Goal: Task Accomplishment & Management: Manage account settings

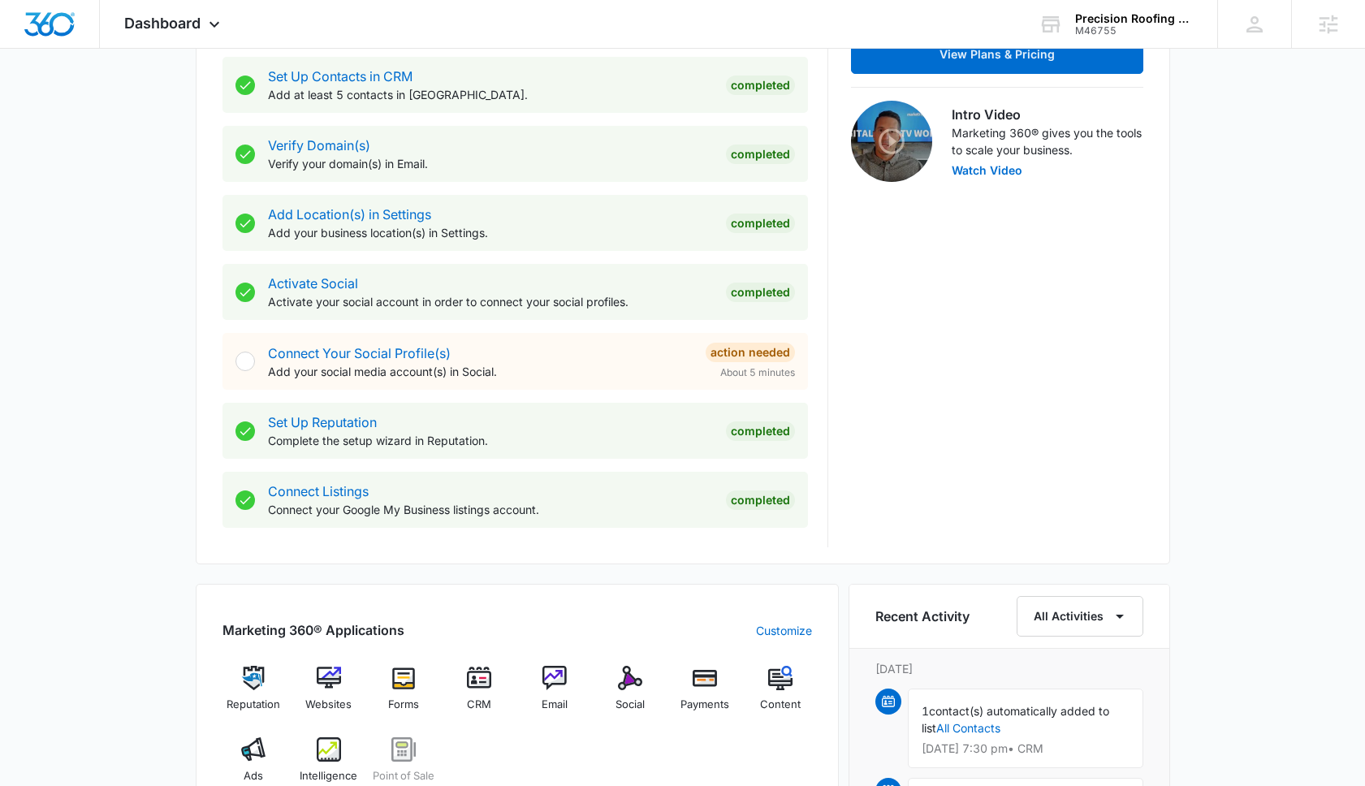
scroll to position [562, 0]
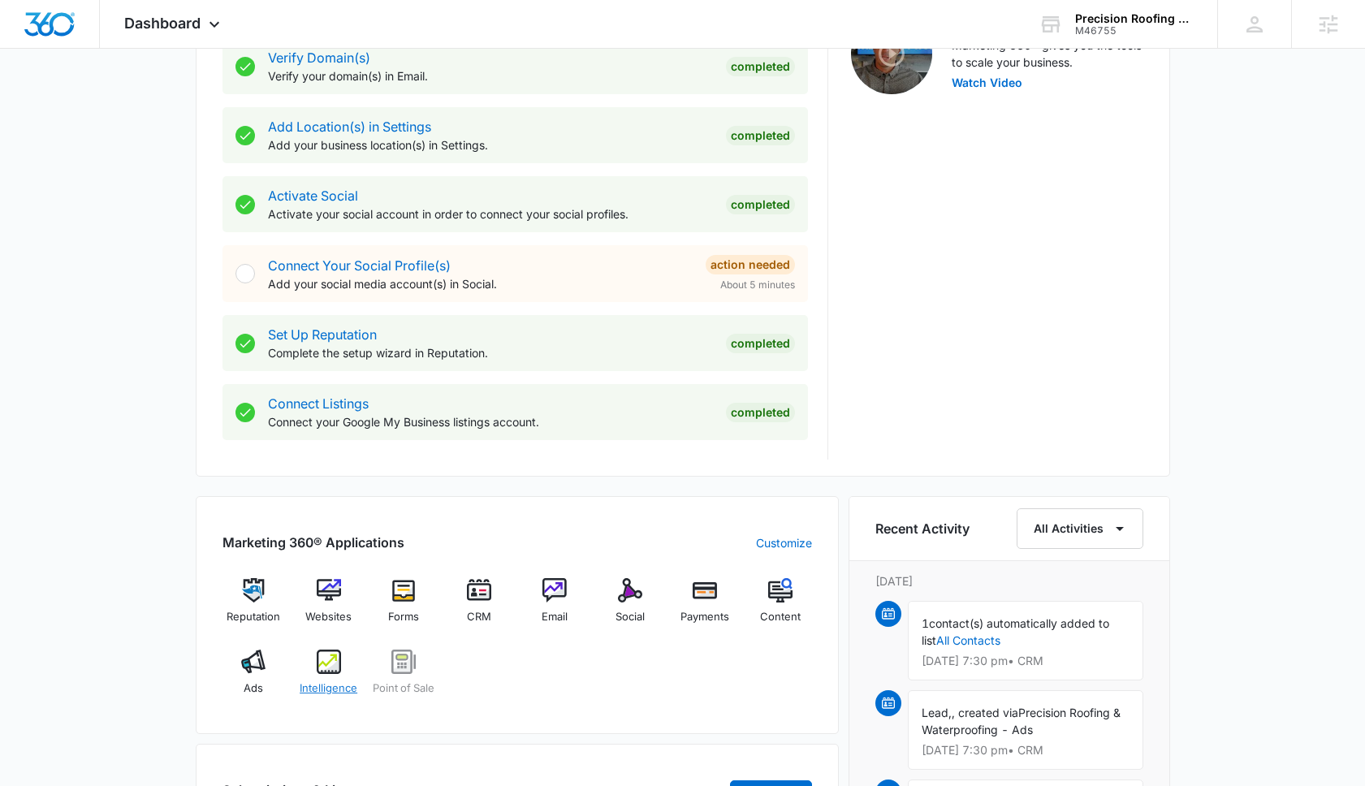
click at [337, 666] on img at bounding box center [329, 662] width 24 height 24
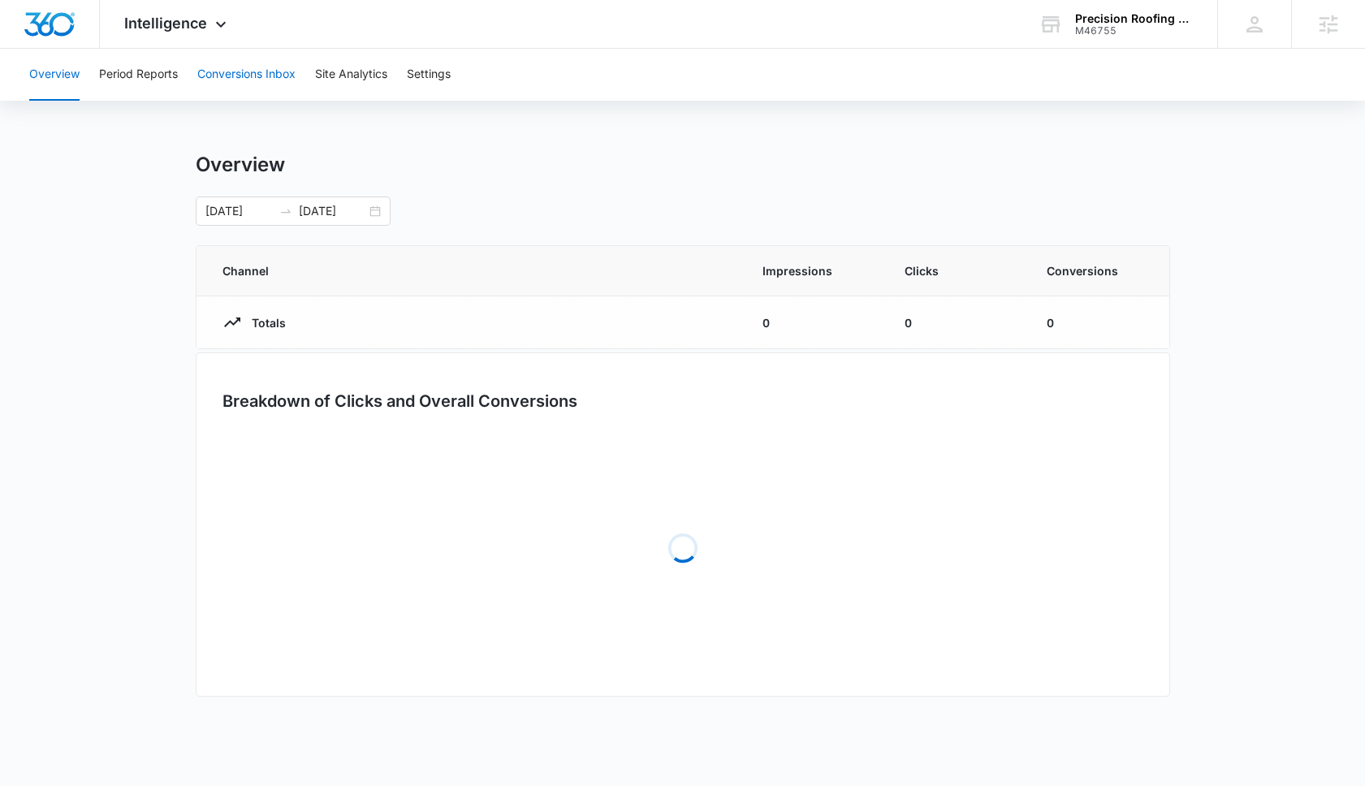
click at [271, 62] on button "Conversions Inbox" at bounding box center [246, 75] width 98 height 52
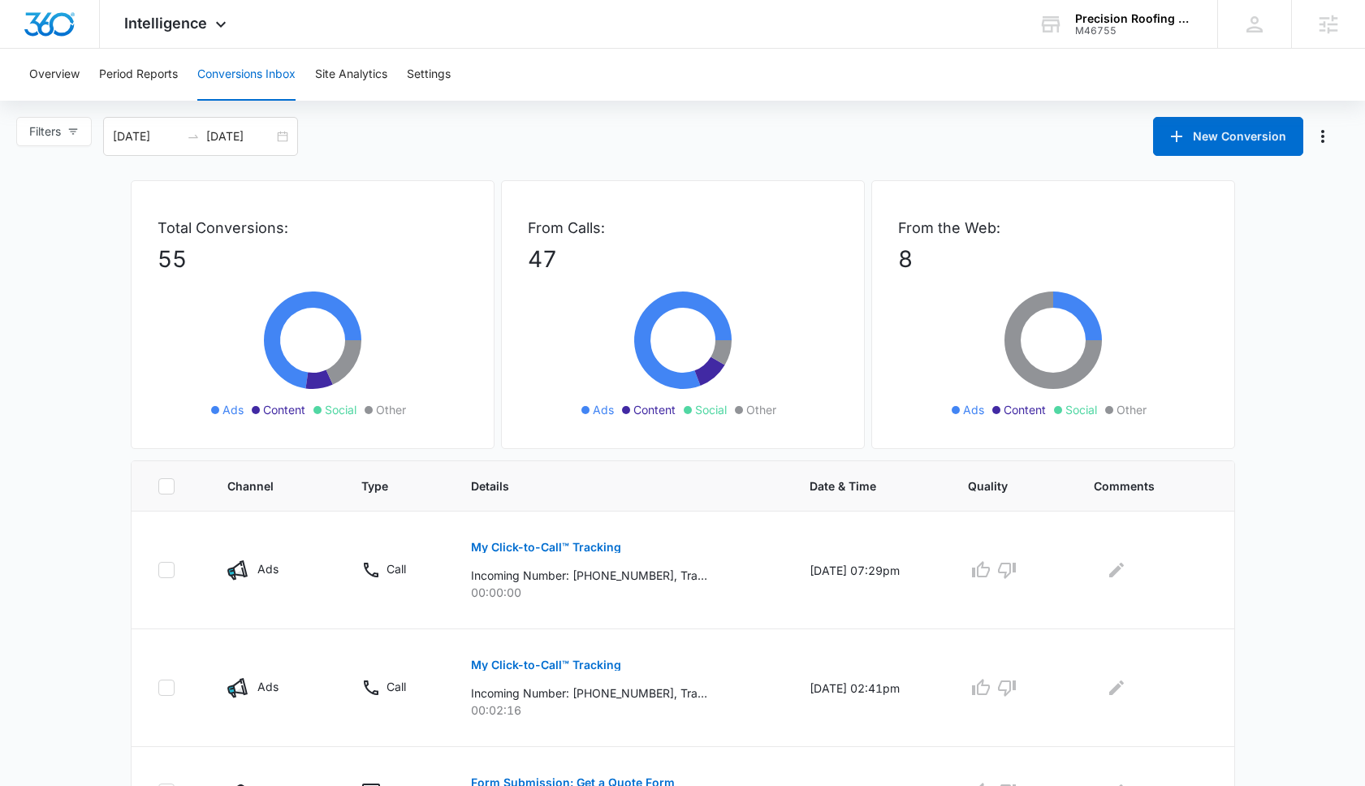
scroll to position [335, 0]
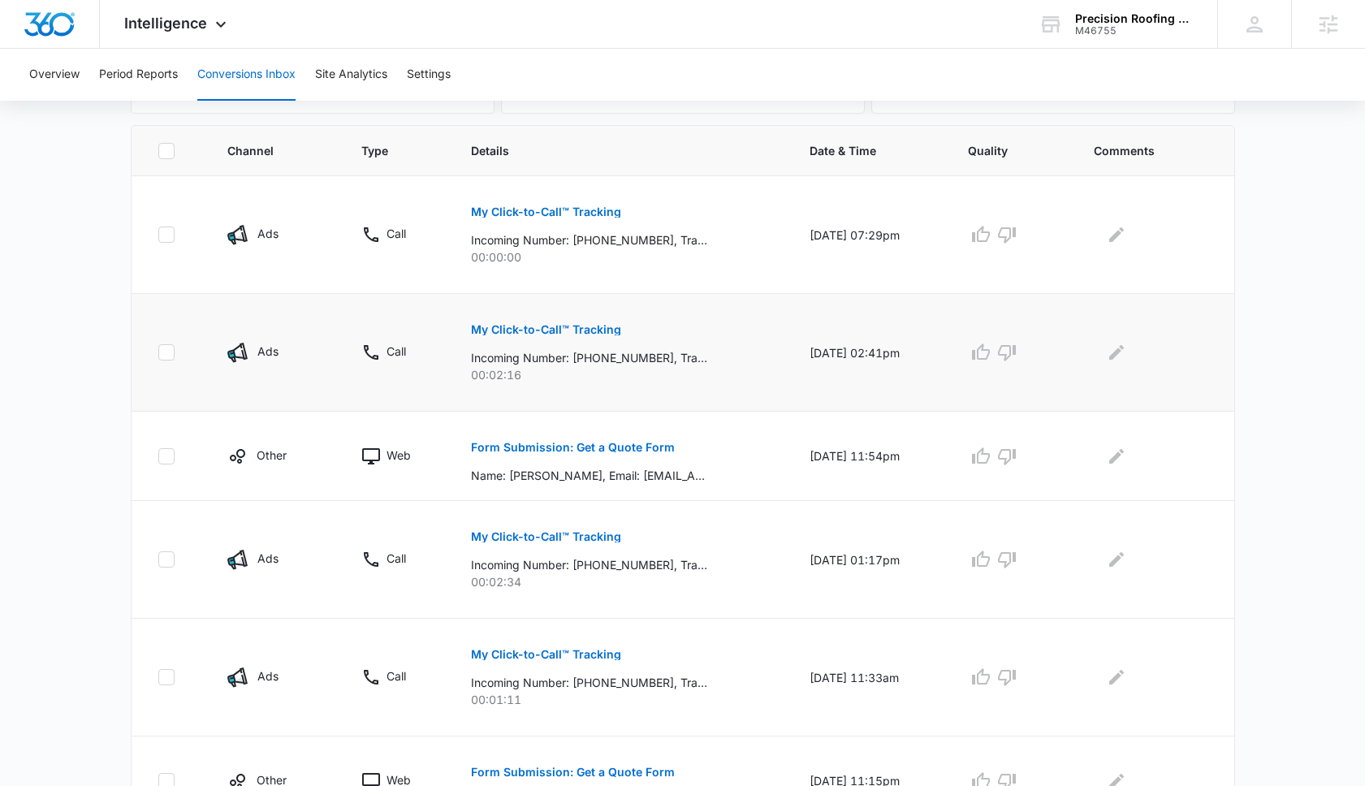
click at [603, 335] on p "My Click-to-Call™ Tracking" at bounding box center [546, 329] width 150 height 11
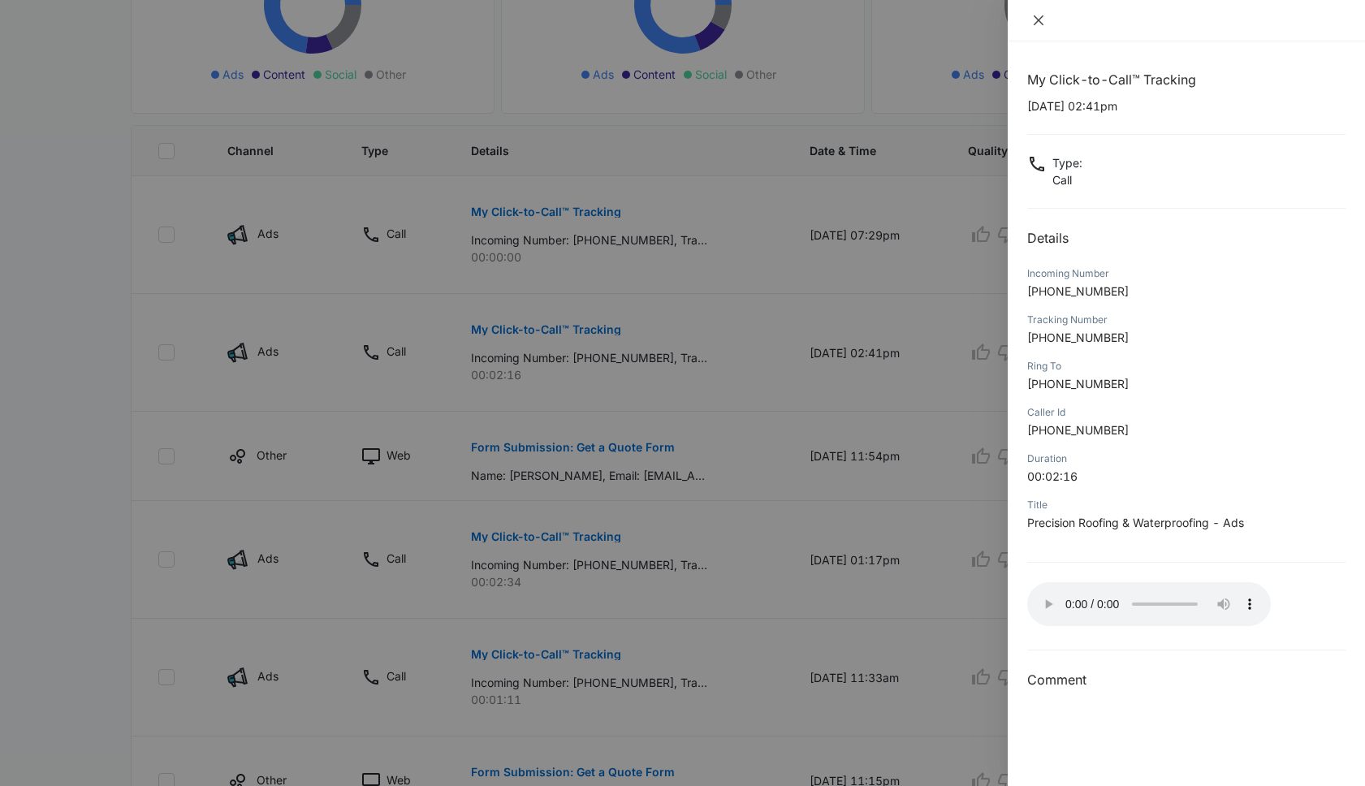
click at [1048, 24] on button "Close" at bounding box center [1038, 20] width 23 height 15
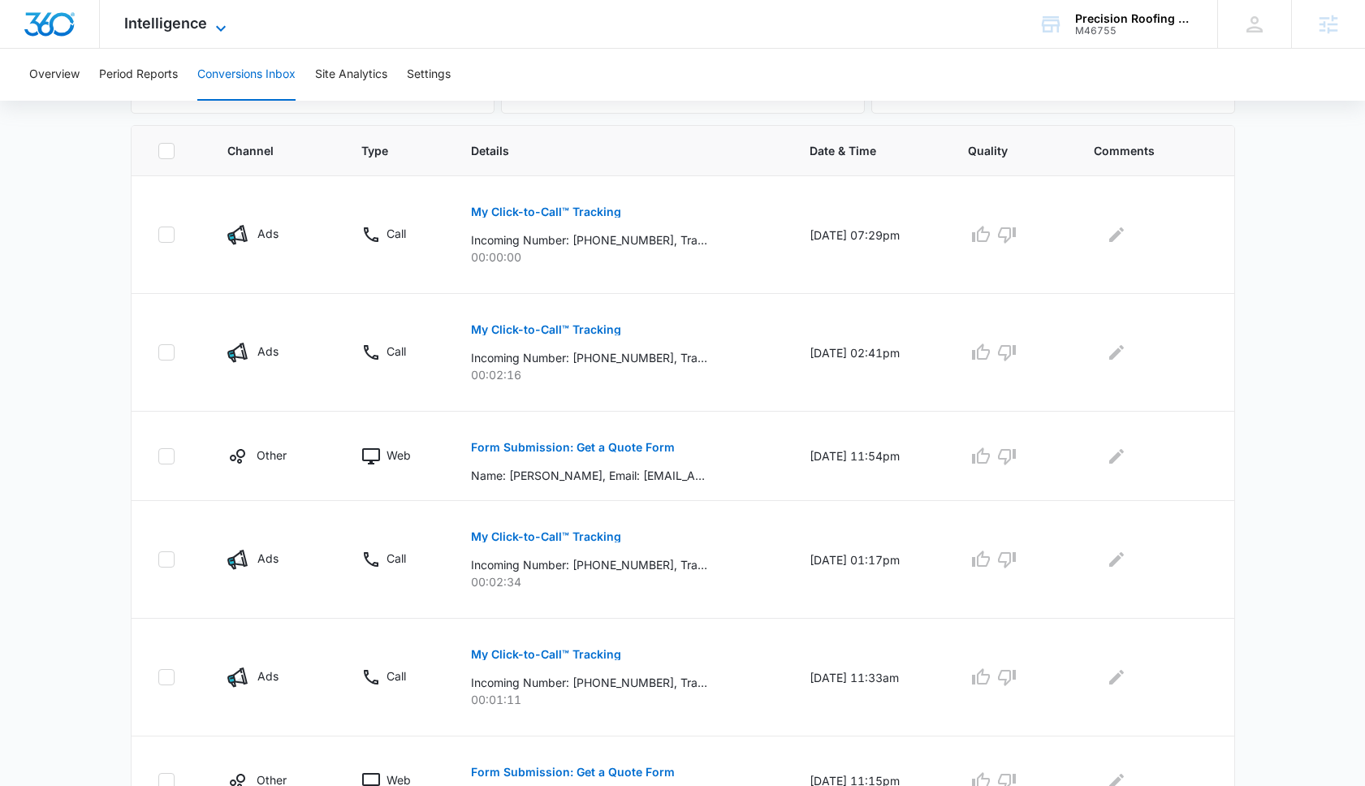
click at [193, 26] on span "Intelligence" at bounding box center [165, 23] width 83 height 17
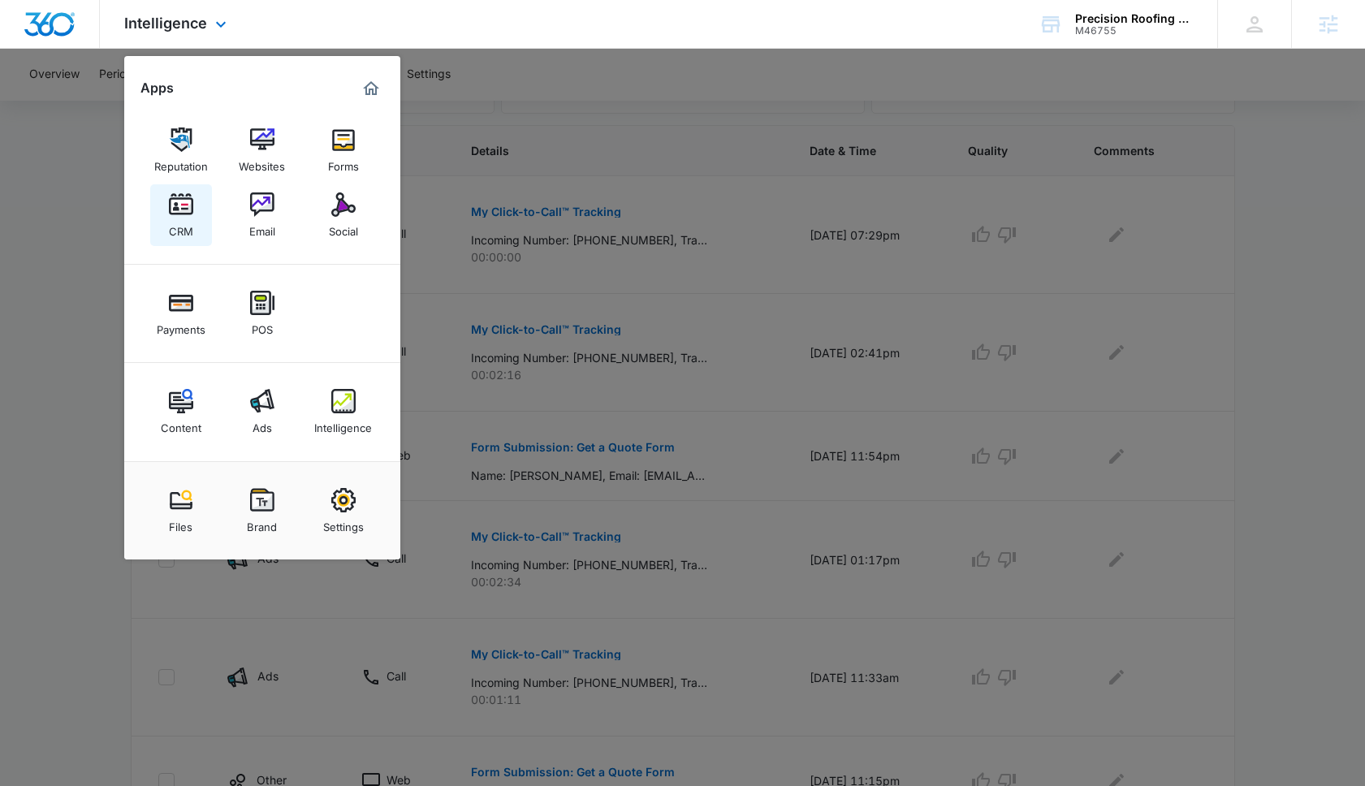
click at [204, 198] on link "CRM" at bounding box center [181, 215] width 62 height 62
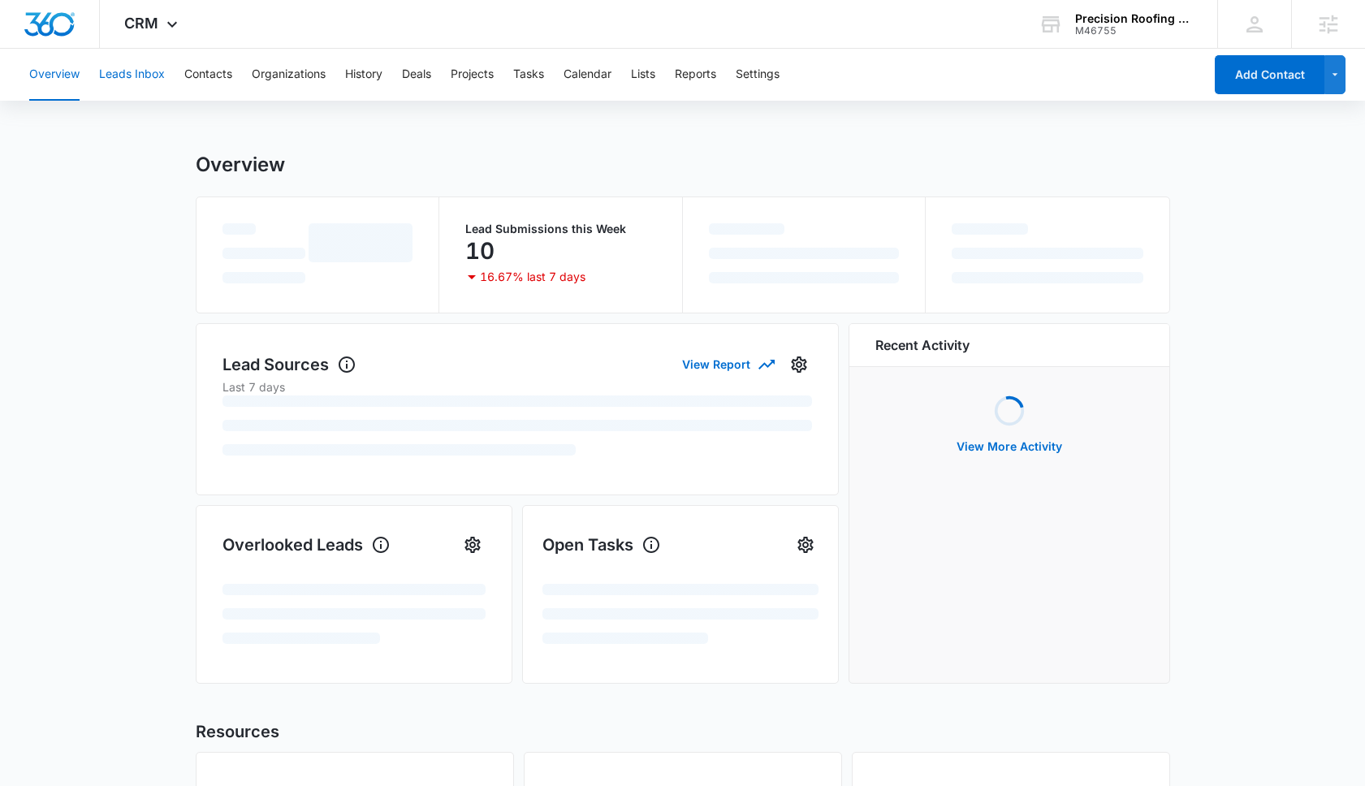
click at [150, 68] on button "Leads Inbox" at bounding box center [132, 75] width 66 height 52
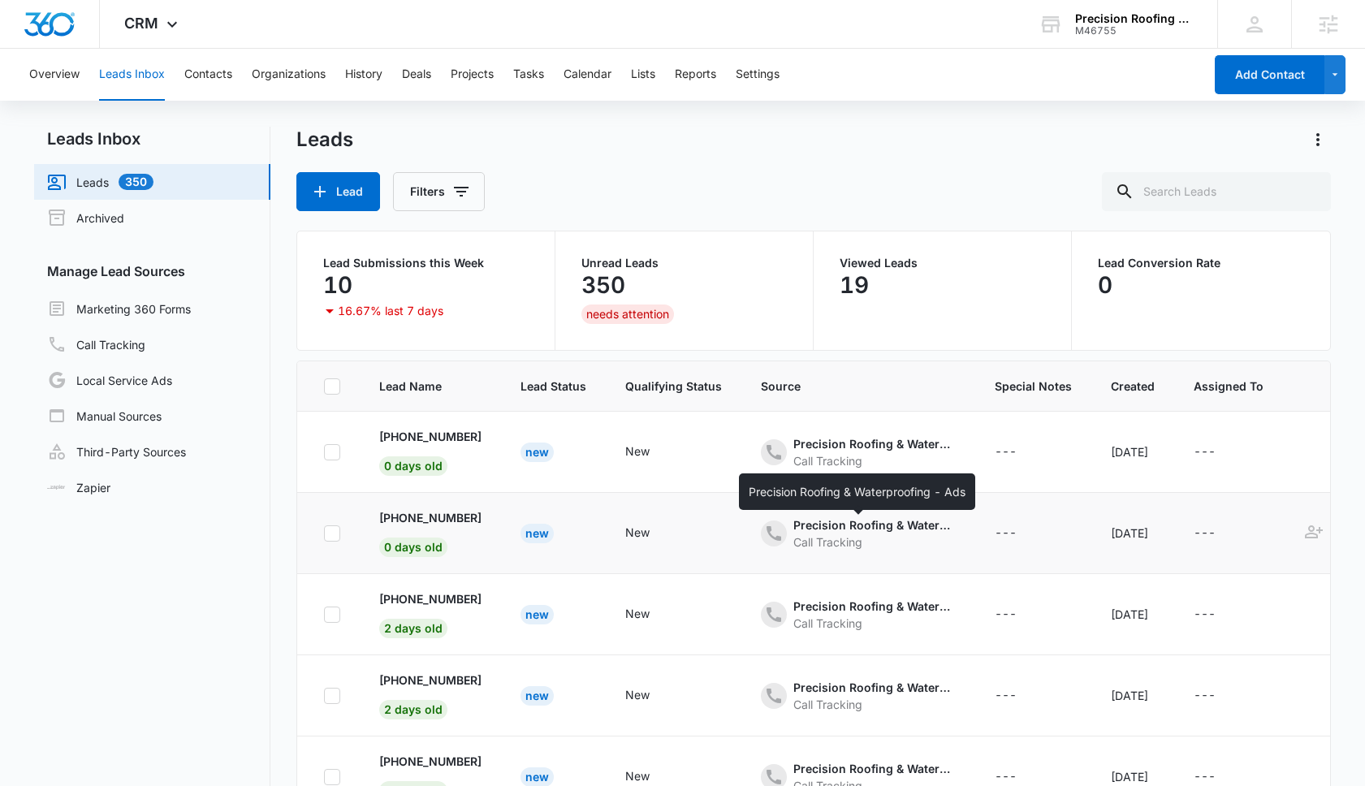
click at [819, 523] on div "Precision Roofing & Waterproofing - Ads" at bounding box center [874, 525] width 162 height 17
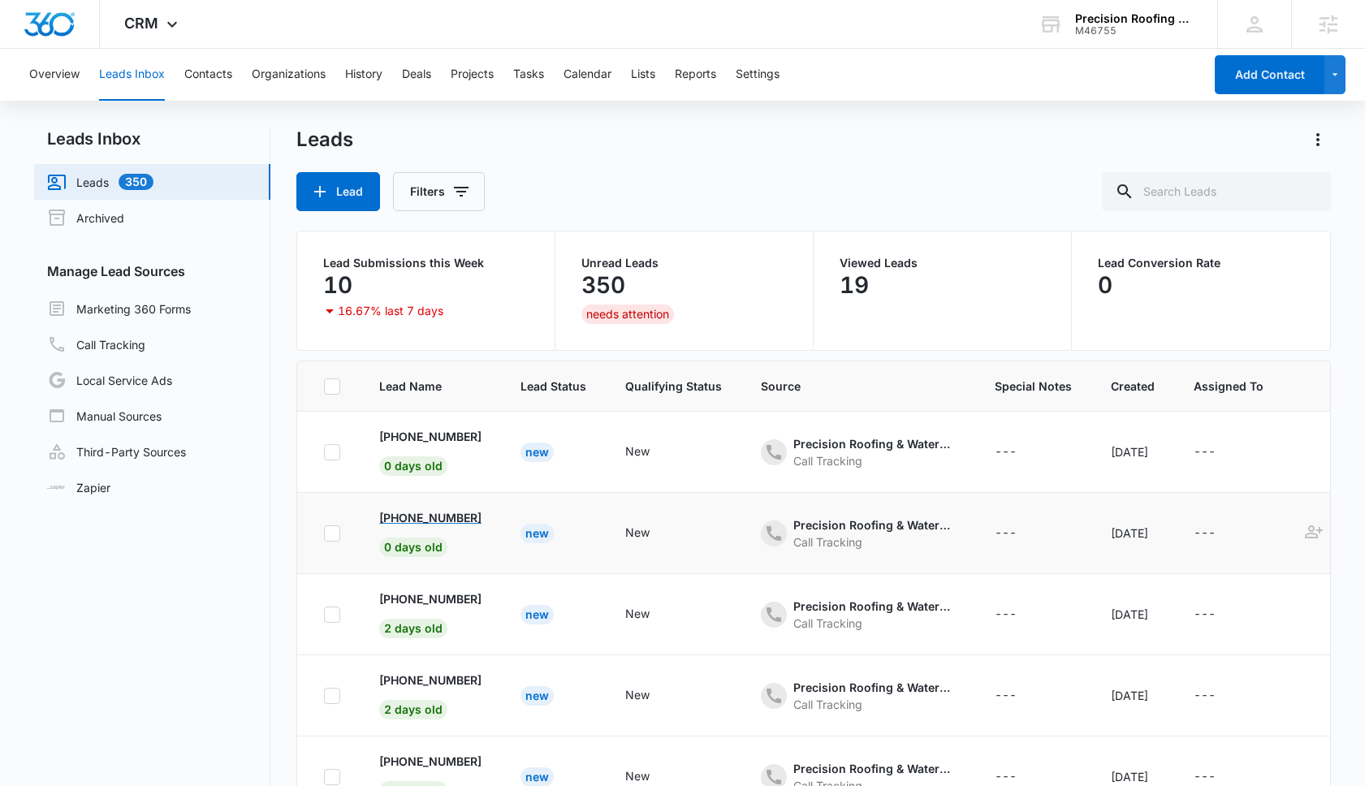
click at [427, 513] on p "+17143223312" at bounding box center [430, 517] width 102 height 17
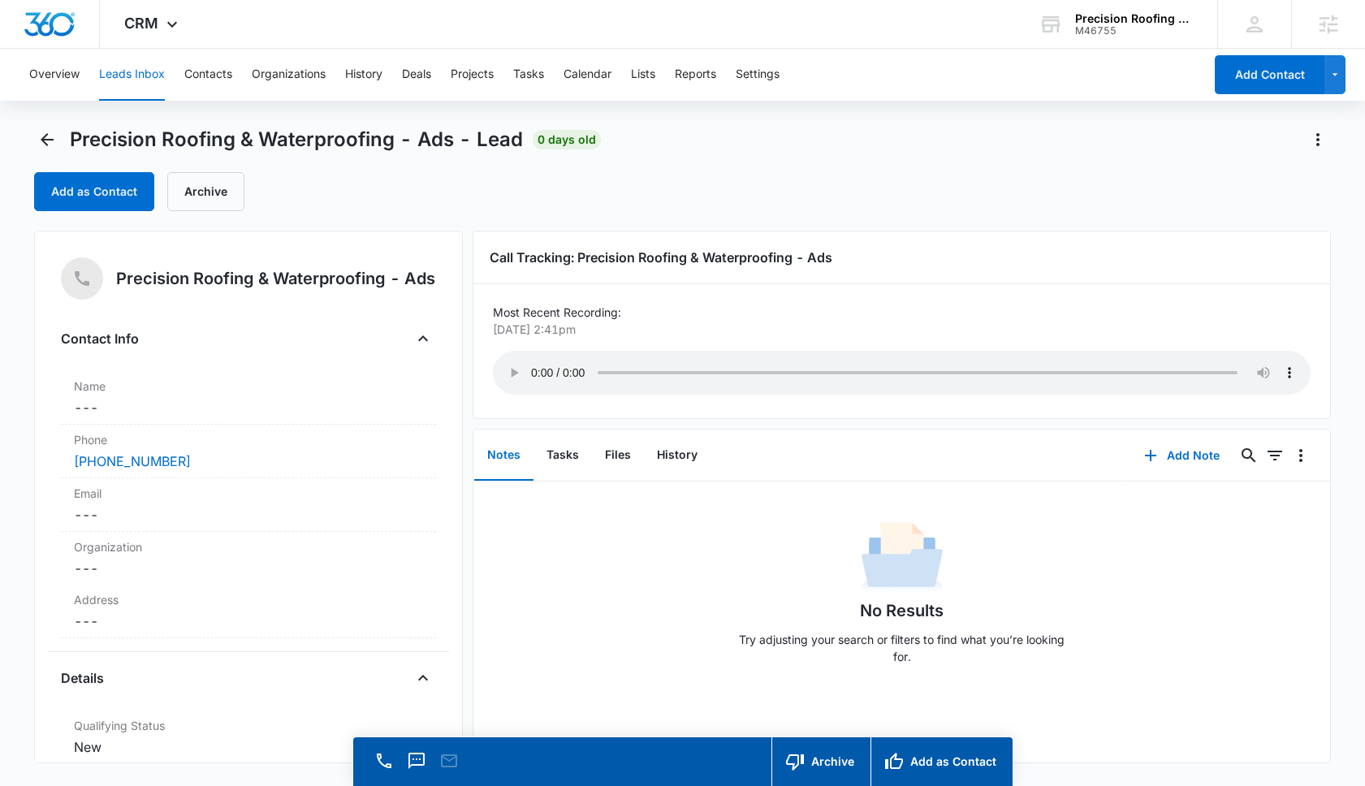
click at [538, 568] on div "No Results Try adjusting your search or filters to find what you’re looking for." at bounding box center [901, 597] width 857 height 161
click at [1160, 450] on icon "button" at bounding box center [1150, 455] width 19 height 19
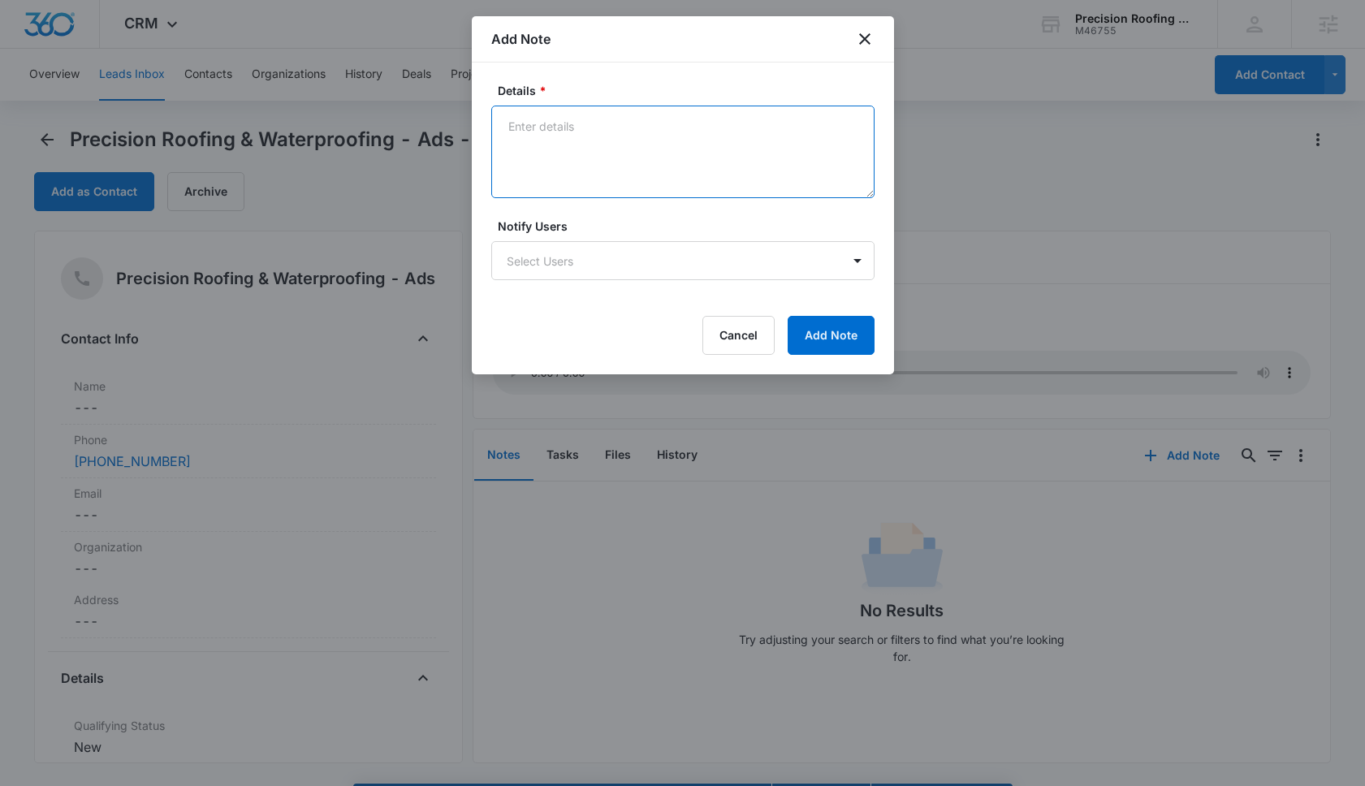
click at [568, 123] on textarea "Details *" at bounding box center [682, 152] width 383 height 93
click at [534, 140] on textarea "Details *" at bounding box center [682, 152] width 383 height 93
type textarea "Frances Hel"
click at [1078, 356] on div at bounding box center [682, 393] width 1365 height 786
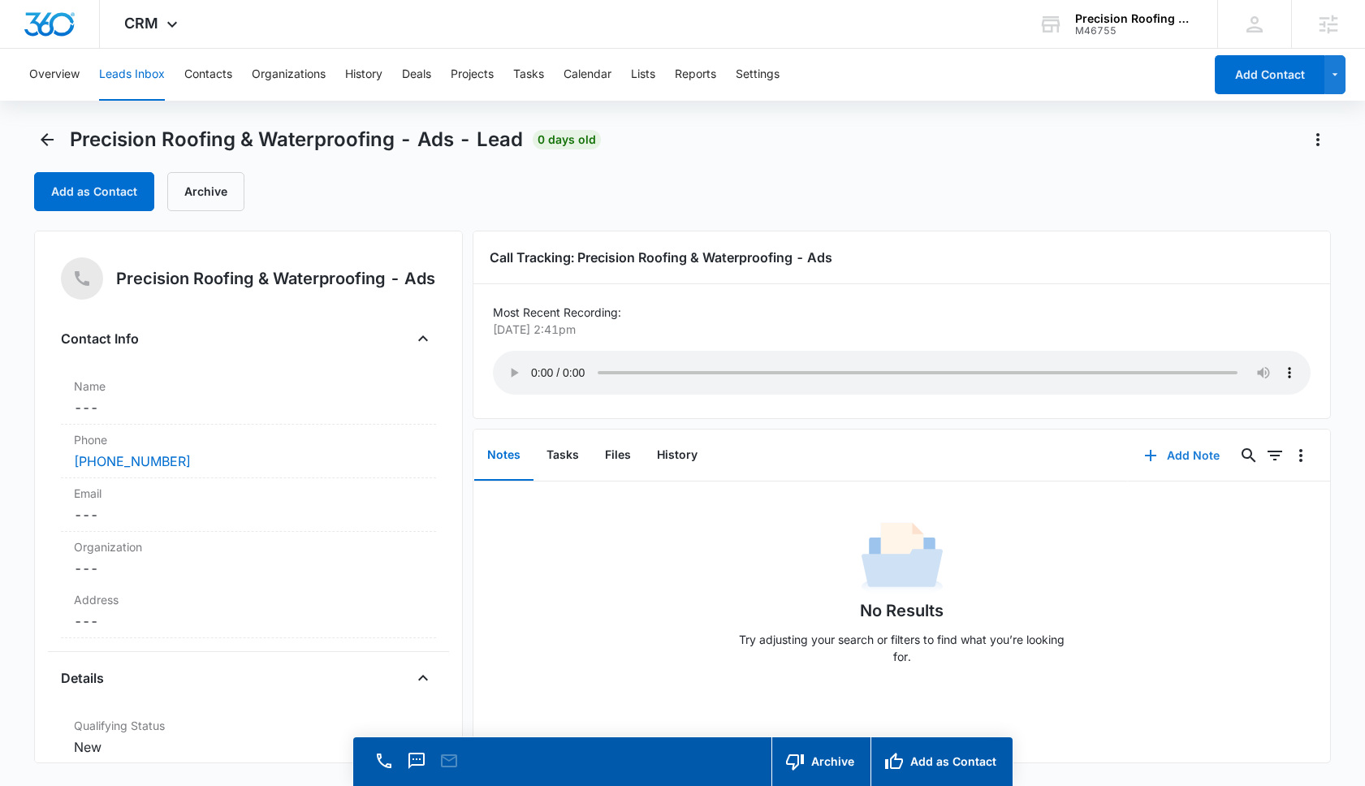
click at [1173, 456] on button "Add Note" at bounding box center [1182, 455] width 108 height 39
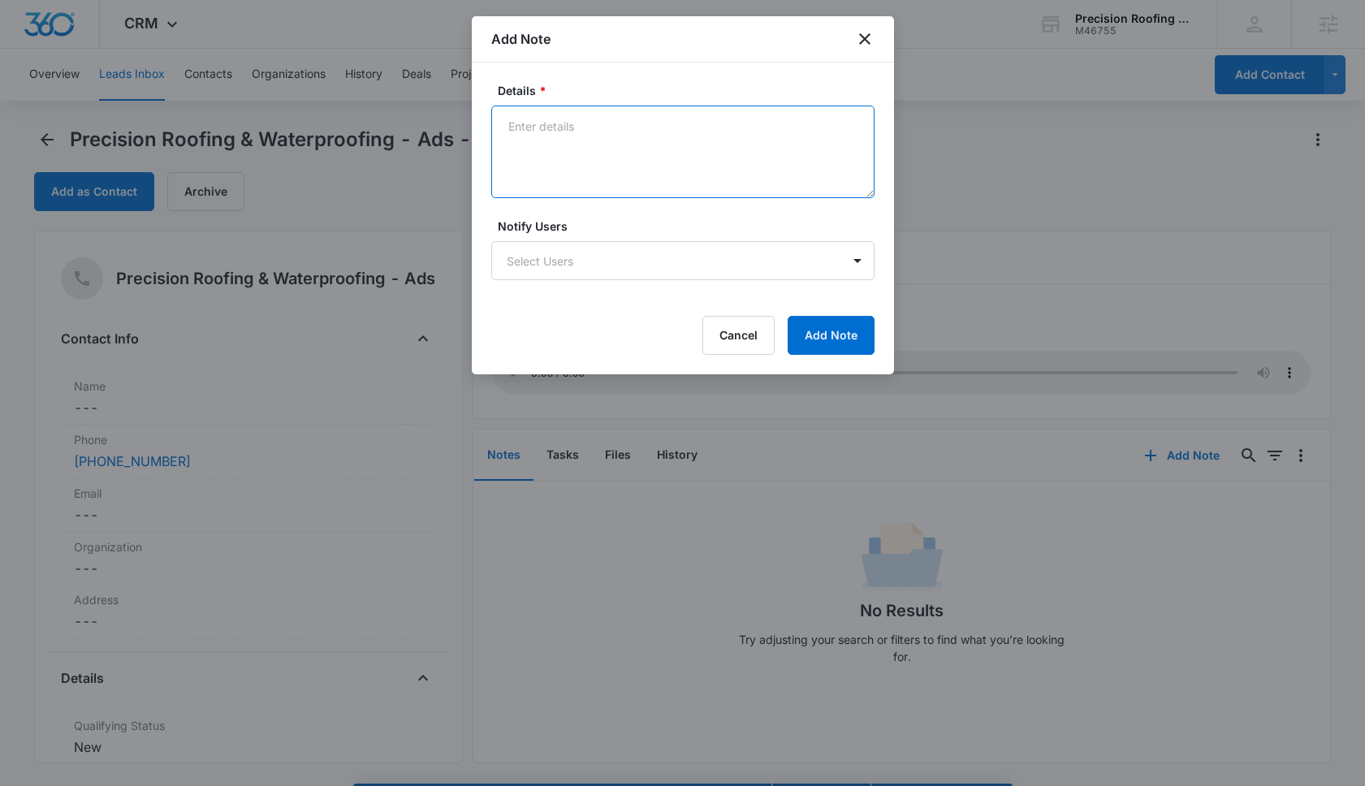
click at [571, 129] on textarea "Details *" at bounding box center [682, 152] width 383 height 93
click at [590, 126] on textarea "[PERSON_NAME]" at bounding box center [682, 152] width 383 height 93
click at [639, 128] on textarea "Frances Helfat Frannces@aol.com" at bounding box center [682, 152] width 383 height 93
click at [745, 110] on textarea "Frances Helfat Frannces8@aol.com" at bounding box center [682, 152] width 383 height 93
click at [725, 128] on textarea "Frances Helfat Frannces8@aol.com" at bounding box center [682, 152] width 383 height 93
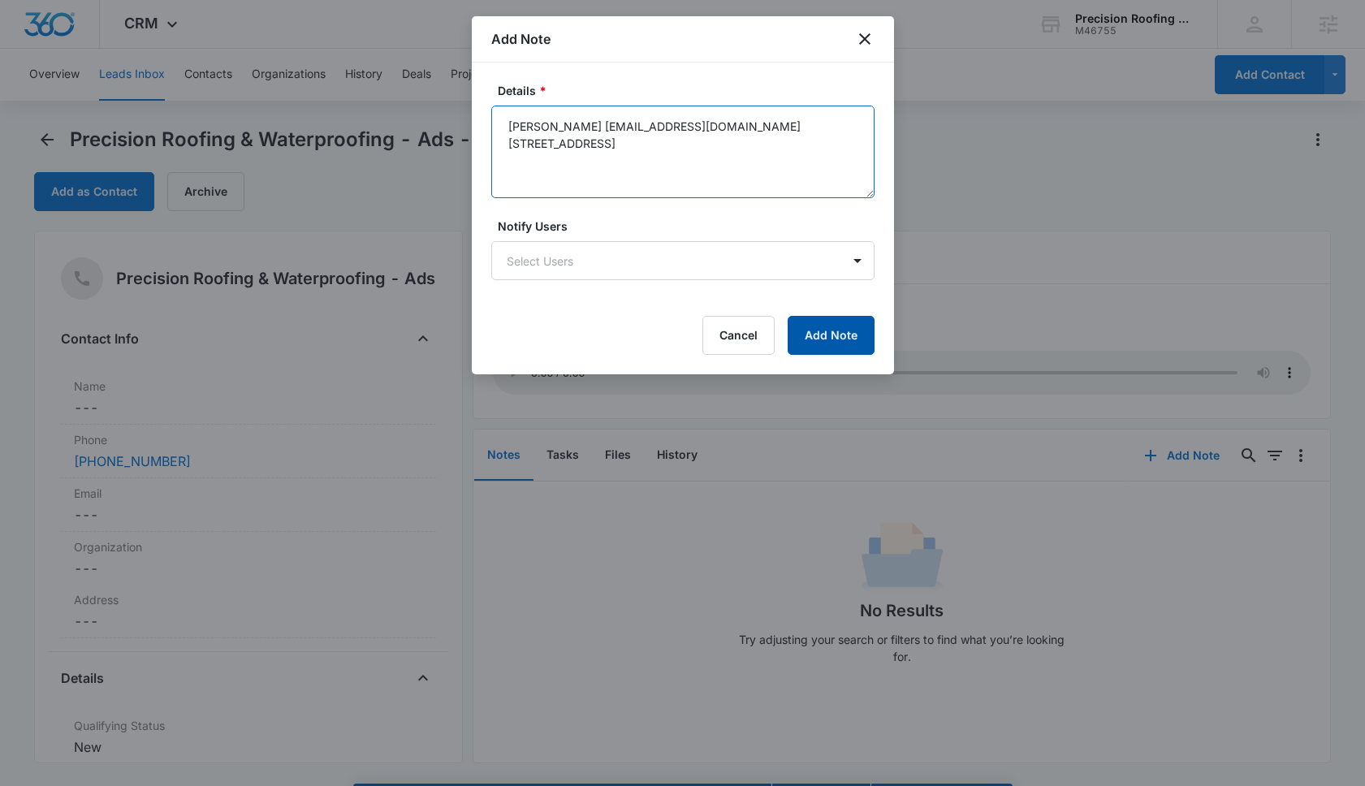
type textarea "Frances Helfat Frannces8@aol.com 495 Dotmore St."
click at [826, 337] on button "Add Note" at bounding box center [831, 335] width 87 height 39
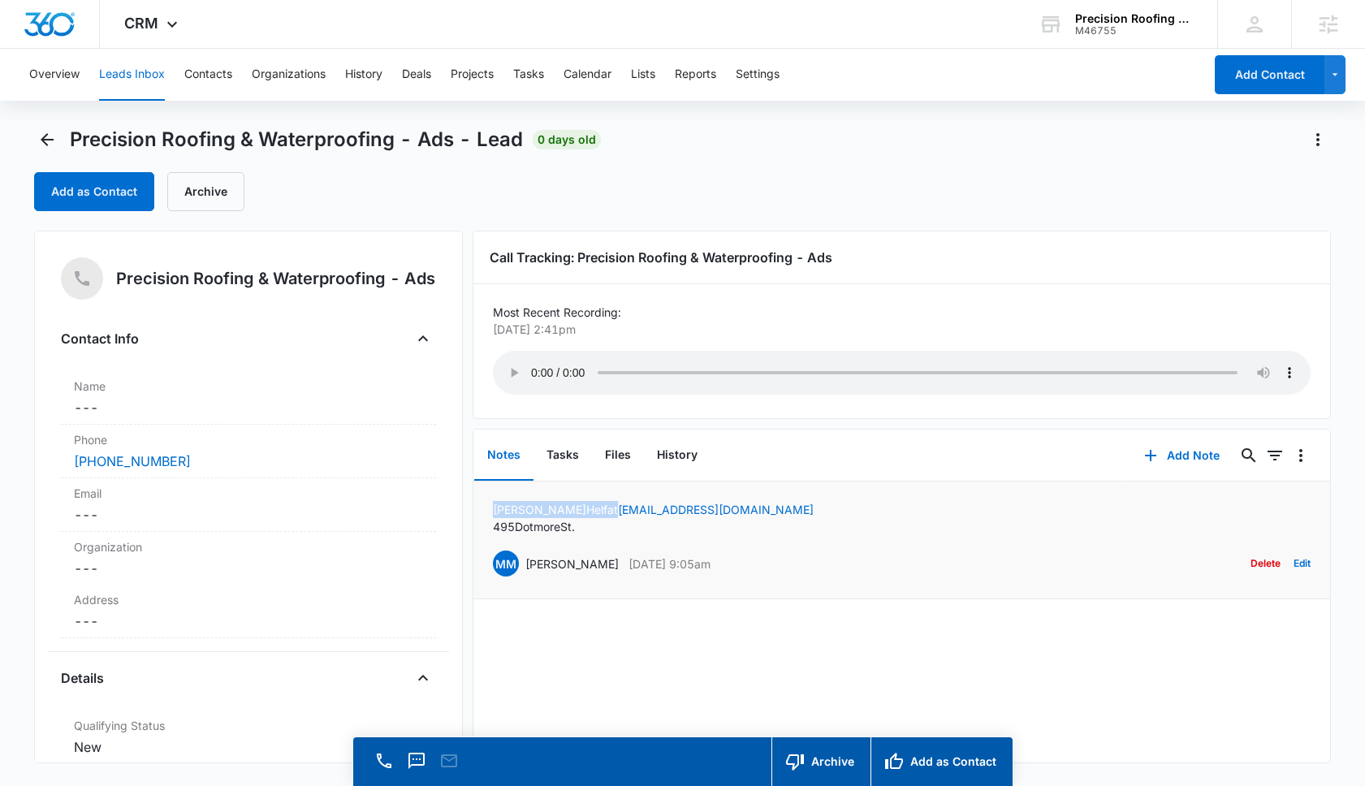
drag, startPoint x: 571, startPoint y: 512, endPoint x: 484, endPoint y: 508, distance: 87.0
click at [484, 508] on li "Frances Helfat Frannces8@aol.com 495 Dotmore St. MM Matt Malone Aug 15, 2025 at…" at bounding box center [901, 541] width 857 height 118
click at [117, 394] on label "Name" at bounding box center [248, 386] width 349 height 17
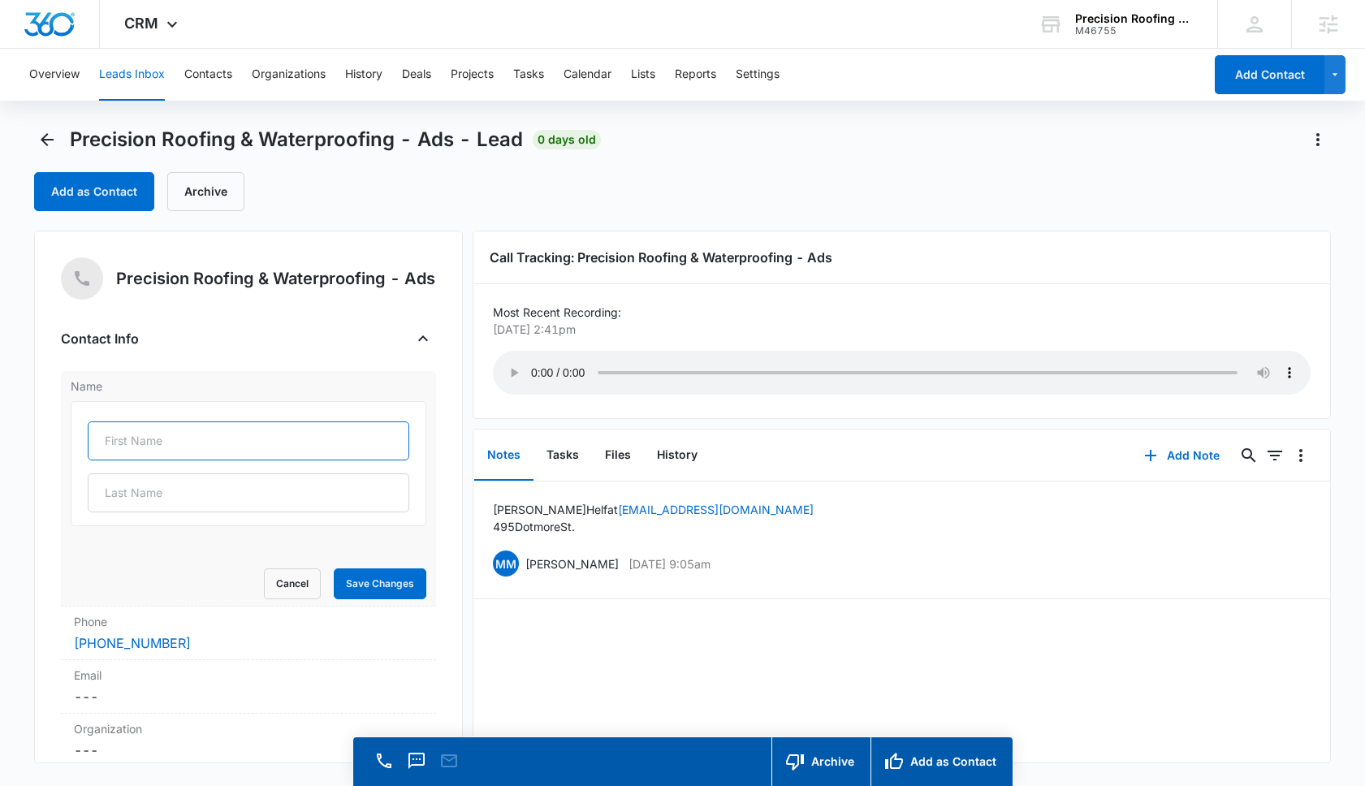
click at [123, 447] on input "text" at bounding box center [249, 440] width 322 height 39
type input "Frances"
type input "Helfat"
click at [226, 607] on div "Name Frances Helfat Cancel Save Changes" at bounding box center [248, 489] width 375 height 236
click at [393, 595] on button "Save Changes" at bounding box center [380, 583] width 93 height 31
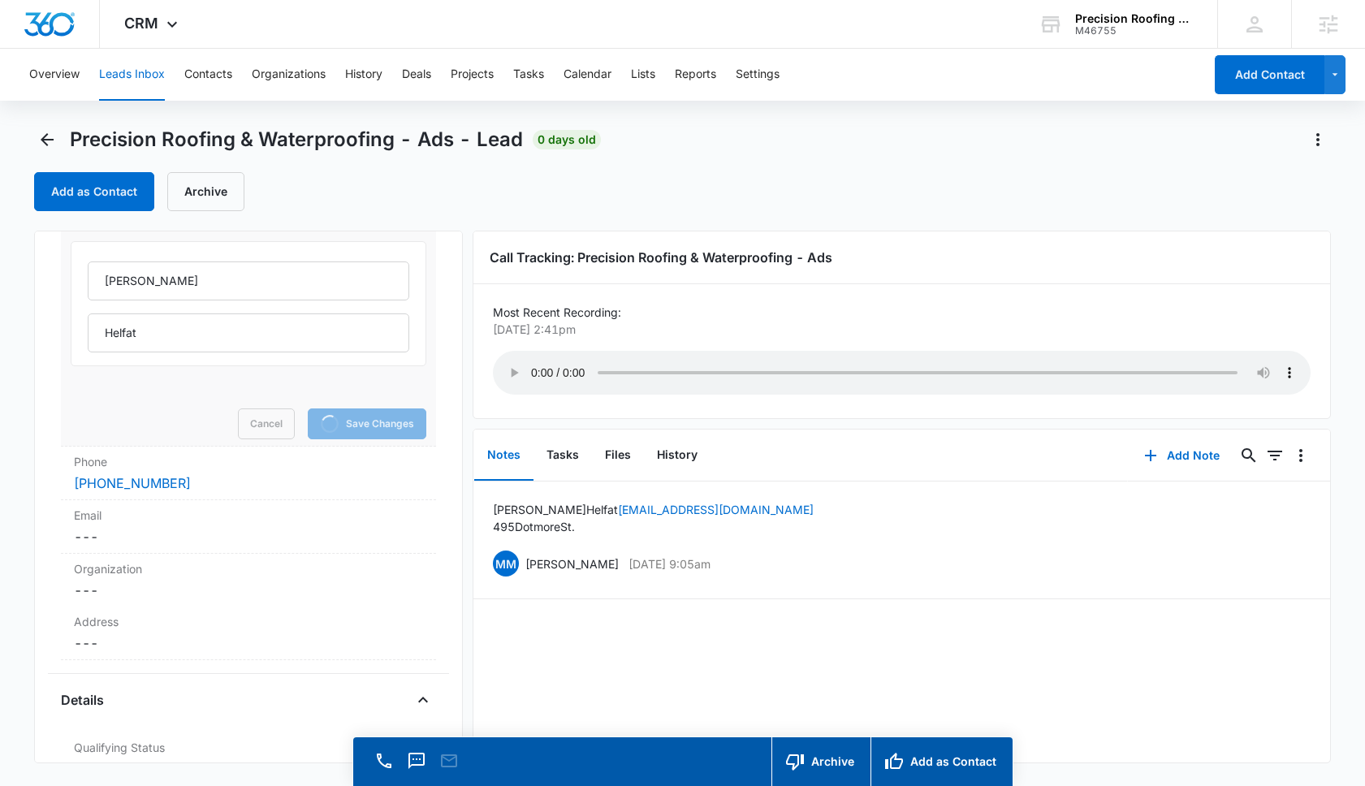
scroll to position [210, 0]
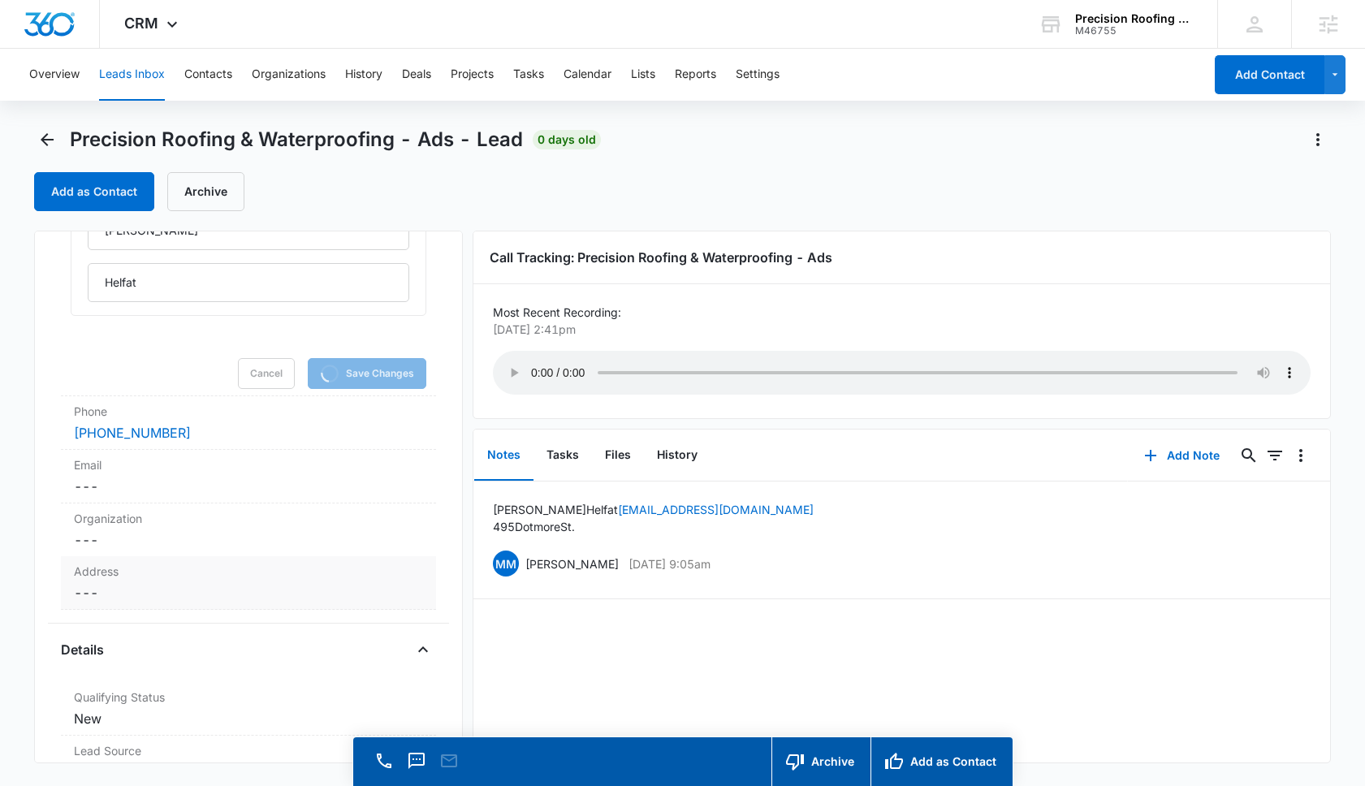
click at [159, 599] on dd "Cancel Save Changes ---" at bounding box center [248, 592] width 349 height 19
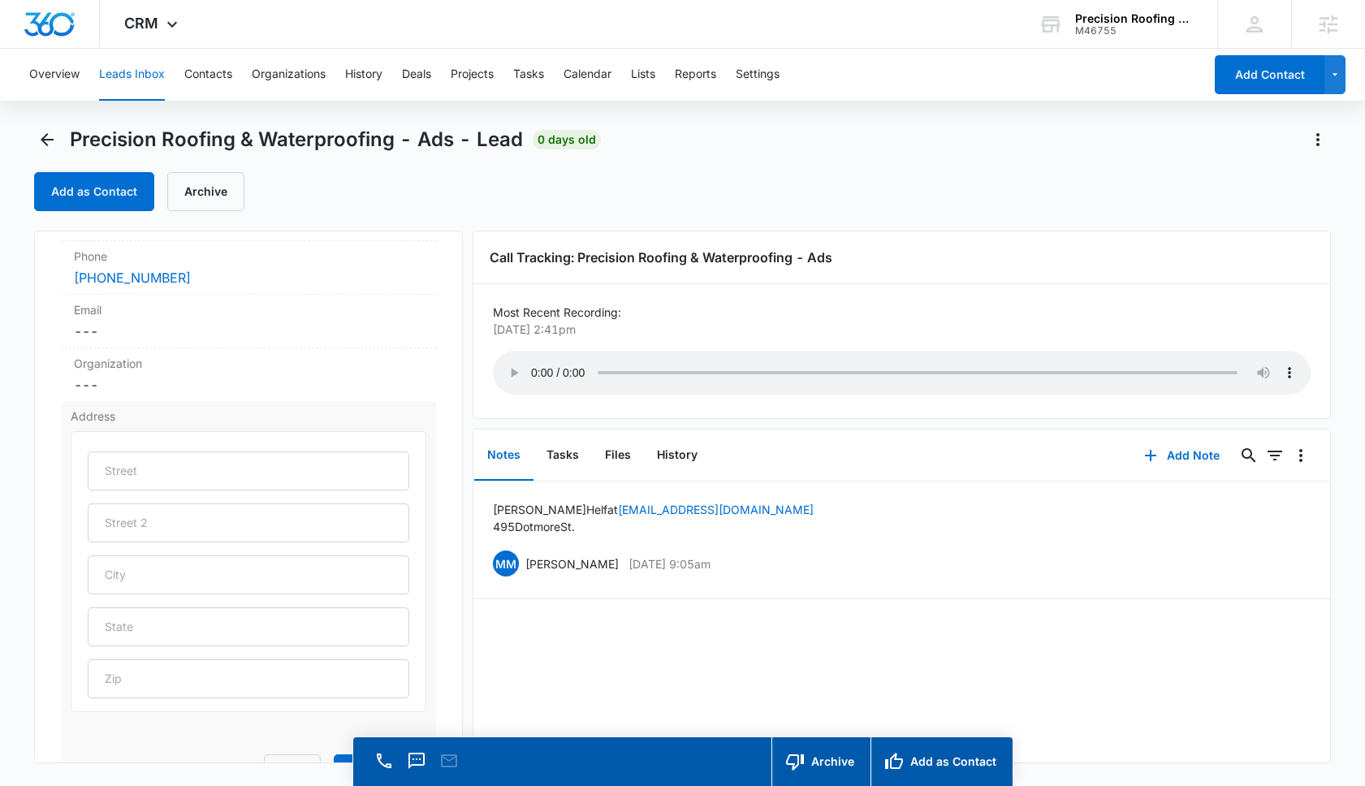
scroll to position [179, 0]
click at [164, 474] on input "text" at bounding box center [249, 475] width 322 height 39
type input "495 Dotmore St"
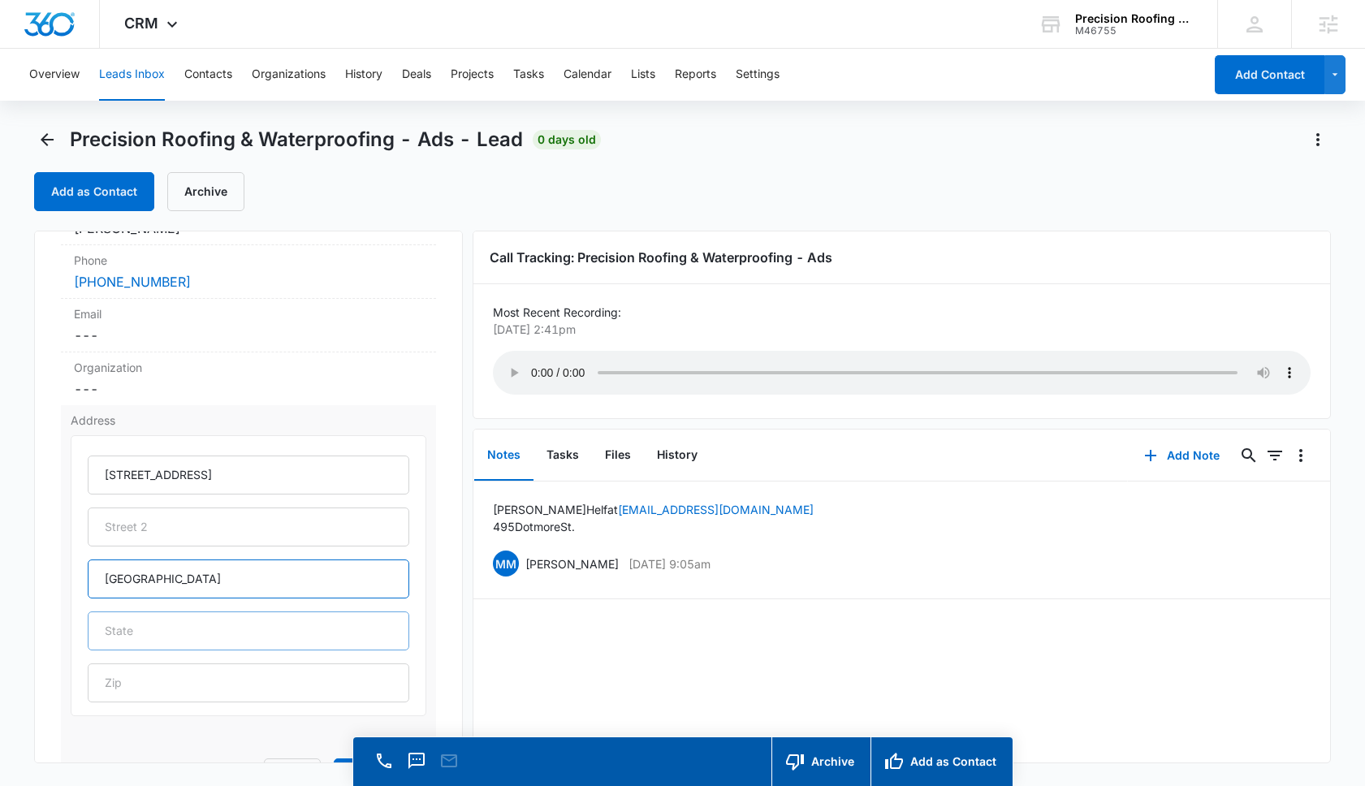
type input "Laguna Beach"
click at [140, 651] on input "text" at bounding box center [249, 631] width 322 height 39
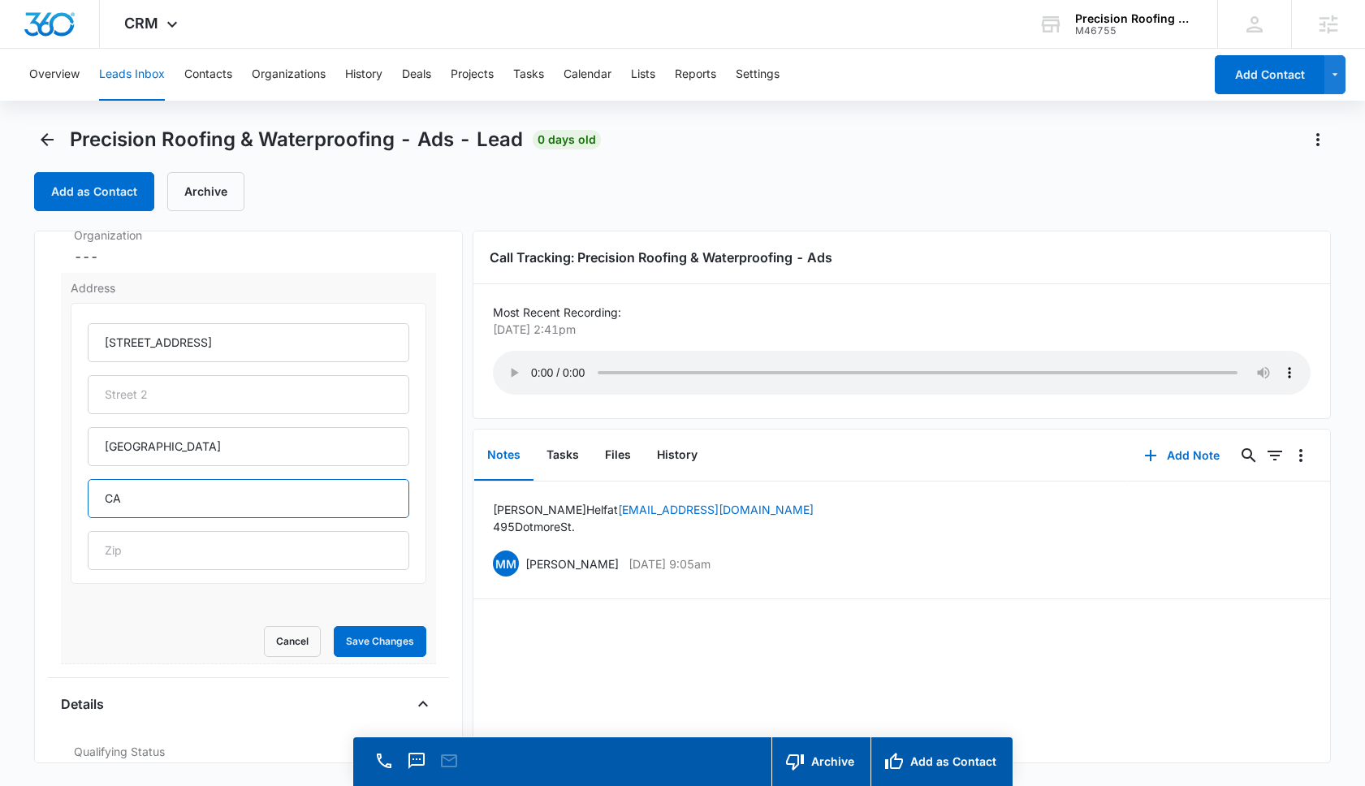
scroll to position [325, 0]
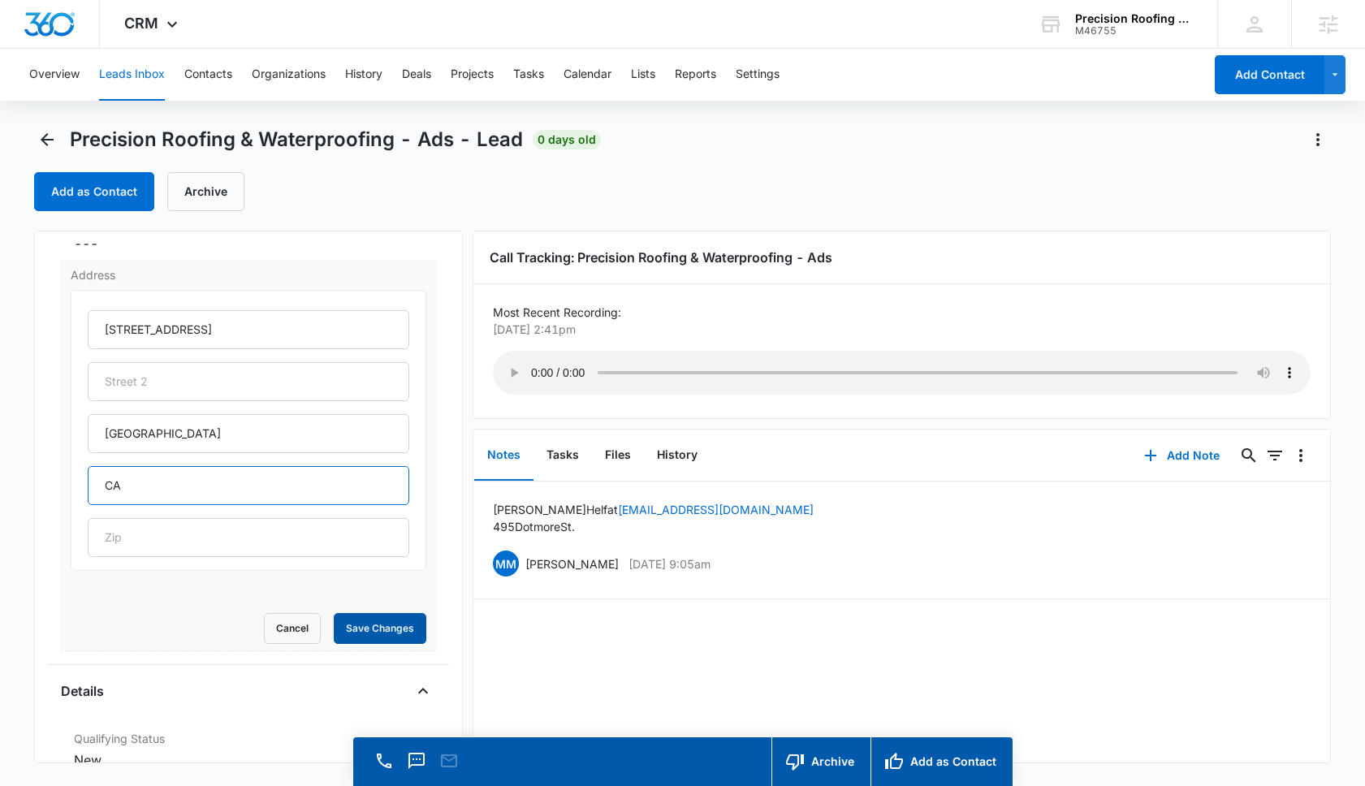
type input "CA"
click at [388, 642] on button "Save Changes" at bounding box center [380, 628] width 93 height 31
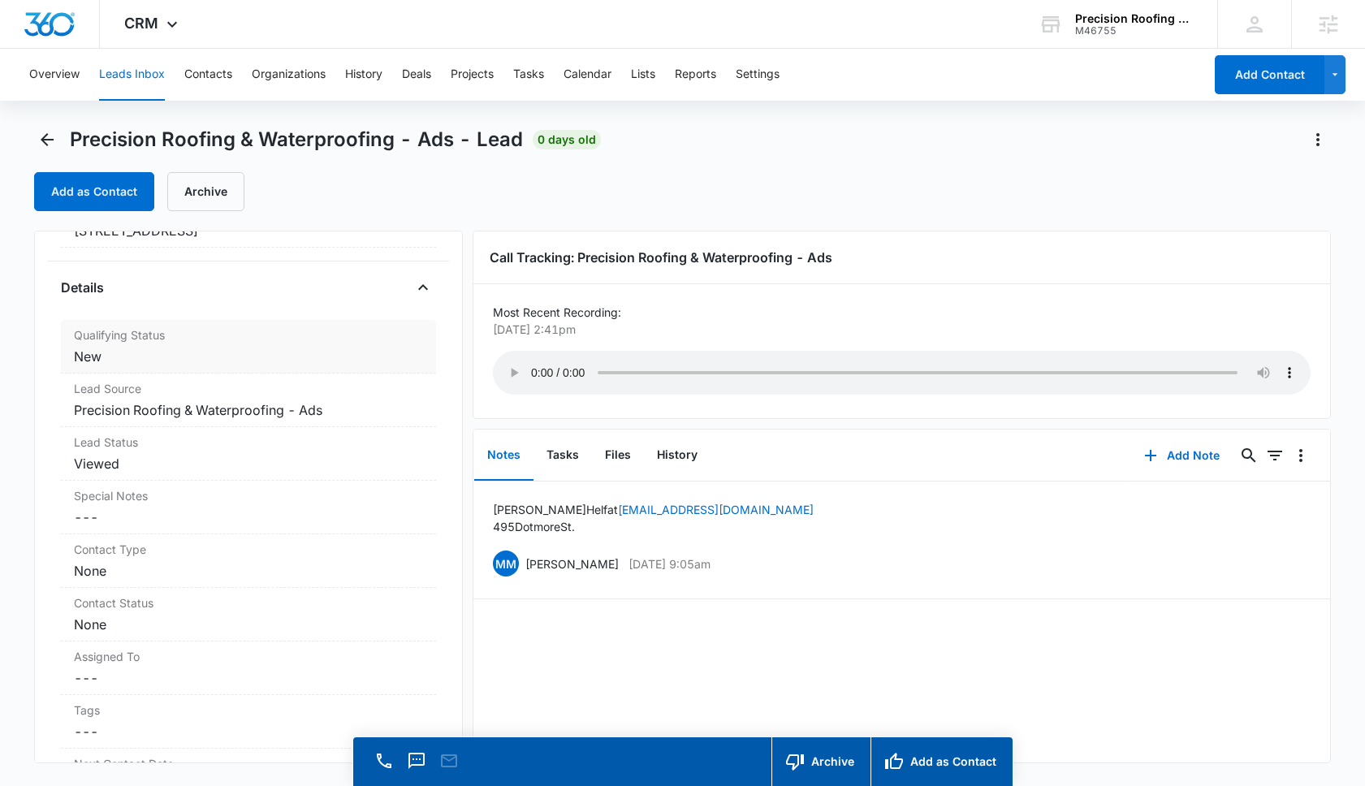
scroll to position [356, 0]
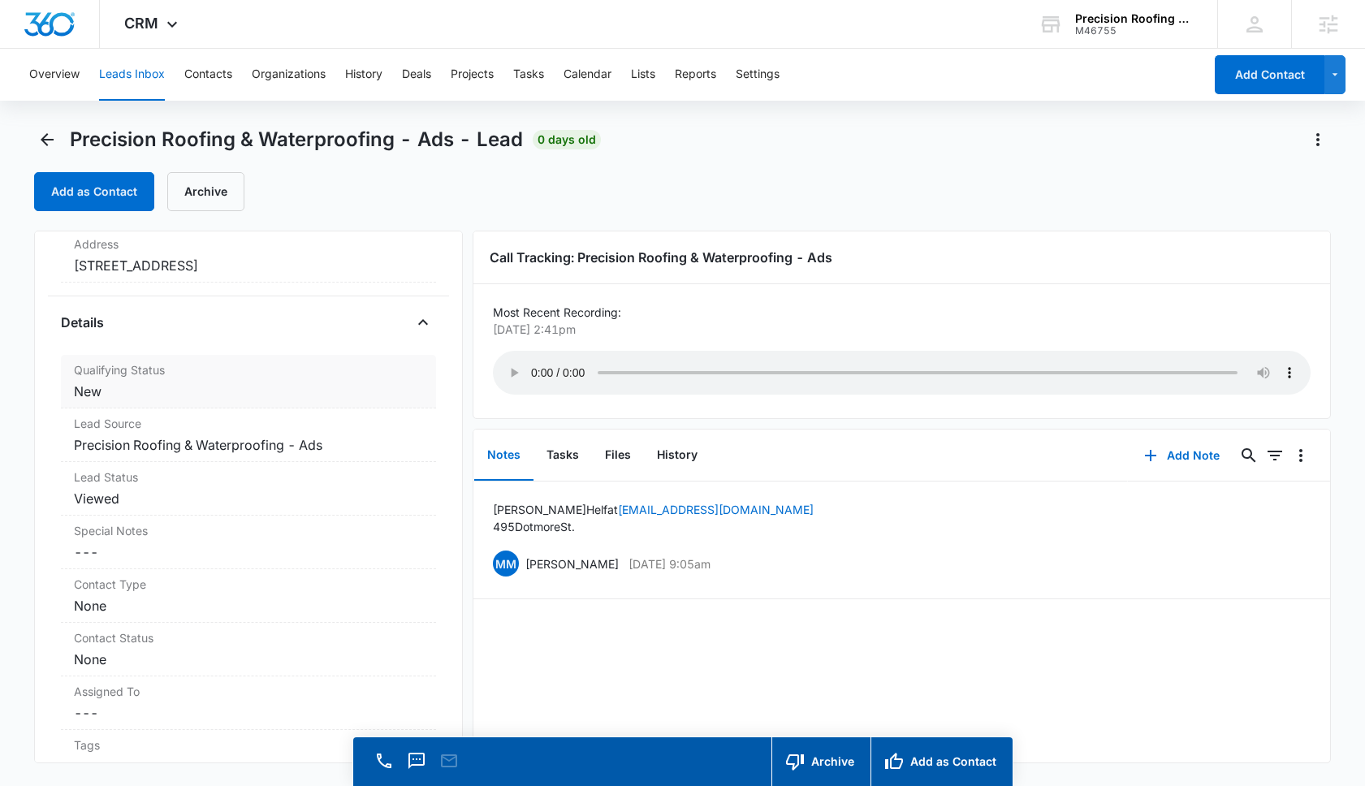
click at [173, 376] on label "Qualifying Status" at bounding box center [248, 369] width 349 height 17
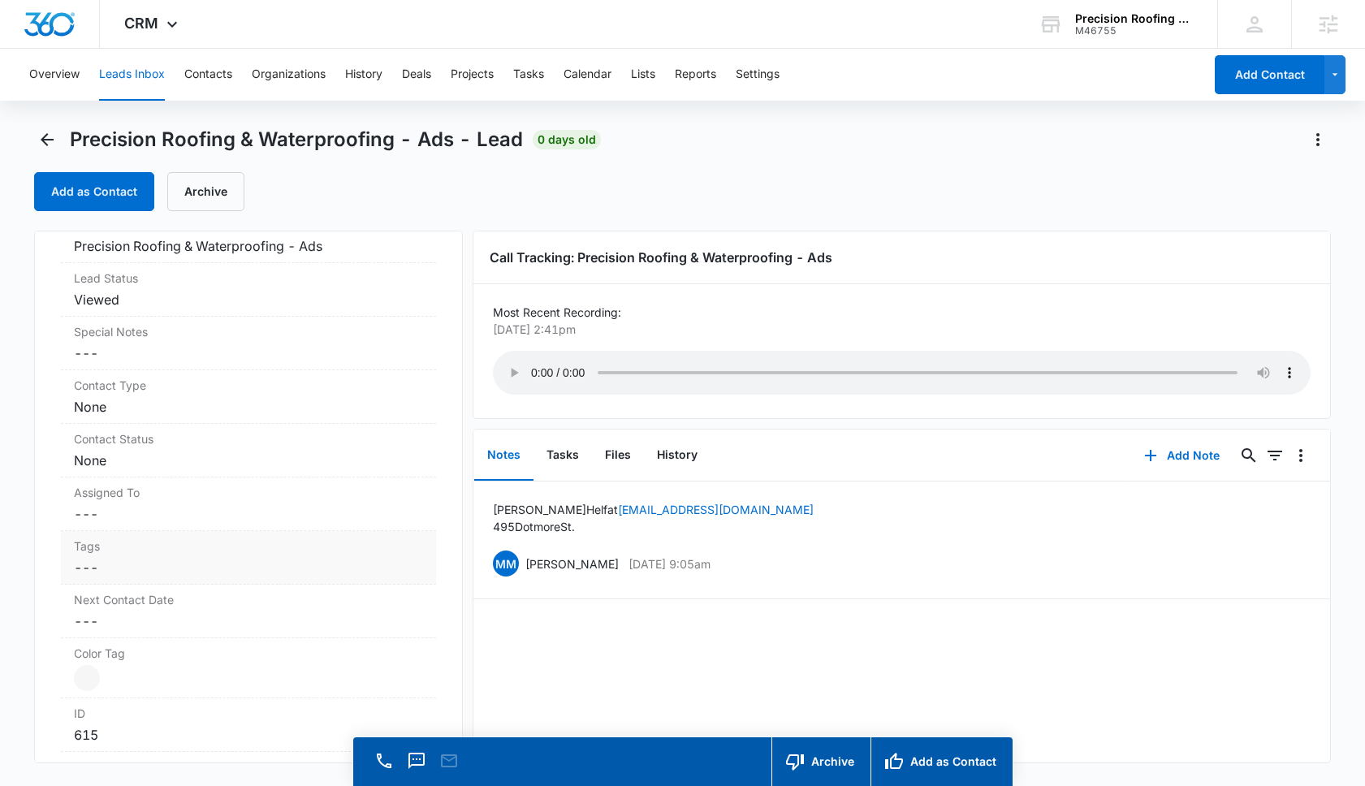
scroll to position [626, 0]
click at [180, 574] on dd "Cancel Save Changes ---" at bounding box center [248, 564] width 349 height 19
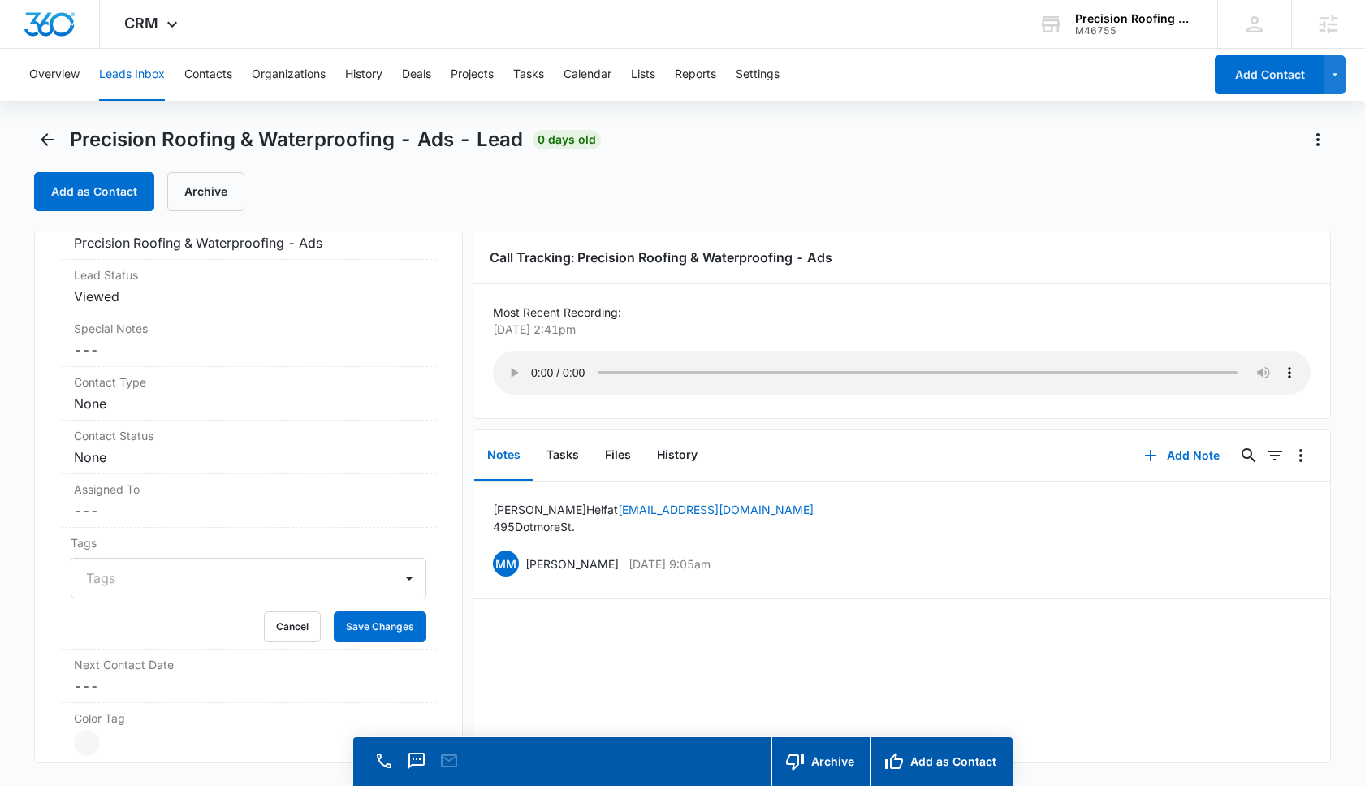
click at [166, 576] on div at bounding box center [238, 578] width 305 height 23
type input "Roof Repair"
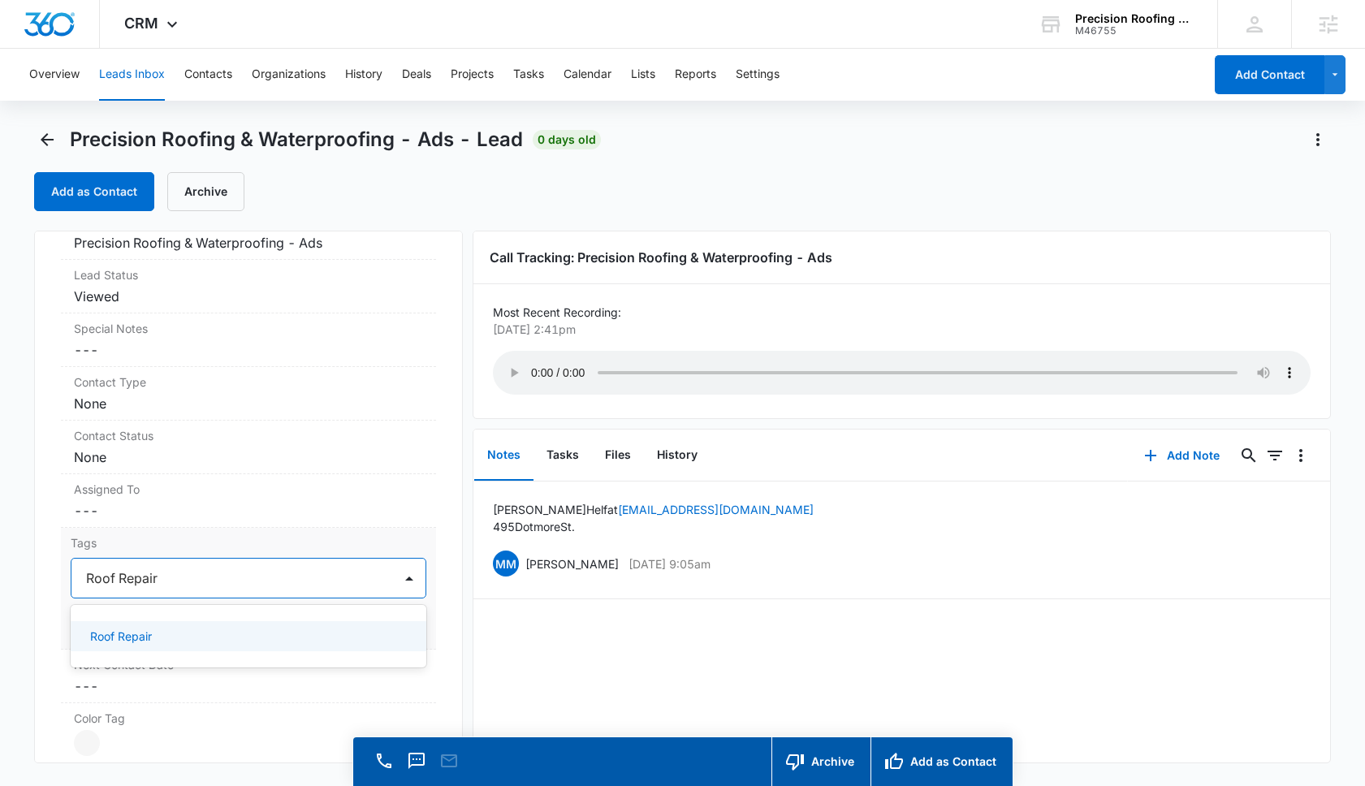
click at [148, 651] on div "Roof Repair" at bounding box center [249, 636] width 356 height 30
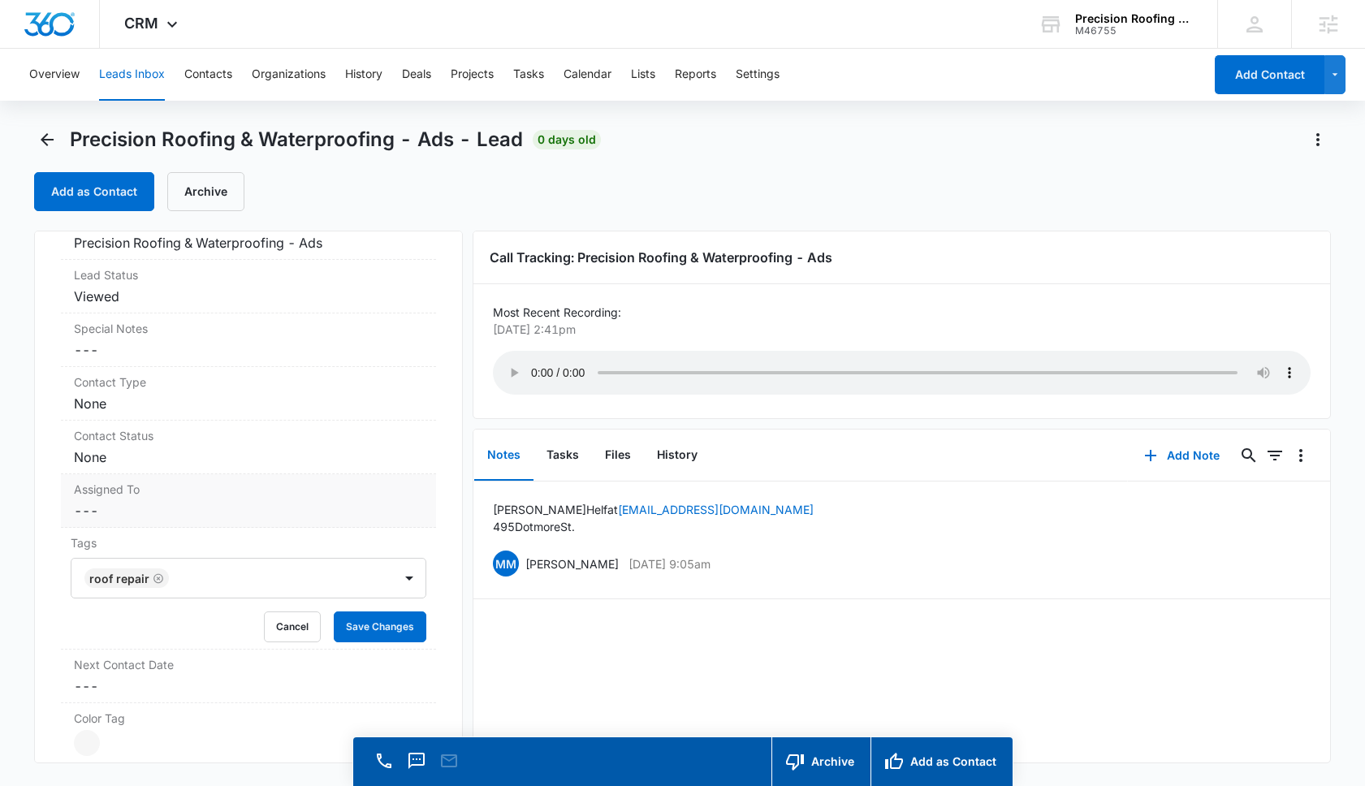
click at [197, 521] on dd "Cancel Save Changes ---" at bounding box center [248, 510] width 349 height 19
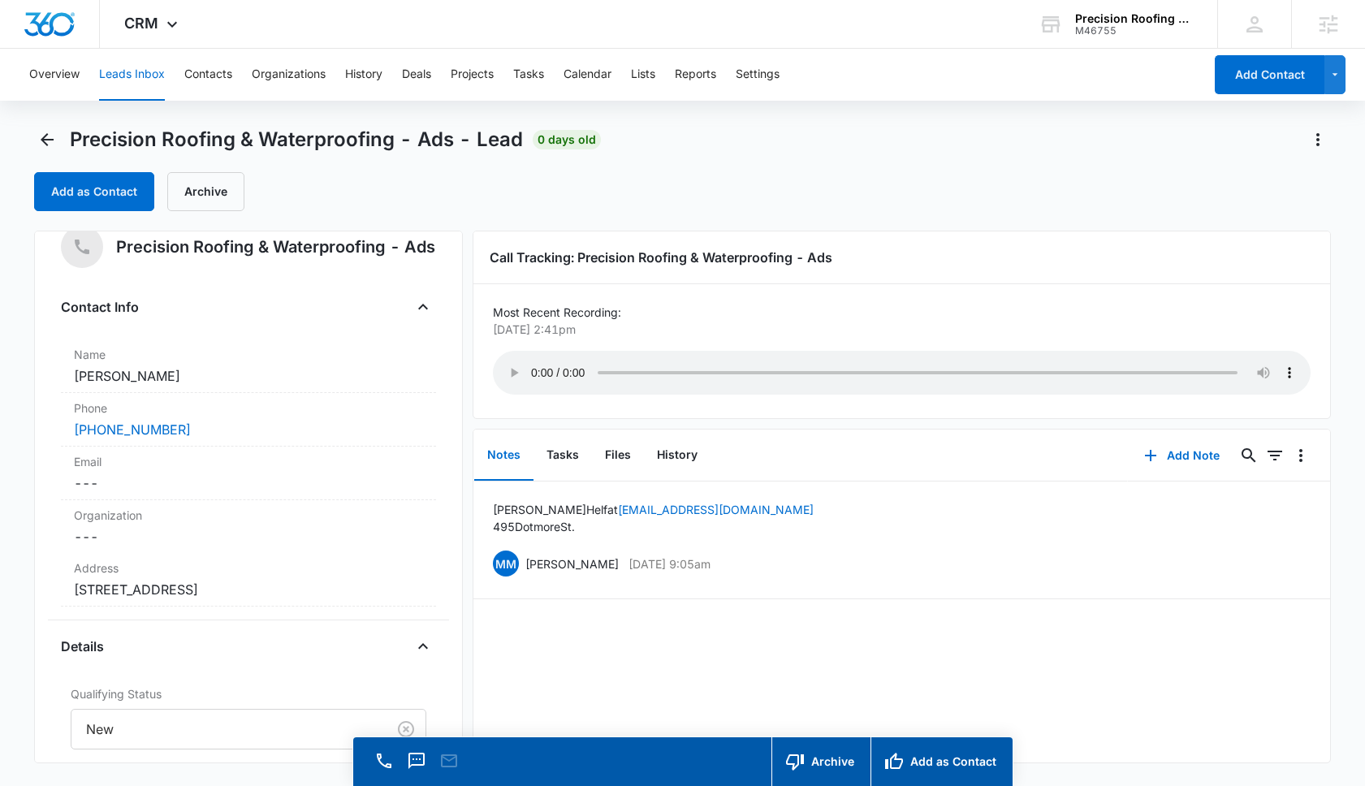
scroll to position [0, 0]
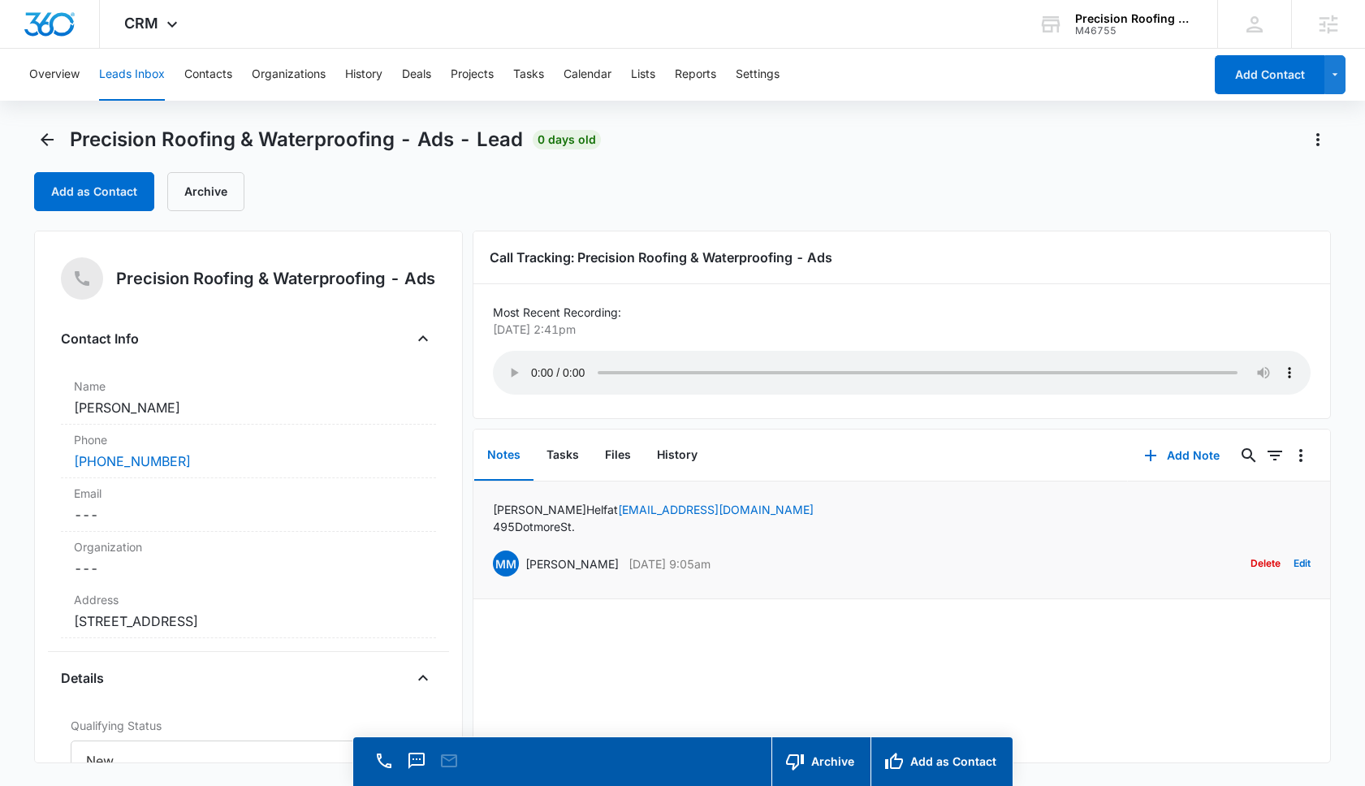
click at [698, 517] on div "Frances Helfat Frannces8@aol.com 495 Dotmore St. MM Matt Malone Aug 15, 2025 at…" at bounding box center [902, 540] width 818 height 78
drag, startPoint x: 697, startPoint y: 511, endPoint x: 574, endPoint y: 512, distance: 122.6
click at [574, 512] on div "Frances Helfat Frannces8@aol.com 495 Dotmore St. MM Matt Malone Aug 15, 2025 at…" at bounding box center [902, 540] width 818 height 78
copy link "Frannces8@aol.com"
click at [157, 509] on div "Email Cancel Save Changes ---" at bounding box center [248, 505] width 375 height 54
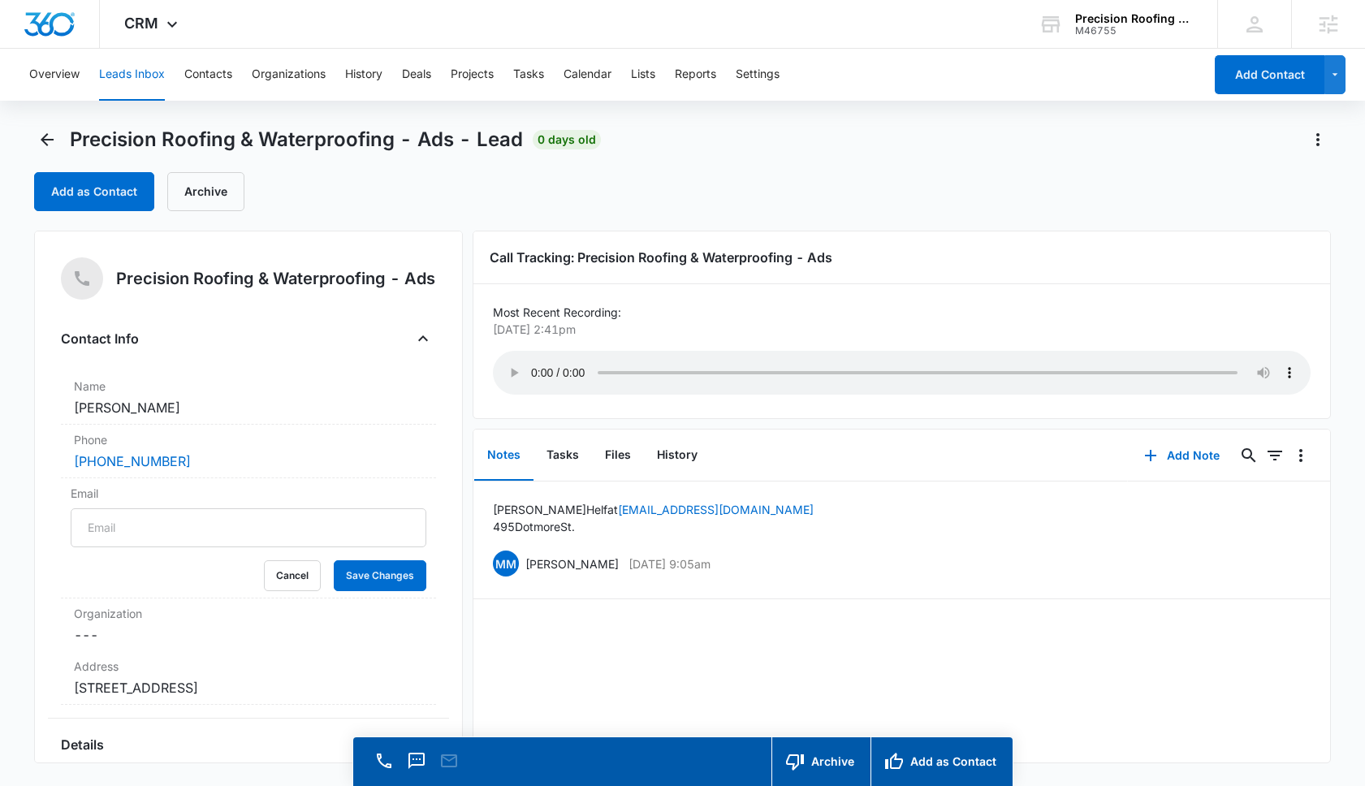
click at [130, 529] on input "Email" at bounding box center [249, 527] width 356 height 39
type input "Frannces8@aol.com"
click at [355, 575] on button "Save Changes" at bounding box center [380, 575] width 93 height 31
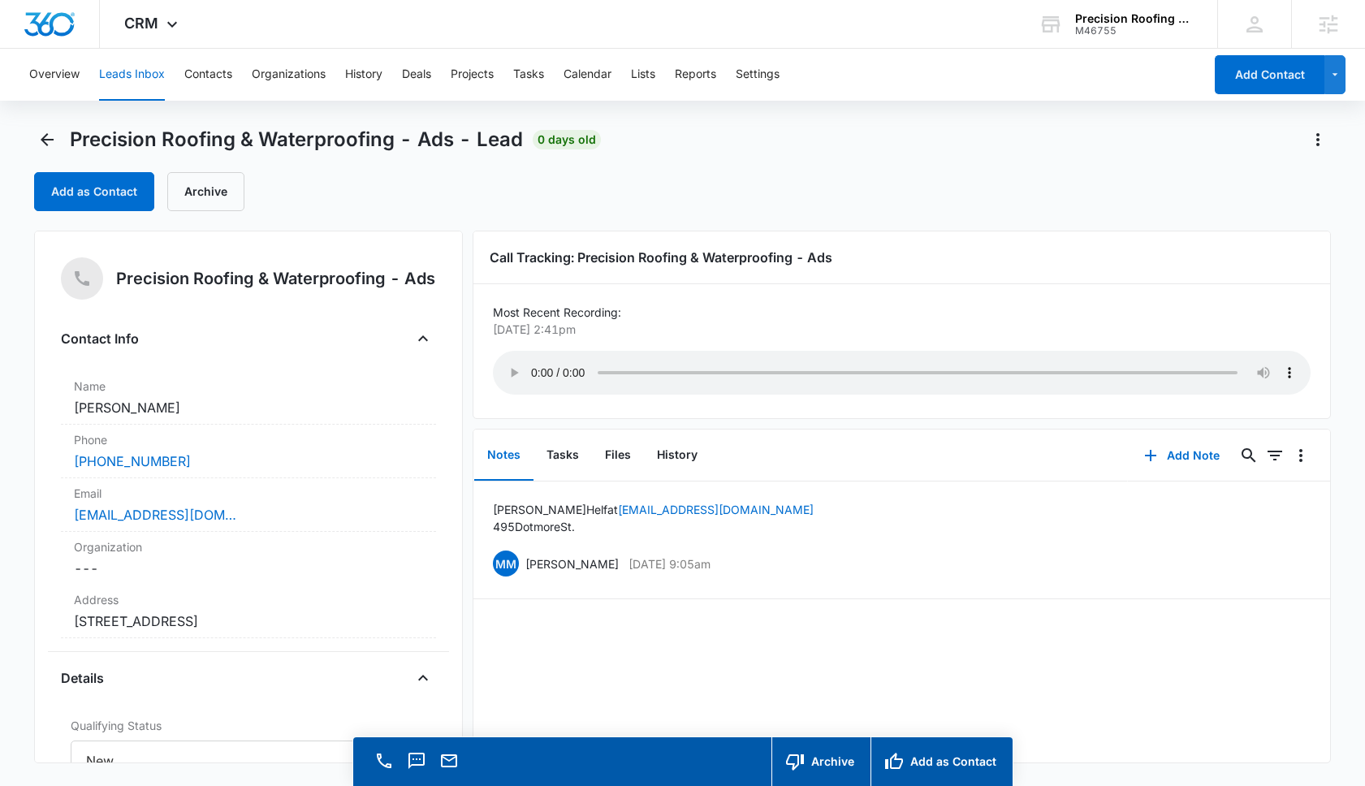
drag, startPoint x: 178, startPoint y: 421, endPoint x: 48, endPoint y: 417, distance: 130.0
click at [48, 417] on div "Precision Roofing & Waterproofing - Ads Contact Info Name Cancel Save Changes F…" at bounding box center [248, 497] width 429 height 533
copy dd "Frances Helfat"
click at [192, 416] on dd "Cancel Save Changes Frances Helfat" at bounding box center [248, 407] width 349 height 19
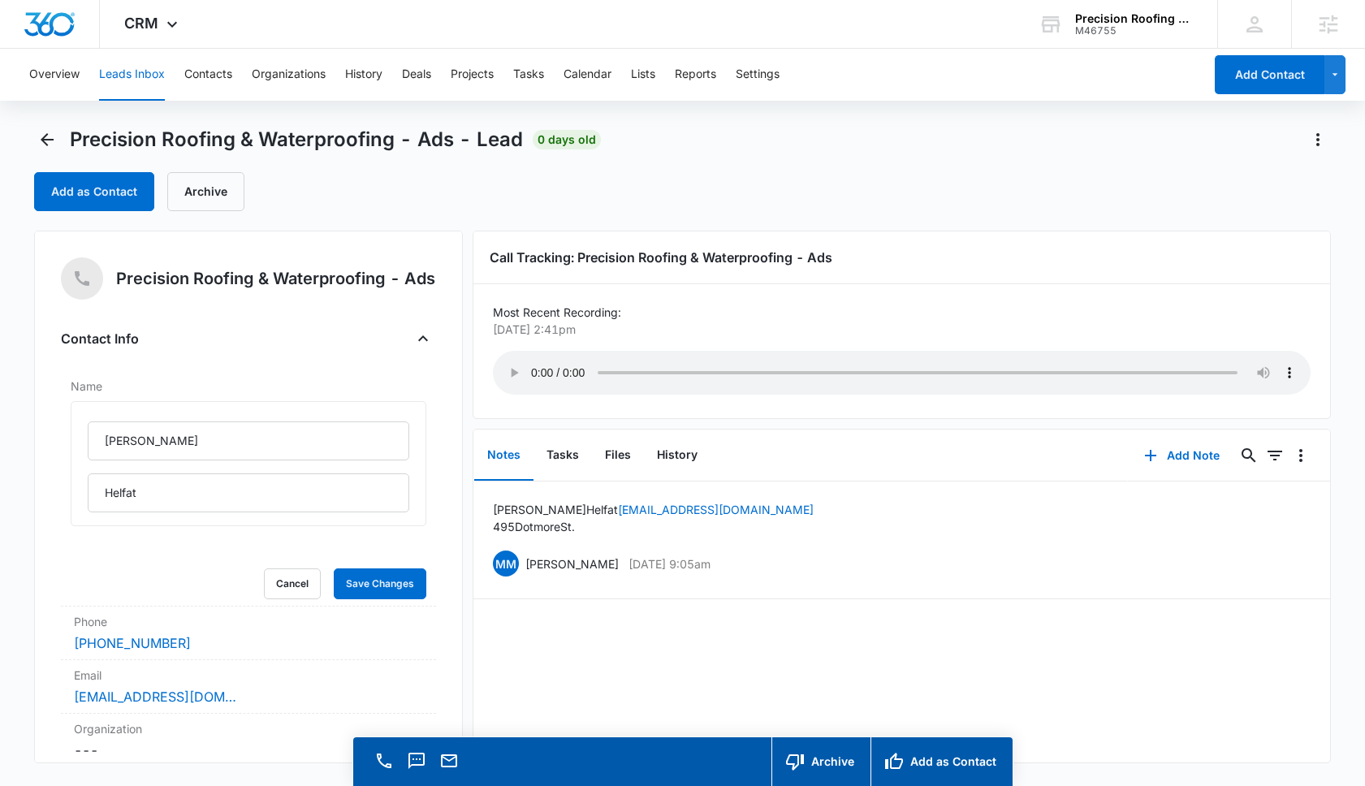
click at [234, 371] on div "Contact Info Name Frances Helfat Cancel Save Changes Phone Cancel Save Changes …" at bounding box center [248, 580] width 375 height 508
click at [374, 592] on button "Save Changes" at bounding box center [380, 583] width 93 height 31
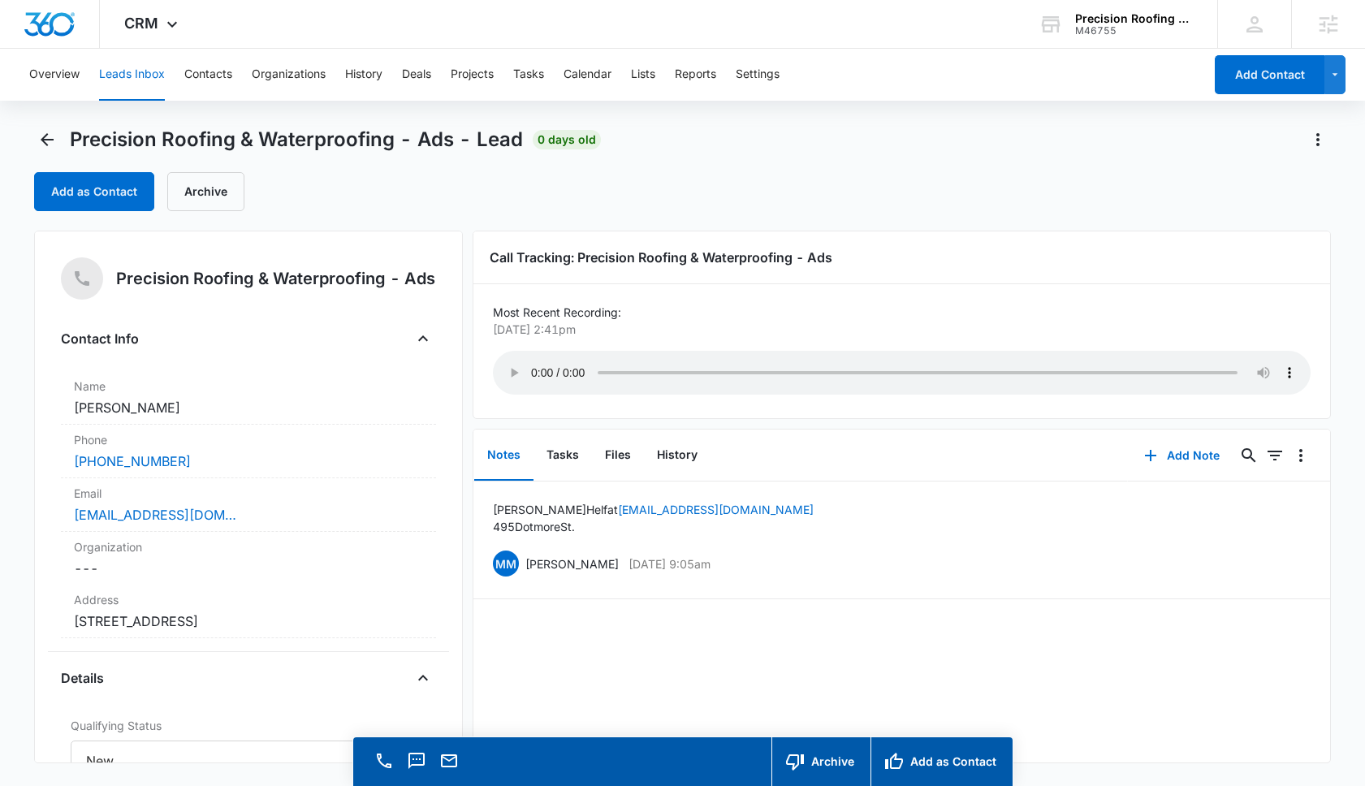
drag, startPoint x: 179, startPoint y: 409, endPoint x: 57, endPoint y: 408, distance: 122.6
click at [57, 408] on div "Precision Roofing & Waterproofing - Ads Contact Info Name Cancel Save Changes F…" at bounding box center [248, 497] width 429 height 533
copy dd "Frances Helfat"
drag, startPoint x: 283, startPoint y: 628, endPoint x: 45, endPoint y: 622, distance: 238.8
click at [45, 622] on div "Precision Roofing & Waterproofing - Ads Contact Info Name Cancel Save Changes F…" at bounding box center [248, 497] width 429 height 533
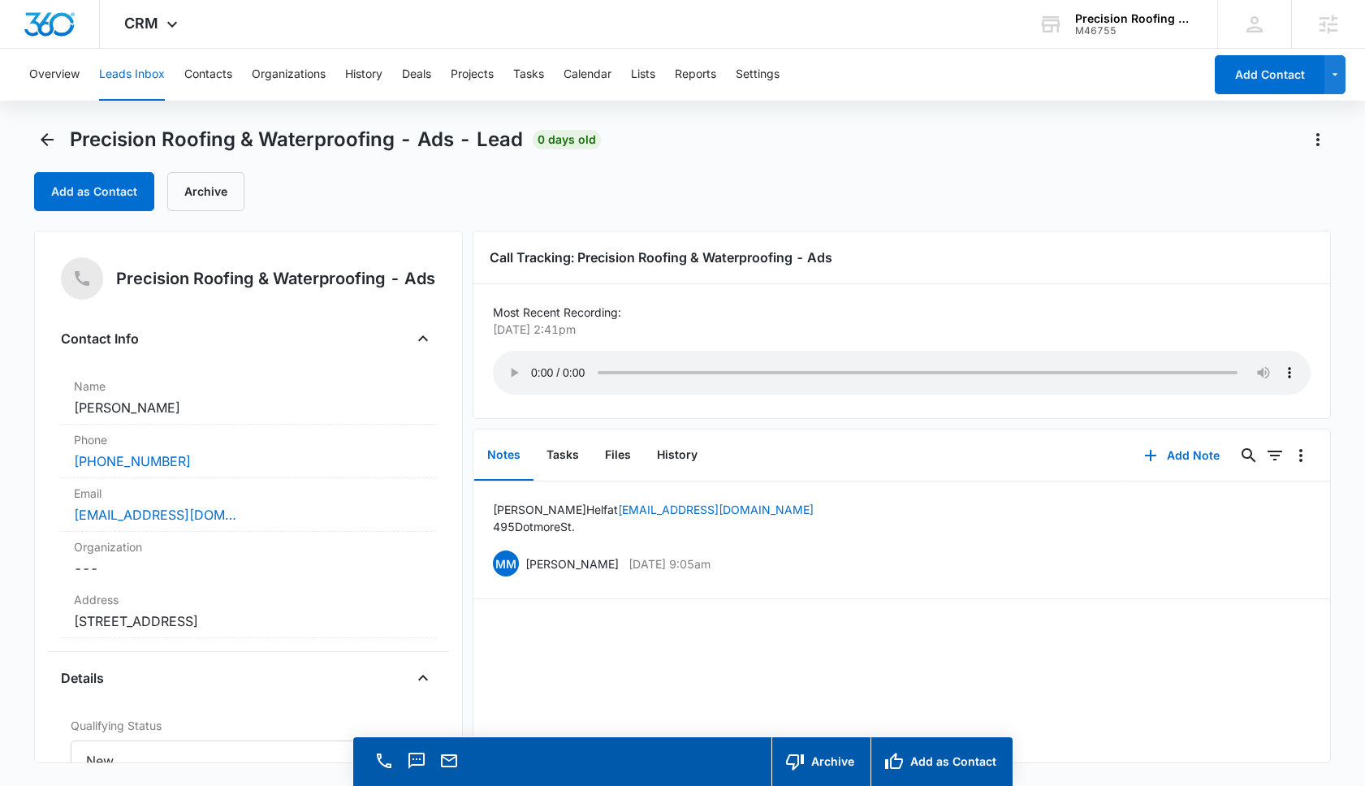
copy dd "495 Dotmore St Laguna Beach CA"
drag, startPoint x: 194, startPoint y: 470, endPoint x: 52, endPoint y: 467, distance: 142.2
click at [51, 465] on div "Precision Roofing & Waterproofing - Ads Contact Info Name Cancel Save Changes F…" at bounding box center [248, 497] width 429 height 533
copy link "(714) 322-3312"
click at [41, 139] on icon "Back" at bounding box center [47, 139] width 13 height 13
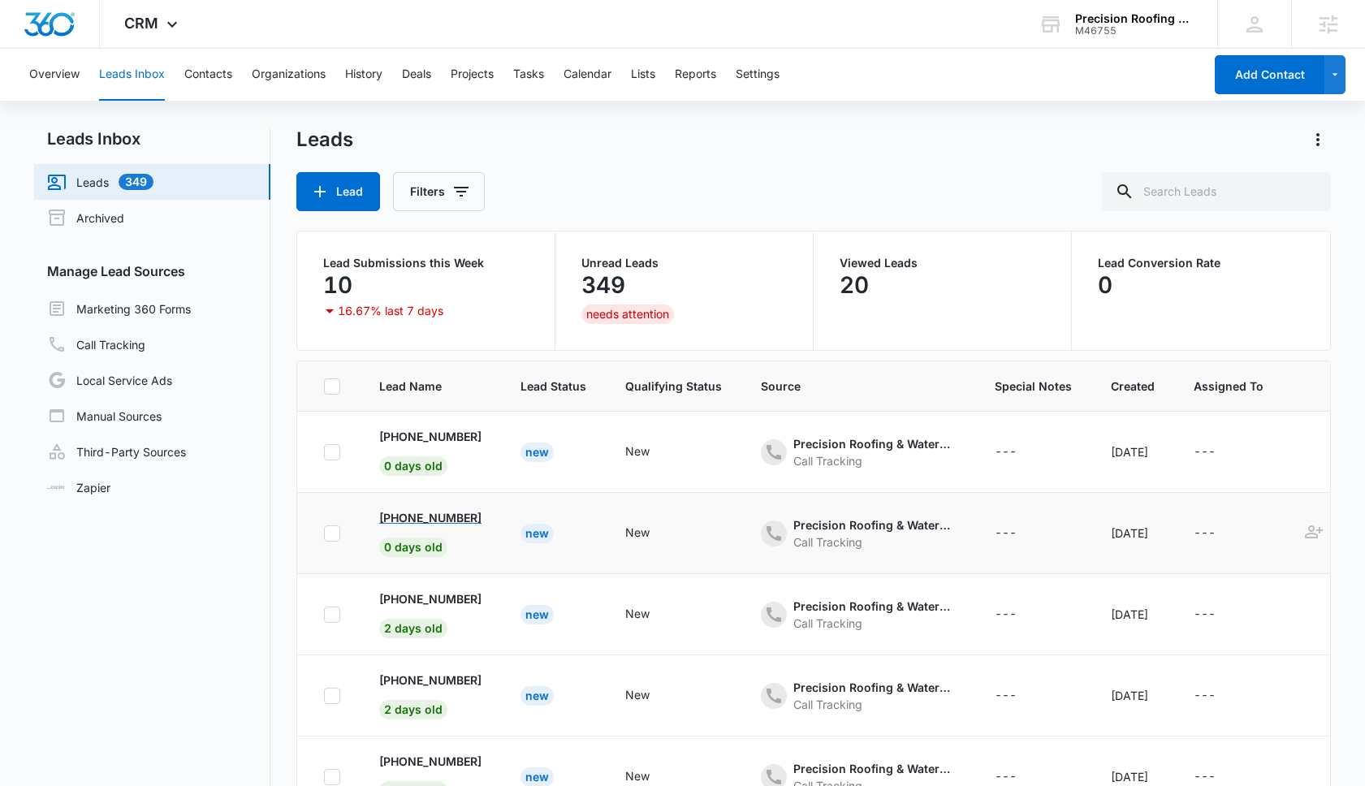
click at [441, 521] on p "+17143223312" at bounding box center [430, 517] width 102 height 17
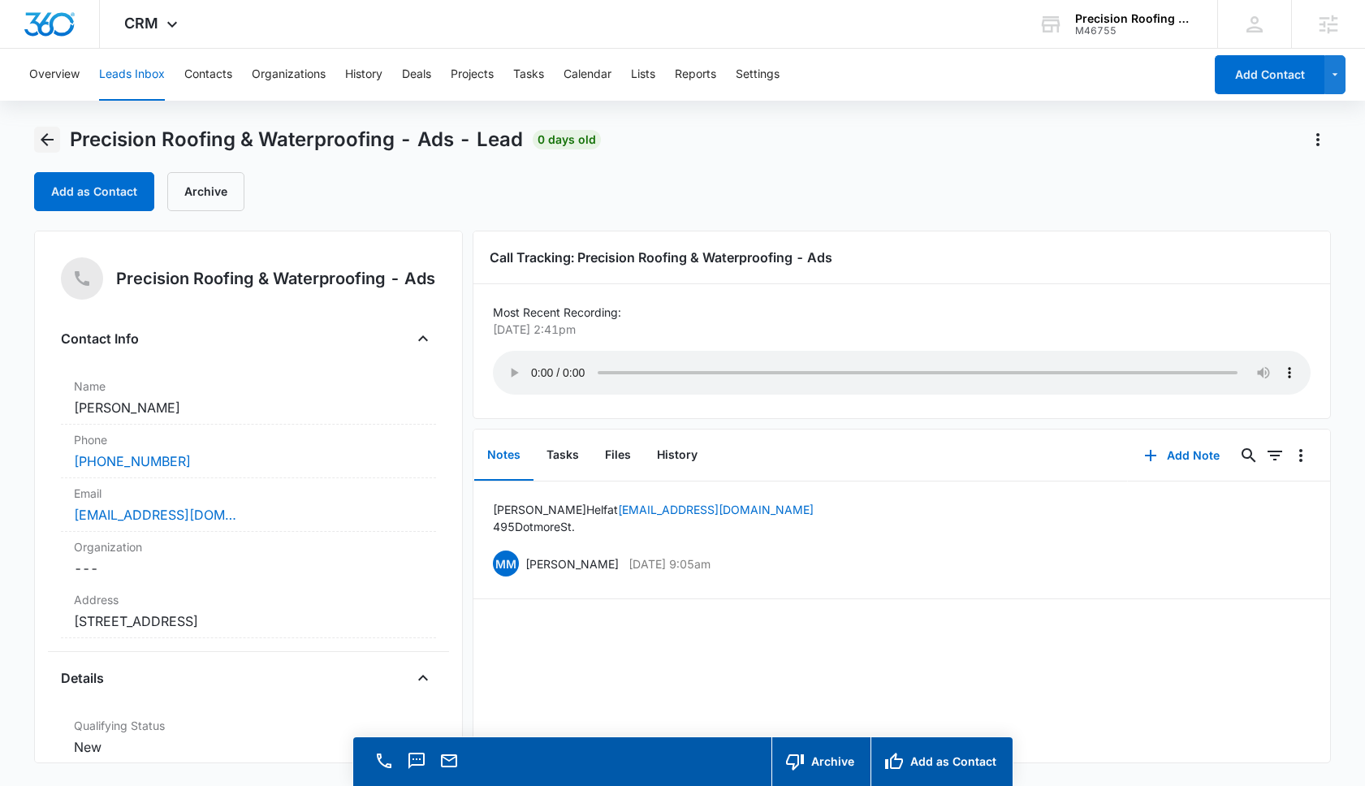
click at [50, 132] on icon "Back" at bounding box center [46, 139] width 19 height 19
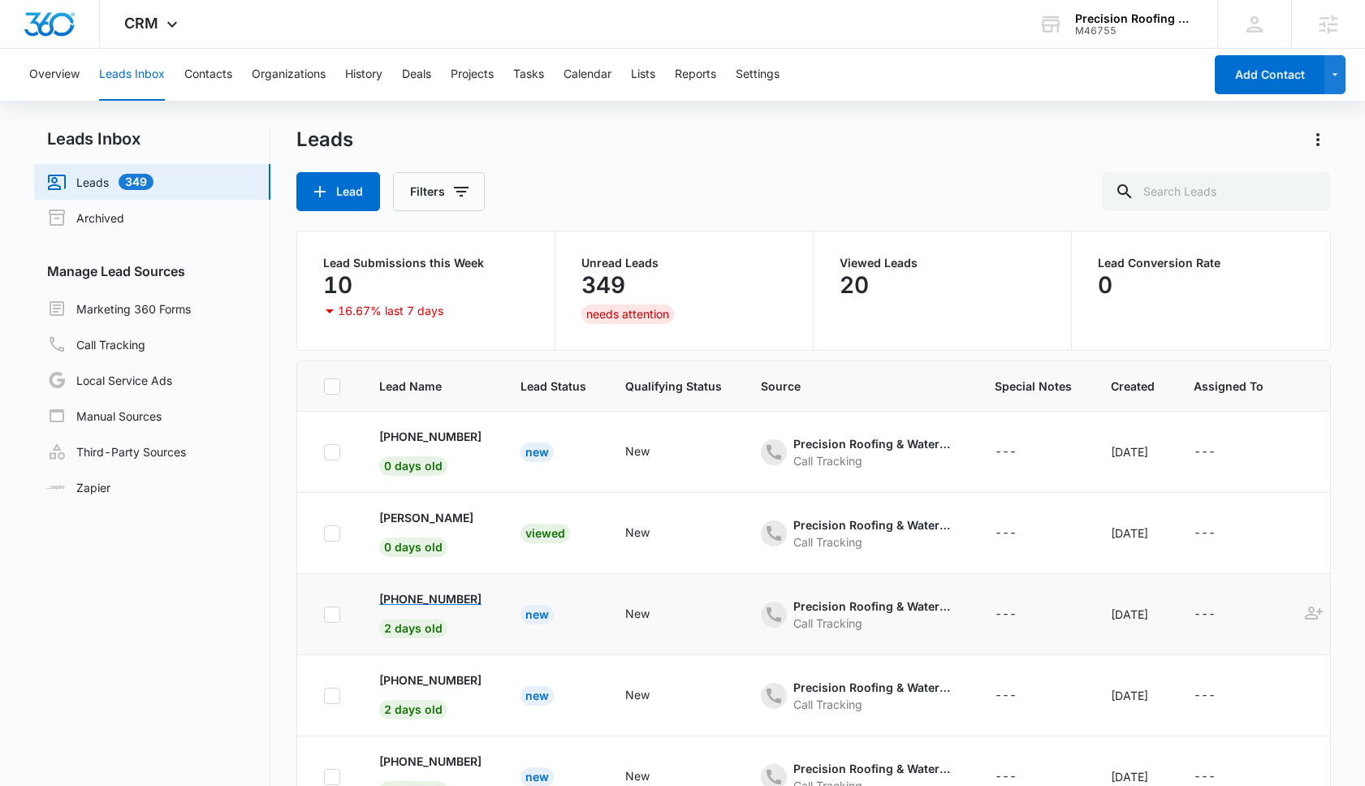
click at [444, 600] on p "+19496146083" at bounding box center [430, 598] width 102 height 17
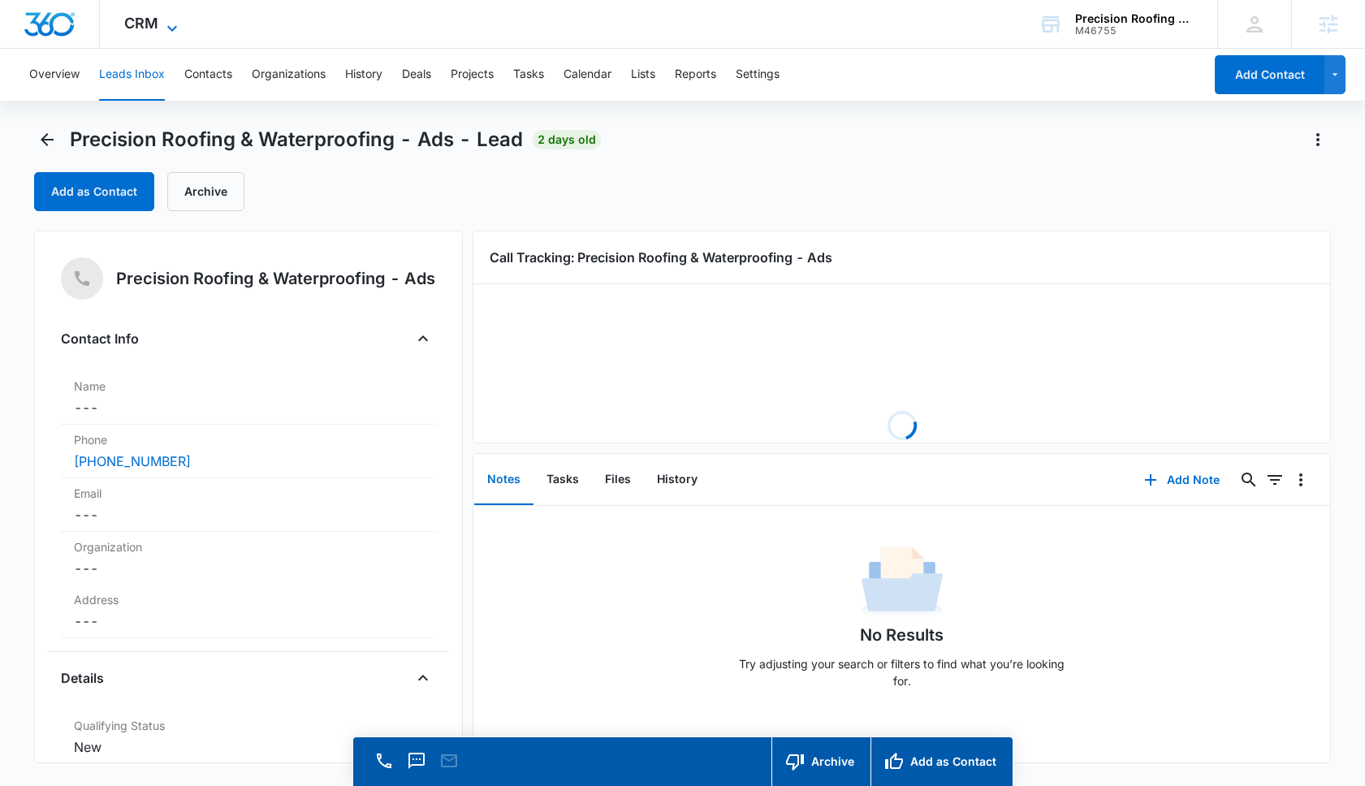
click at [145, 30] on span "CRM" at bounding box center [141, 23] width 34 height 17
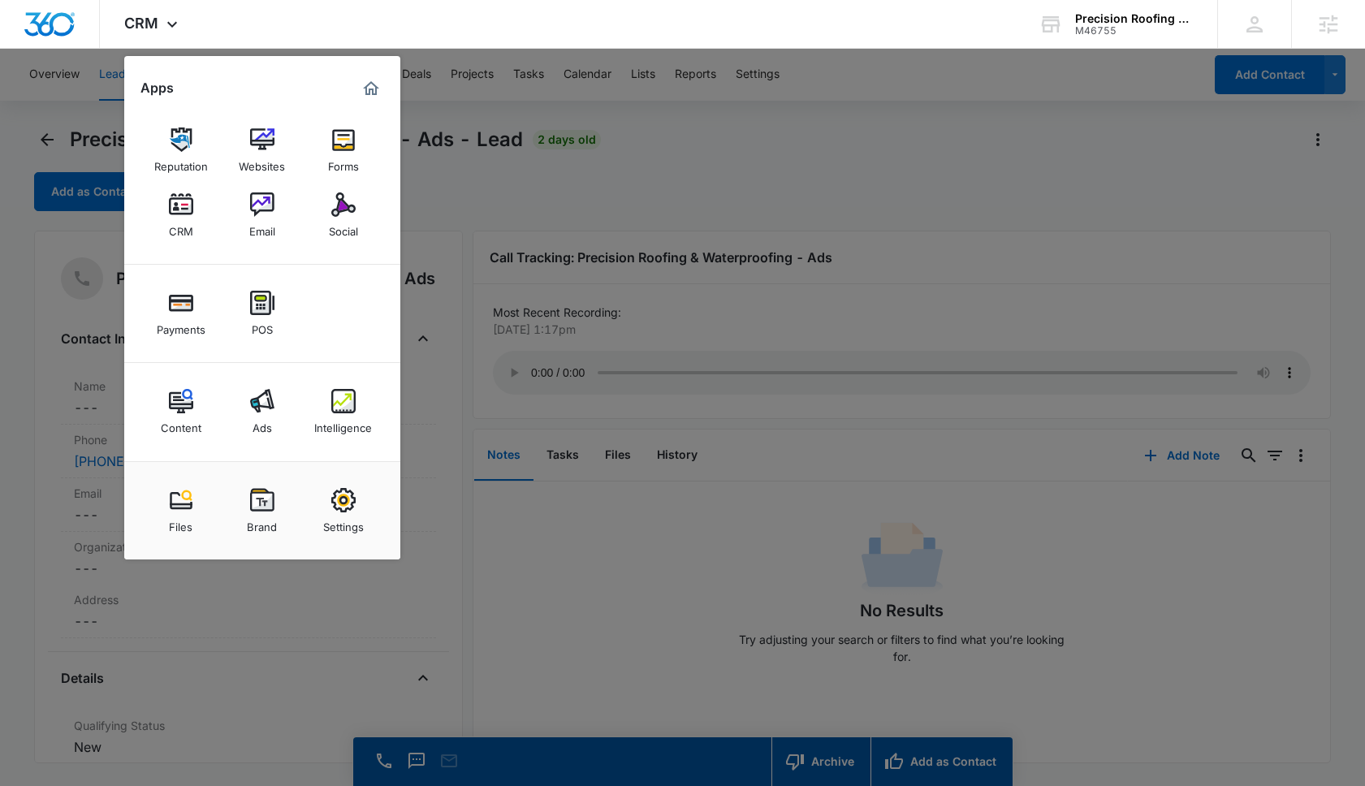
click at [772, 200] on div at bounding box center [682, 393] width 1365 height 786
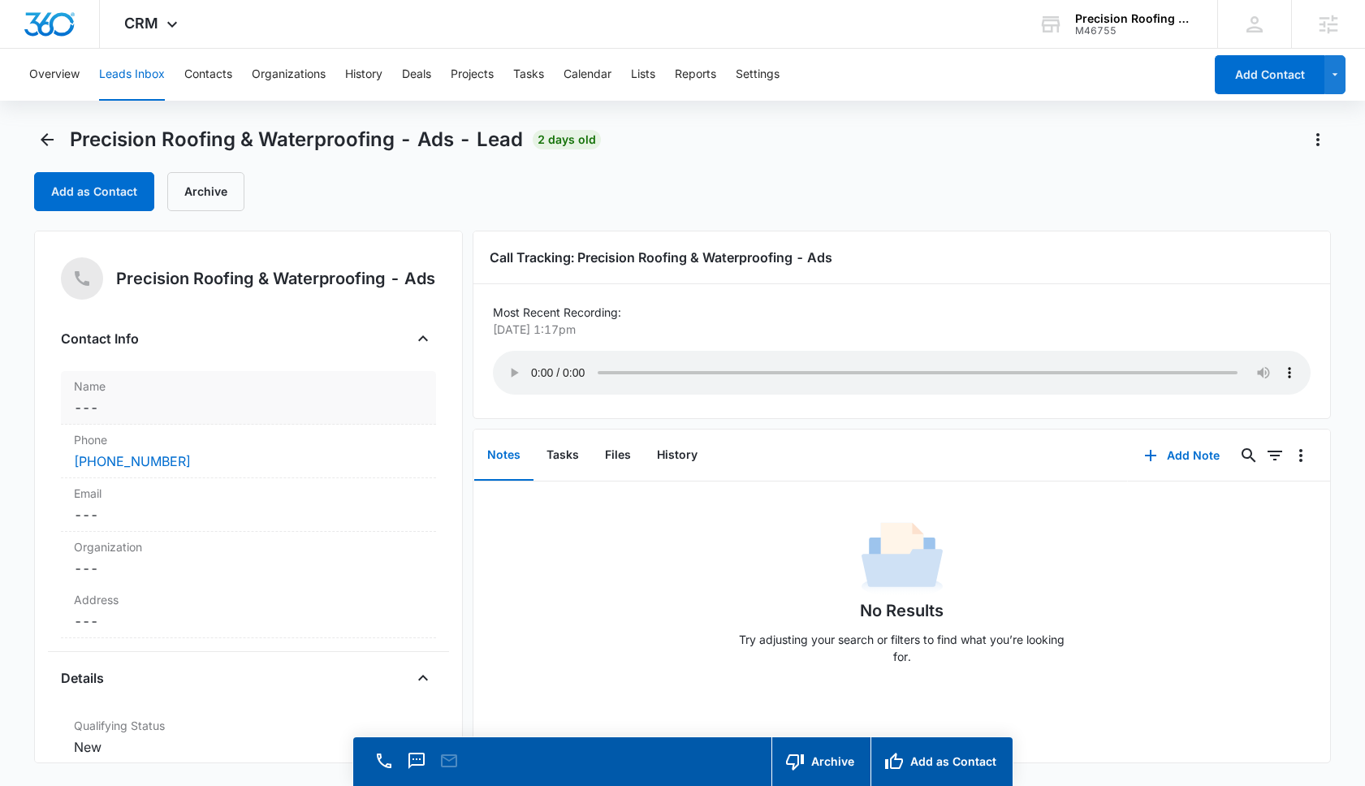
click at [128, 409] on dd "Cancel Save Changes ---" at bounding box center [248, 407] width 349 height 19
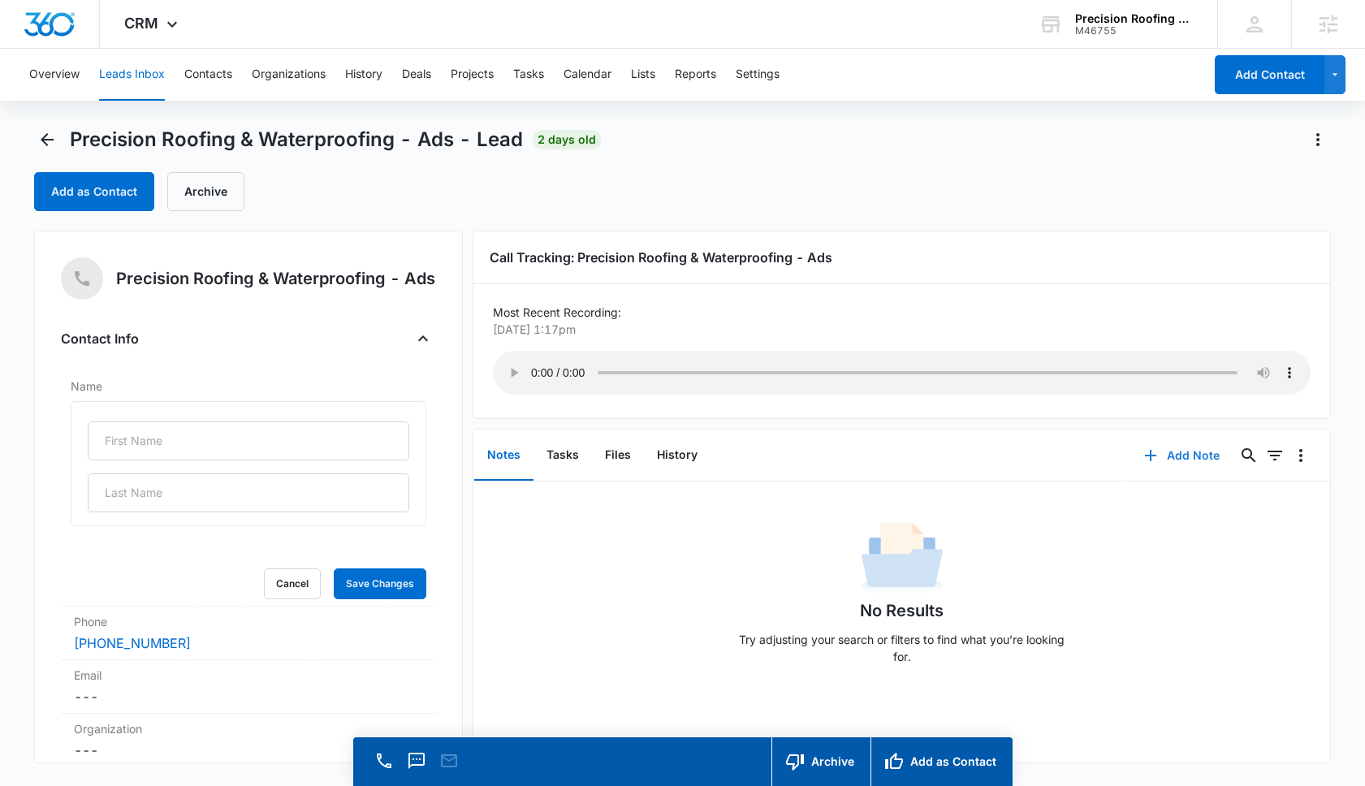
click at [1178, 451] on button "Add Note" at bounding box center [1182, 455] width 108 height 39
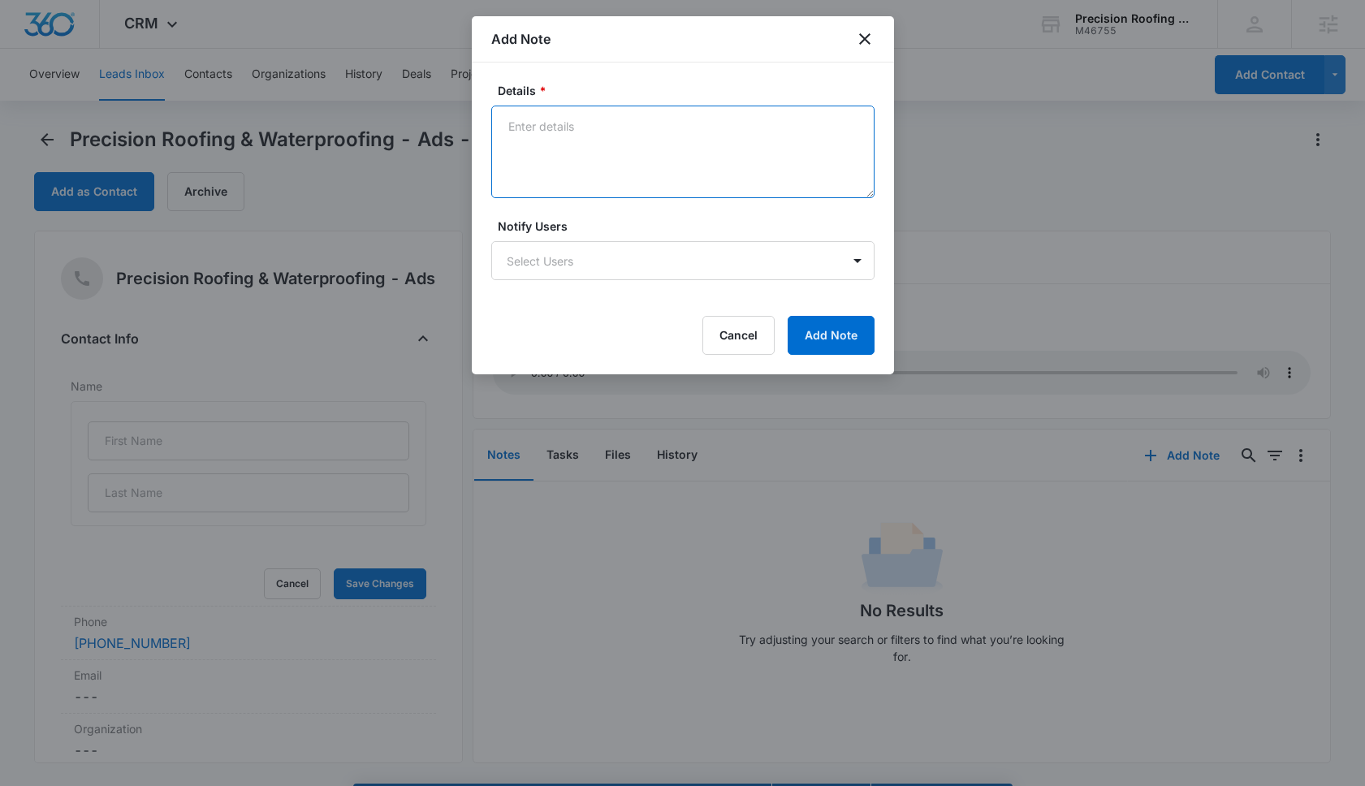
click at [622, 154] on textarea "Details *" at bounding box center [682, 152] width 383 height 93
type textarea "Looking for Truss Repair"
click at [838, 341] on button "Add Note" at bounding box center [831, 335] width 87 height 39
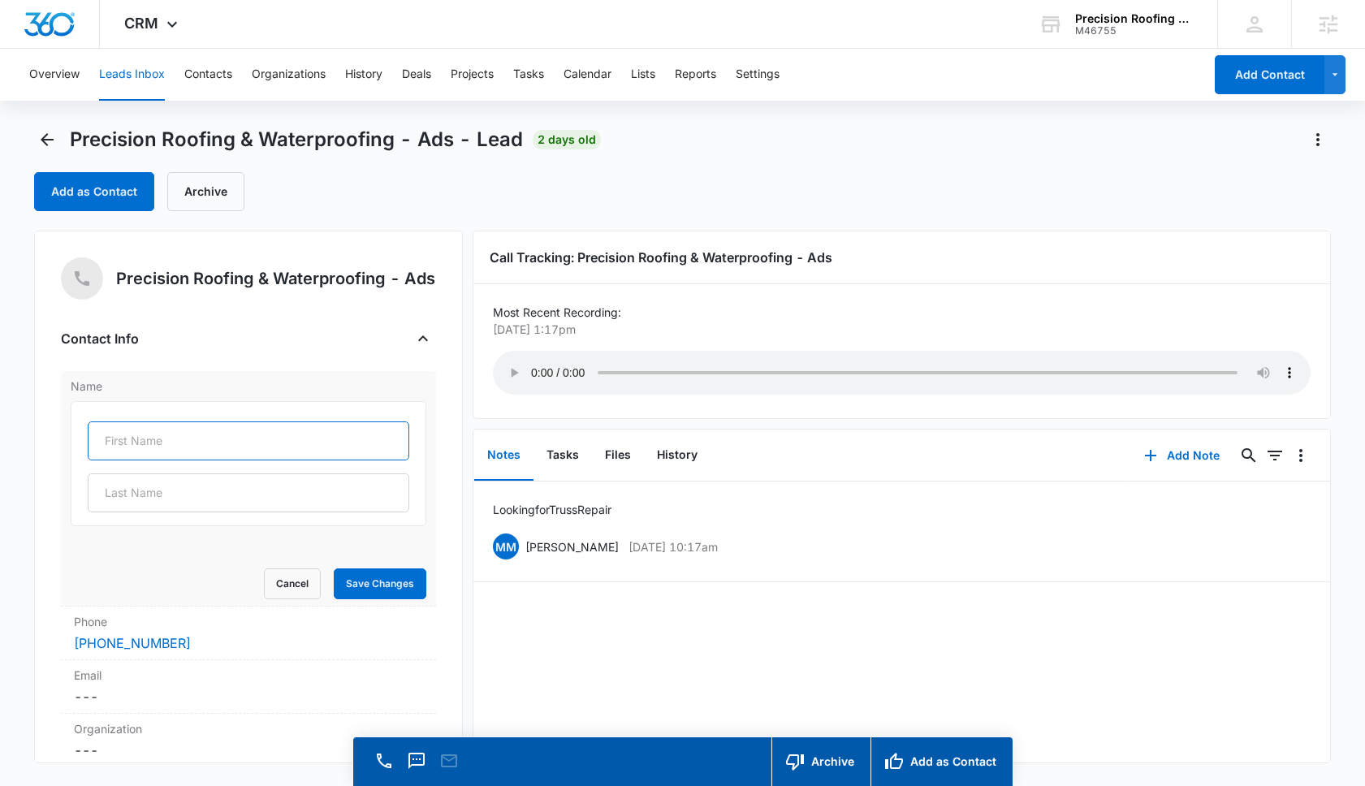
click at [174, 447] on input "text" at bounding box center [249, 440] width 322 height 39
type input "Michelle"
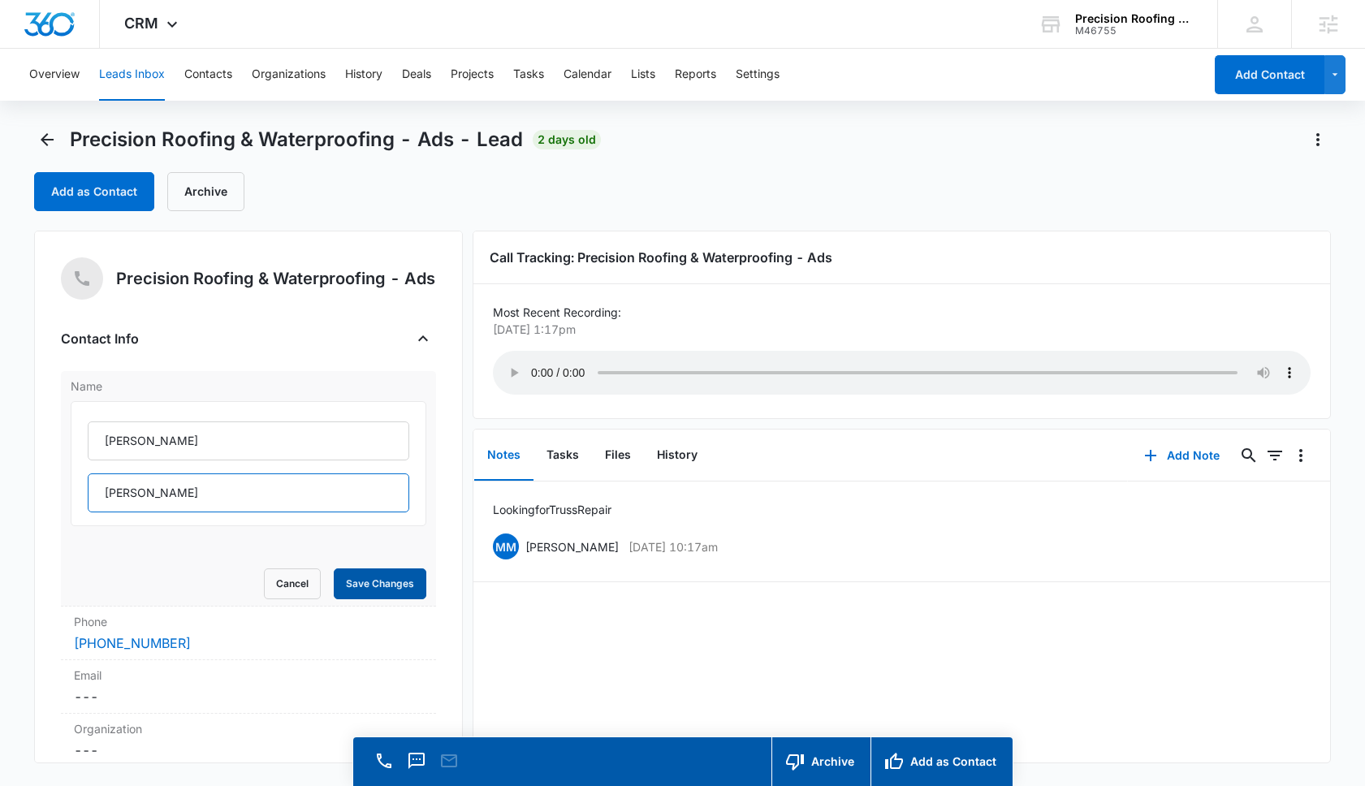
type input "Sharma"
click at [405, 589] on button "Save Changes" at bounding box center [380, 583] width 93 height 31
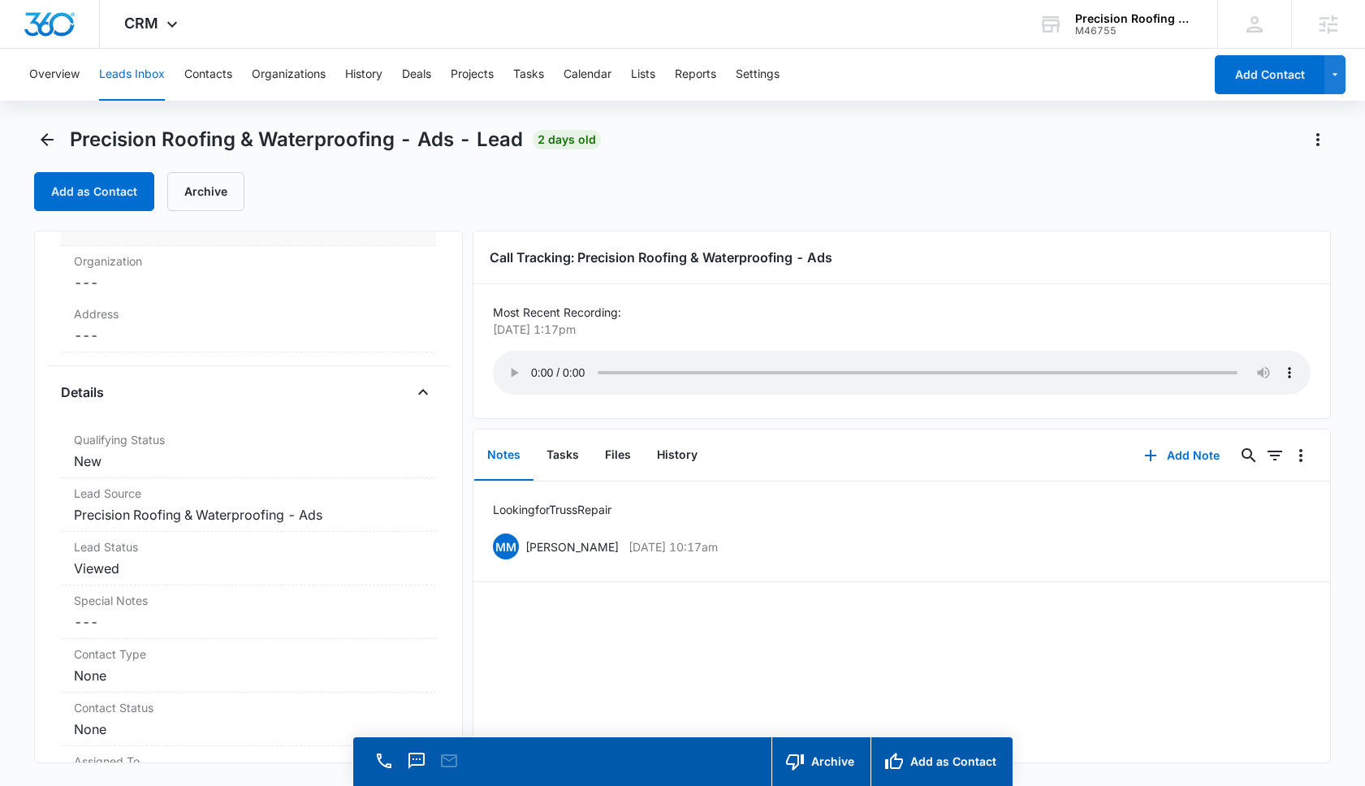
scroll to position [255, 0]
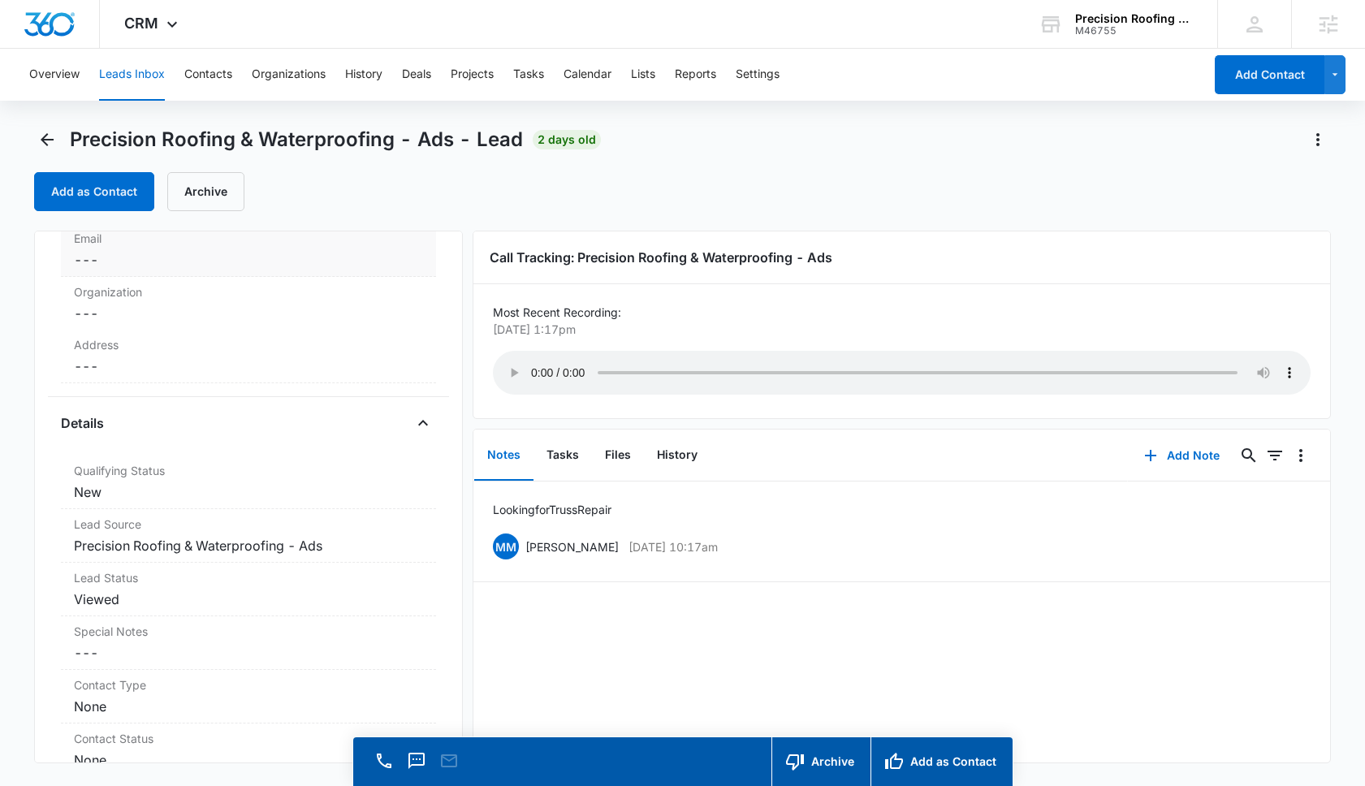
click at [179, 259] on dd "Cancel Save Changes ---" at bounding box center [248, 259] width 349 height 19
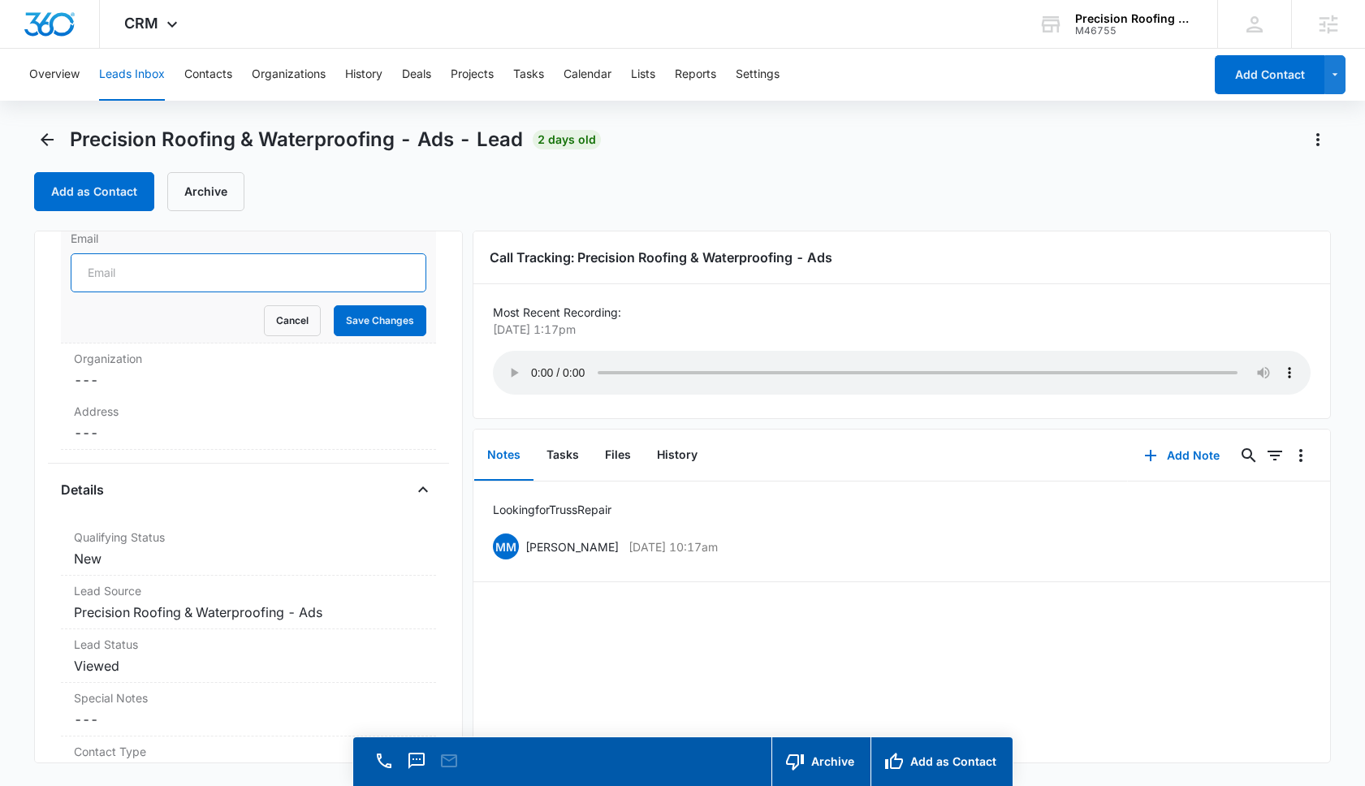
click at [151, 280] on input "Email" at bounding box center [249, 272] width 356 height 39
type input "mmh0115@gmail.com"
click at [399, 336] on button "Save Changes" at bounding box center [380, 320] width 93 height 31
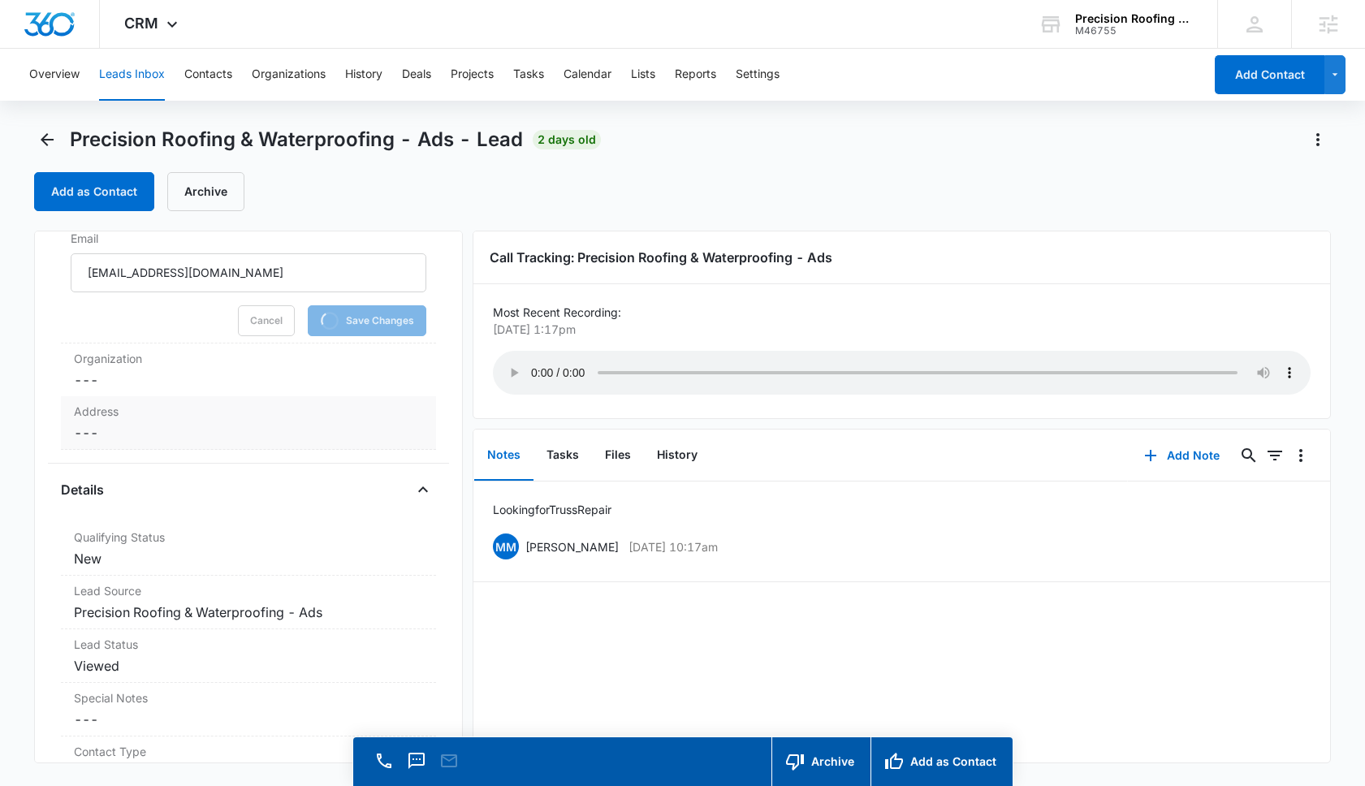
click at [143, 431] on dd "Cancel Save Changes ---" at bounding box center [248, 432] width 349 height 19
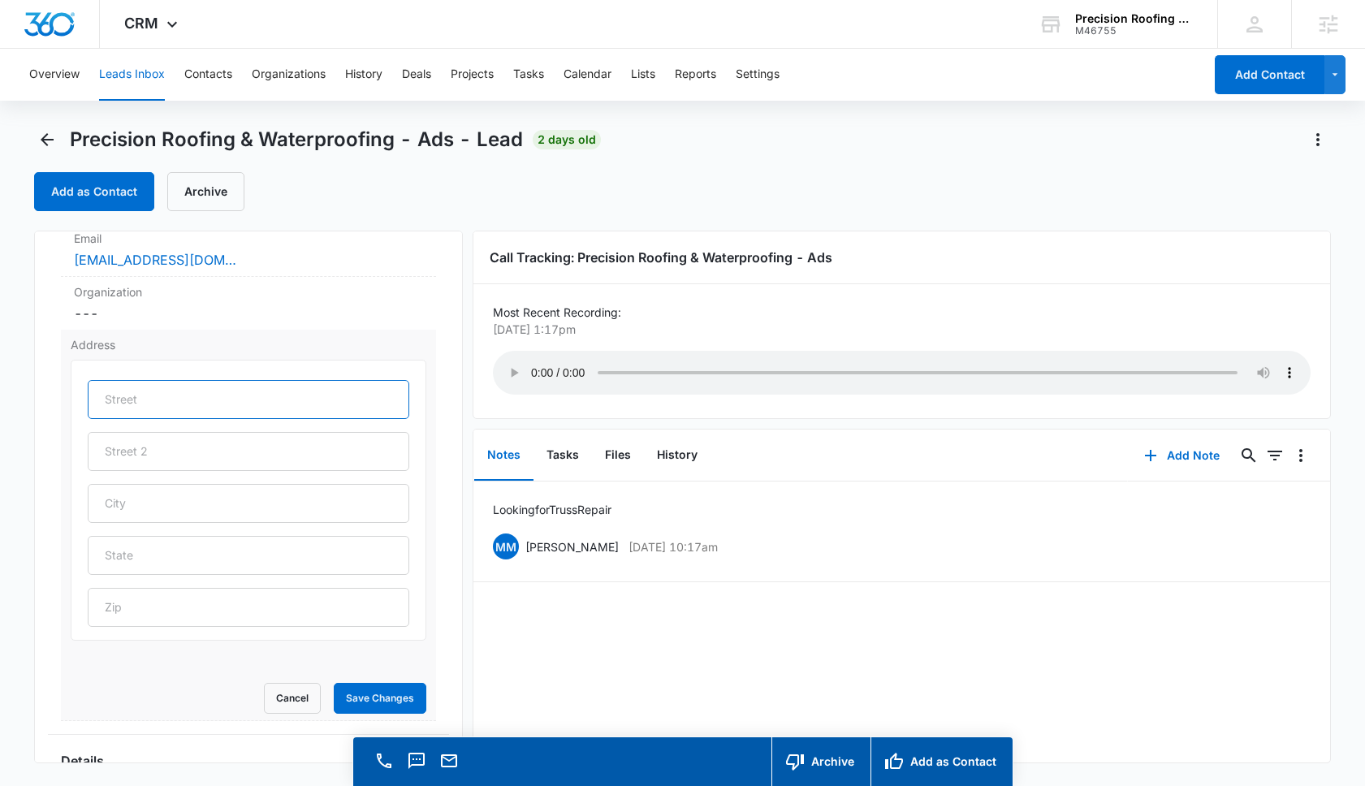
click at [132, 395] on input "text" at bounding box center [249, 399] width 322 height 39
click at [161, 412] on input "25 Medici" at bounding box center [249, 399] width 322 height 39
type input "25 Medici"
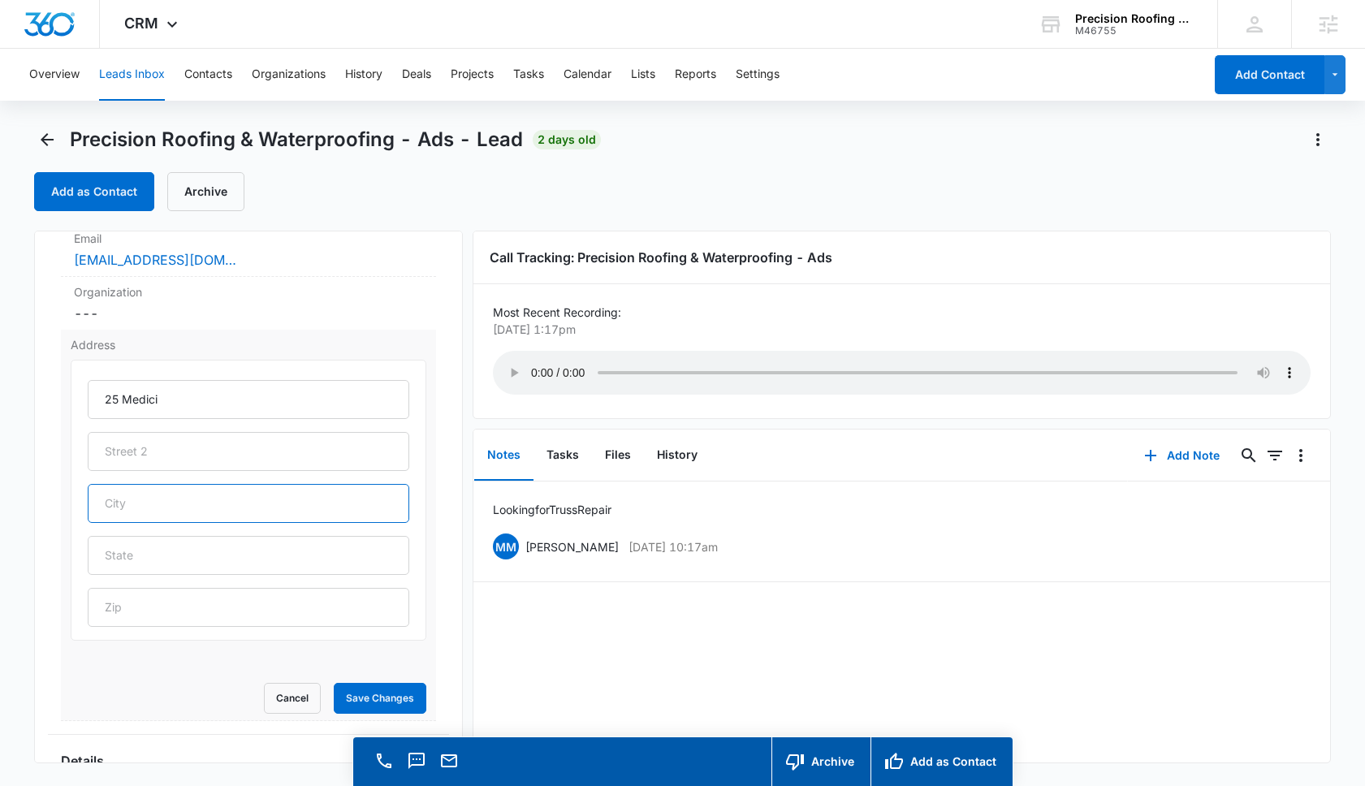
click at [132, 517] on input "text" at bounding box center [249, 503] width 322 height 39
drag, startPoint x: 166, startPoint y: 519, endPoint x: 80, endPoint y: 508, distance: 86.8
click at [80, 508] on div "25 Medici Olisa viejo" at bounding box center [249, 500] width 356 height 281
click at [125, 517] on input "Olisa viejo" at bounding box center [249, 503] width 322 height 39
click at [129, 516] on input "Olisa viejo" at bounding box center [249, 503] width 322 height 39
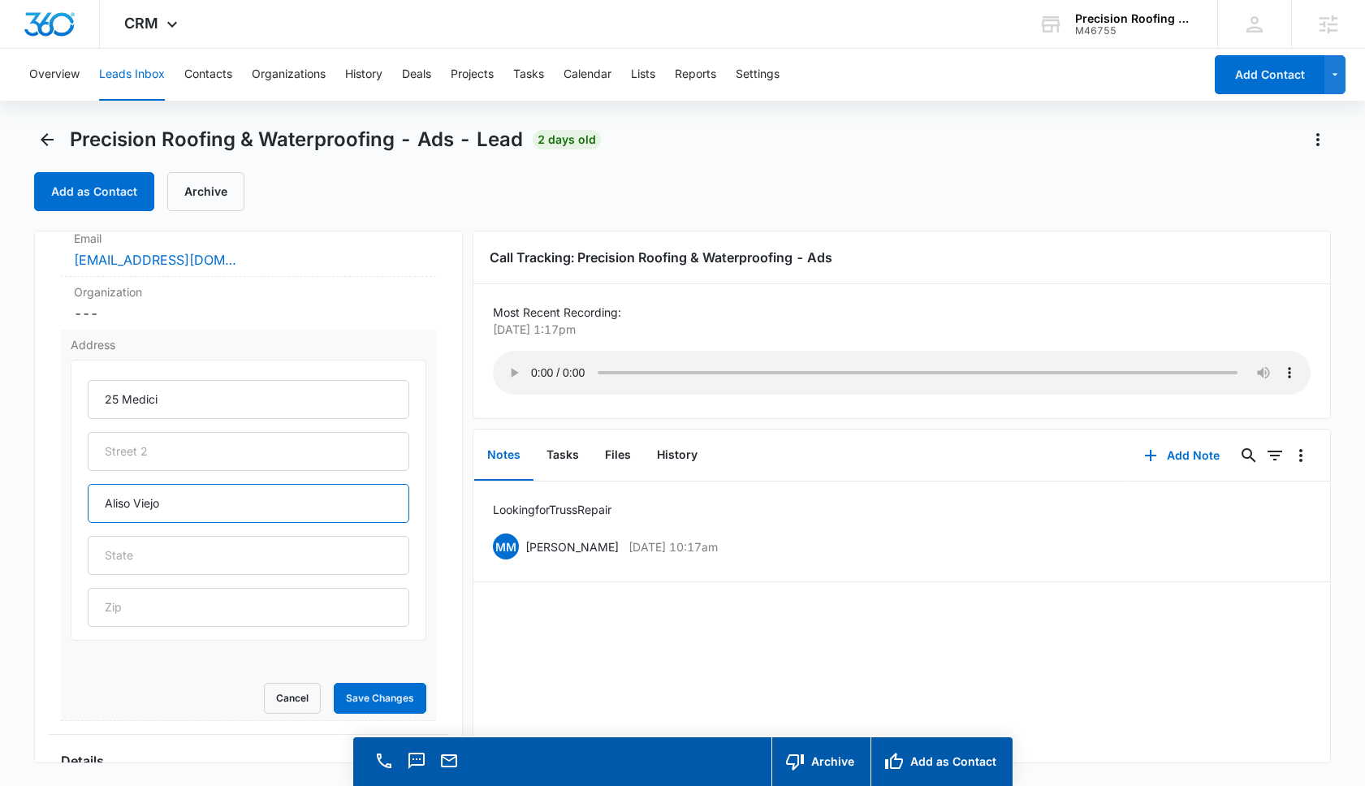
click at [188, 509] on input "Aliso Viejo" at bounding box center [249, 503] width 322 height 39
type input "Aliso Viejo"
click at [166, 555] on input "text" at bounding box center [249, 555] width 322 height 39
type input "CA"
drag, startPoint x: 170, startPoint y: 411, endPoint x: 93, endPoint y: 409, distance: 76.4
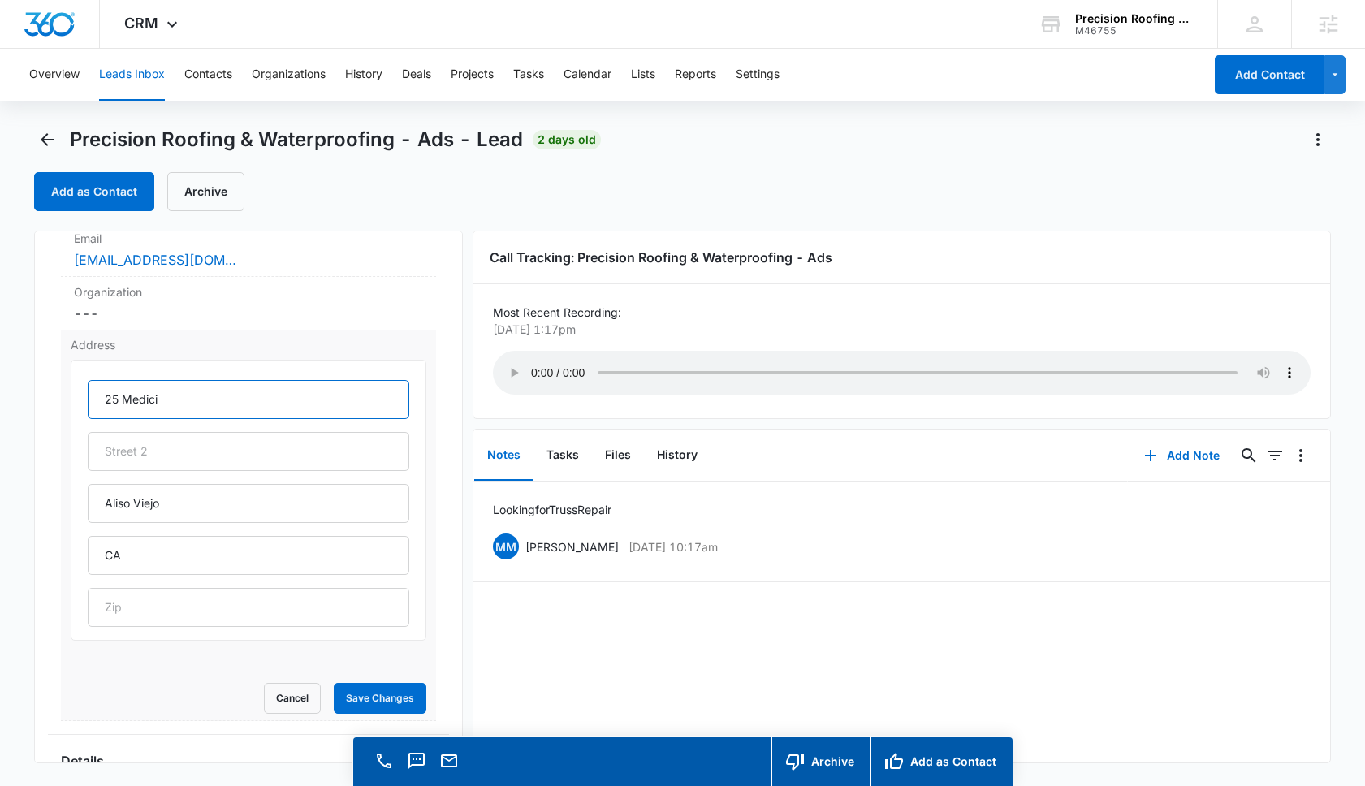
click at [93, 409] on input "25 Medici" at bounding box center [249, 399] width 322 height 39
type input "x"
drag, startPoint x: 161, startPoint y: 411, endPoint x: 98, endPoint y: 404, distance: 63.0
click at [98, 404] on input "25 Medici" at bounding box center [249, 399] width 322 height 39
type input "25 Medici"
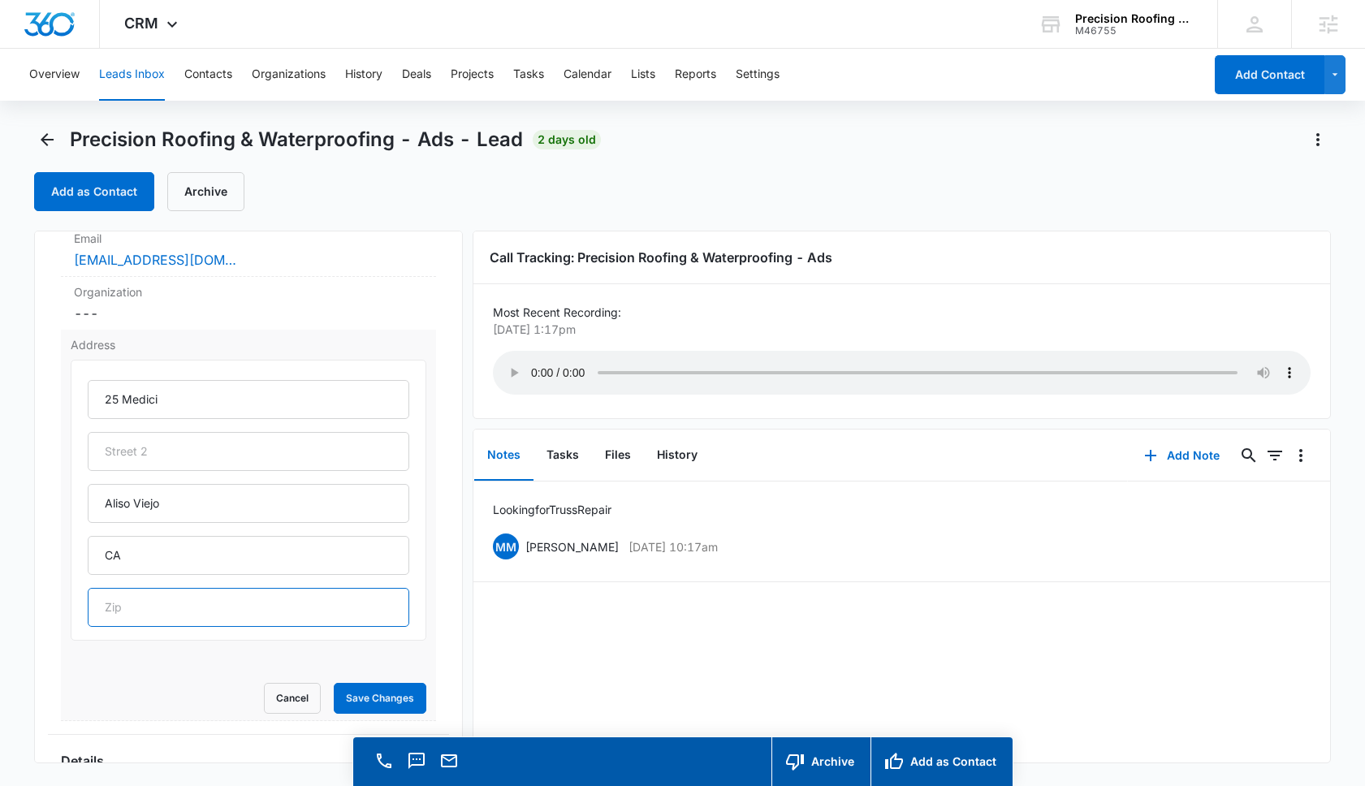
click at [124, 615] on input "text" at bounding box center [249, 607] width 322 height 39
paste input "92656"
type input "92656"
click at [361, 709] on button "Save Changes" at bounding box center [380, 698] width 93 height 31
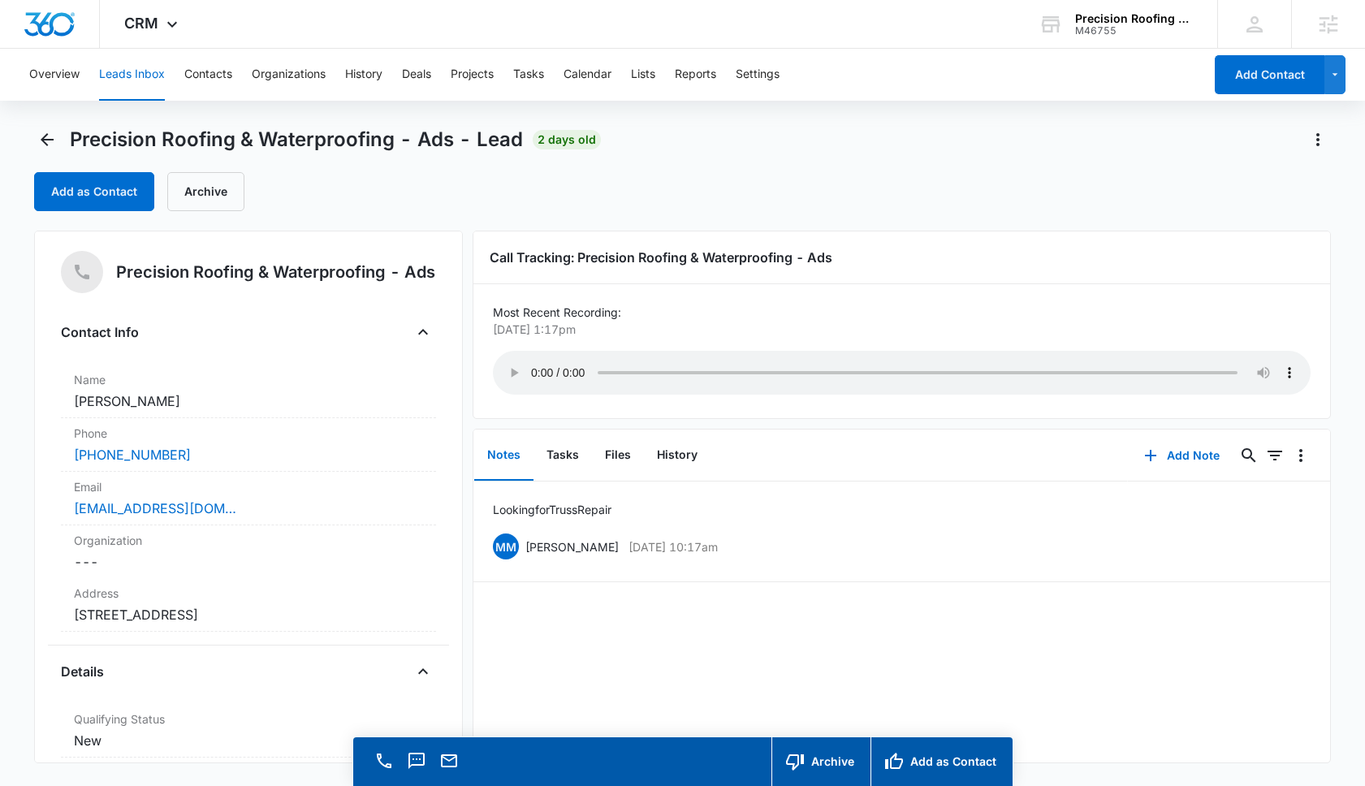
scroll to position [0, 0]
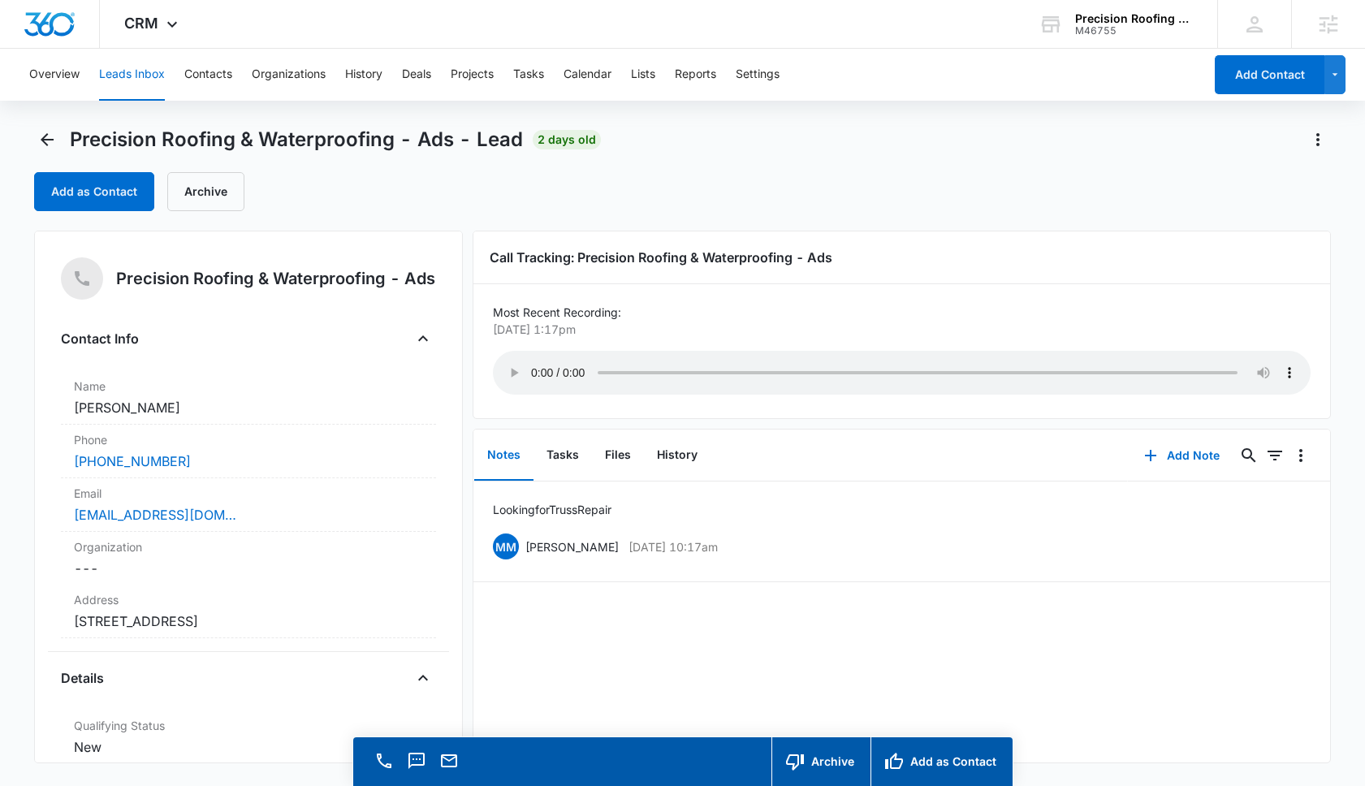
drag, startPoint x: 191, startPoint y: 412, endPoint x: 56, endPoint y: 411, distance: 134.8
click at [56, 411] on div "Precision Roofing & Waterproofing - Ads Contact Info Name Cancel Save Changes M…" at bounding box center [248, 497] width 429 height 533
copy dd "Michelle Sharma"
drag, startPoint x: 275, startPoint y: 637, endPoint x: 74, endPoint y: 627, distance: 201.6
click at [74, 627] on dd "Cancel Save Changes 25 Medici Aliso Viejo CA 92656" at bounding box center [248, 621] width 349 height 19
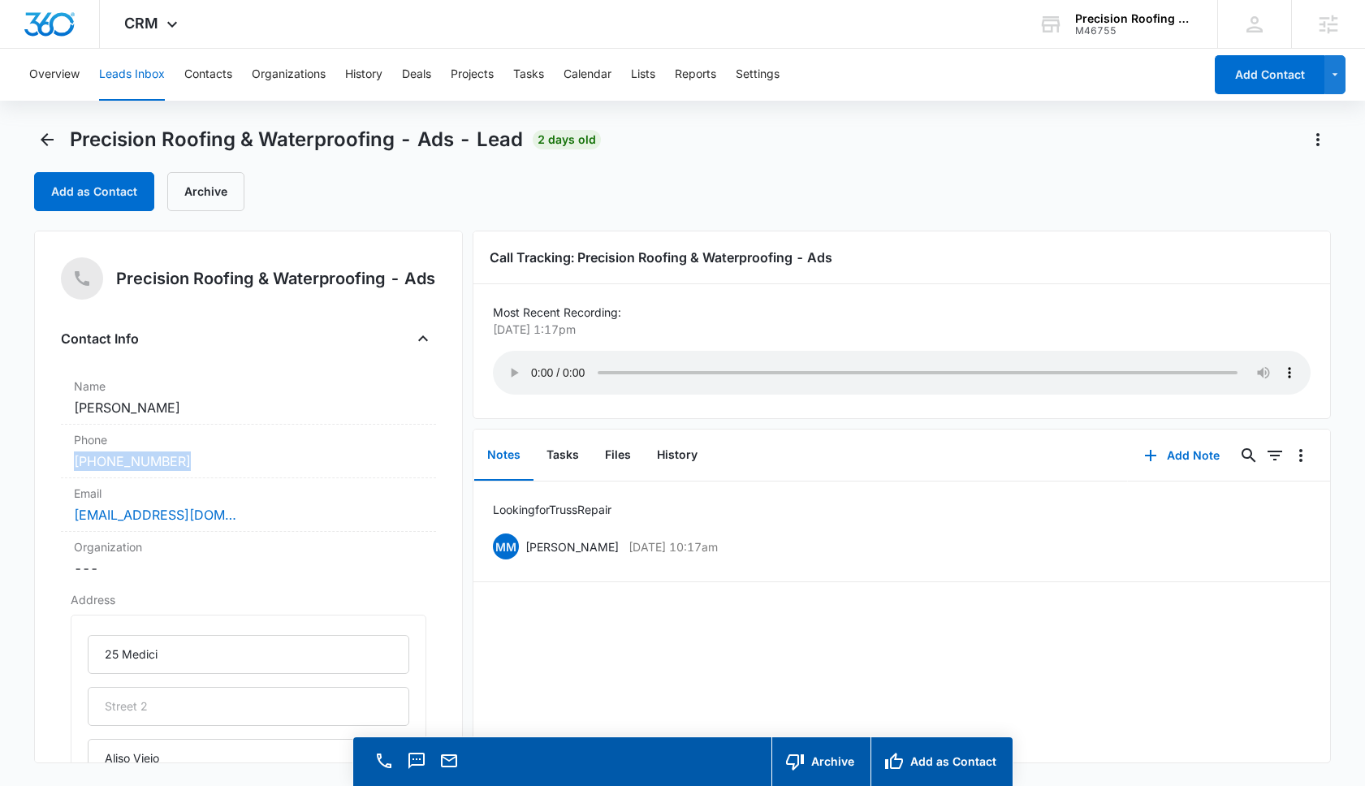
drag, startPoint x: 197, startPoint y: 469, endPoint x: 48, endPoint y: 465, distance: 148.7
click at [48, 465] on div "Precision Roofing & Waterproofing - Ads Contact Info Name Cancel Save Changes M…" at bounding box center [248, 497] width 429 height 533
copy link "(949) 614-6083"
drag, startPoint x: 40, startPoint y: 140, endPoint x: 185, endPoint y: 347, distance: 253.0
click at [186, 348] on div "Precision Roofing & Waterproofing - Ads - Lead 2 days old Add as Contact Archiv…" at bounding box center [682, 445] width 1297 height 637
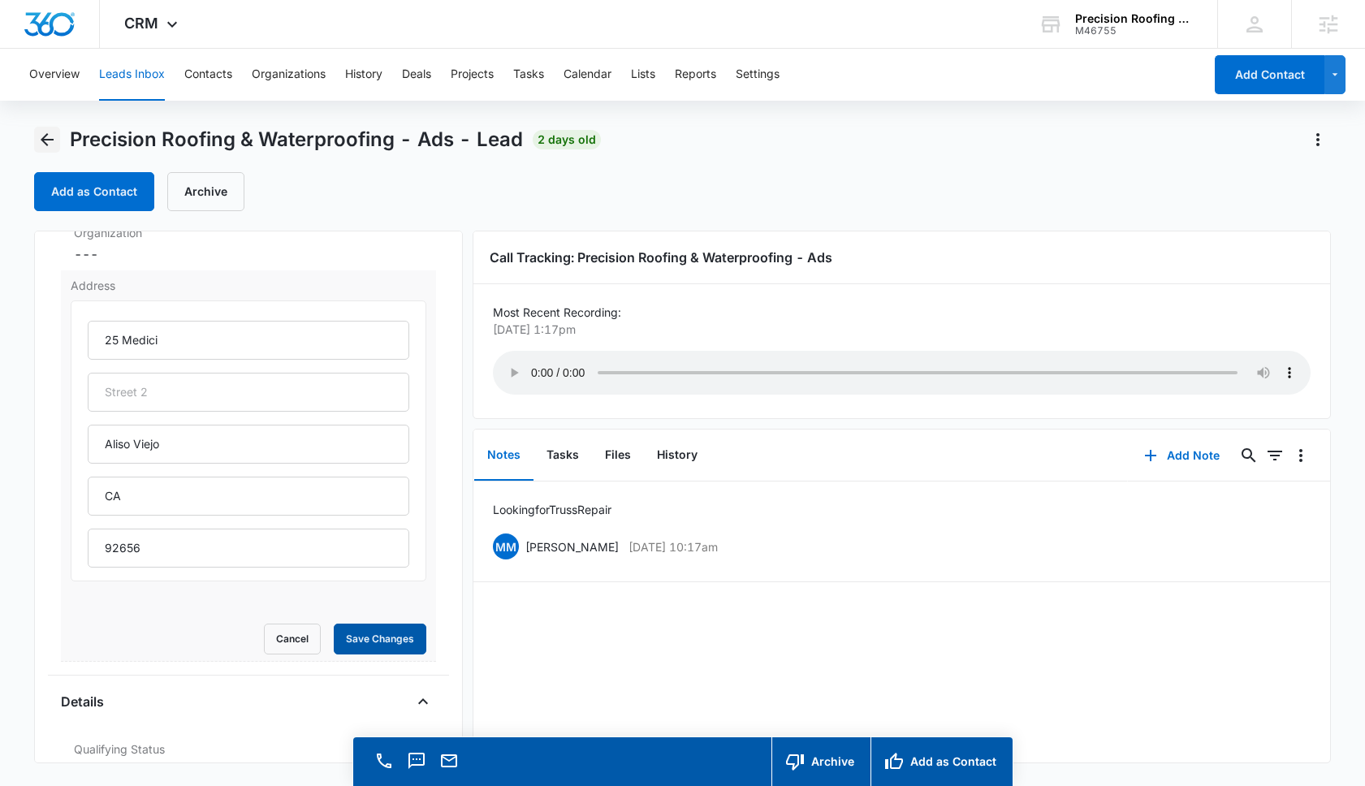
scroll to position [325, 0]
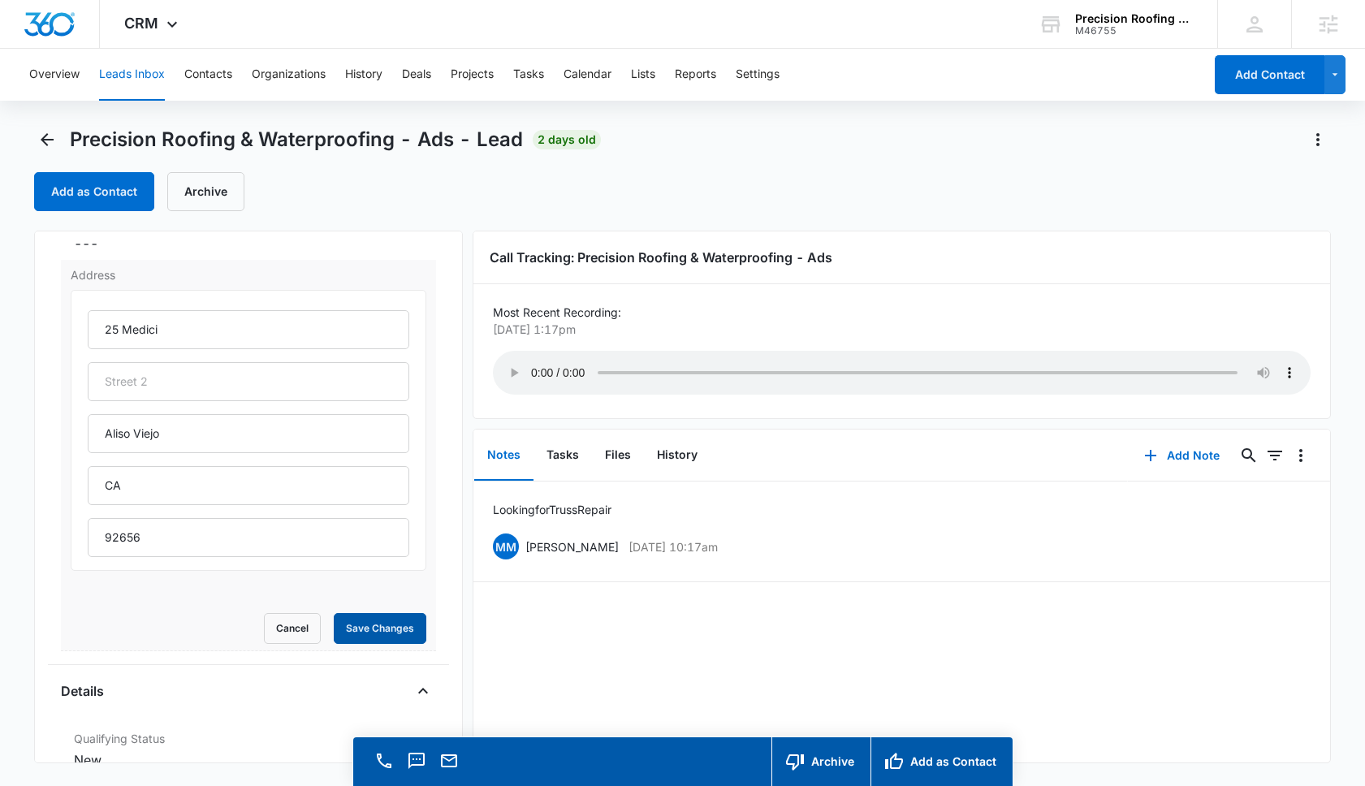
click at [389, 634] on button "Save Changes" at bounding box center [380, 628] width 93 height 31
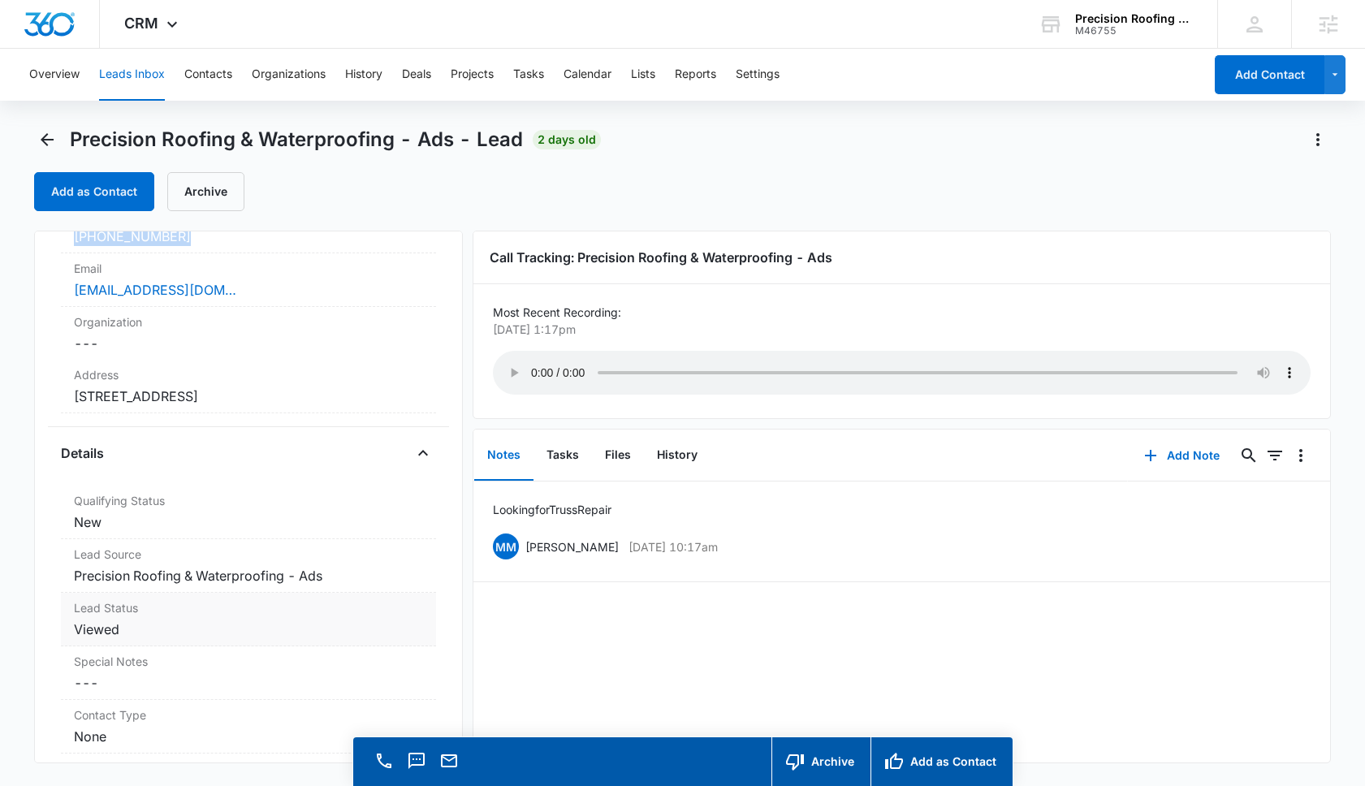
scroll to position [51, 0]
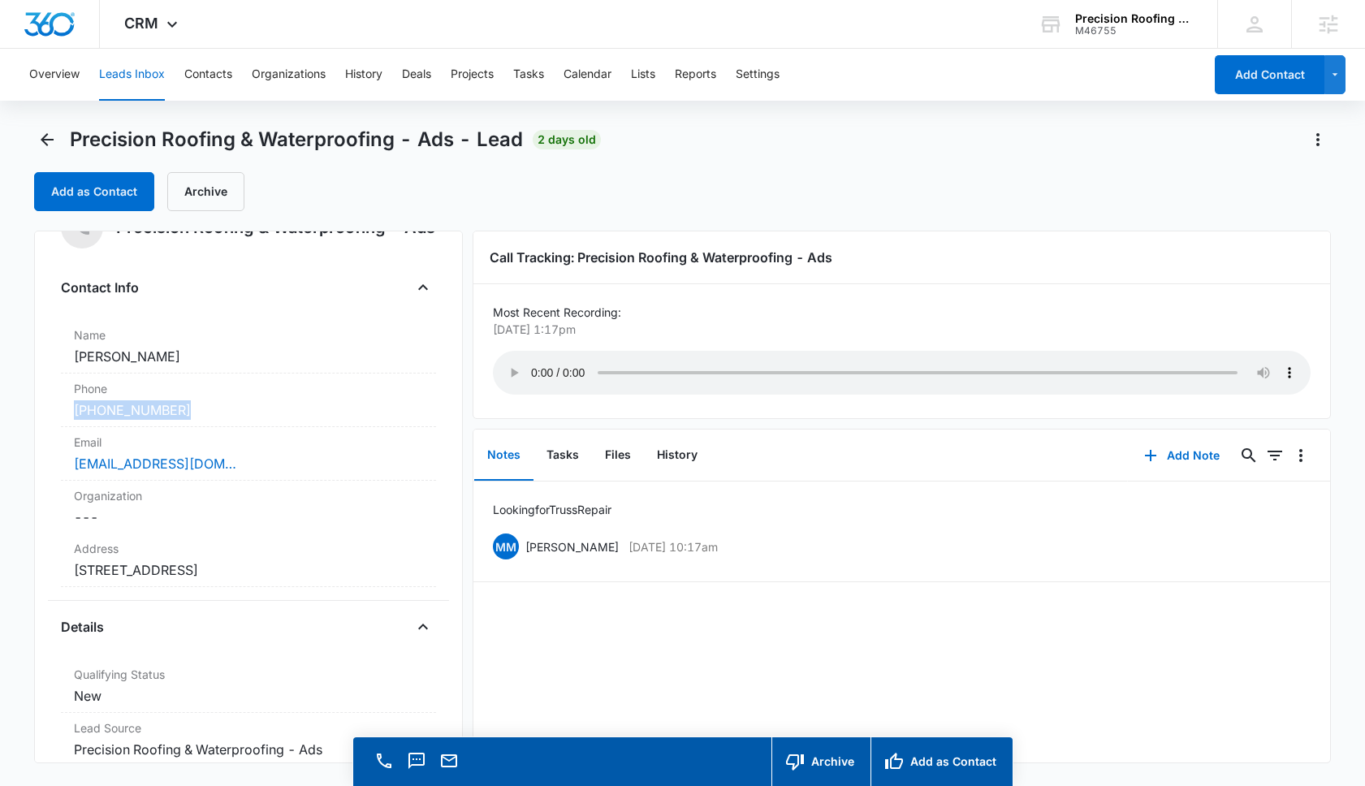
drag, startPoint x: 300, startPoint y: 574, endPoint x: 41, endPoint y: 581, distance: 258.3
click at [41, 581] on div "Precision Roofing & Waterproofing - Ads Contact Info Name Cancel Save Changes M…" at bounding box center [248, 497] width 429 height 533
copy dd "25 Medici Aliso Viejo CA 92656"
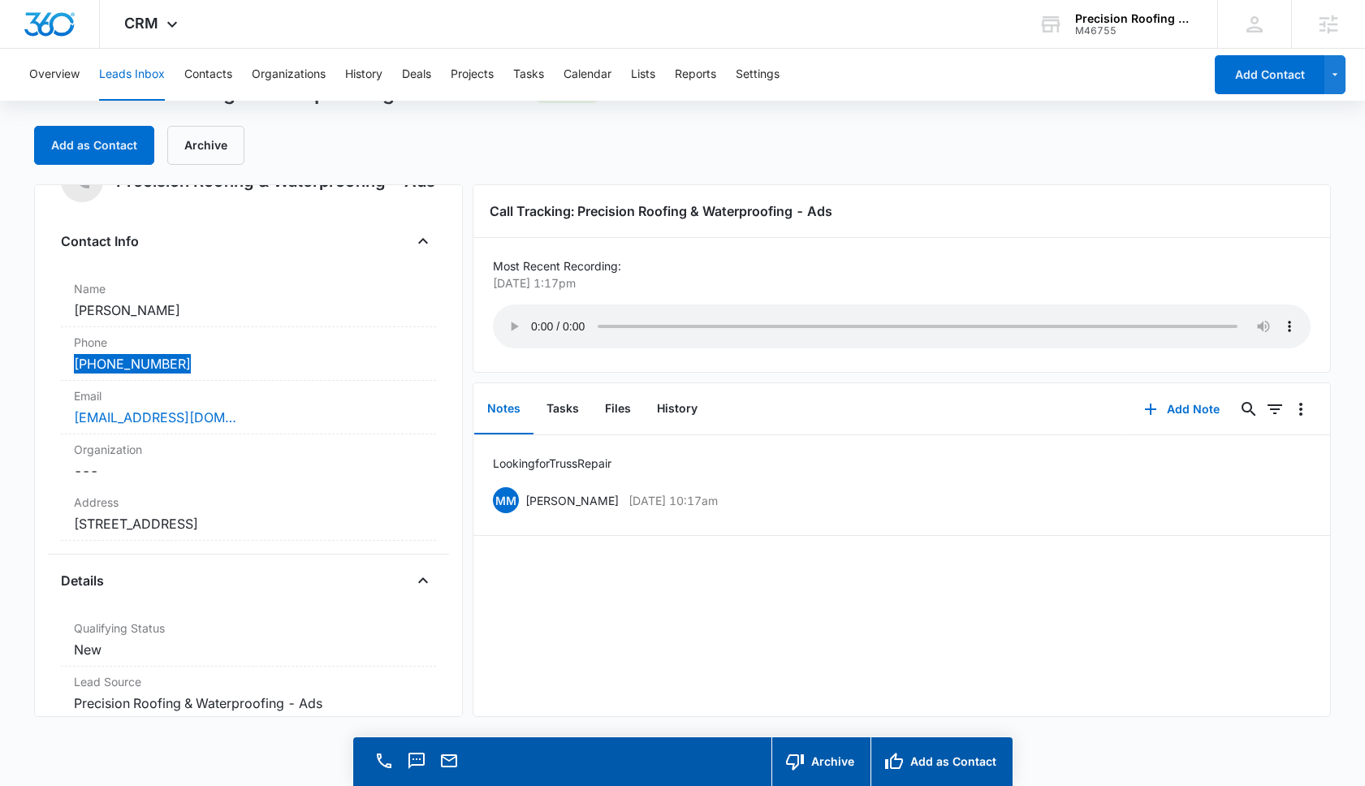
scroll to position [0, 0]
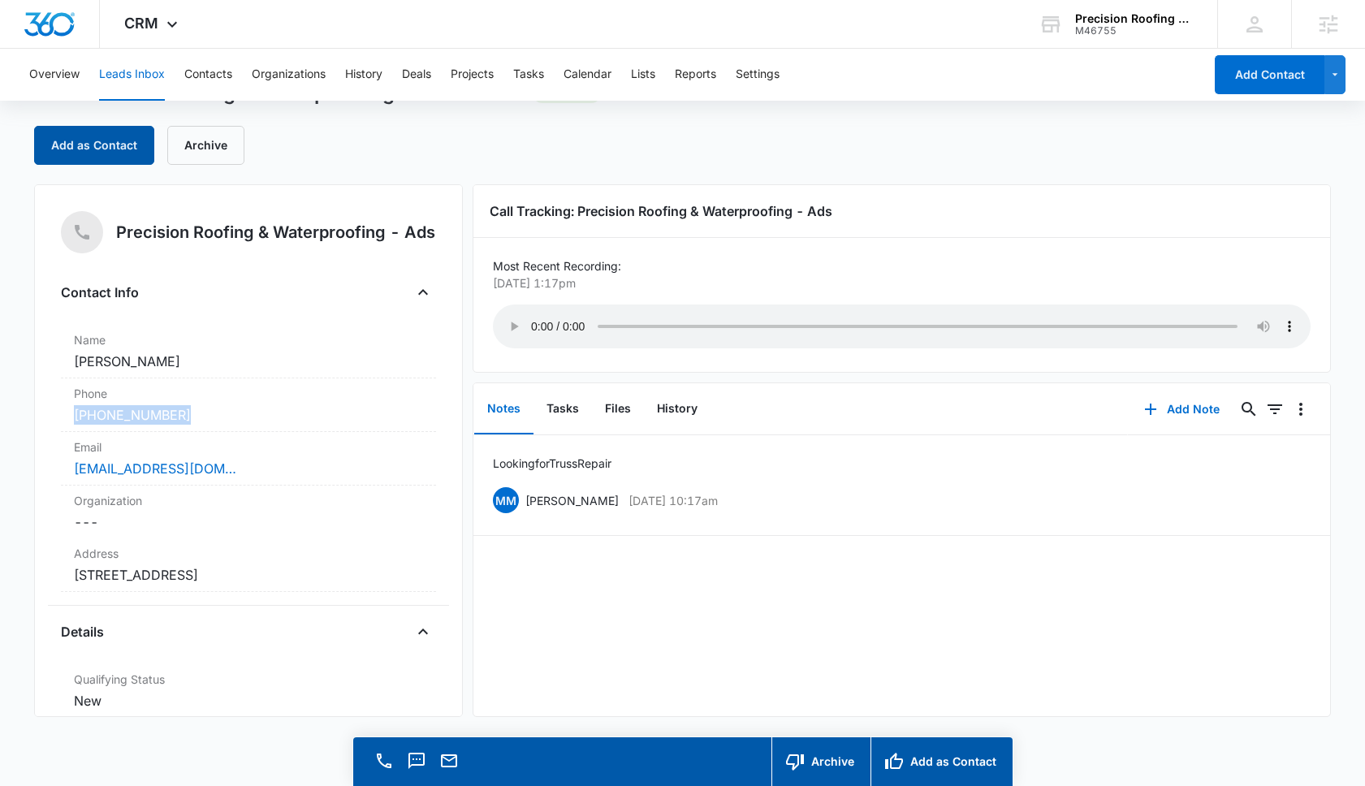
click at [75, 149] on button "Add as Contact" at bounding box center [94, 145] width 120 height 39
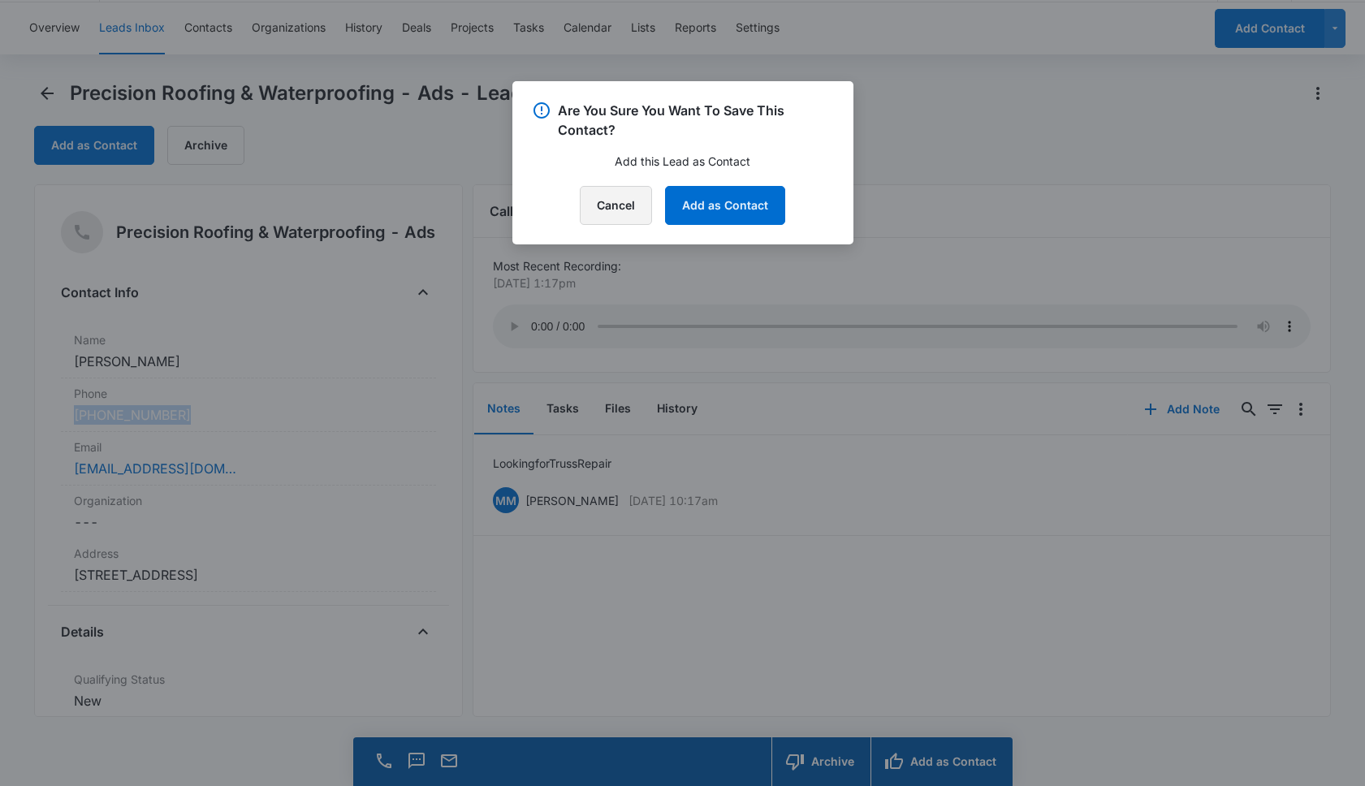
click at [611, 205] on button "Cancel" at bounding box center [616, 205] width 72 height 39
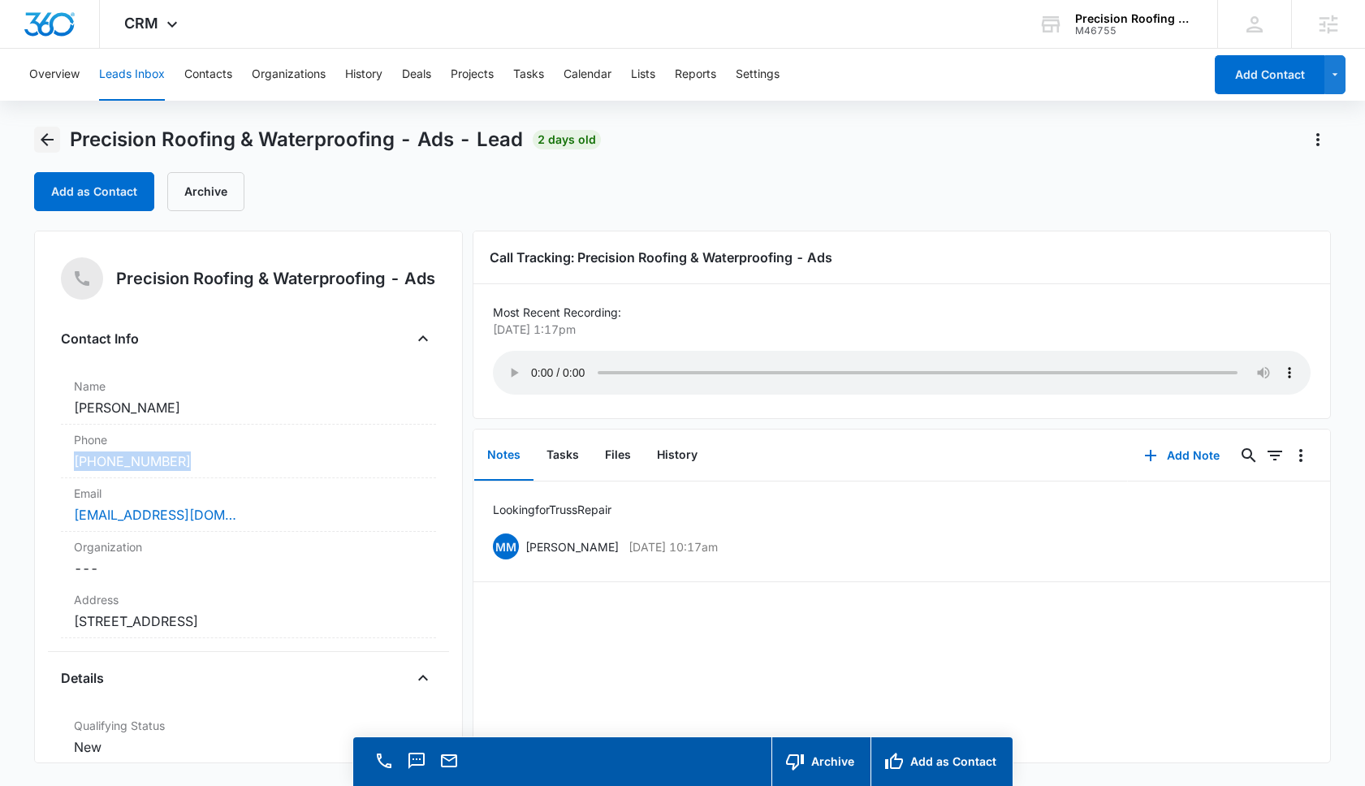
click at [50, 138] on icon "Back" at bounding box center [46, 139] width 19 height 19
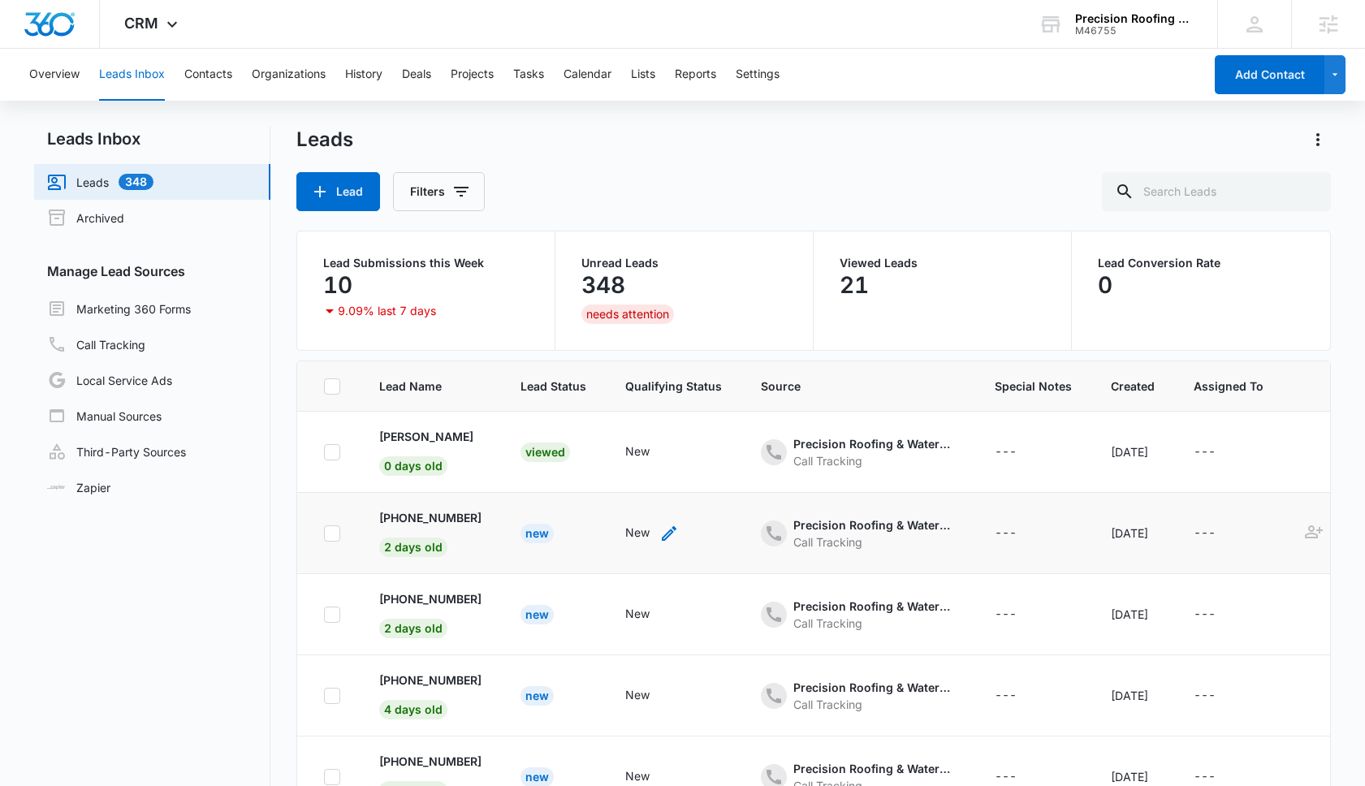
scroll to position [89, 0]
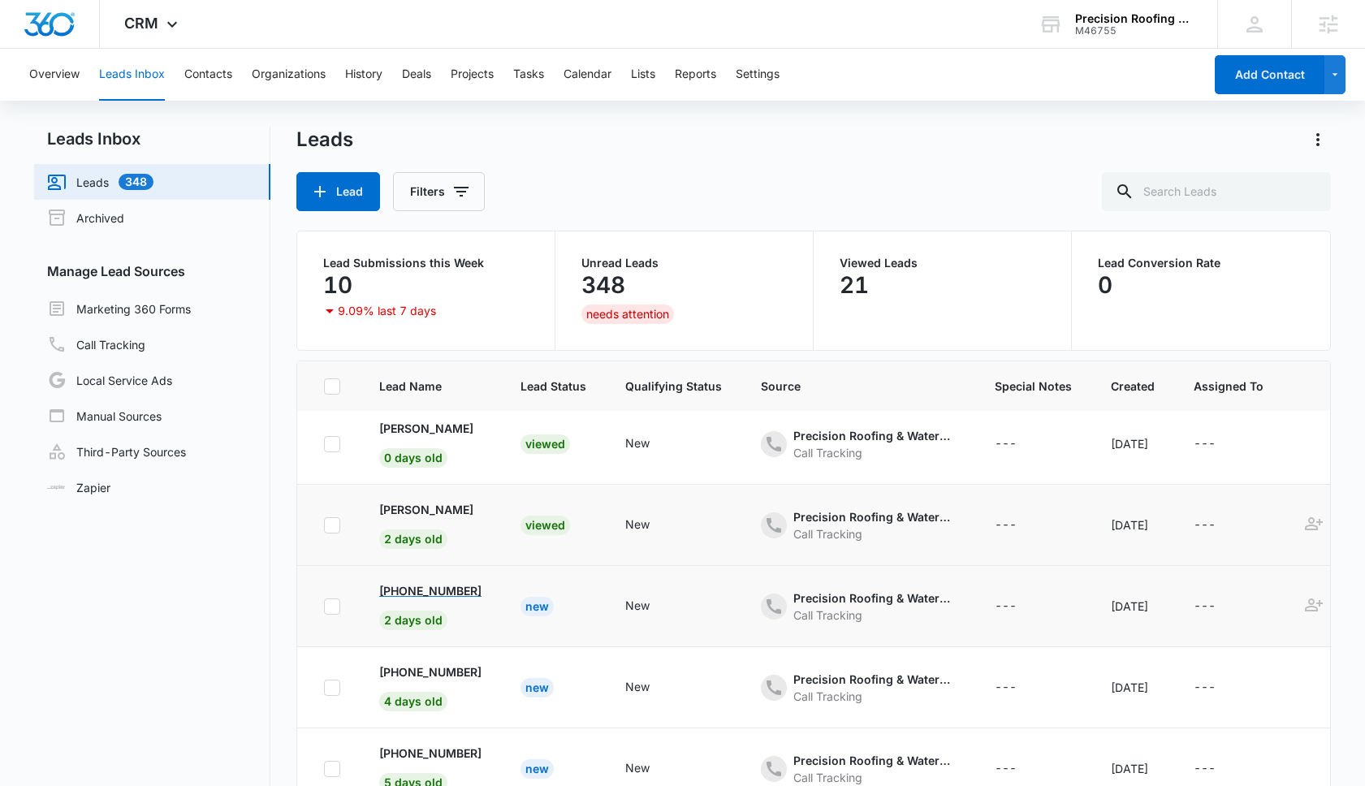
click at [444, 589] on p "+19499229093" at bounding box center [430, 590] width 102 height 17
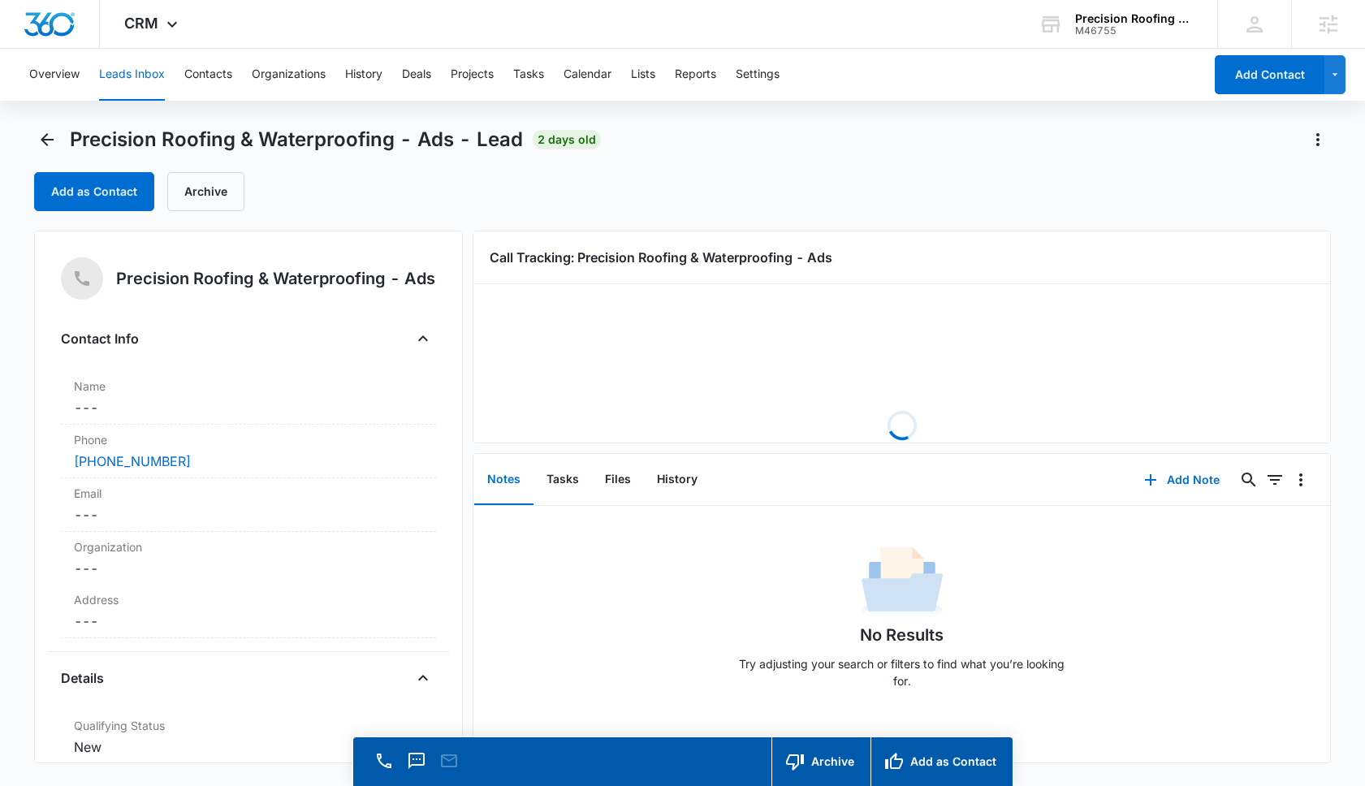
click at [165, 374] on div "Contact Info Name Cancel Save Changes --- Phone Cancel Save Changes (949) 922-9…" at bounding box center [248, 489] width 375 height 326
click at [133, 408] on dd "Cancel Save Changes ---" at bounding box center [248, 407] width 349 height 19
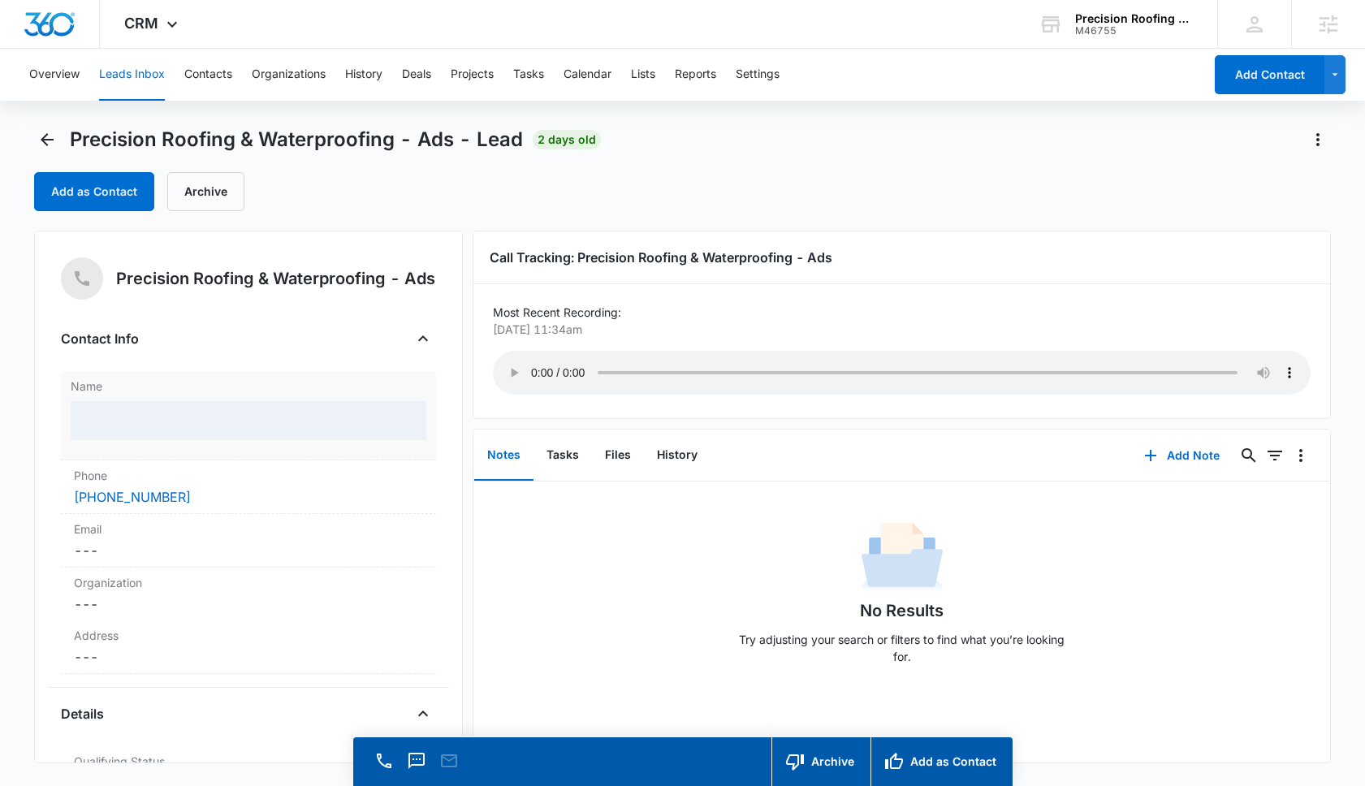
click at [126, 418] on div at bounding box center [249, 420] width 356 height 39
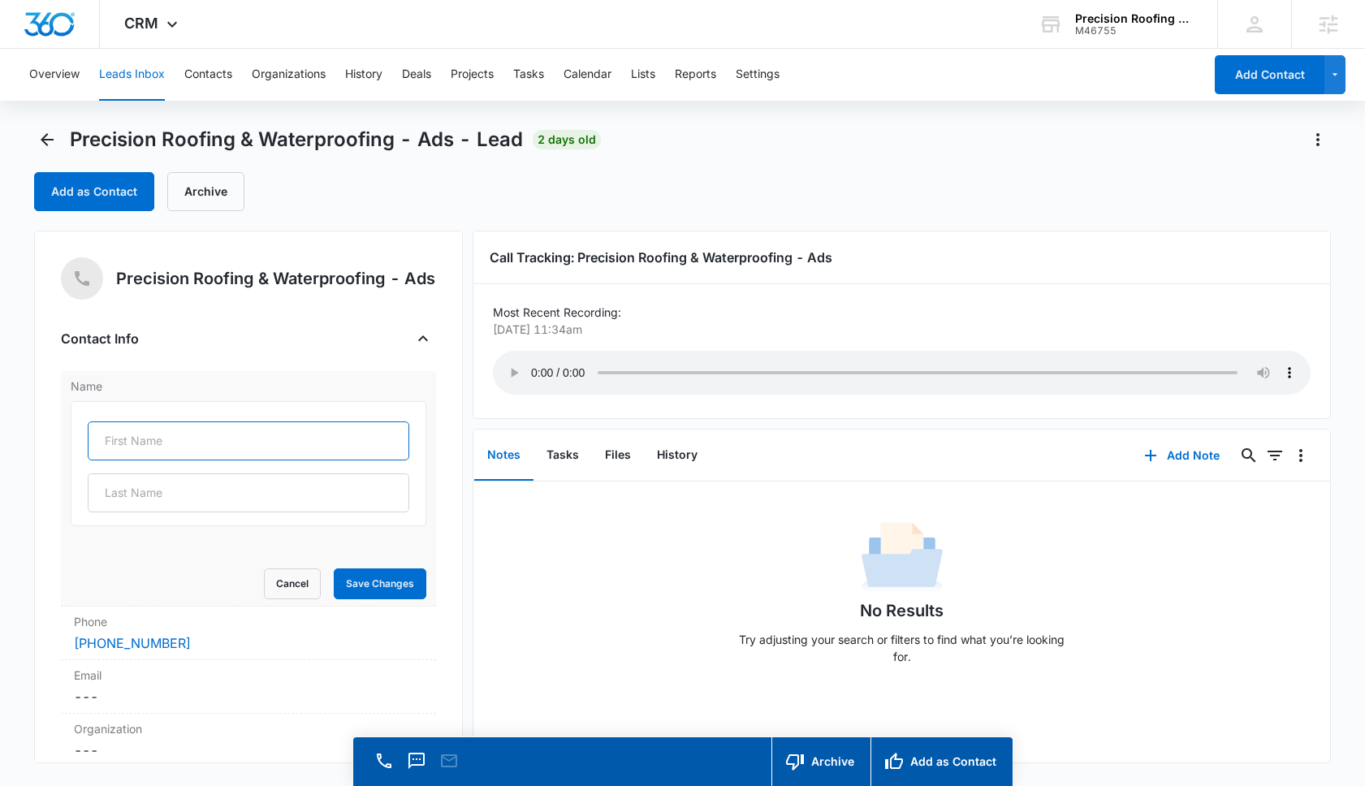
click at [134, 460] on input "text" at bounding box center [249, 440] width 322 height 39
type input "Garo"
click at [412, 586] on button "Save Changes" at bounding box center [380, 583] width 93 height 31
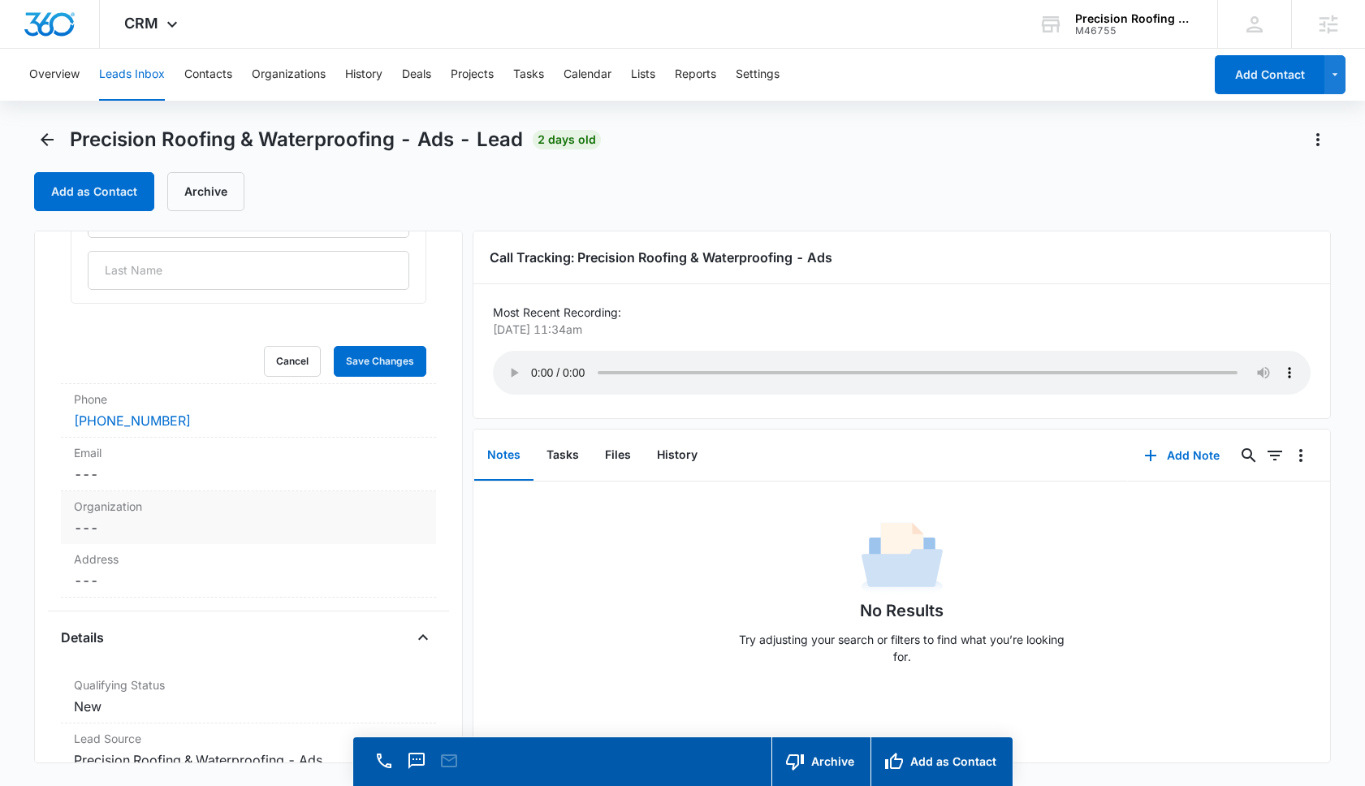
scroll to position [228, 0]
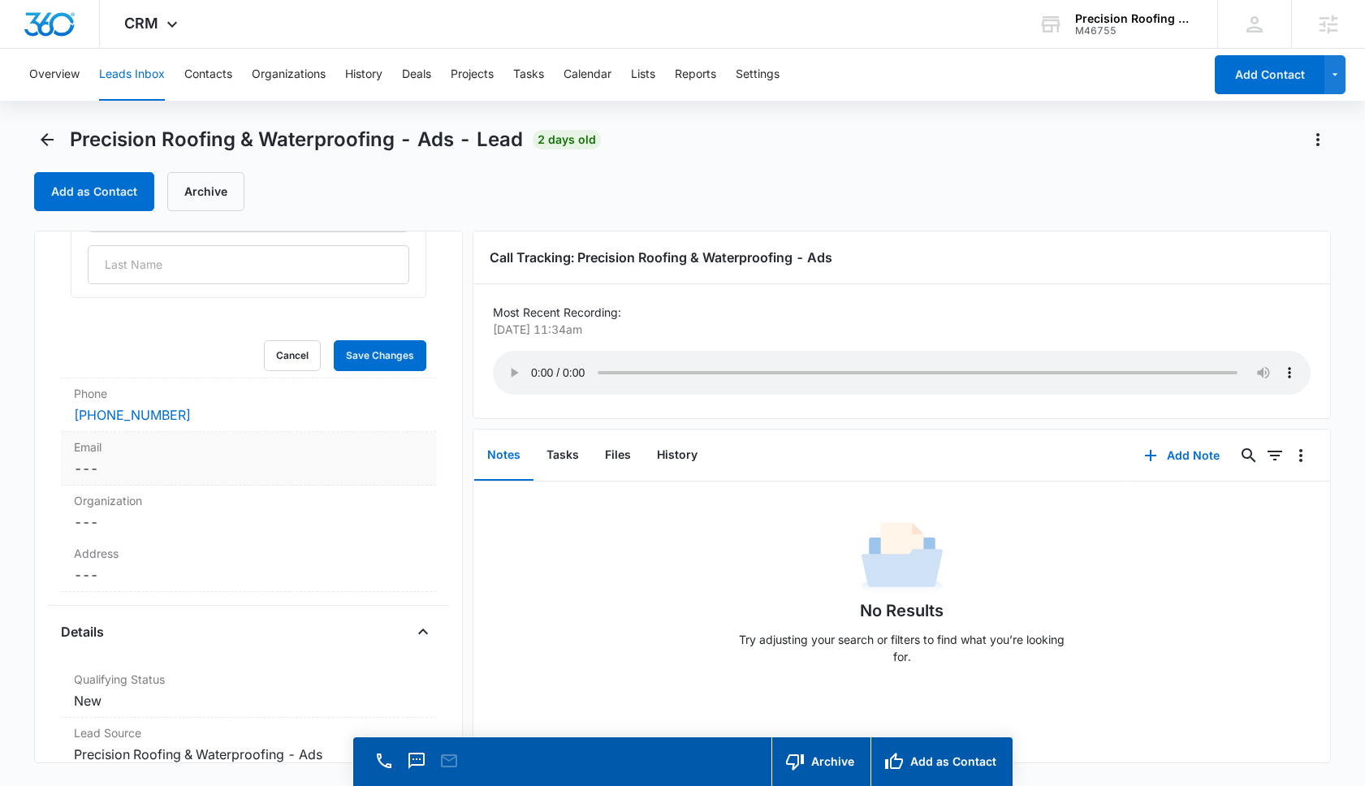
click at [134, 456] on label "Email" at bounding box center [248, 447] width 349 height 17
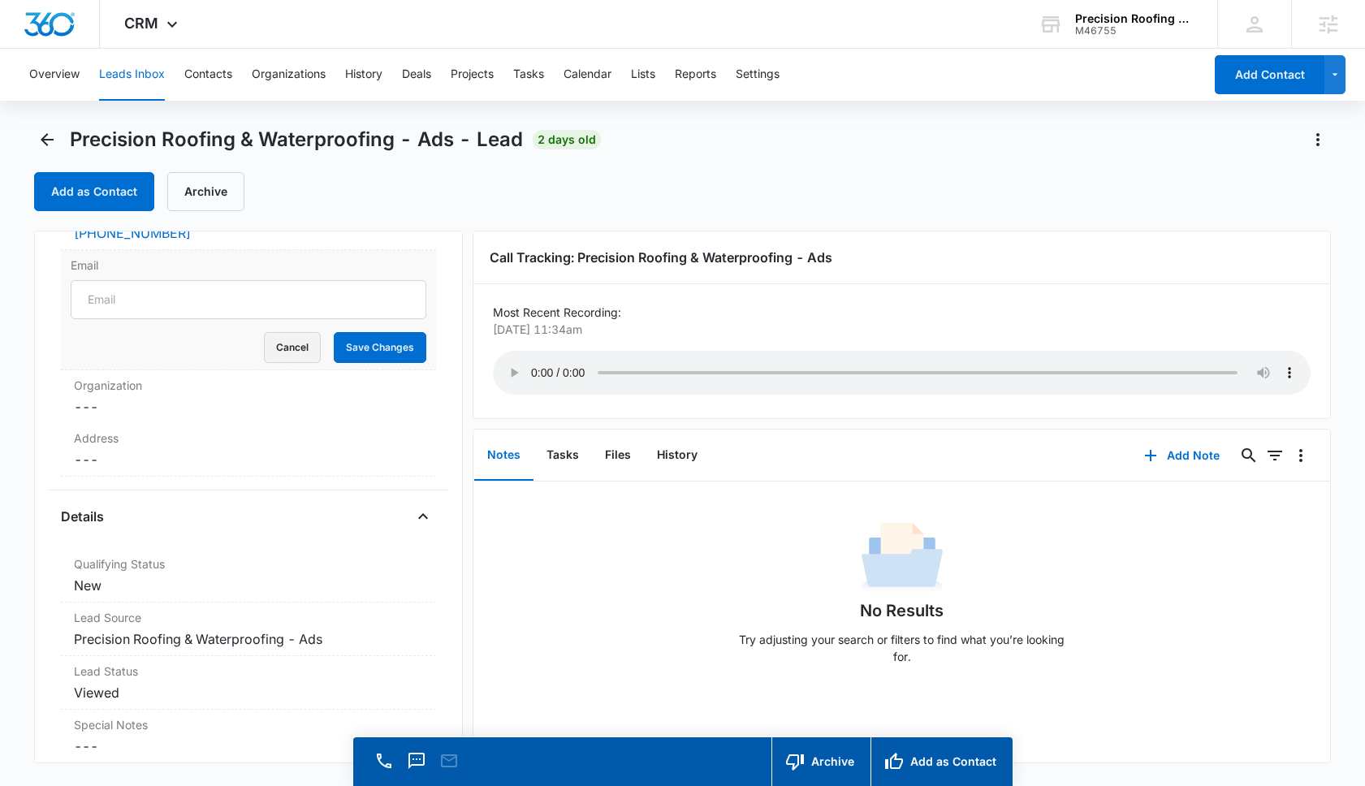
click at [291, 356] on button "Cancel" at bounding box center [292, 347] width 57 height 31
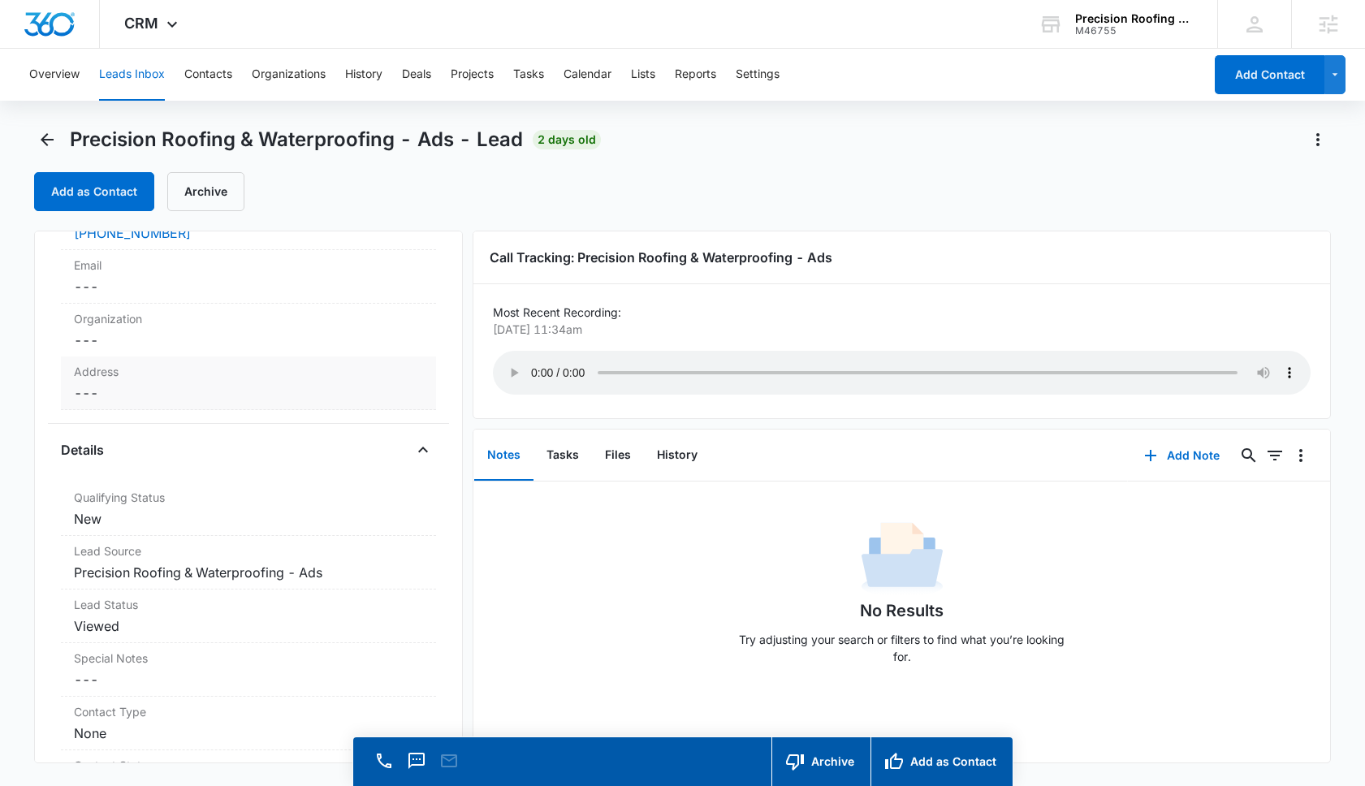
click at [188, 394] on dd "Cancel Save Changes ---" at bounding box center [248, 392] width 349 height 19
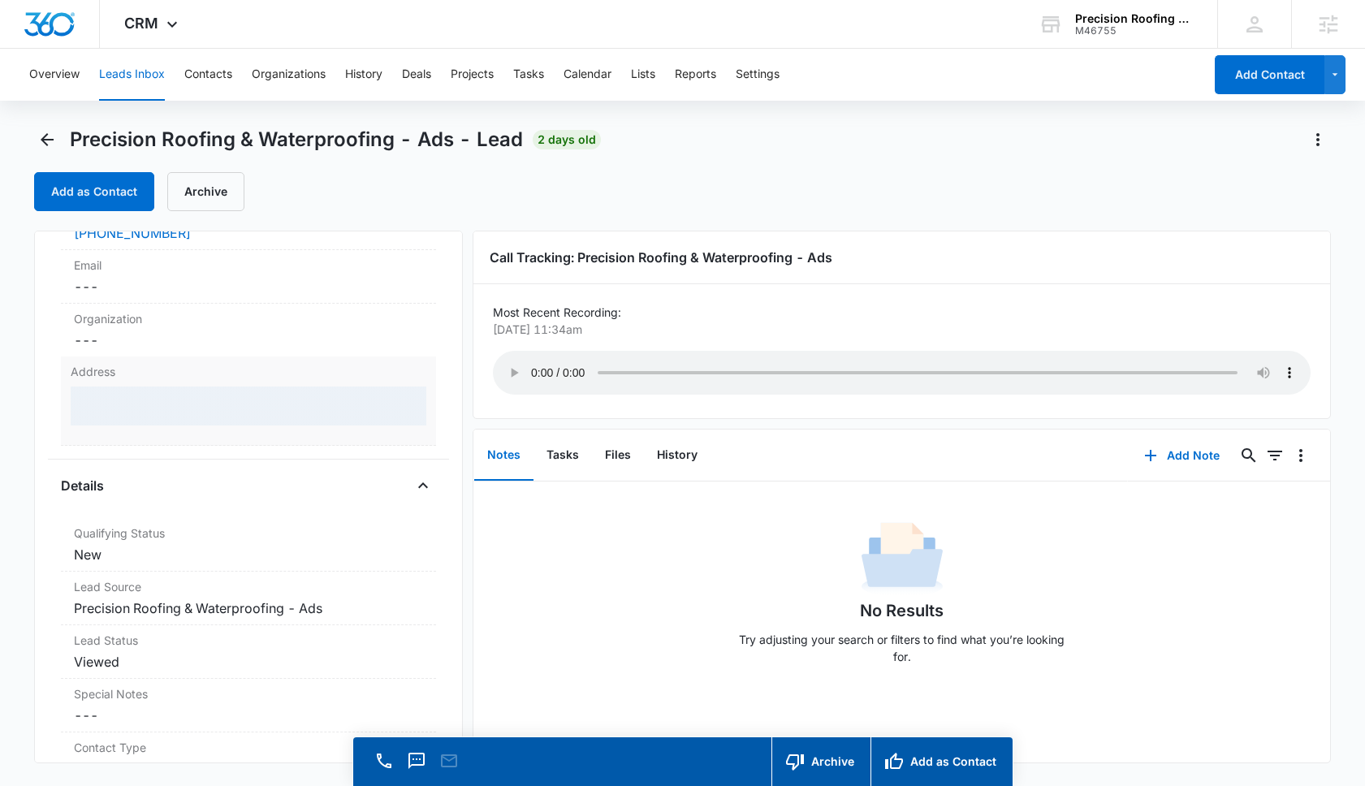
click at [179, 394] on div at bounding box center [249, 406] width 356 height 39
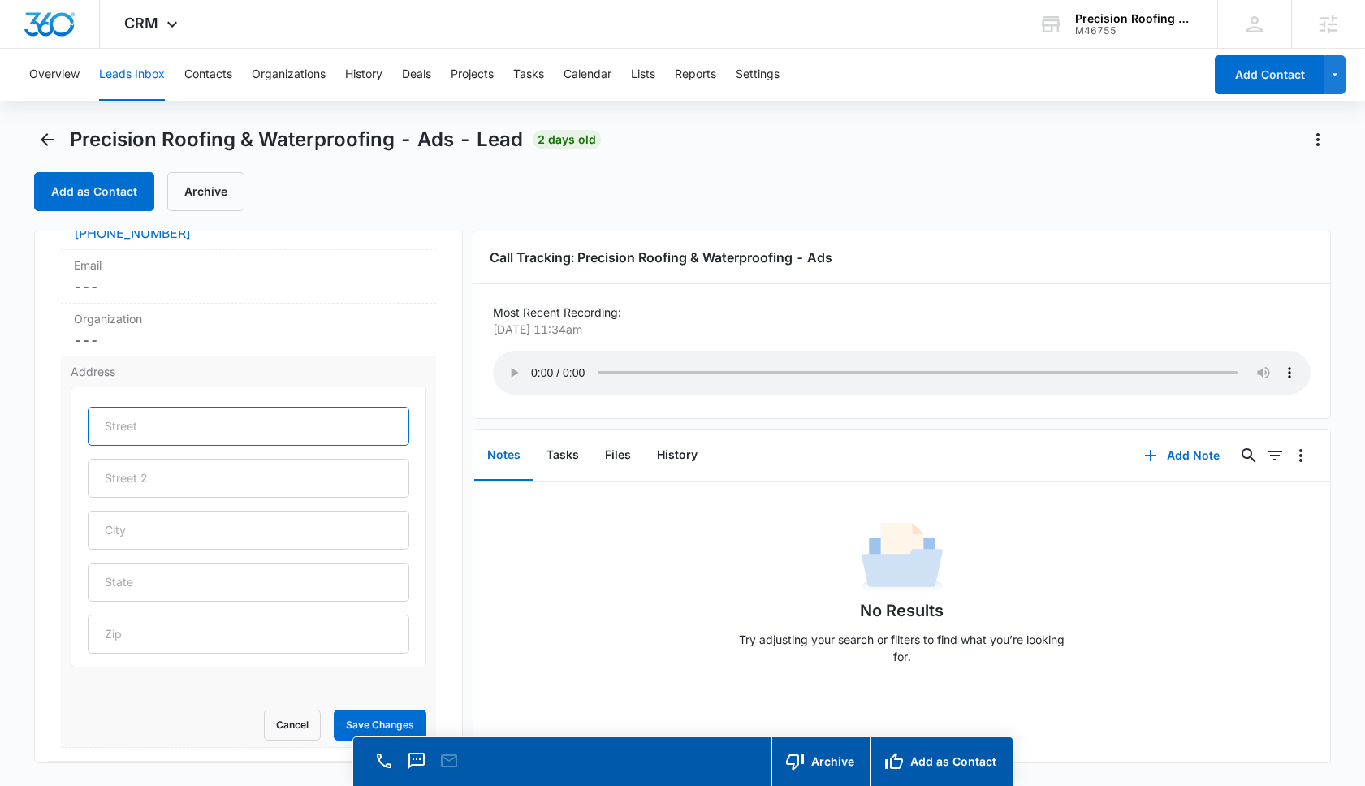
click at [163, 446] on input "text" at bounding box center [249, 426] width 322 height 39
type input "81611 2nd Ave"
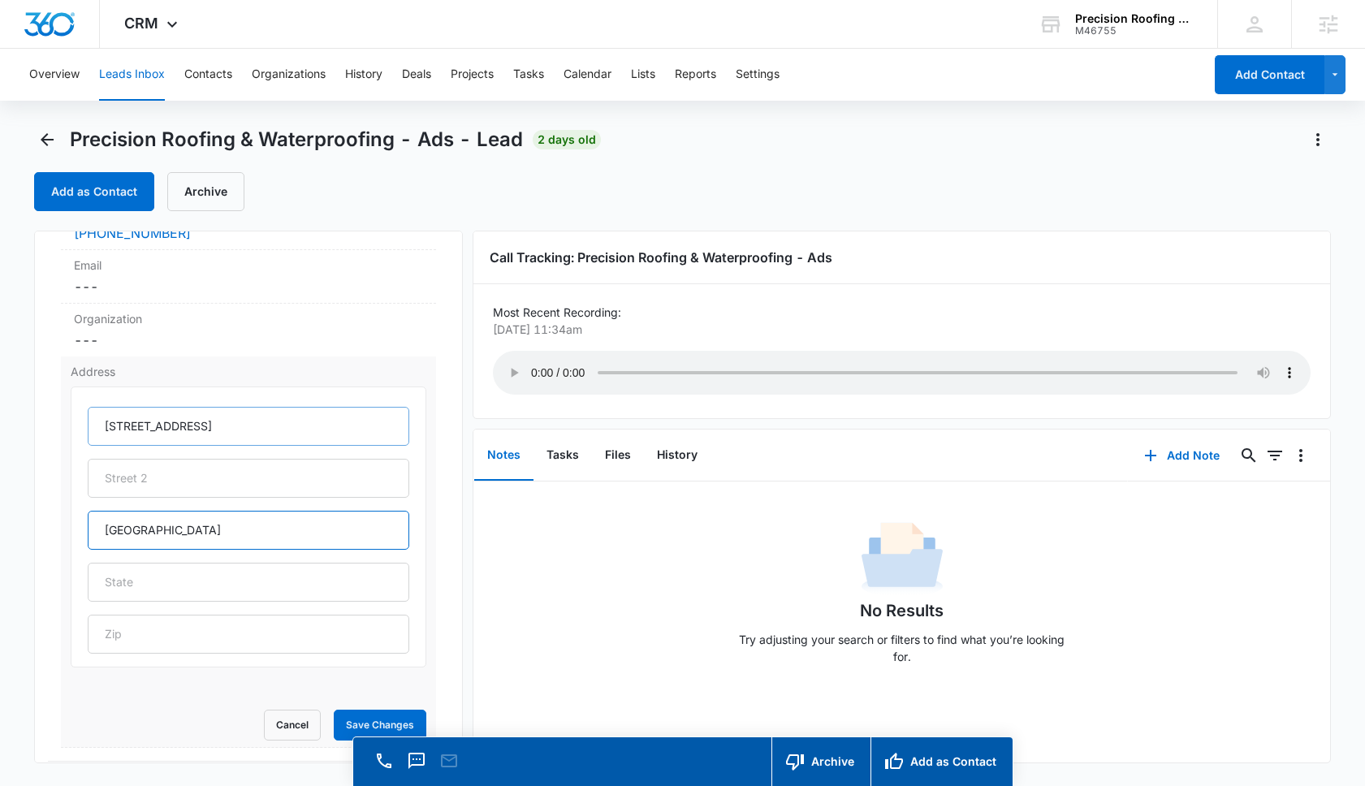
type input "Laguna Beach"
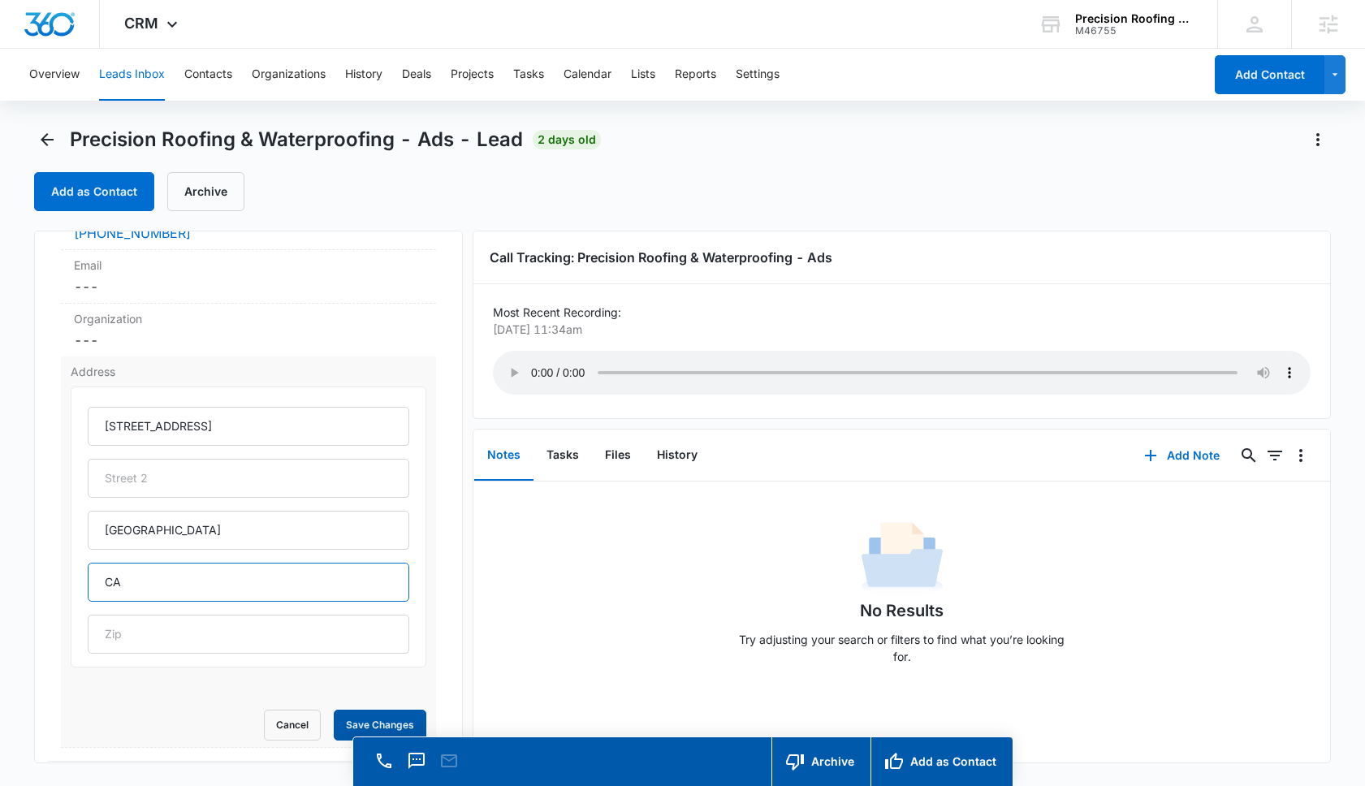
type input "CA"
click at [359, 727] on button "Save Changes" at bounding box center [380, 725] width 93 height 31
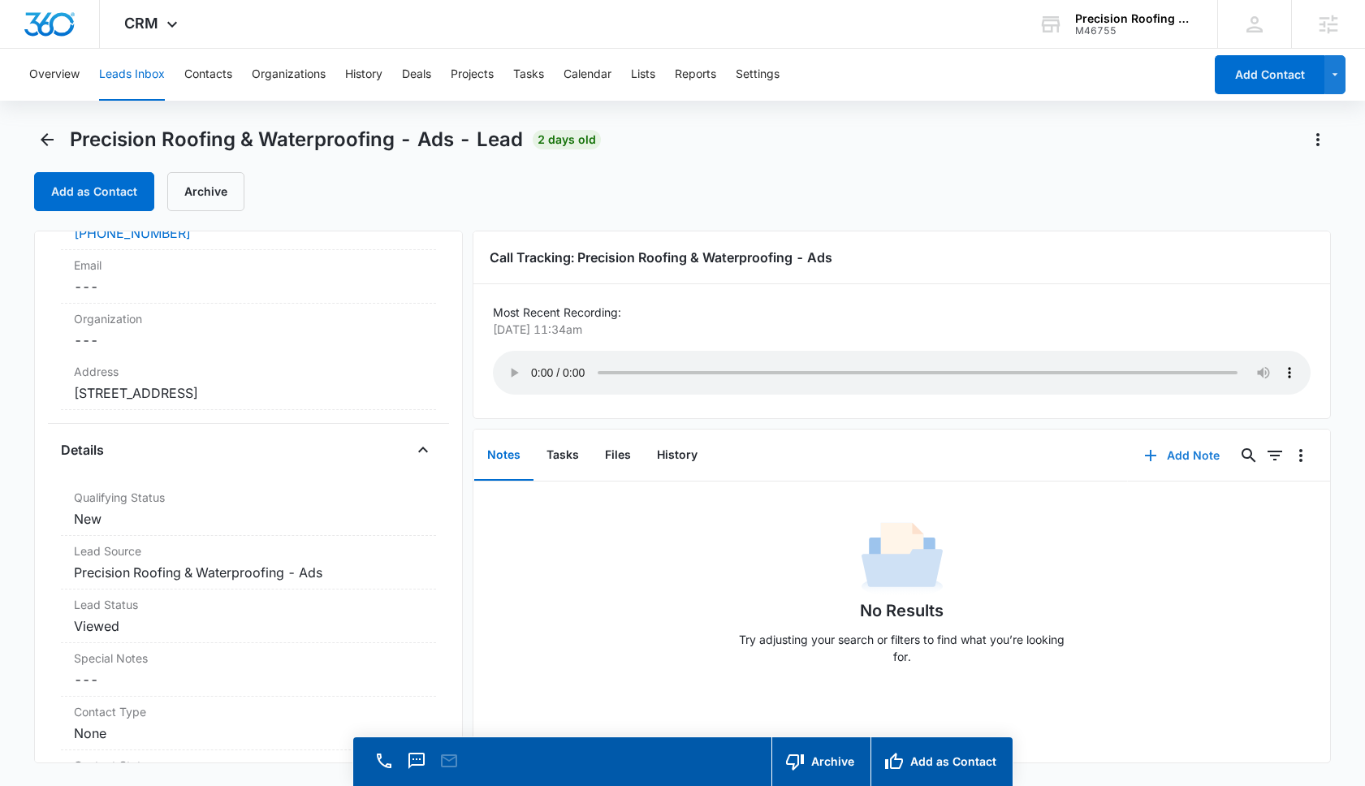
click at [1196, 457] on button "Add Note" at bounding box center [1182, 455] width 108 height 39
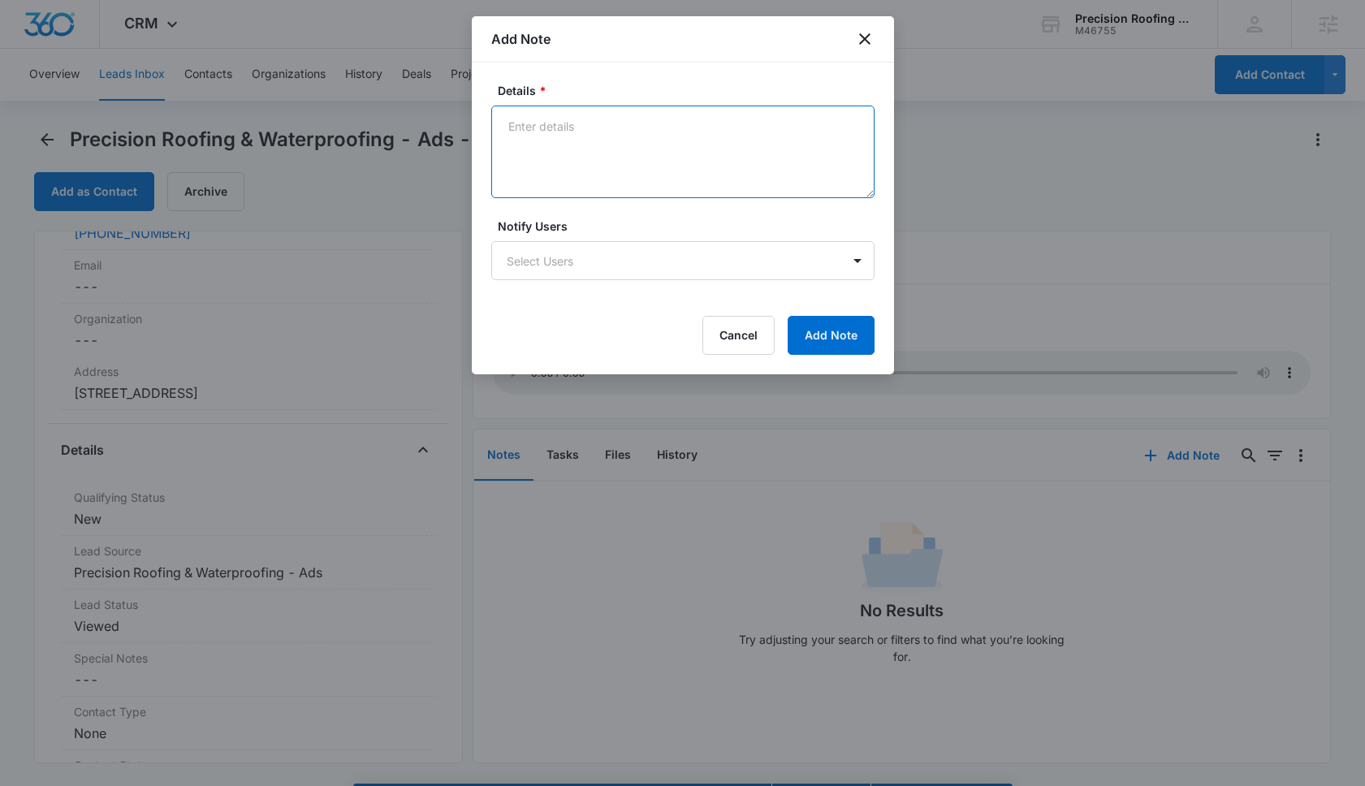
click at [535, 114] on textarea "Details *" at bounding box center [682, 152] width 383 height 93
paste textarea "1000 sq ft - Foam Roofing"
type textarea "1000 sq ft - Foam Roofing"
click at [806, 332] on button "Add Note" at bounding box center [831, 335] width 87 height 39
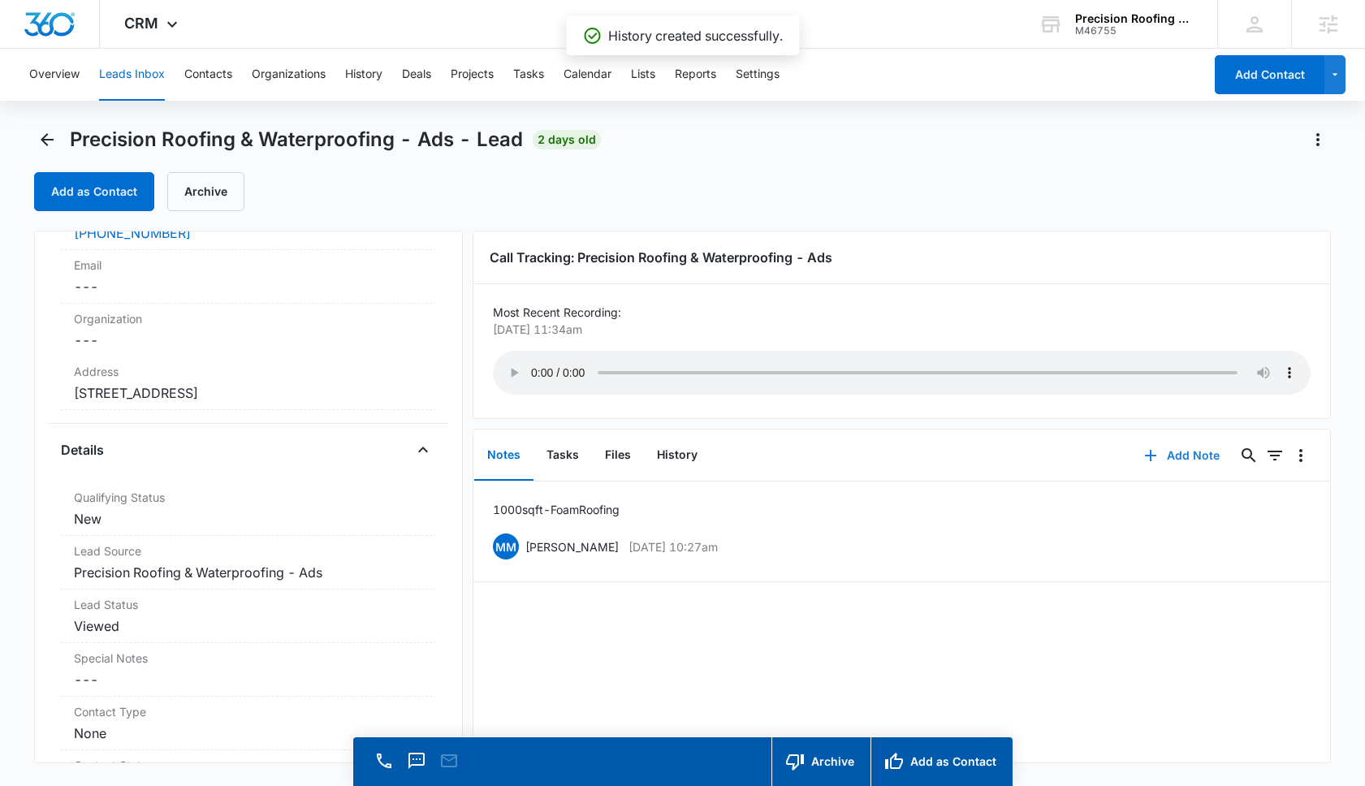
click at [1128, 436] on button "Add Note" at bounding box center [1182, 455] width 108 height 39
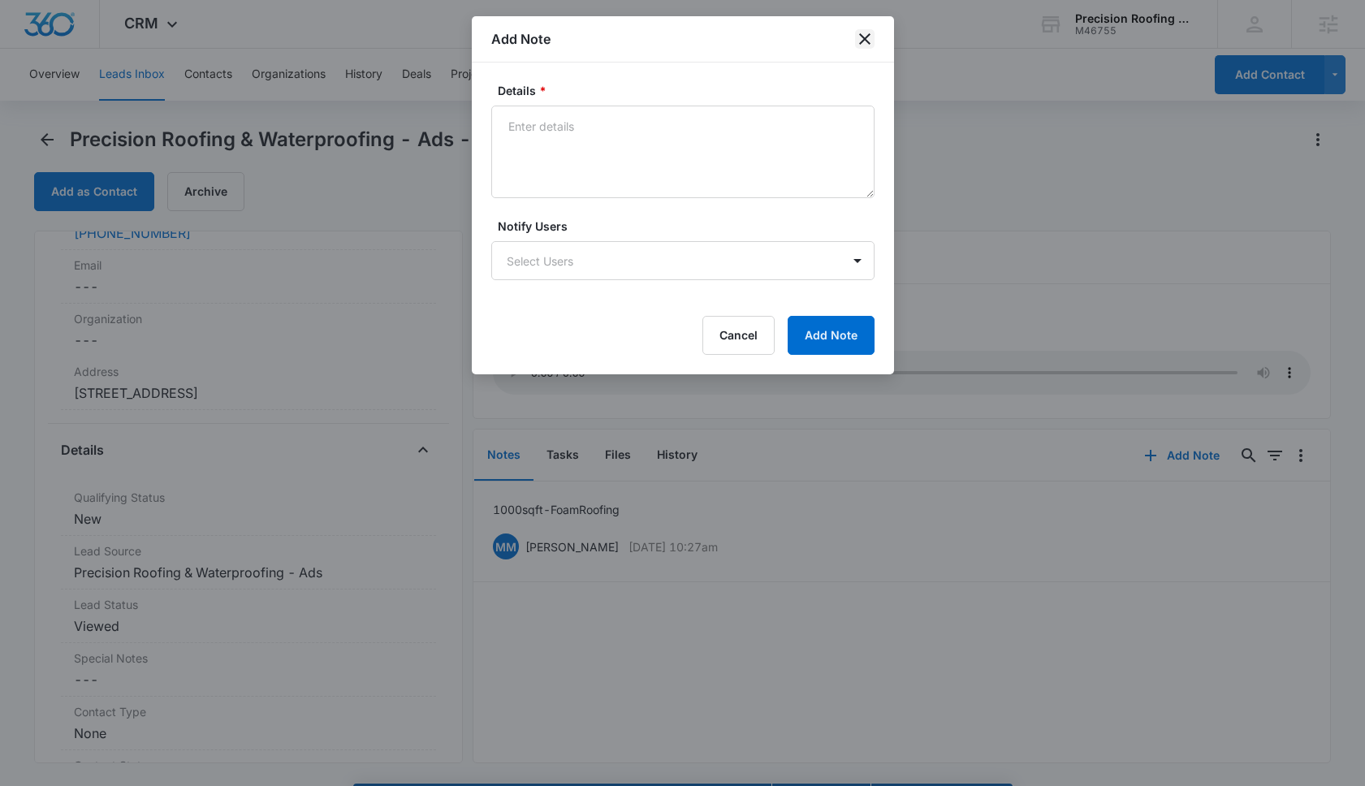
click at [862, 35] on icon "close" at bounding box center [864, 38] width 19 height 19
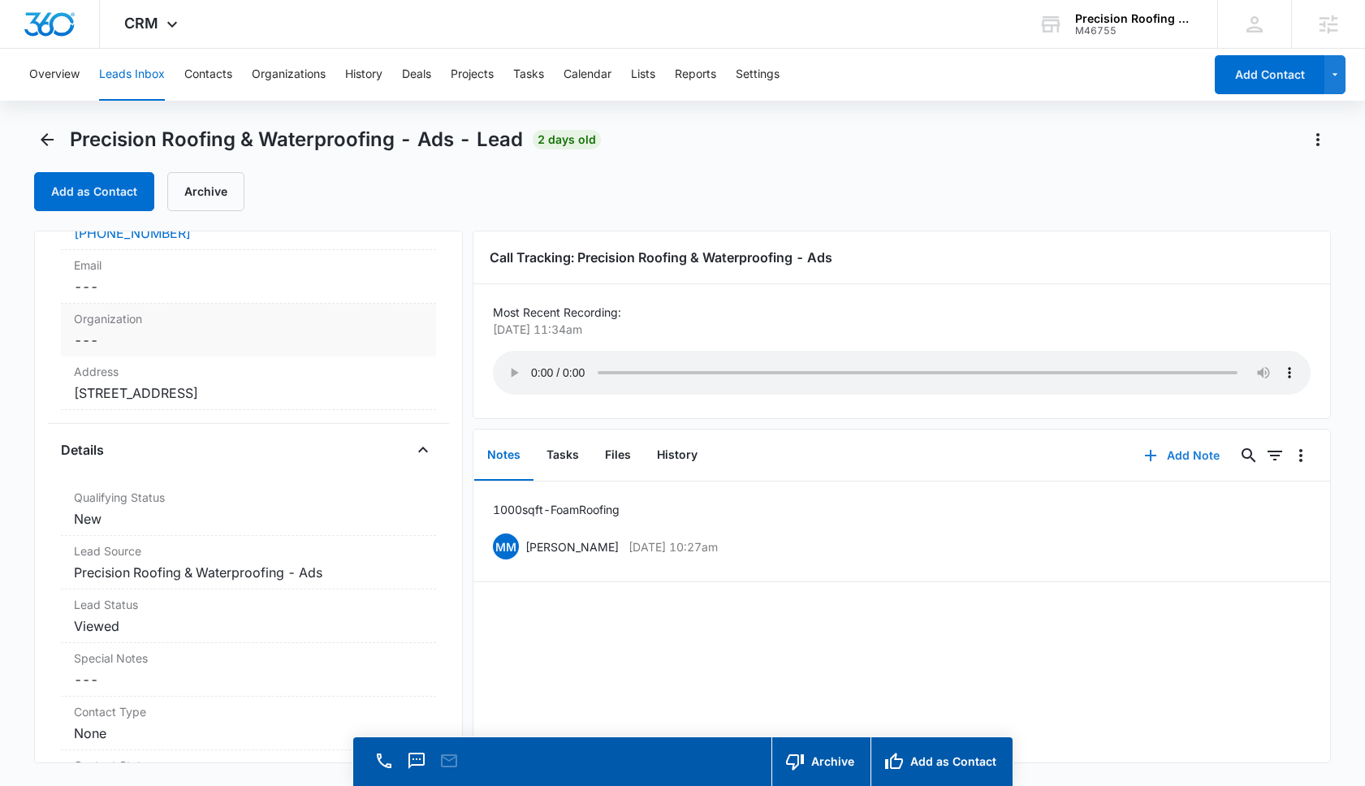
scroll to position [0, 0]
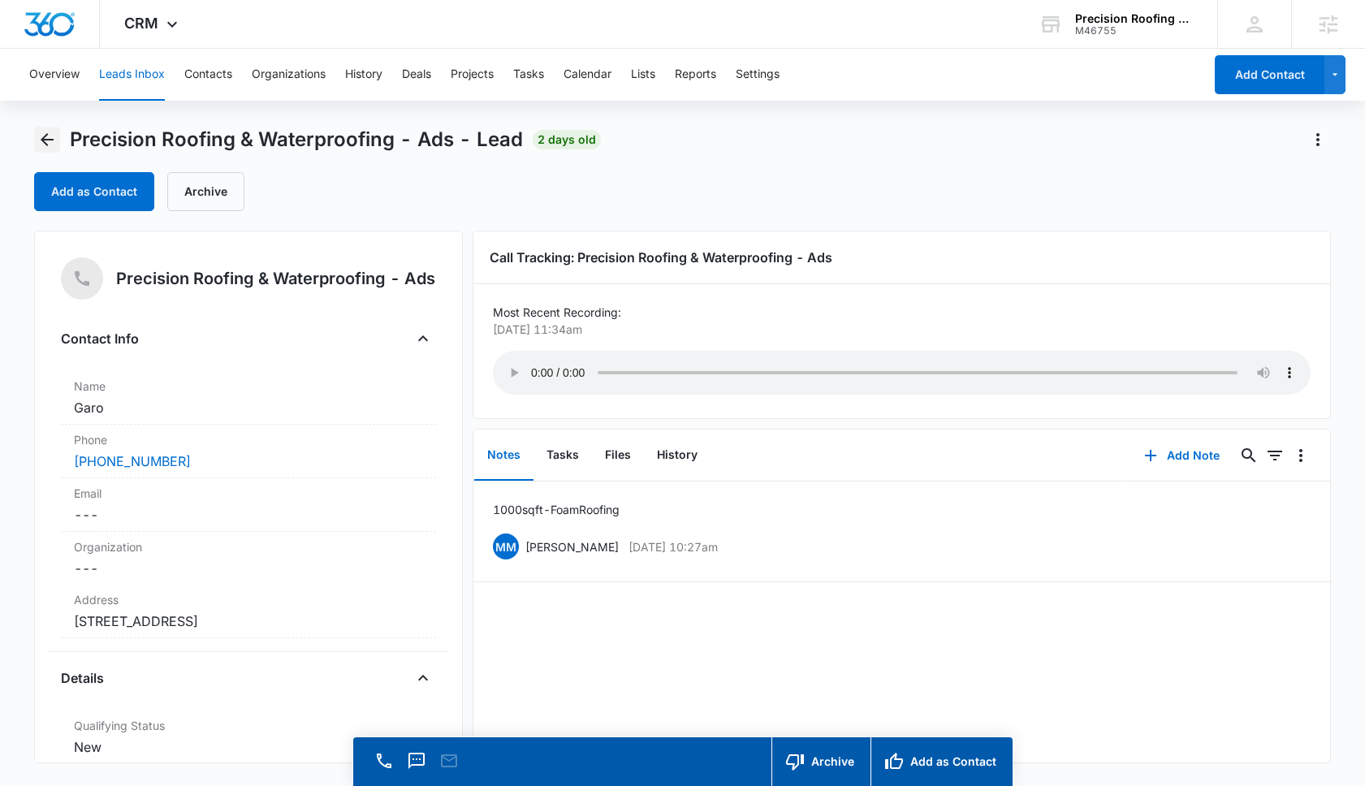
click at [47, 134] on icon "Back" at bounding box center [47, 139] width 13 height 13
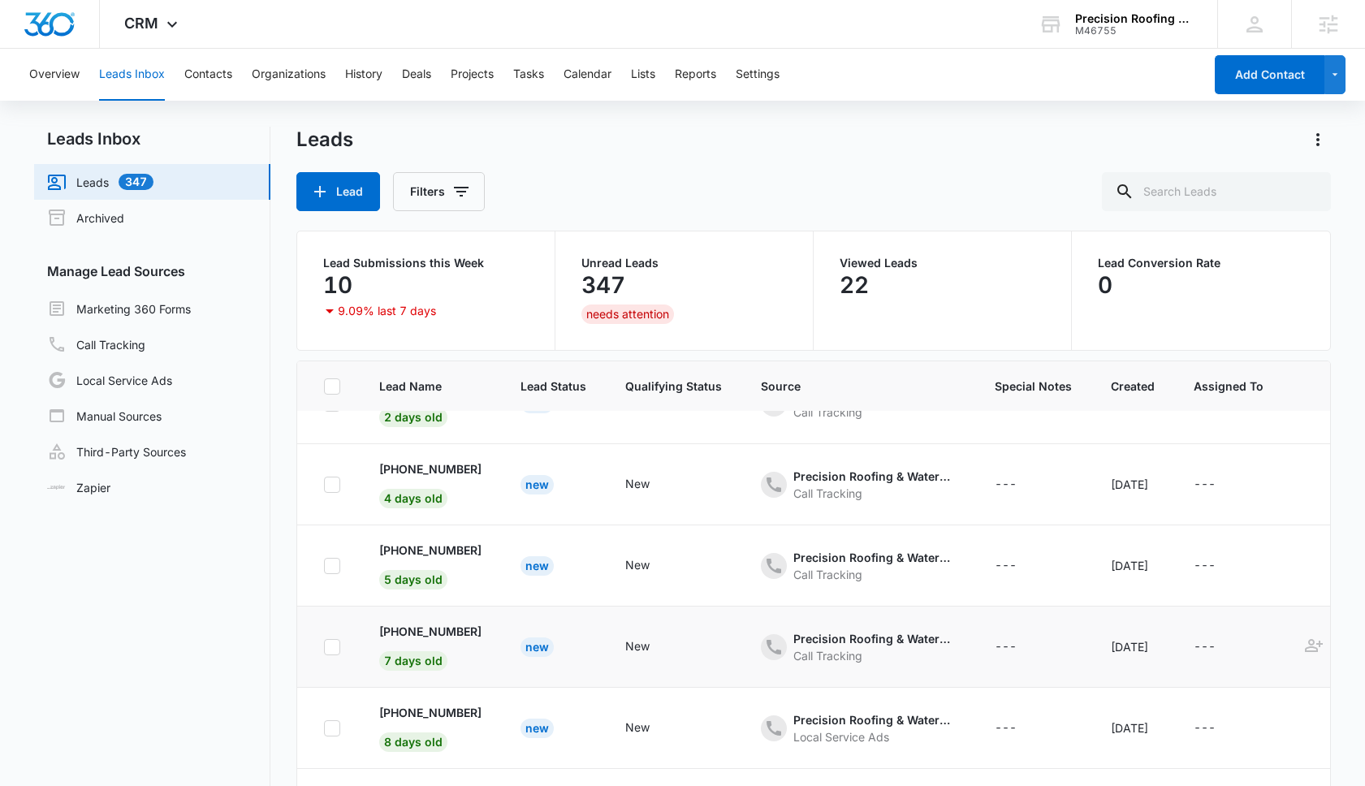
scroll to position [157, 0]
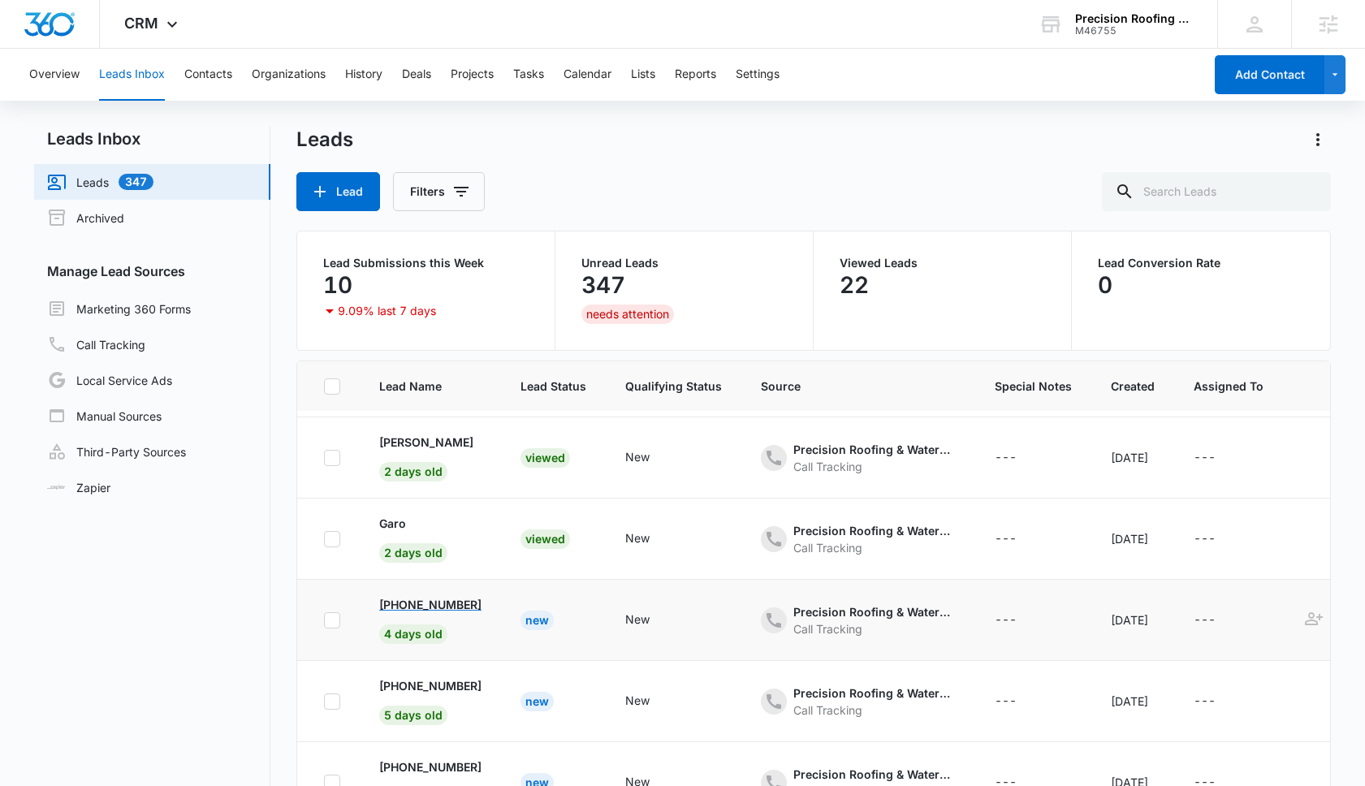
click at [452, 605] on p "+17149137789" at bounding box center [430, 604] width 102 height 17
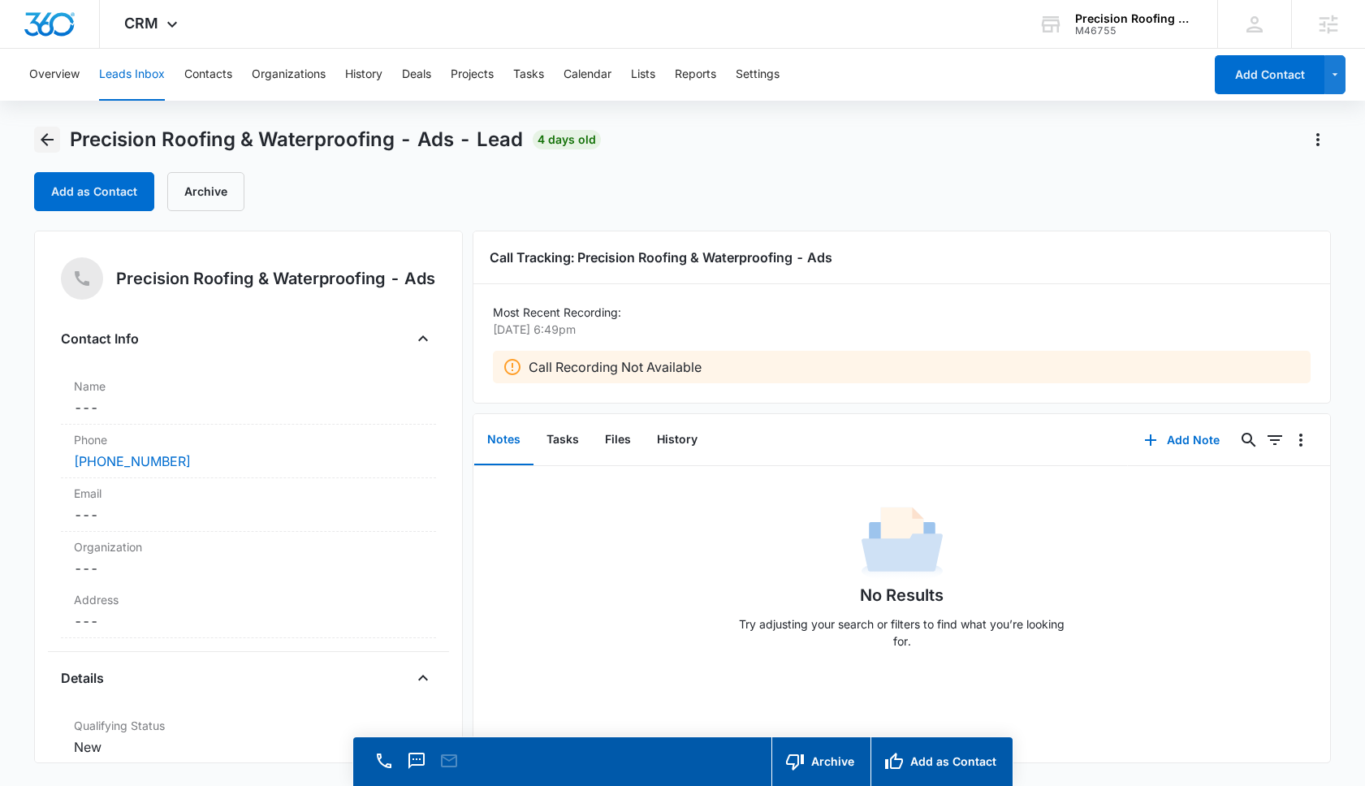
click at [54, 149] on icon "Back" at bounding box center [46, 139] width 19 height 19
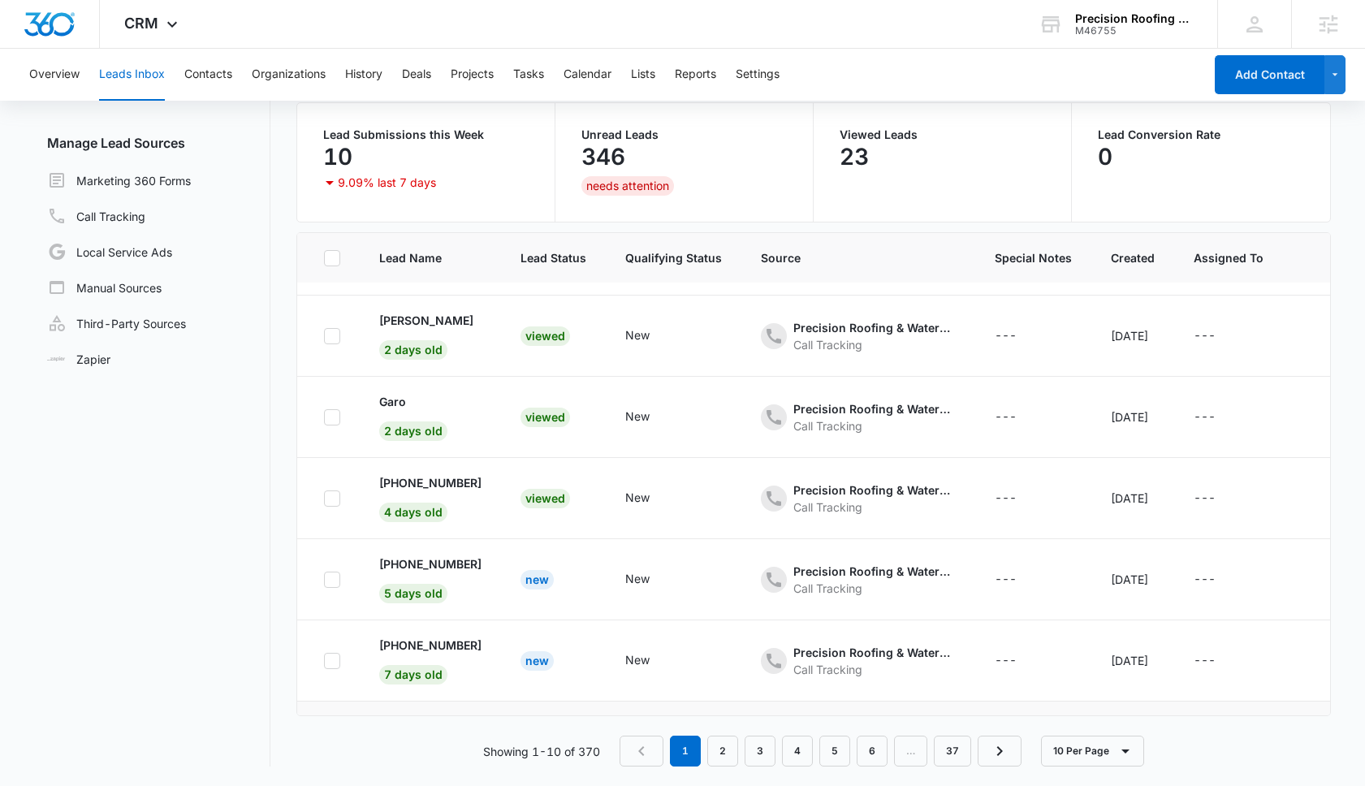
scroll to position [379, 0]
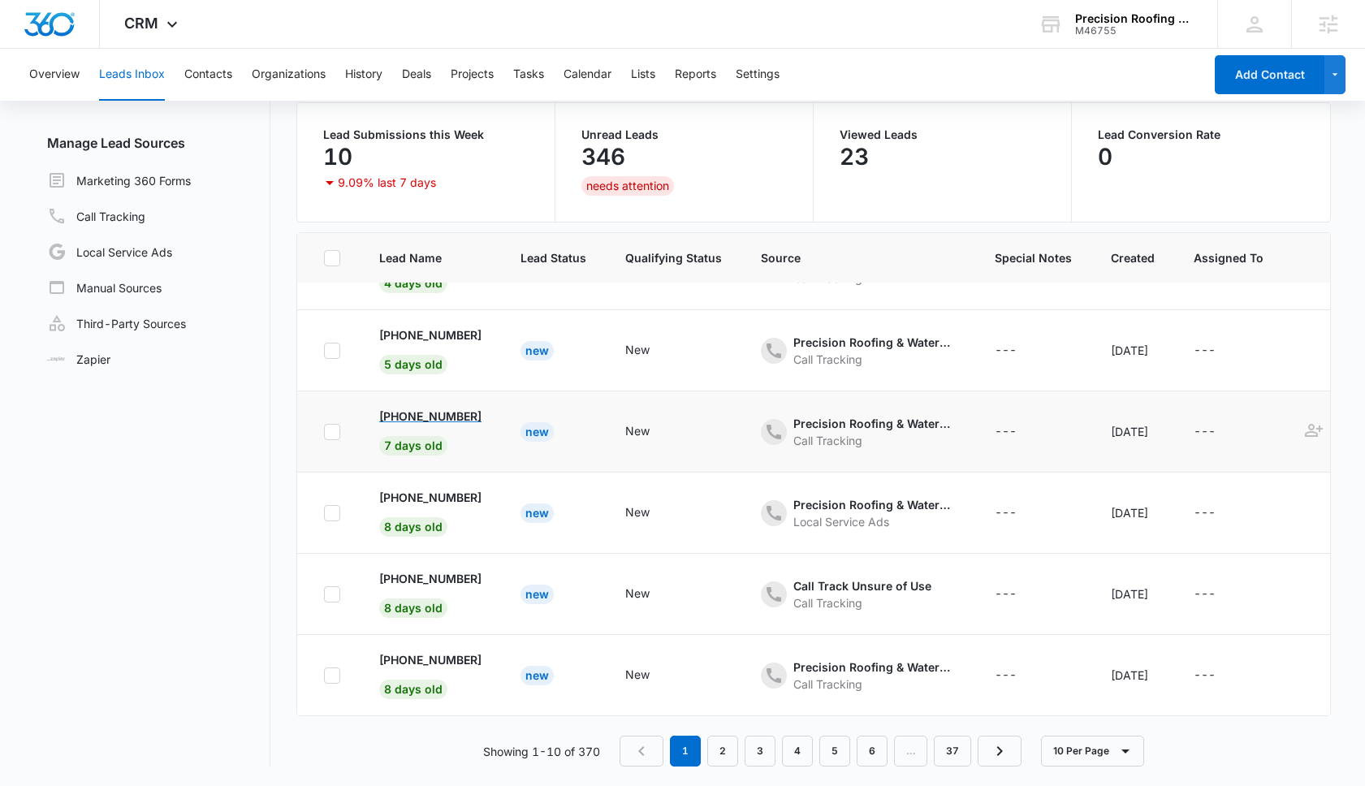
click at [459, 410] on p "+14246725552" at bounding box center [430, 416] width 102 height 17
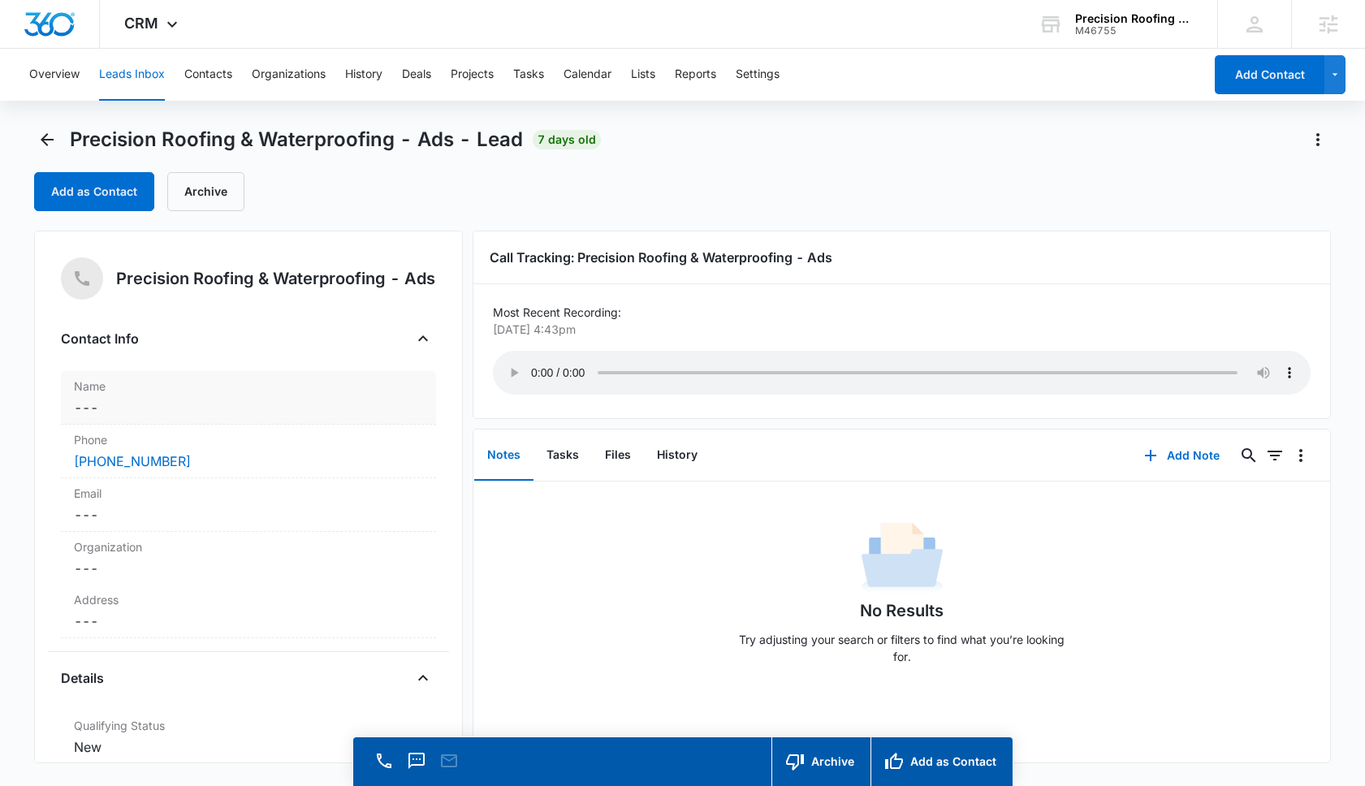
click at [201, 417] on dd "Cancel Save Changes ---" at bounding box center [248, 407] width 349 height 19
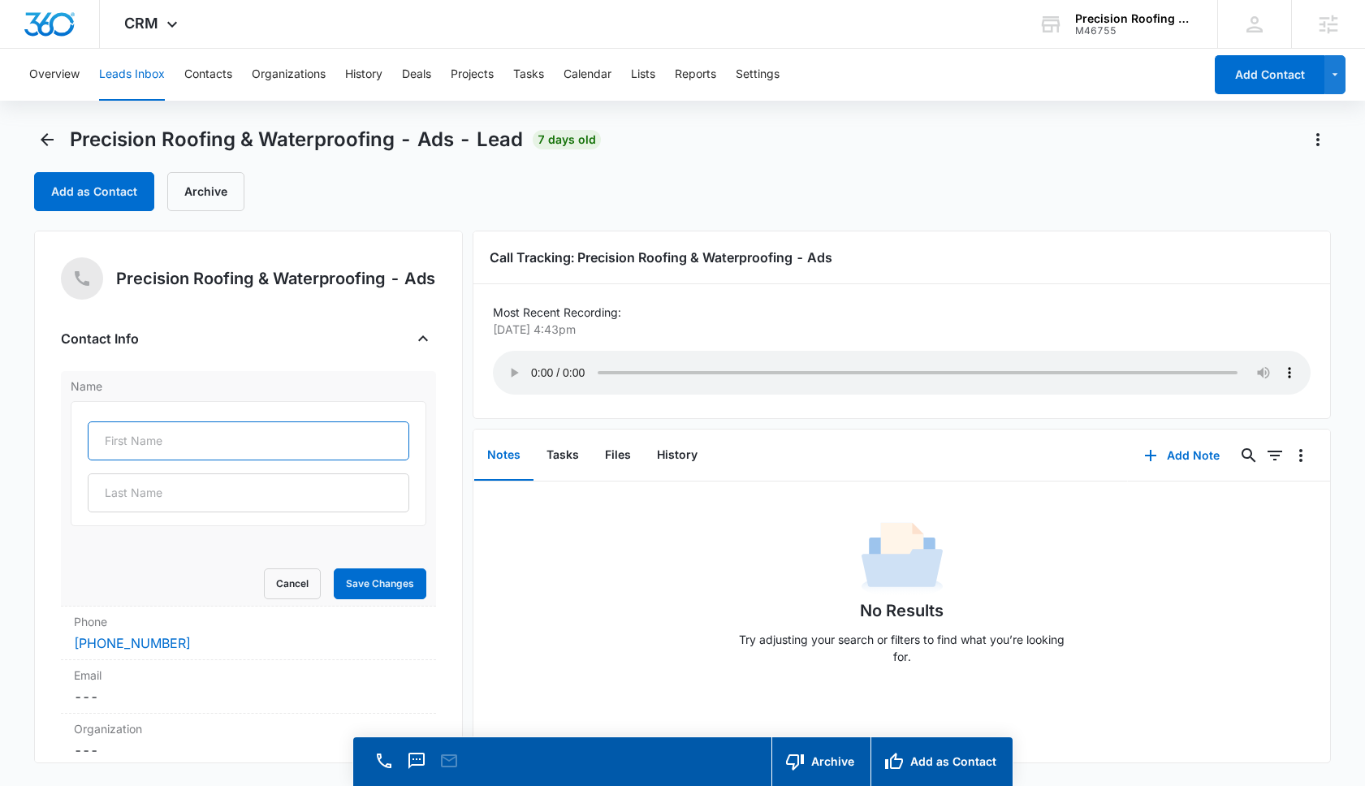
click at [186, 455] on input "text" at bounding box center [249, 440] width 322 height 39
click at [1204, 454] on button "Add Note" at bounding box center [1182, 455] width 108 height 39
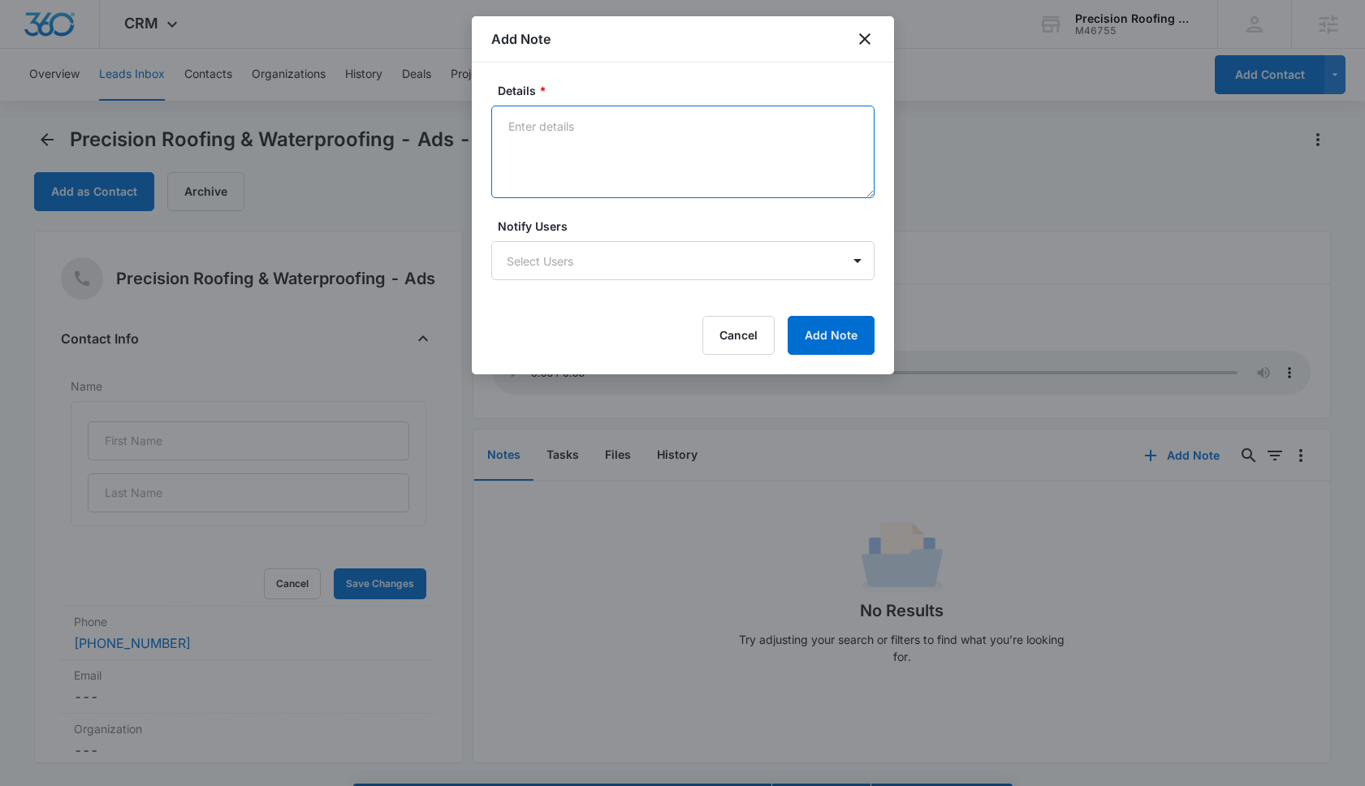
click at [698, 163] on textarea "Details *" at bounding box center [682, 152] width 383 height 93
type textarea "Roof Patching & Repair"
click at [828, 331] on button "Add Note" at bounding box center [831, 335] width 87 height 39
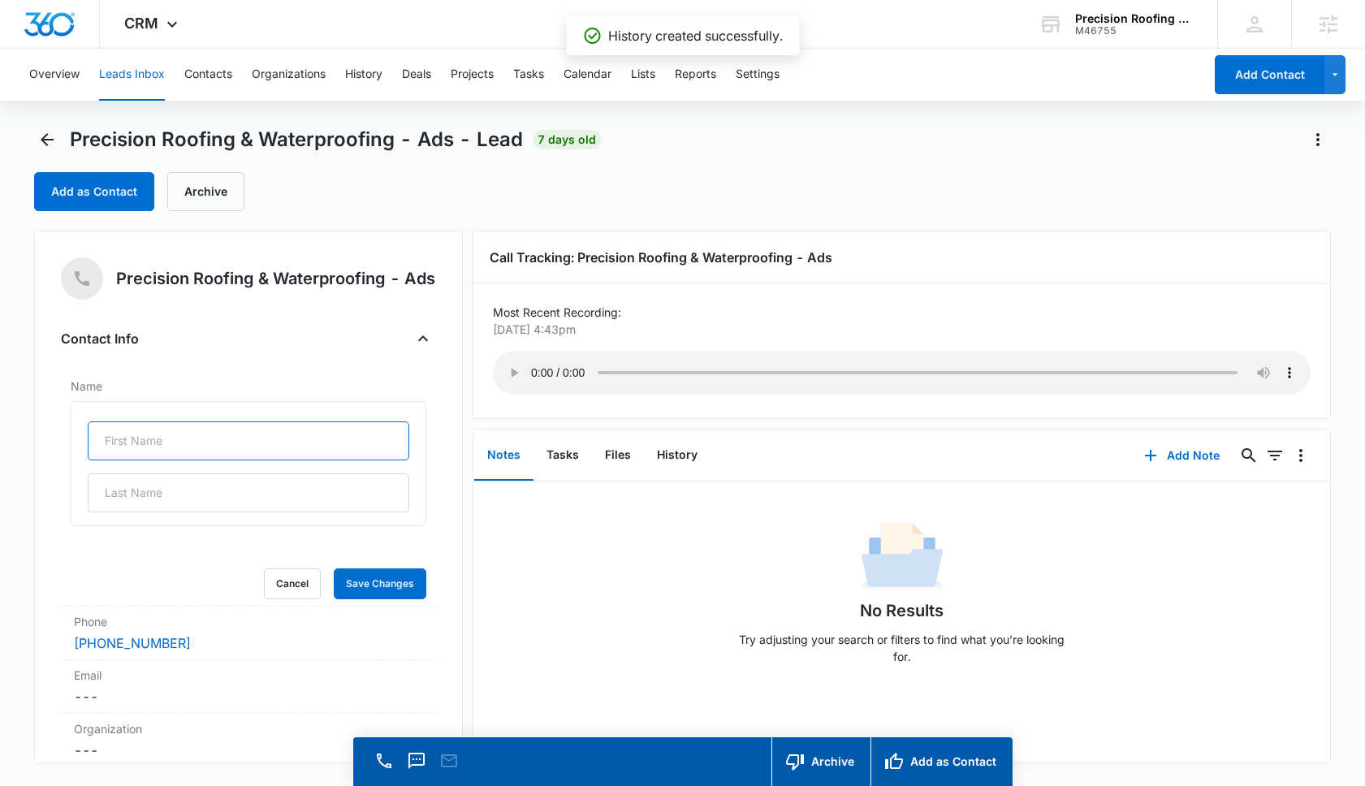
click at [129, 445] on input "text" at bounding box center [249, 440] width 322 height 39
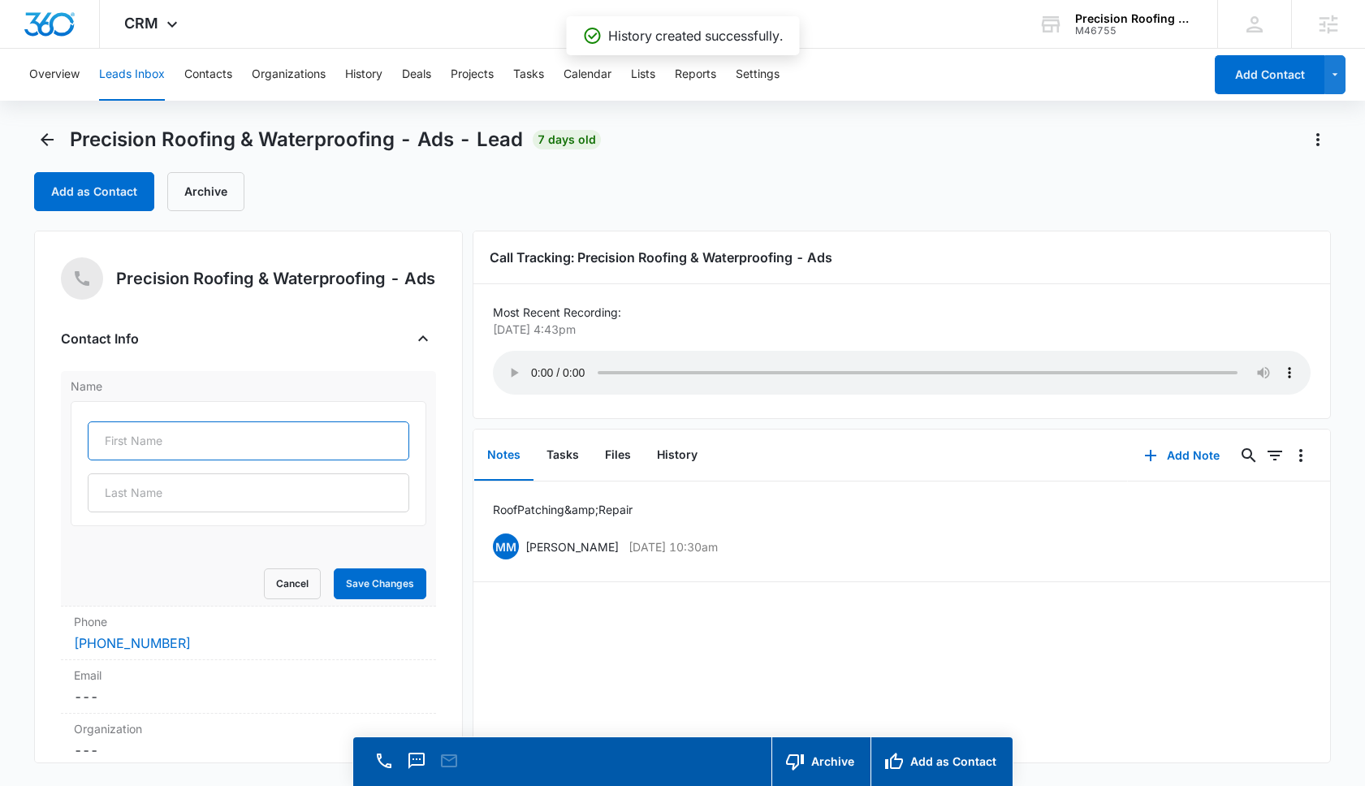
click at [143, 438] on input "text" at bounding box center [249, 440] width 322 height 39
type input "Zara"
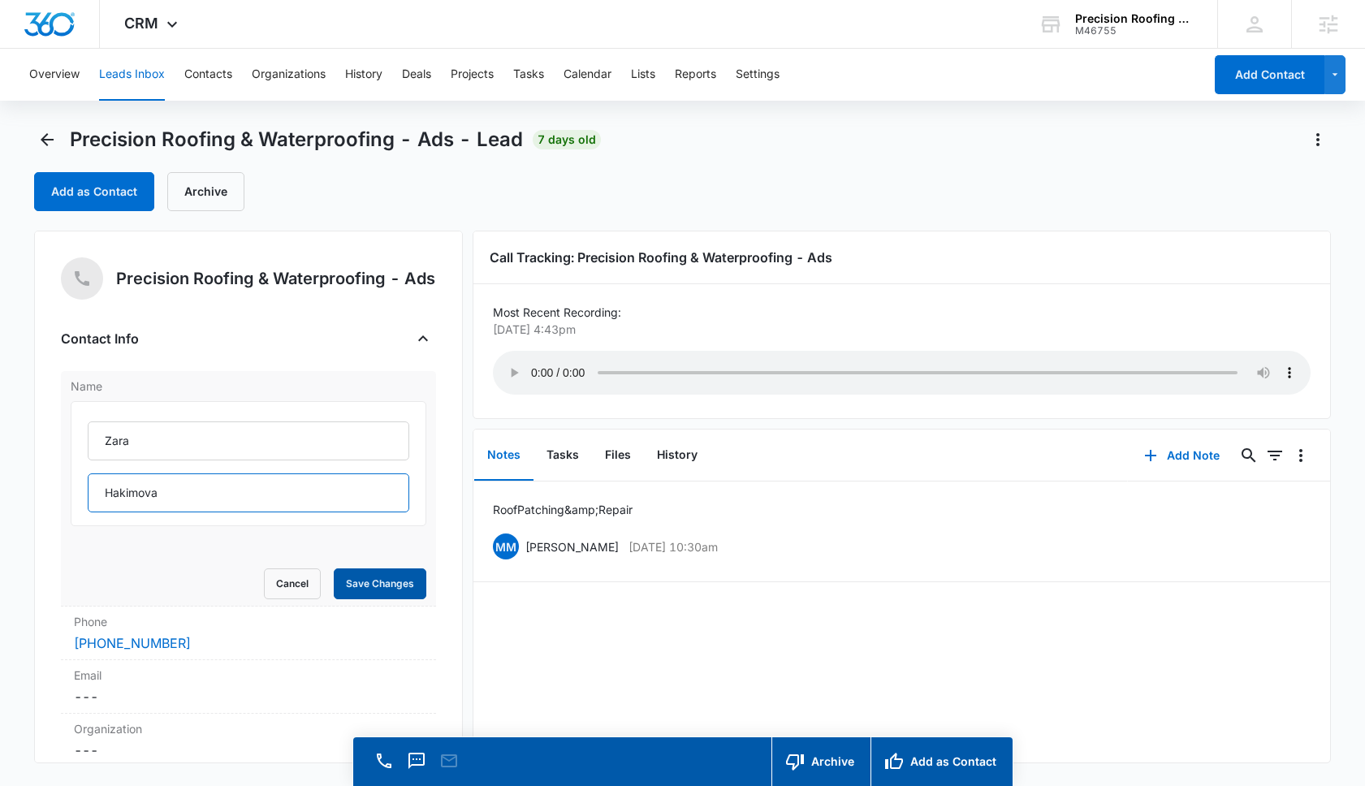
type input "Hakimova"
click at [386, 599] on button "Save Changes" at bounding box center [380, 583] width 93 height 31
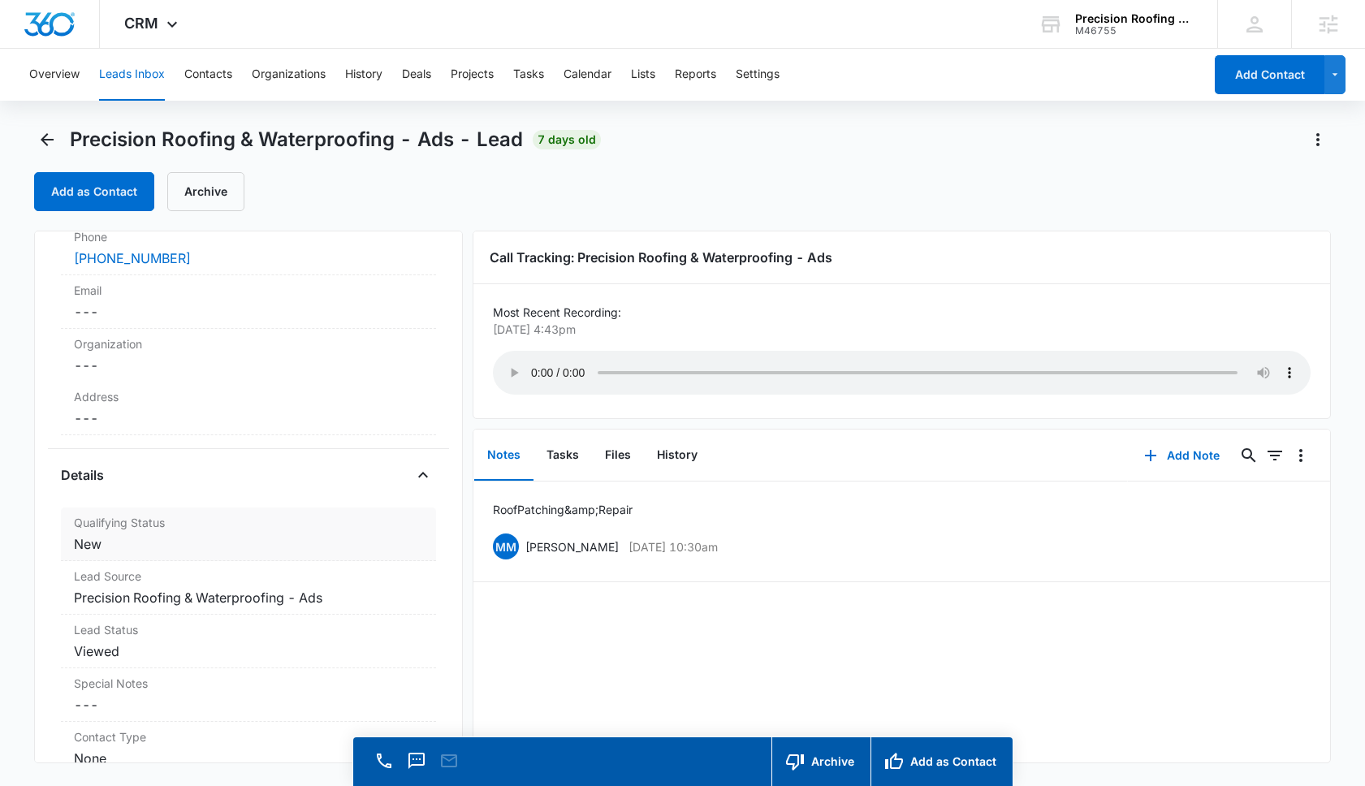
scroll to position [201, 0]
click at [151, 313] on dd "Cancel Save Changes ---" at bounding box center [248, 314] width 349 height 19
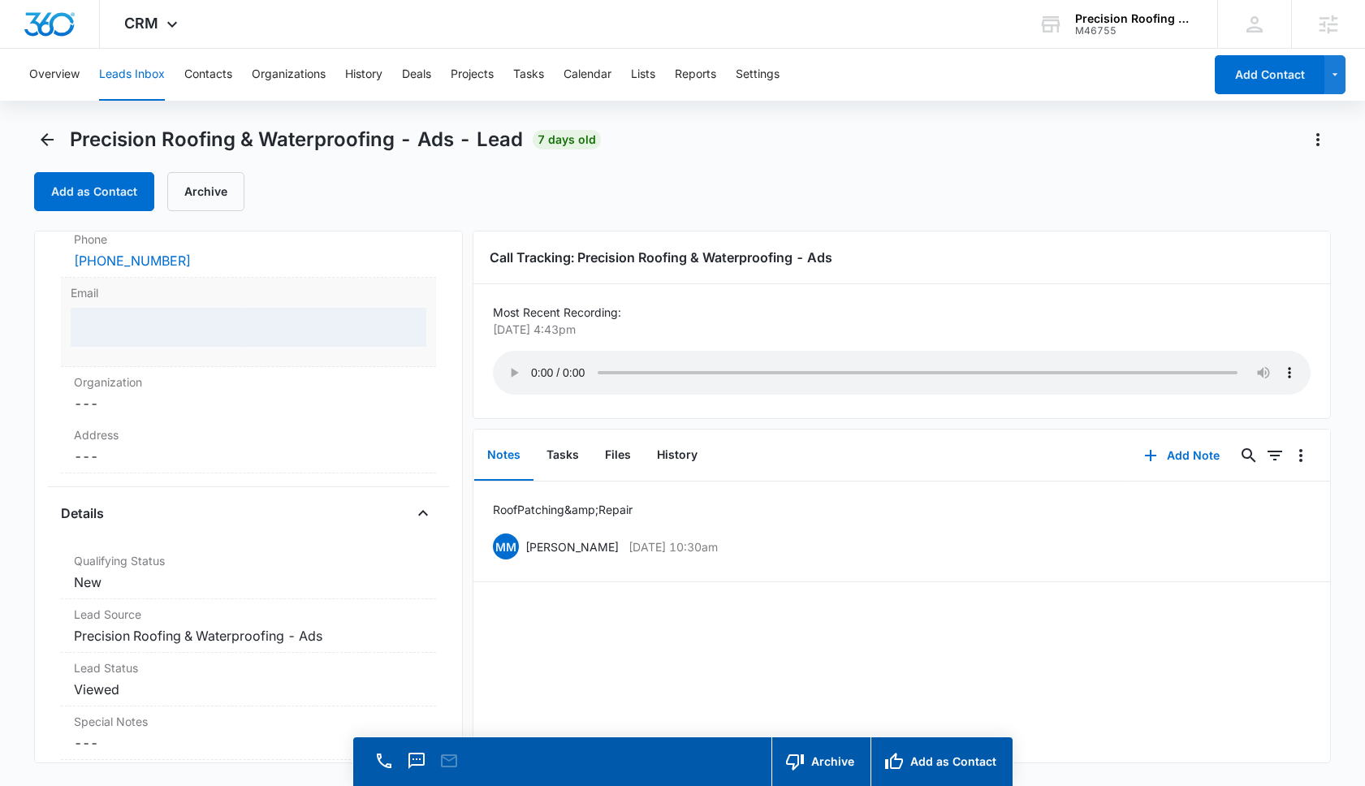
click at [148, 323] on div at bounding box center [249, 327] width 356 height 39
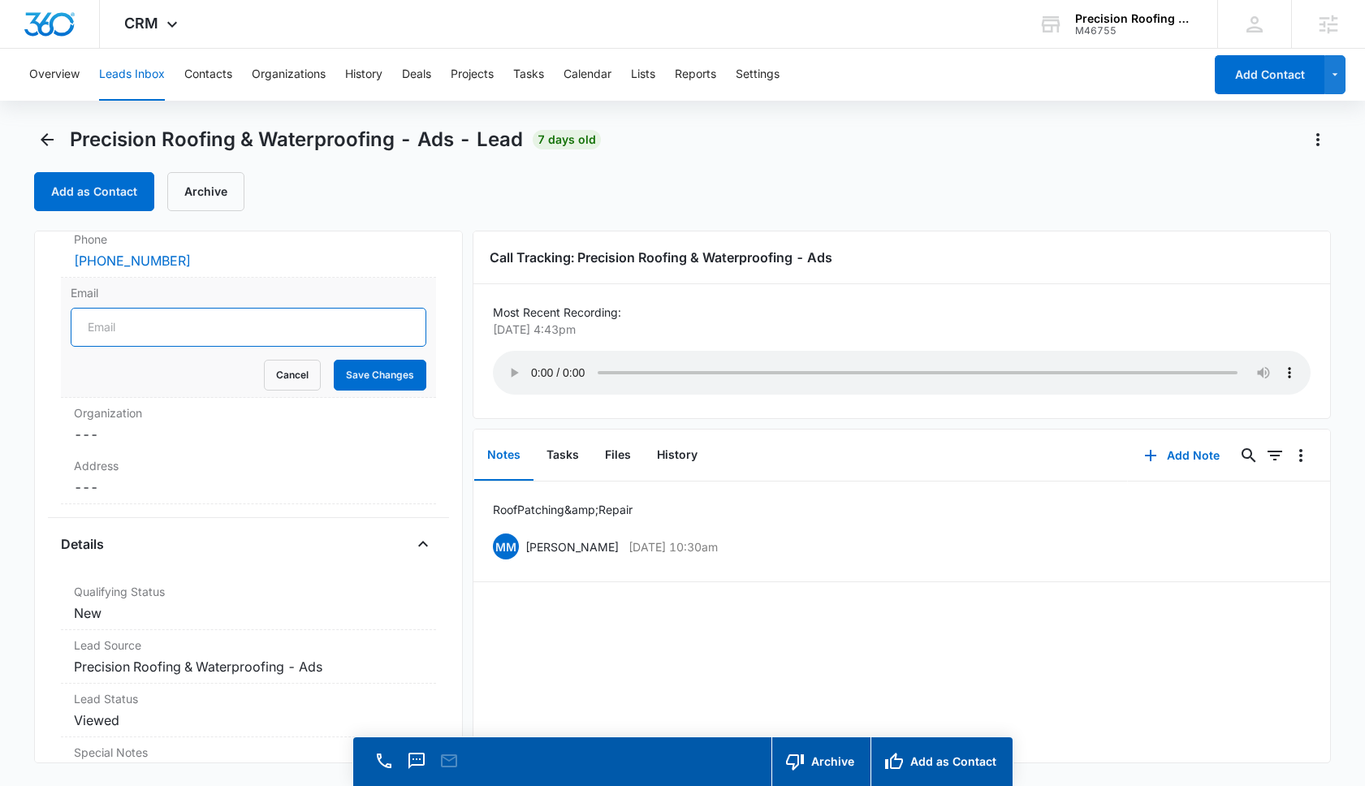
click at [148, 323] on input "Email" at bounding box center [249, 327] width 356 height 39
click at [116, 337] on input "zarastaylorrecovery" at bounding box center [249, 327] width 356 height 39
type input "zara@taylorrecovery.com"
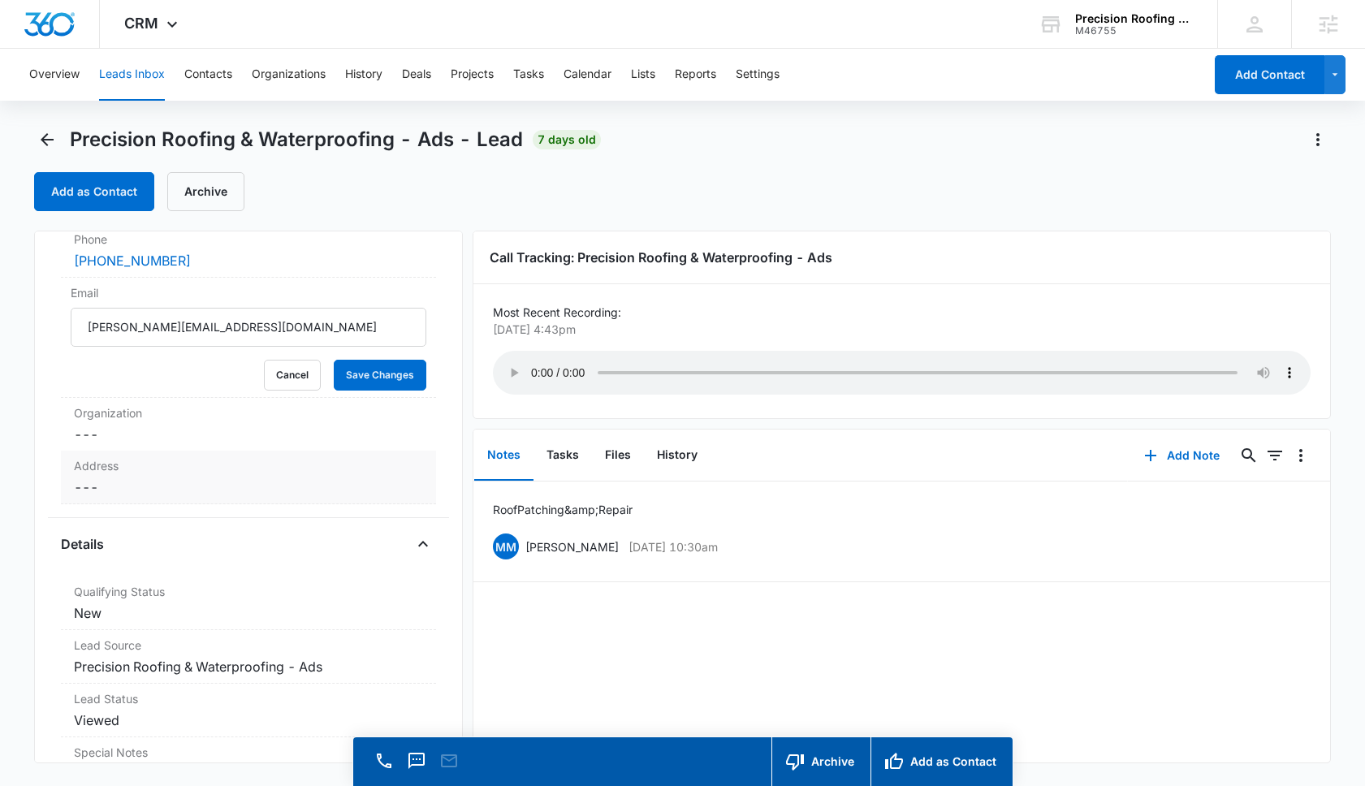
click at [93, 486] on dd "Cancel Save Changes ---" at bounding box center [248, 487] width 349 height 19
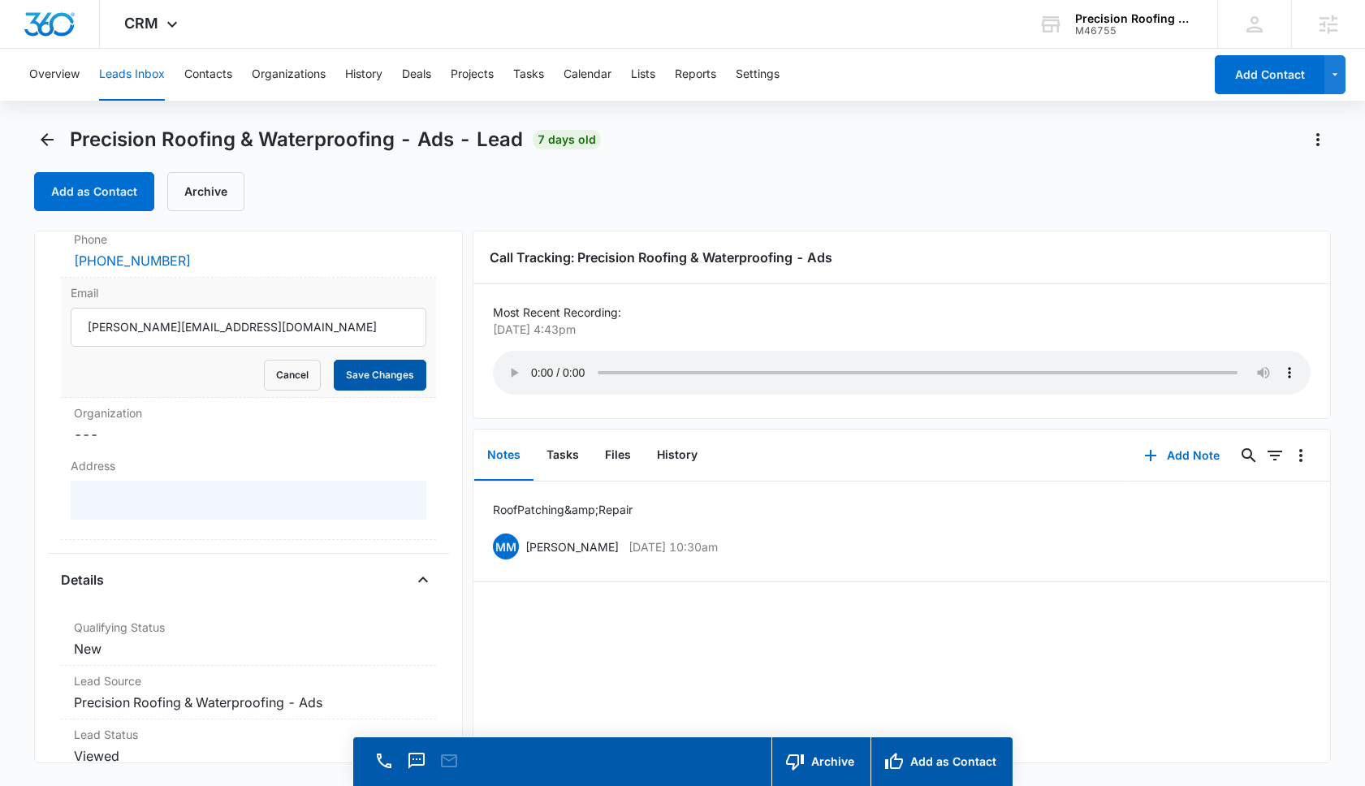
click at [370, 380] on button "Save Changes" at bounding box center [380, 375] width 93 height 31
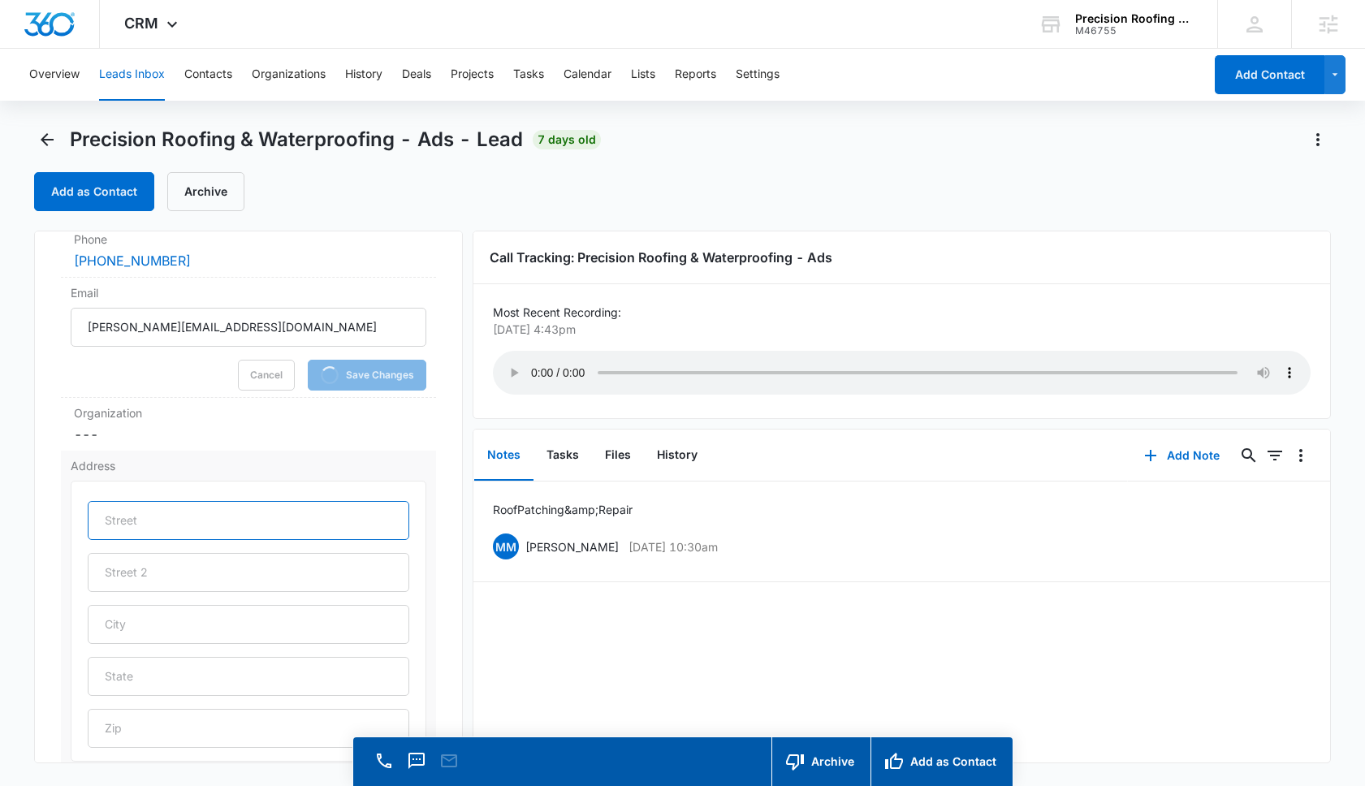
click at [154, 509] on input "text" at bounding box center [249, 520] width 322 height 39
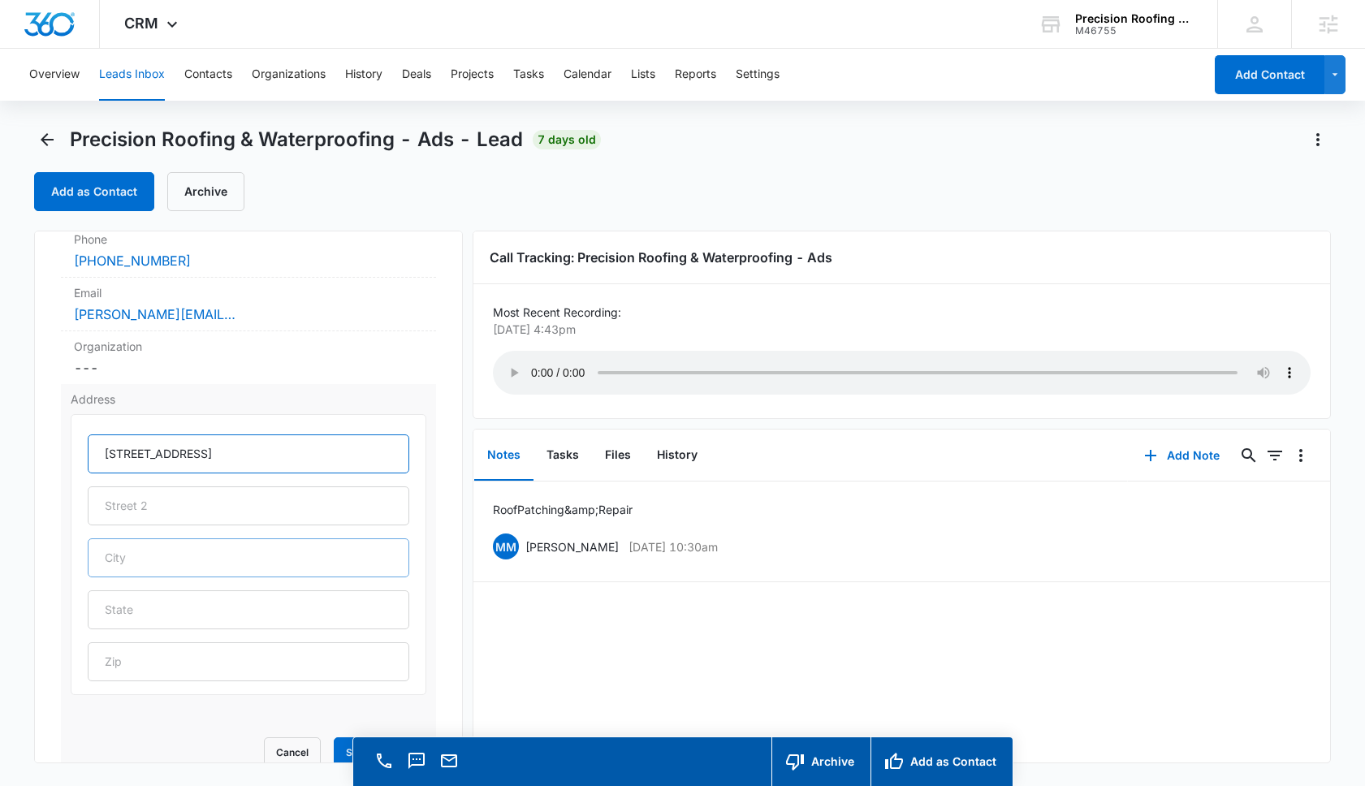
type input "4012 Calle Izabella"
click at [178, 577] on input "text" at bounding box center [249, 557] width 322 height 39
type input "A"
type input "San Clemente"
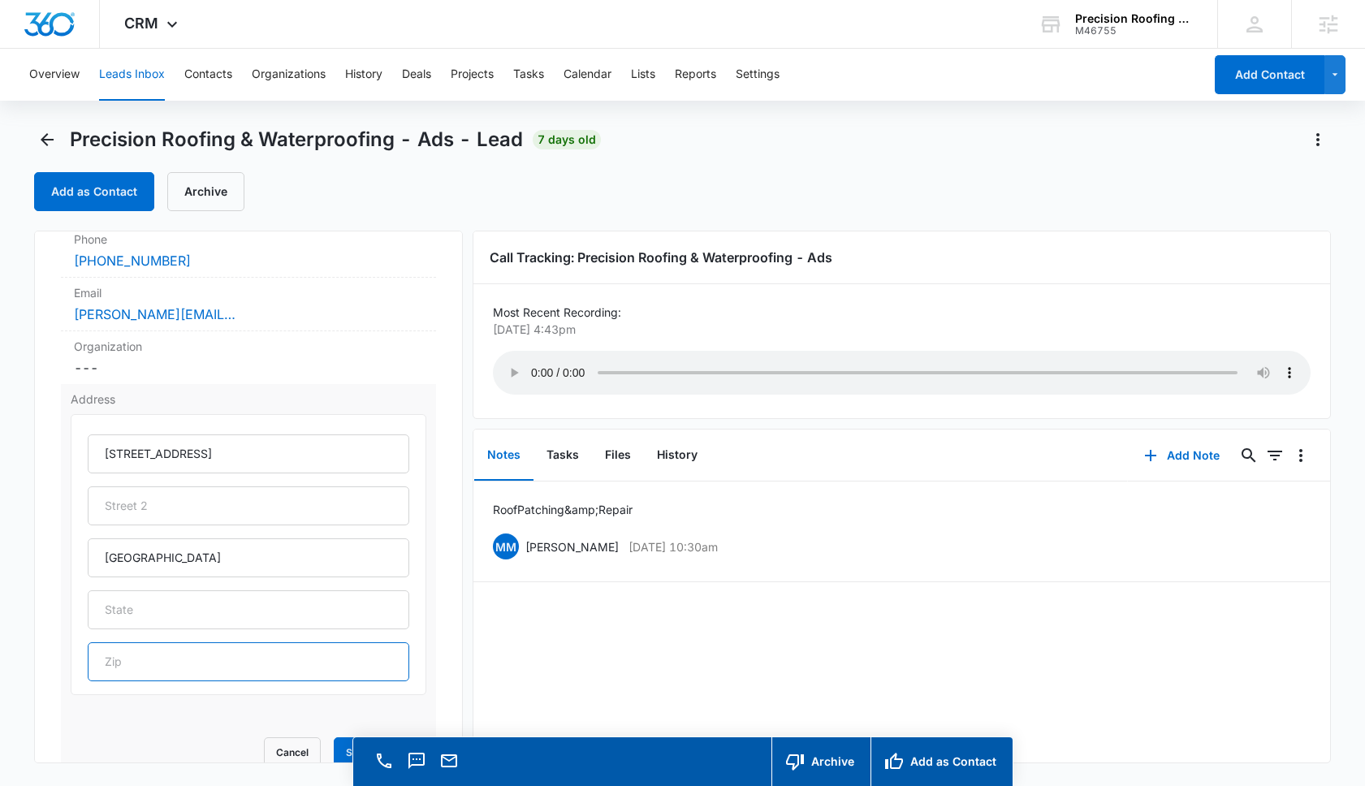
click at [175, 677] on input "text" at bounding box center [249, 661] width 322 height 39
click at [181, 627] on input "text" at bounding box center [249, 609] width 322 height 39
type input "CA"
click at [179, 657] on input "text" at bounding box center [249, 661] width 322 height 39
click at [457, 637] on div "Precision Roofing & Waterproofing - Ads Contact Info Name Cancel Save Changes Z…" at bounding box center [248, 497] width 429 height 533
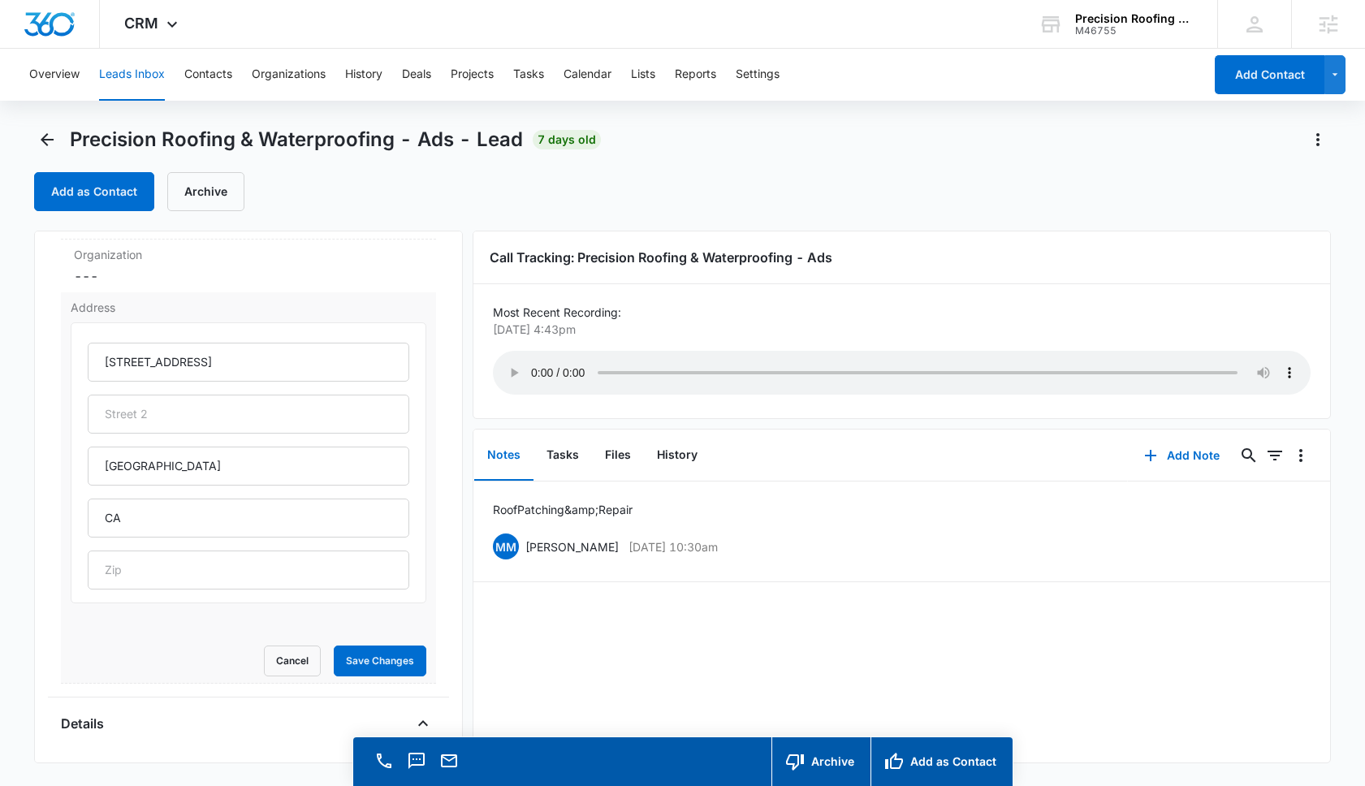
scroll to position [330, 0]
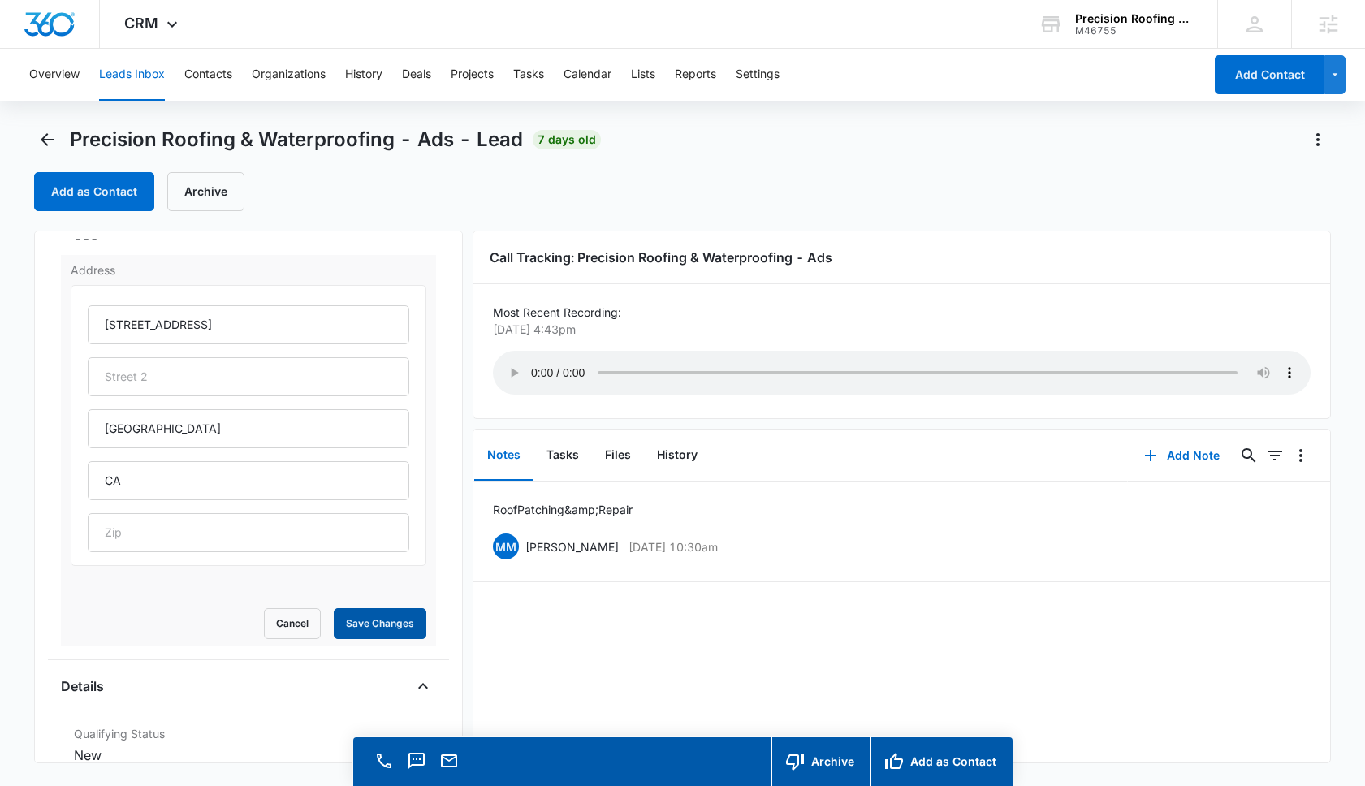
click at [378, 634] on button "Save Changes" at bounding box center [380, 623] width 93 height 31
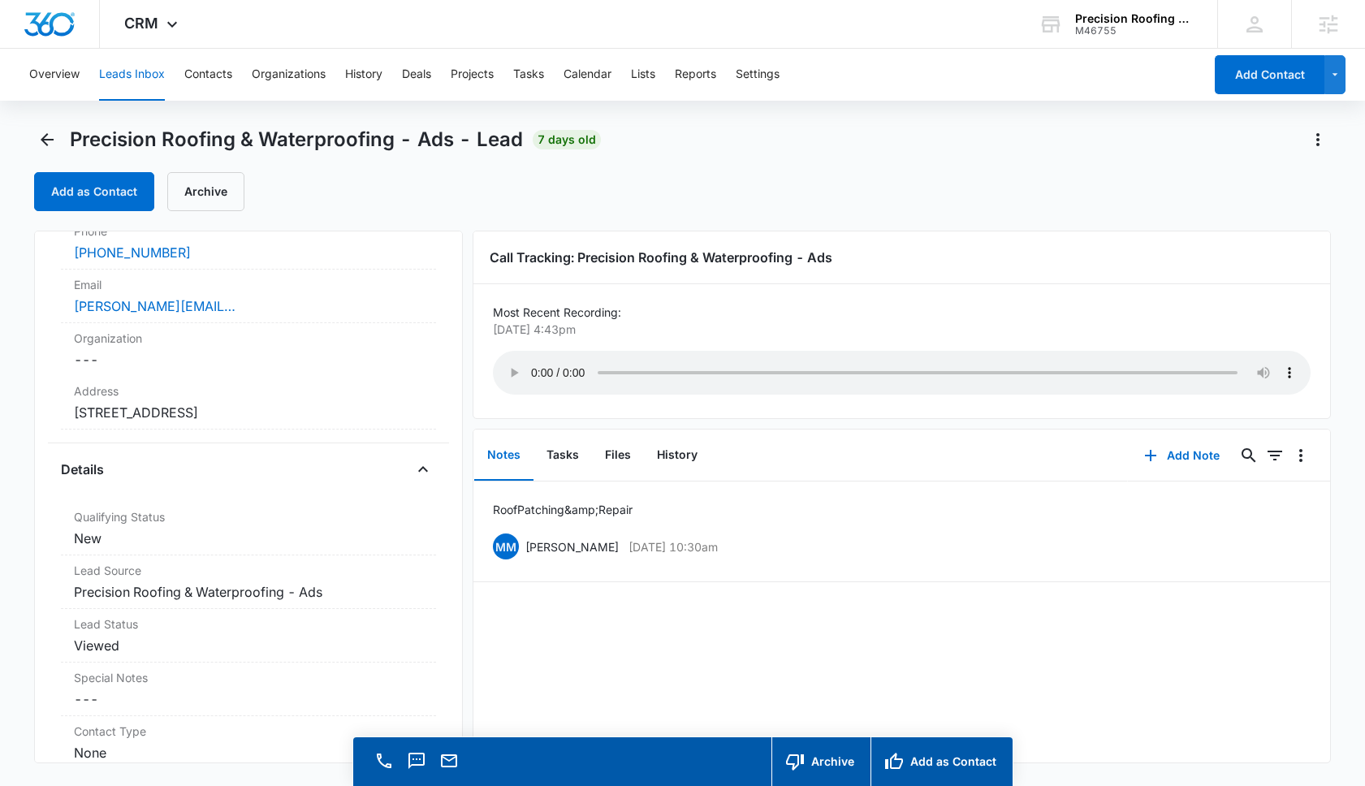
scroll to position [70, 0]
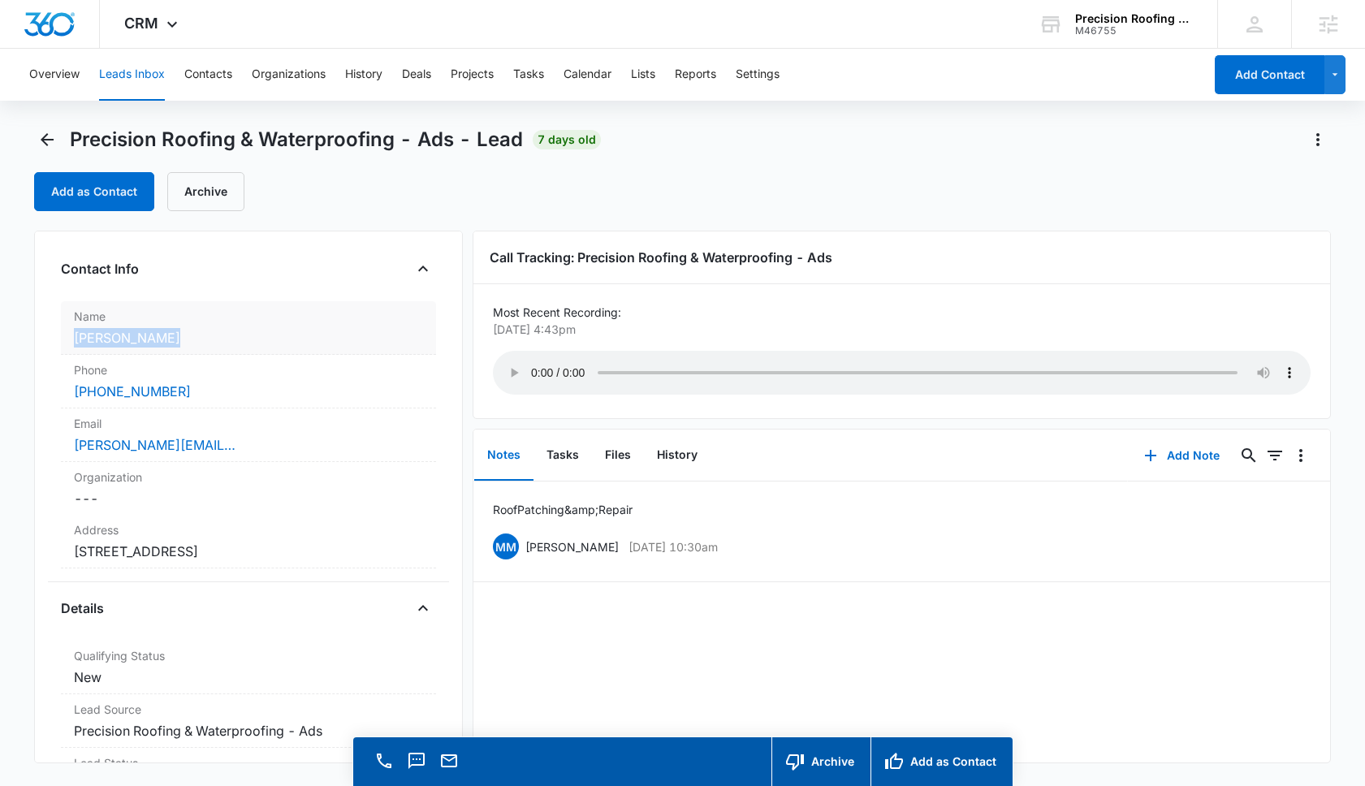
drag, startPoint x: 178, startPoint y: 347, endPoint x: 61, endPoint y: 347, distance: 116.9
click at [59, 347] on div "Precision Roofing & Waterproofing - Ads Contact Info Name Cancel Save Changes Z…" at bounding box center [248, 497] width 429 height 533
copy dd "Zara Hakimova"
drag, startPoint x: 316, startPoint y: 555, endPoint x: 65, endPoint y: 564, distance: 251.1
click at [63, 564] on div "Address Cancel Save Changes 4012 Calle Izabella San Clemente CA" at bounding box center [248, 542] width 375 height 54
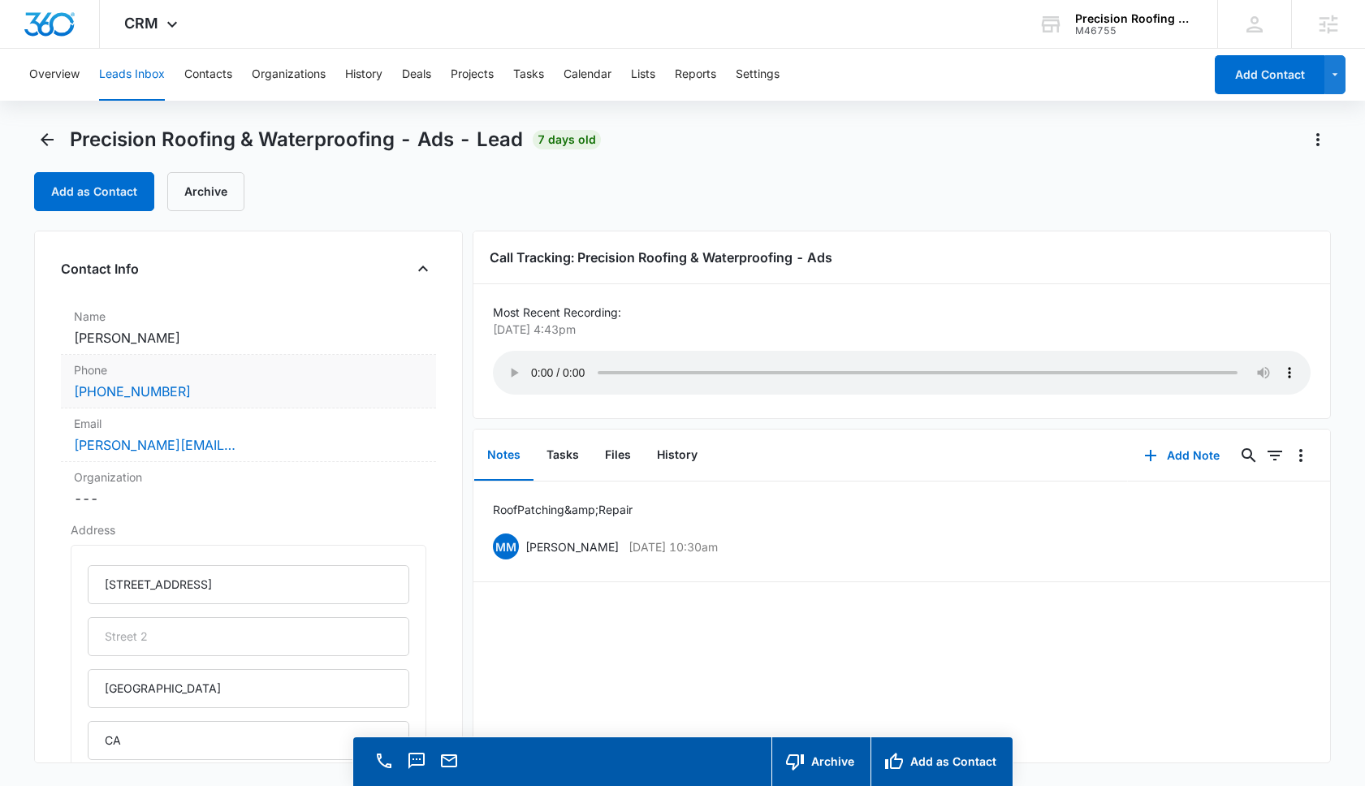
click at [187, 395] on div "(424) 672-5552" at bounding box center [248, 391] width 349 height 19
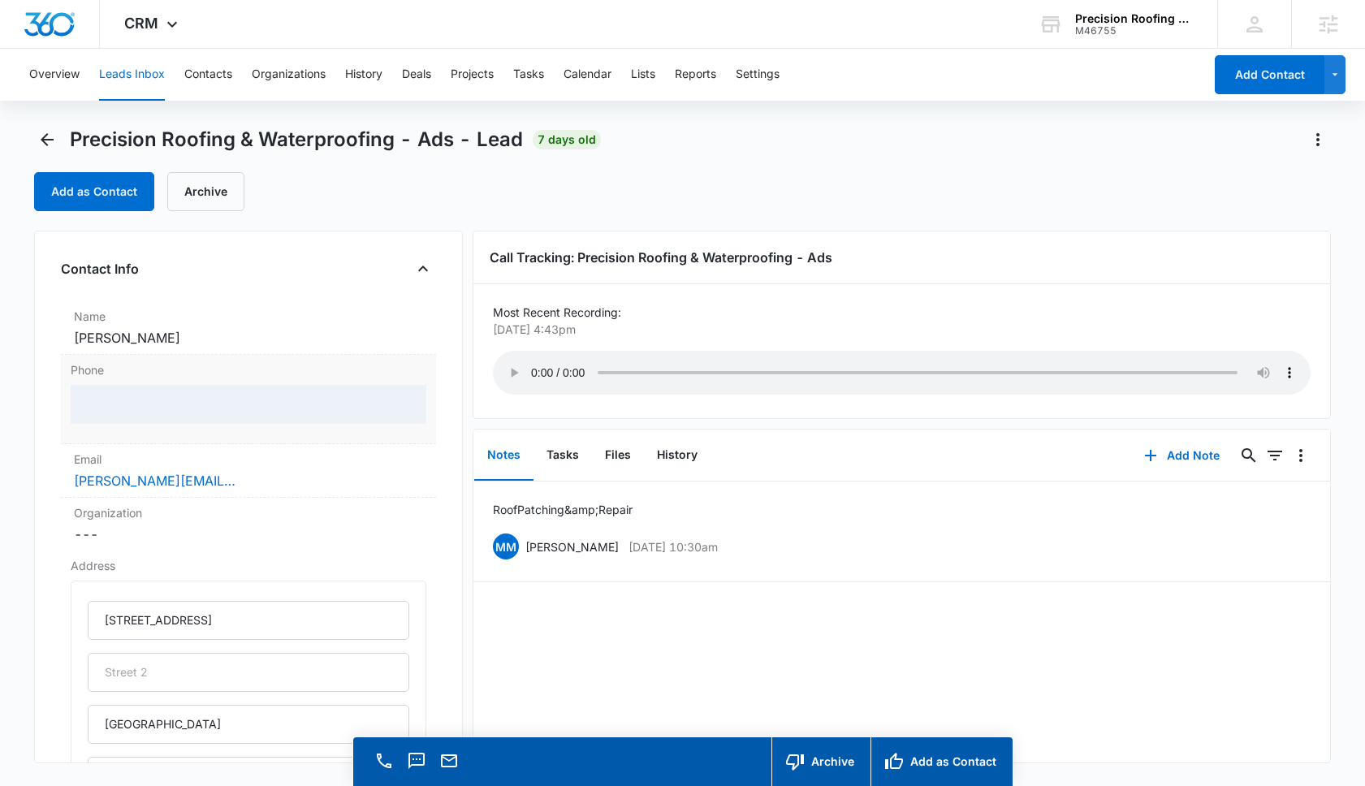
drag, startPoint x: 187, startPoint y: 395, endPoint x: 63, endPoint y: 391, distance: 123.5
click at [63, 391] on div "Phone" at bounding box center [248, 399] width 375 height 89
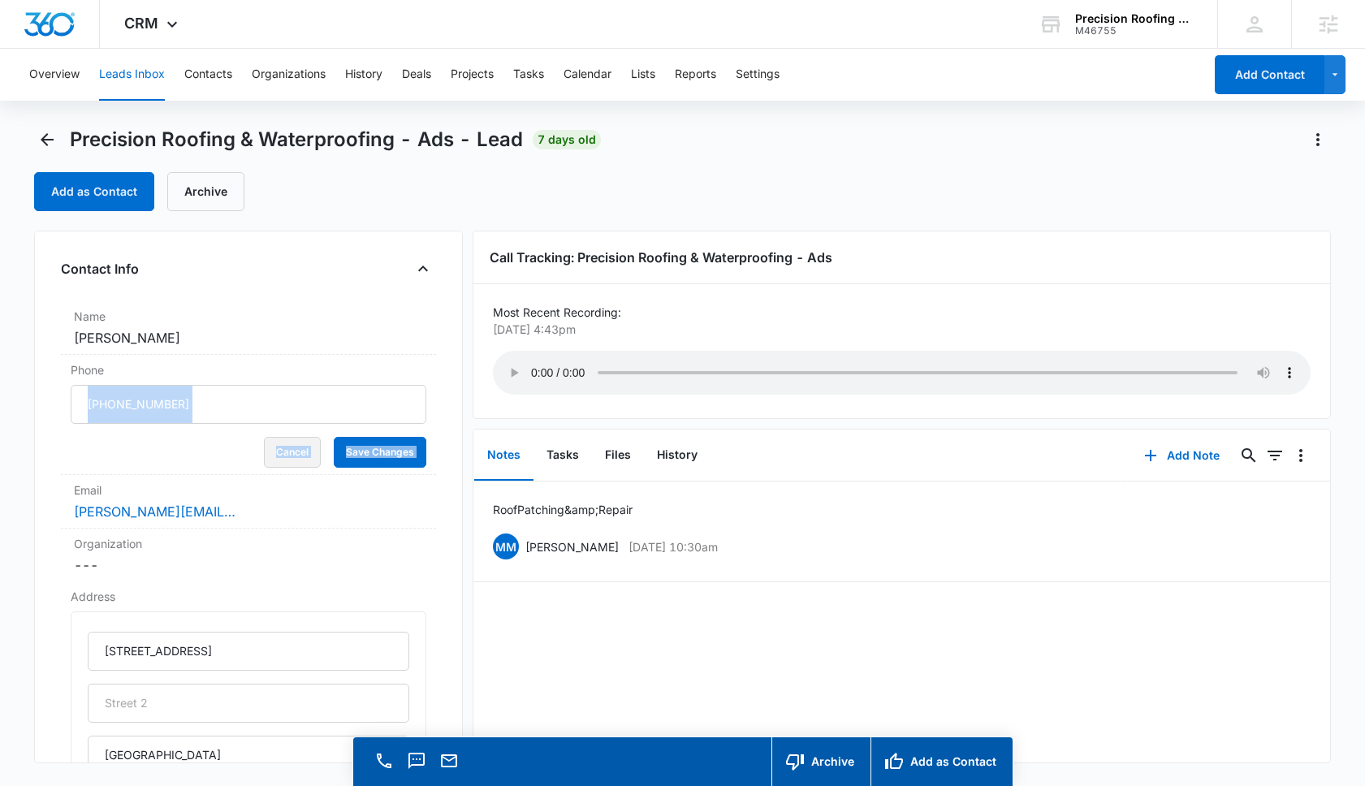
click at [293, 455] on button "Cancel" at bounding box center [292, 452] width 57 height 31
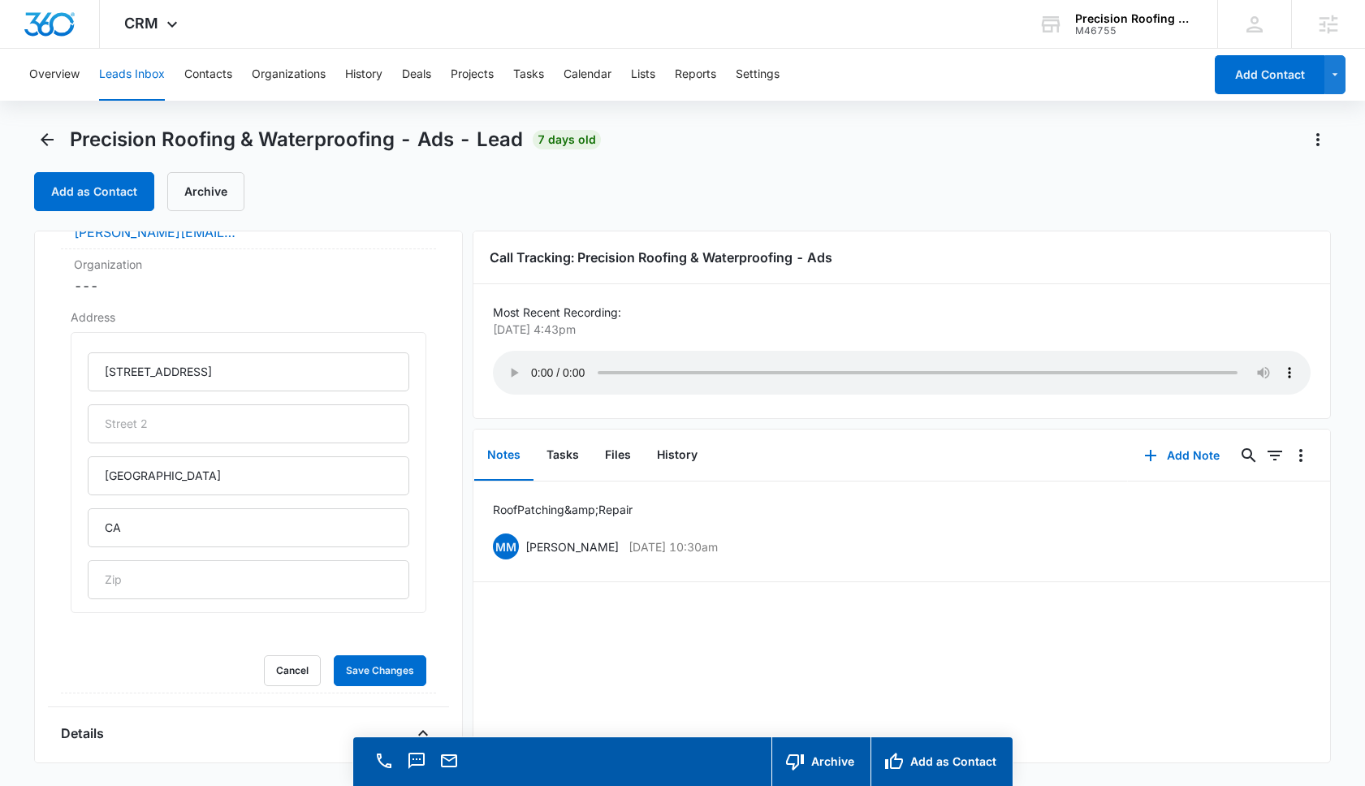
scroll to position [374, 0]
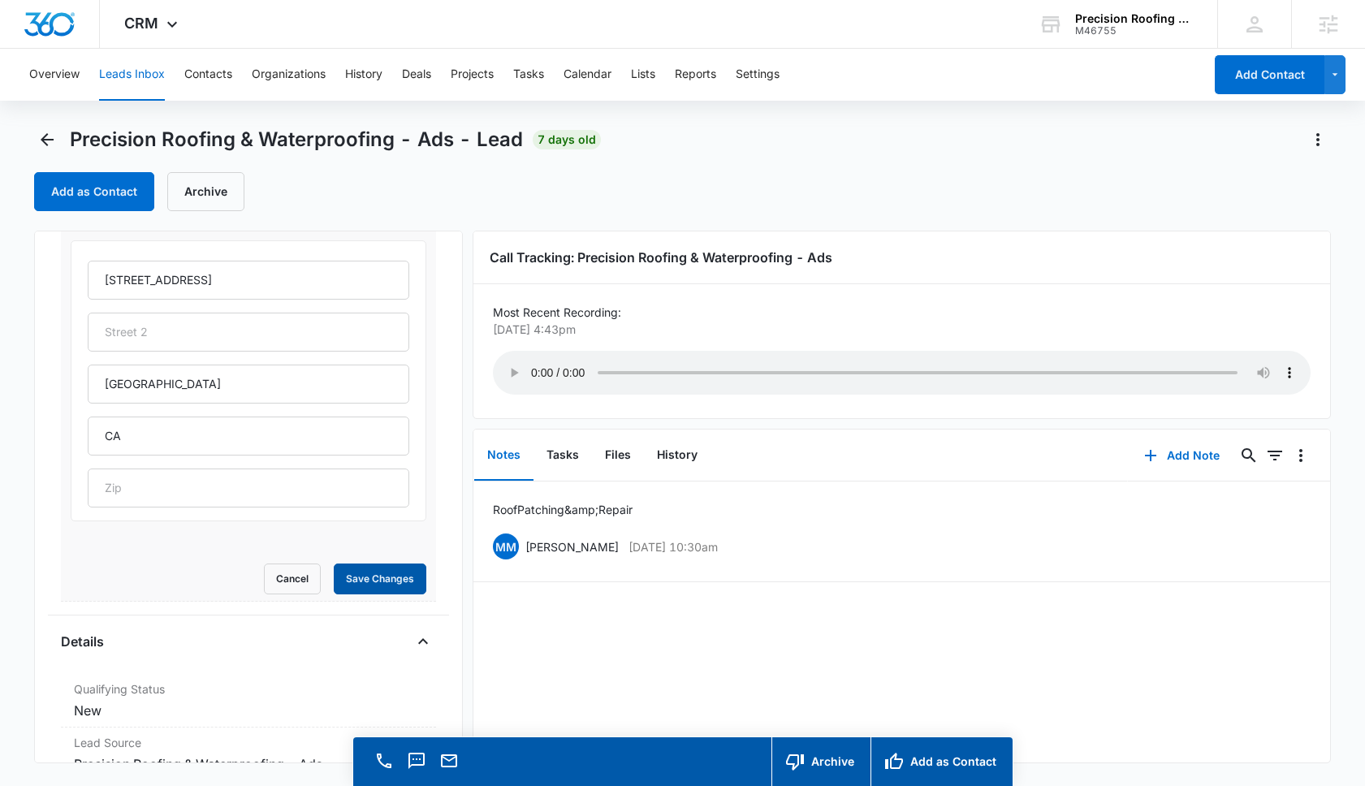
click at [380, 590] on button "Save Changes" at bounding box center [380, 579] width 93 height 31
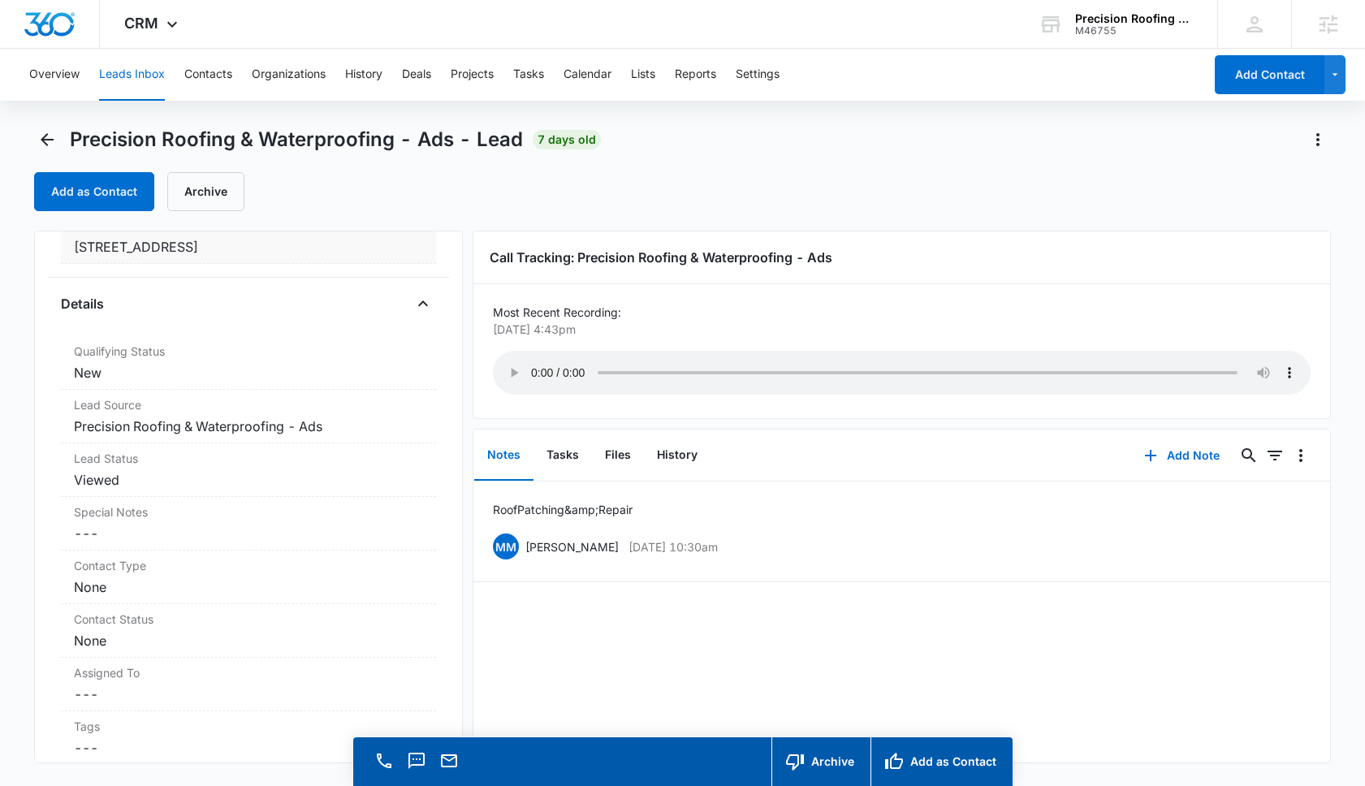
drag, startPoint x: 302, startPoint y: 256, endPoint x: 67, endPoint y: 257, distance: 235.5
click at [67, 257] on div "Address Cancel Save Changes 4012 Calle Izabella San Clemente CA" at bounding box center [248, 237] width 375 height 54
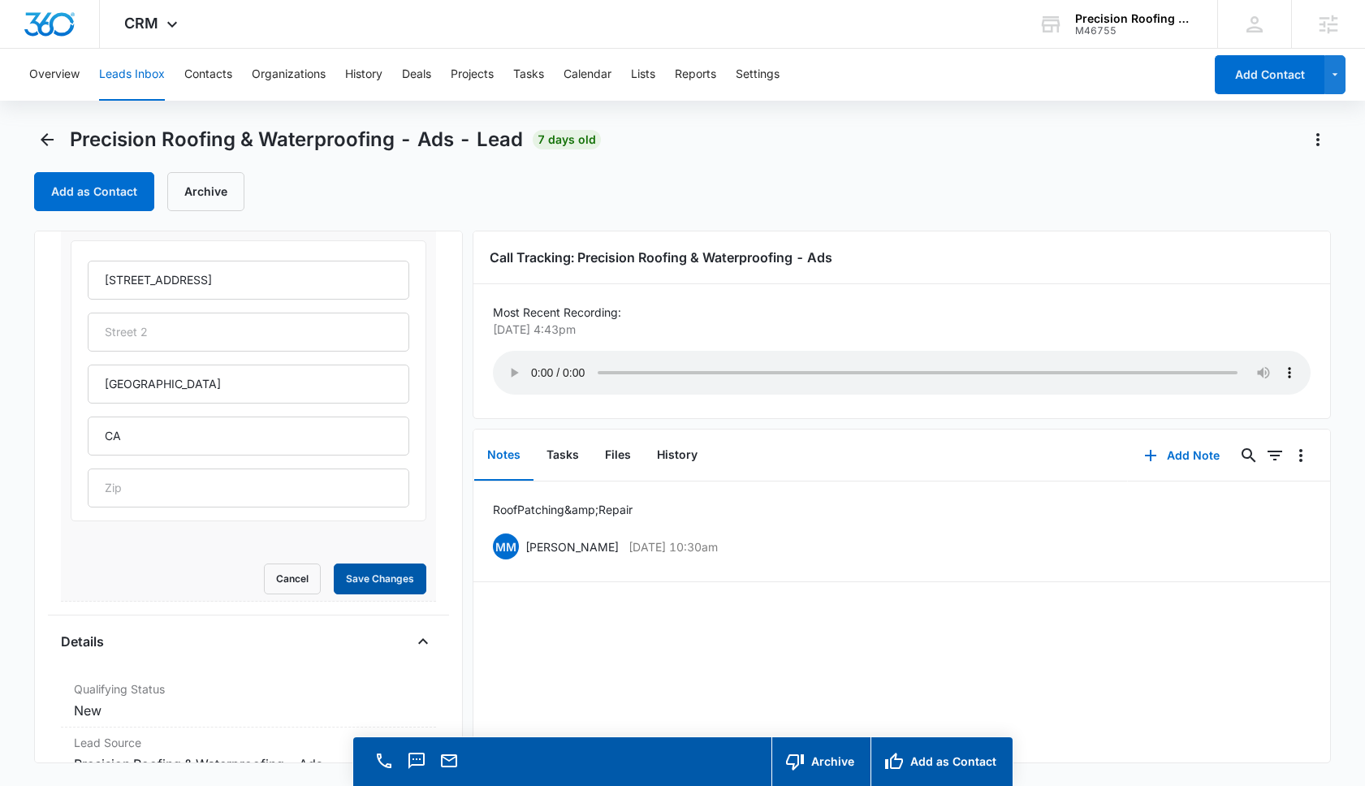
click at [387, 592] on button "Save Changes" at bounding box center [380, 579] width 93 height 31
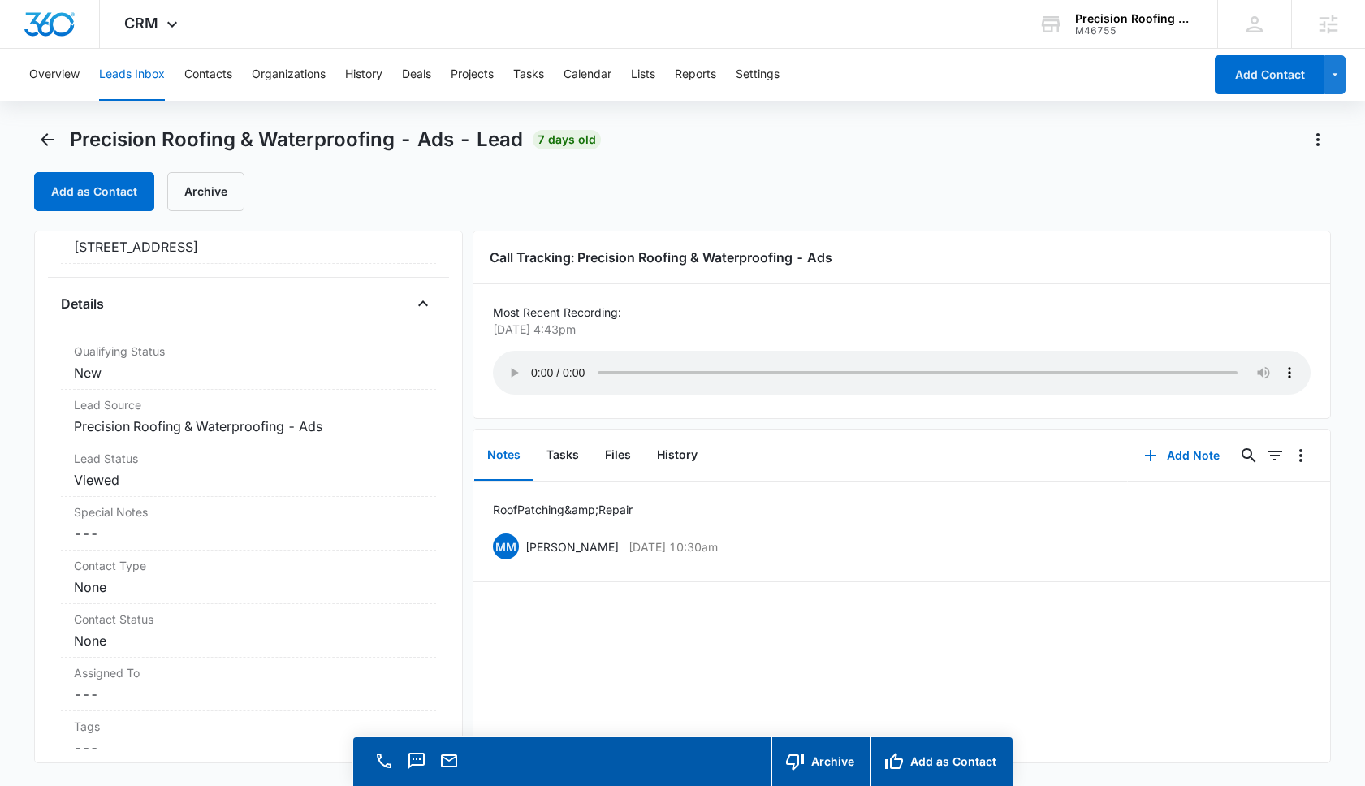
drag, startPoint x: 305, startPoint y: 256, endPoint x: 37, endPoint y: 252, distance: 267.2
click at [37, 252] on div "Precision Roofing & Waterproofing - Ads Contact Info Name Cancel Save Changes Z…" at bounding box center [248, 497] width 429 height 533
copy dd "4012 Calle Izabella San Clemente CA"
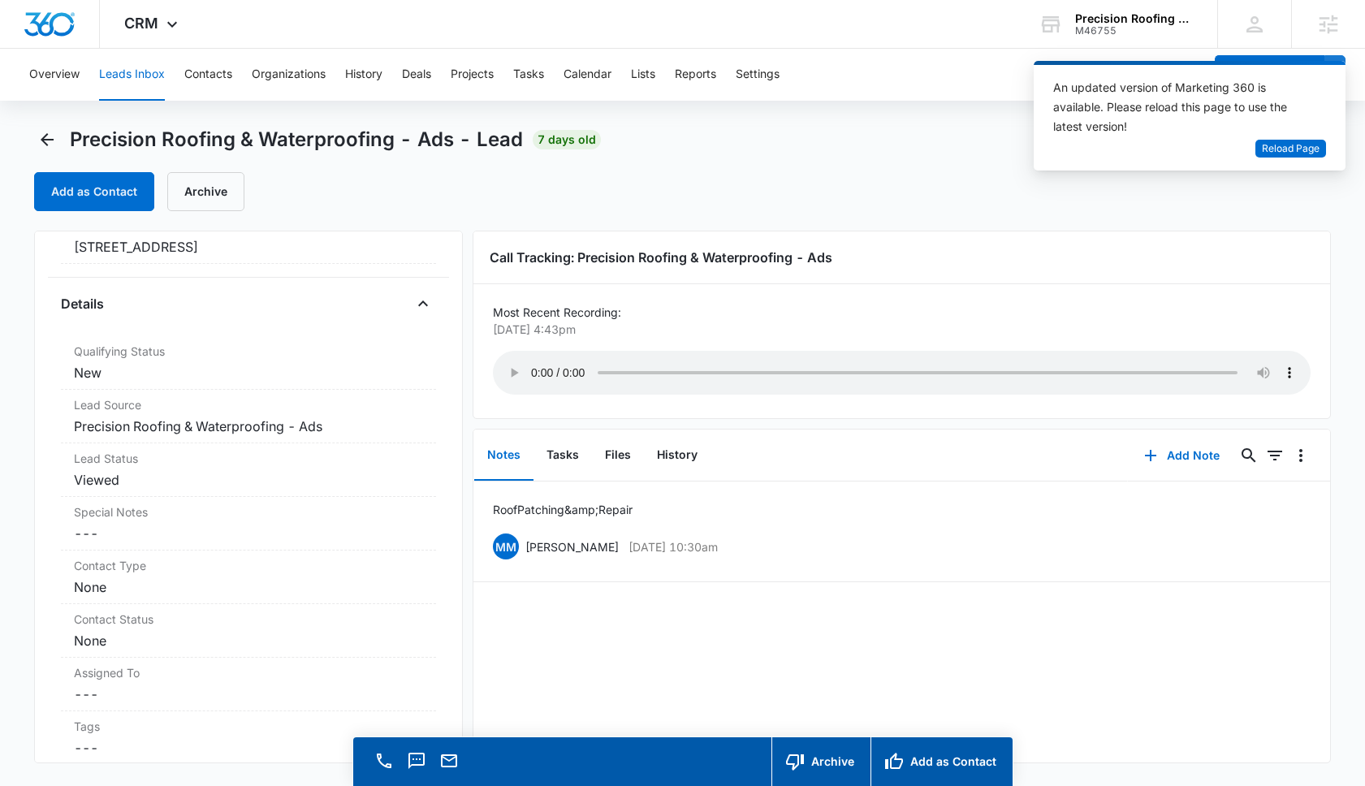
click at [32, 156] on main "Precision Roofing & Waterproofing - Ads - Lead 7 days old Add as Contact Archiv…" at bounding box center [682, 480] width 1365 height 706
click at [41, 138] on icon "Back" at bounding box center [46, 139] width 19 height 19
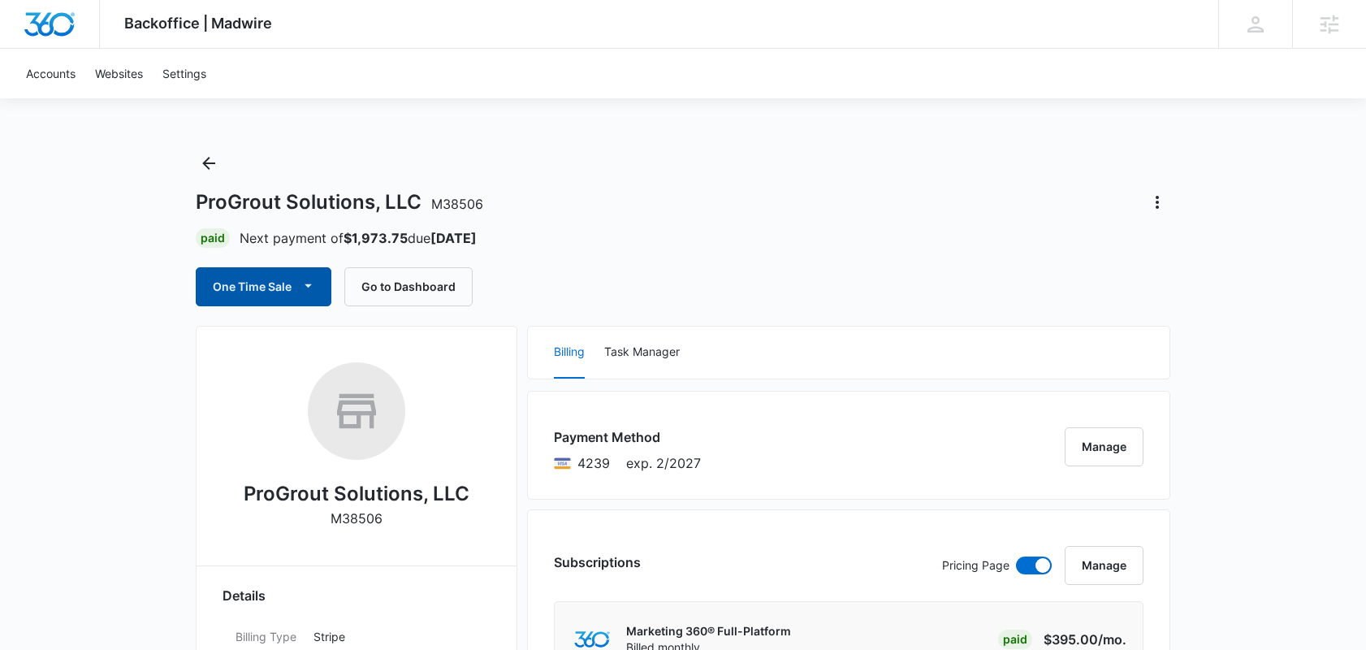
click at [313, 287] on icon "button" at bounding box center [308, 285] width 17 height 17
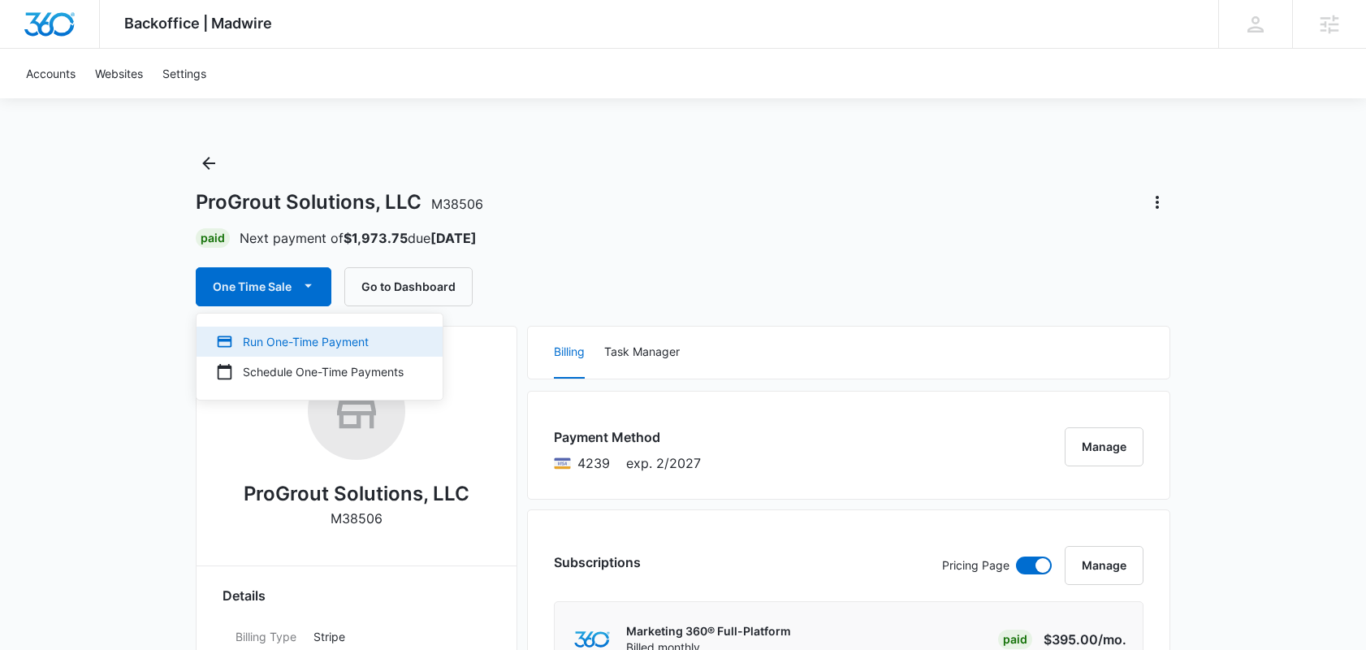
click at [335, 344] on div "Run One-Time Payment" at bounding box center [310, 341] width 188 height 17
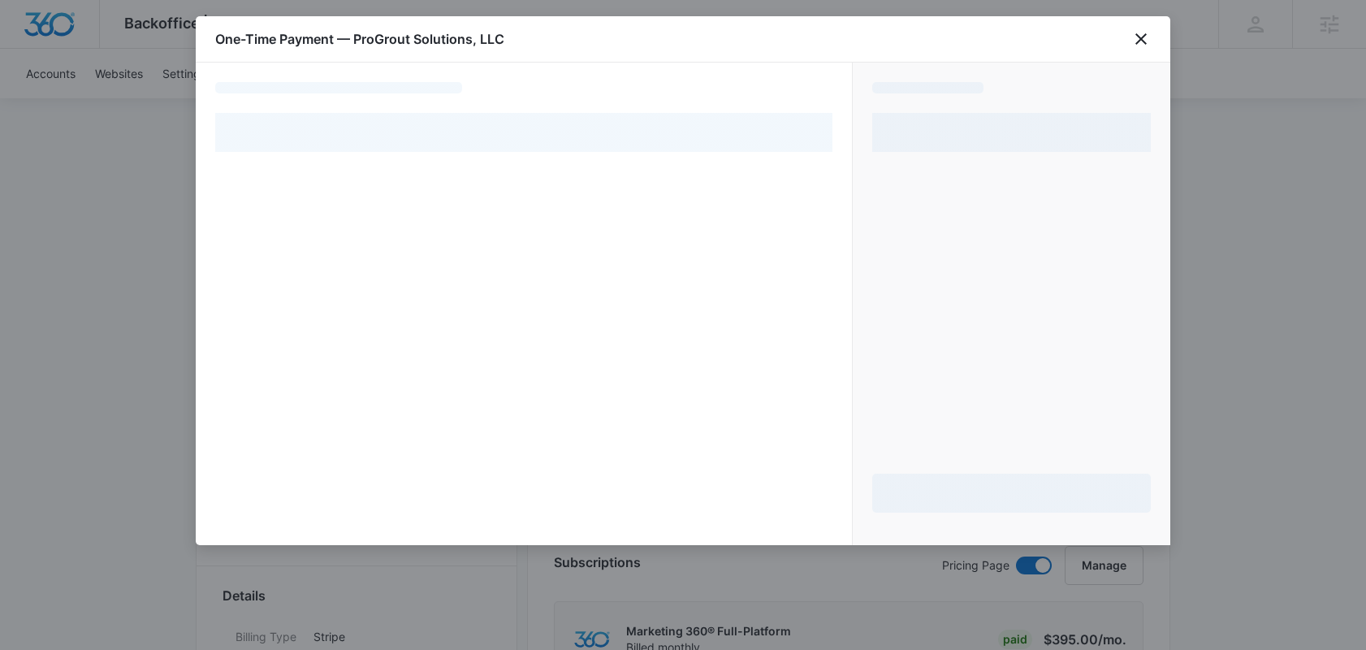
select select "pm_1Nk8xpA4n8RTgNjUCODd7ytw"
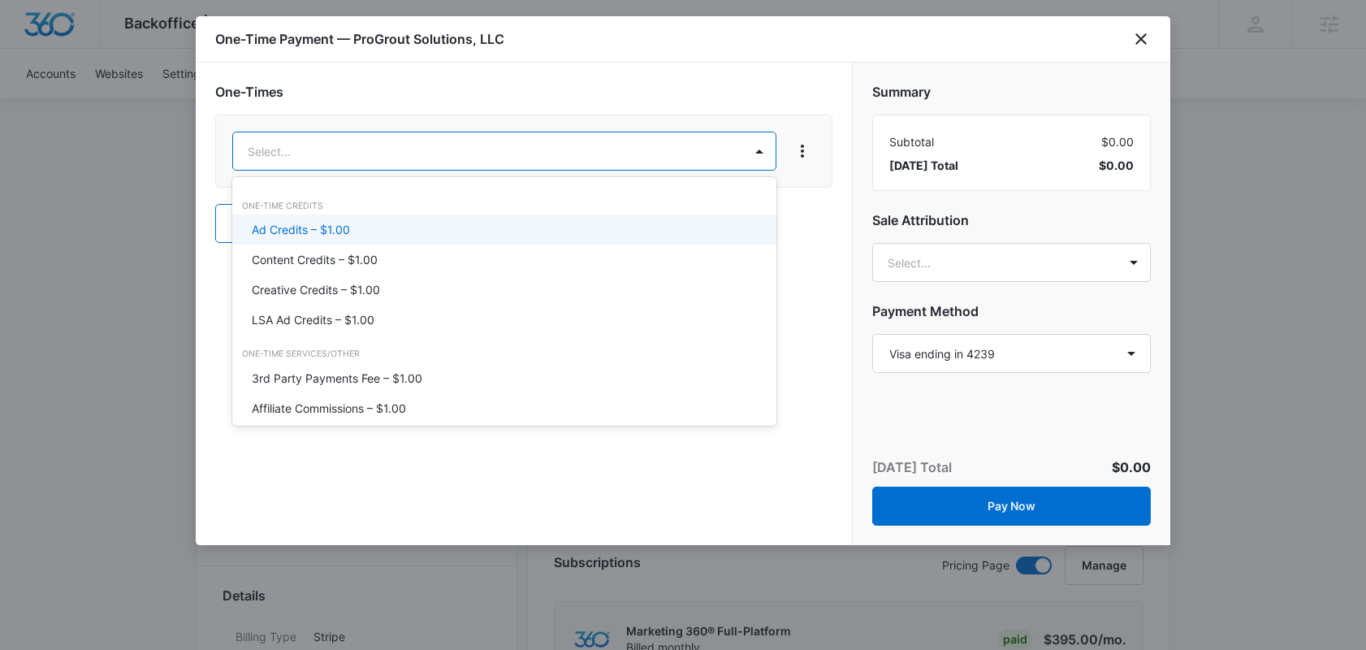
click at [504, 227] on div "Ad Credits – $1.00" at bounding box center [503, 229] width 502 height 17
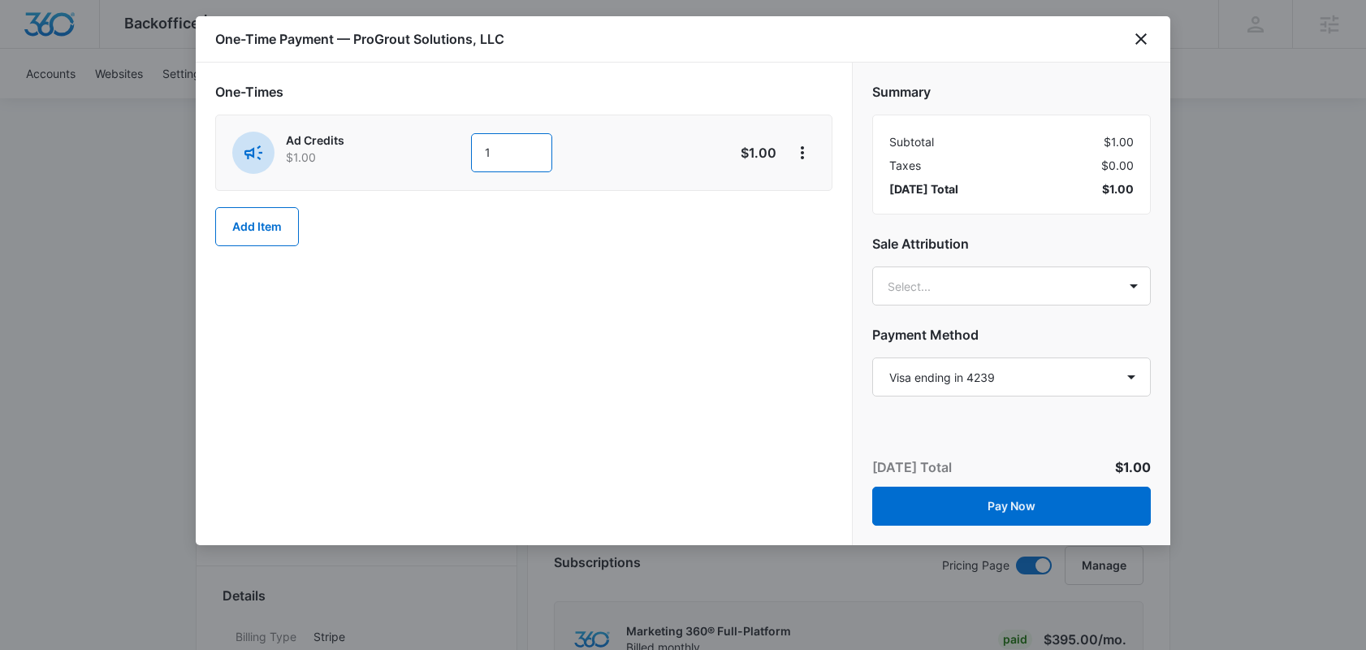
click at [504, 146] on input "1" at bounding box center [511, 152] width 81 height 39
type input "500"
drag, startPoint x: 852, startPoint y: 236, endPoint x: 975, endPoint y: 280, distance: 130.2
click at [886, 246] on div "Summary Subtotal $500.00 Taxes $0.00 Today’s Total $500.00 Sale Attribution Sel…" at bounding box center [1012, 232] width 318 height 339
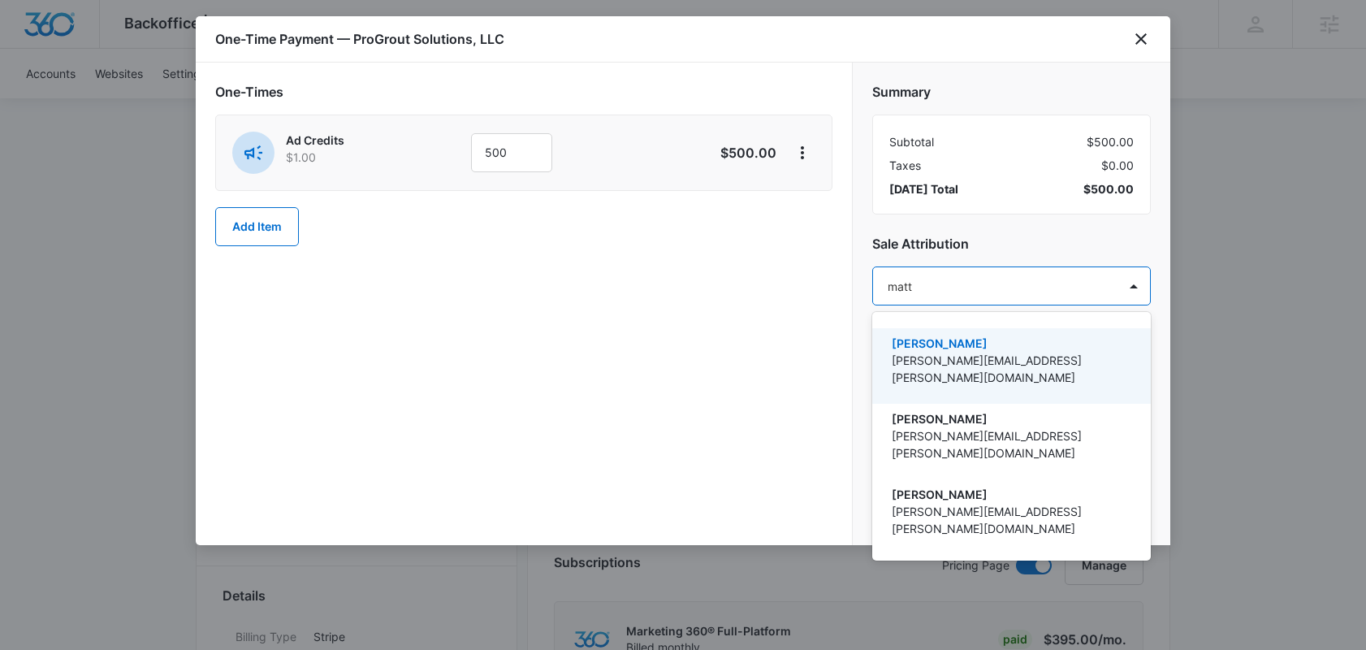
type input "matt m"
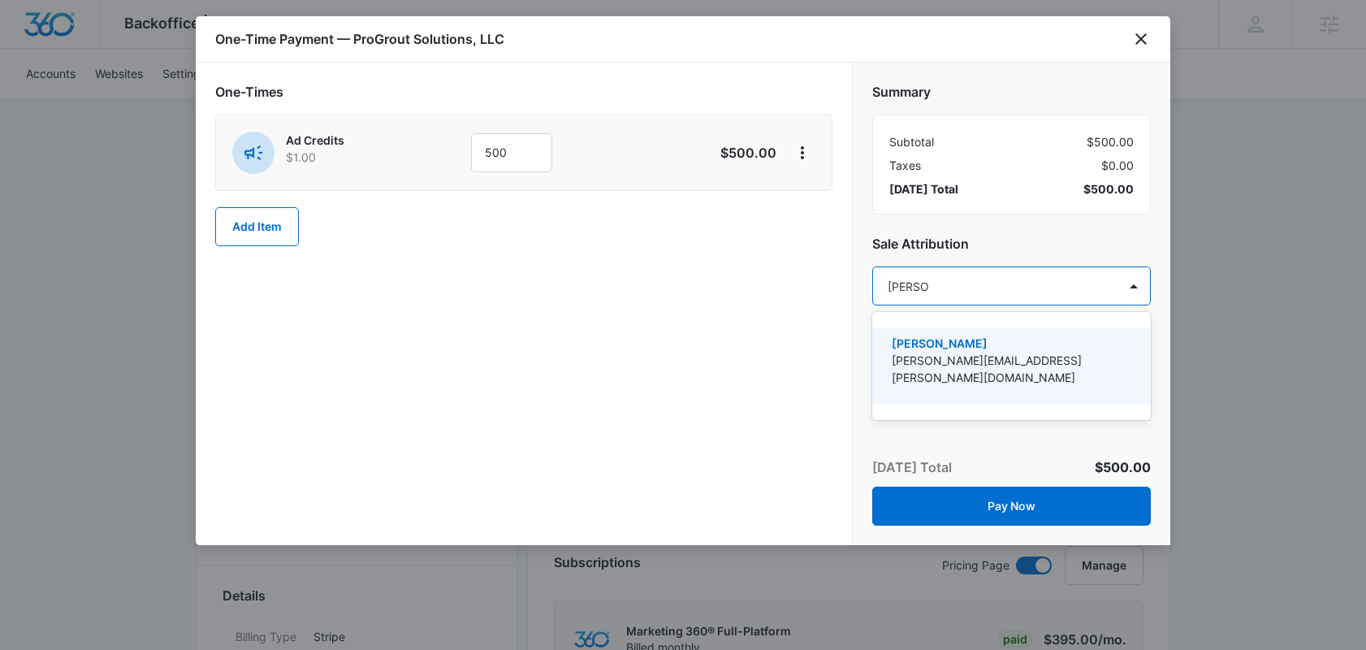
click at [974, 350] on div "Matt Malone matt.malone@madwire.com" at bounding box center [1010, 366] width 236 height 63
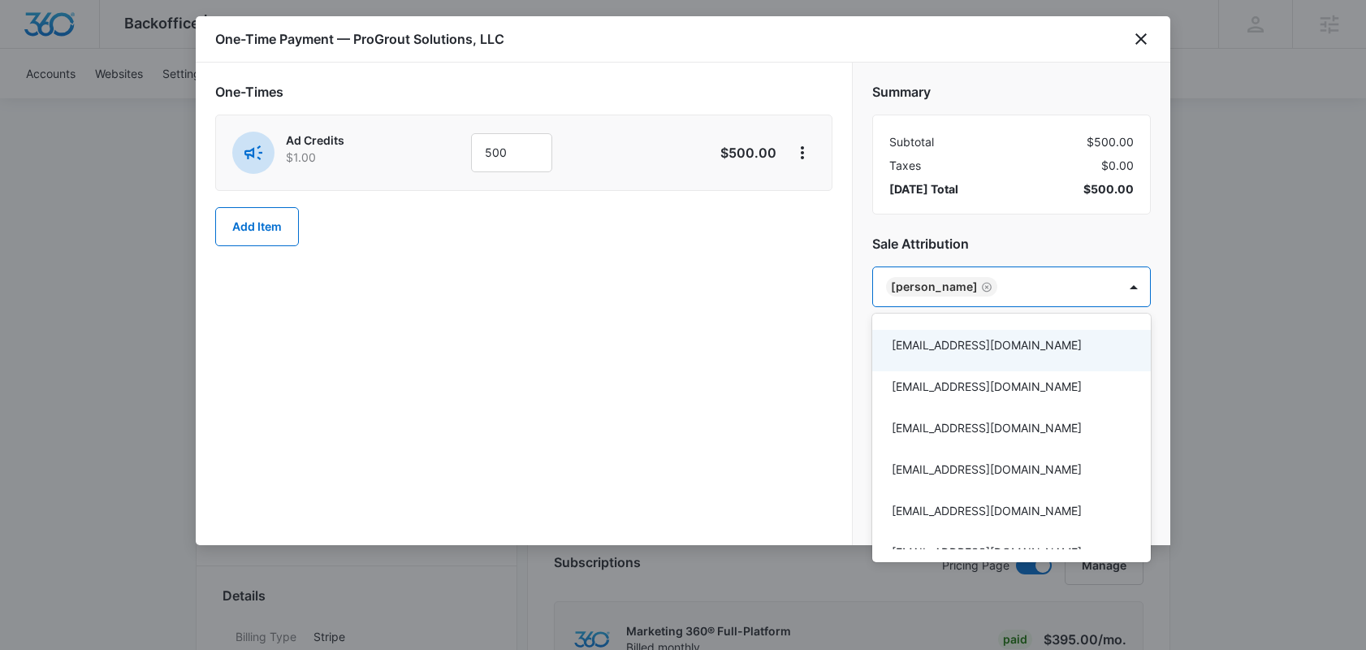
click at [814, 374] on div at bounding box center [683, 325] width 1366 height 650
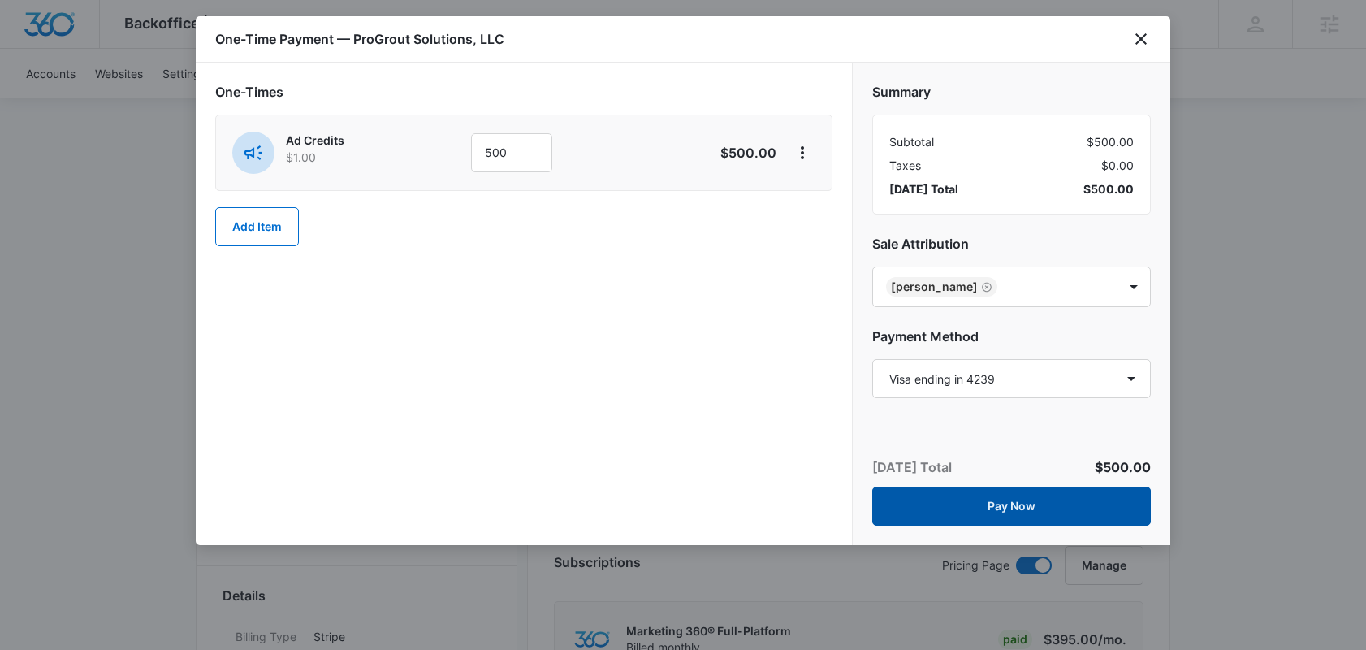
click at [1011, 504] on button "Pay Now" at bounding box center [1011, 505] width 279 height 39
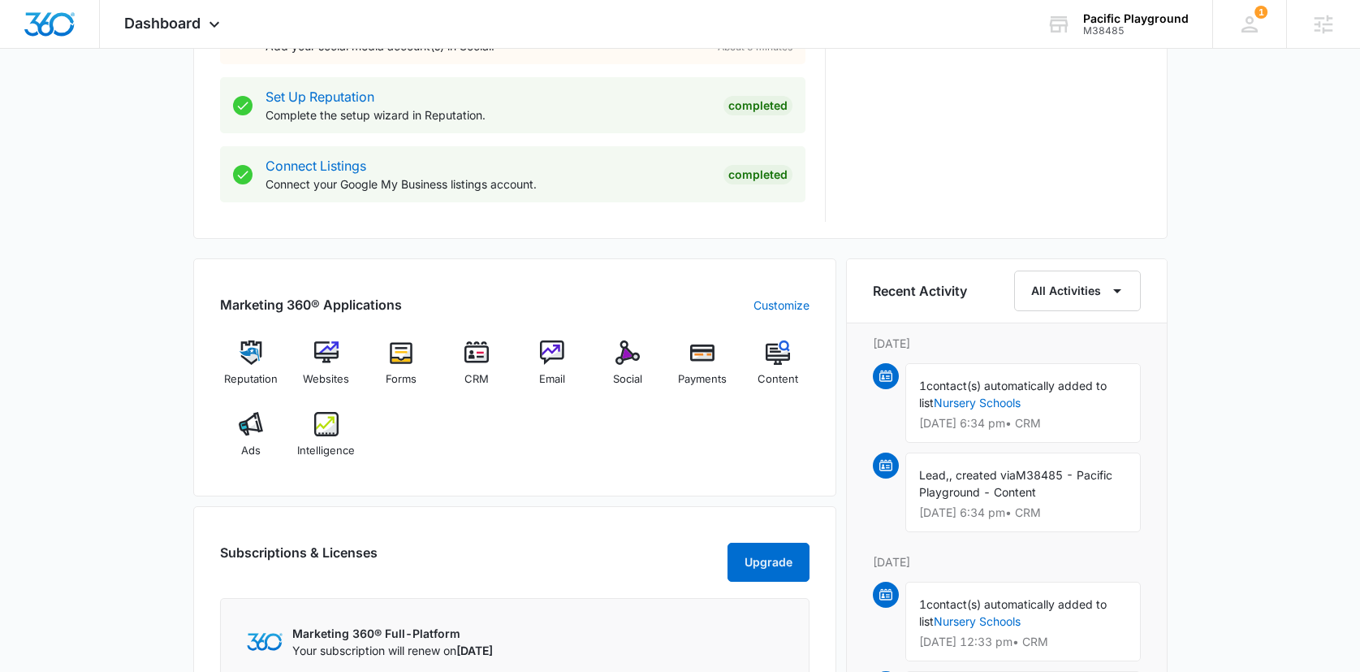
scroll to position [824, 0]
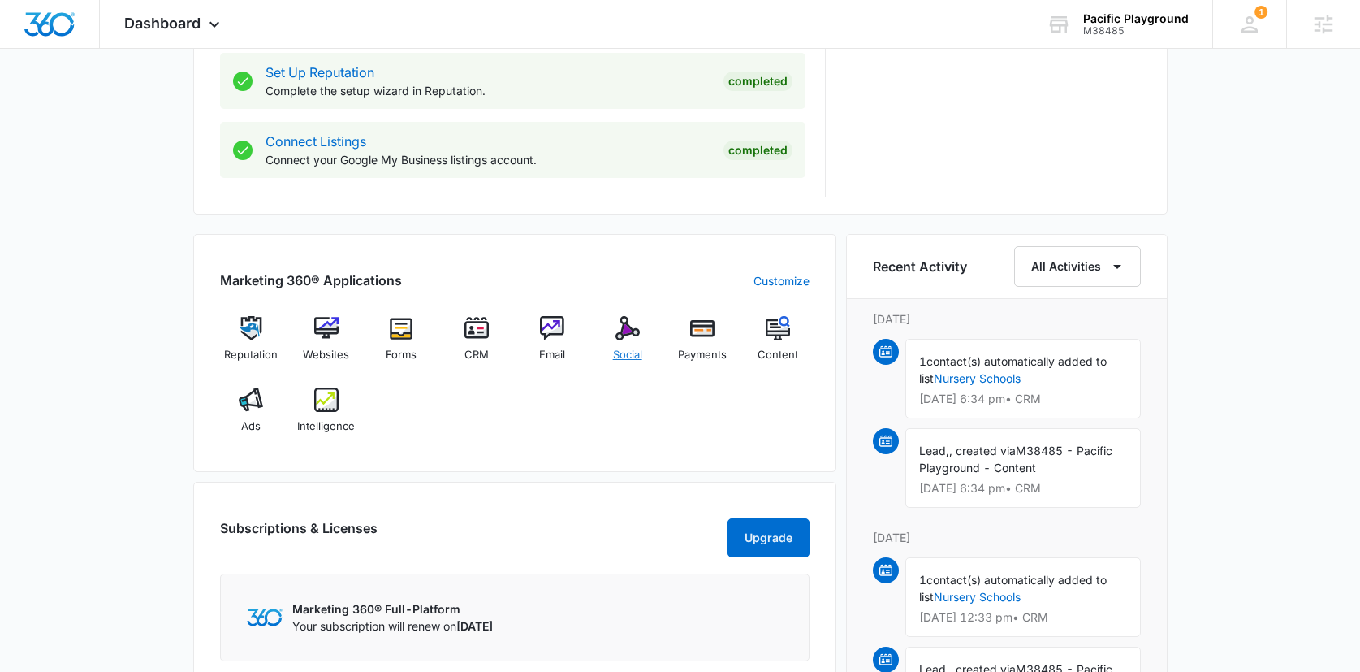
click at [635, 343] on div "Social" at bounding box center [627, 345] width 63 height 58
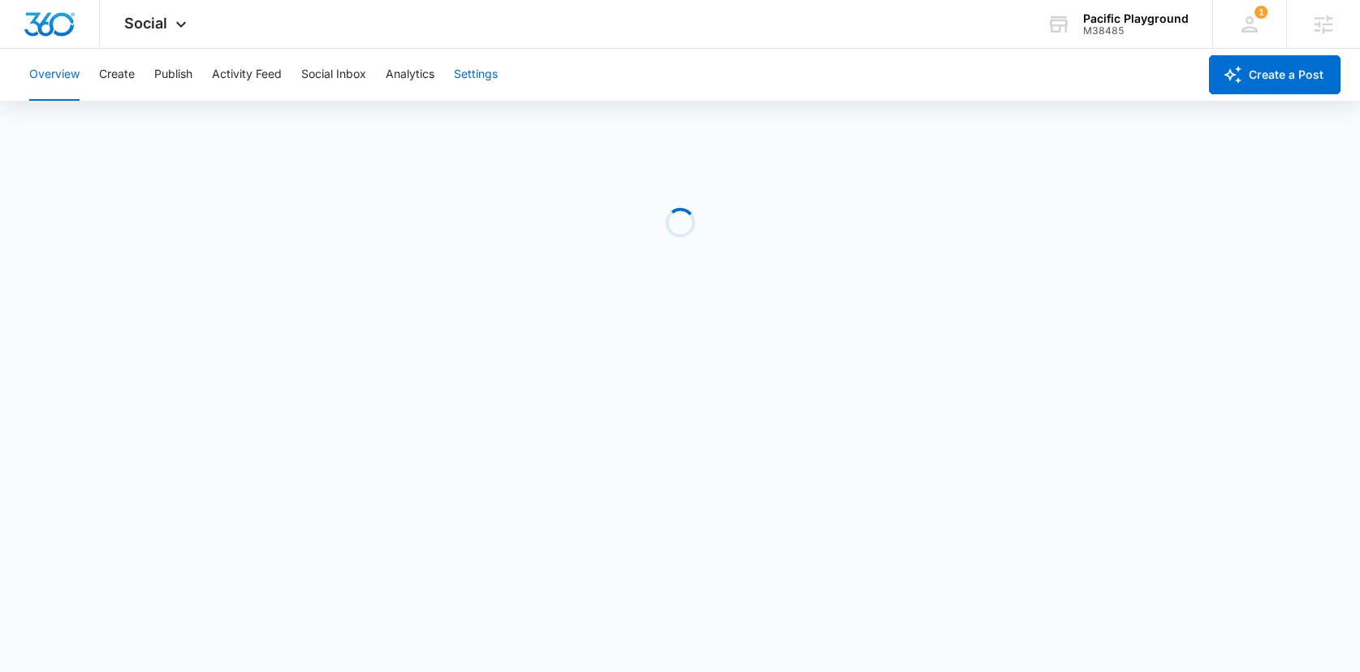
click at [492, 80] on button "Settings" at bounding box center [476, 75] width 44 height 52
click at [477, 50] on button "Settings" at bounding box center [476, 75] width 44 height 52
click at [474, 71] on button "Settings" at bounding box center [476, 75] width 44 height 52
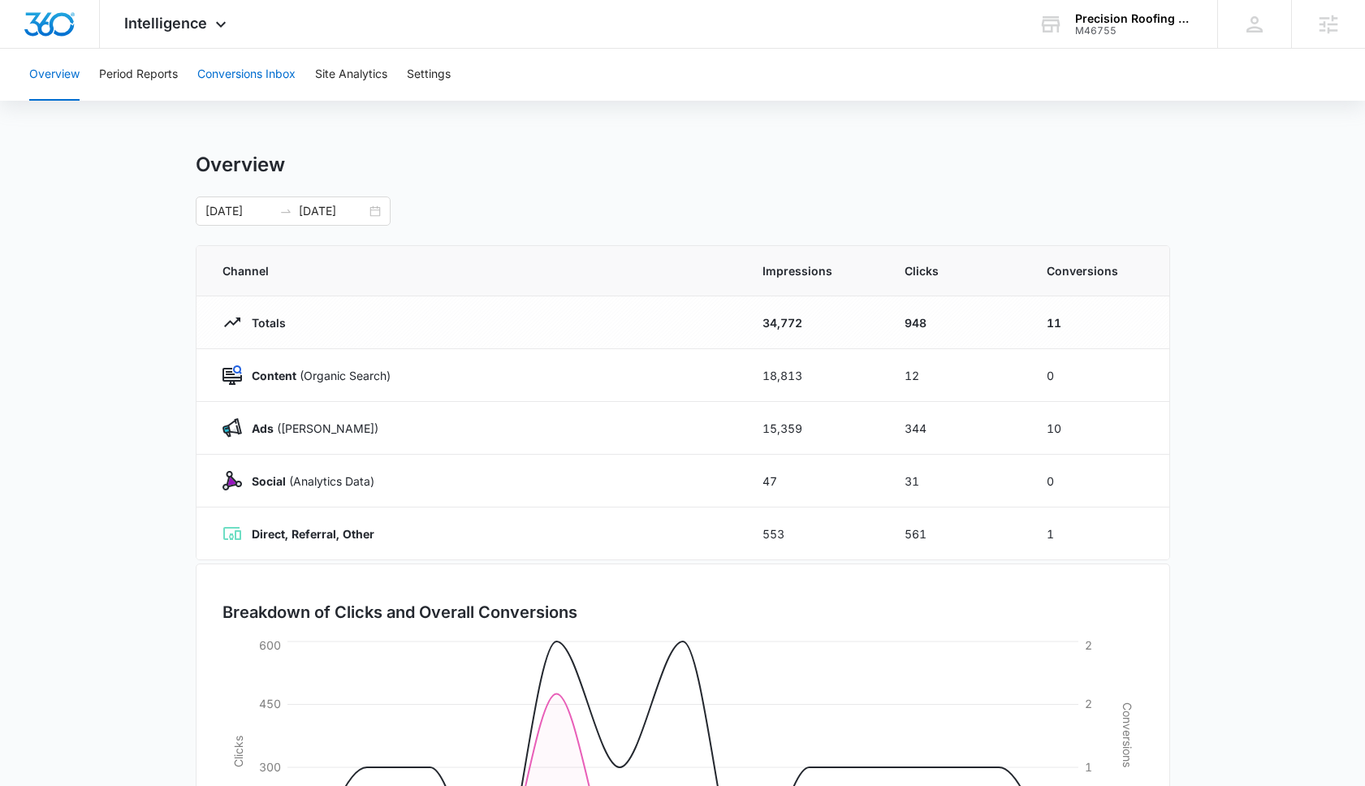
click at [243, 58] on button "Conversions Inbox" at bounding box center [246, 75] width 98 height 52
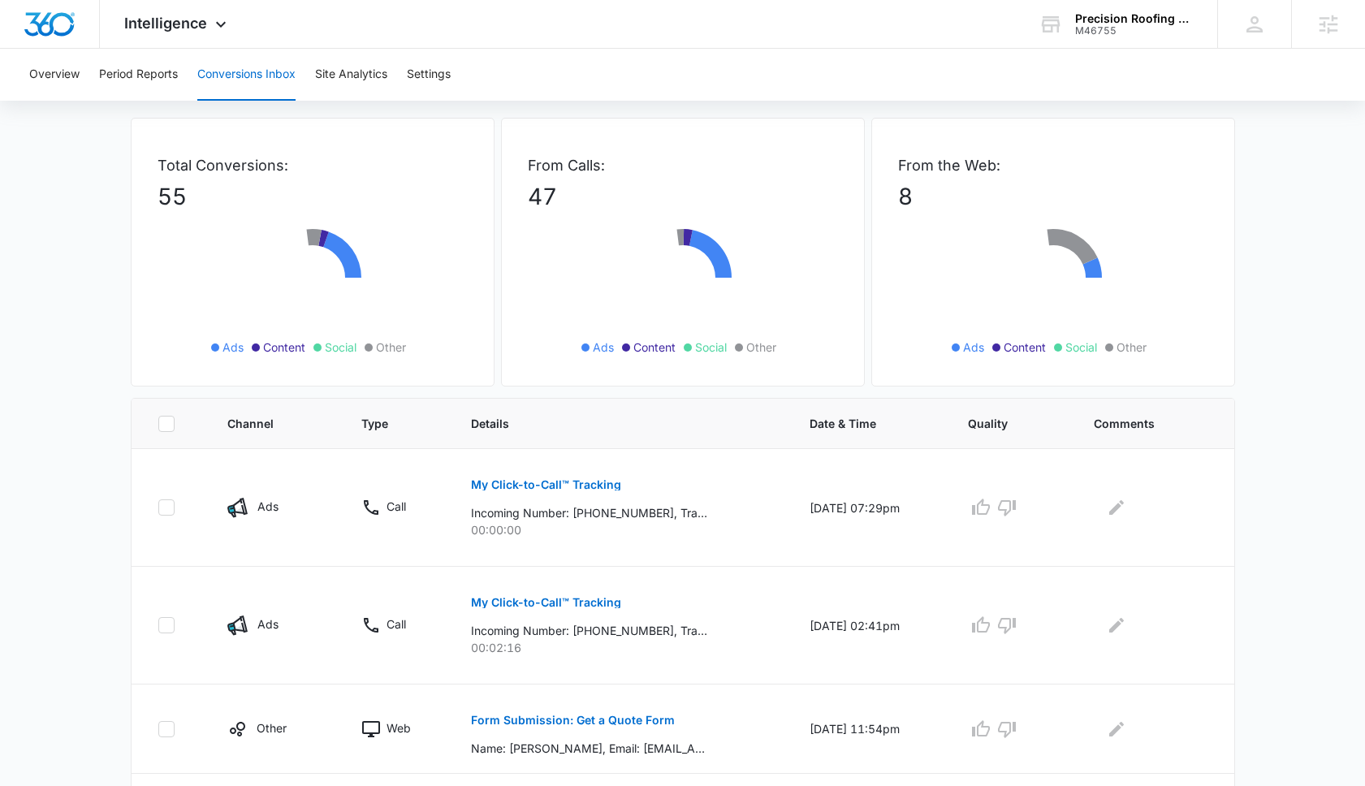
scroll to position [320, 0]
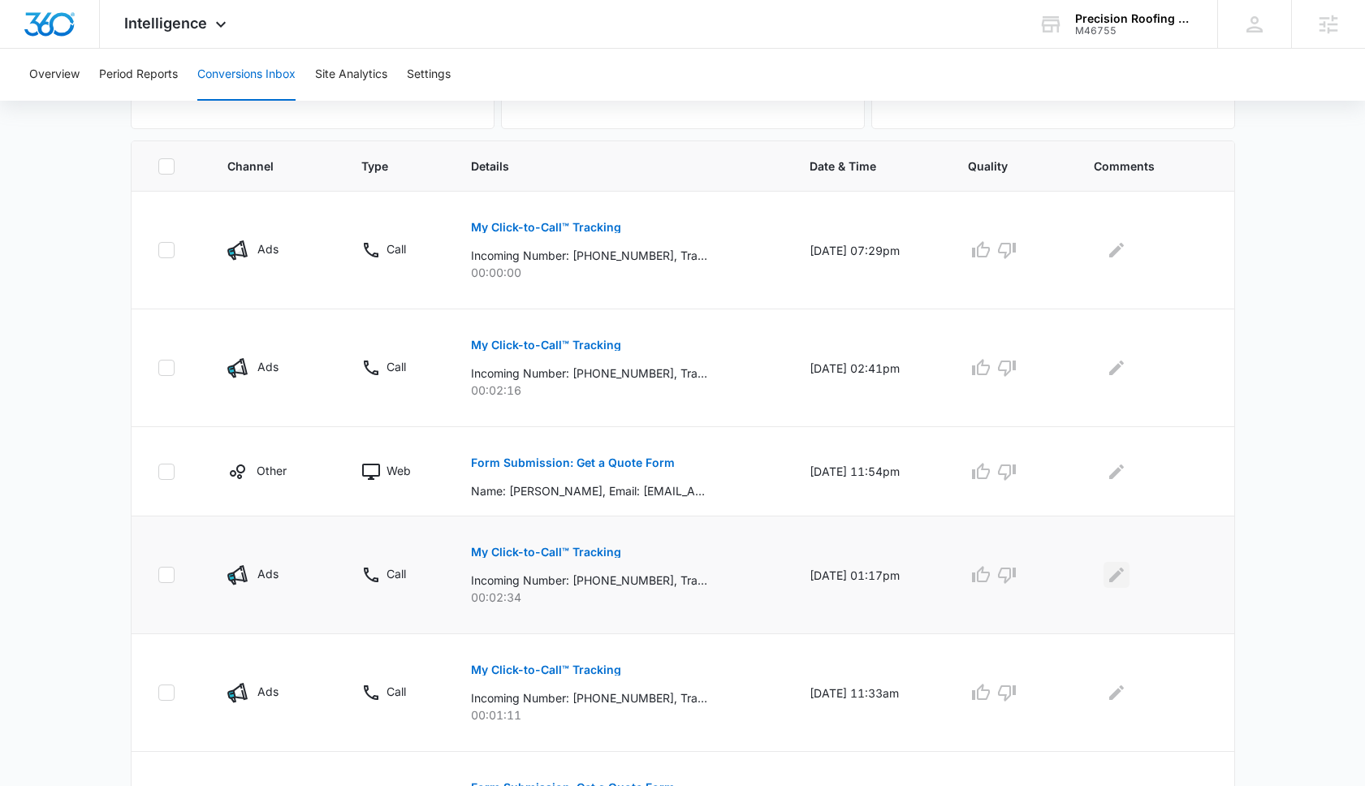
click at [1121, 579] on icon "Edit Comments" at bounding box center [1116, 574] width 19 height 19
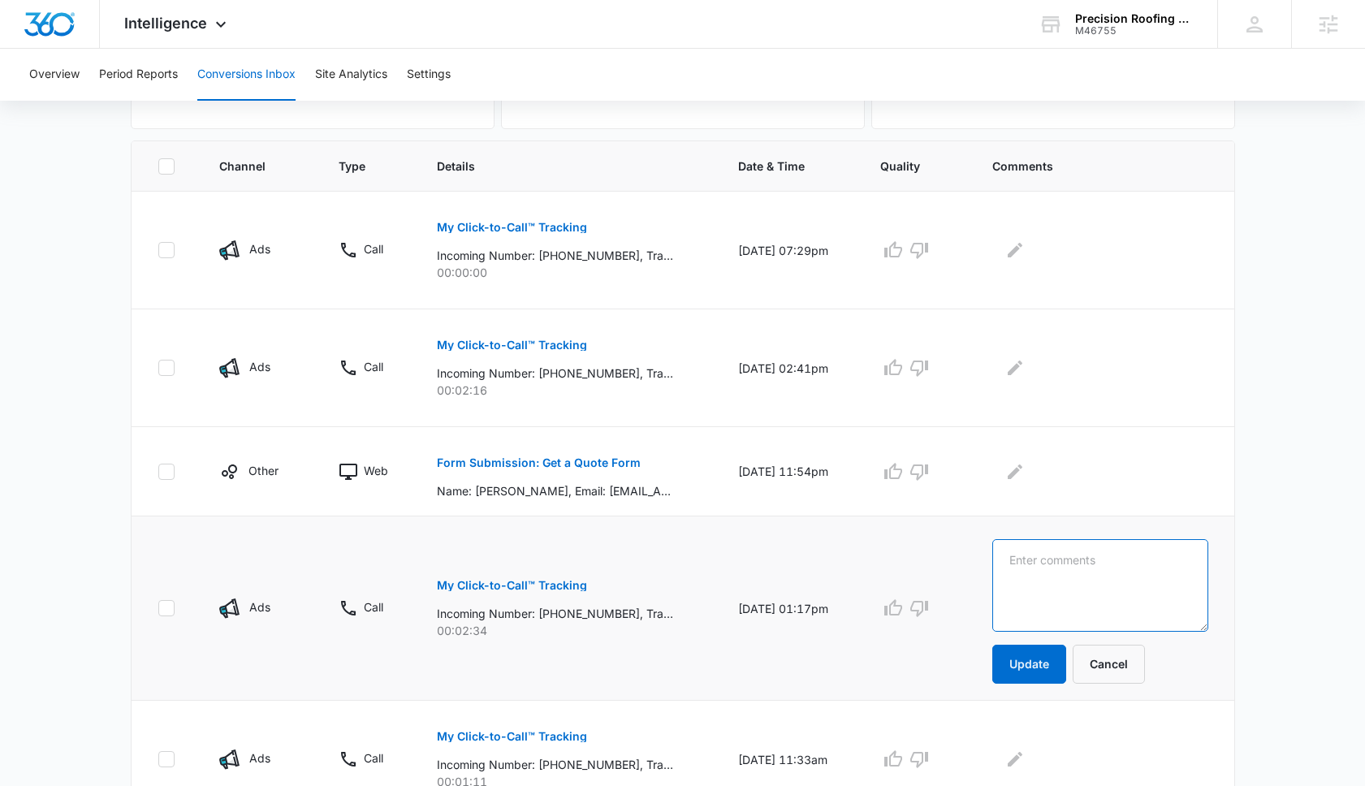
click at [1088, 573] on textarea at bounding box center [1099, 585] width 215 height 93
paste textarea "Michelle Sharma"
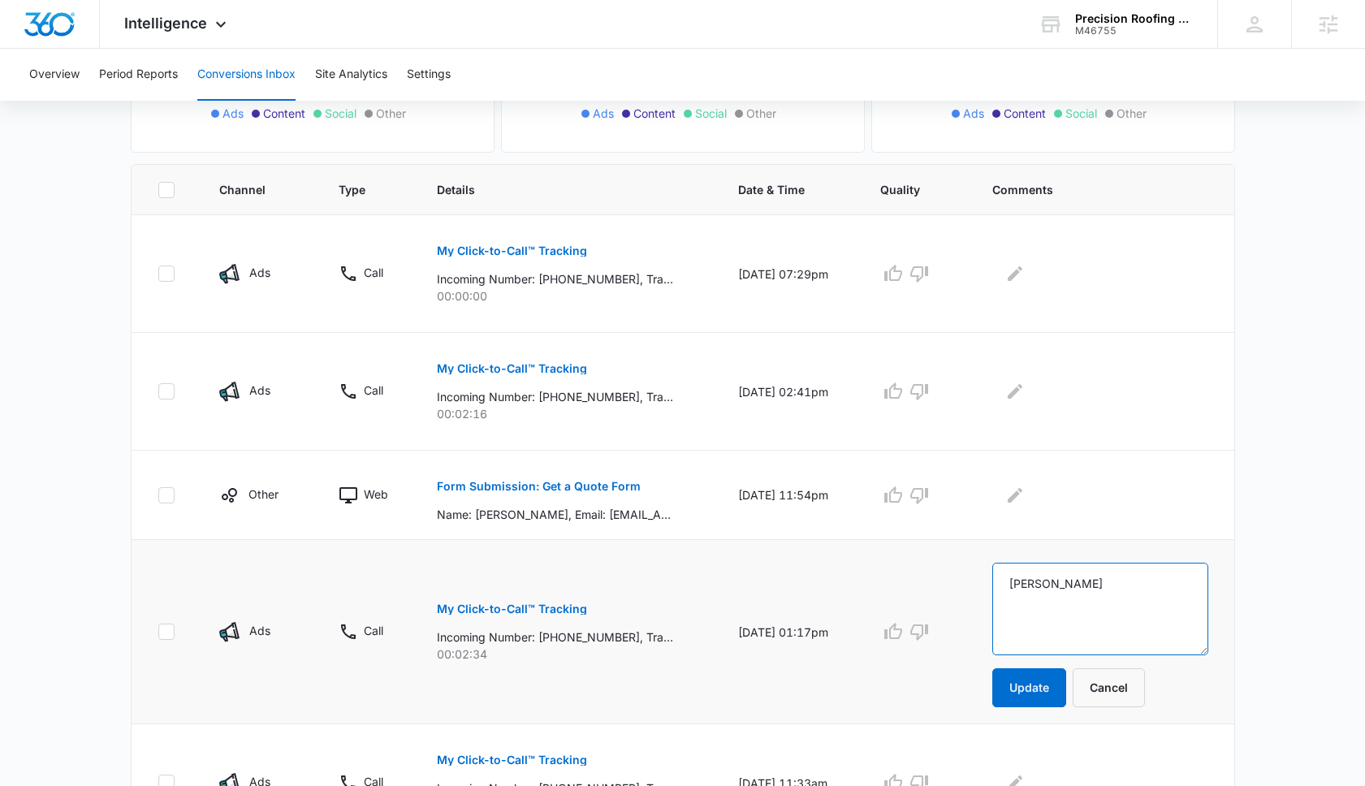
click at [1123, 609] on textarea "Michelle Sharma" at bounding box center [1099, 609] width 215 height 93
paste textarea "Truss Repair"
type textarea "Michelle Sharma Truss Repair"
click at [1043, 685] on button "Update" at bounding box center [1029, 687] width 74 height 39
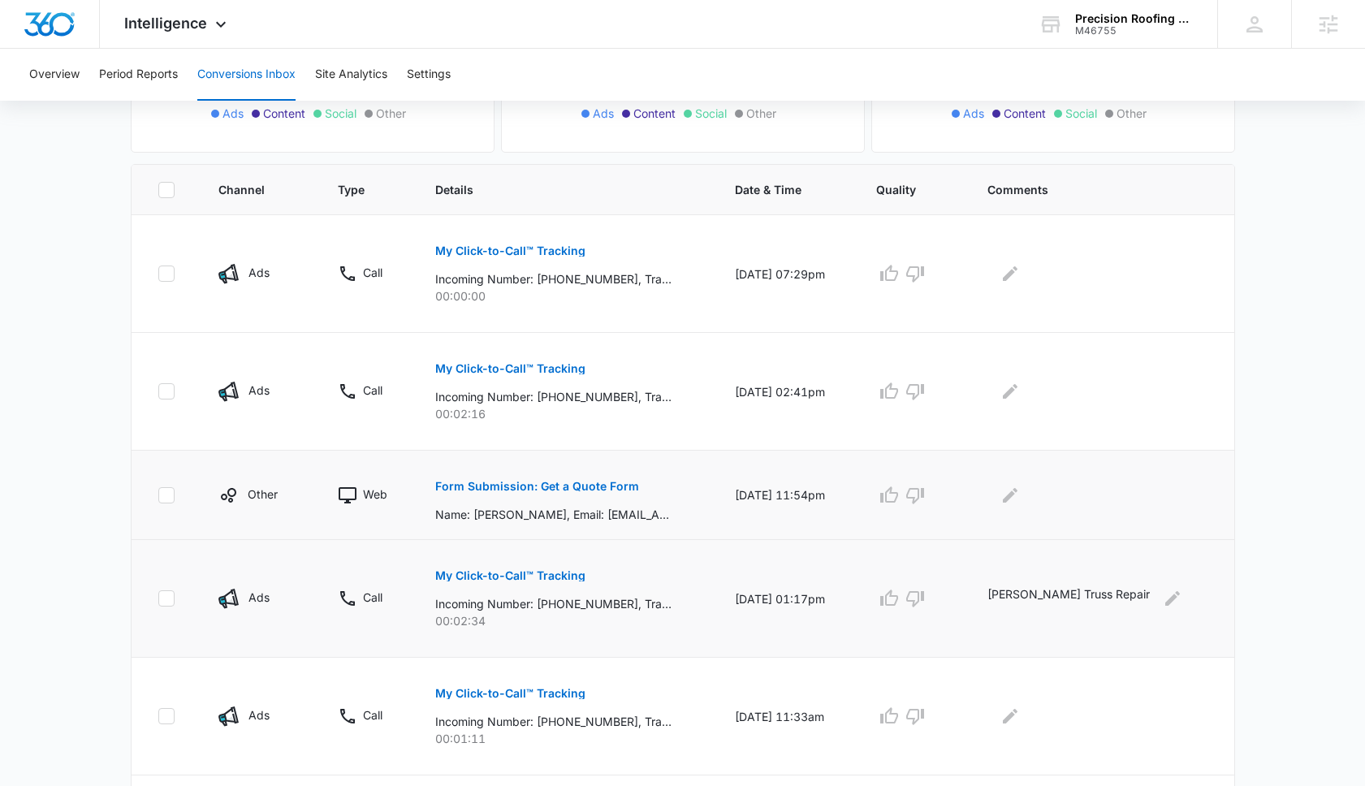
click at [548, 485] on p "Form Submission: Get a Quote Form" at bounding box center [537, 486] width 204 height 11
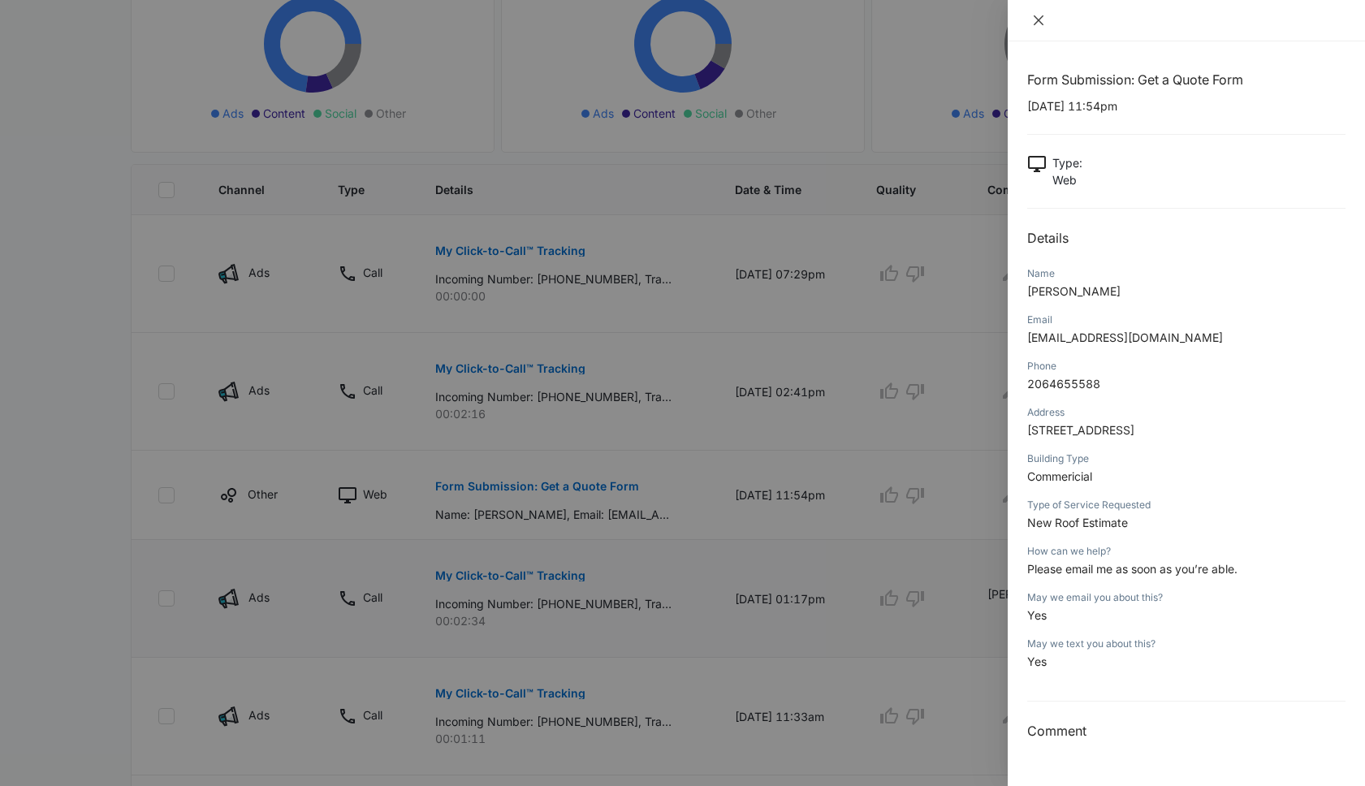
click at [1040, 18] on icon "close" at bounding box center [1039, 20] width 10 height 10
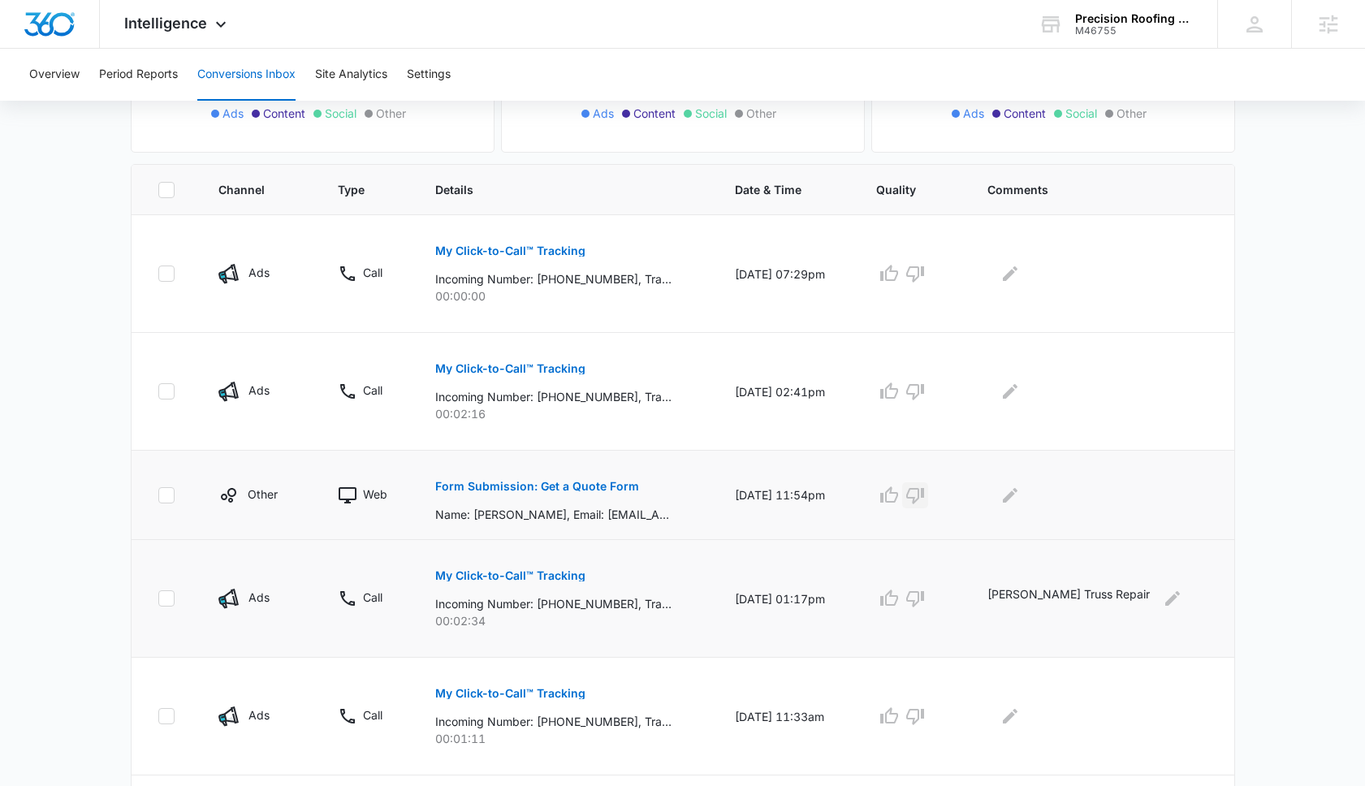
click at [925, 488] on icon "button" at bounding box center [915, 495] width 19 height 19
click at [1016, 502] on icon "Edit Comments" at bounding box center [1010, 495] width 19 height 19
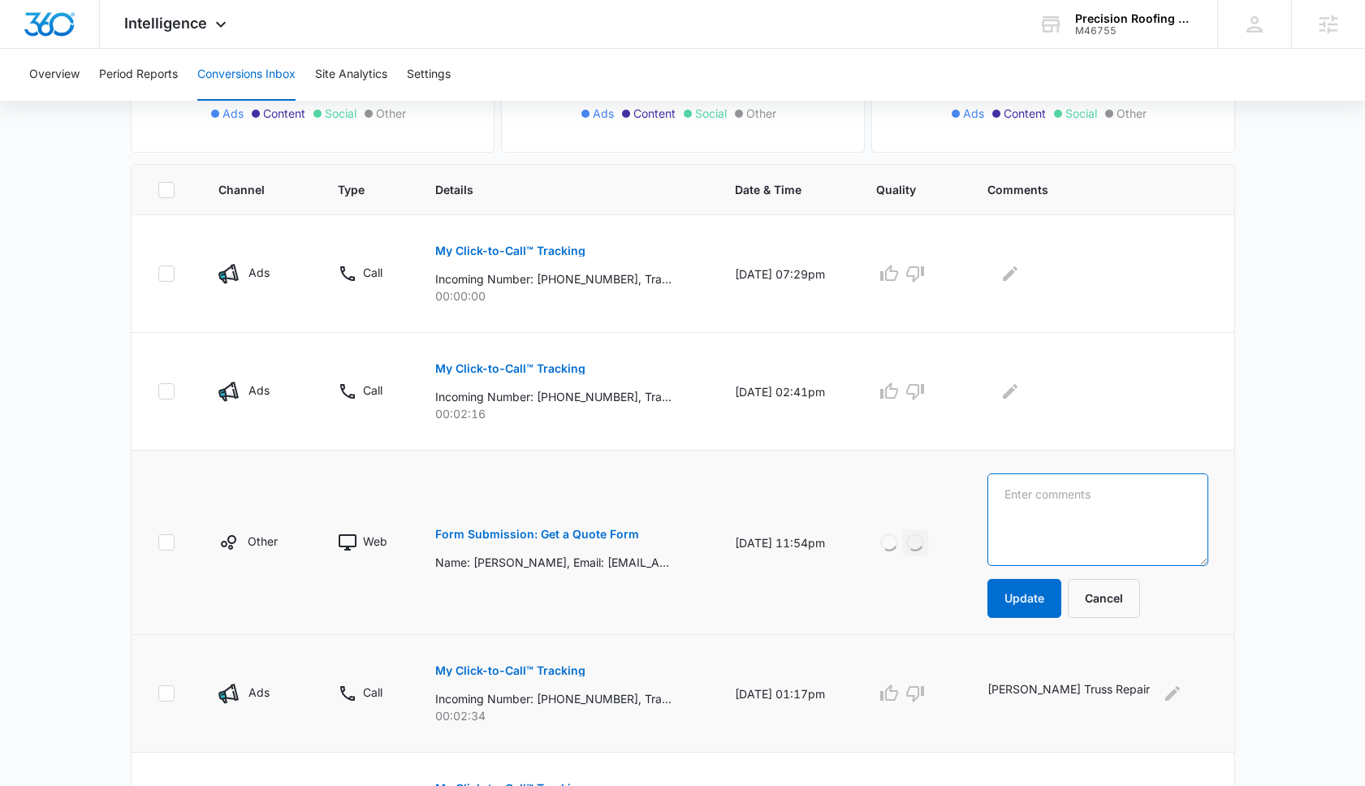
click at [1016, 502] on textarea at bounding box center [1098, 519] width 220 height 93
type textarea "Out of State"
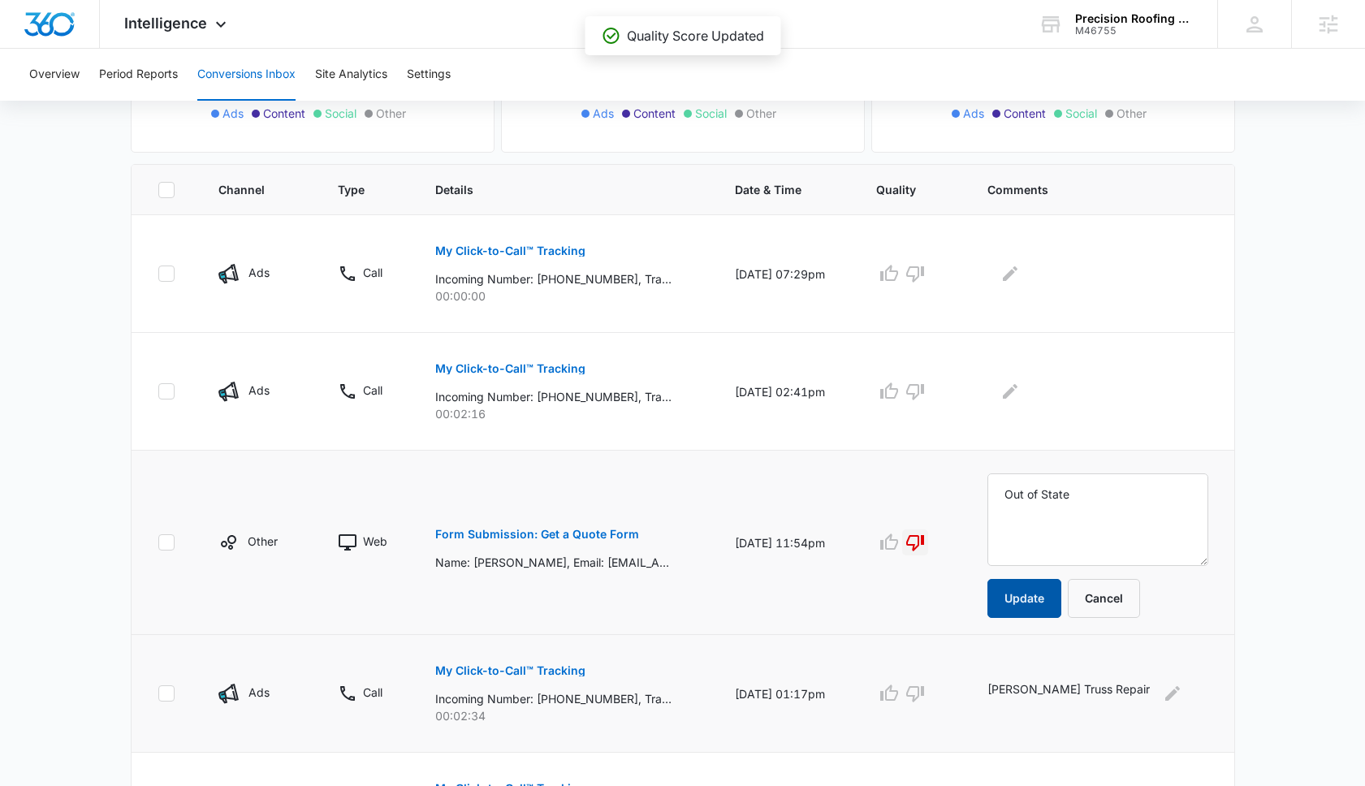
click at [1031, 585] on button "Update" at bounding box center [1025, 598] width 74 height 39
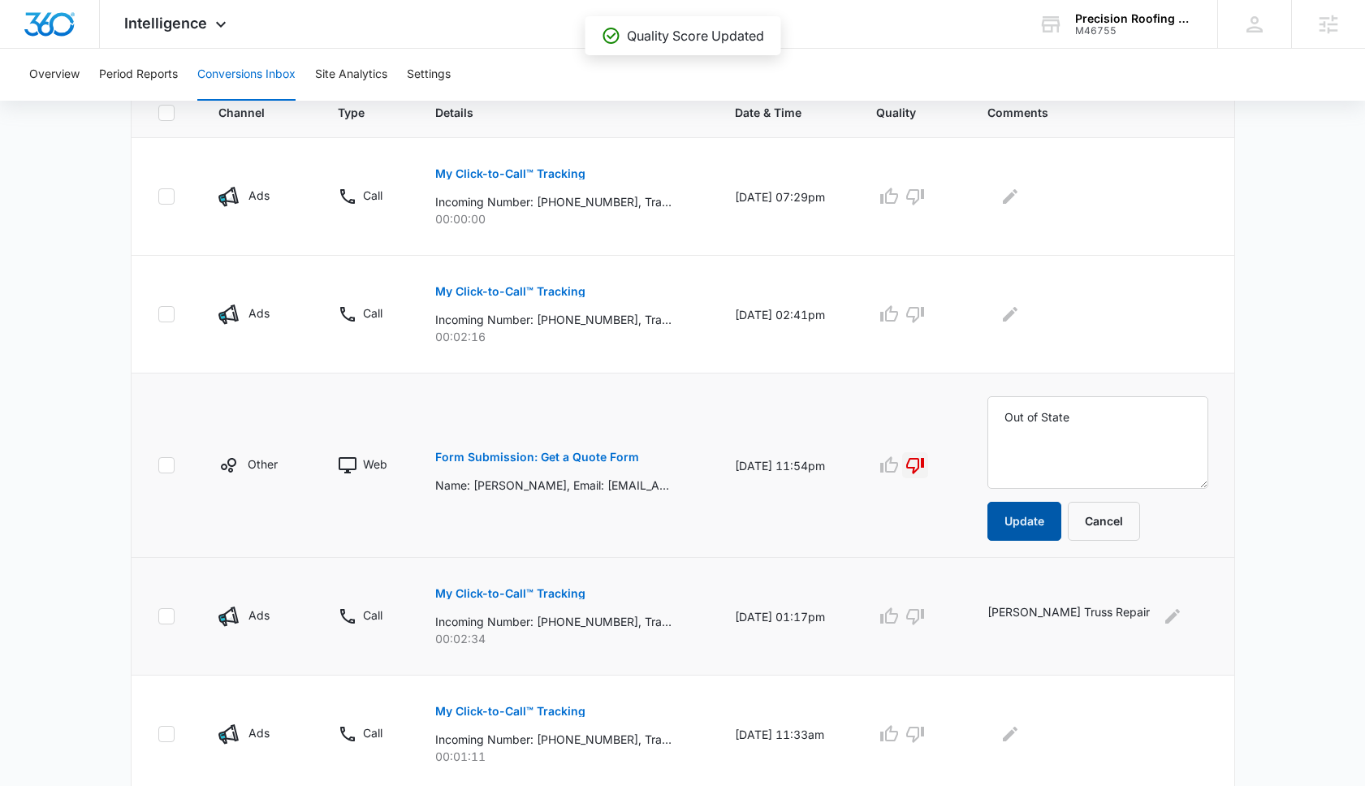
scroll to position [390, 0]
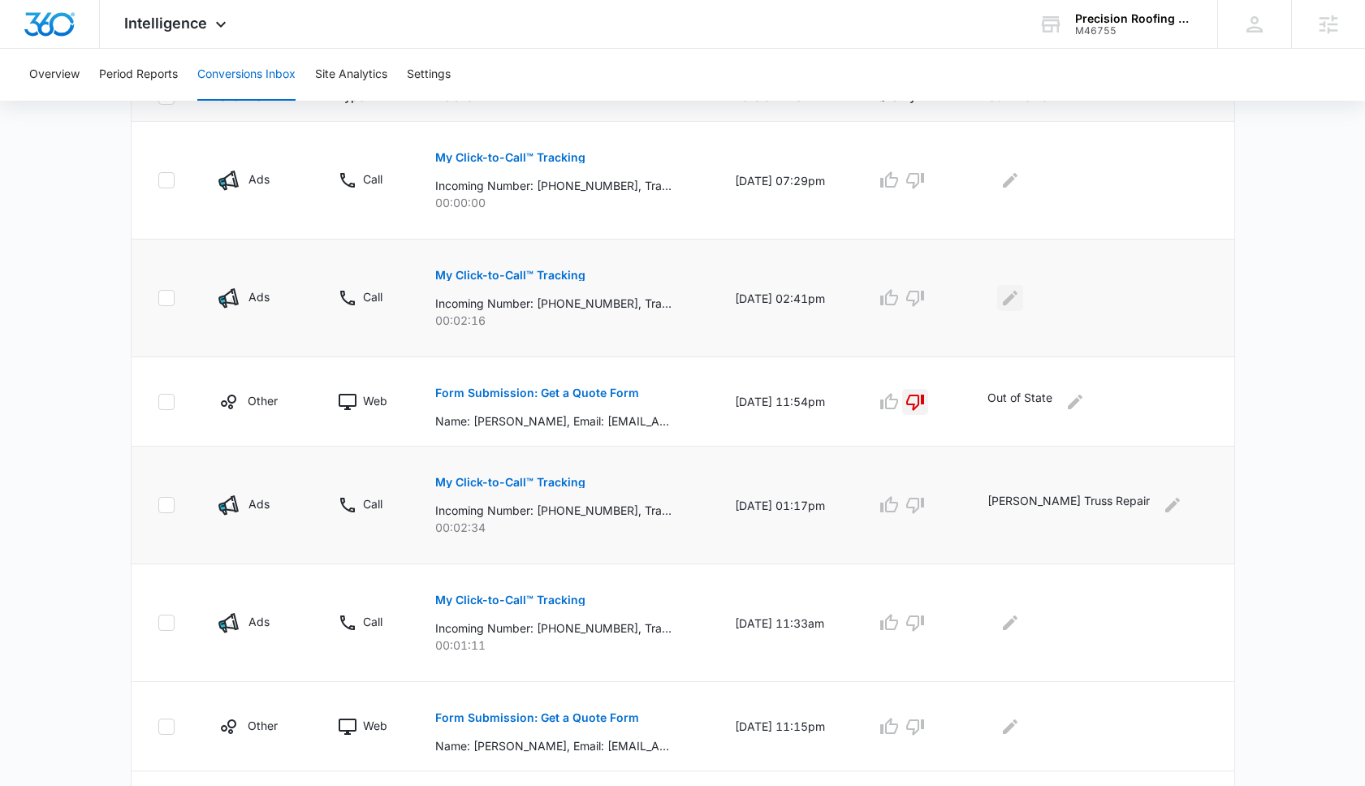
click at [1018, 294] on icon "Edit Comments" at bounding box center [1010, 297] width 19 height 19
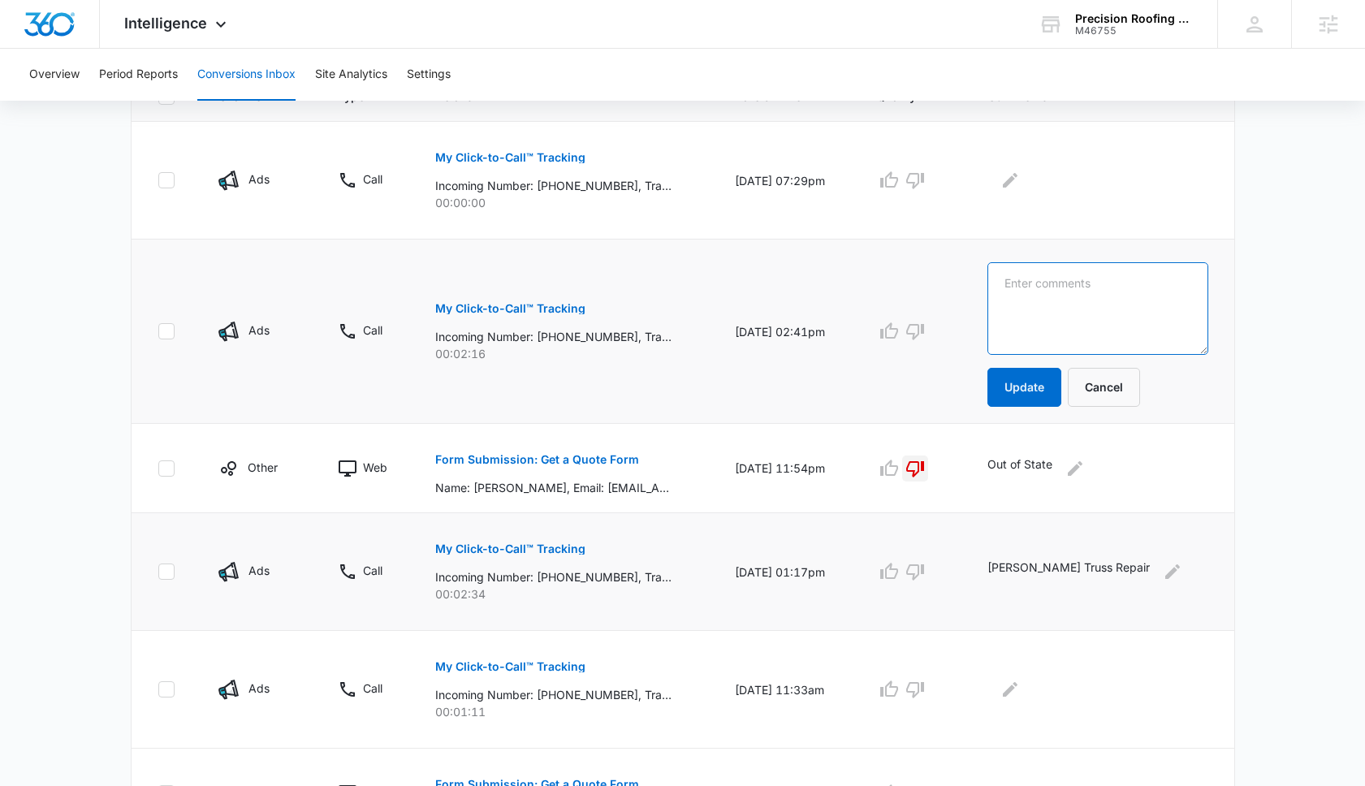
click at [1022, 296] on textarea at bounding box center [1098, 308] width 220 height 93
paste textarea "Frances Helfat"
type textarea "[PERSON_NAME] Roof Repair"
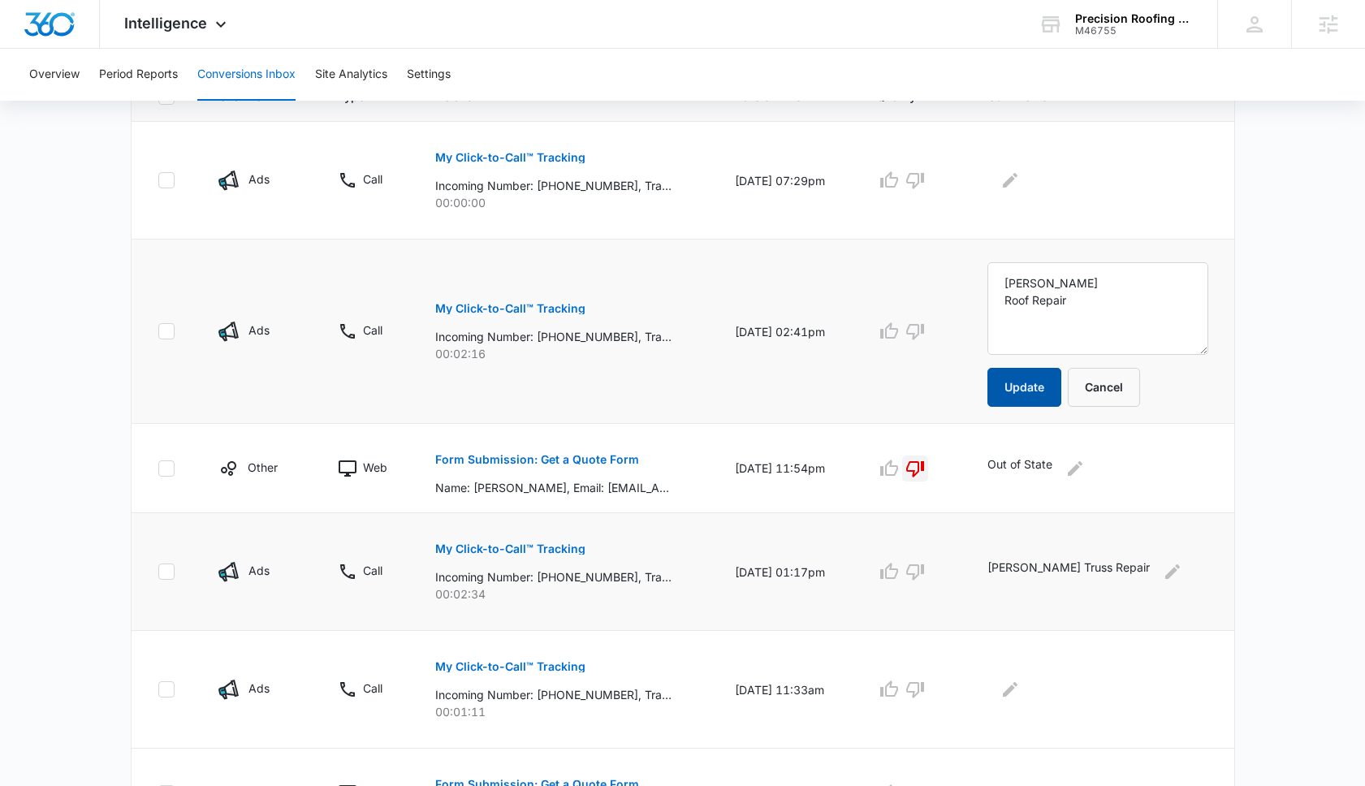
click at [1036, 373] on button "Update" at bounding box center [1025, 387] width 74 height 39
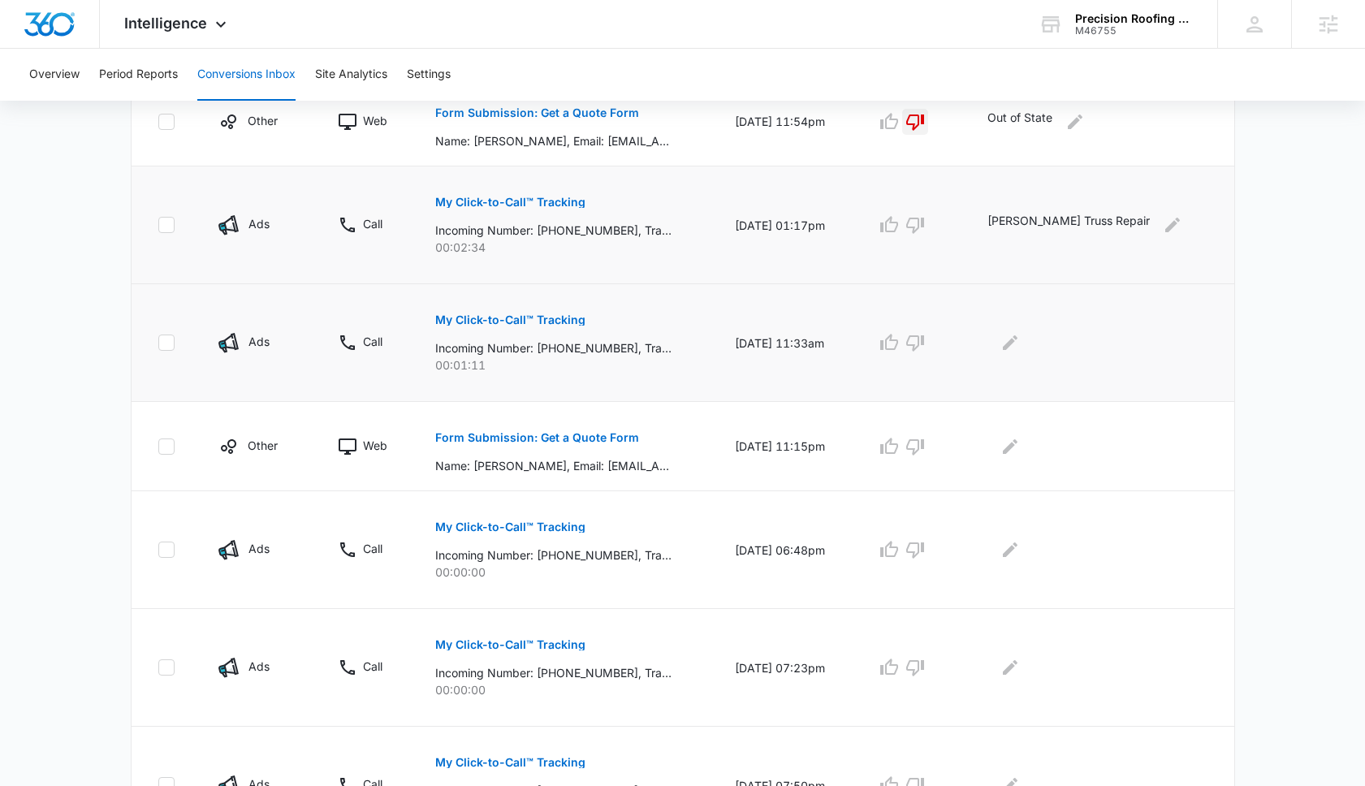
scroll to position [637, 0]
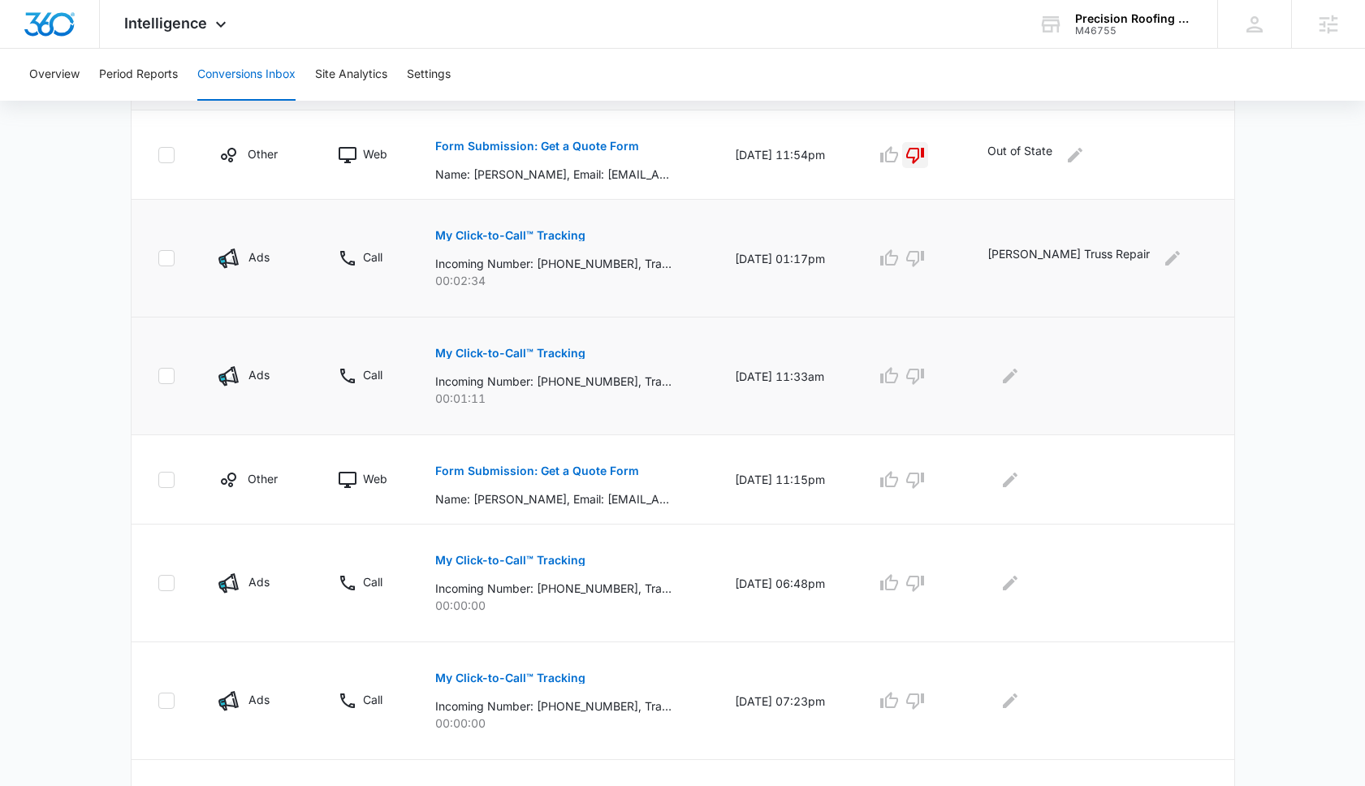
click at [532, 351] on p "My Click-to-Call™ Tracking" at bounding box center [510, 353] width 150 height 11
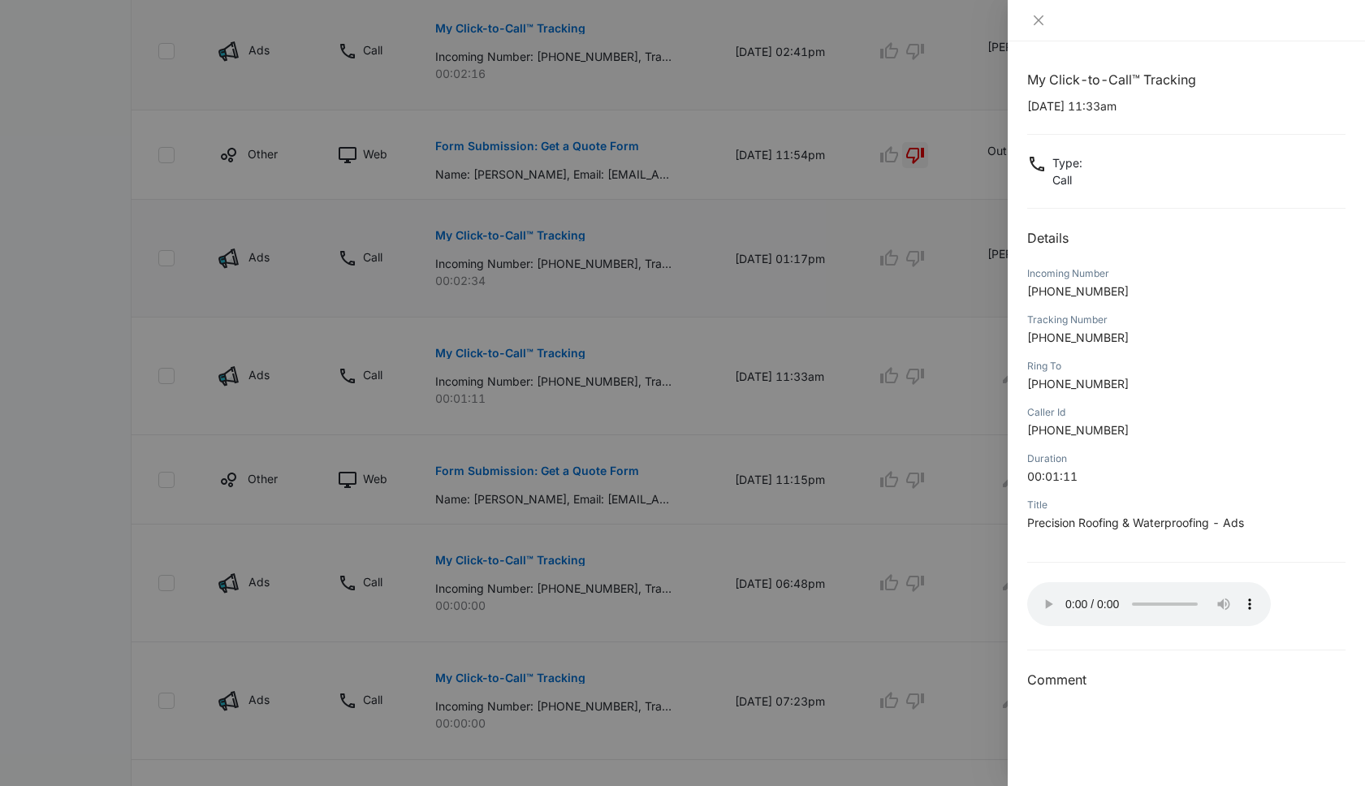
click at [1121, 296] on p "+19499229093" at bounding box center [1186, 291] width 318 height 17
drag, startPoint x: 1123, startPoint y: 289, endPoint x: 1042, endPoint y: 293, distance: 81.3
click at [1042, 293] on p "+19499229093" at bounding box center [1186, 291] width 318 height 17
copy span "9499229093"
click at [1038, 22] on icon "close" at bounding box center [1038, 20] width 13 height 13
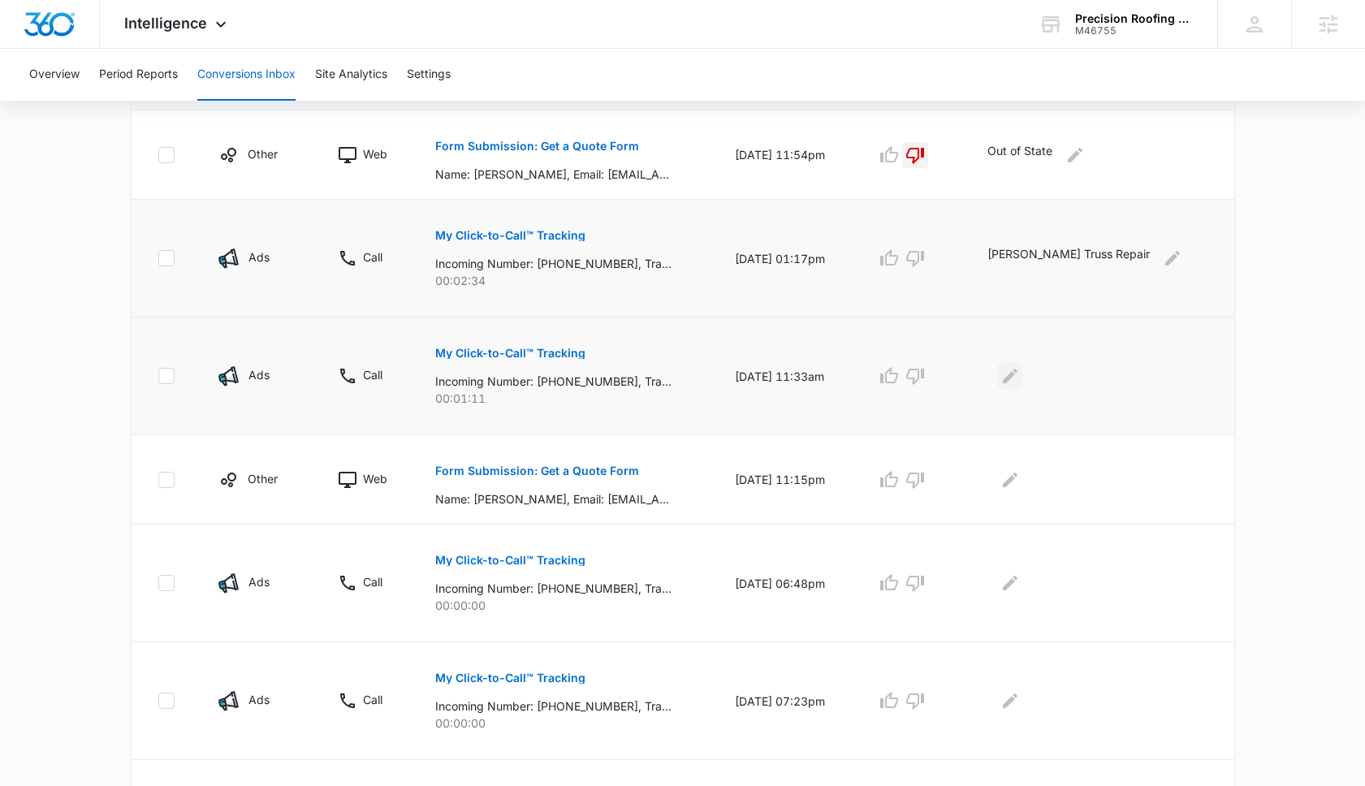
click at [1018, 378] on icon "Edit Comments" at bounding box center [1010, 376] width 15 height 15
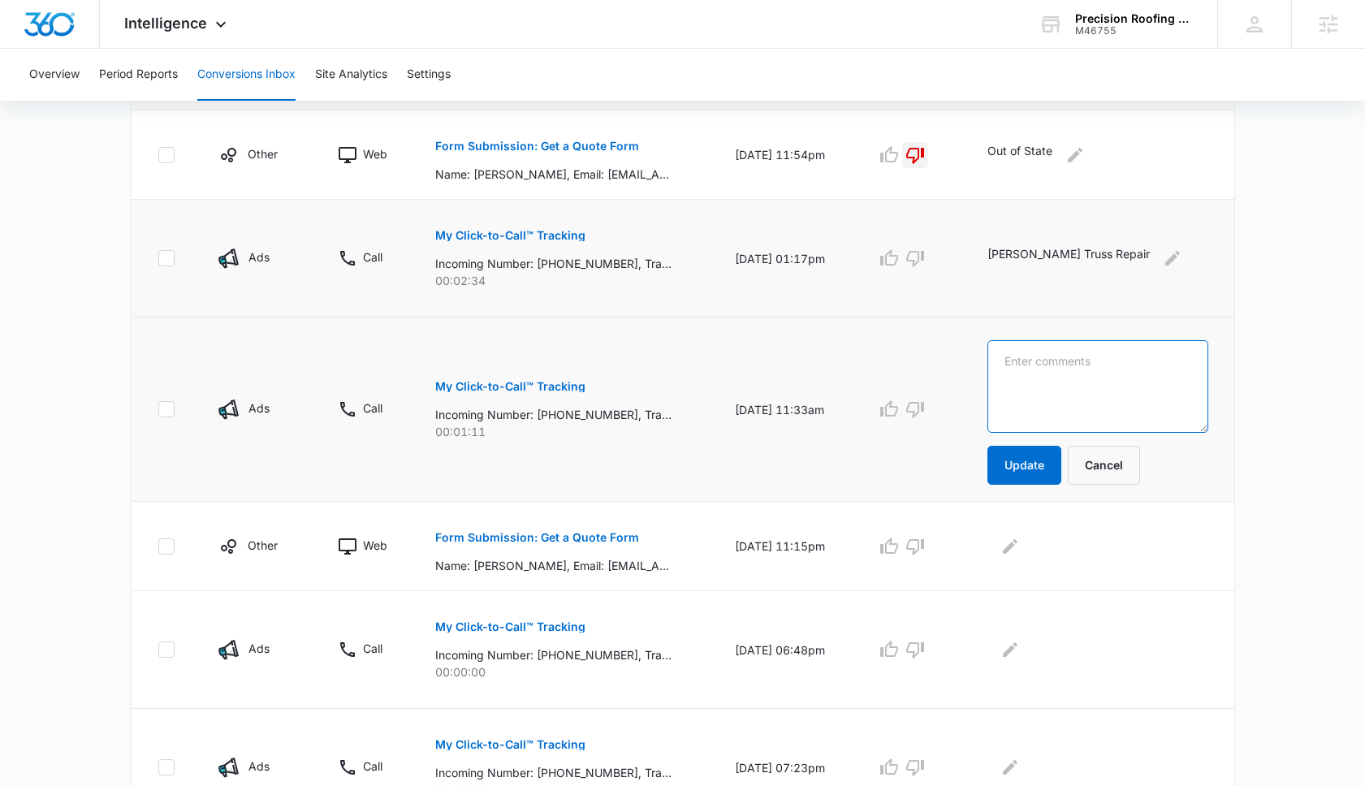
click at [1016, 376] on textarea at bounding box center [1098, 386] width 220 height 93
type textarea "Garo - 1000 sq ft foam roofing"
click at [1034, 467] on button "Update" at bounding box center [1025, 465] width 74 height 39
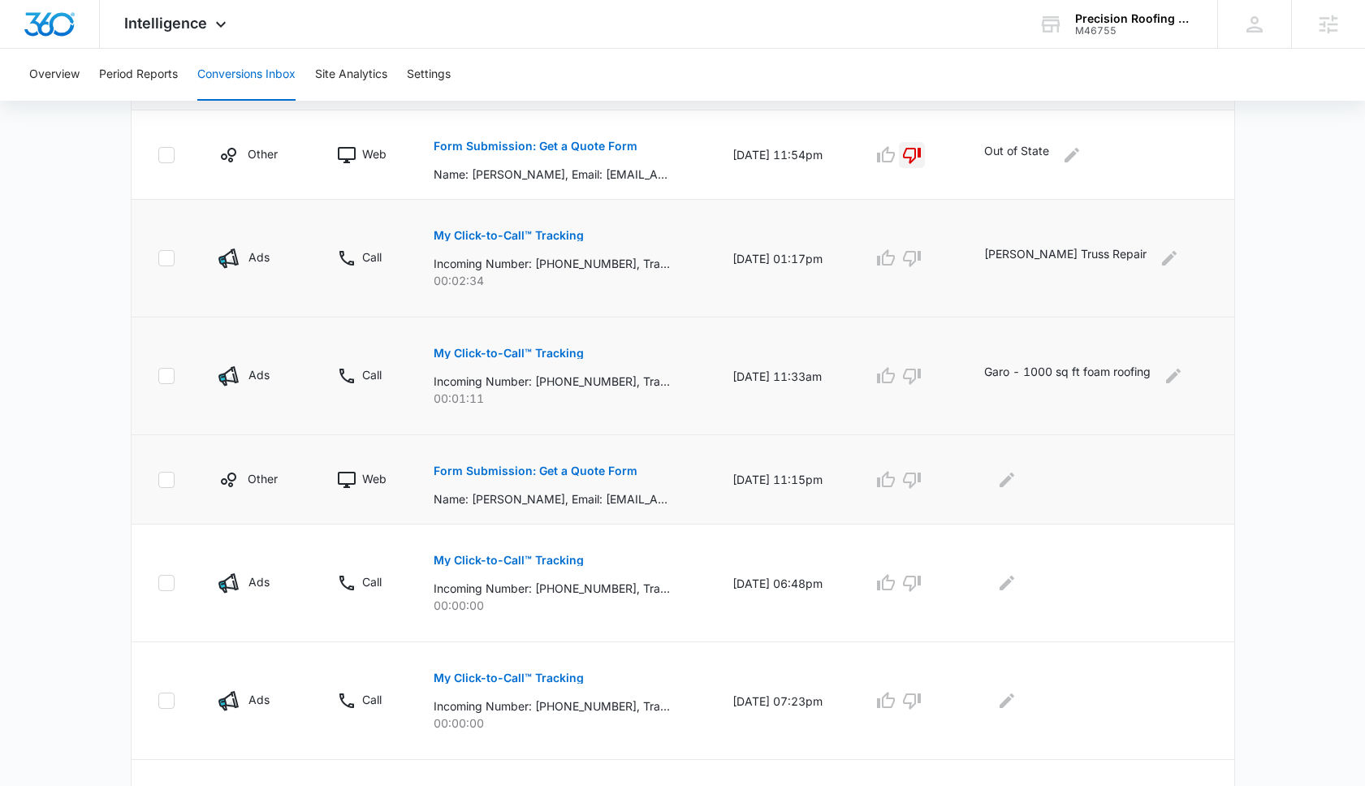
click at [515, 470] on p "Form Submission: Get a Quote Form" at bounding box center [536, 470] width 204 height 11
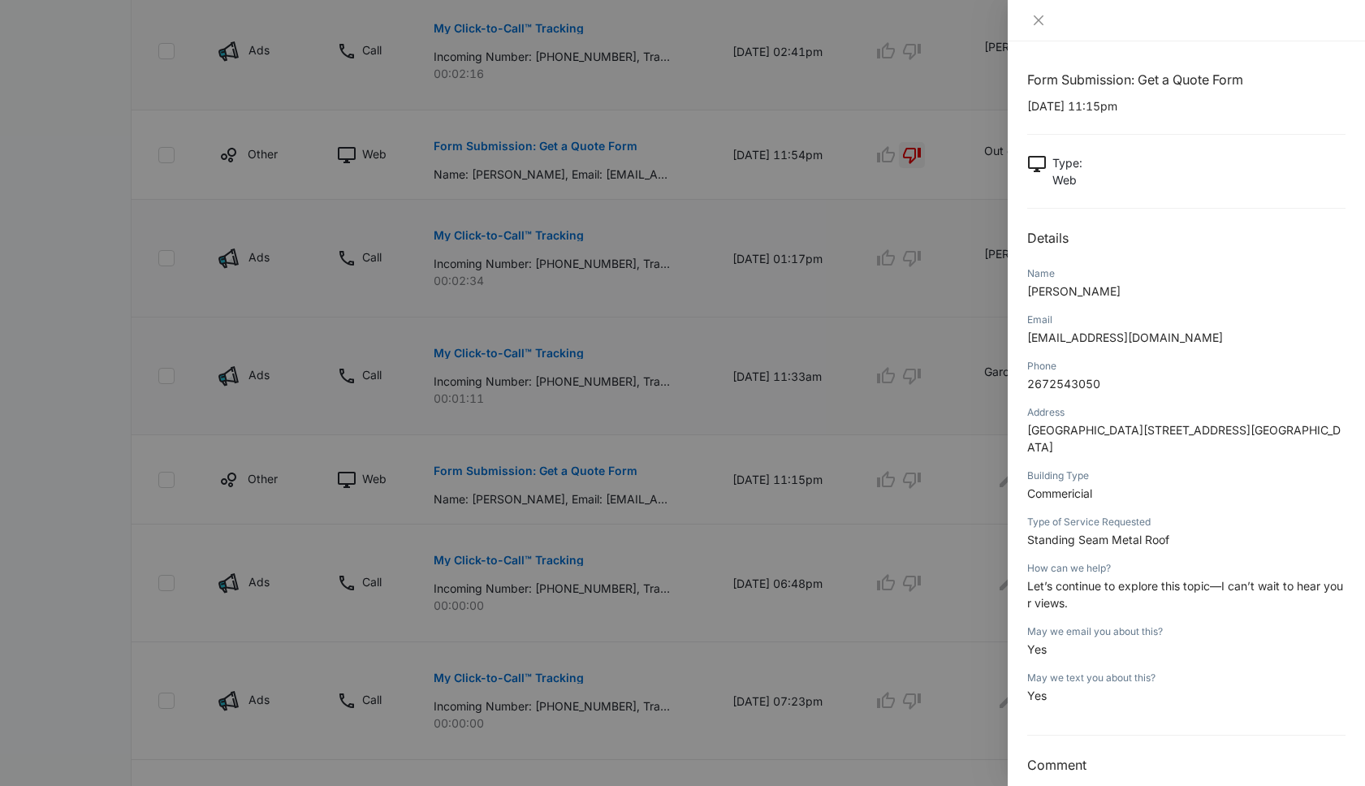
scroll to position [14, 0]
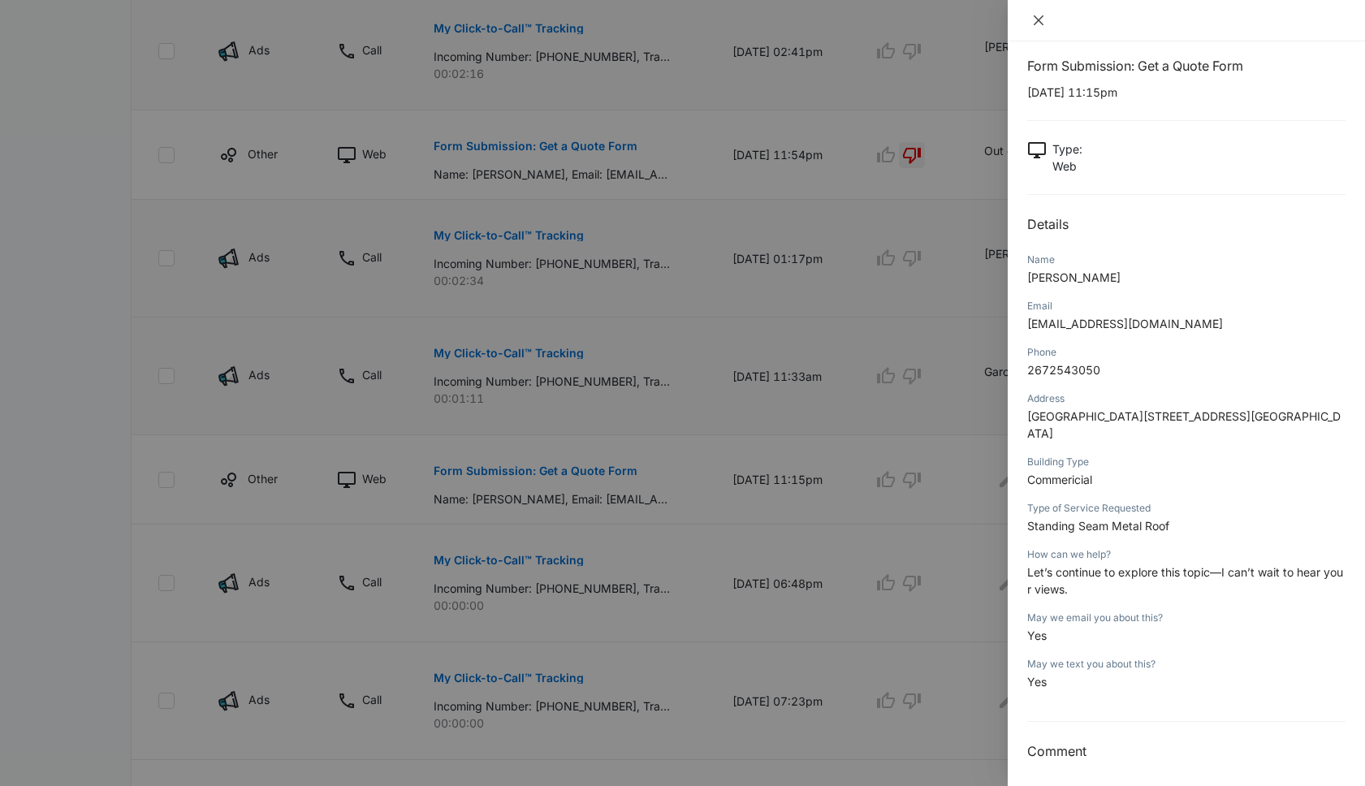
click at [1040, 20] on icon "close" at bounding box center [1038, 20] width 13 height 13
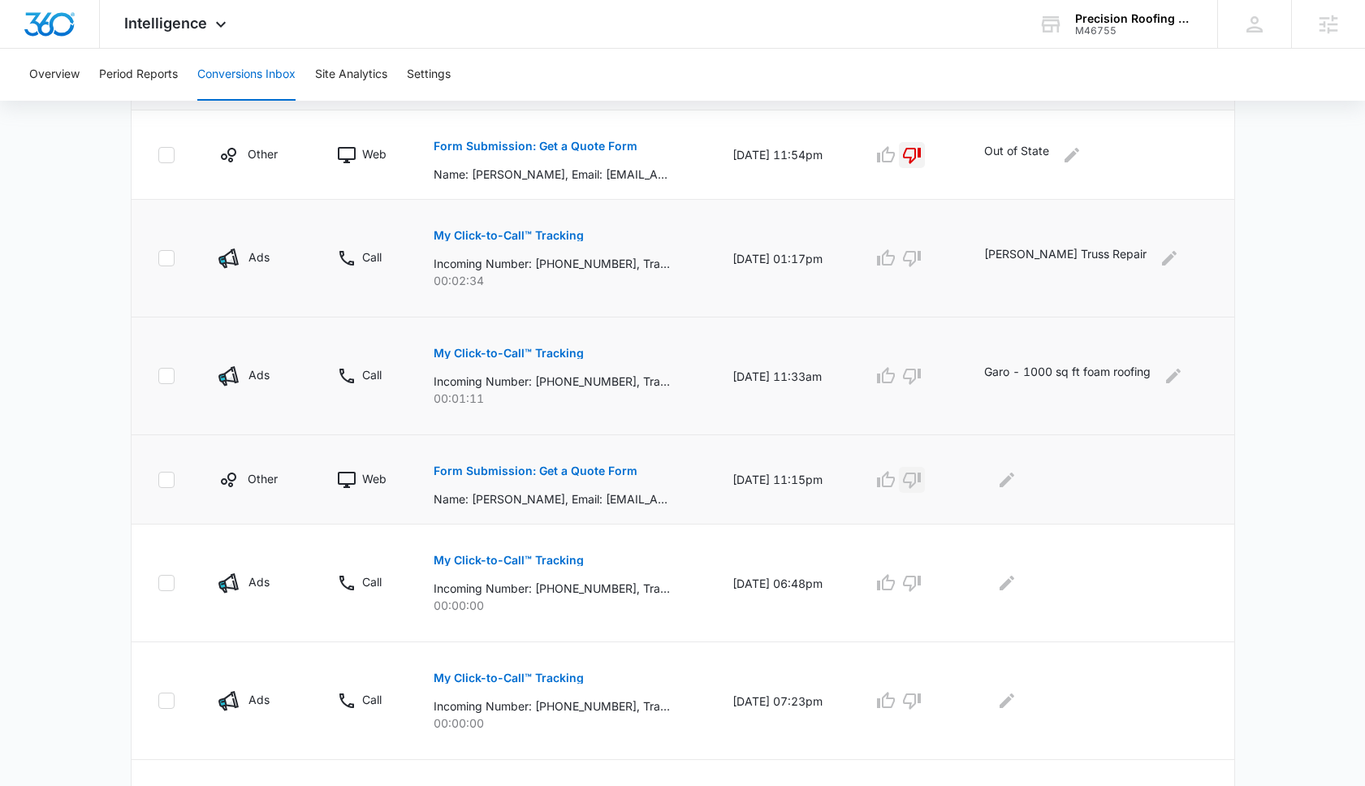
click at [921, 478] on icon "button" at bounding box center [912, 481] width 18 height 16
click at [1006, 478] on icon "Edit Comments" at bounding box center [1006, 479] width 19 height 19
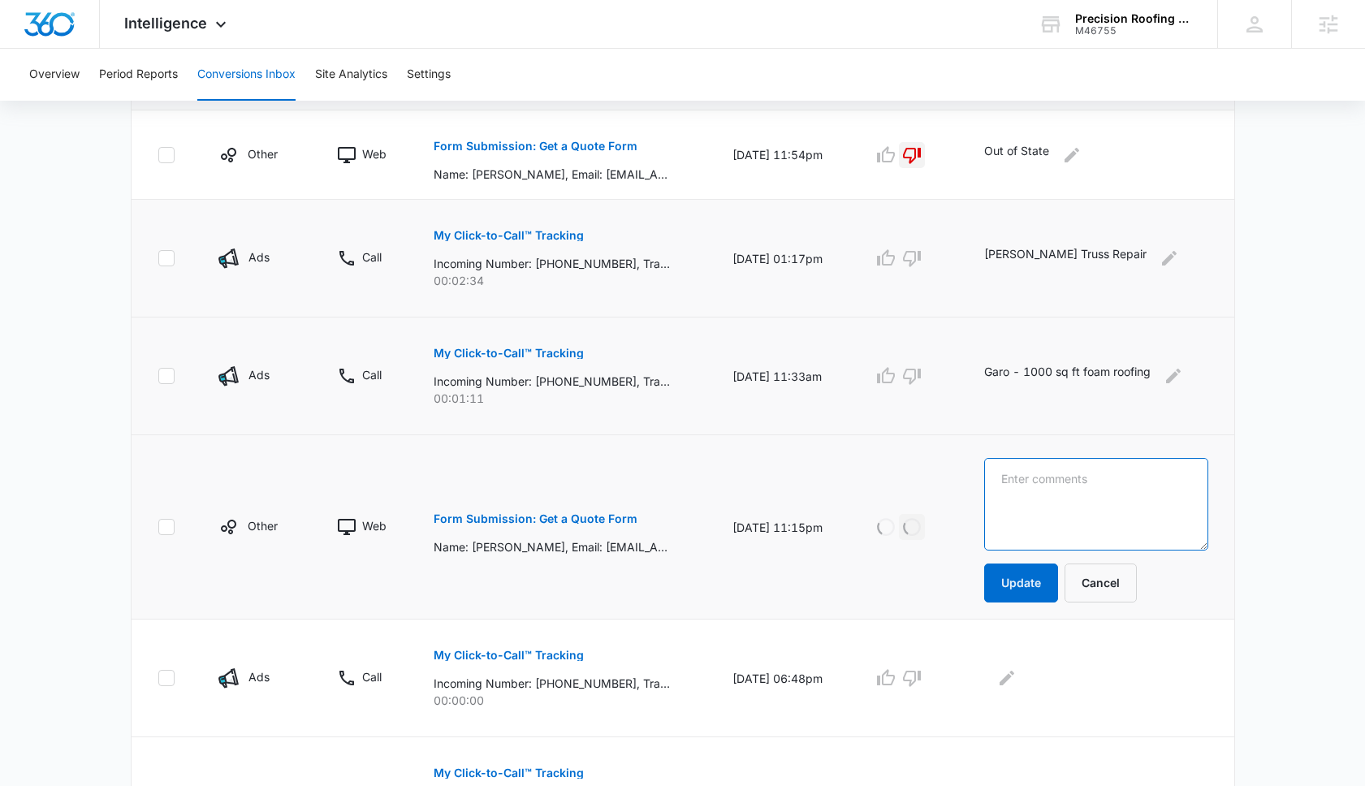
click at [1006, 478] on textarea at bounding box center [1095, 504] width 223 height 93
type textarea "Out of State"
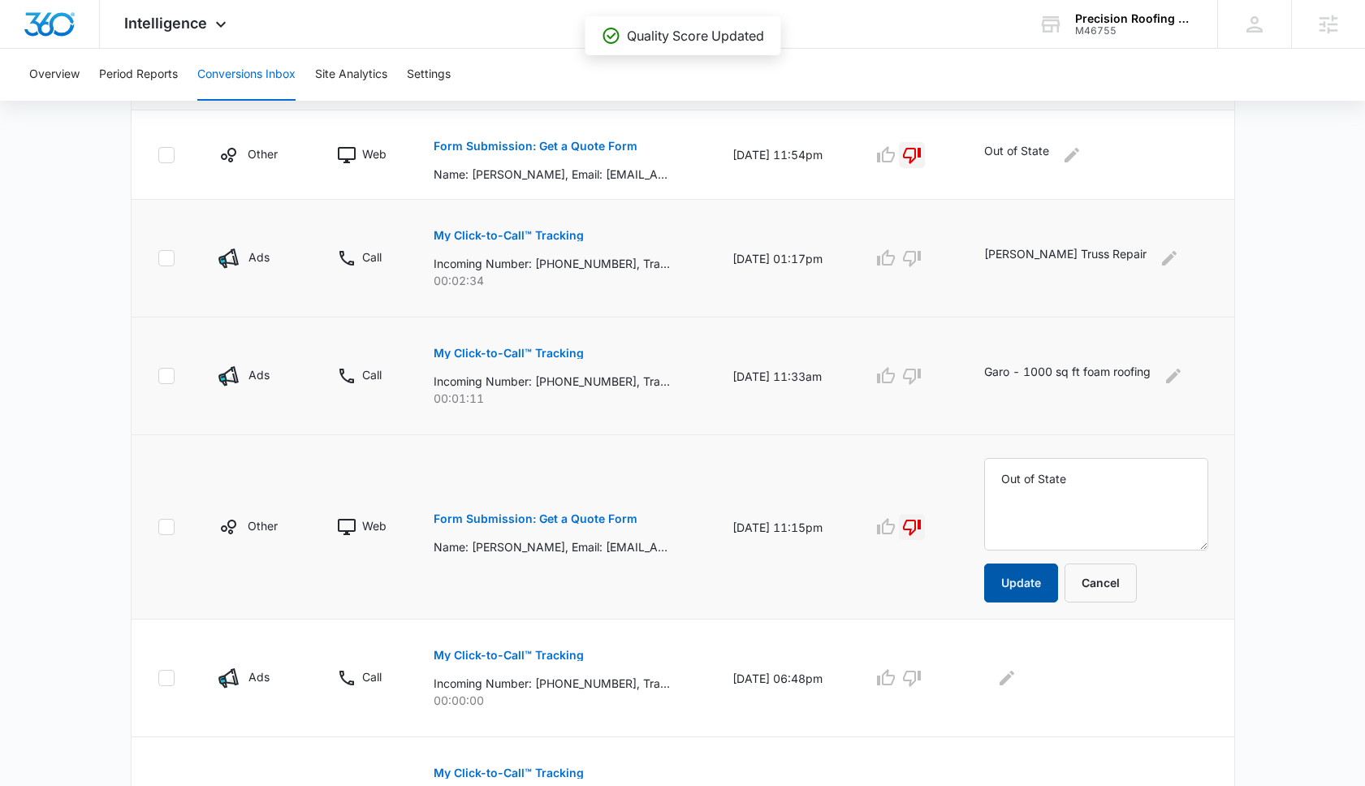
click at [1030, 585] on button "Update" at bounding box center [1021, 583] width 74 height 39
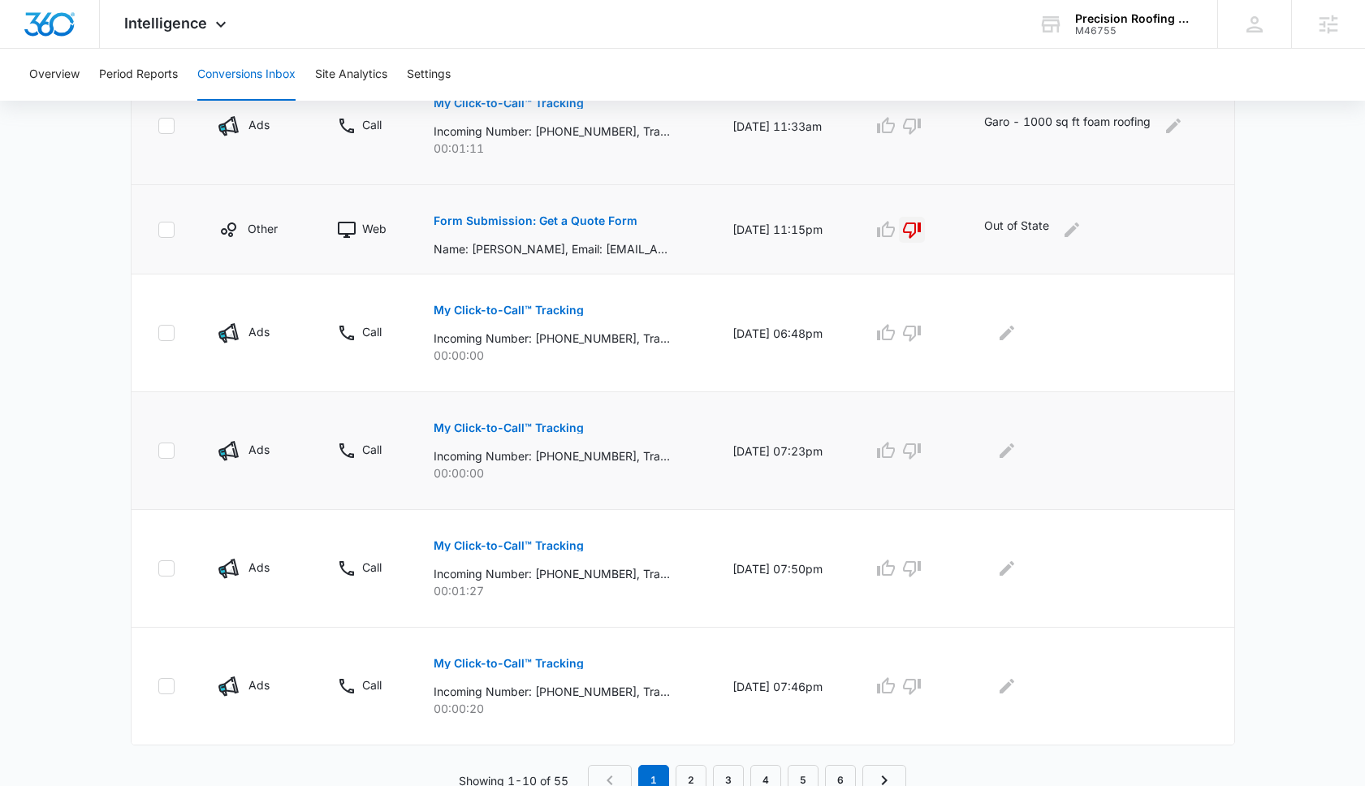
scroll to position [897, 0]
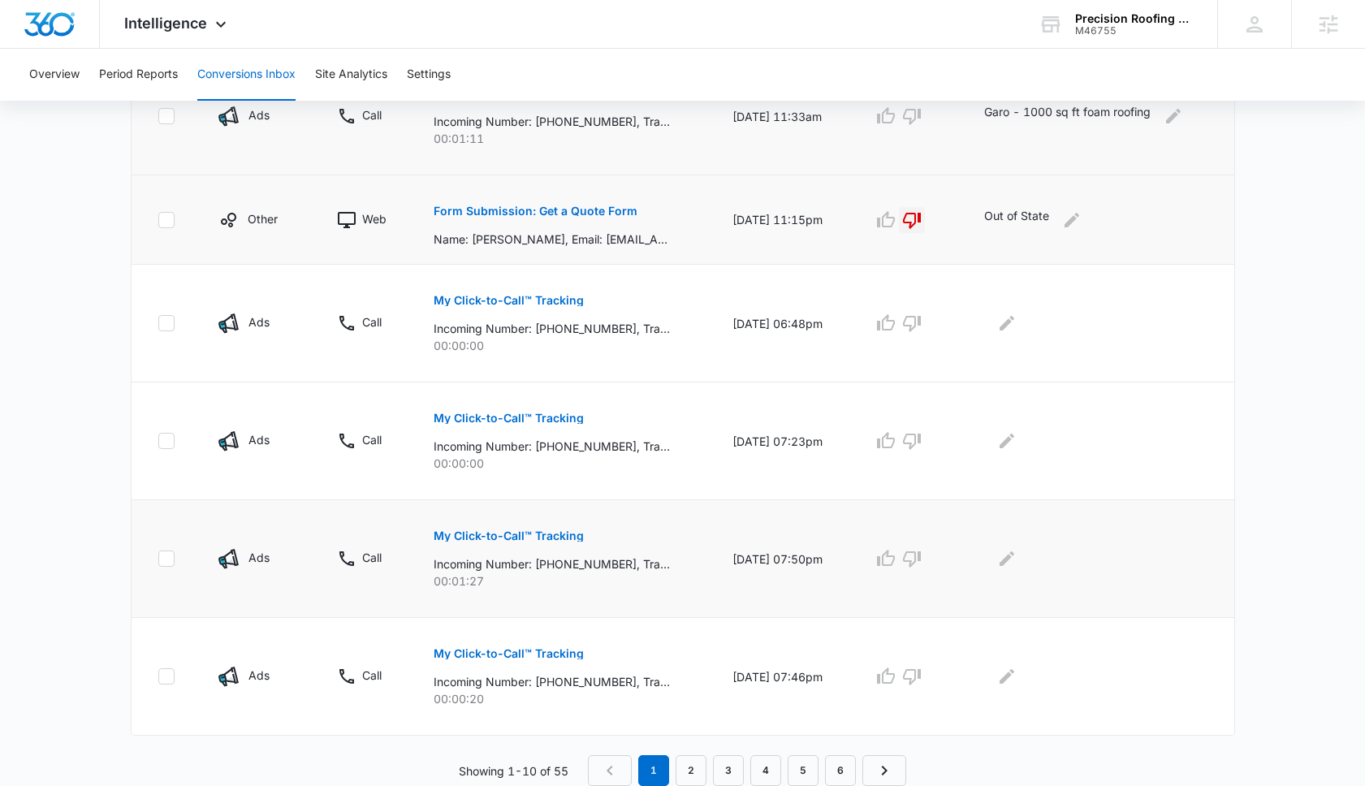
click at [549, 534] on p "My Click-to-Call™ Tracking" at bounding box center [509, 535] width 150 height 11
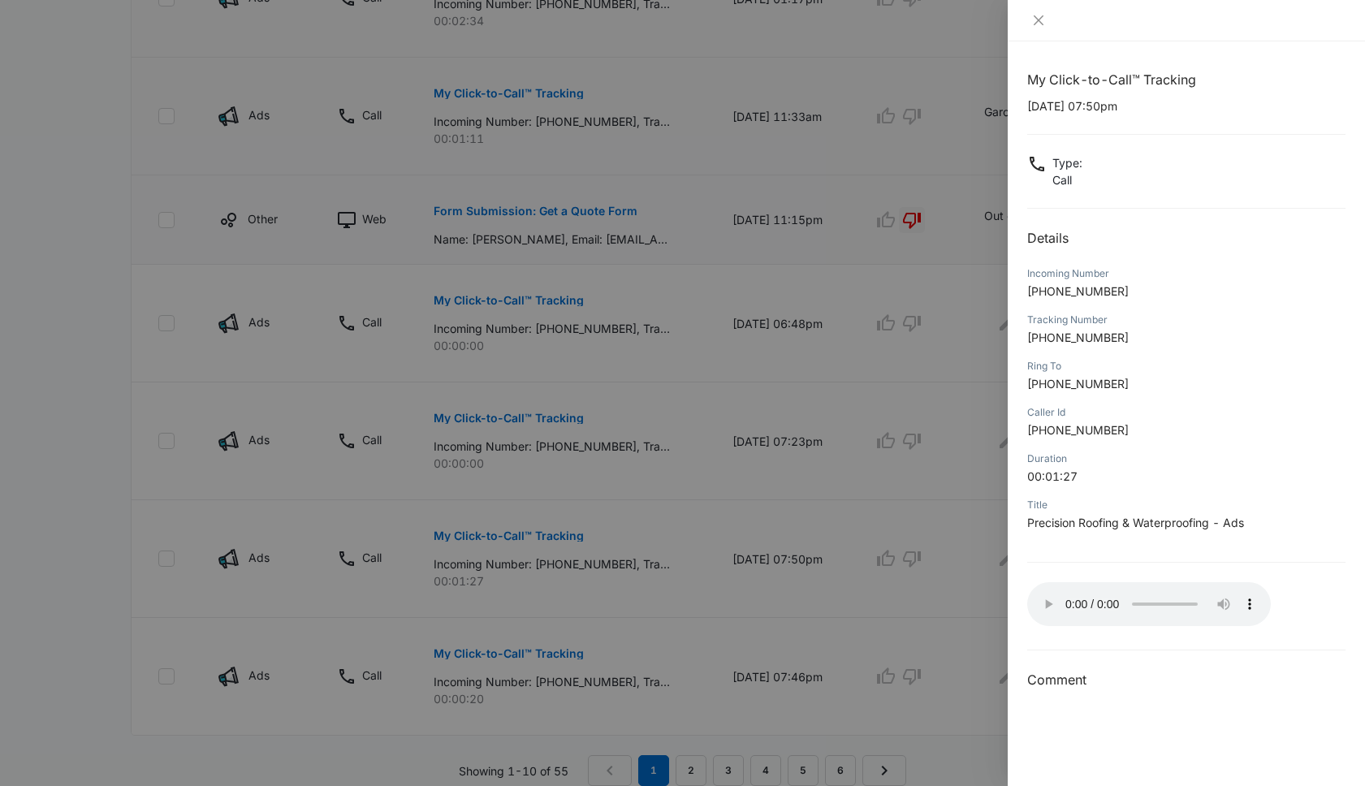
click at [1121, 283] on p "[PHONE_NUMBER]" at bounding box center [1186, 291] width 318 height 17
drag, startPoint x: 1123, startPoint y: 289, endPoint x: 1039, endPoint y: 293, distance: 84.6
click at [1039, 293] on p "[PHONE_NUMBER]" at bounding box center [1186, 291] width 318 height 17
copy span "6508393501"
click at [1038, 19] on icon "close" at bounding box center [1039, 20] width 10 height 10
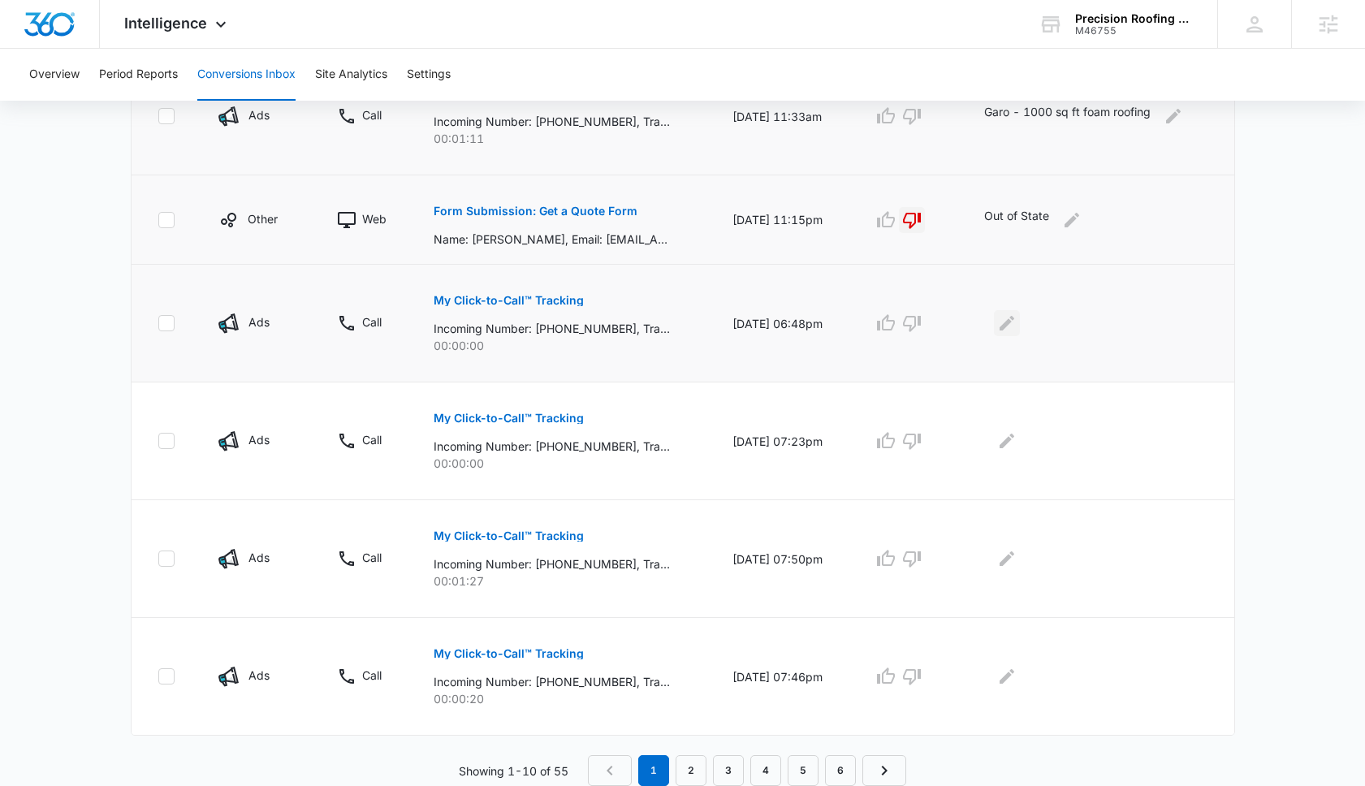
click at [1015, 312] on button "Edit Comments" at bounding box center [1007, 323] width 26 height 26
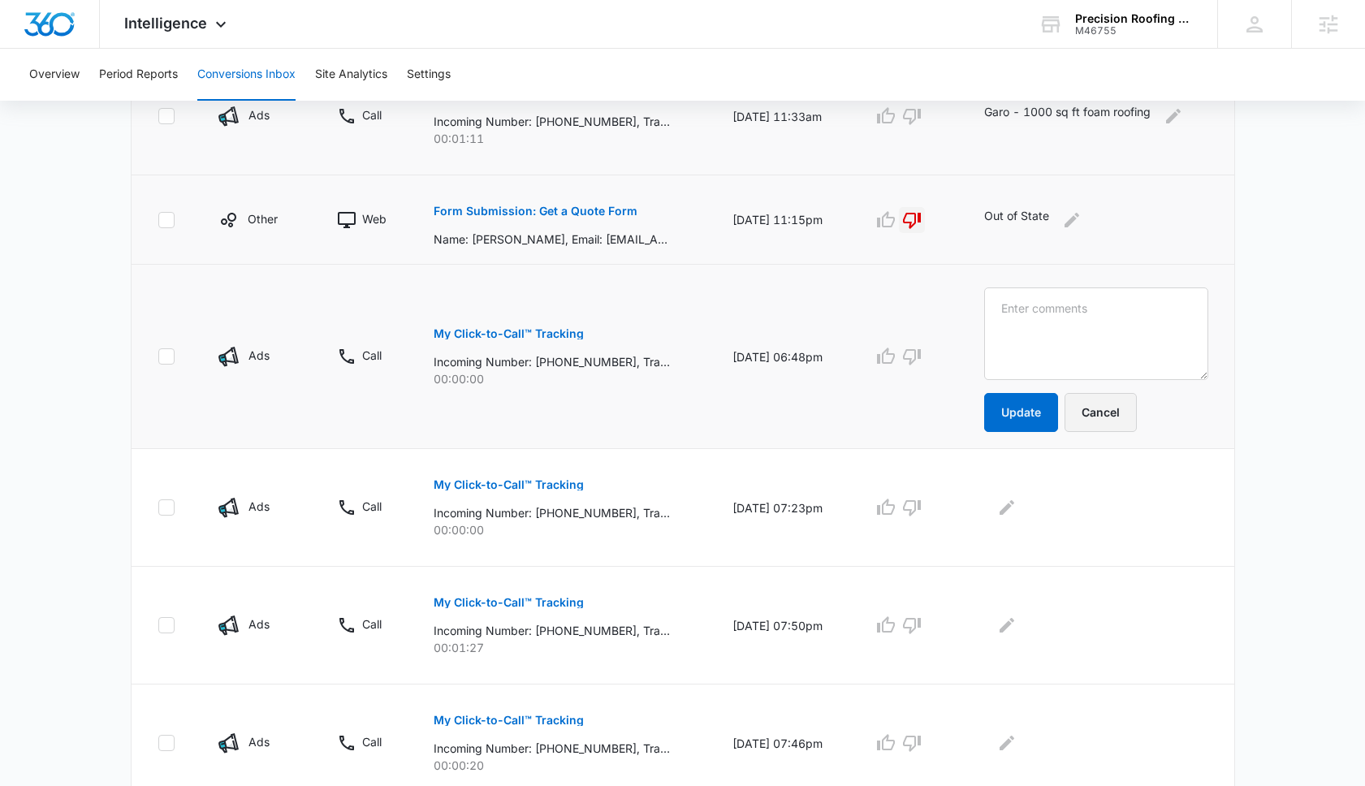
click at [1110, 421] on button "Cancel" at bounding box center [1101, 412] width 72 height 39
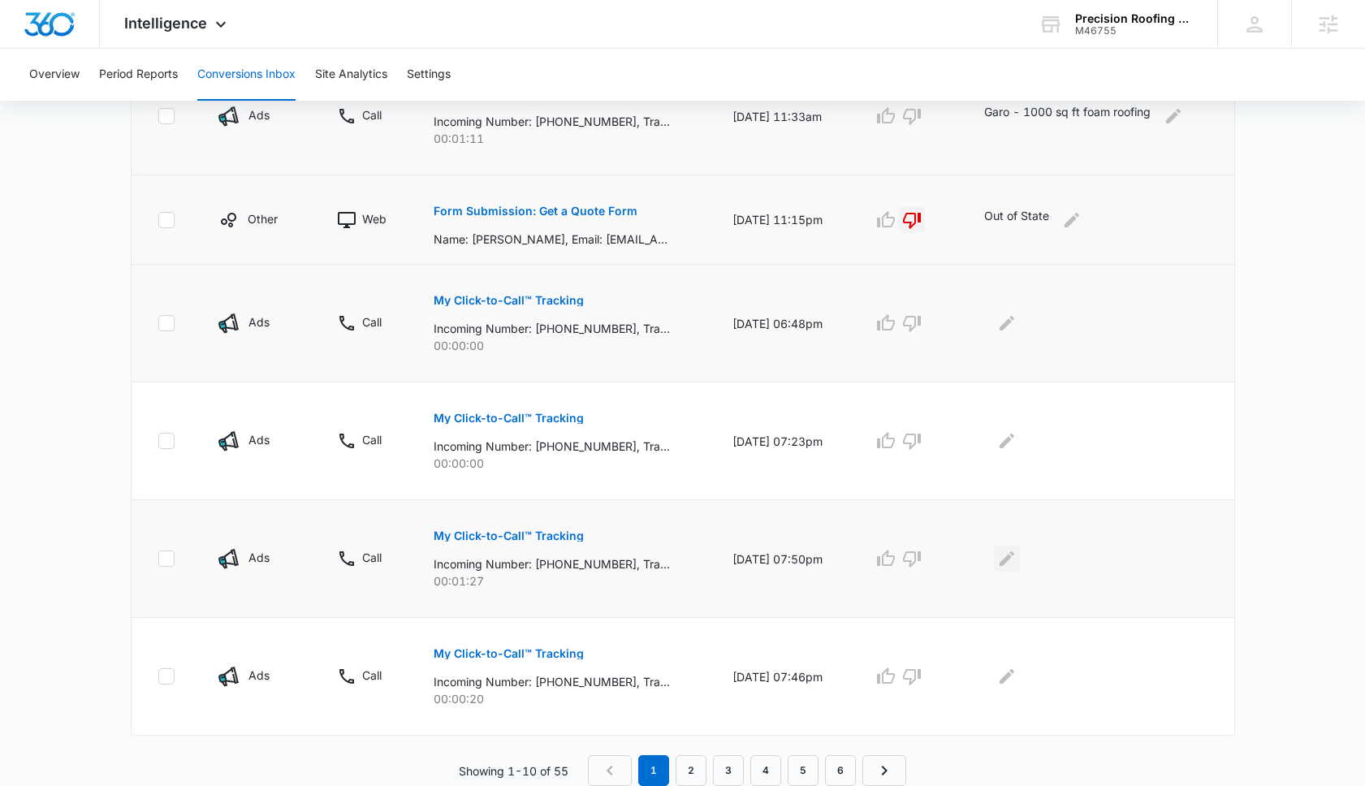
click at [1009, 560] on icon "Edit Comments" at bounding box center [1006, 558] width 19 height 19
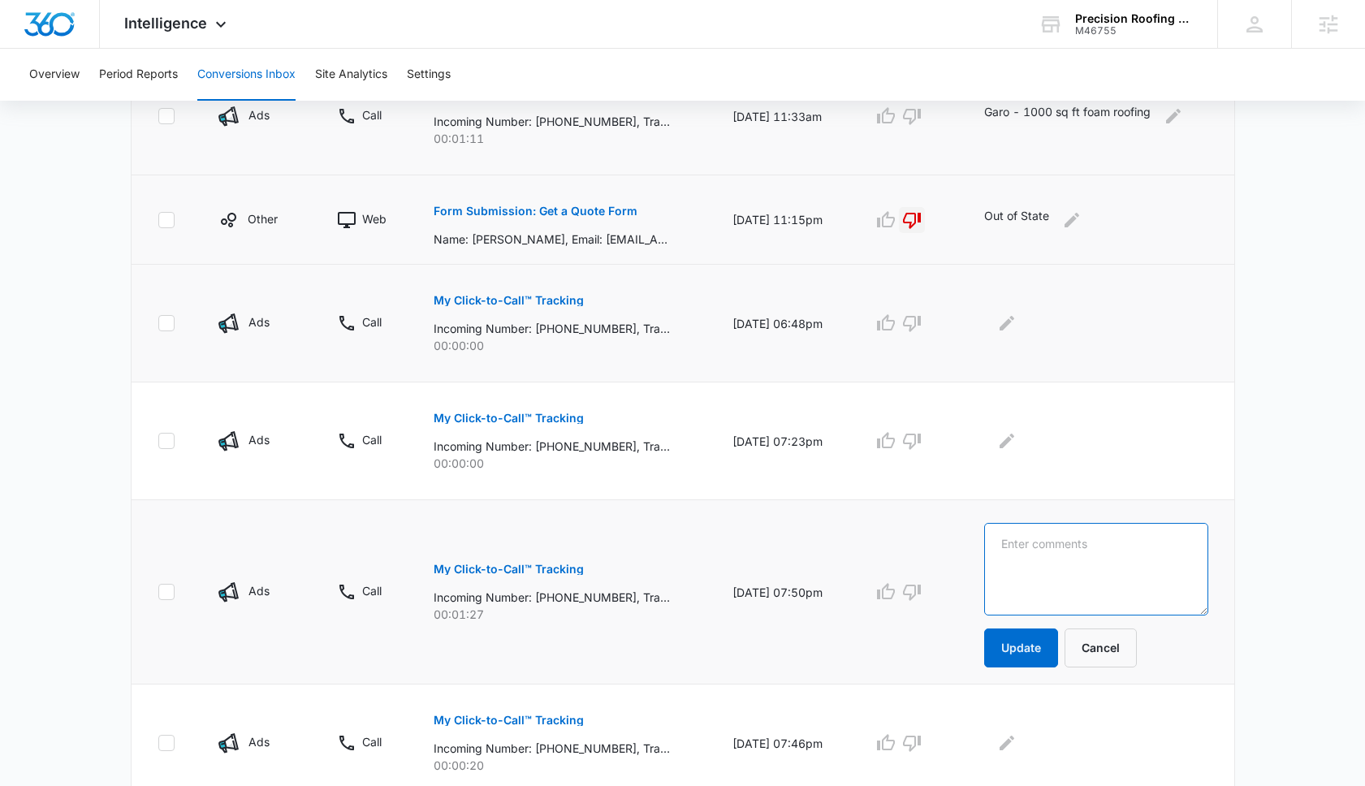
click at [1015, 554] on textarea at bounding box center [1095, 569] width 223 height 93
type textarea "Customer following up with [PERSON_NAME]"
click at [1021, 640] on button "Update" at bounding box center [1021, 648] width 74 height 39
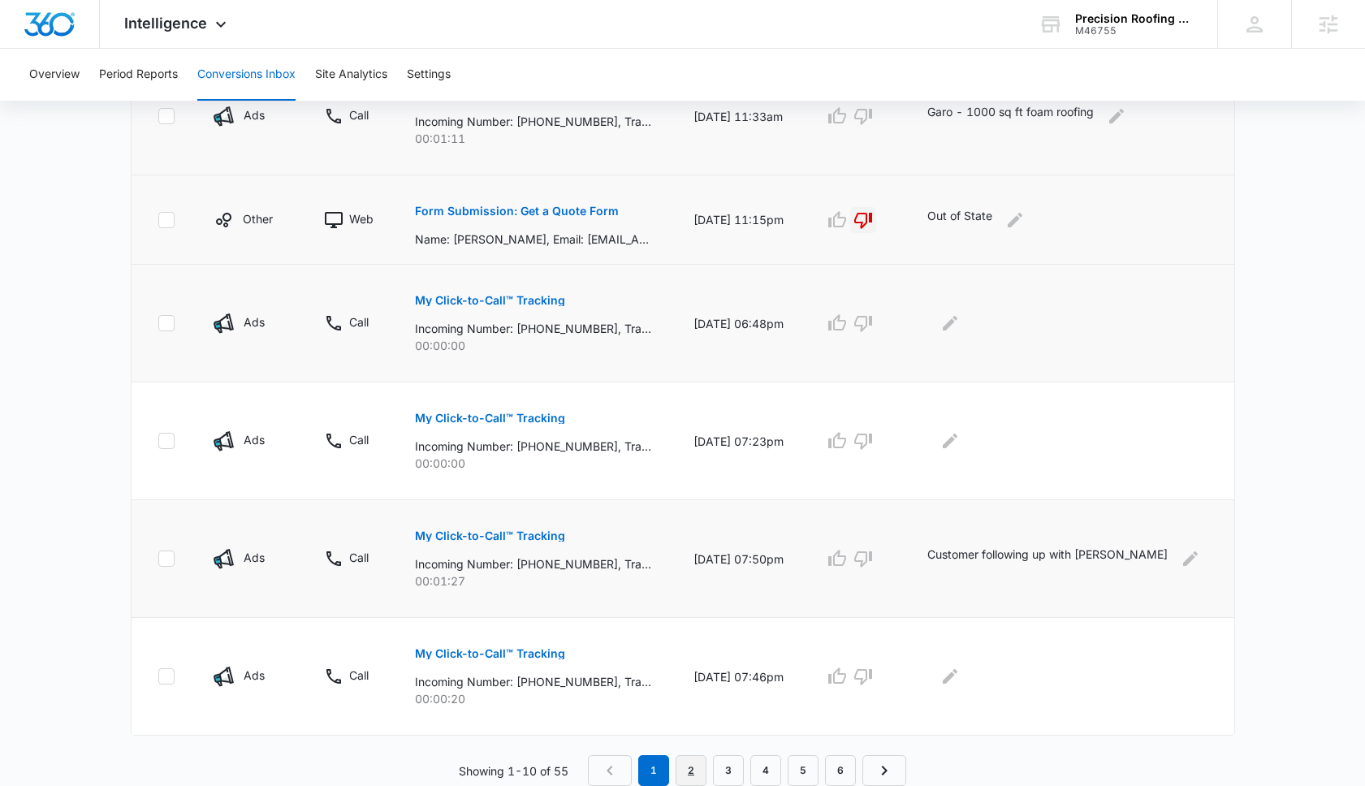
click at [687, 764] on link "2" at bounding box center [691, 770] width 31 height 31
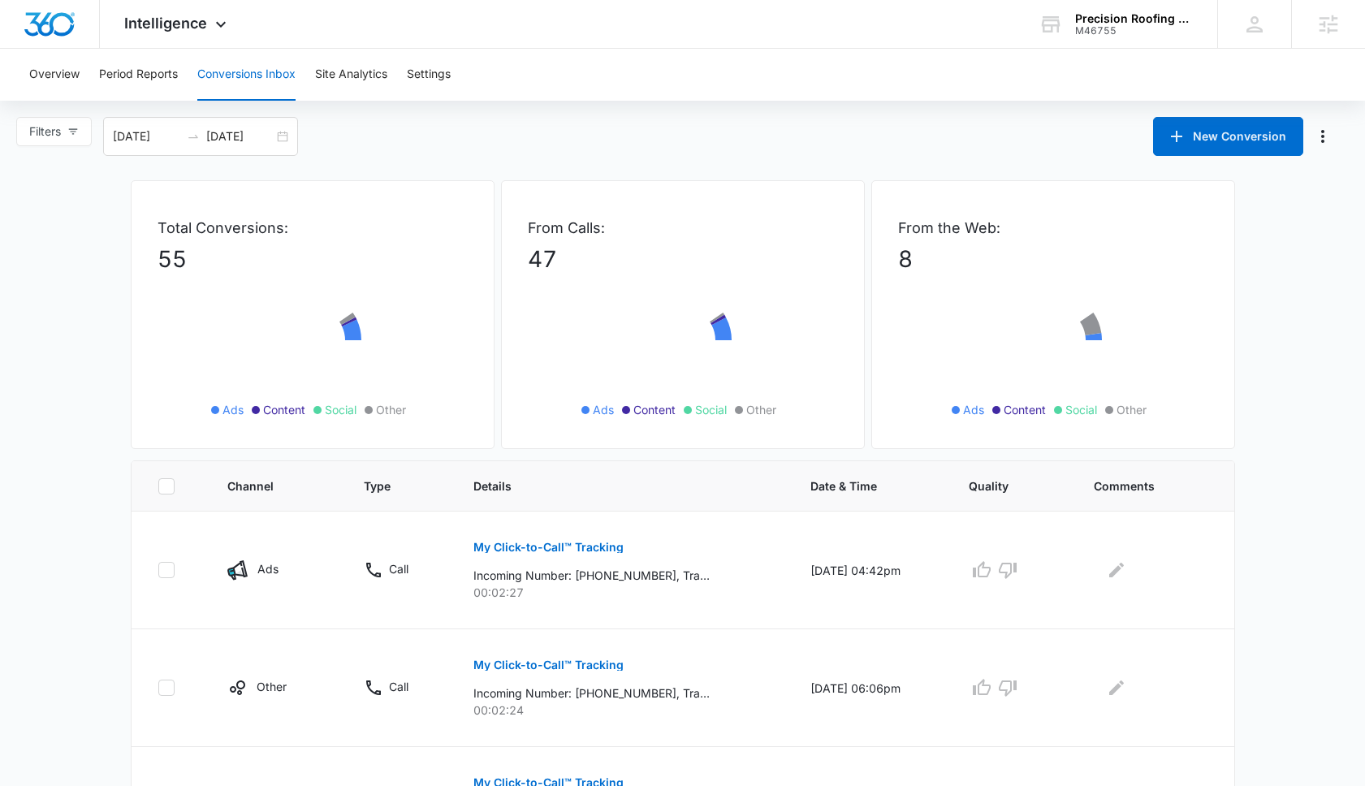
scroll to position [290, 0]
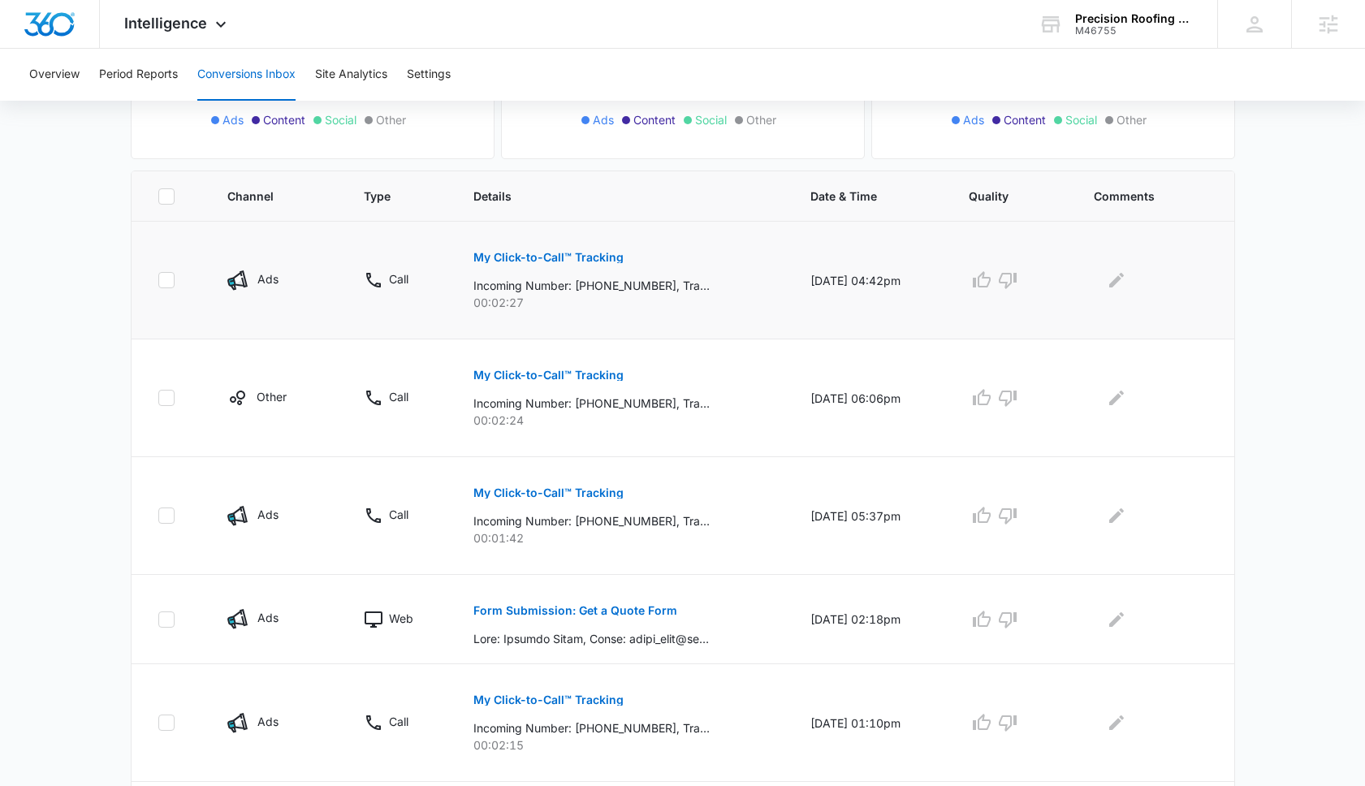
click at [564, 250] on button "My Click-to-Call™ Tracking" at bounding box center [548, 257] width 150 height 39
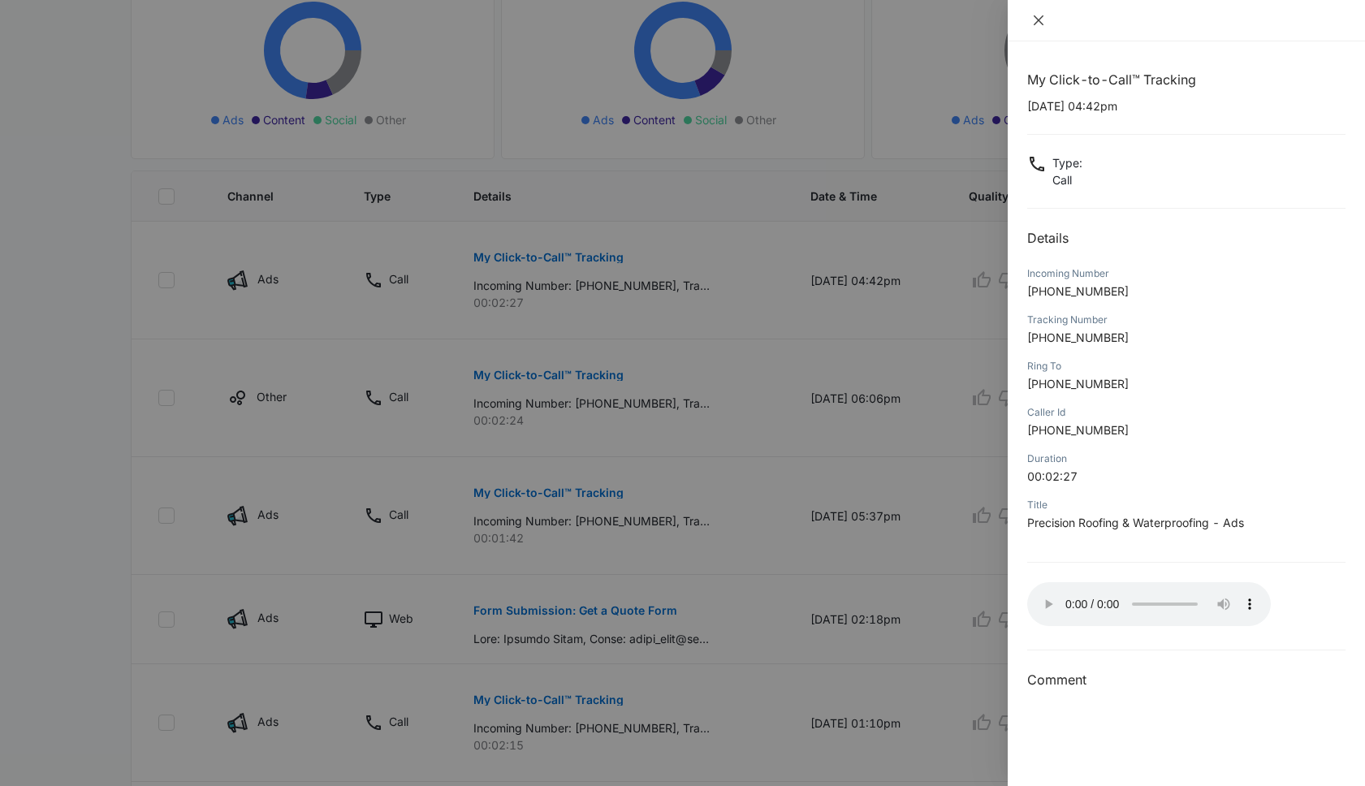
click at [1037, 15] on icon "close" at bounding box center [1038, 20] width 13 height 13
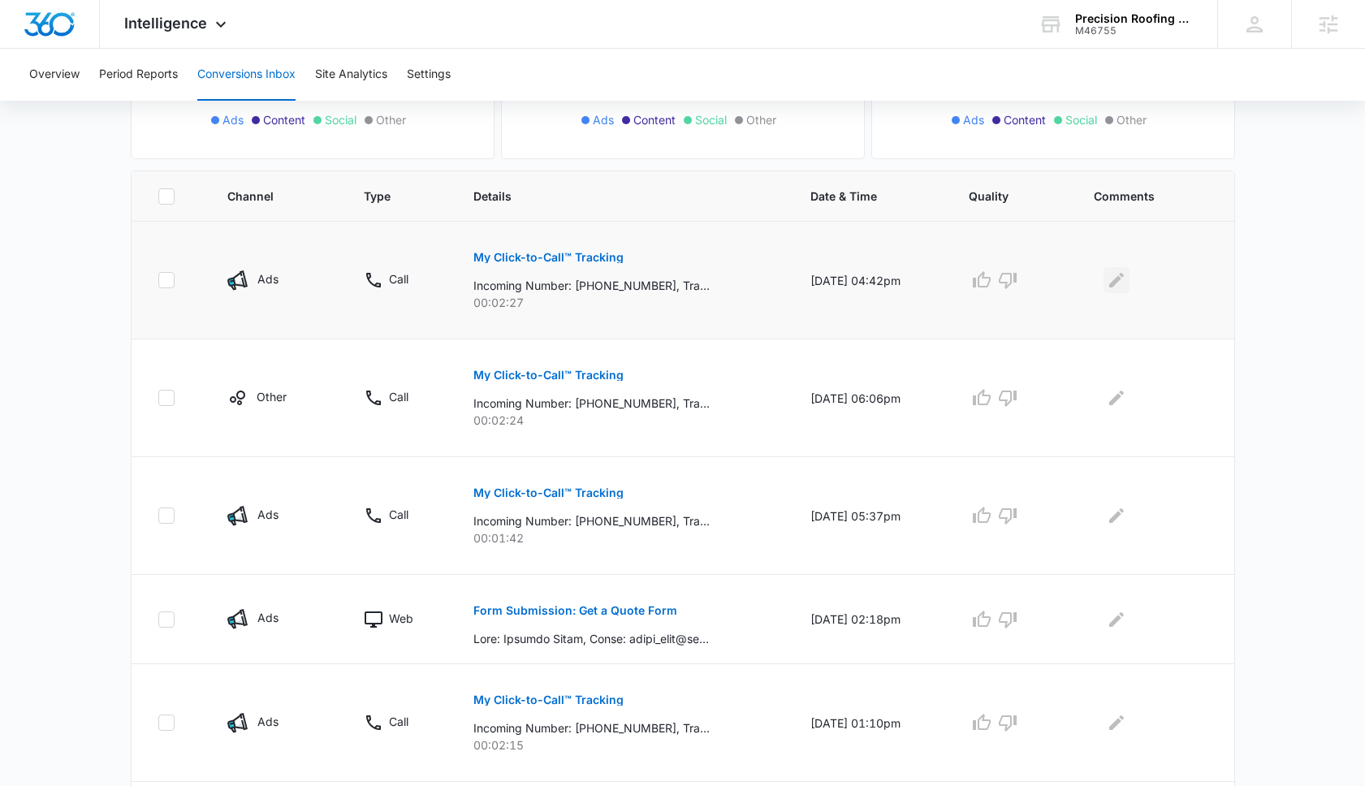
click at [1126, 287] on icon "Edit Comments" at bounding box center [1116, 279] width 19 height 19
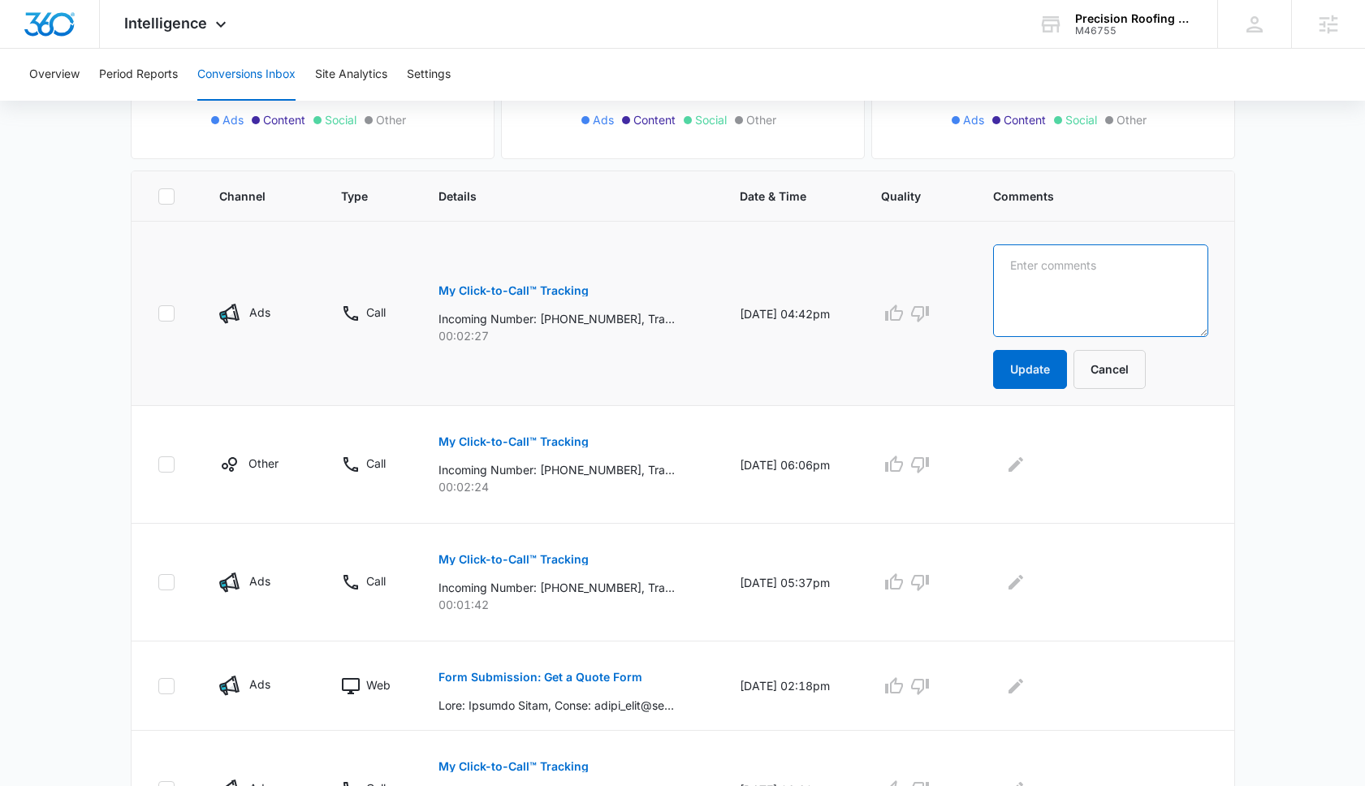
click at [1116, 300] on textarea at bounding box center [1100, 290] width 215 height 93
paste textarea "[PERSON_NAME]"
type textarea "[PERSON_NAME]"
click at [1063, 377] on button "Update" at bounding box center [1030, 369] width 74 height 39
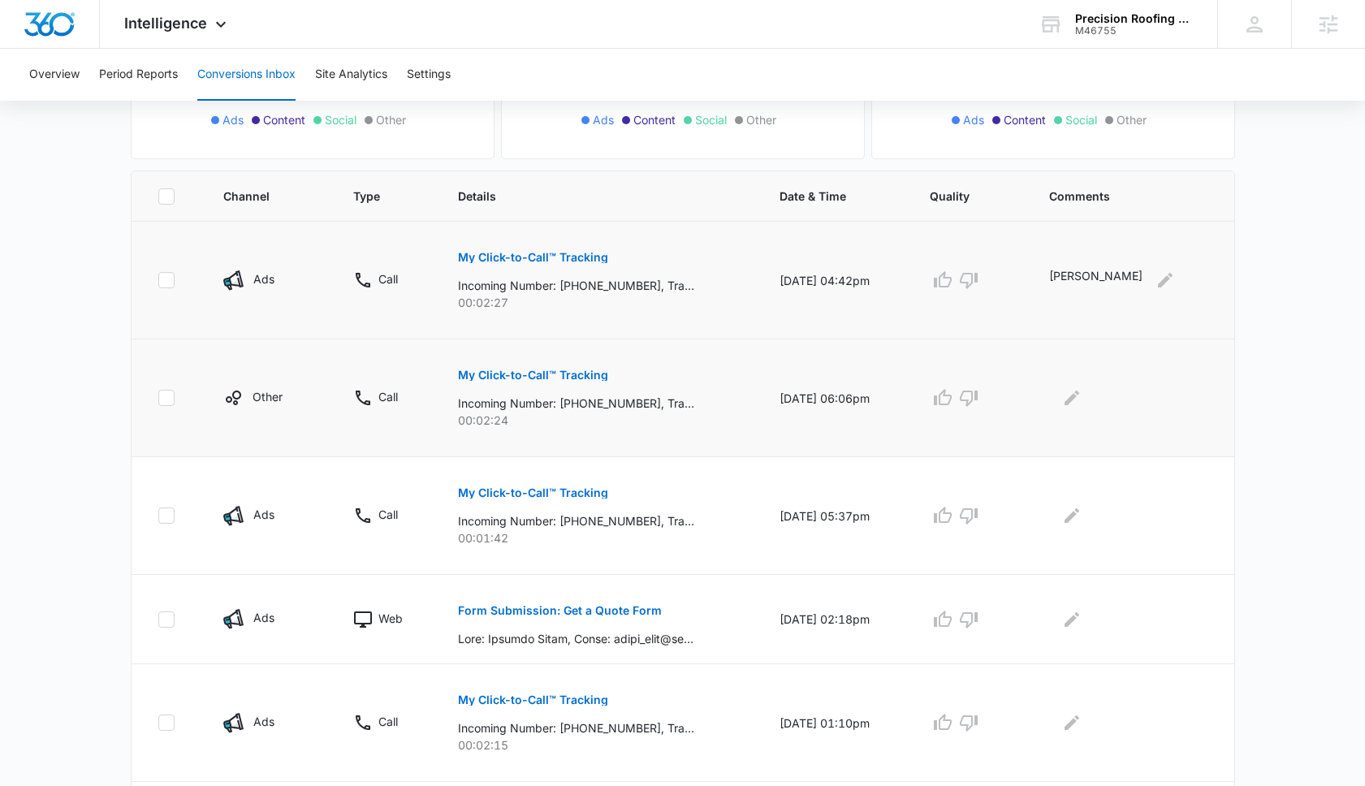
click at [539, 378] on p "My Click-to-Call™ Tracking" at bounding box center [533, 375] width 150 height 11
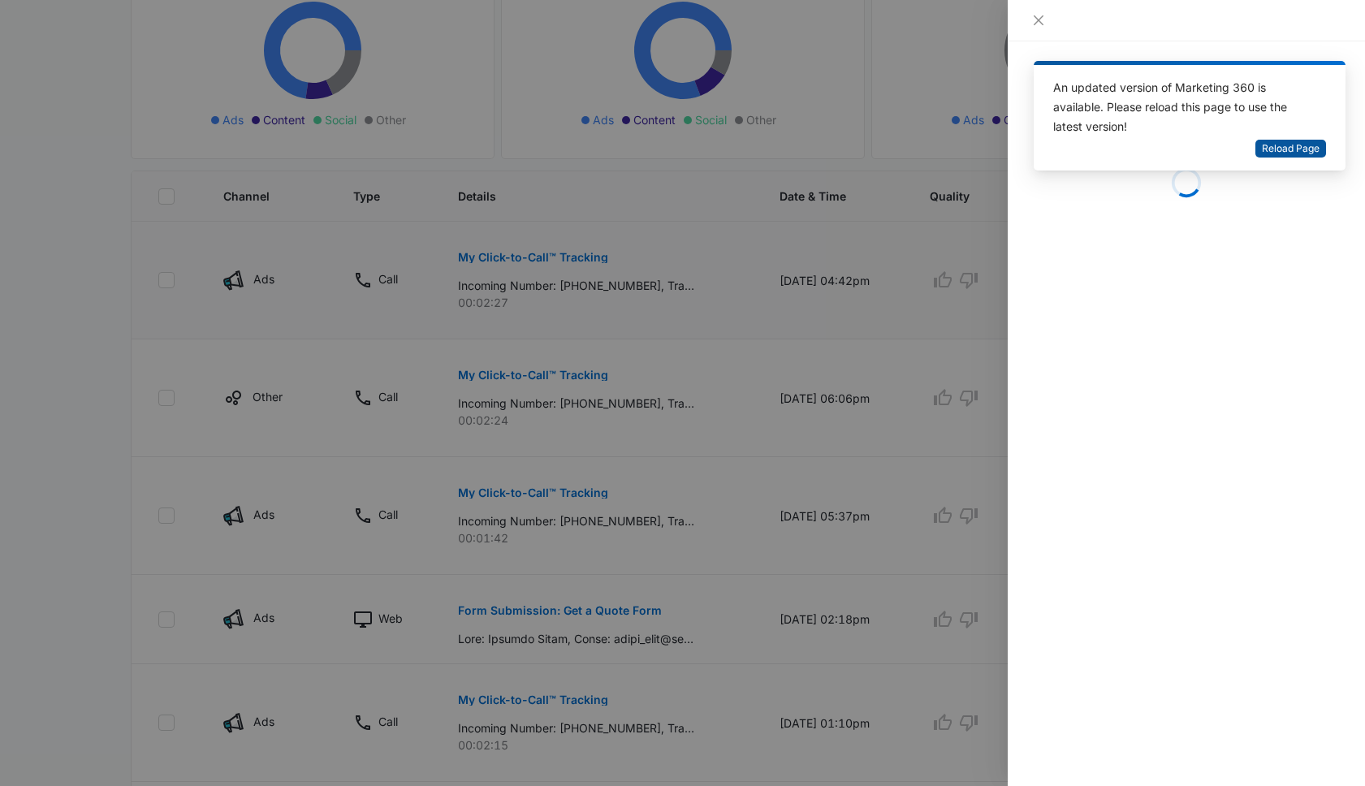
click at [1285, 146] on span "Reload Page" at bounding box center [1291, 148] width 58 height 15
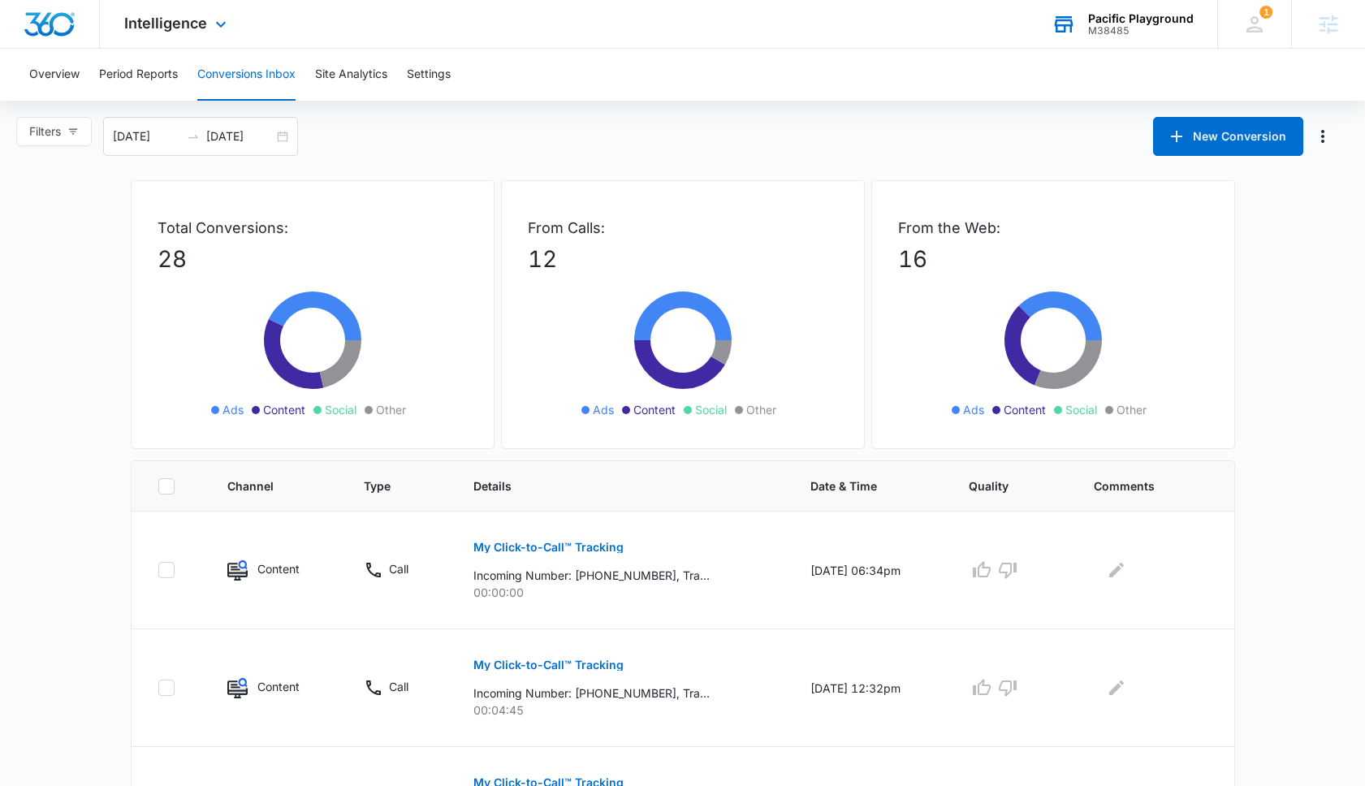
click at [1124, 21] on div "Pacific Playground" at bounding box center [1141, 18] width 106 height 13
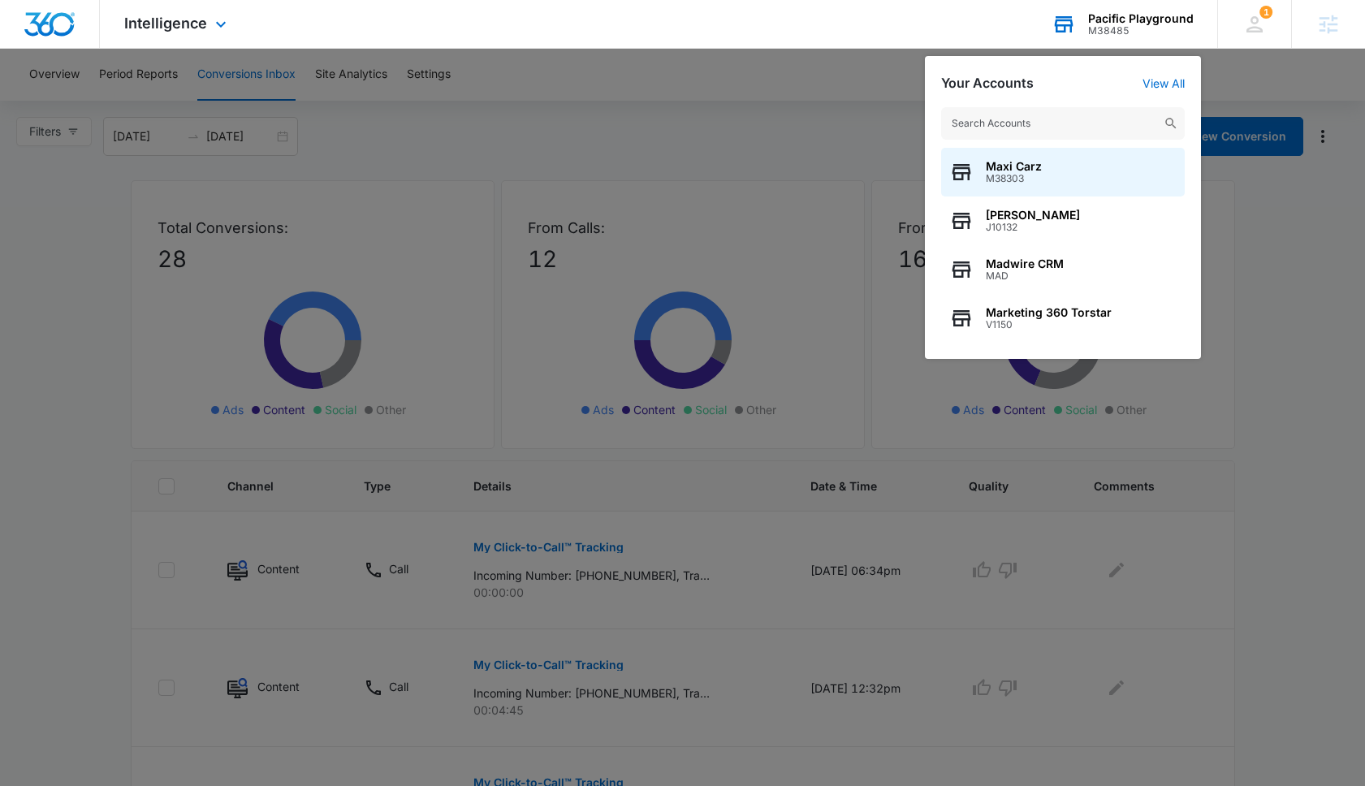
click at [1036, 127] on input "text" at bounding box center [1063, 123] width 244 height 32
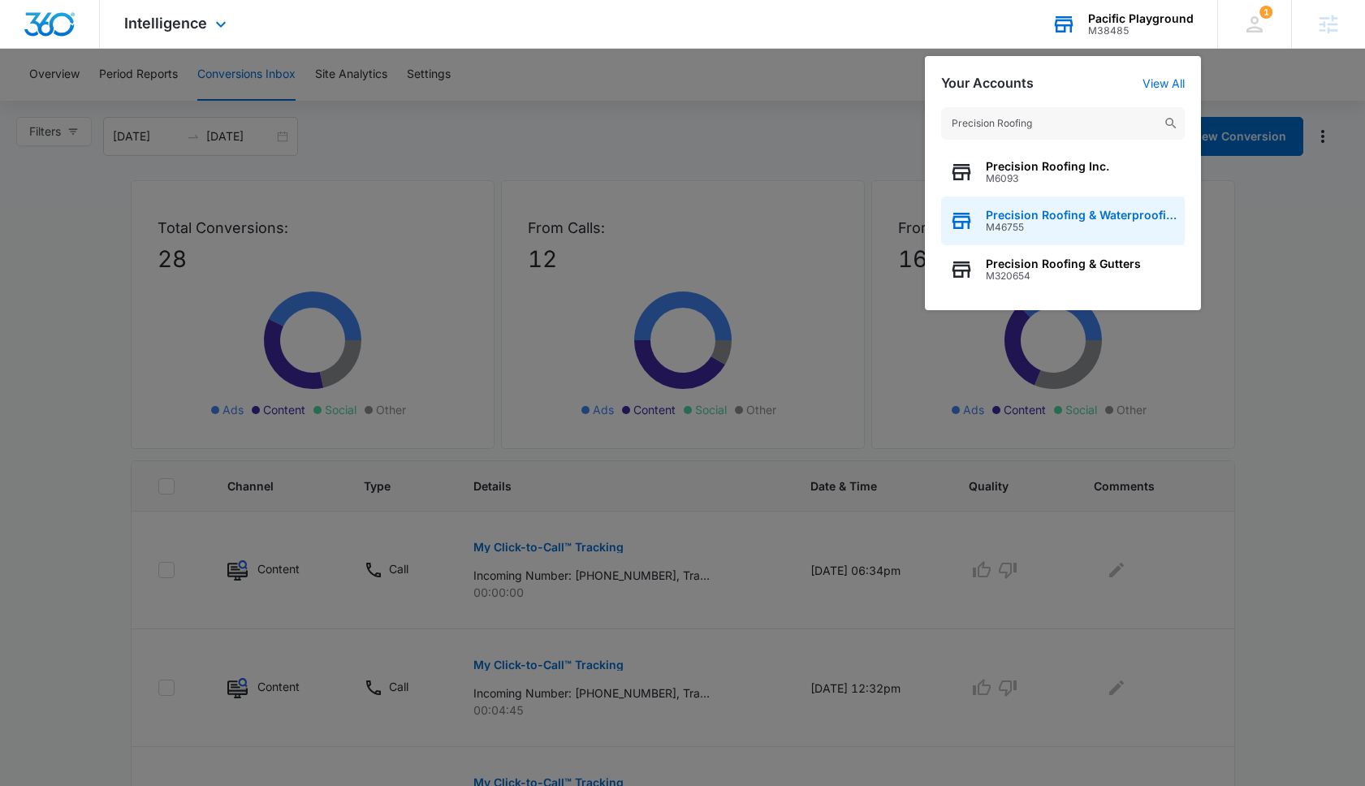
type input "Precision Roofing"
click at [1027, 210] on span "Precision Roofing & Waterproofing" at bounding box center [1081, 215] width 191 height 13
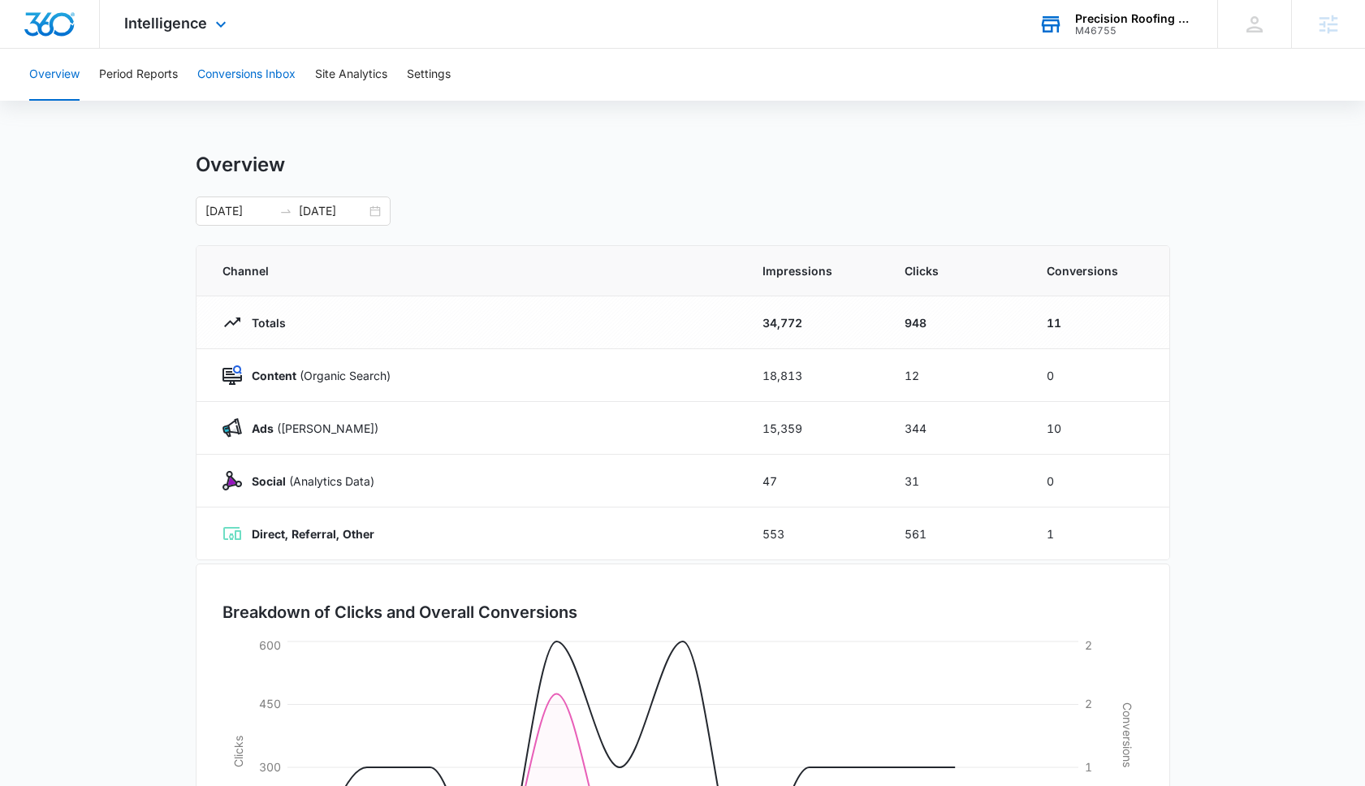
click at [270, 72] on button "Conversions Inbox" at bounding box center [246, 75] width 98 height 52
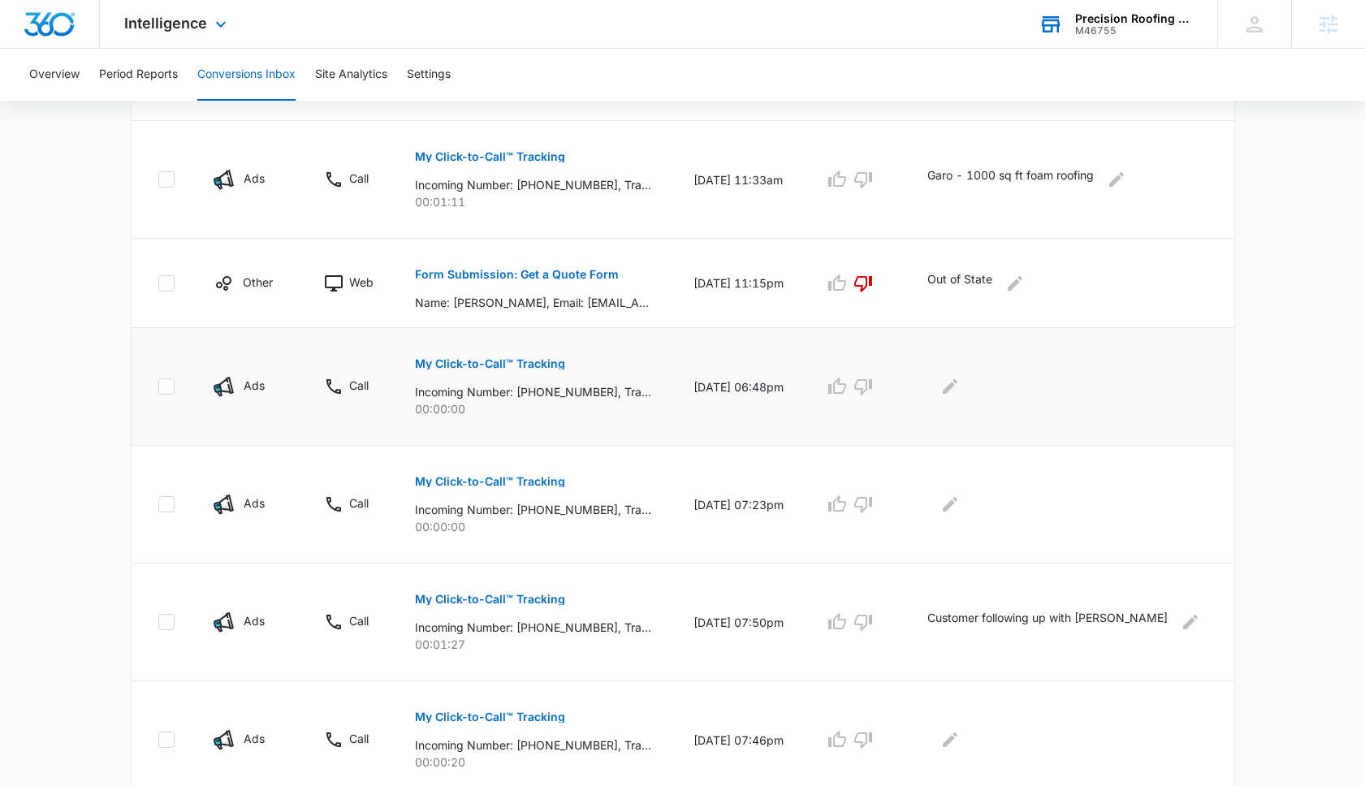
scroll to position [897, 0]
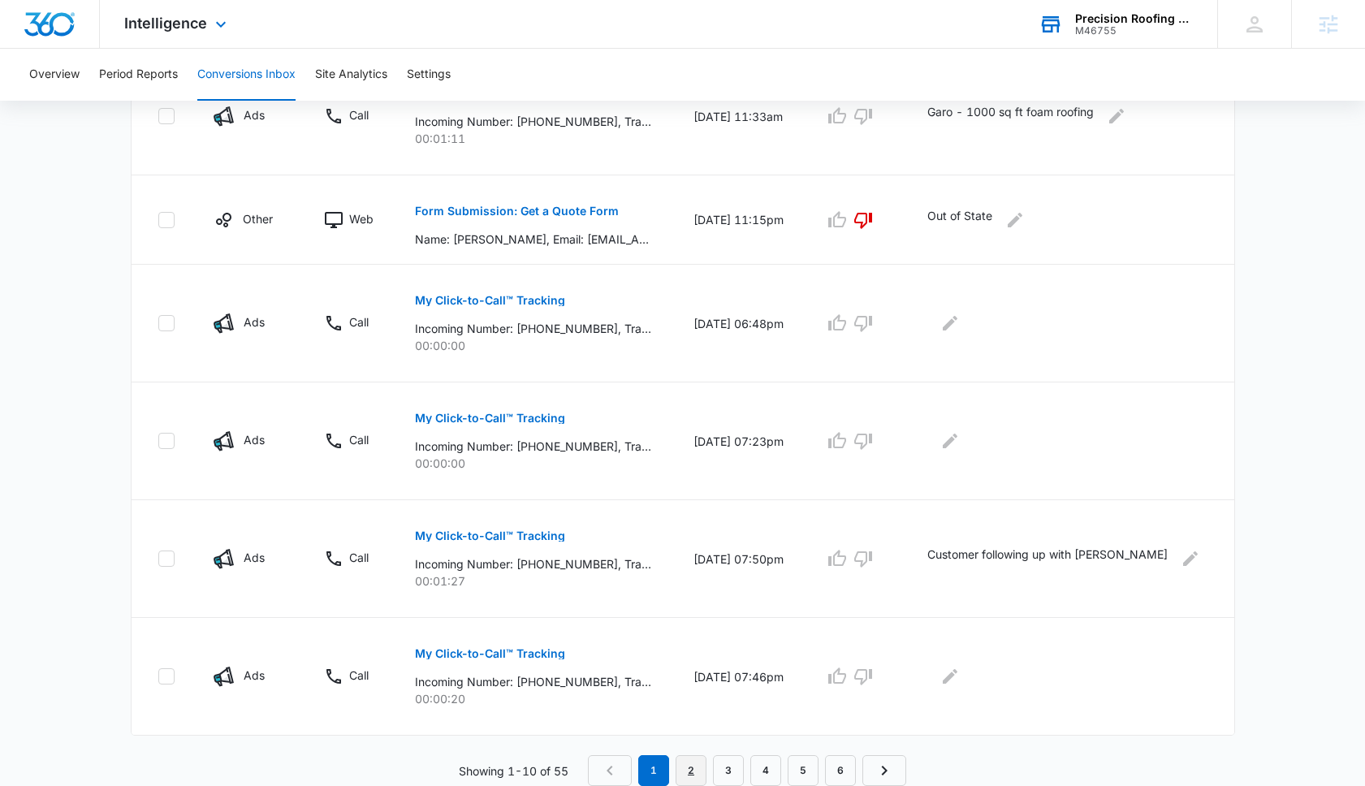
click at [693, 769] on link "2" at bounding box center [691, 770] width 31 height 31
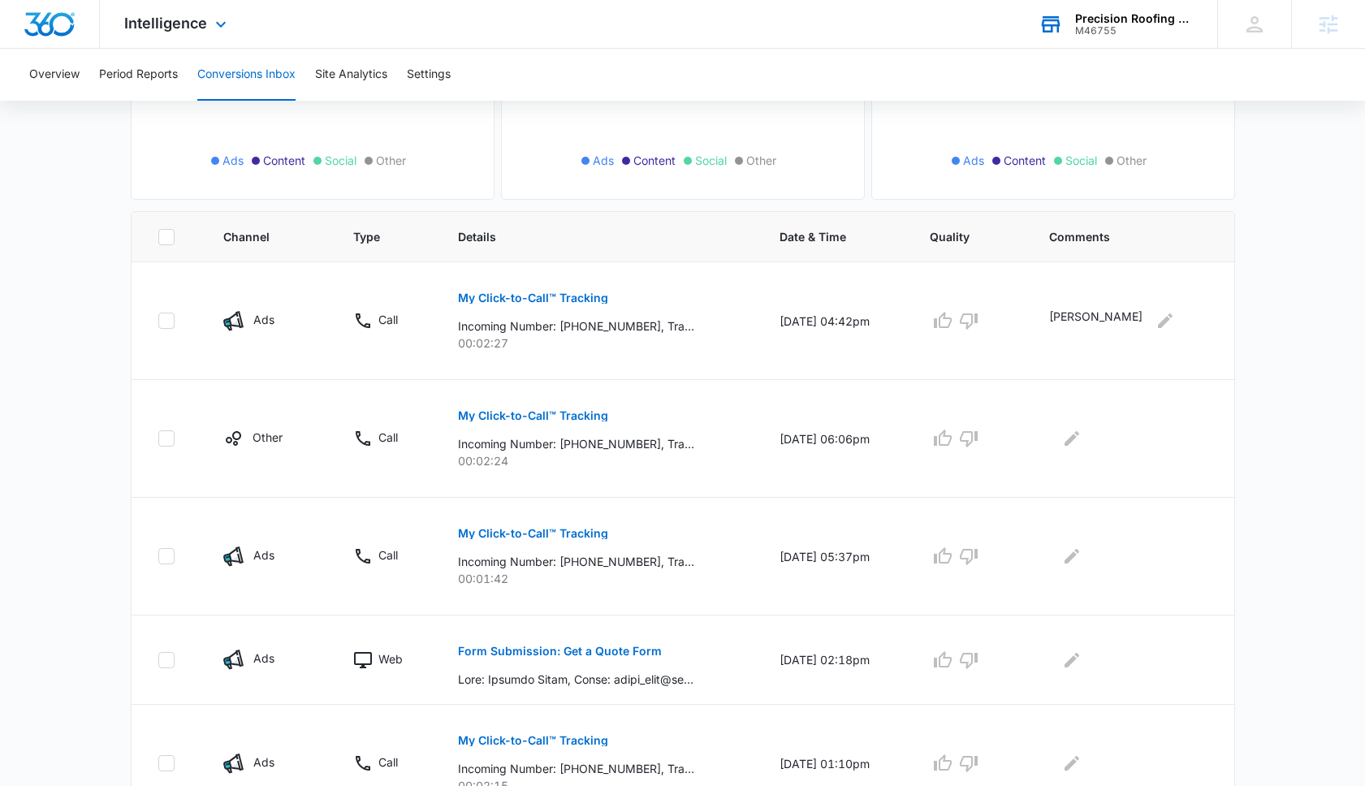
scroll to position [318, 0]
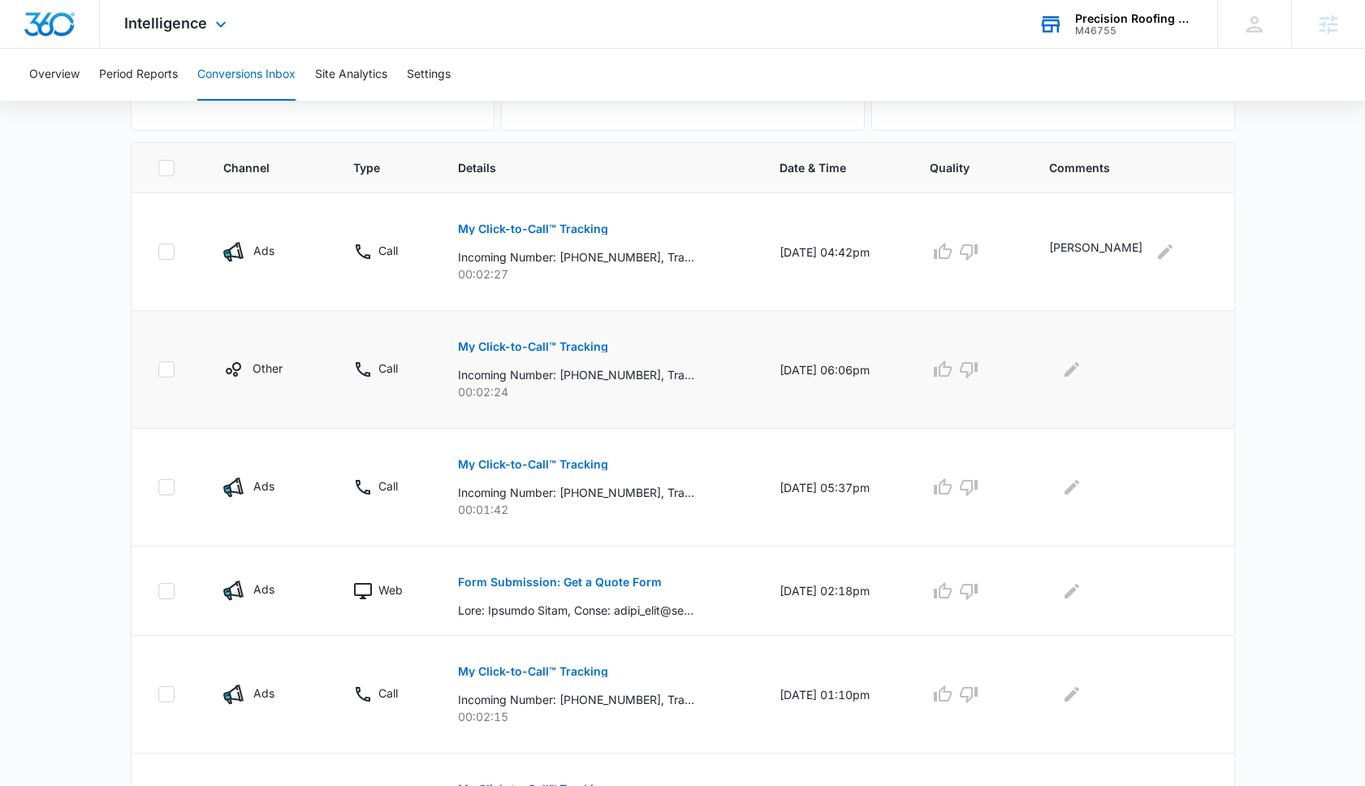
click at [533, 350] on p "My Click-to-Call™ Tracking" at bounding box center [533, 346] width 150 height 11
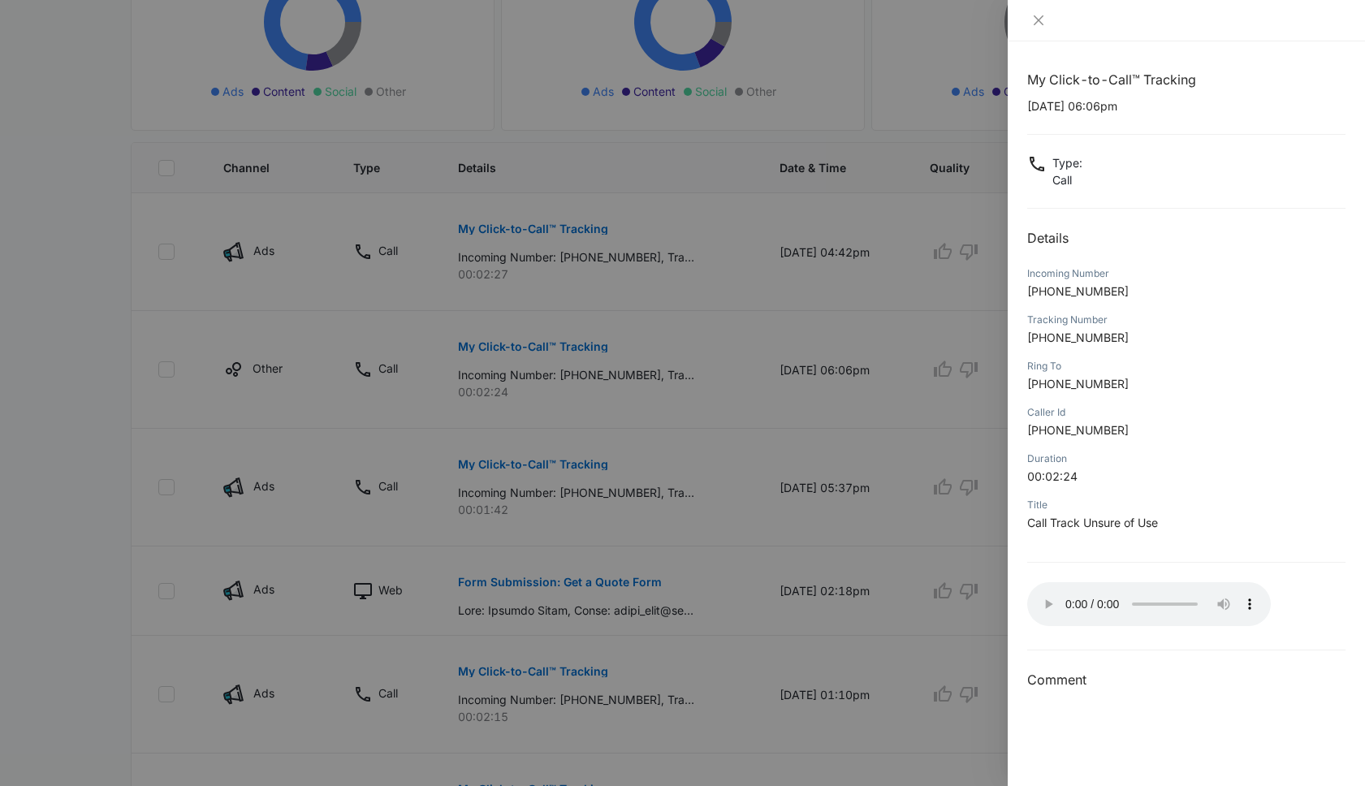
click at [1129, 289] on p "[PHONE_NUMBER]" at bounding box center [1186, 291] width 318 height 17
click at [1120, 289] on p "[PHONE_NUMBER]" at bounding box center [1186, 291] width 318 height 17
drag, startPoint x: 1119, startPoint y: 289, endPoint x: 1067, endPoint y: 291, distance: 52.0
click at [1065, 291] on p "[PHONE_NUMBER]" at bounding box center [1186, 291] width 318 height 17
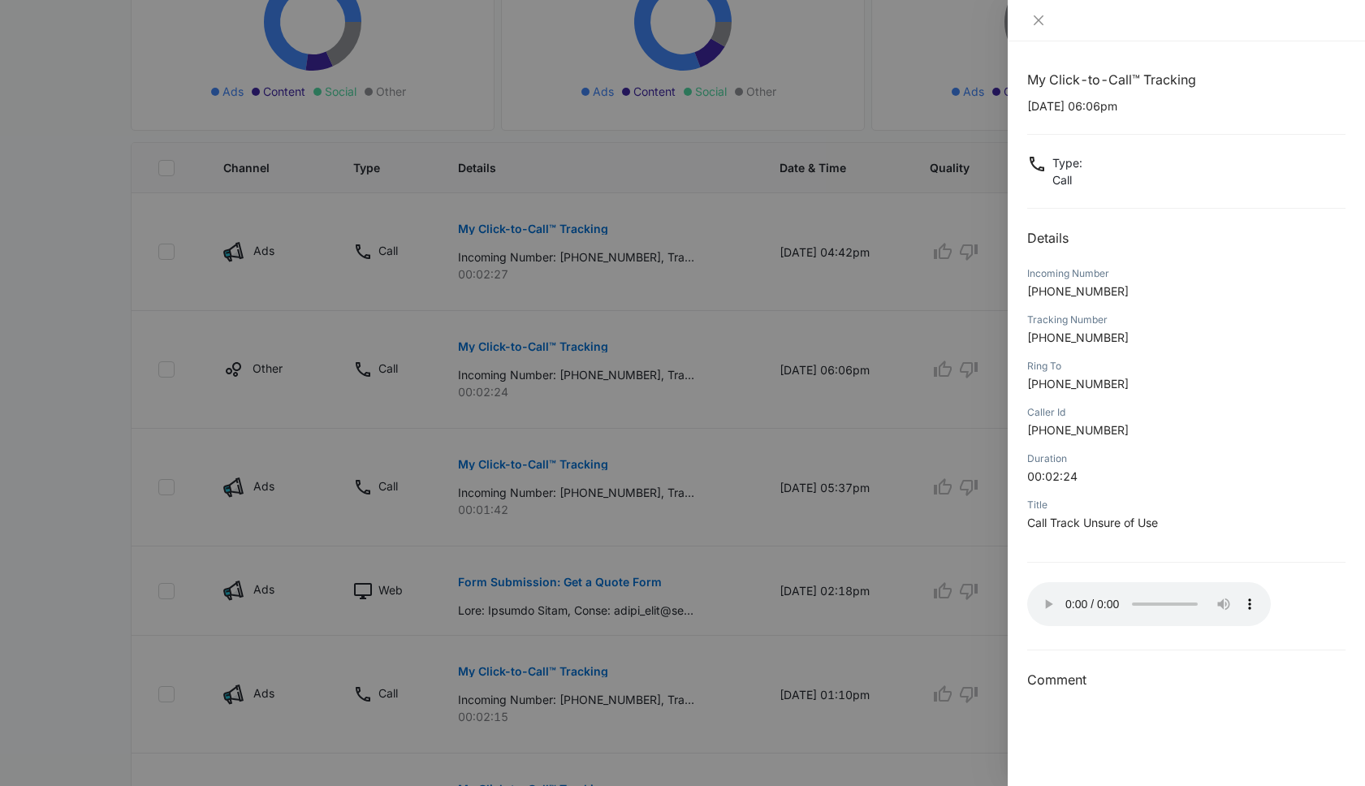
click at [1086, 292] on span "[PHONE_NUMBER]" at bounding box center [1078, 291] width 102 height 14
drag, startPoint x: 1114, startPoint y: 292, endPoint x: 1044, endPoint y: 292, distance: 69.8
click at [1043, 292] on span "[PHONE_NUMBER]" at bounding box center [1078, 291] width 102 height 14
copy span "9496906615"
click at [1030, 108] on p "[DATE] 06:06pm" at bounding box center [1186, 105] width 318 height 17
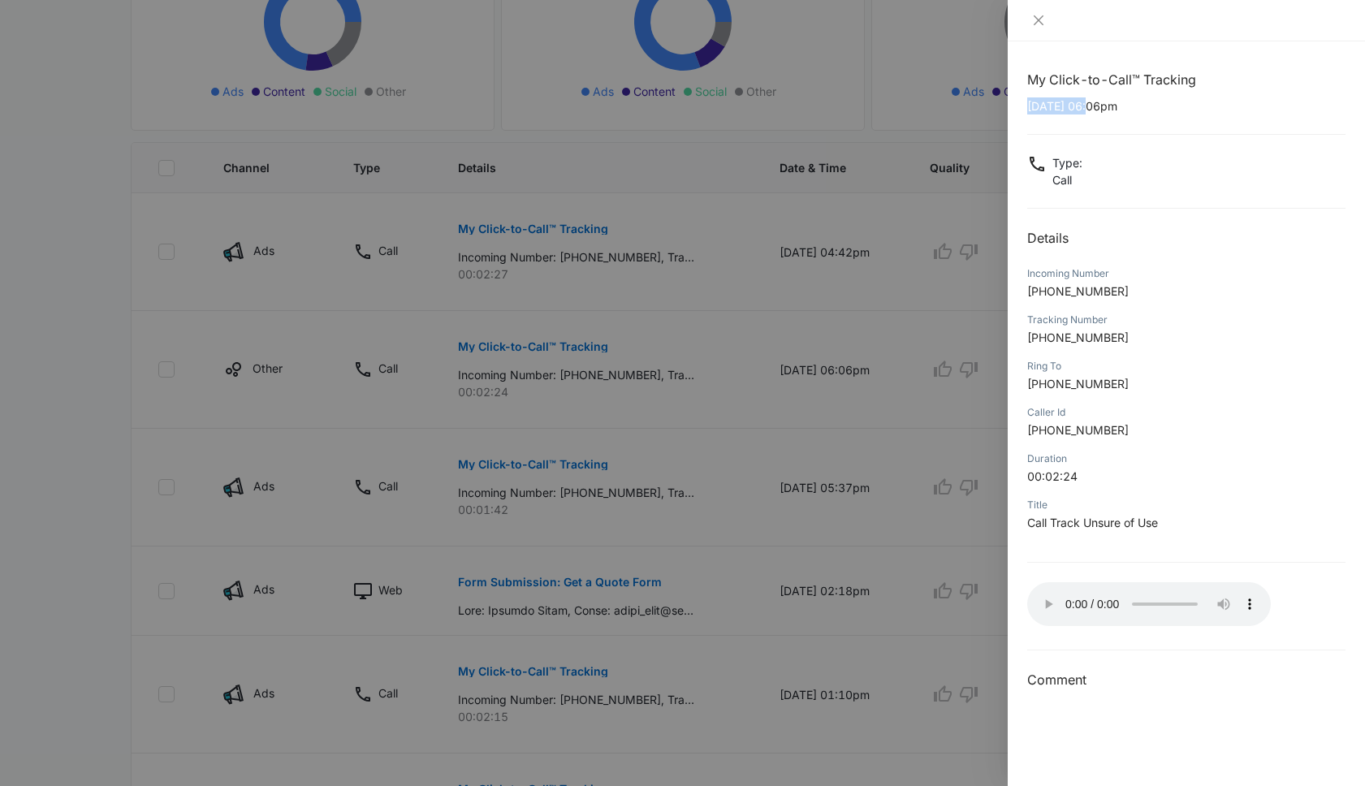
drag, startPoint x: 1027, startPoint y: 104, endPoint x: 1092, endPoint y: 110, distance: 65.2
click at [1092, 110] on p "[DATE] 06:06pm" at bounding box center [1186, 105] width 318 height 17
copy p "[DATE]"
click at [1021, 19] on div at bounding box center [1186, 20] width 357 height 41
click at [1032, 19] on icon "close" at bounding box center [1038, 20] width 13 height 13
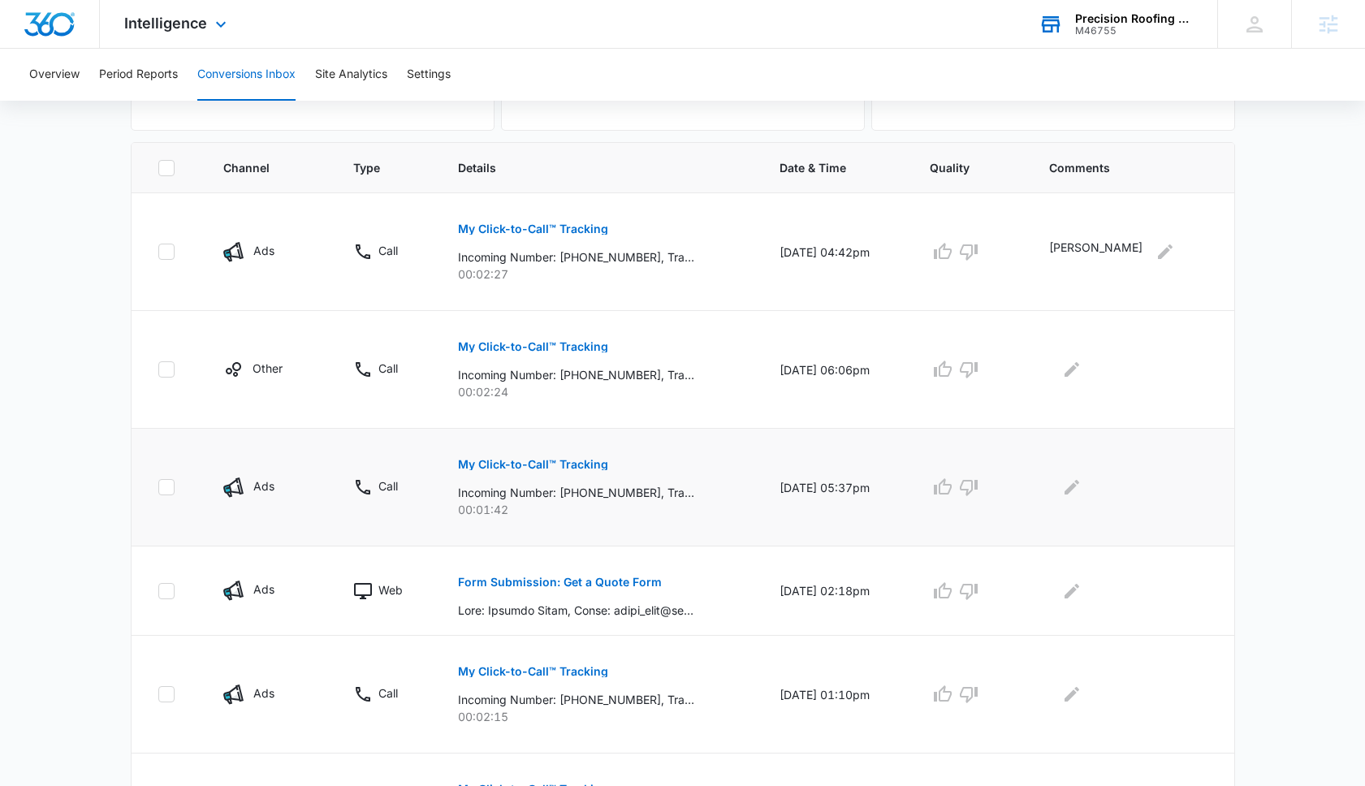
click at [597, 465] on p "My Click-to-Call™ Tracking" at bounding box center [533, 464] width 150 height 11
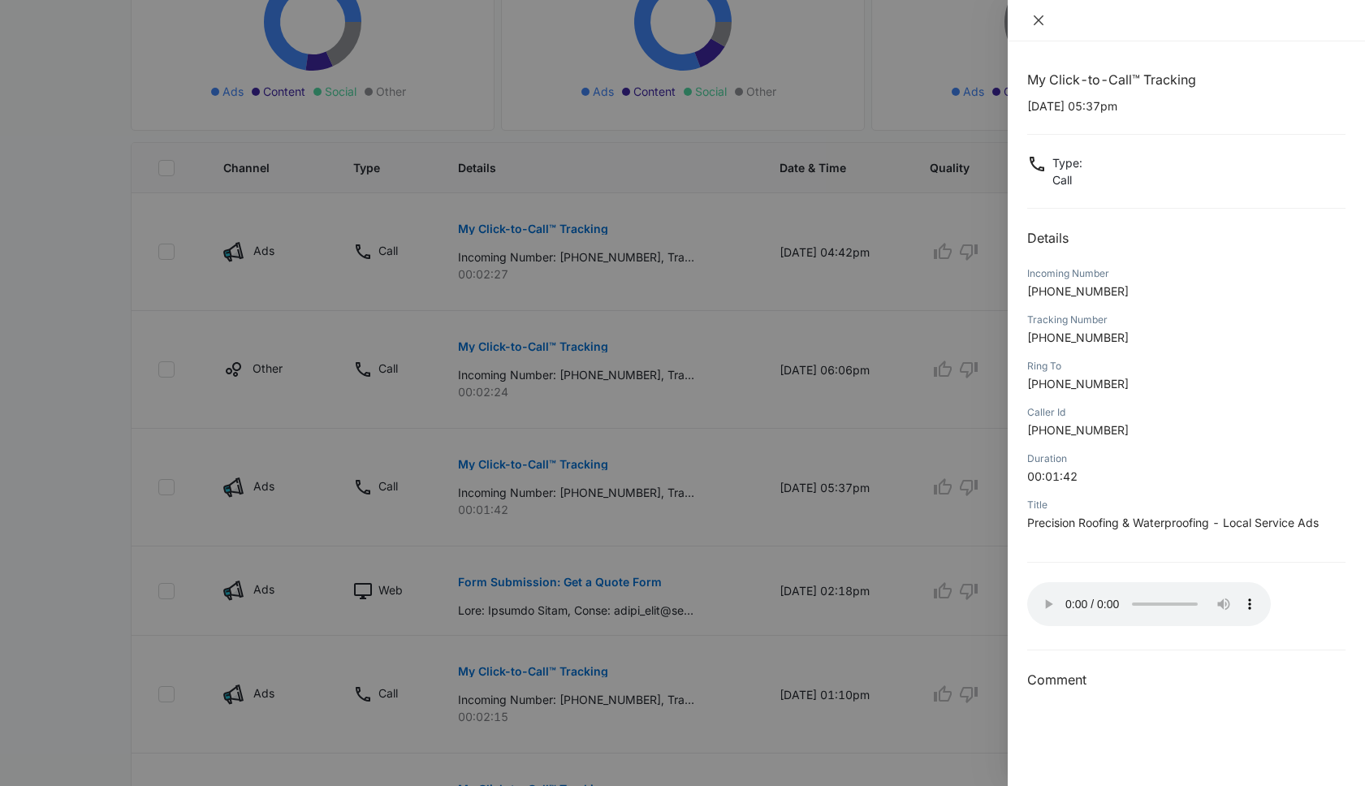
click at [1035, 23] on icon "close" at bounding box center [1039, 20] width 10 height 10
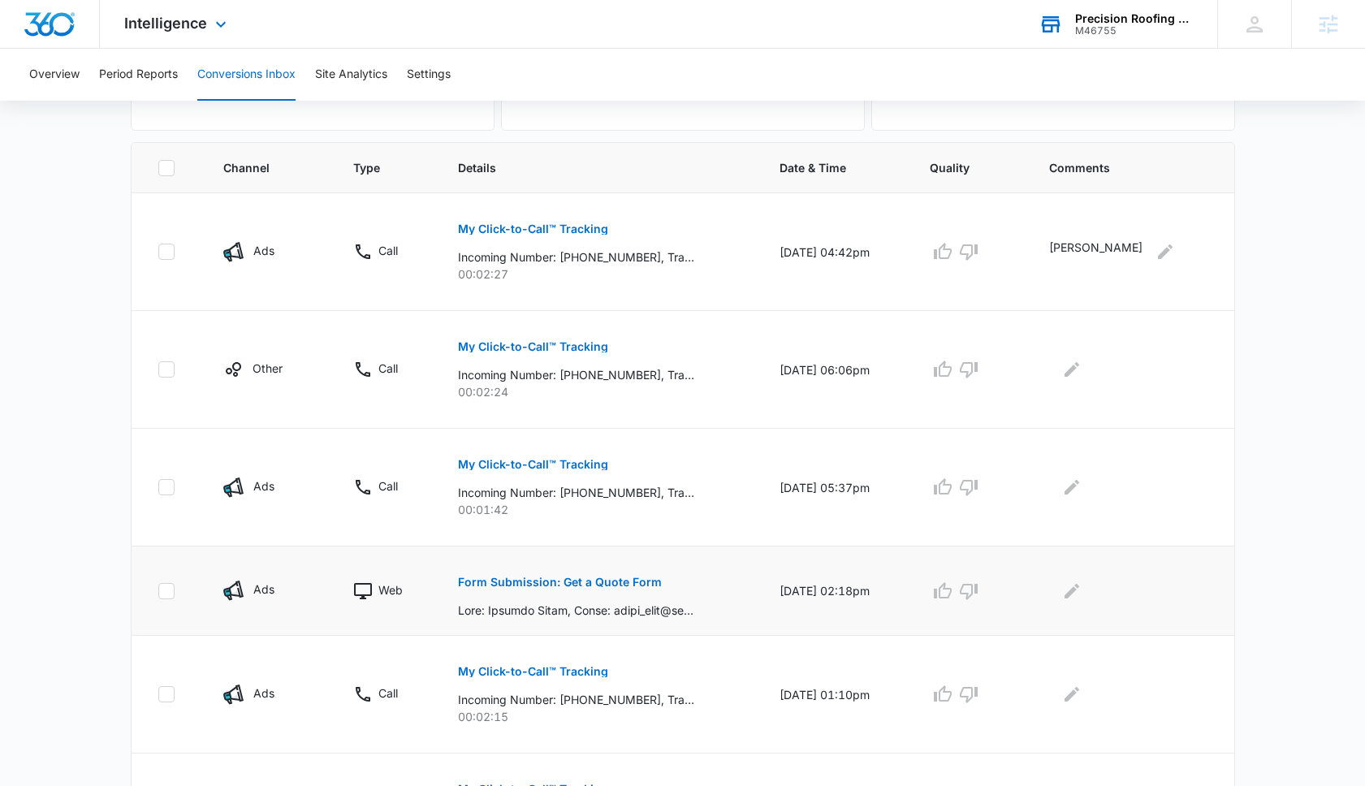
click at [619, 579] on p "Form Submission: Get a Quote Form" at bounding box center [560, 582] width 204 height 11
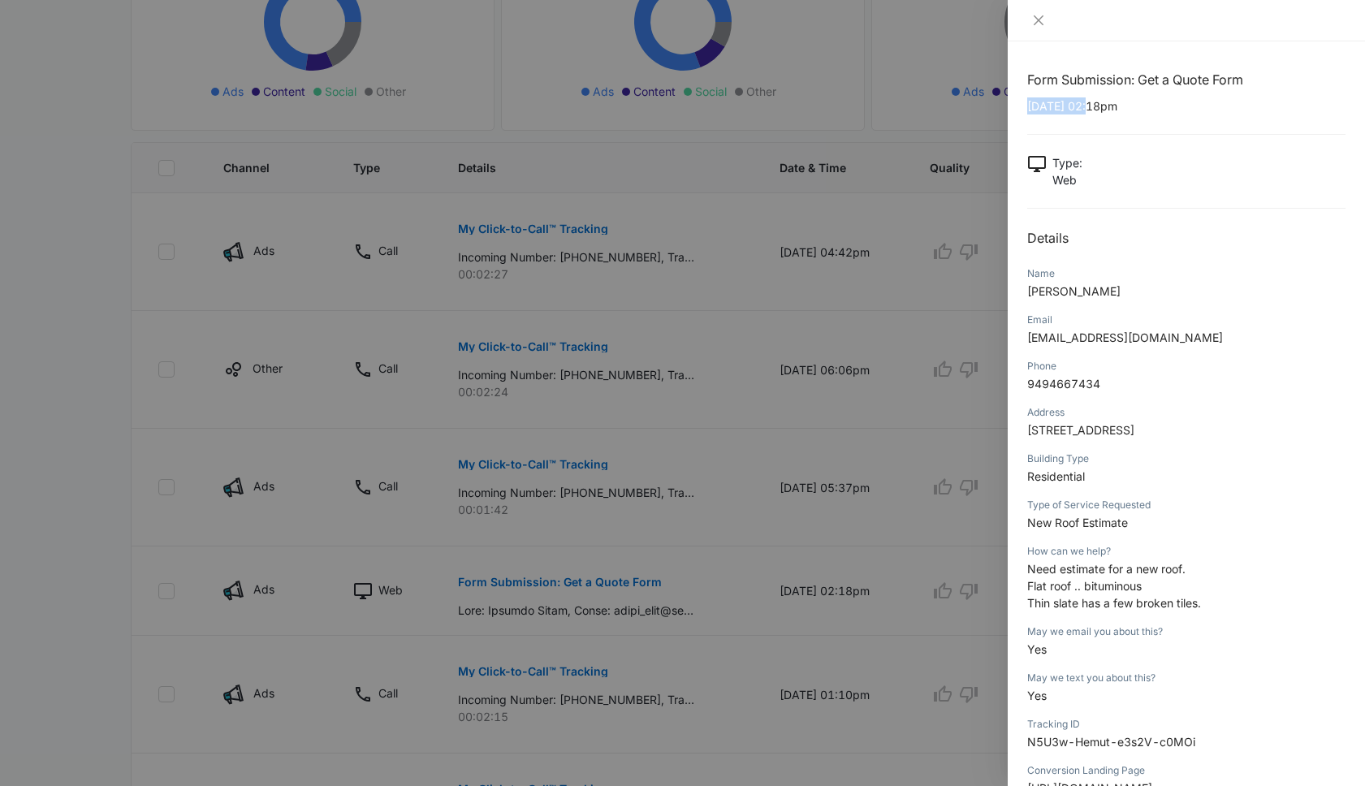
drag, startPoint x: 1027, startPoint y: 106, endPoint x: 1093, endPoint y: 107, distance: 65.8
click at [1093, 107] on p "08/06/2025 at 02:18pm" at bounding box center [1186, 105] width 318 height 17
copy p "08/06/2025"
drag, startPoint x: 1109, startPoint y: 295, endPoint x: 1016, endPoint y: 296, distance: 93.4
click at [1016, 296] on div "Form Submission: Get a Quote Form 08/06/2025 at 02:18pm Type : Web Details Name…" at bounding box center [1186, 413] width 357 height 745
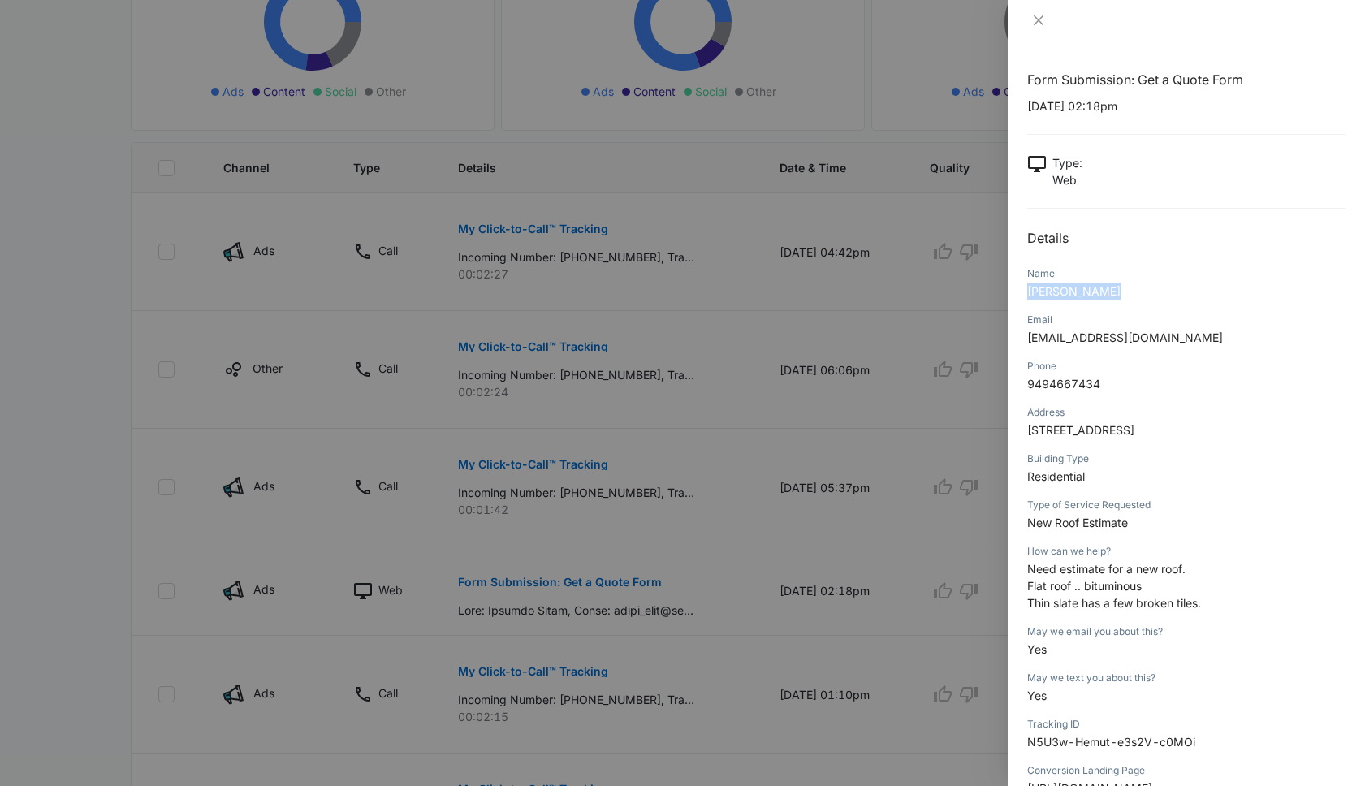
copy span "Marilyn Krahe"
drag, startPoint x: 1028, startPoint y: 430, endPoint x: 1224, endPoint y: 431, distance: 195.7
click at [1135, 431] on span "923 Tiller way, , Corona Del Mar, CA, 92625, United States" at bounding box center [1080, 430] width 107 height 14
copy span "923 Tiller way, , Corona Del Mar, CA,"
drag, startPoint x: 1109, startPoint y: 385, endPoint x: 1026, endPoint y: 384, distance: 83.7
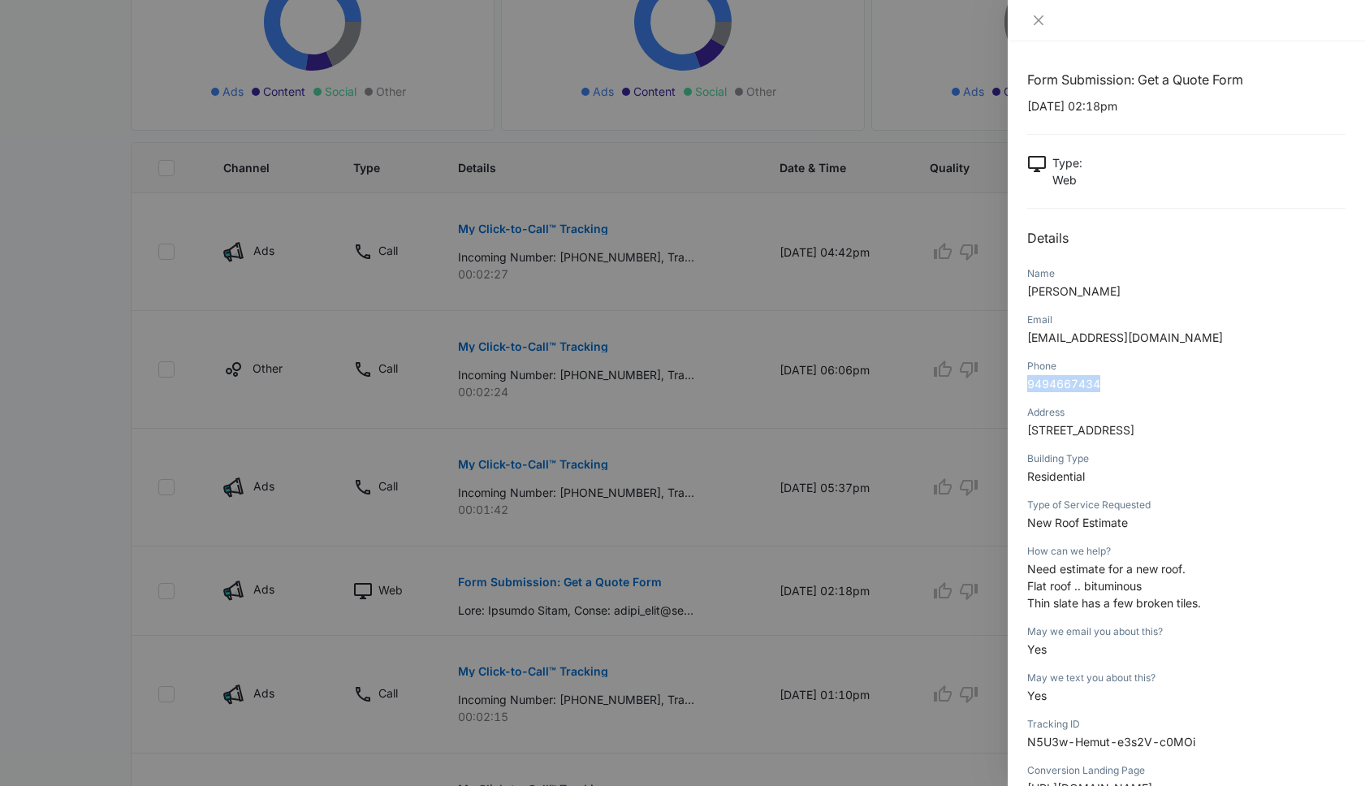
click at [1026, 384] on div "Form Submission: Get a Quote Form 08/06/2025 at 02:18pm Type : Web Details Name…" at bounding box center [1186, 413] width 357 height 745
copy span "9494667434"
drag, startPoint x: 1134, startPoint y: 525, endPoint x: 1031, endPoint y: 525, distance: 103.1
click at [1031, 525] on p "New Roof Estimate" at bounding box center [1186, 522] width 318 height 17
drag, startPoint x: 1027, startPoint y: 568, endPoint x: 1217, endPoint y: 608, distance: 193.4
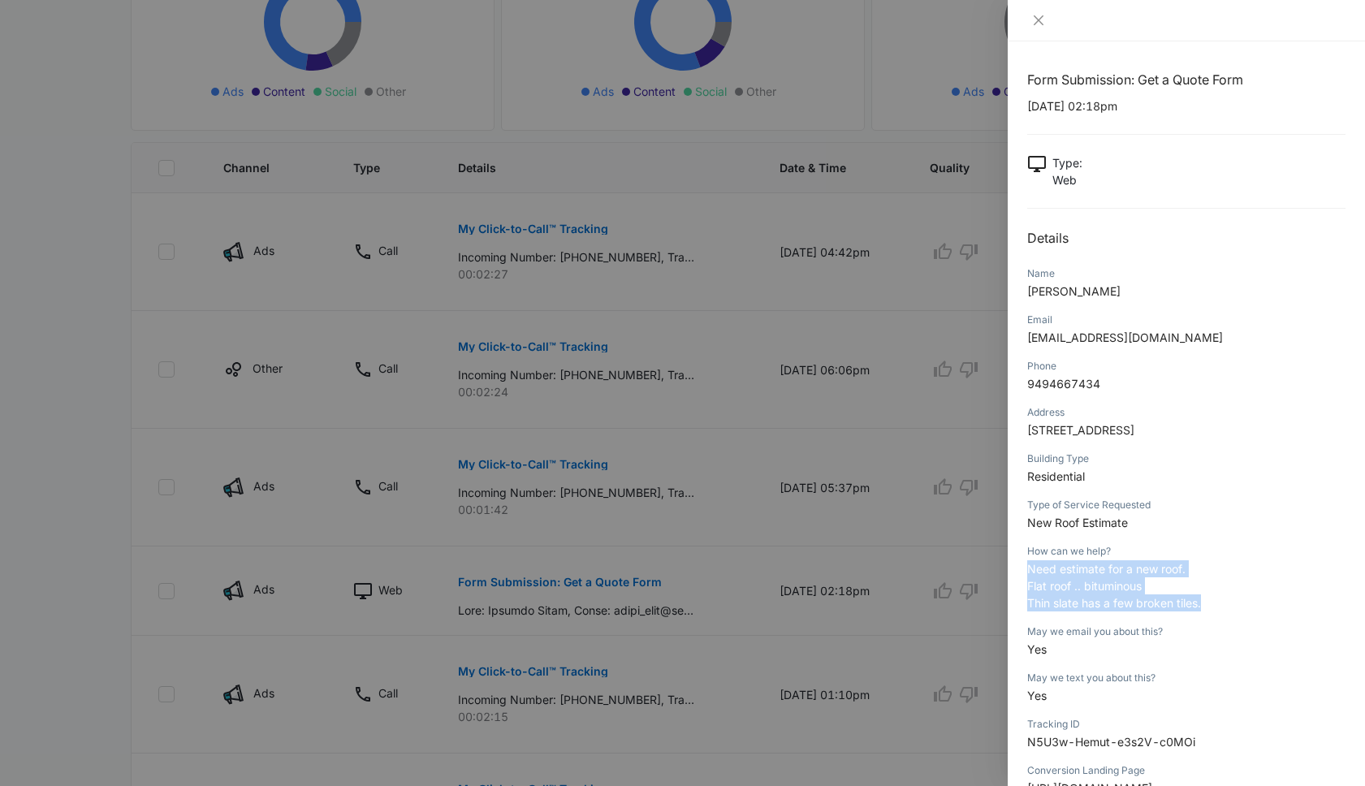
click at [1217, 608] on p "Need estimate for a new roof. Flat roof .. bituminous Thin slate has a few brok…" at bounding box center [1186, 585] width 318 height 51
copy p "Need estimate for a new roof. Flat roof .. bituminous Thin slate has a few brok…"
drag, startPoint x: 1129, startPoint y: 519, endPoint x: 1019, endPoint y: 529, distance: 110.1
click at [1019, 529] on div "Form Submission: Get a Quote Form 08/06/2025 at 02:18pm Type : Web Details Name…" at bounding box center [1186, 413] width 357 height 745
copy span "New Roof Estimate"
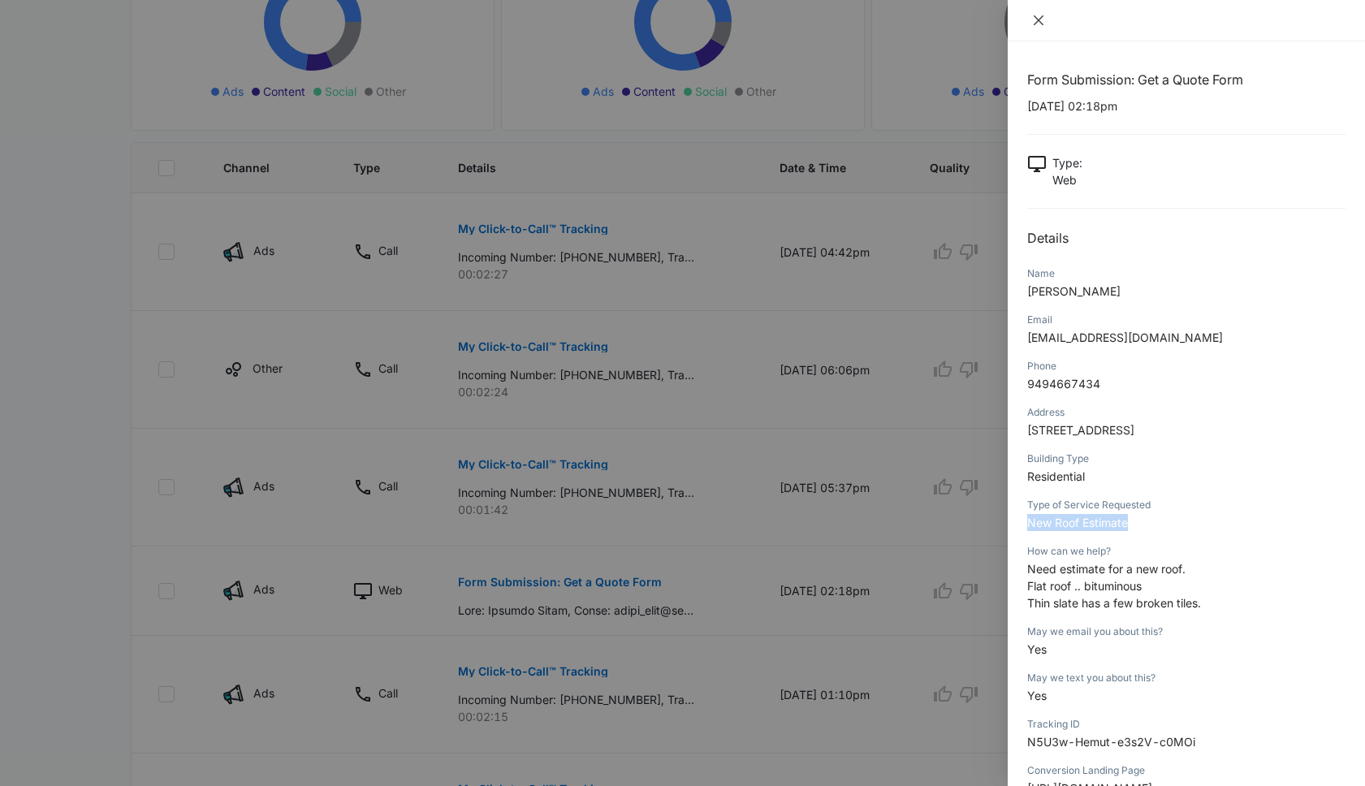
click at [1037, 19] on icon "close" at bounding box center [1038, 20] width 13 height 13
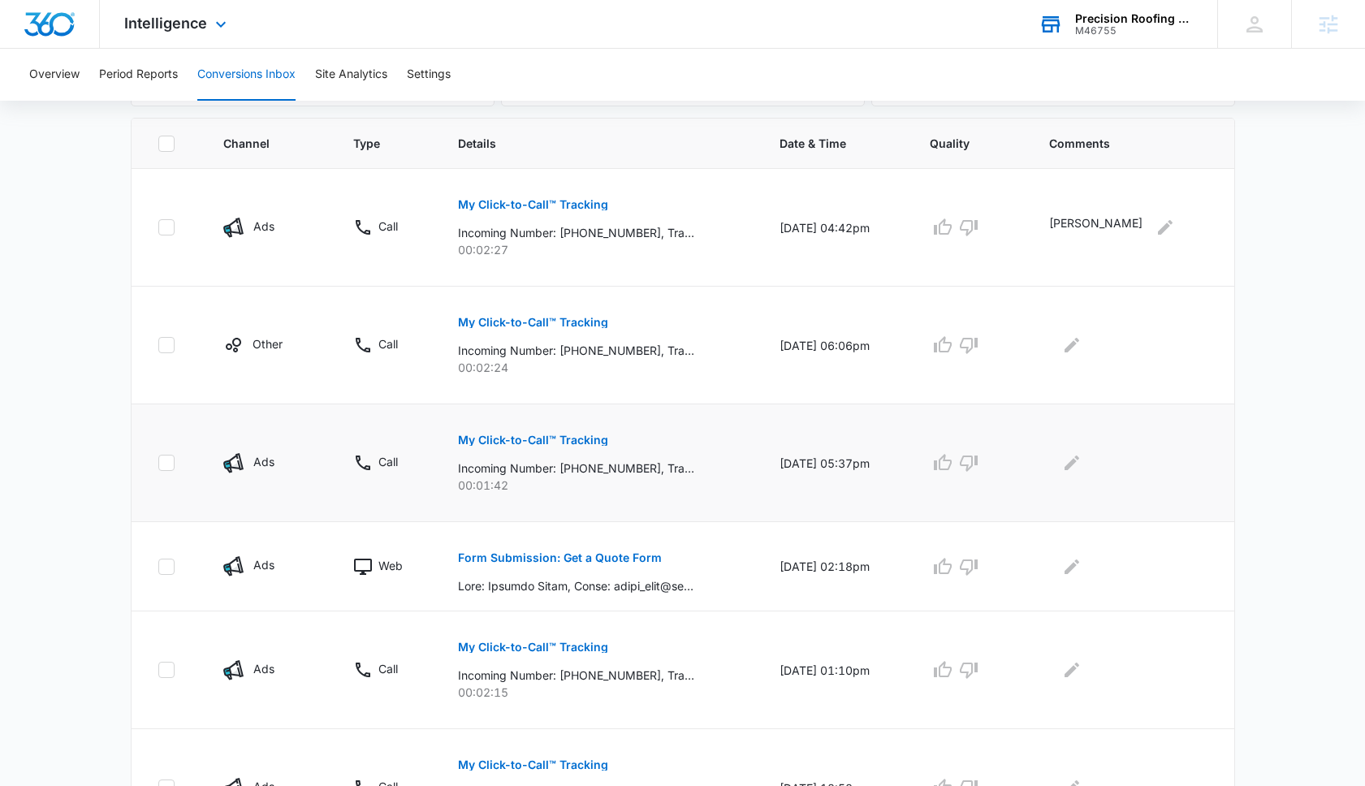
scroll to position [348, 0]
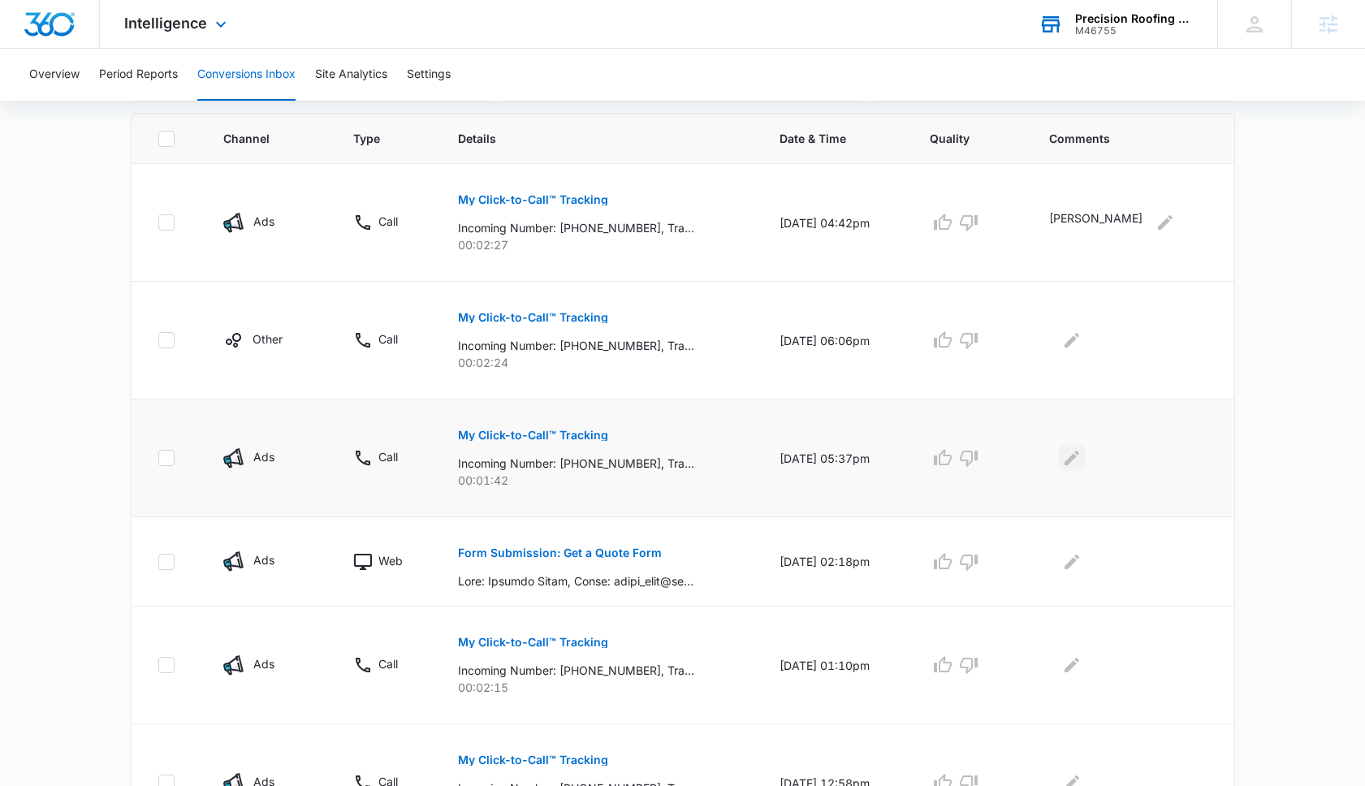
click at [1082, 456] on icon "Edit Comments" at bounding box center [1071, 457] width 19 height 19
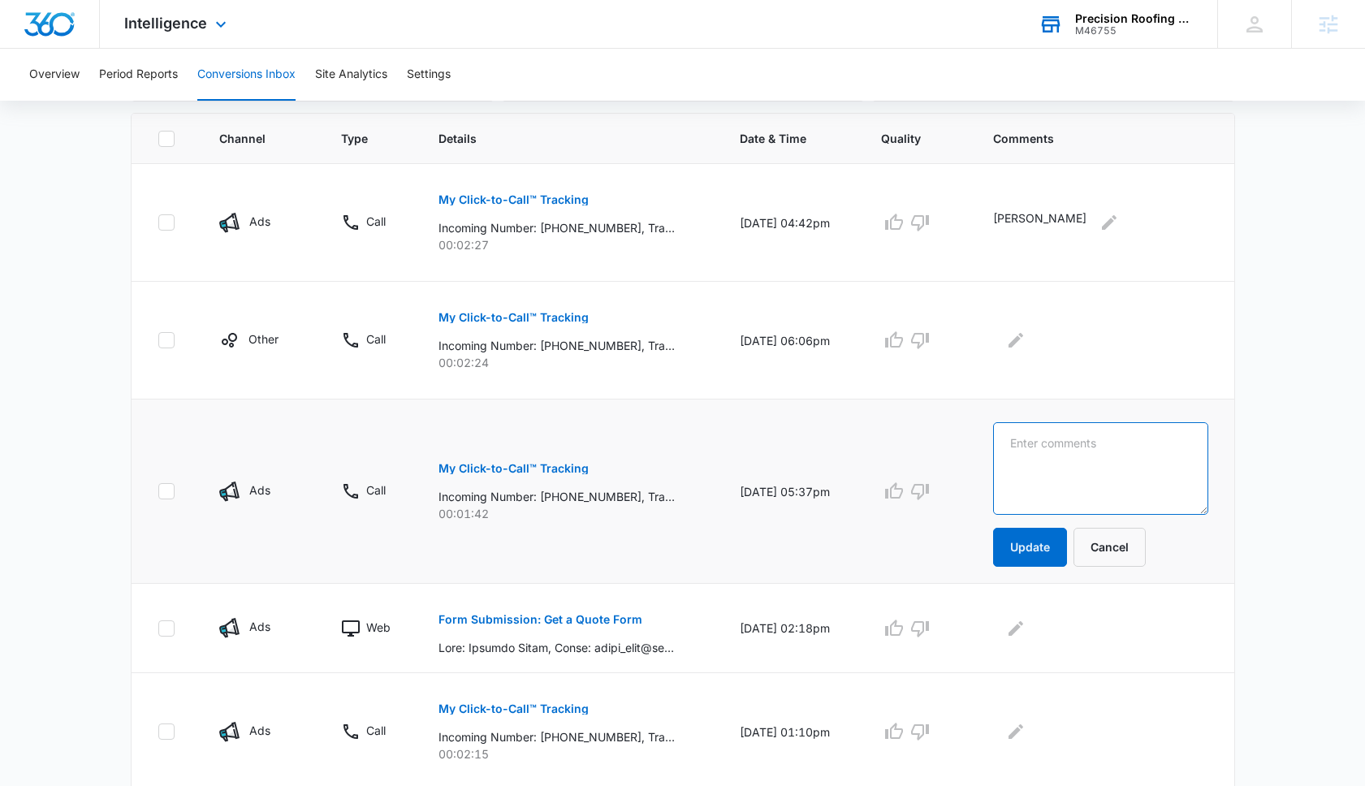
click at [1070, 459] on textarea at bounding box center [1100, 468] width 215 height 93
type textarea "LSA - Magazine ad company"
click at [1052, 550] on button "Update" at bounding box center [1030, 547] width 74 height 39
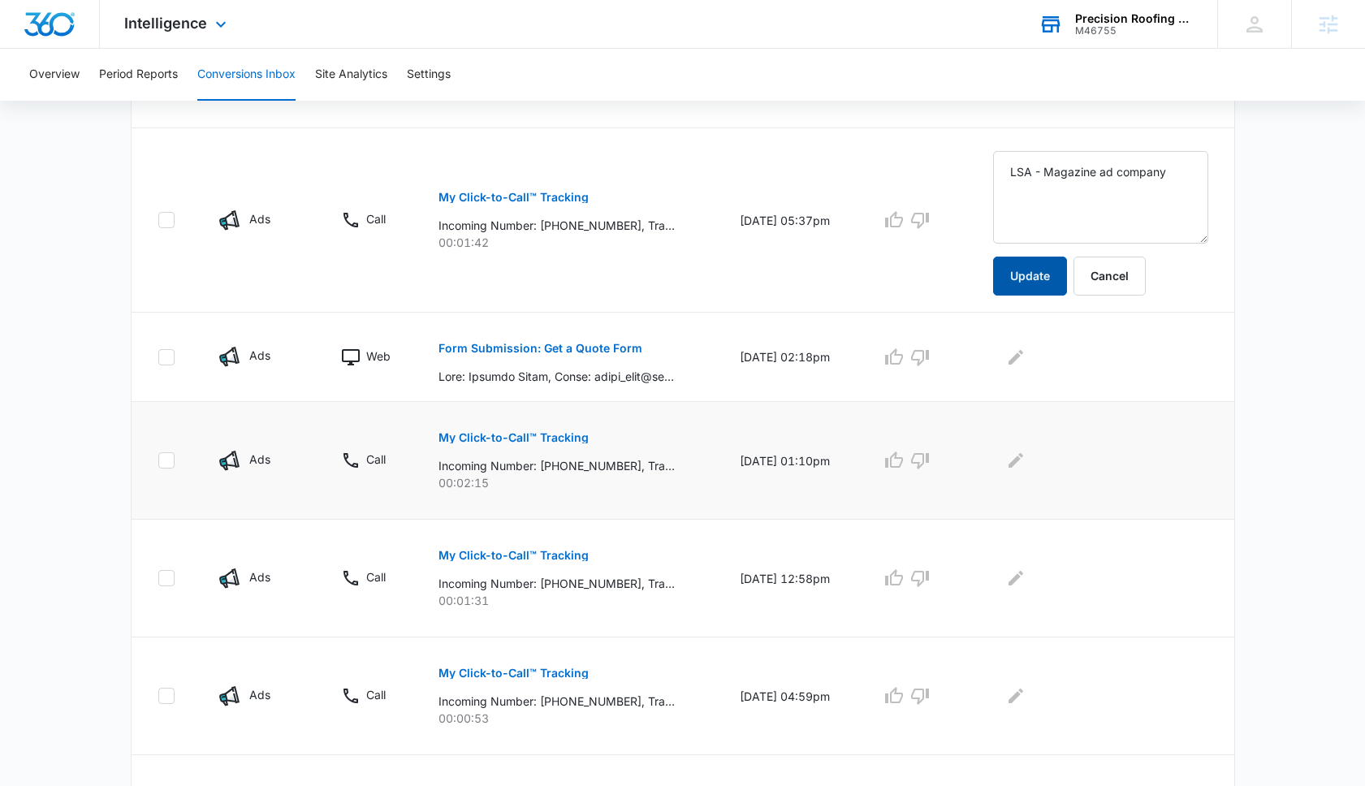
scroll to position [628, 0]
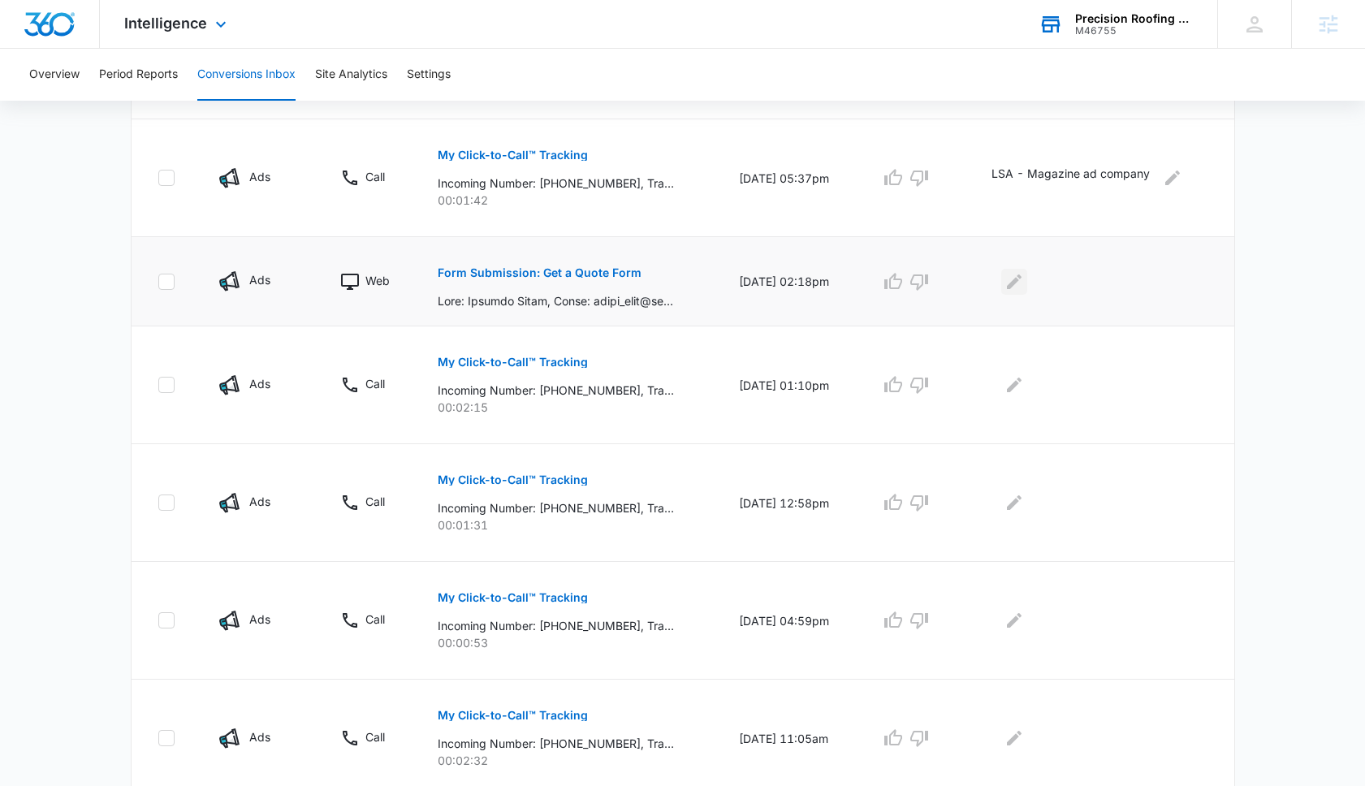
click at [1022, 281] on icon "Edit Comments" at bounding box center [1014, 281] width 15 height 15
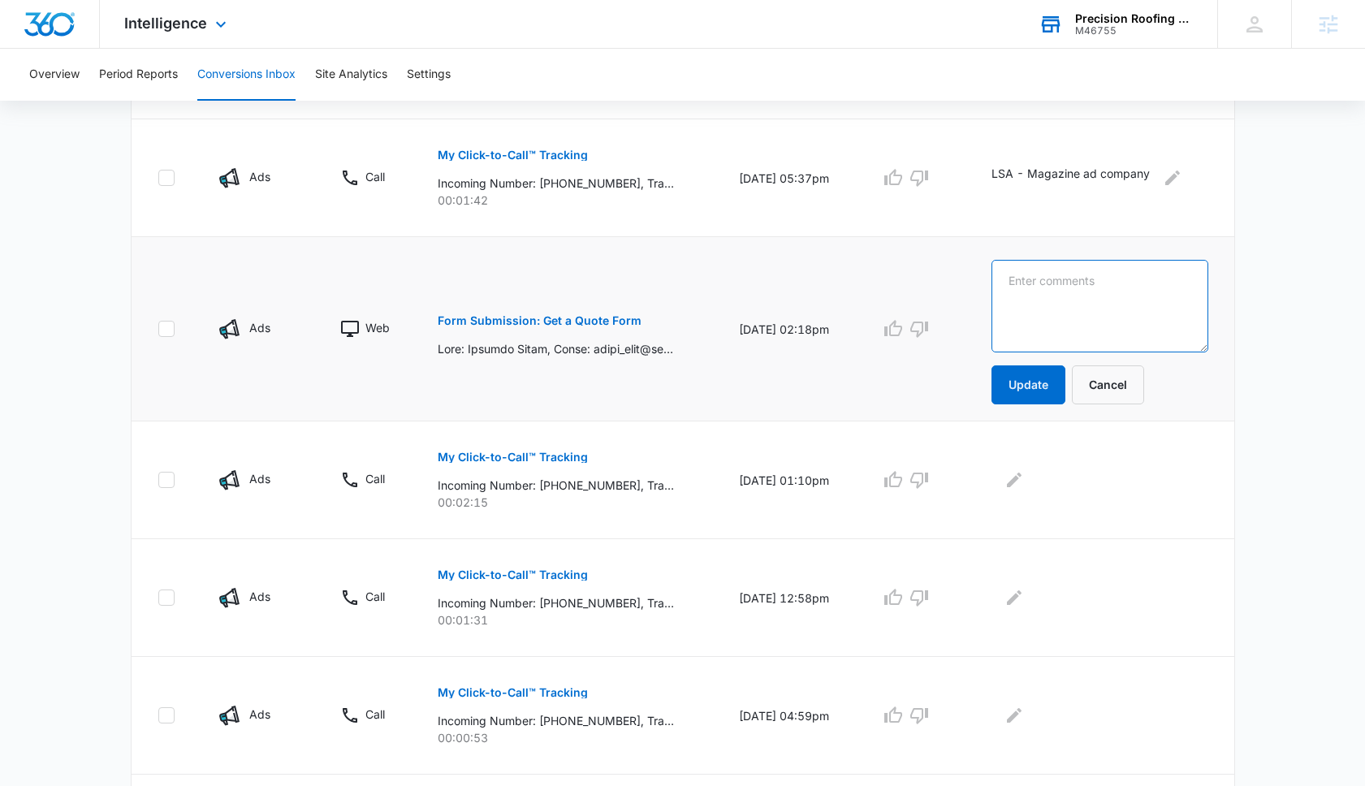
click at [1025, 281] on textarea at bounding box center [1100, 306] width 216 height 93
paste textarea "Need estimate for a new roof. Flat roof .. bituminous. Thin slate has a few bro…"
type textarea "Need estimate for a new roof. Flat roof .. bituminous. Thin slate has a few bro…"
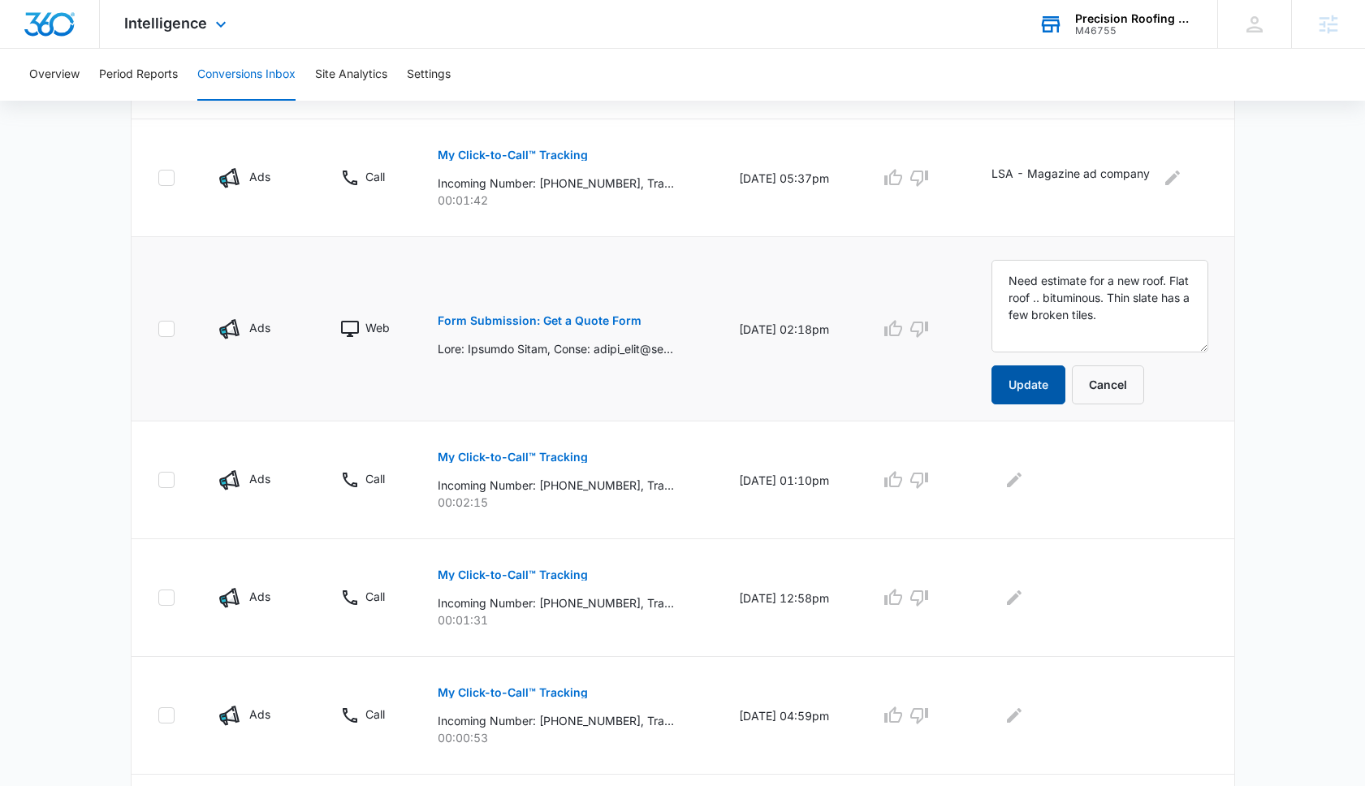
click at [1023, 377] on button "Update" at bounding box center [1029, 384] width 74 height 39
click at [509, 464] on button "My Click-to-Call™ Tracking" at bounding box center [513, 457] width 150 height 39
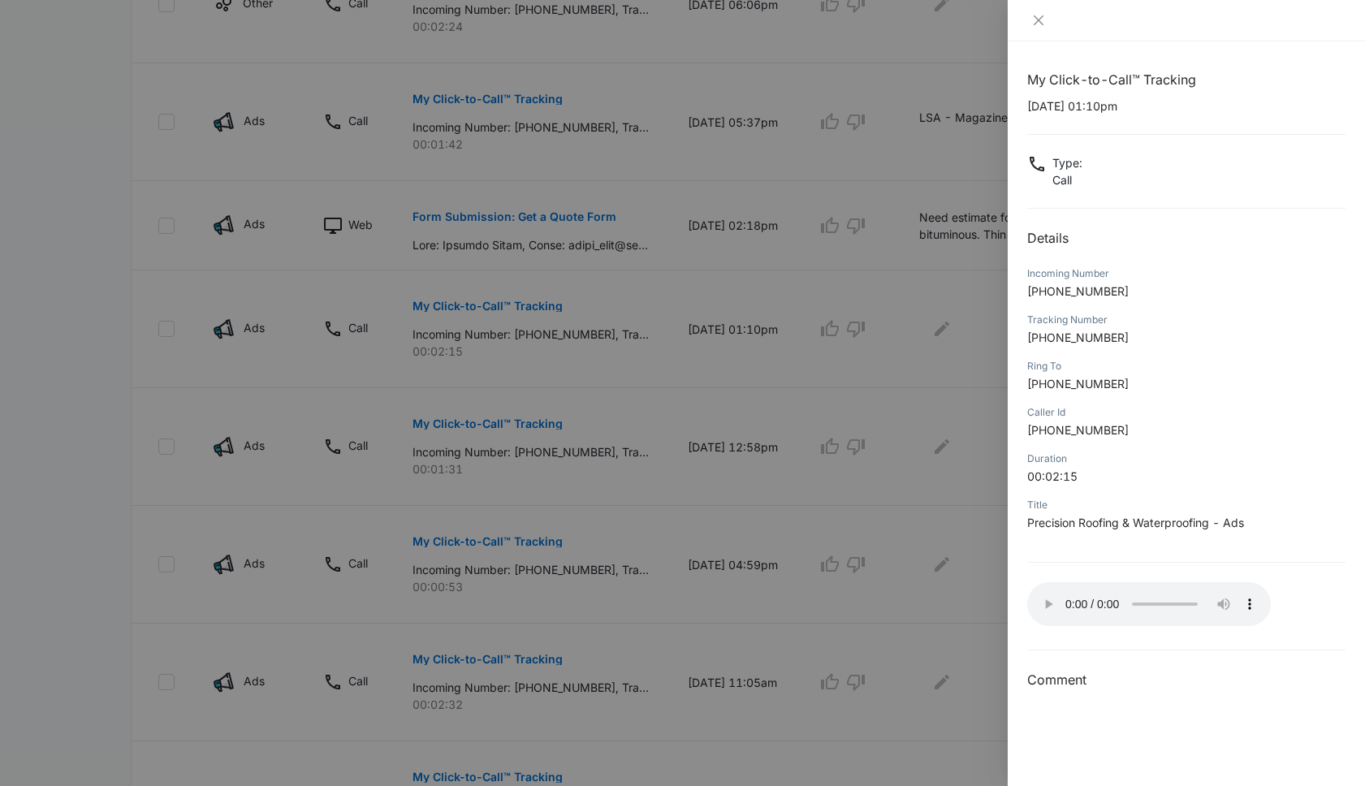
scroll to position [680, 0]
click at [1041, 19] on icon "close" at bounding box center [1038, 20] width 13 height 13
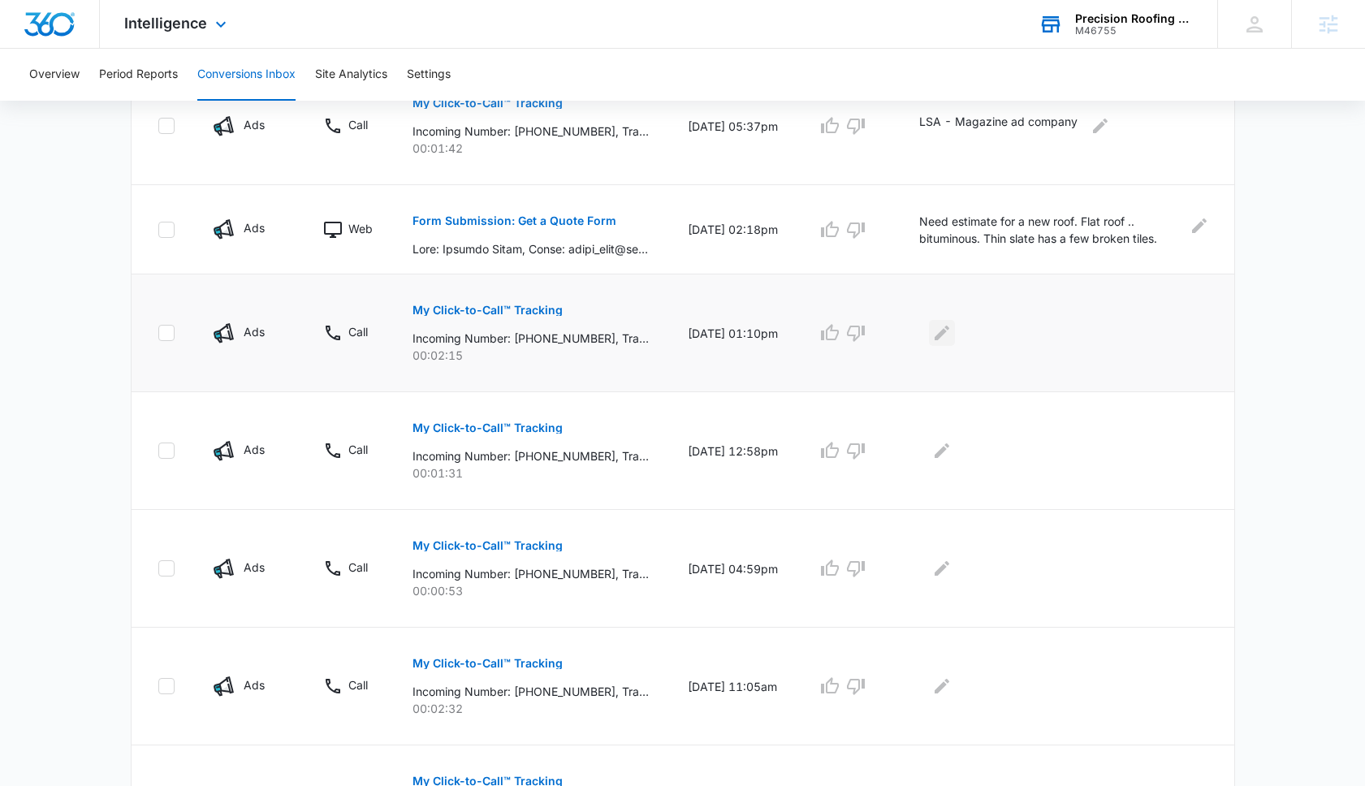
click at [949, 332] on icon "Edit Comments" at bounding box center [942, 333] width 15 height 15
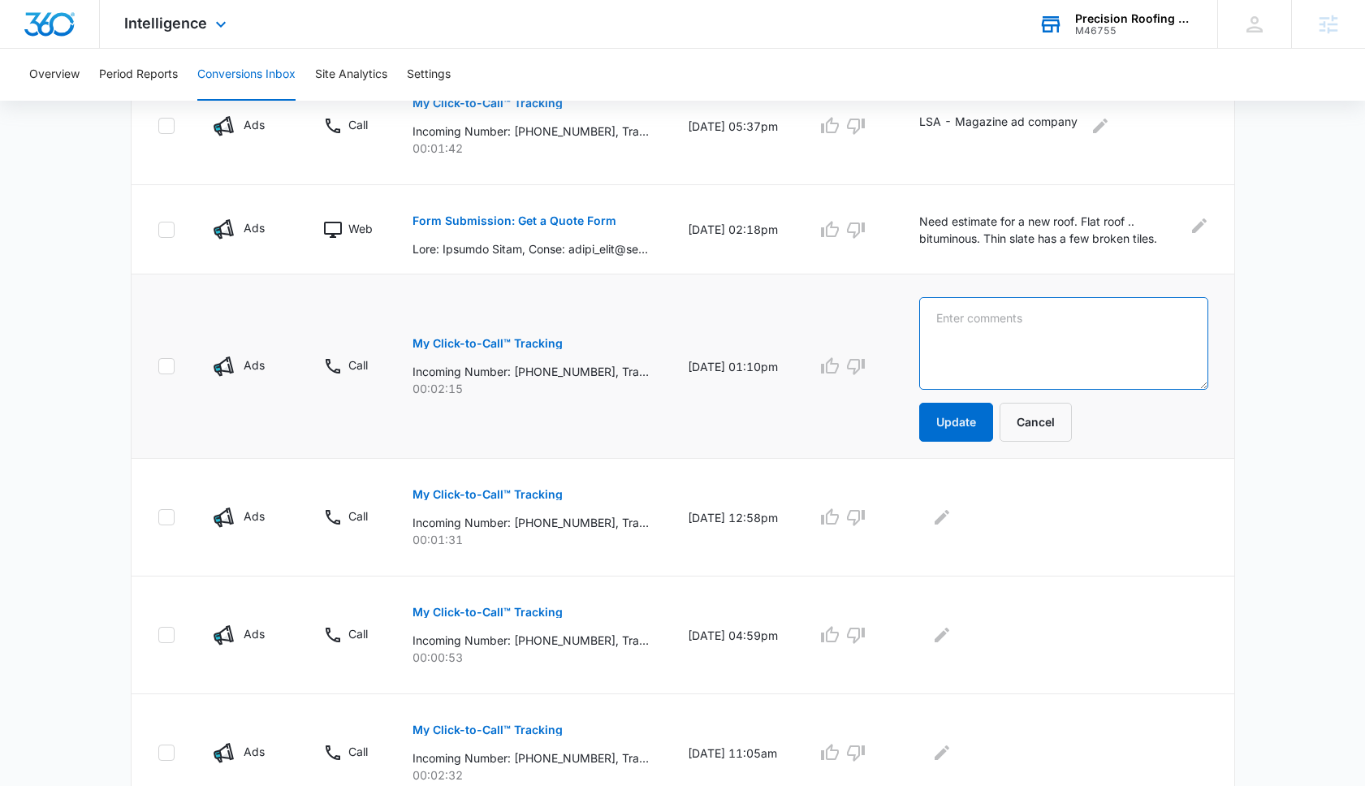
click at [1014, 339] on textarea at bounding box center [1063, 343] width 289 height 93
drag, startPoint x: 980, startPoint y: 339, endPoint x: 936, endPoint y: 313, distance: 51.3
click at [936, 313] on textarea "Looking for someone to re-paint her metal roof" at bounding box center [1063, 343] width 289 height 93
type textarea "Looking for someone to re-paint her metal roof"
click at [954, 437] on button "Update" at bounding box center [956, 422] width 74 height 39
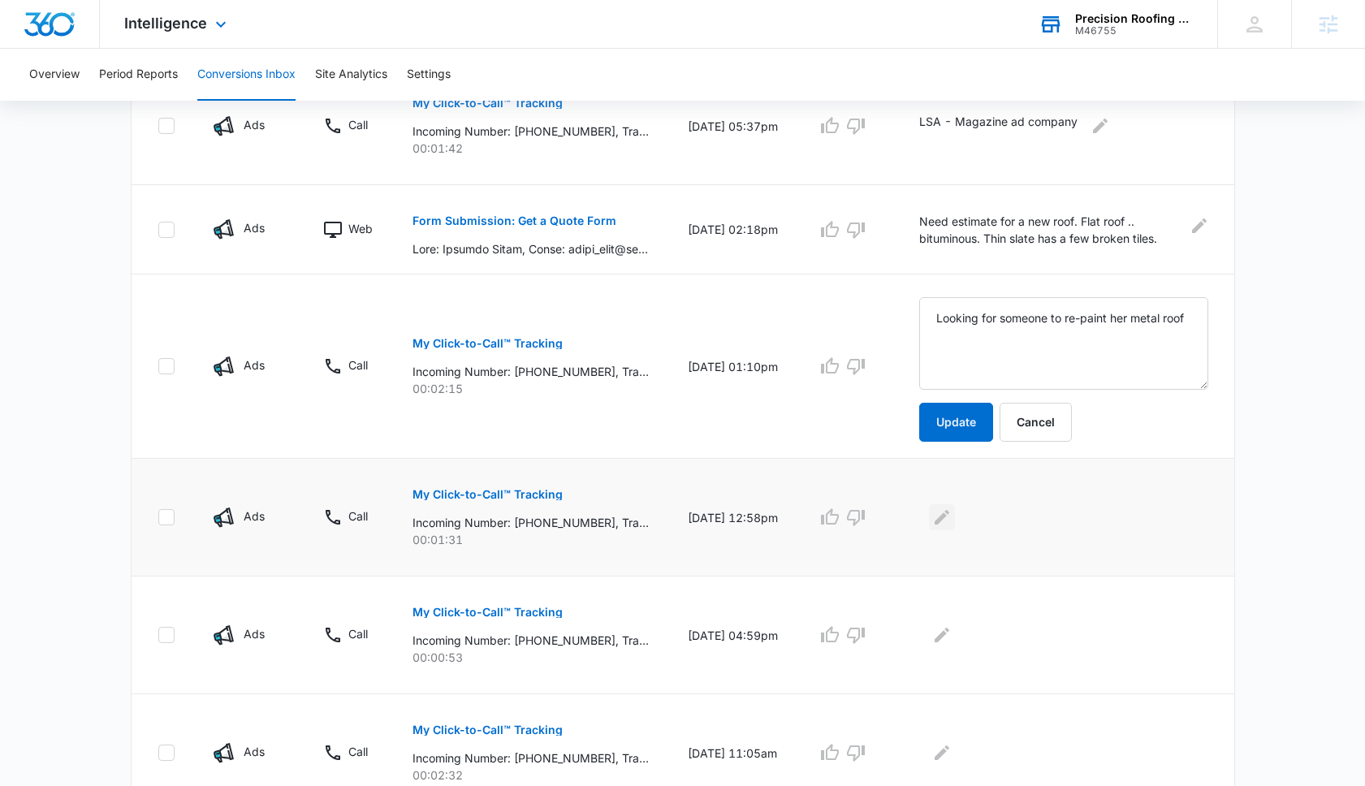
click at [952, 518] on icon "Edit Comments" at bounding box center [941, 517] width 19 height 19
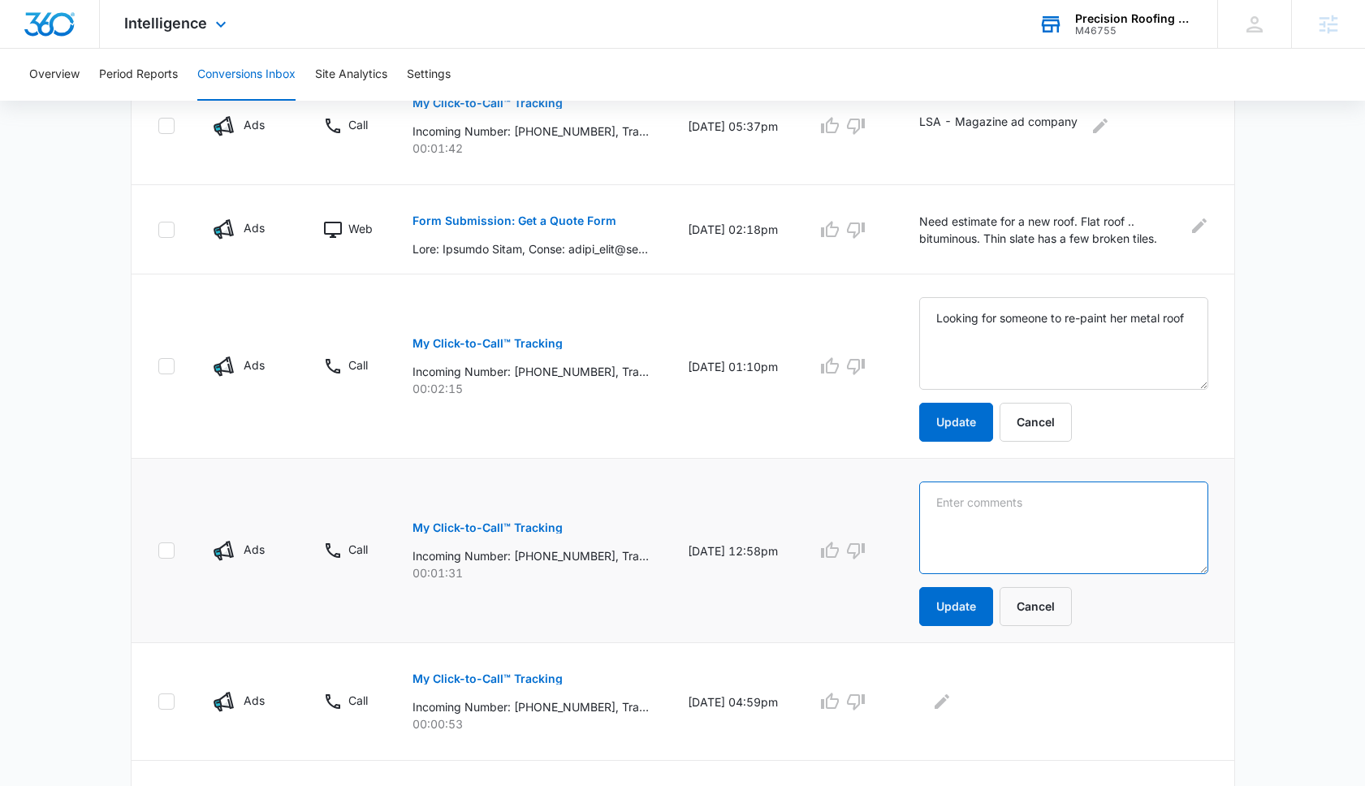
click at [957, 390] on textarea at bounding box center [1063, 343] width 289 height 93
click at [962, 390] on textarea at bounding box center [1063, 343] width 289 height 93
paste textarea "Looking for someone to re-paint her metal roof"
type textarea "Looking for someone to re-paint her metal roof"
click at [968, 606] on button "Update" at bounding box center [956, 606] width 74 height 39
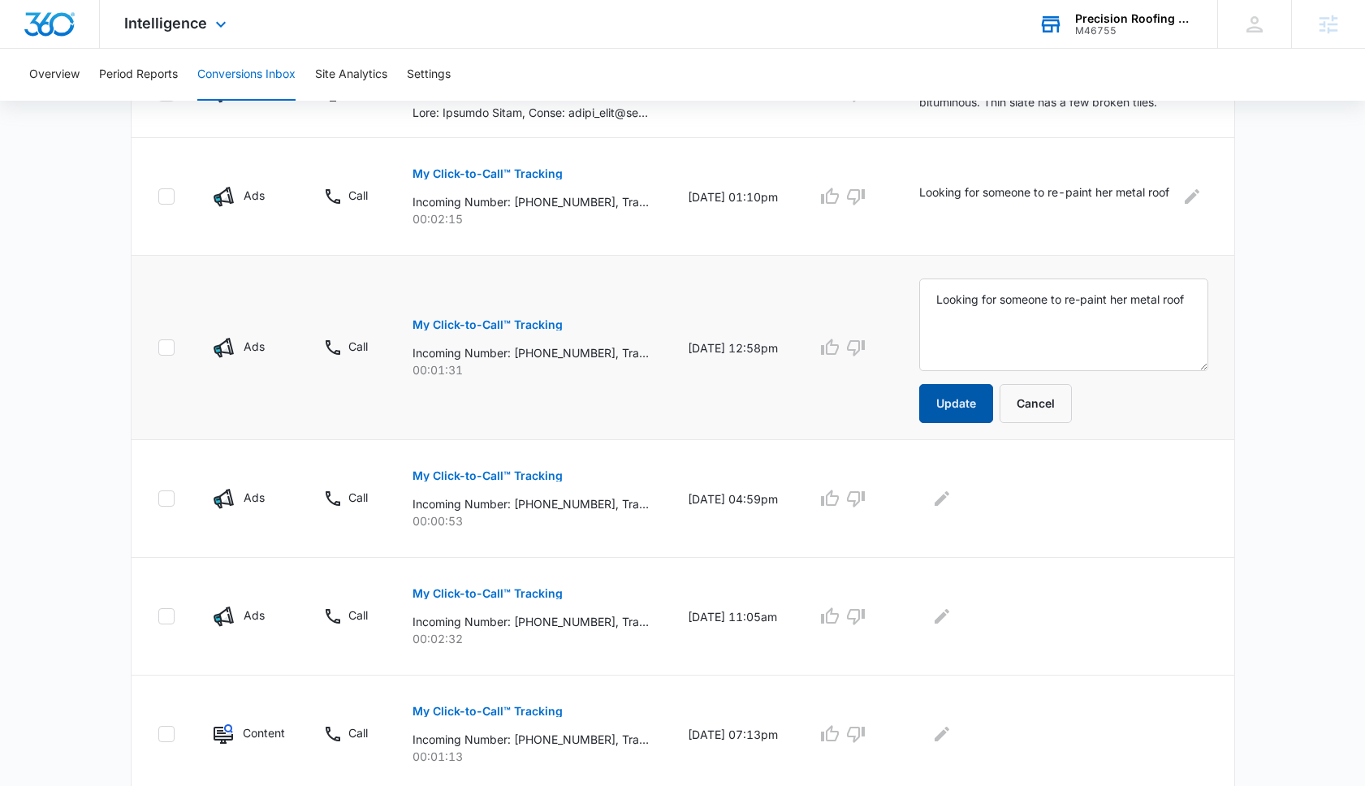
scroll to position [885, 0]
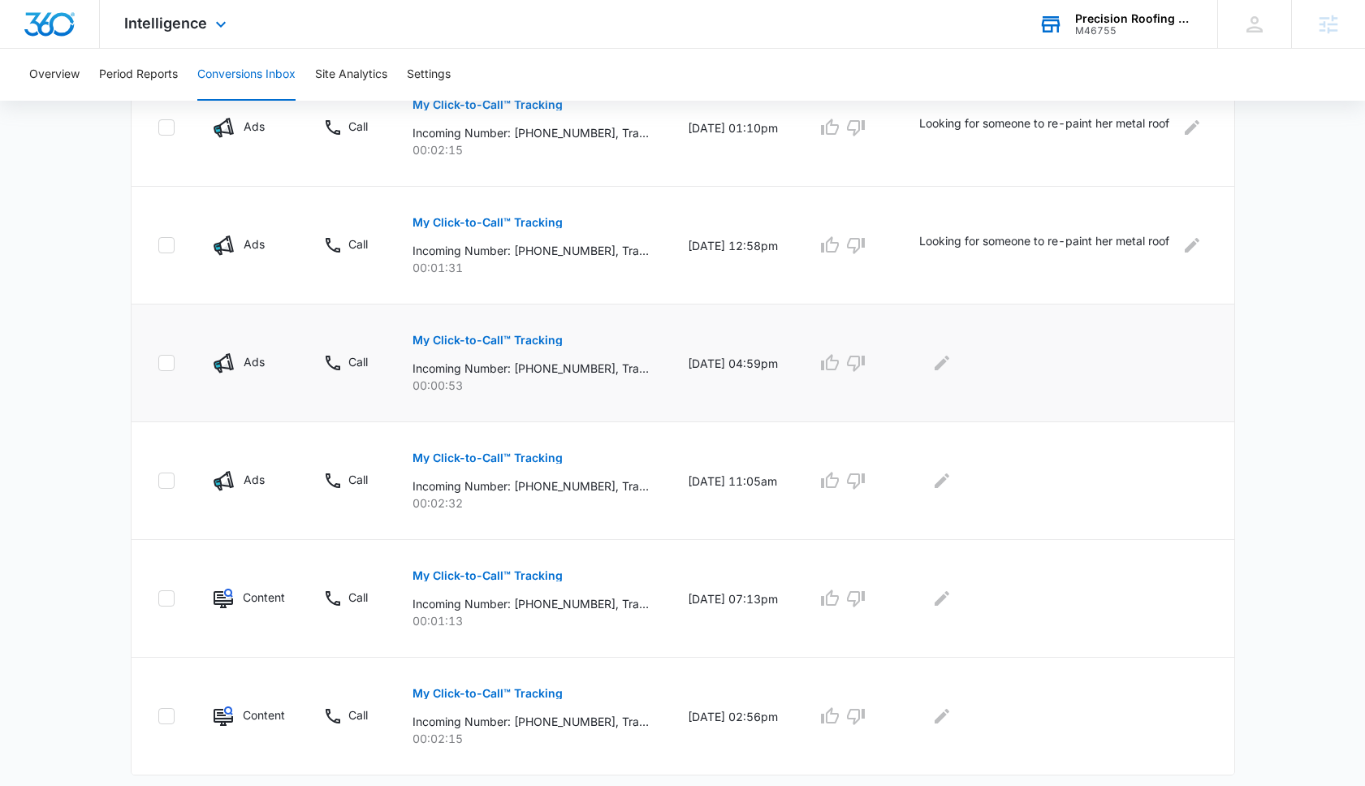
click at [522, 335] on p "My Click-to-Call™ Tracking" at bounding box center [488, 340] width 150 height 11
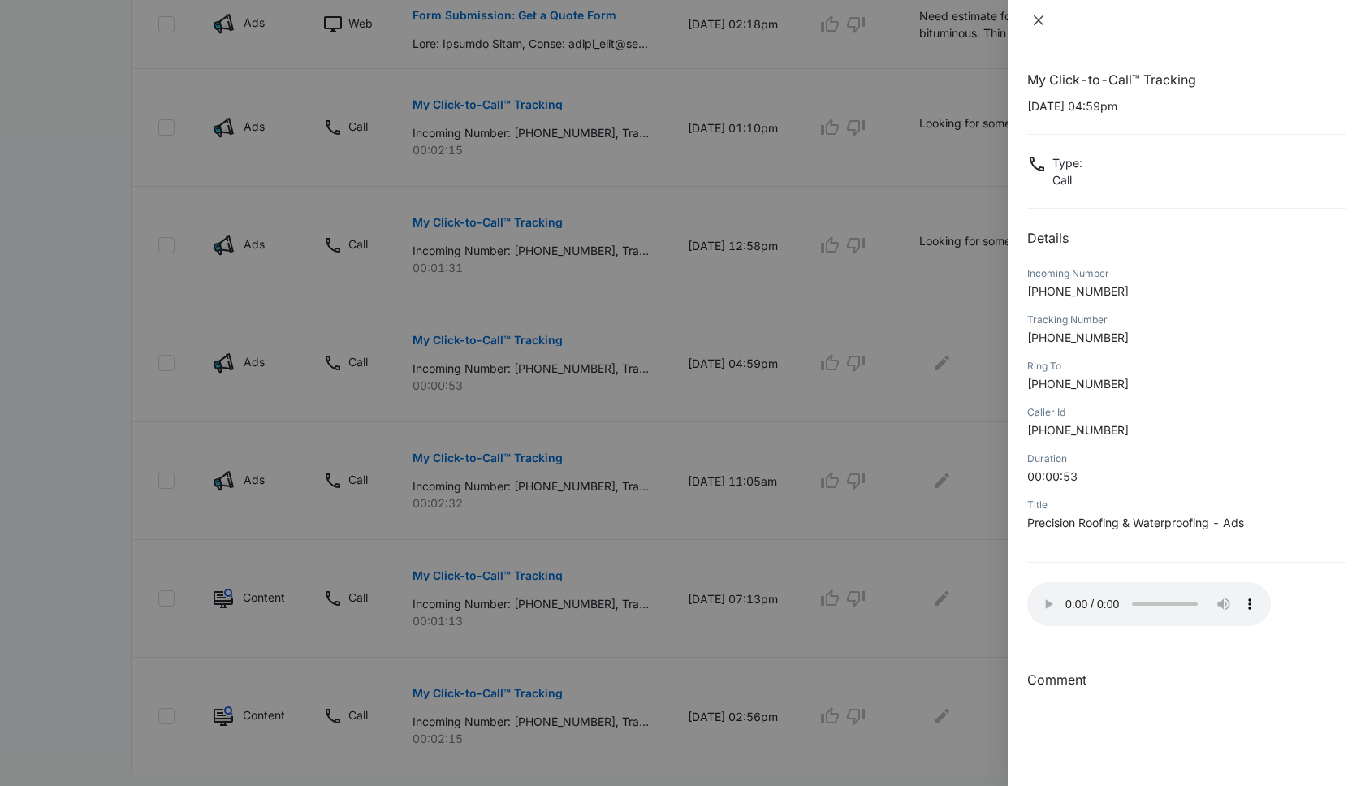
click at [1040, 14] on icon "close" at bounding box center [1038, 20] width 13 height 13
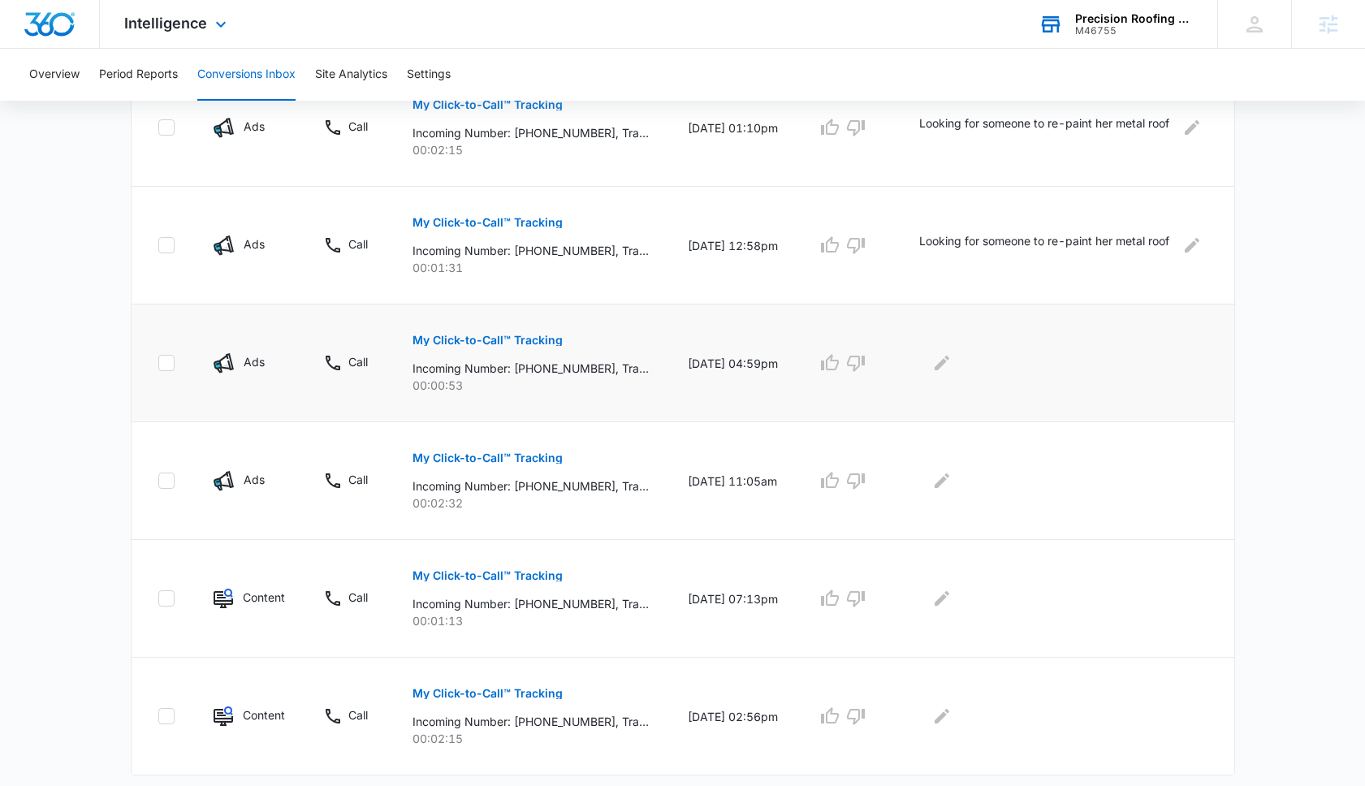
click at [970, 361] on div at bounding box center [1063, 363] width 289 height 26
click at [949, 361] on icon "Edit Comments" at bounding box center [942, 363] width 15 height 15
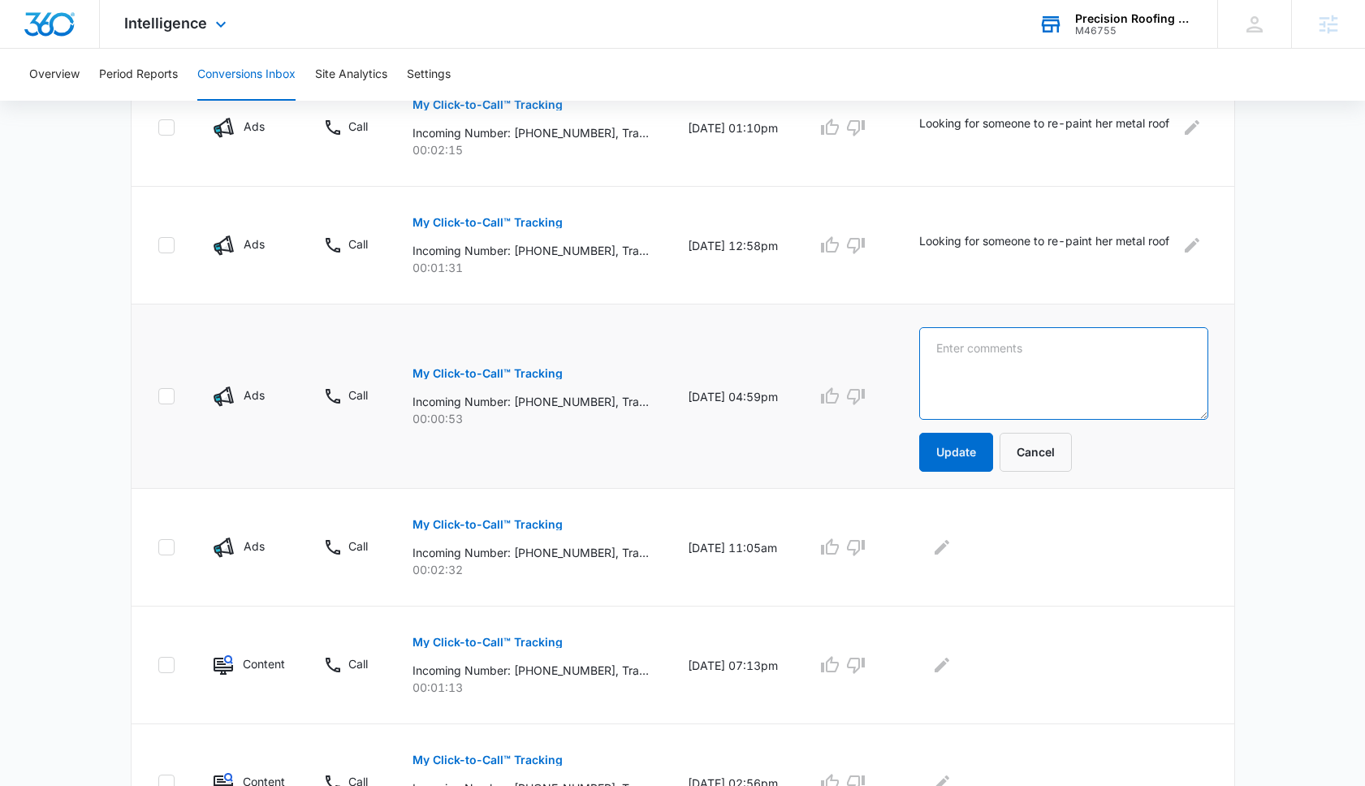
click at [955, 361] on textarea at bounding box center [1063, 373] width 289 height 93
type textarea "Wrong Number"
click at [958, 468] on button "Update" at bounding box center [956, 452] width 74 height 39
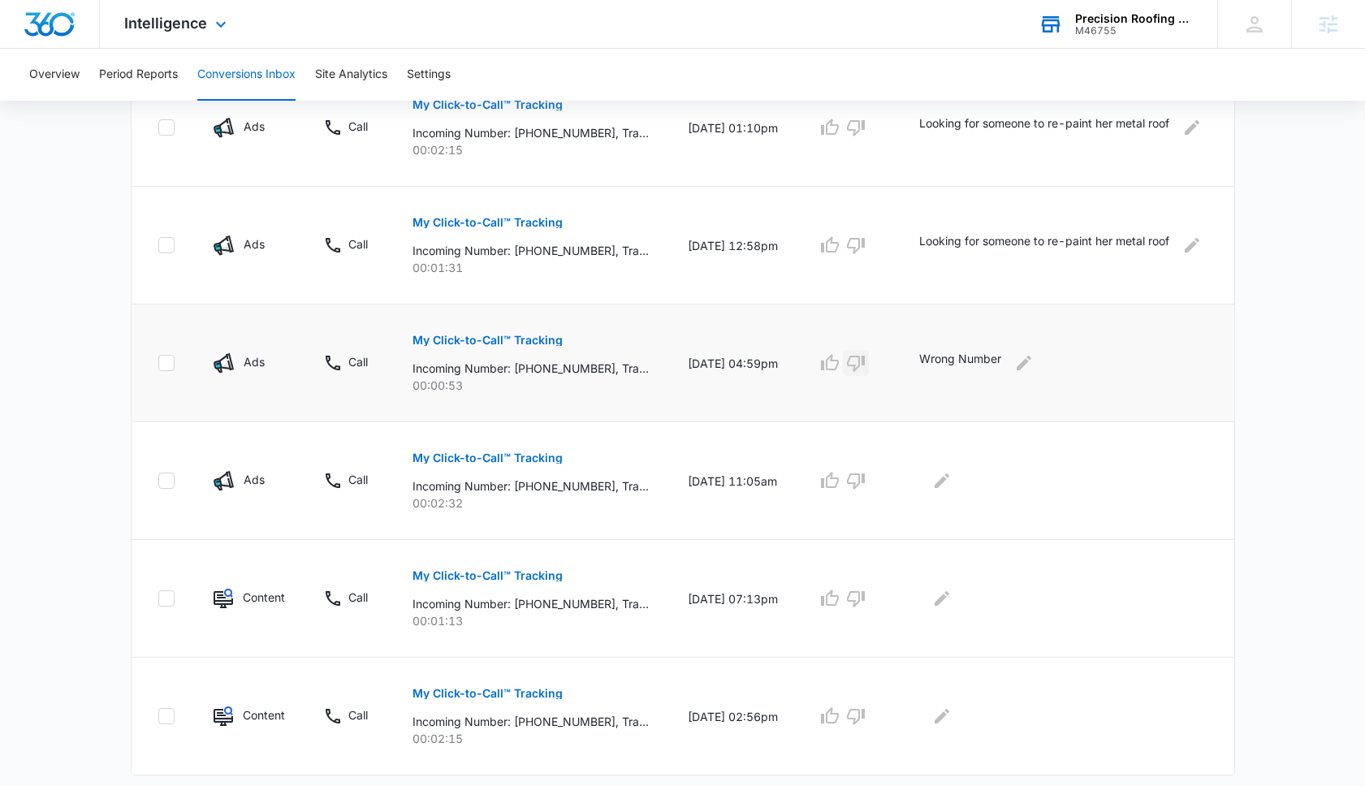
click at [865, 365] on icon "button" at bounding box center [856, 364] width 18 height 16
click at [866, 246] on icon "button" at bounding box center [855, 245] width 19 height 19
click at [865, 127] on icon "button" at bounding box center [856, 128] width 18 height 16
click at [490, 455] on p "My Click-to-Call™ Tracking" at bounding box center [488, 457] width 150 height 11
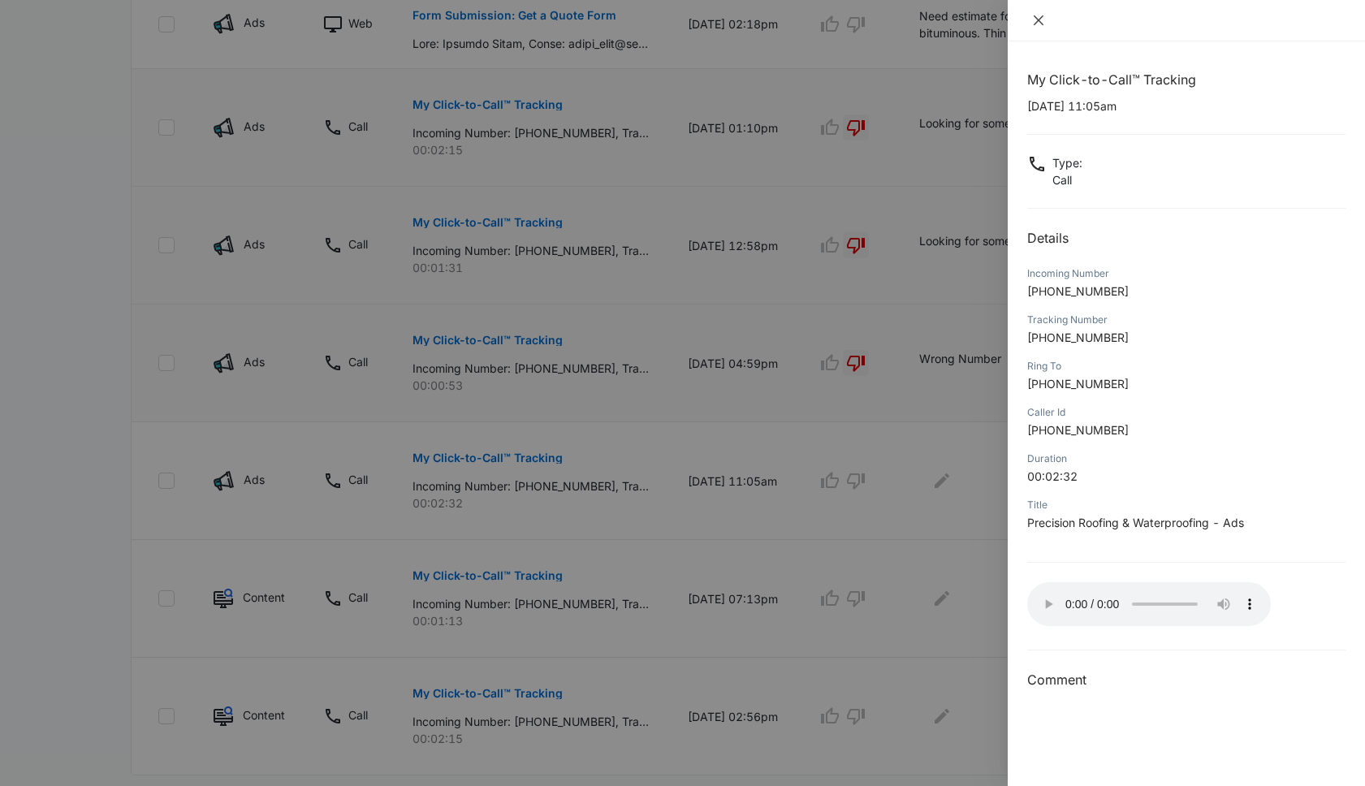
click at [1038, 19] on icon "close" at bounding box center [1039, 20] width 10 height 10
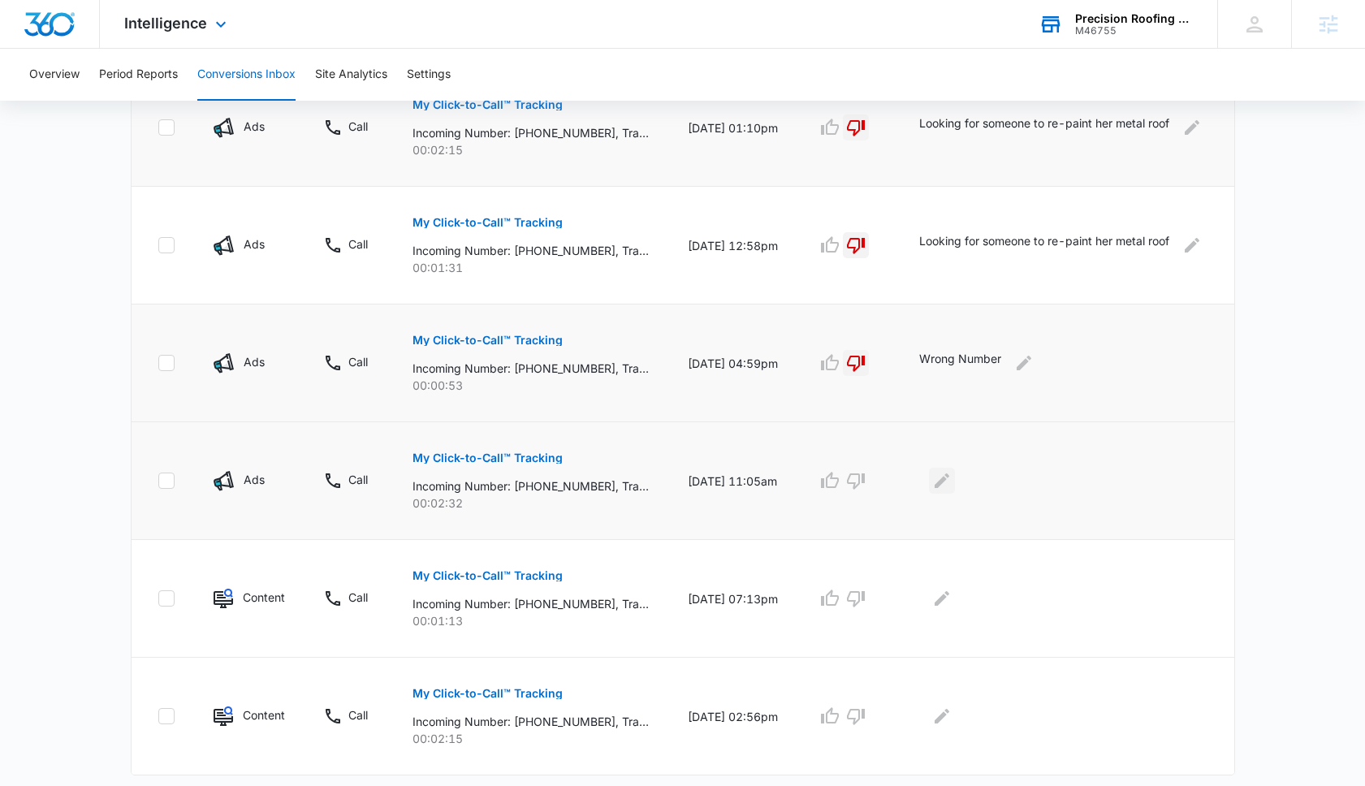
click at [949, 479] on icon "Edit Comments" at bounding box center [942, 480] width 15 height 15
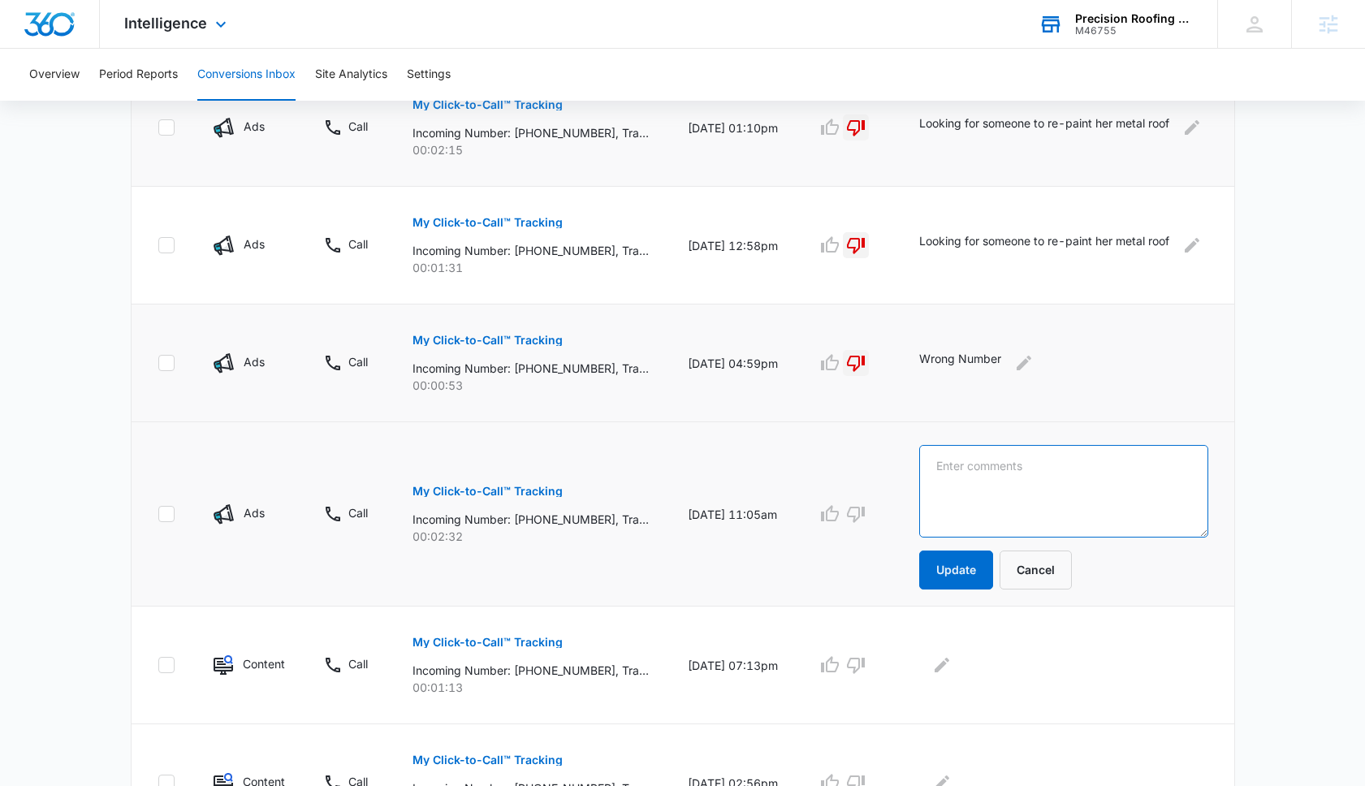
click at [957, 479] on textarea at bounding box center [1063, 491] width 289 height 93
type textarea "Michael Larch - Roof Repair"
click at [965, 555] on button "Update" at bounding box center [956, 570] width 74 height 39
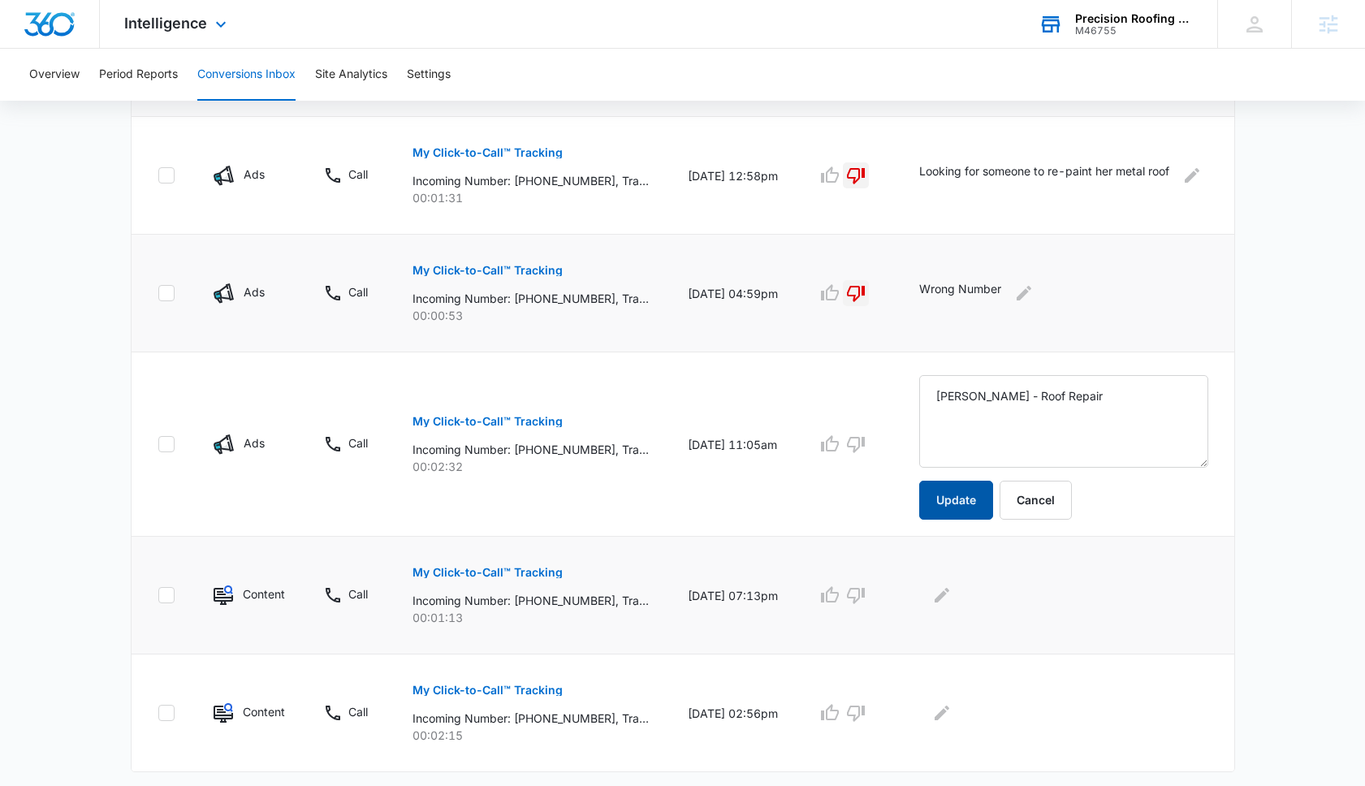
scroll to position [992, 0]
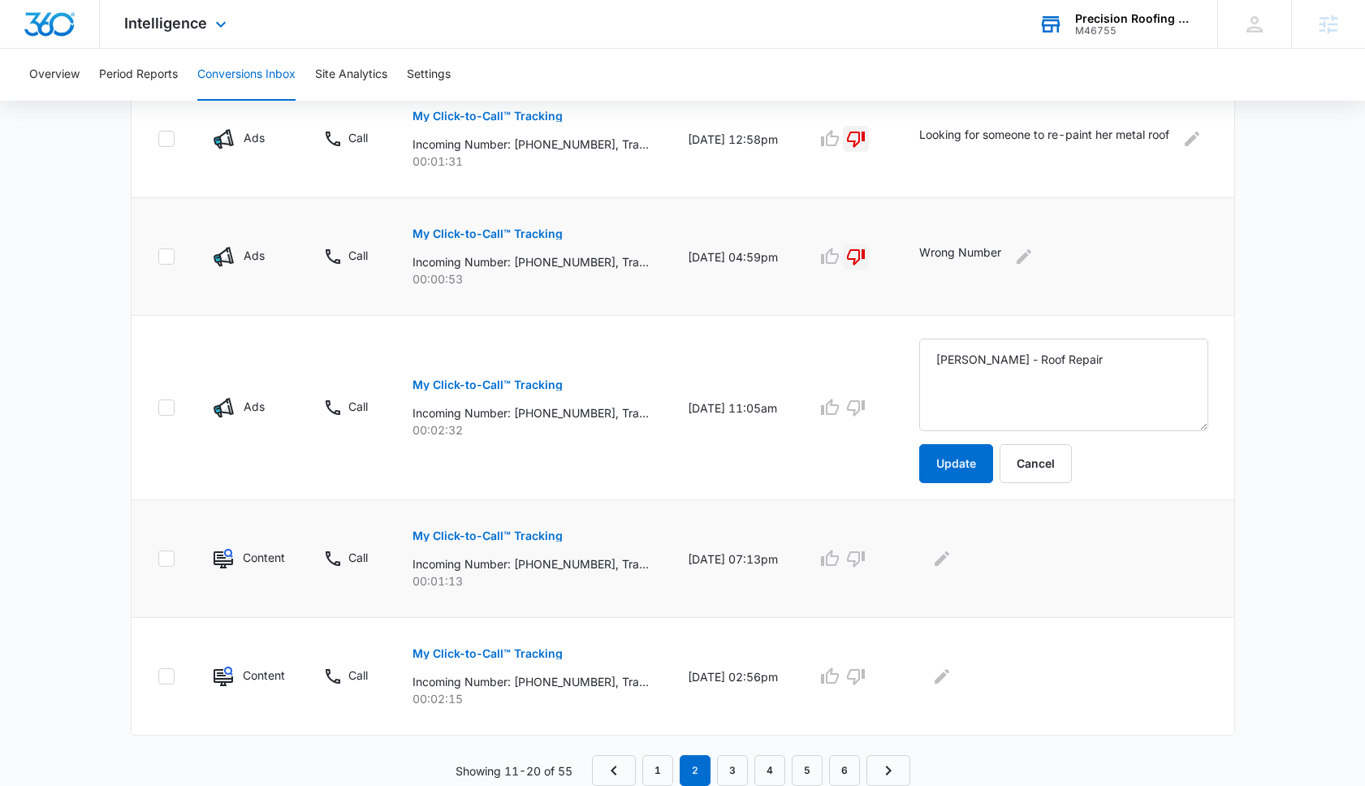
click at [542, 532] on p "My Click-to-Call™ Tracking" at bounding box center [488, 535] width 150 height 11
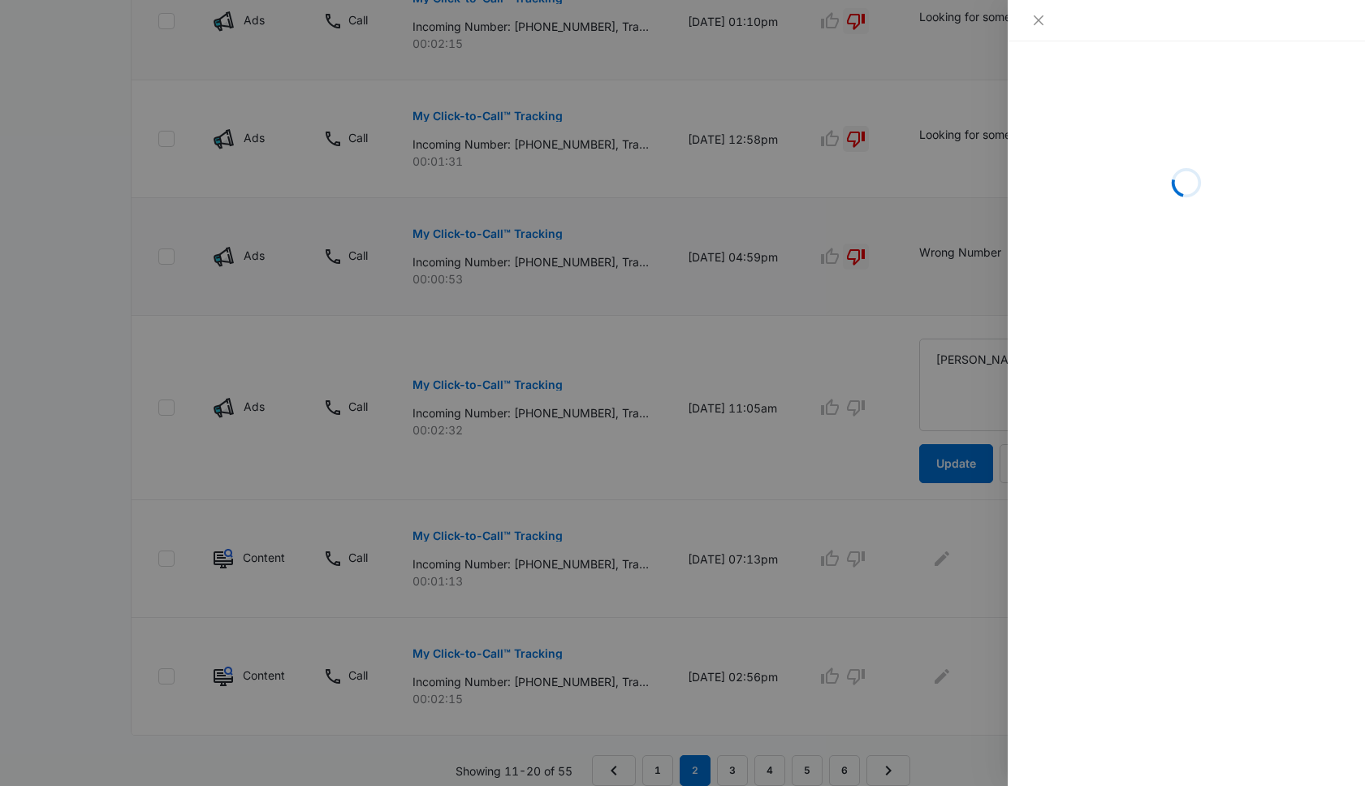
scroll to position [974, 0]
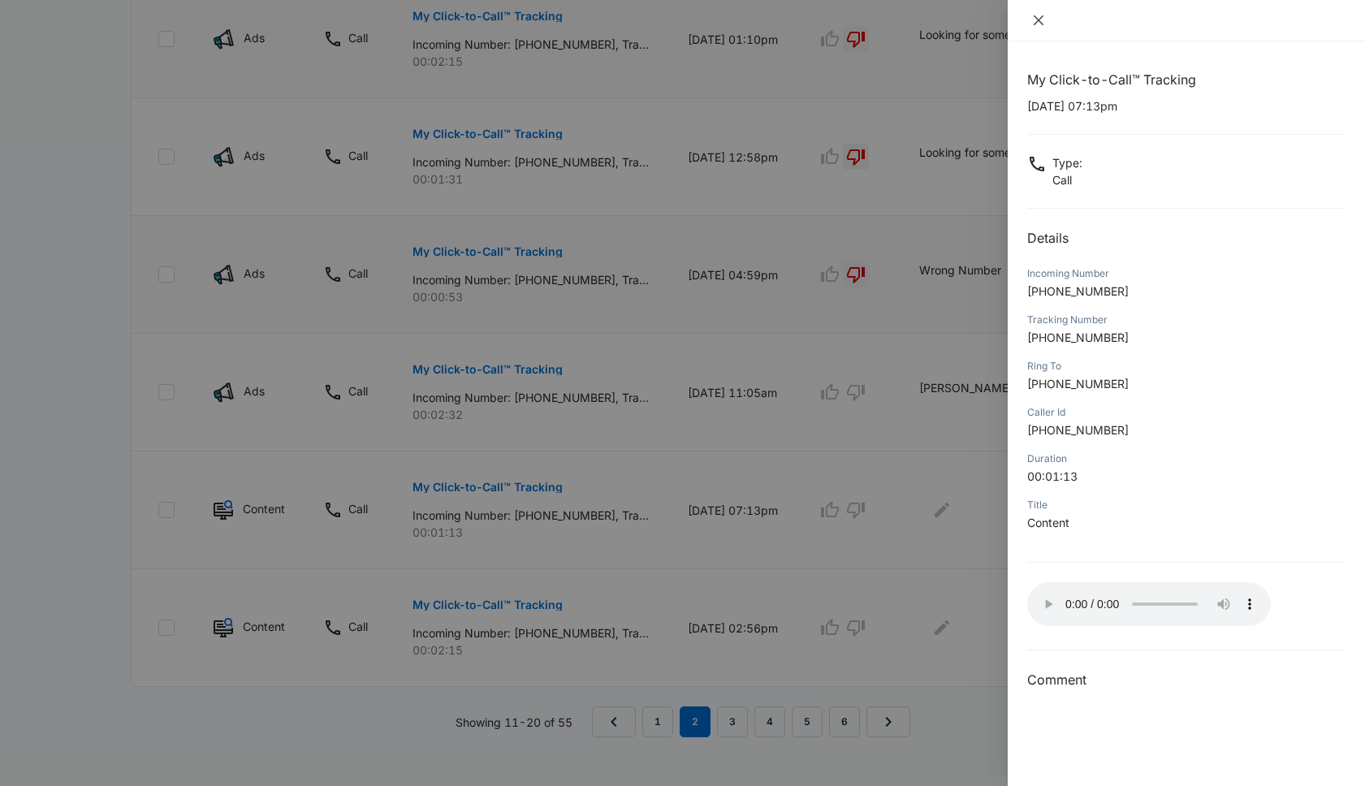
click at [1043, 19] on icon "close" at bounding box center [1038, 20] width 13 height 13
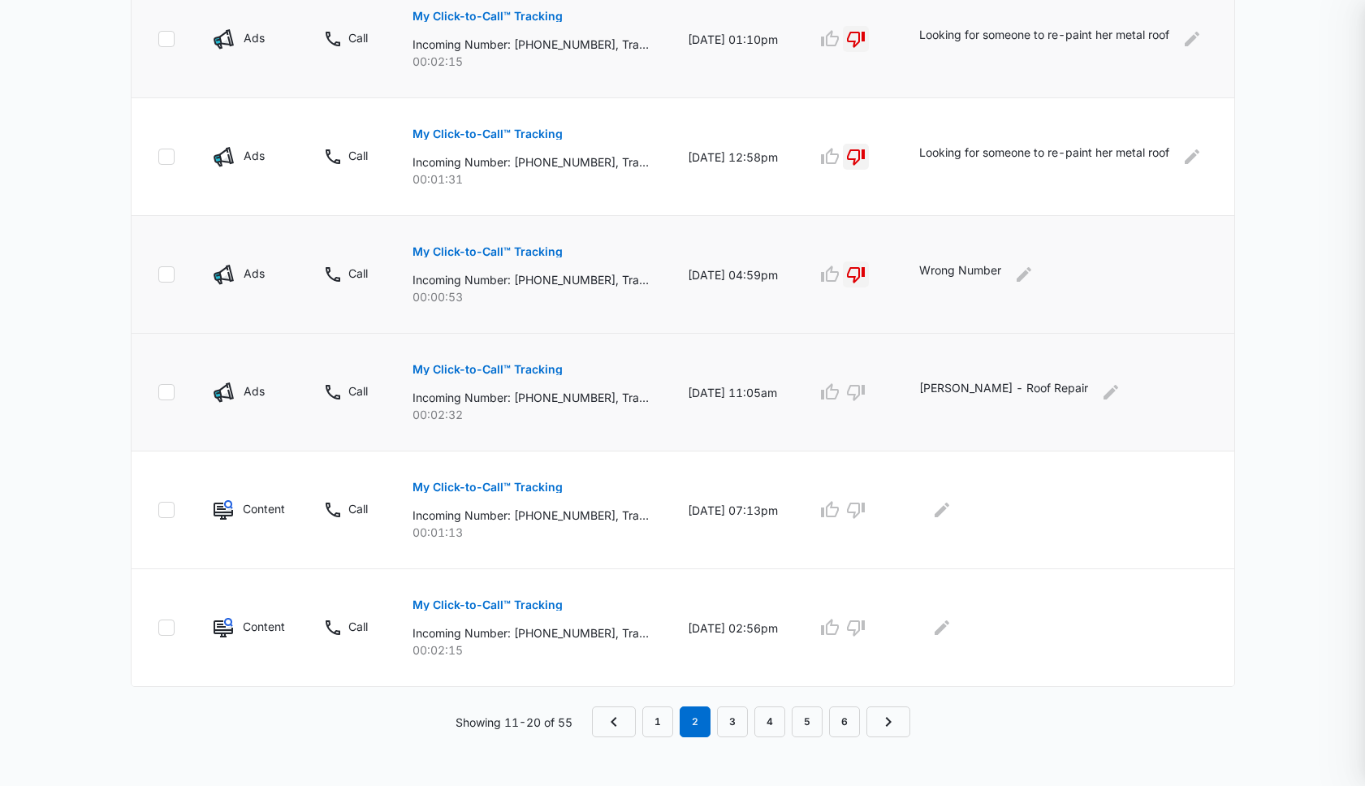
scroll to position [925, 0]
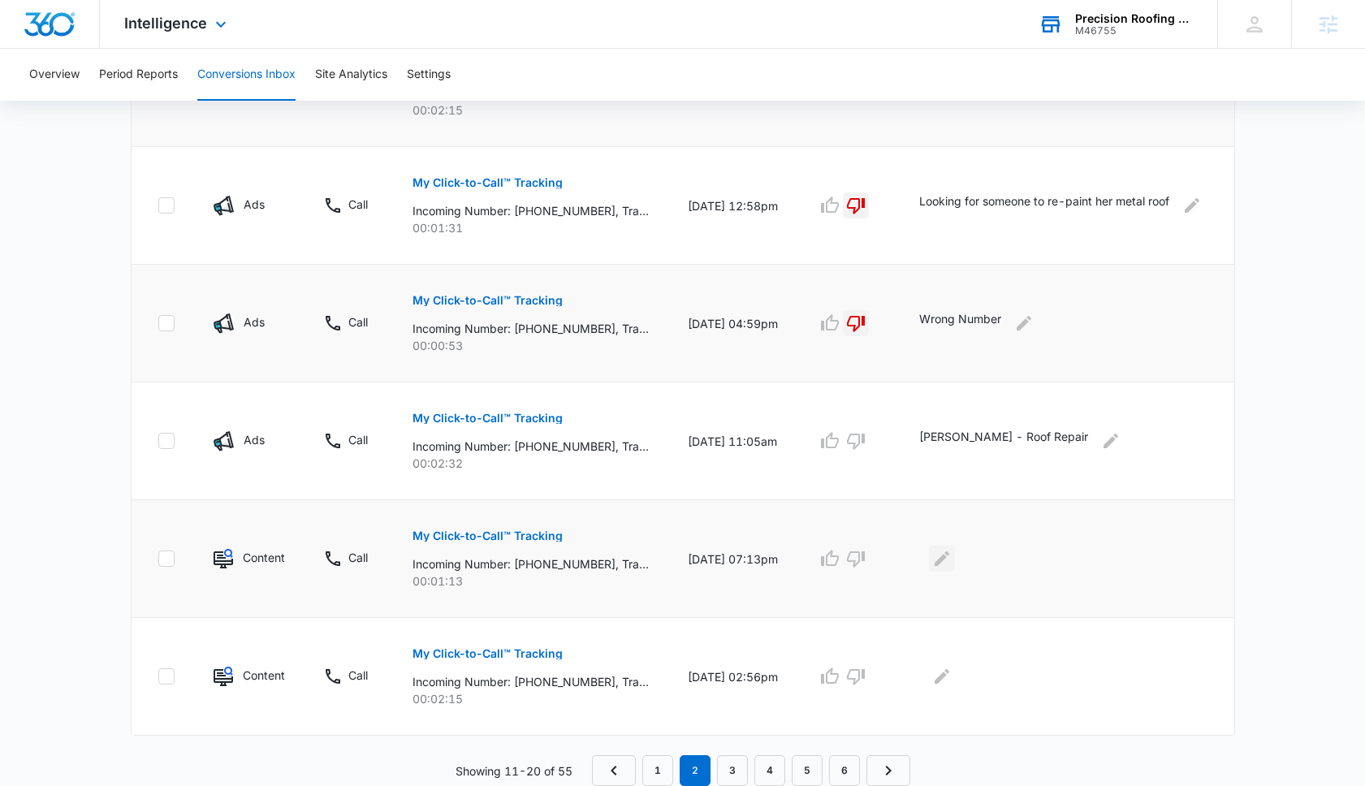
click at [952, 554] on icon "Edit Comments" at bounding box center [941, 558] width 19 height 19
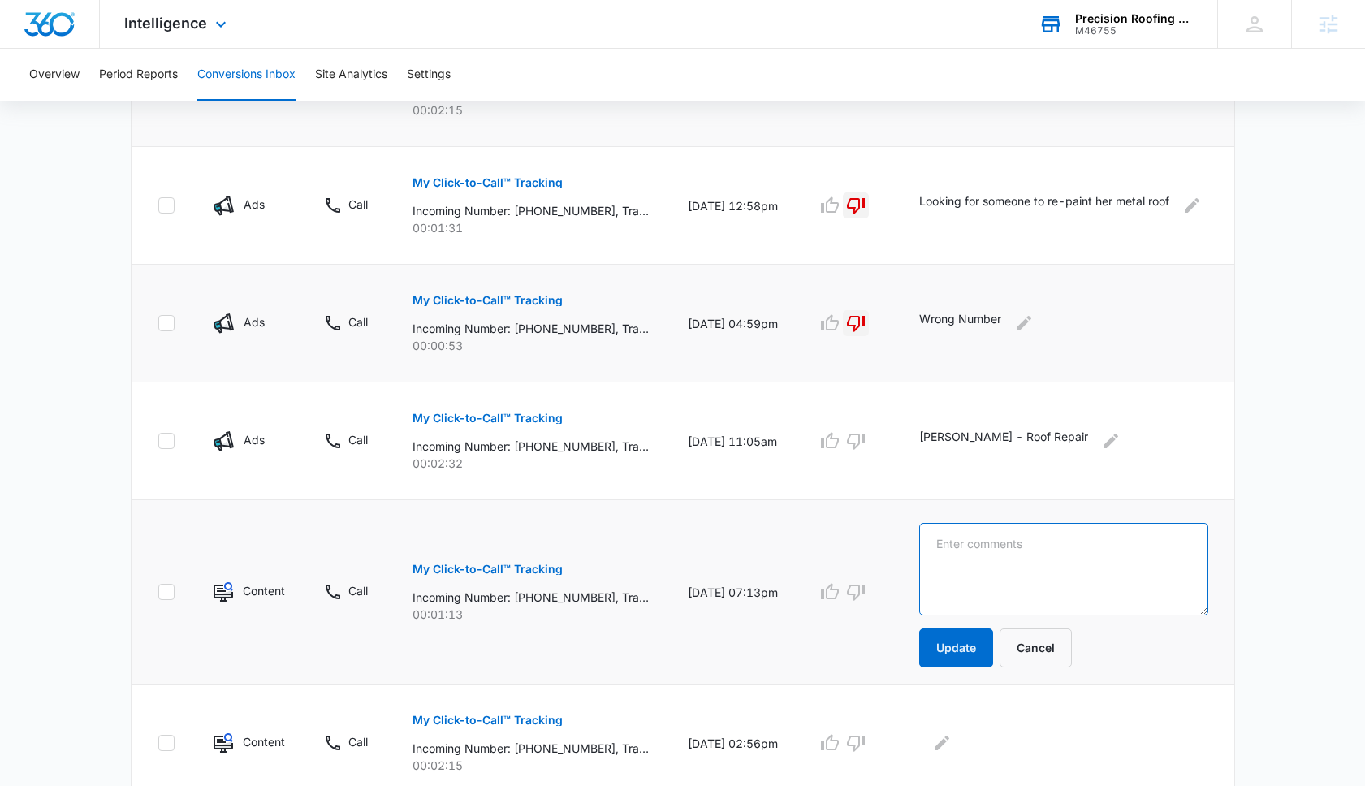
click at [963, 554] on textarea at bounding box center [1063, 569] width 289 height 93
type textarea "Confirming Appt"
click at [947, 665] on button "Update" at bounding box center [956, 648] width 74 height 39
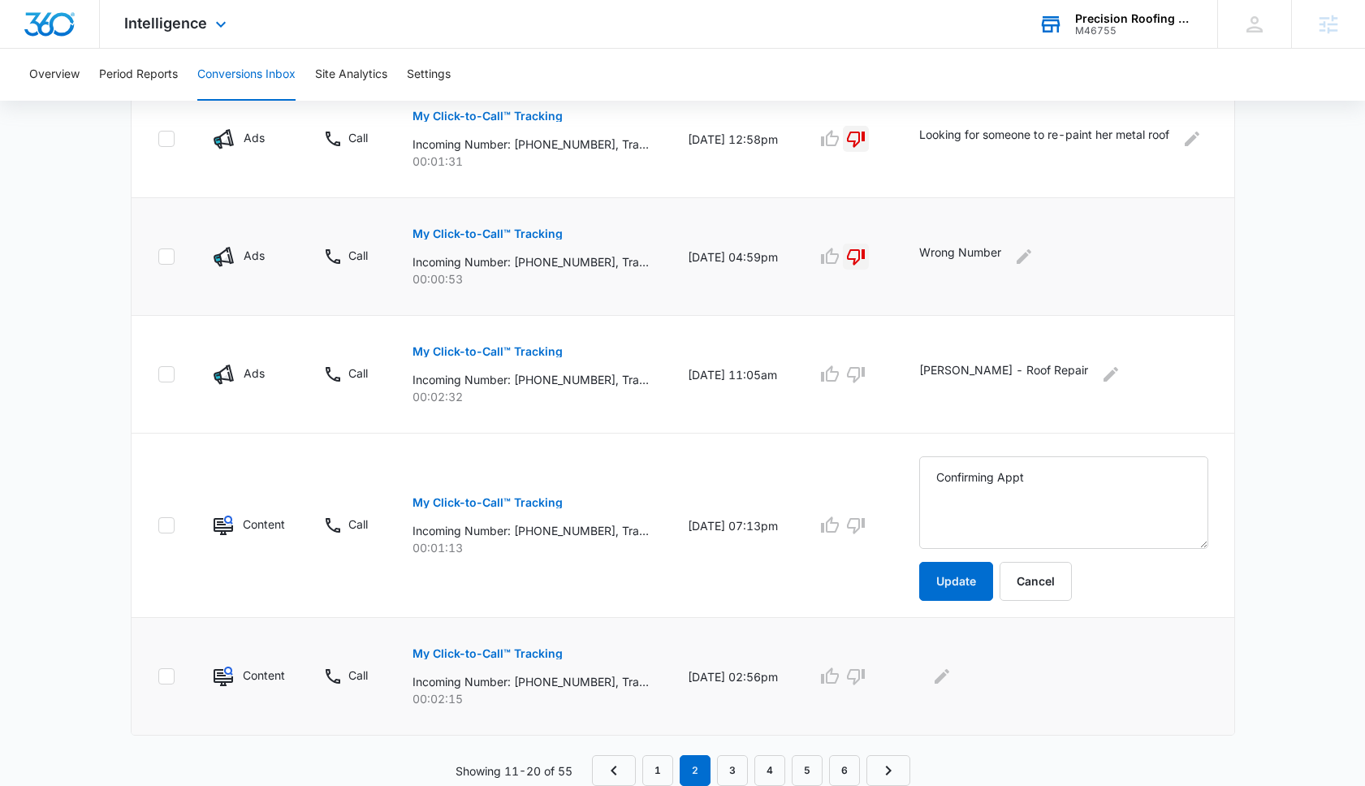
click at [519, 646] on button "My Click-to-Call™ Tracking" at bounding box center [488, 653] width 150 height 39
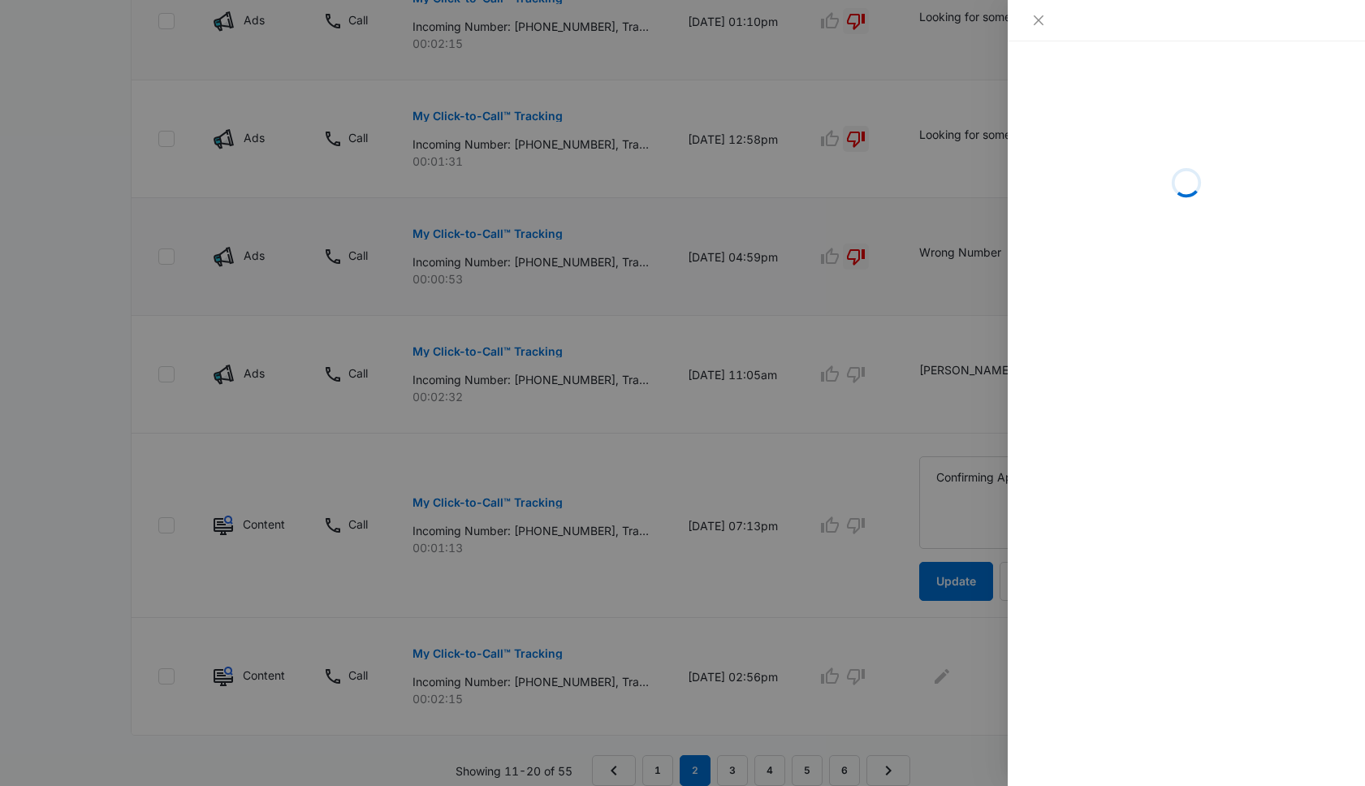
scroll to position [974, 0]
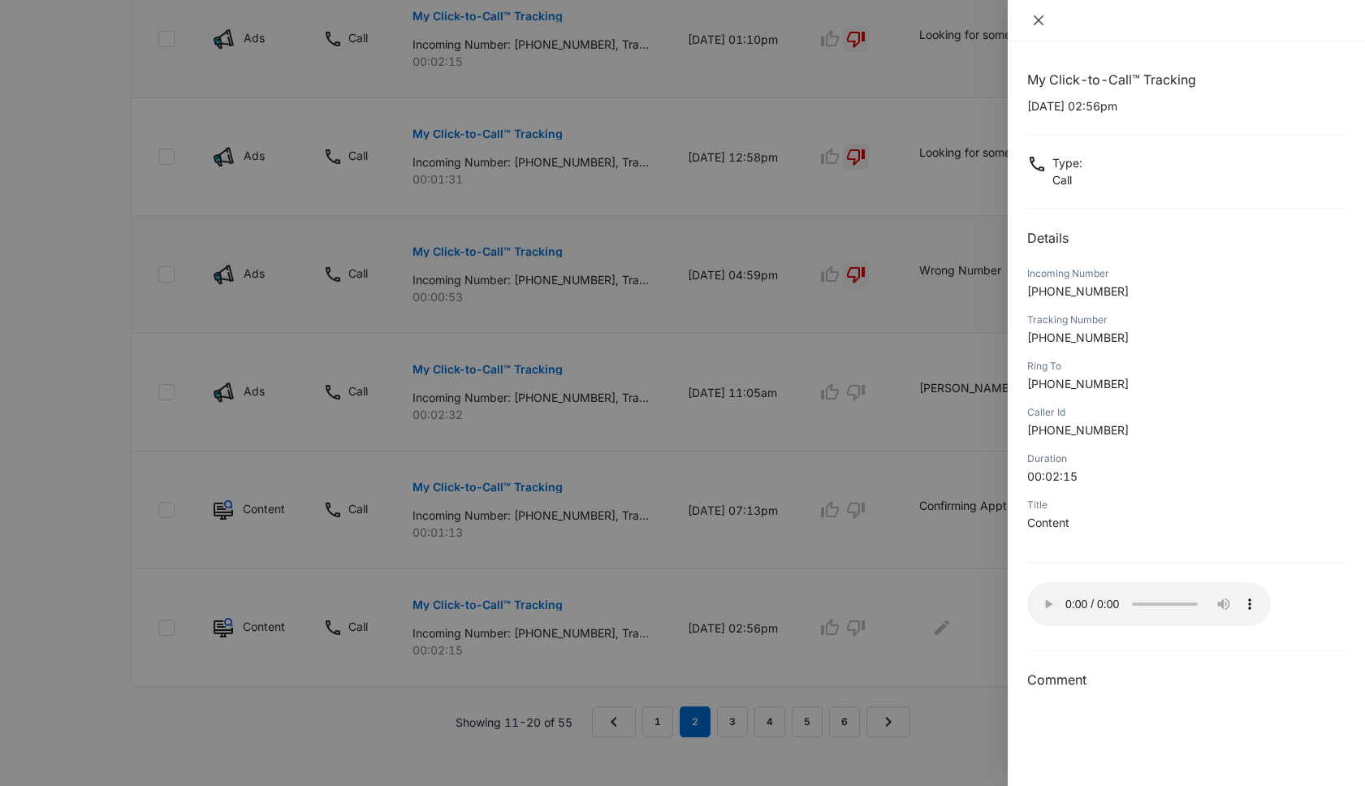
click at [1040, 14] on icon "close" at bounding box center [1038, 20] width 13 height 13
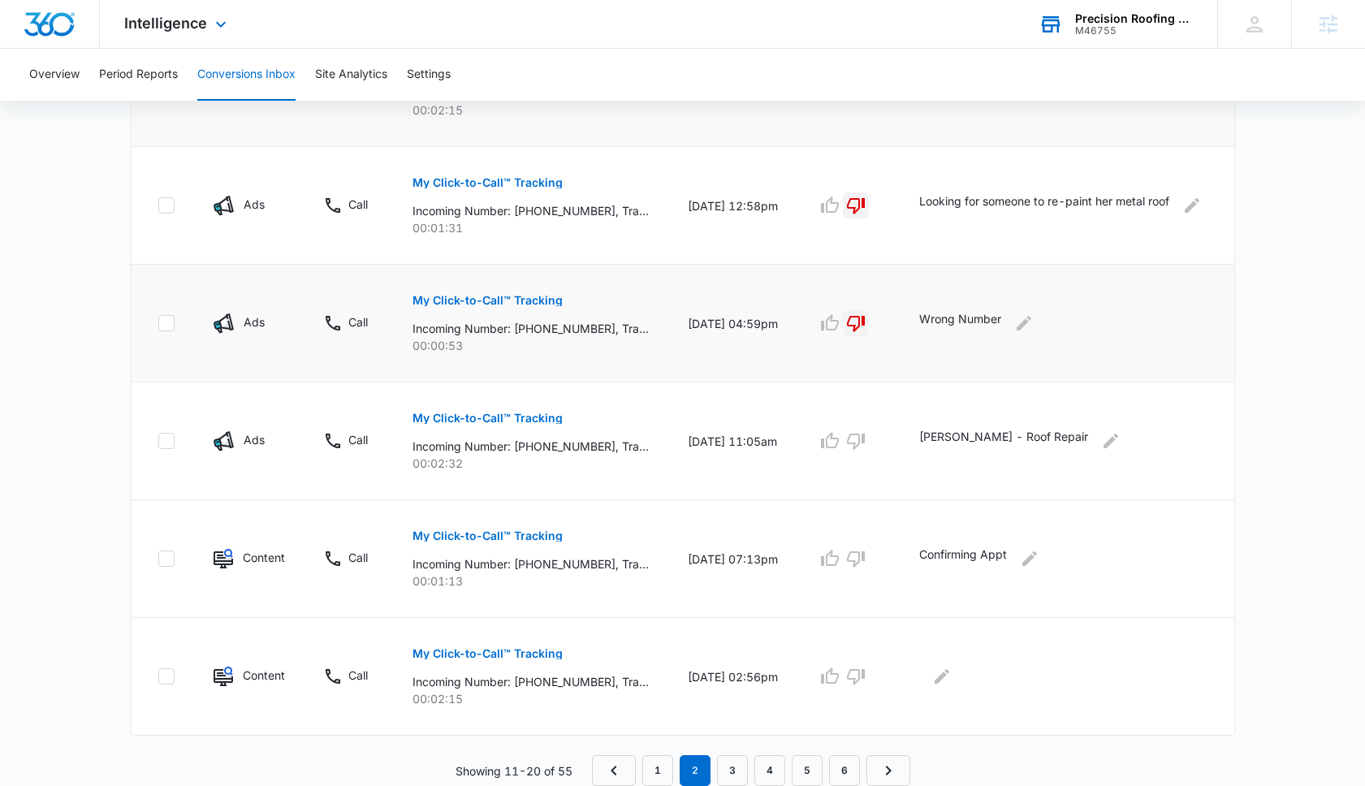
scroll to position [925, 0]
click at [949, 677] on icon "Edit Comments" at bounding box center [942, 676] width 15 height 15
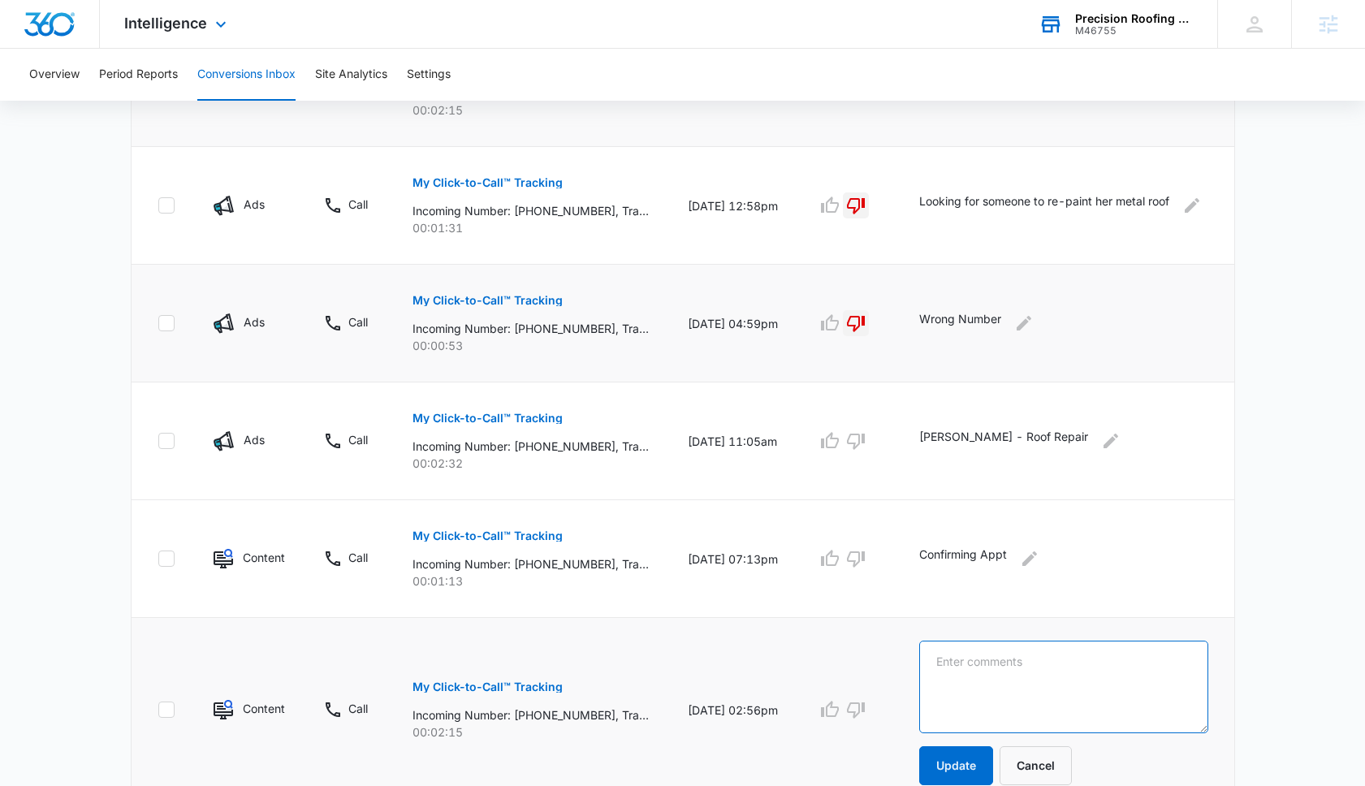
click at [962, 672] on textarea at bounding box center [1063, 687] width 289 height 93
type textarea "Fred Carroll - Roof Repair and Deck Waterproofing"
click at [986, 765] on button "Update" at bounding box center [956, 765] width 74 height 39
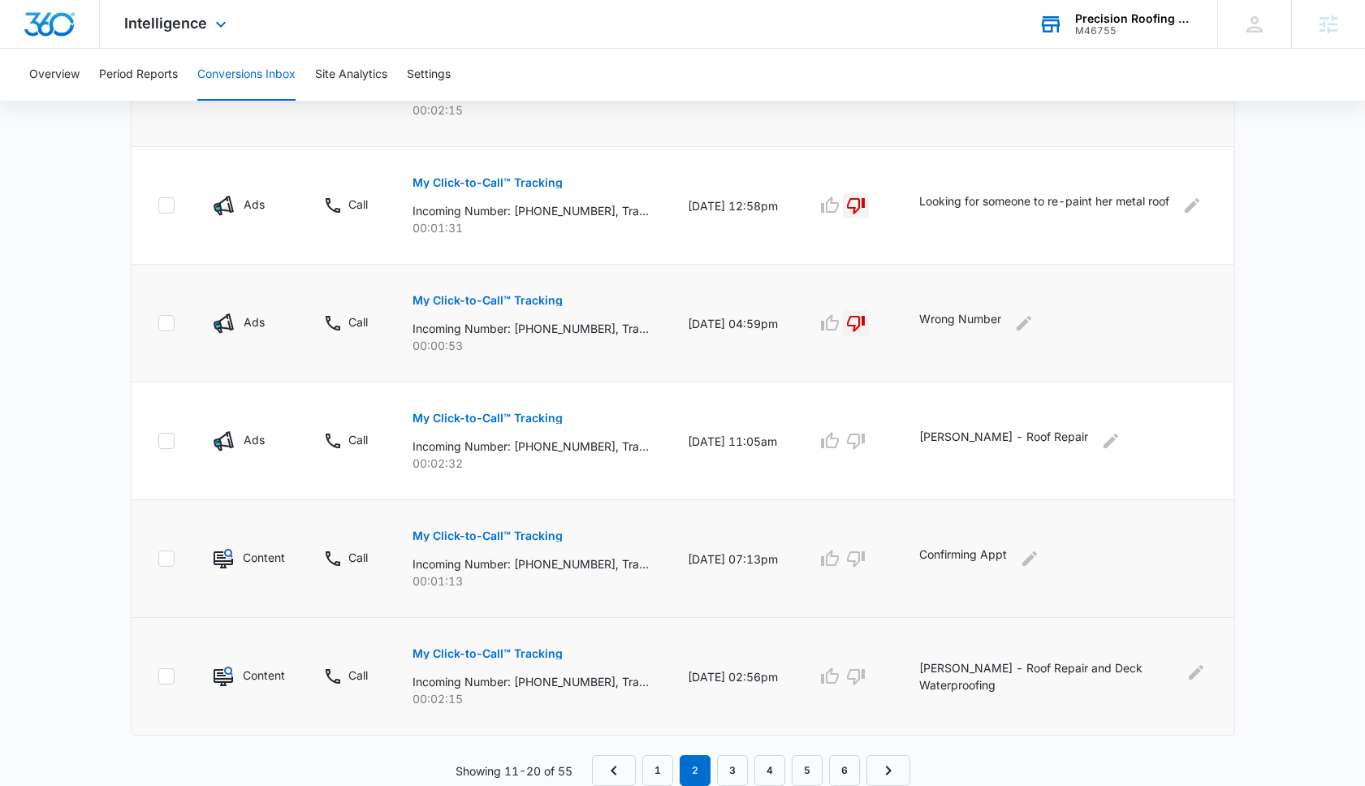
click at [950, 553] on p "Confirming Appt" at bounding box center [963, 559] width 88 height 26
click at [1025, 555] on div "Confirming Appt" at bounding box center [1063, 559] width 289 height 26
click at [1040, 555] on icon "Edit Comments" at bounding box center [1029, 558] width 19 height 19
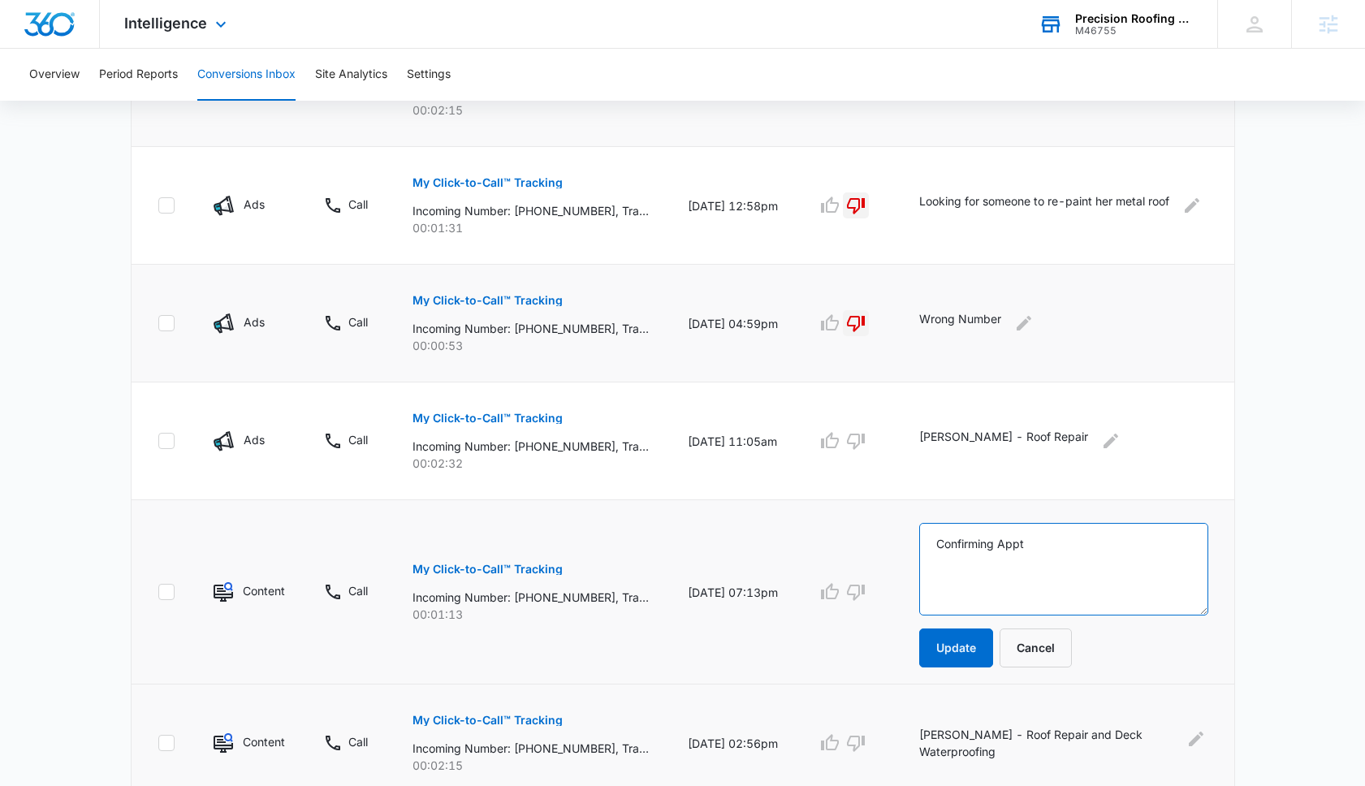
click at [949, 549] on textarea "Confirming Appt" at bounding box center [1063, 569] width 289 height 93
type textarea "Fred Carroll Confirming Appt"
click at [959, 646] on button "Update" at bounding box center [956, 648] width 74 height 39
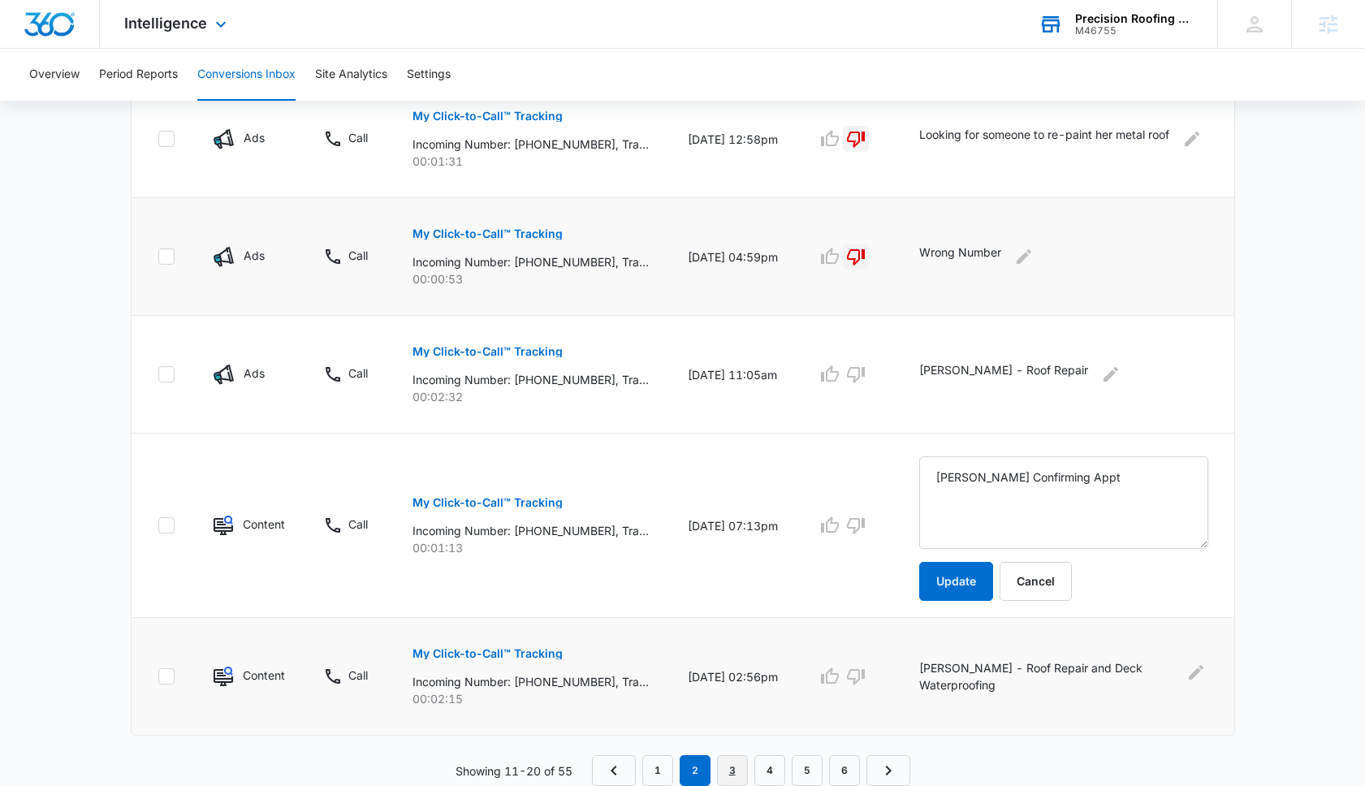
click at [738, 769] on link "3" at bounding box center [732, 770] width 31 height 31
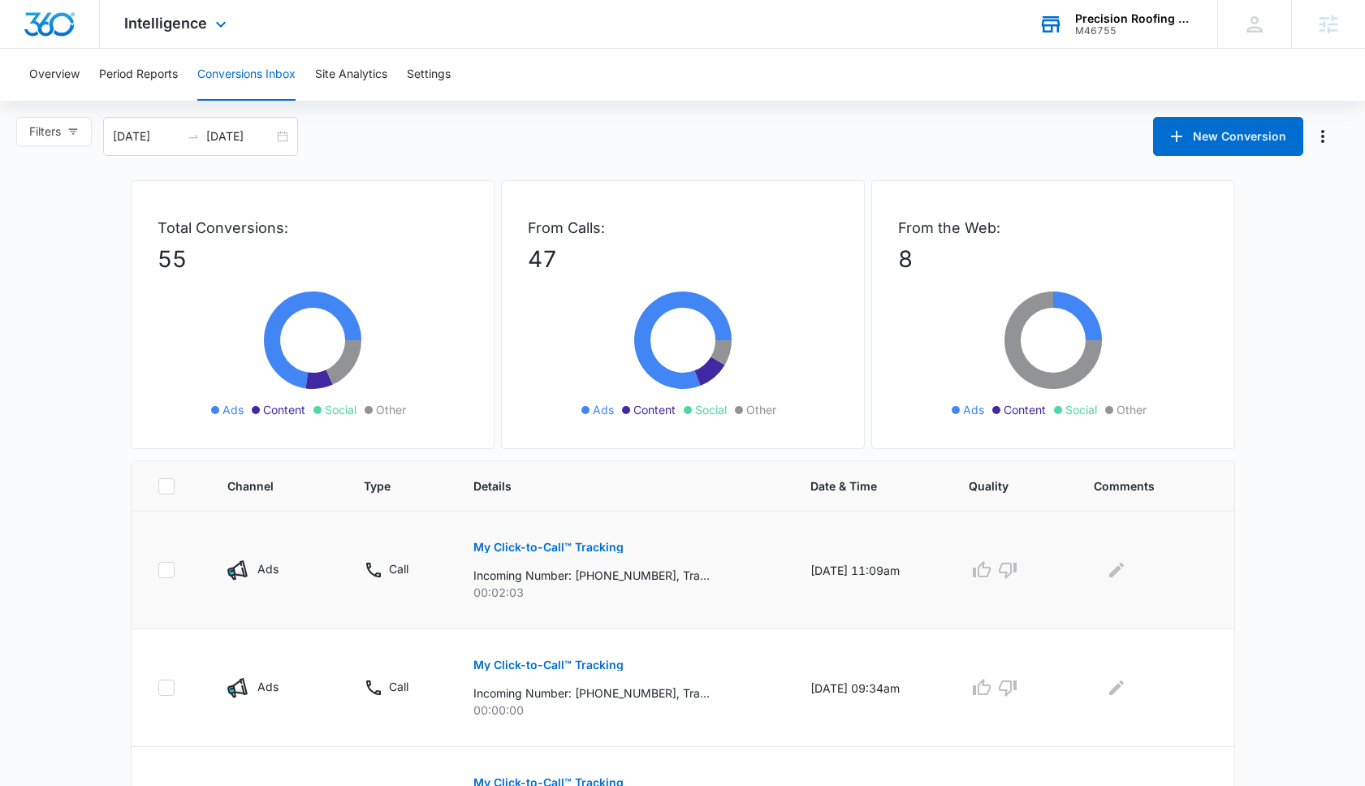
click at [563, 549] on p "My Click-to-Call™ Tracking" at bounding box center [548, 547] width 150 height 11
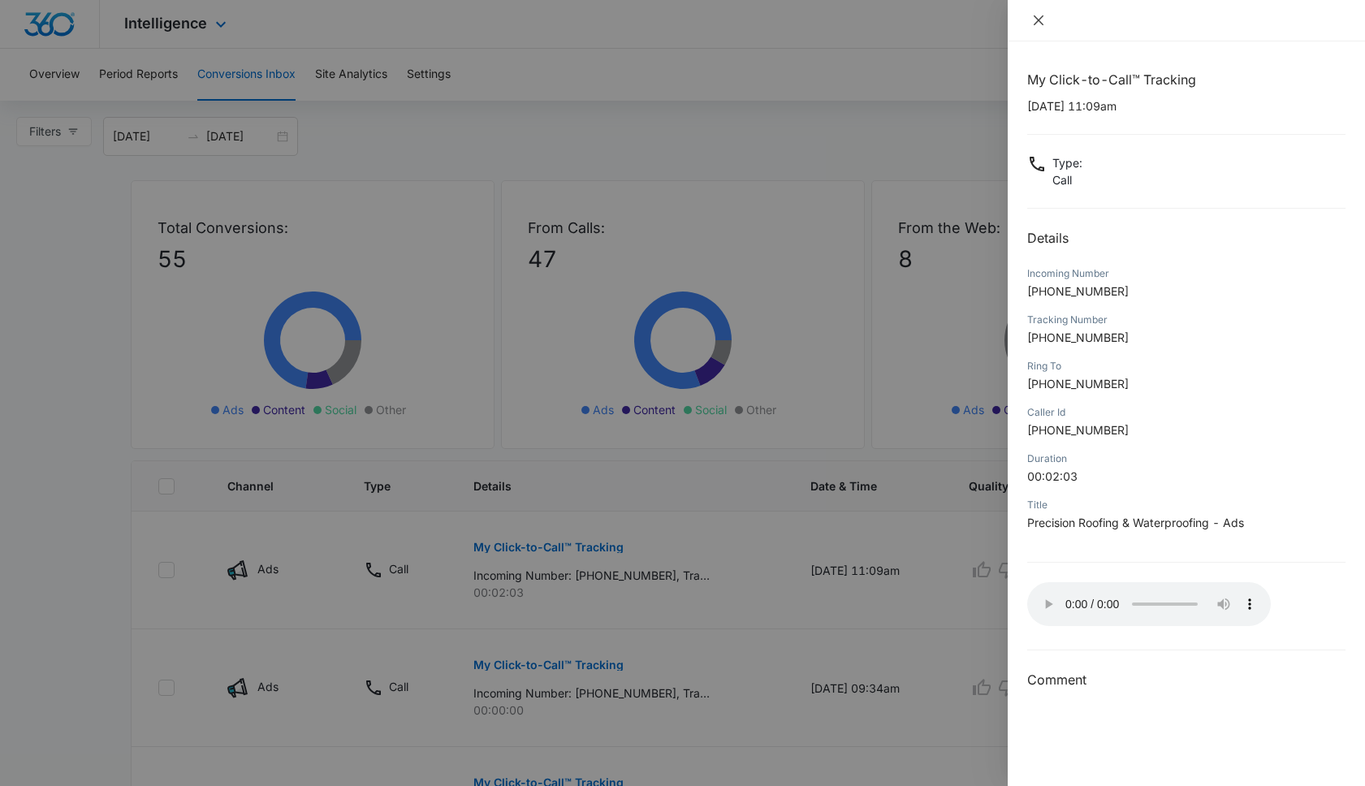
click at [1031, 18] on button "Close" at bounding box center [1038, 20] width 23 height 15
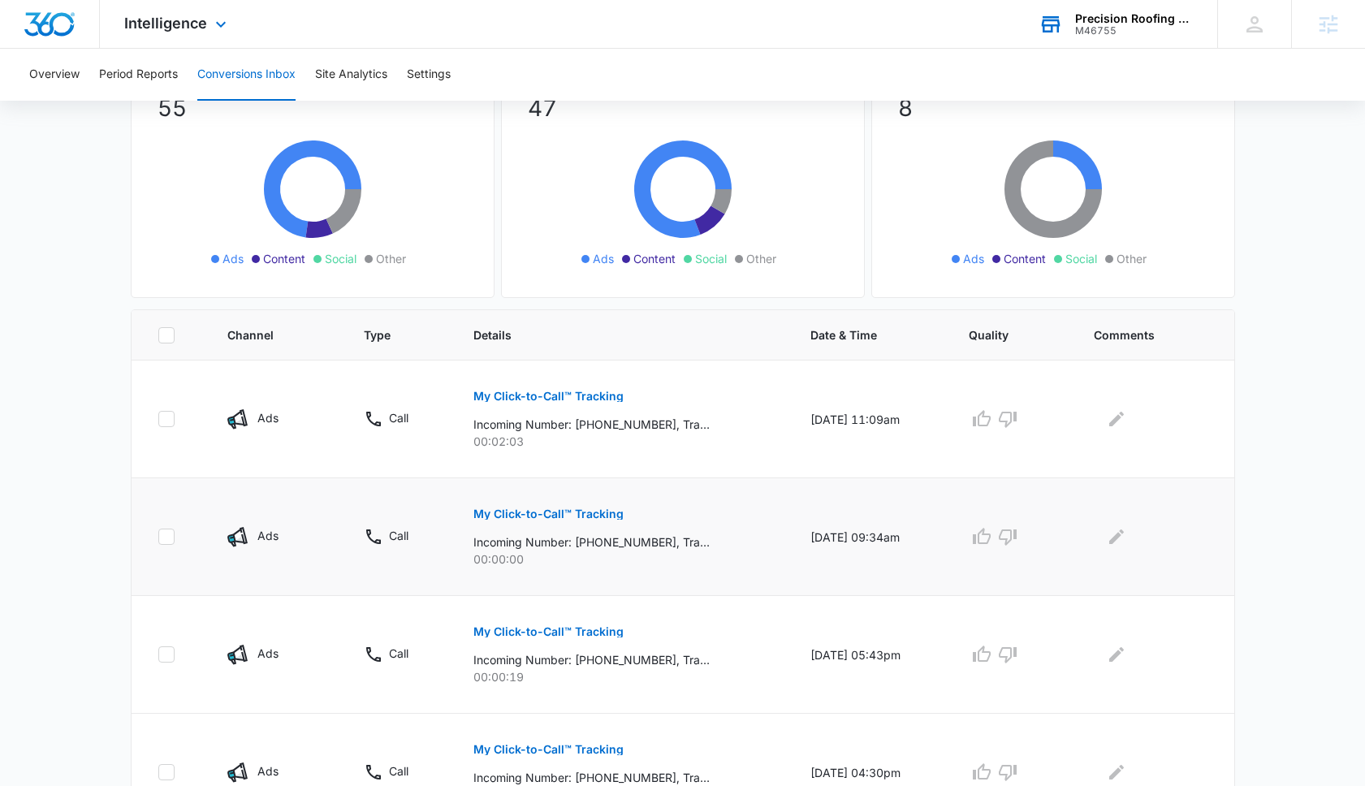
scroll to position [158, 0]
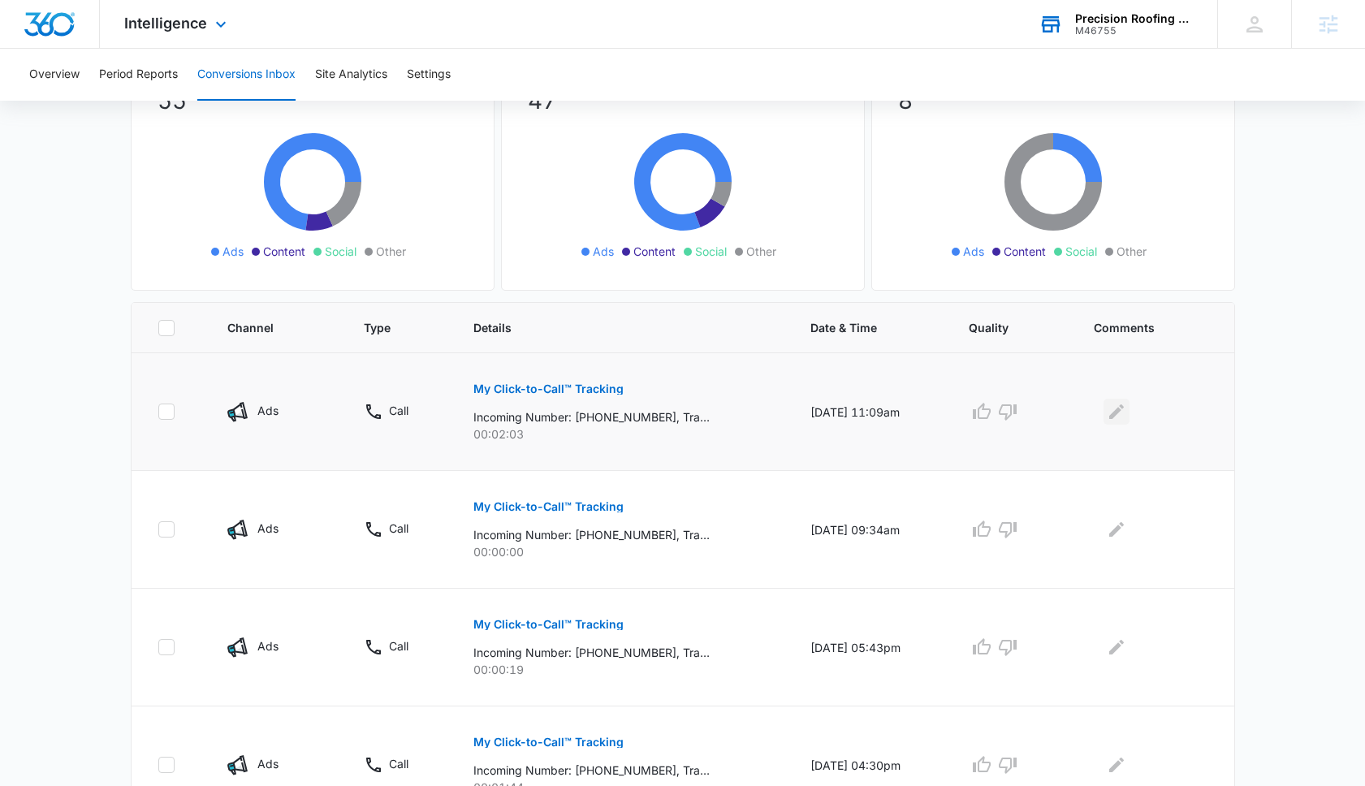
click at [1126, 411] on icon "Edit Comments" at bounding box center [1116, 411] width 19 height 19
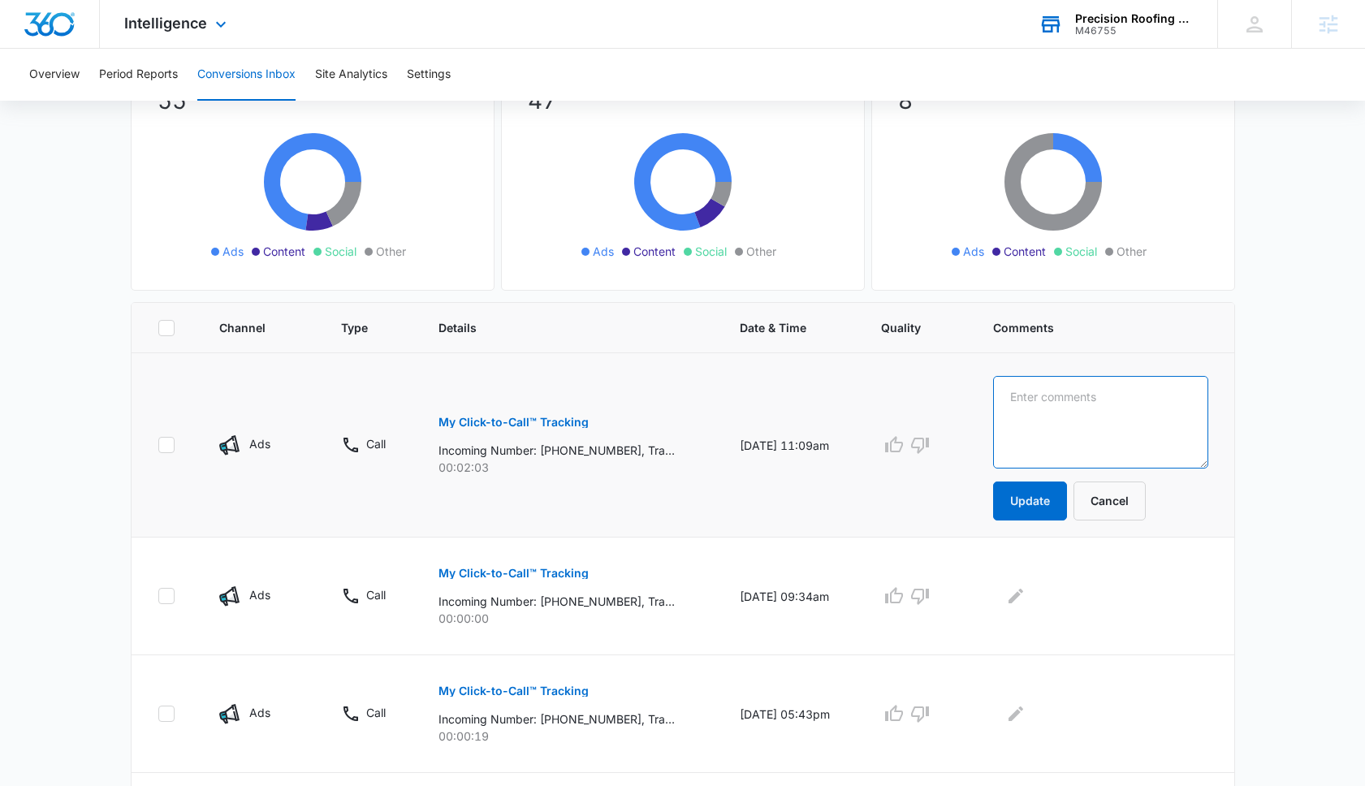
click at [1126, 411] on textarea at bounding box center [1100, 422] width 215 height 93
type textarea "L"
type textarea "Karen Peterson - Waterproofing & Adding vents"
click at [1054, 501] on button "Update" at bounding box center [1030, 501] width 74 height 39
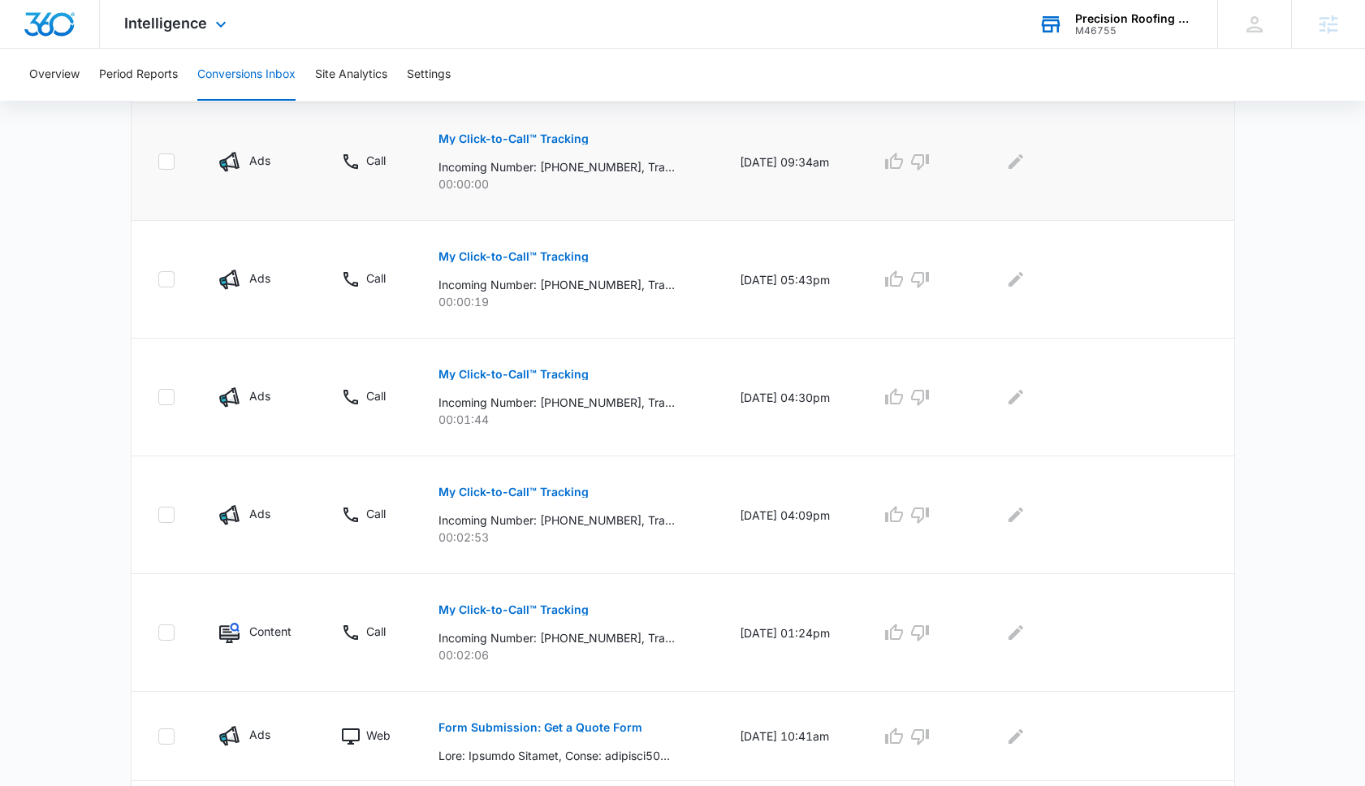
scroll to position [610, 0]
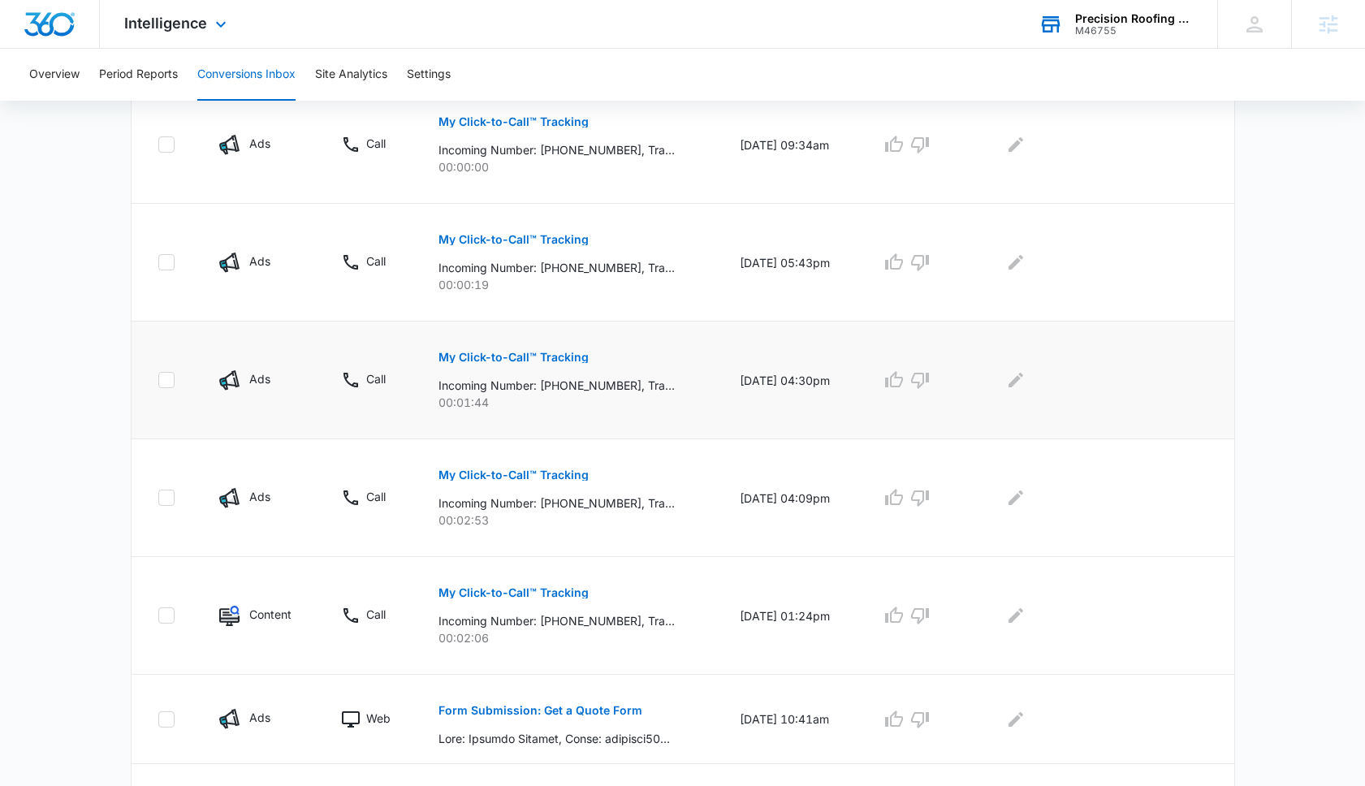
click at [551, 361] on p "My Click-to-Call™ Tracking" at bounding box center [514, 357] width 150 height 11
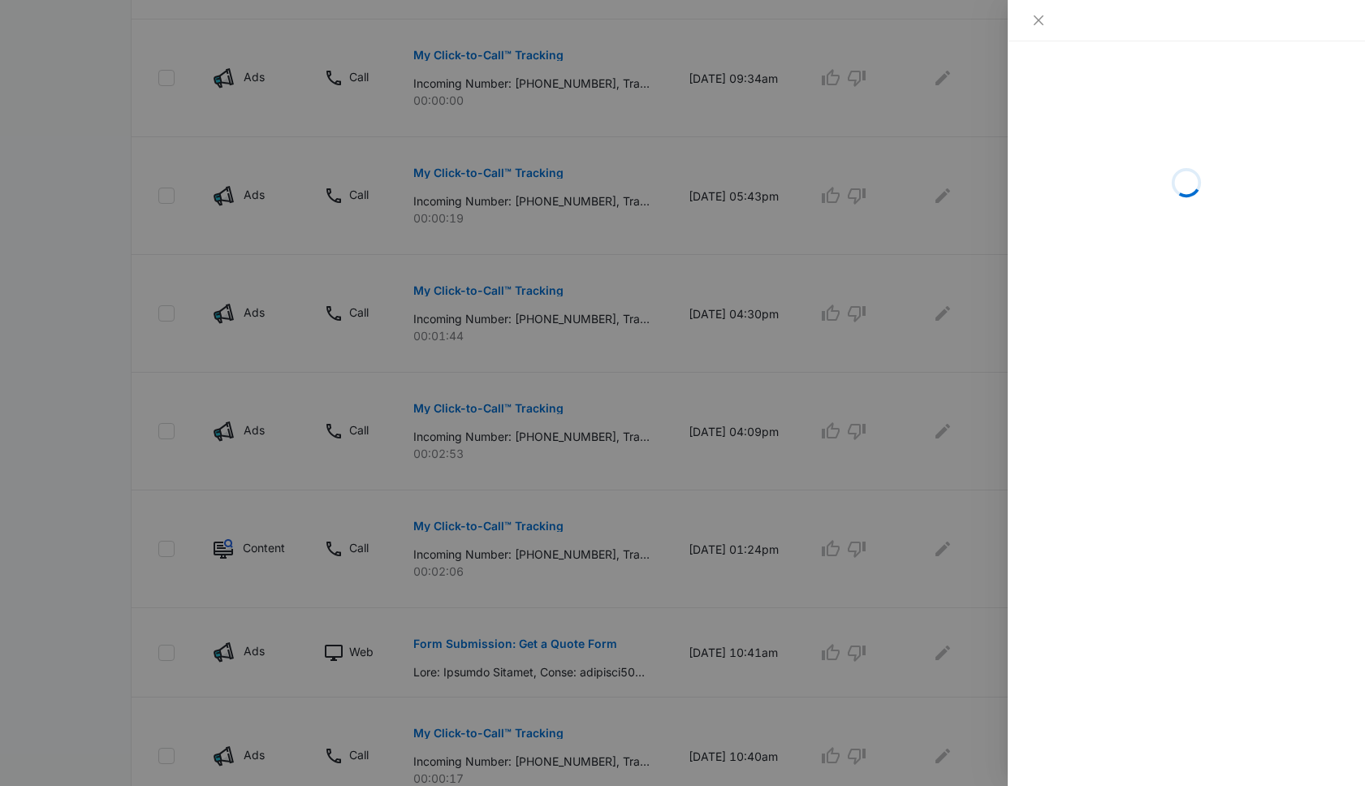
scroll to position [577, 0]
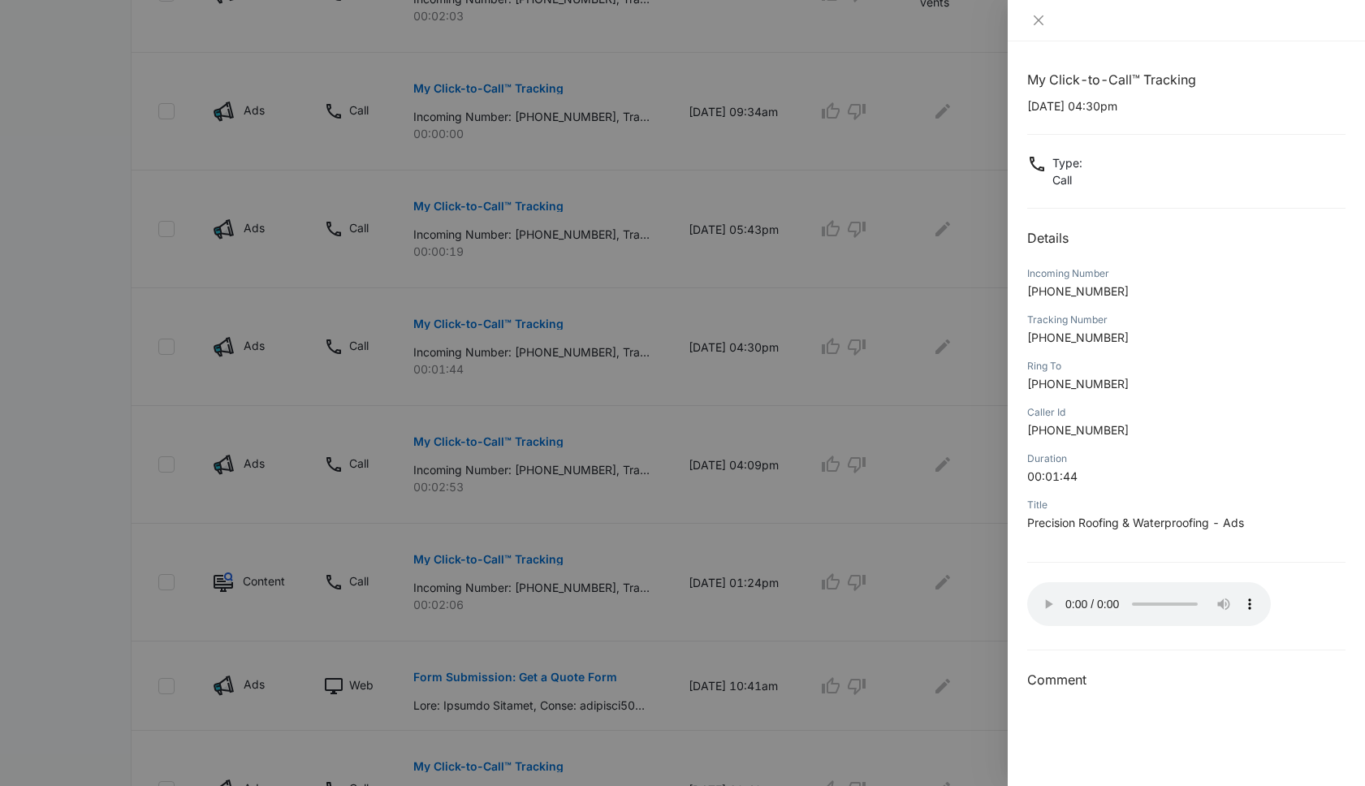
click at [1117, 298] on p "+19492951771" at bounding box center [1186, 291] width 318 height 17
click at [1036, 24] on icon "close" at bounding box center [1038, 20] width 13 height 13
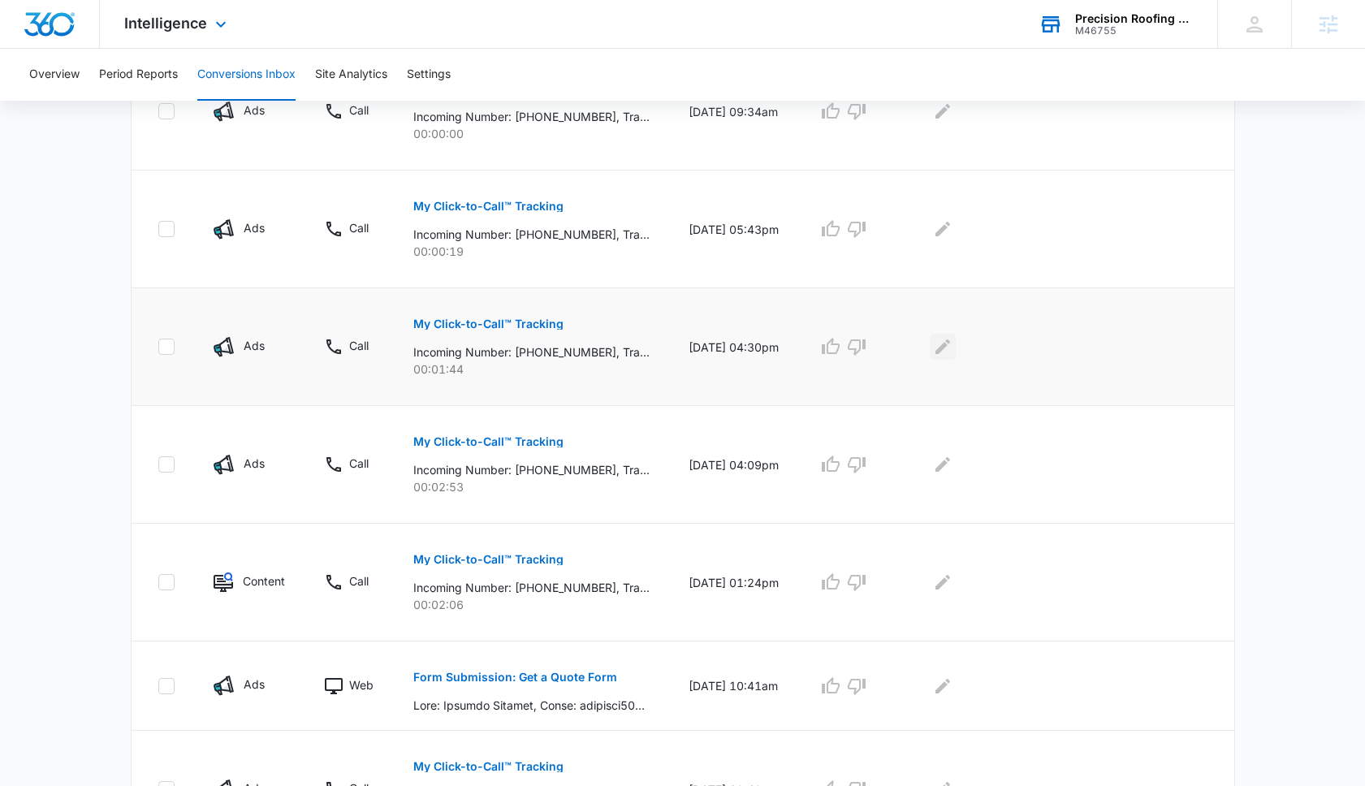
click at [953, 348] on icon "Edit Comments" at bounding box center [942, 346] width 19 height 19
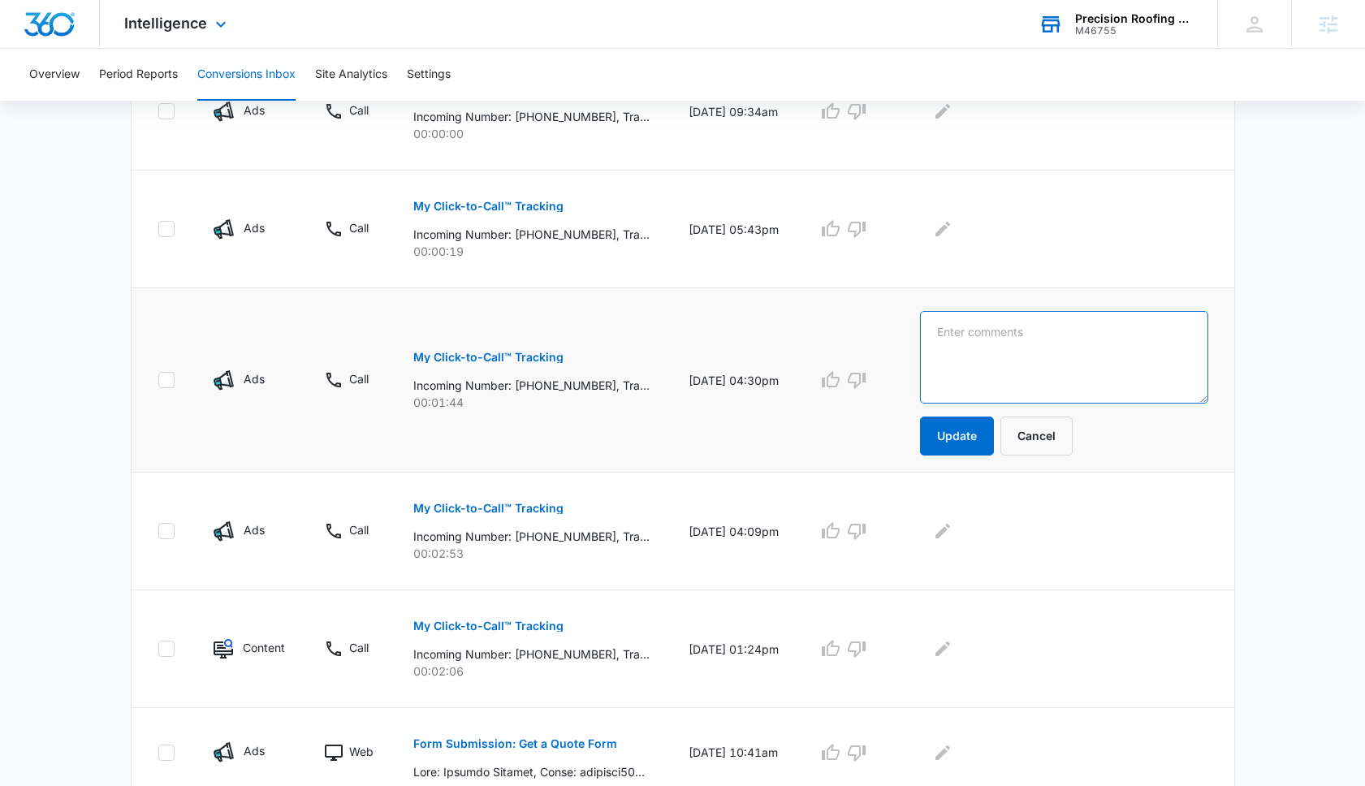
click at [970, 348] on textarea at bounding box center [1063, 357] width 287 height 93
type textarea "Trying to reach Jack"
click at [974, 421] on button "Update" at bounding box center [957, 436] width 74 height 39
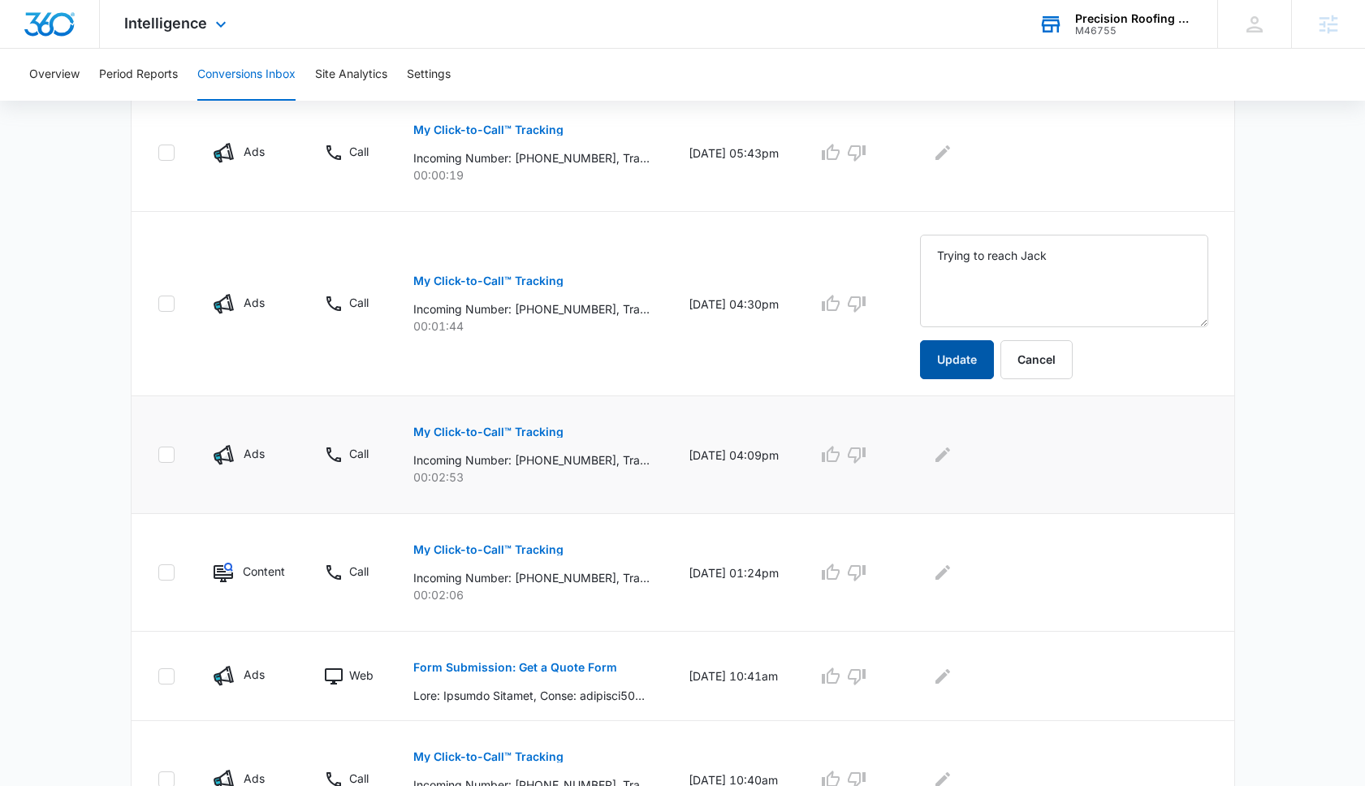
scroll to position [659, 0]
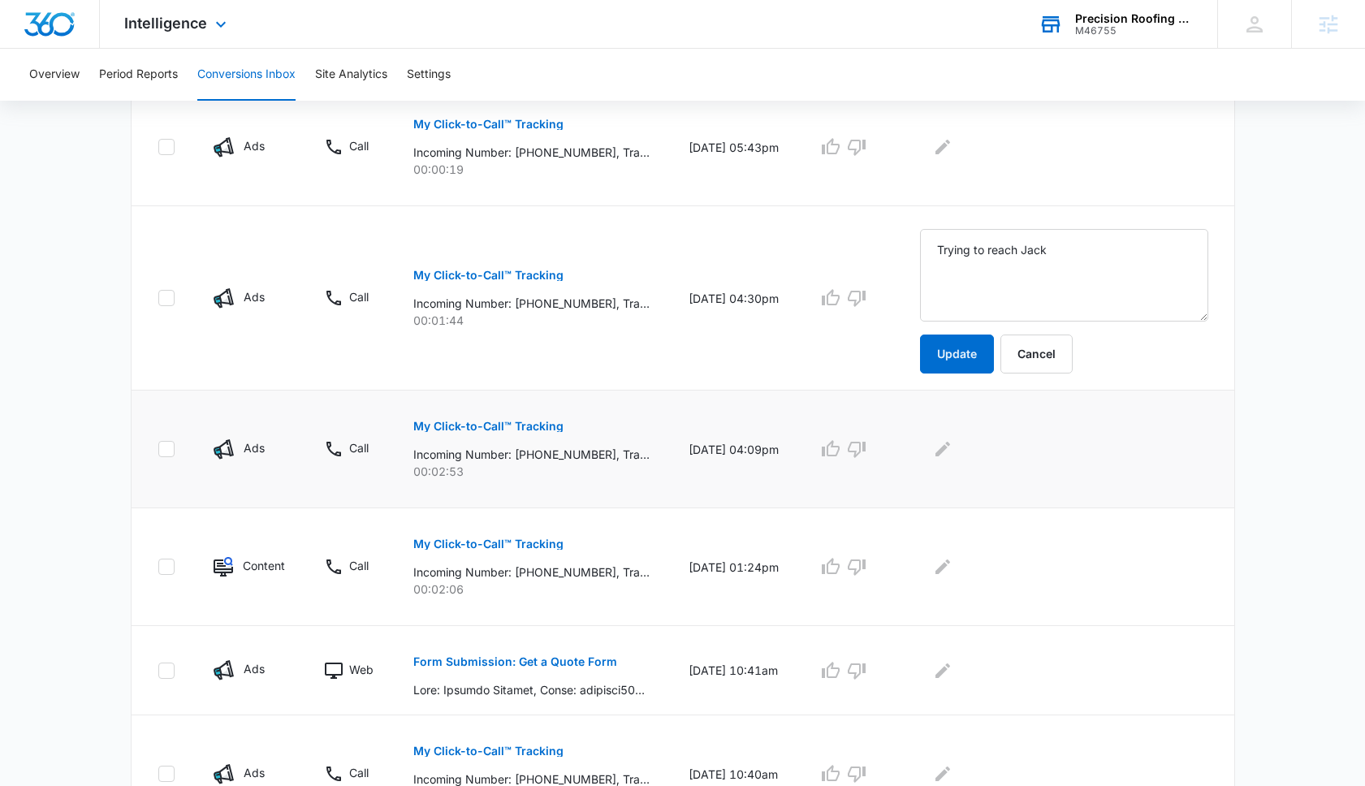
click at [529, 421] on p "My Click-to-Call™ Tracking" at bounding box center [488, 426] width 150 height 11
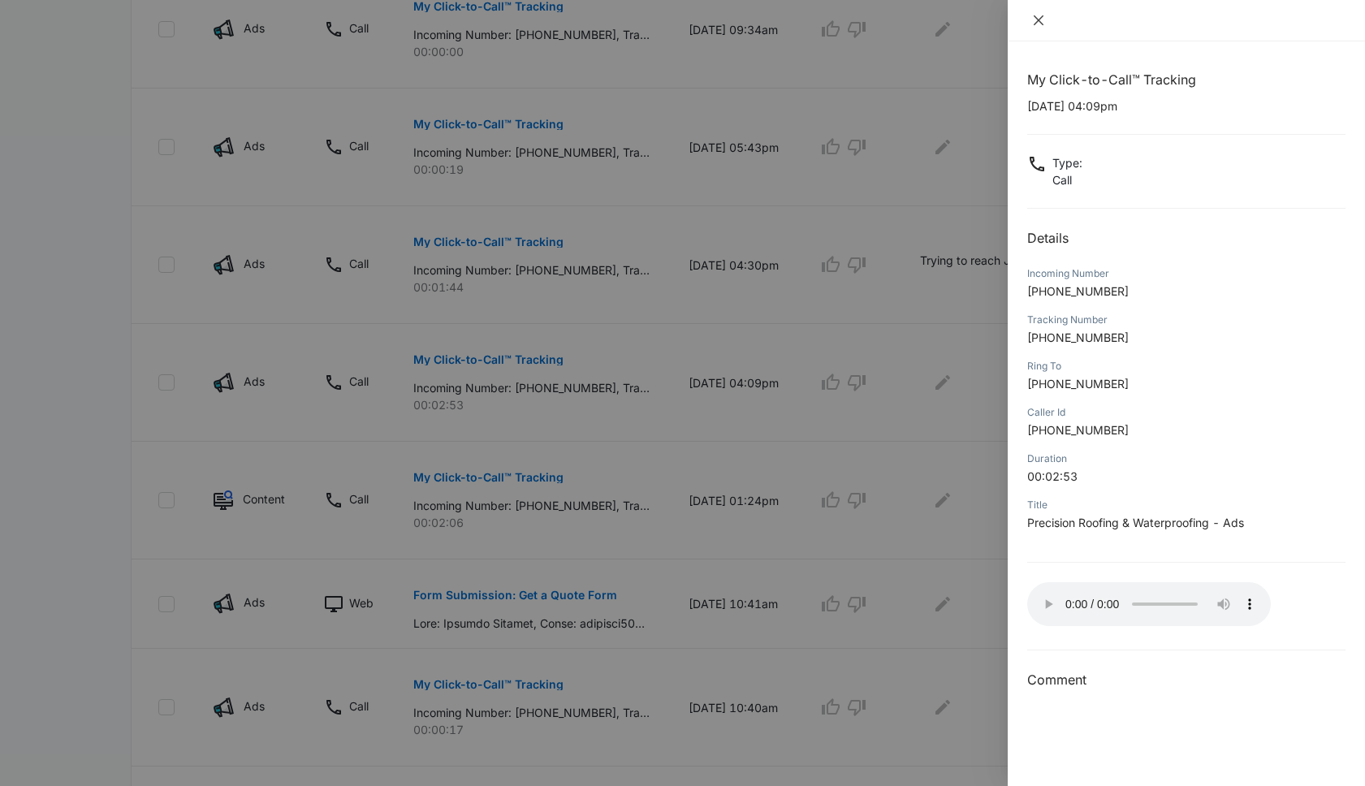
click at [1036, 17] on icon "close" at bounding box center [1039, 20] width 10 height 10
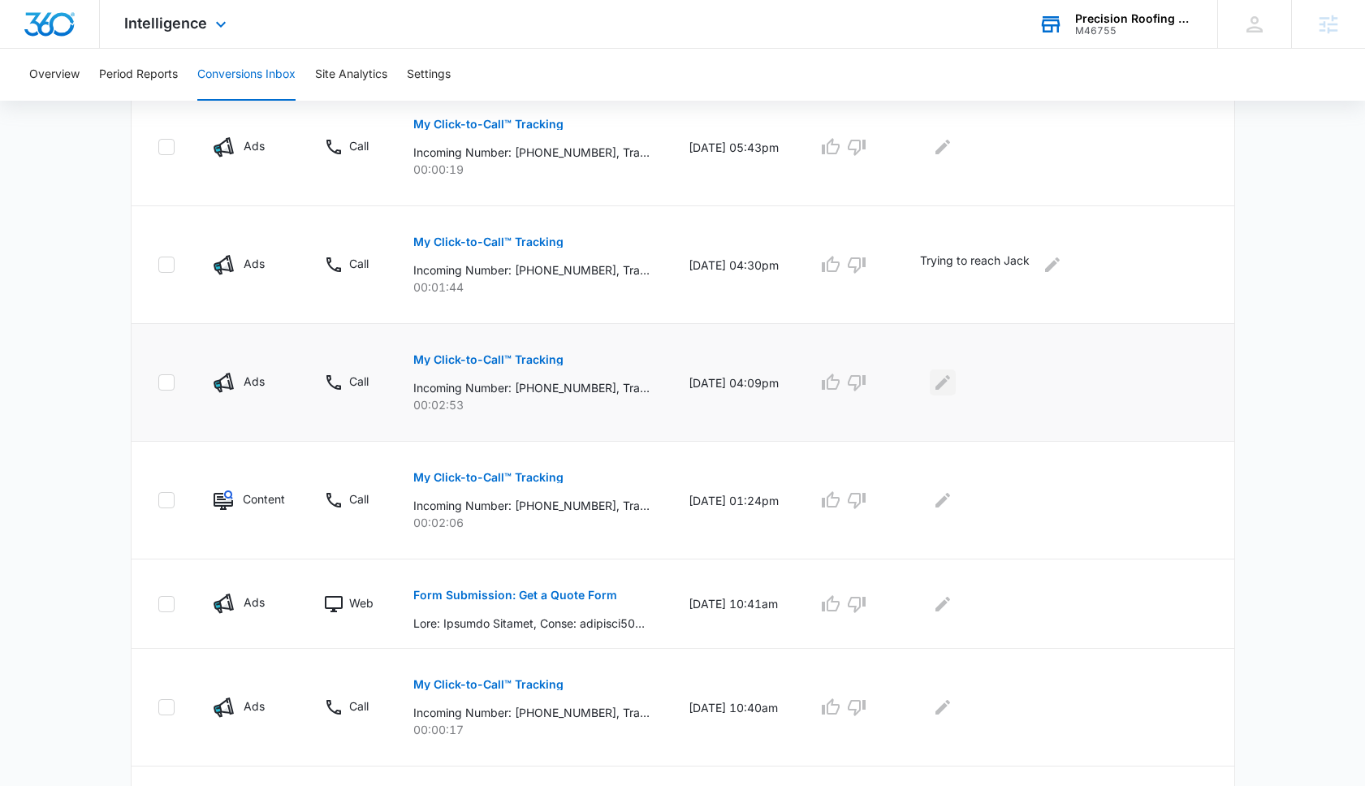
click at [953, 384] on icon "Edit Comments" at bounding box center [942, 382] width 19 height 19
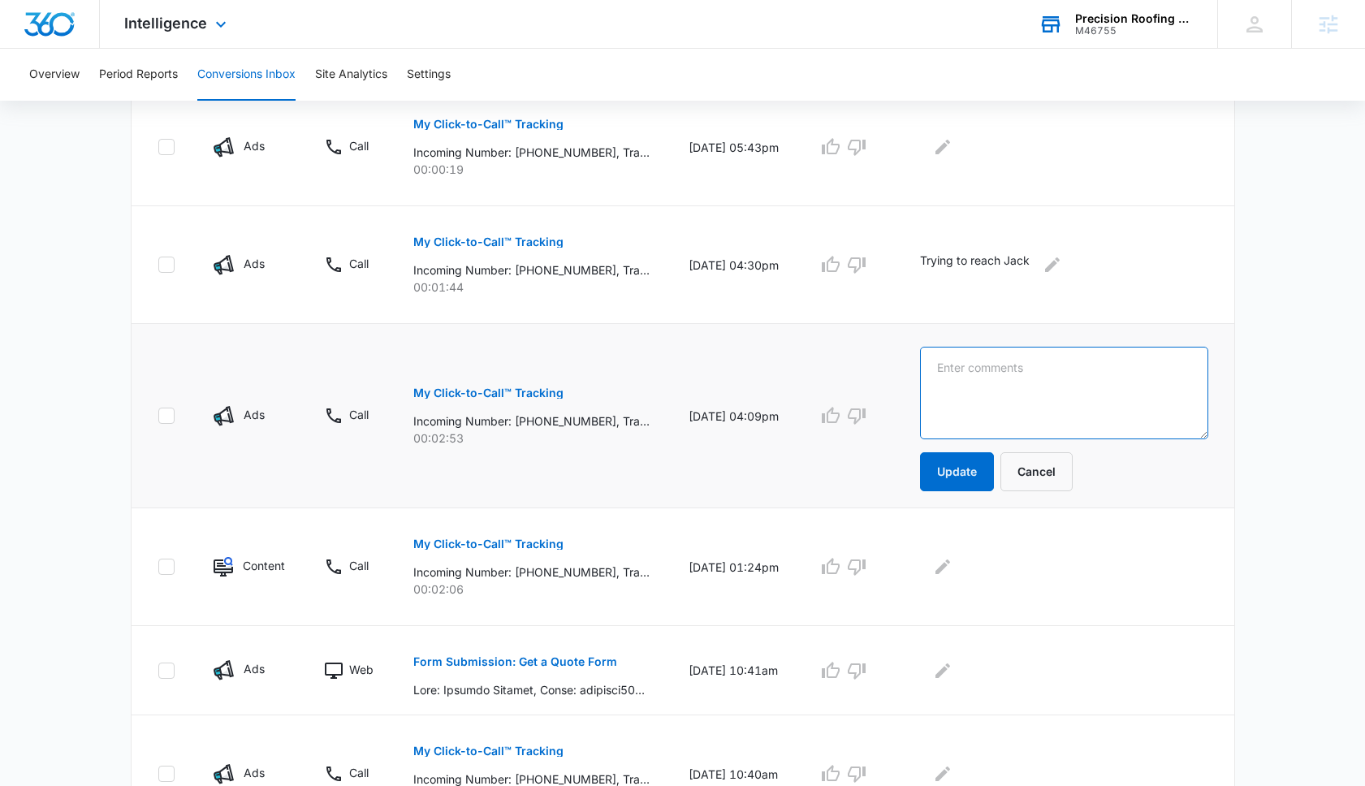
click at [995, 387] on textarea at bounding box center [1063, 393] width 287 height 93
paste textarea "Heather Wojnarski"
type textarea "Heather Wojnarski - Roof Repair"
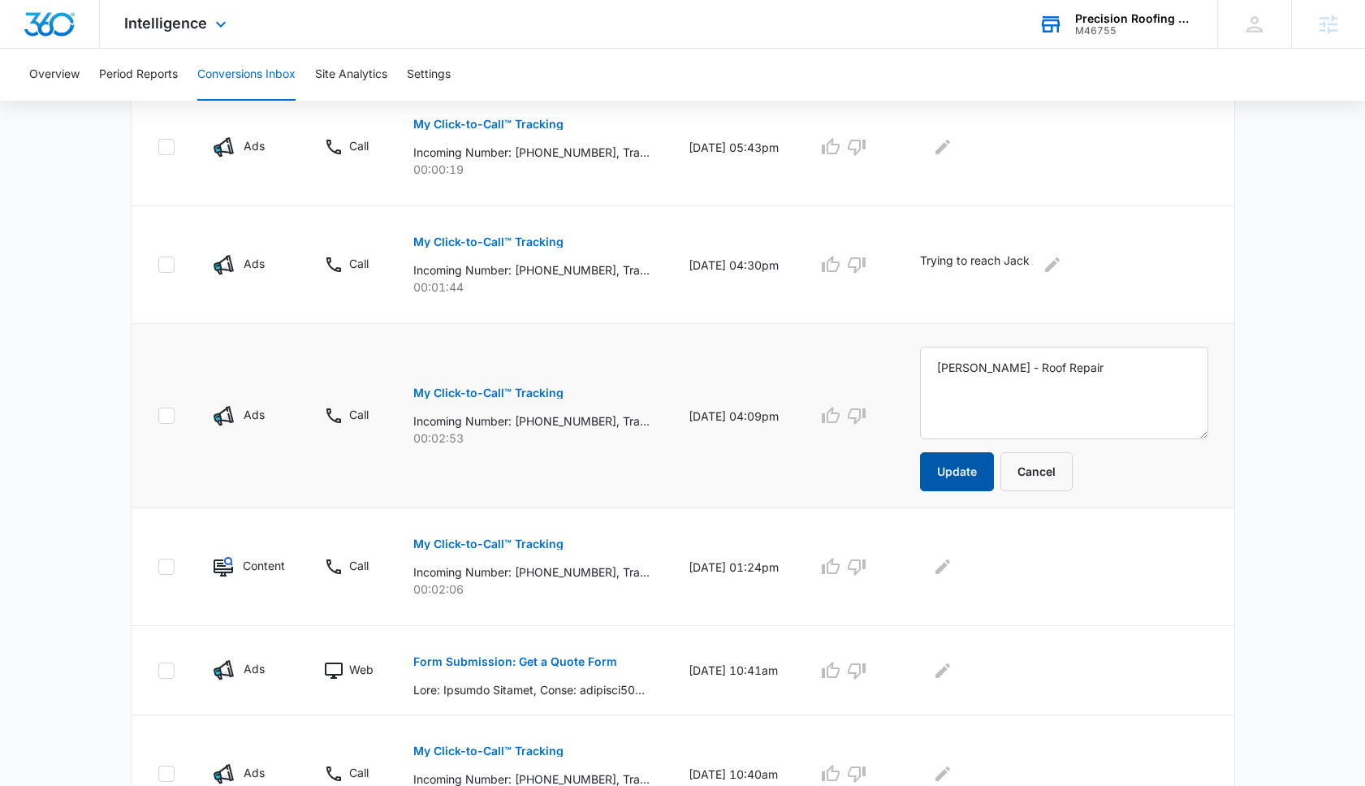
click at [978, 482] on button "Update" at bounding box center [957, 471] width 74 height 39
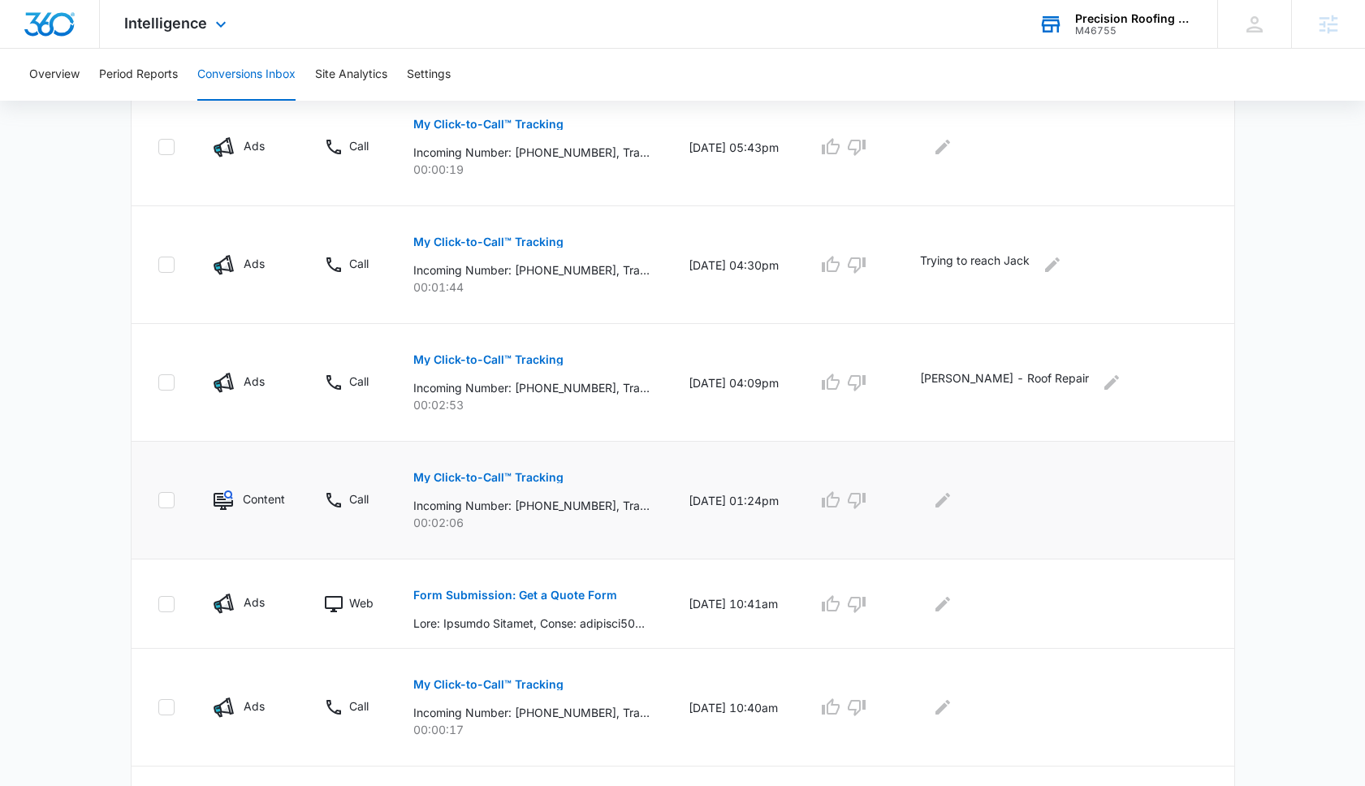
click at [524, 480] on p "My Click-to-Call™ Tracking" at bounding box center [488, 477] width 150 height 11
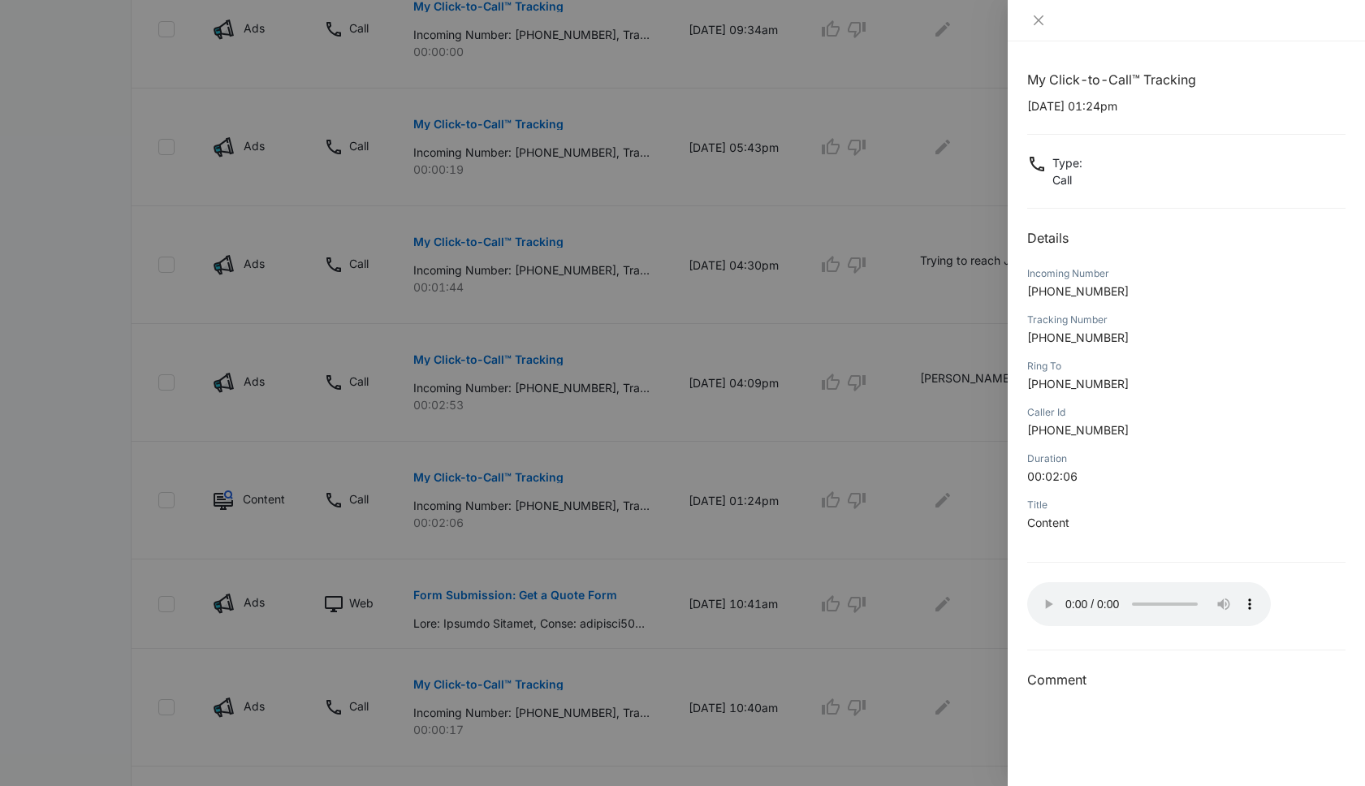
click at [1130, 295] on p "+19498571715" at bounding box center [1186, 291] width 318 height 17
drag, startPoint x: 1117, startPoint y: 292, endPoint x: 1039, endPoint y: 295, distance: 78.0
click at [1039, 295] on p "+19498571715" at bounding box center [1186, 291] width 318 height 17
copy span "9498571715"
click at [1034, 25] on icon "close" at bounding box center [1038, 20] width 13 height 13
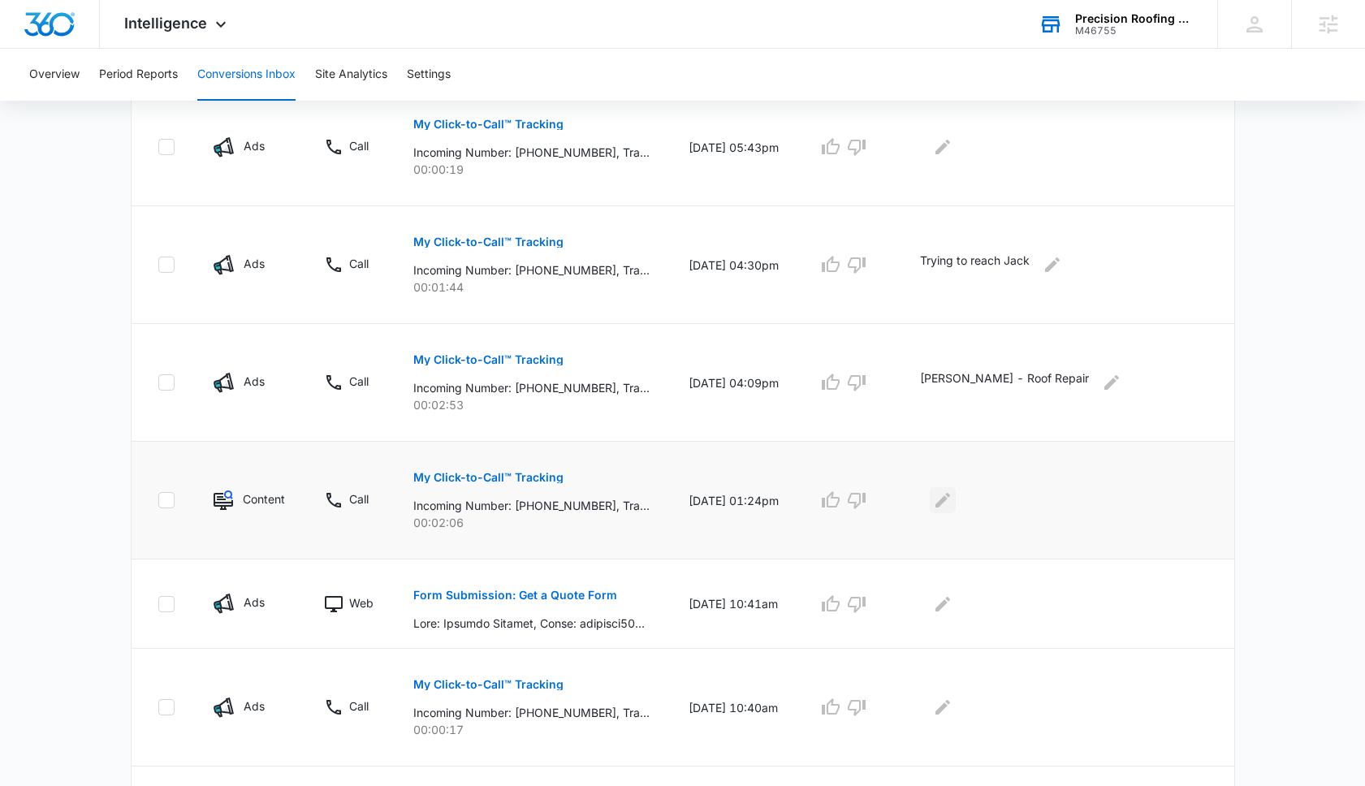
click at [953, 494] on icon "Edit Comments" at bounding box center [942, 500] width 19 height 19
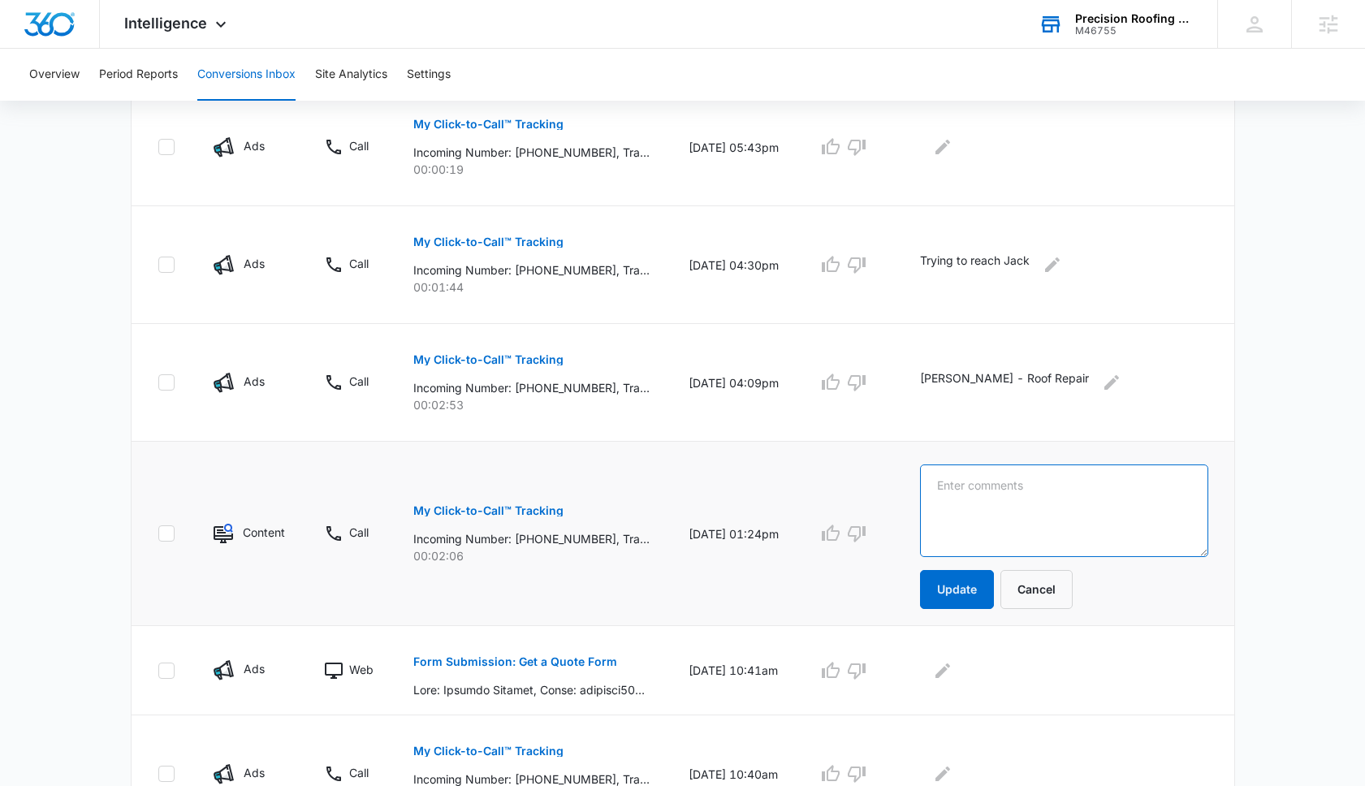
click at [973, 494] on textarea at bounding box center [1063, 511] width 287 height 93
type textarea "John O'Donnell"
click at [970, 588] on button "Update" at bounding box center [957, 589] width 74 height 39
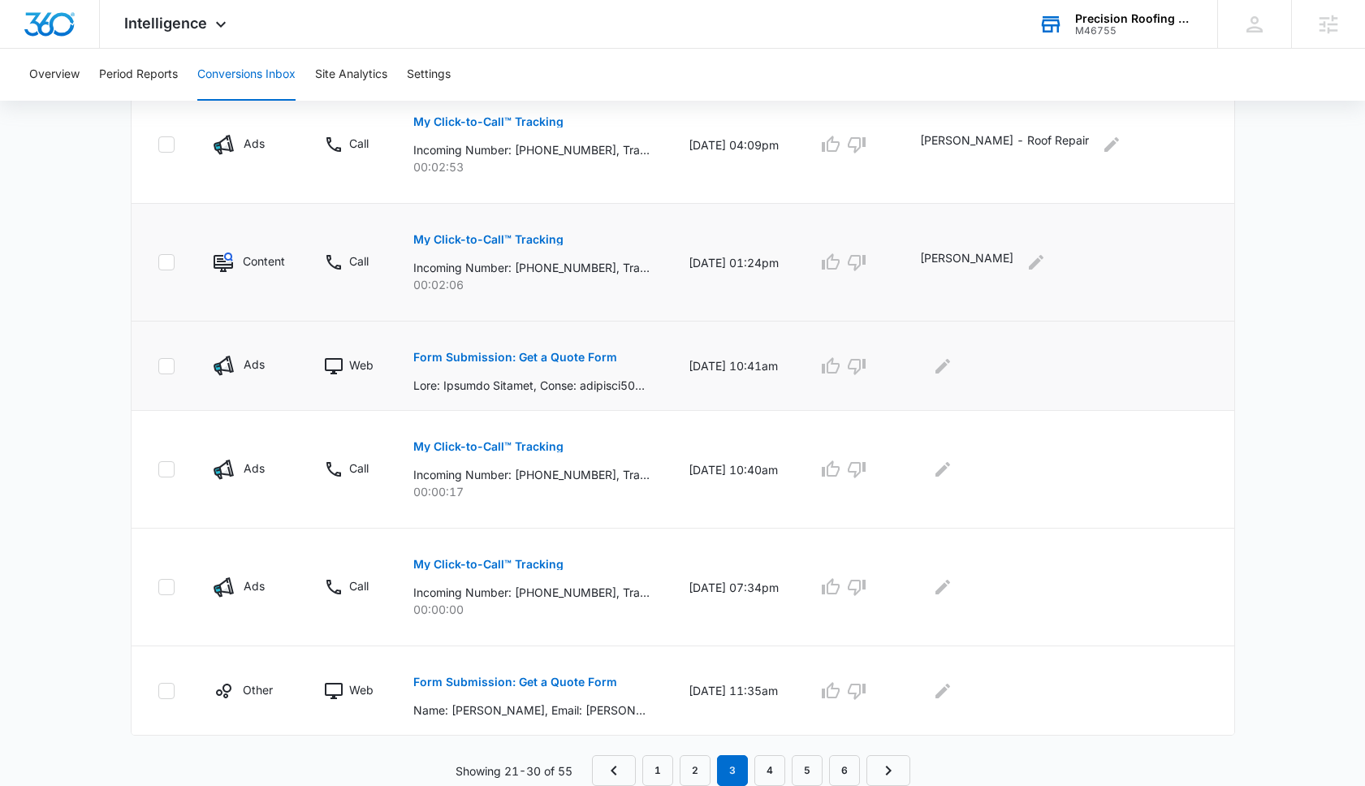
scroll to position [897, 0]
click at [543, 358] on p "Form Submission: Get a Quote Form" at bounding box center [515, 357] width 204 height 11
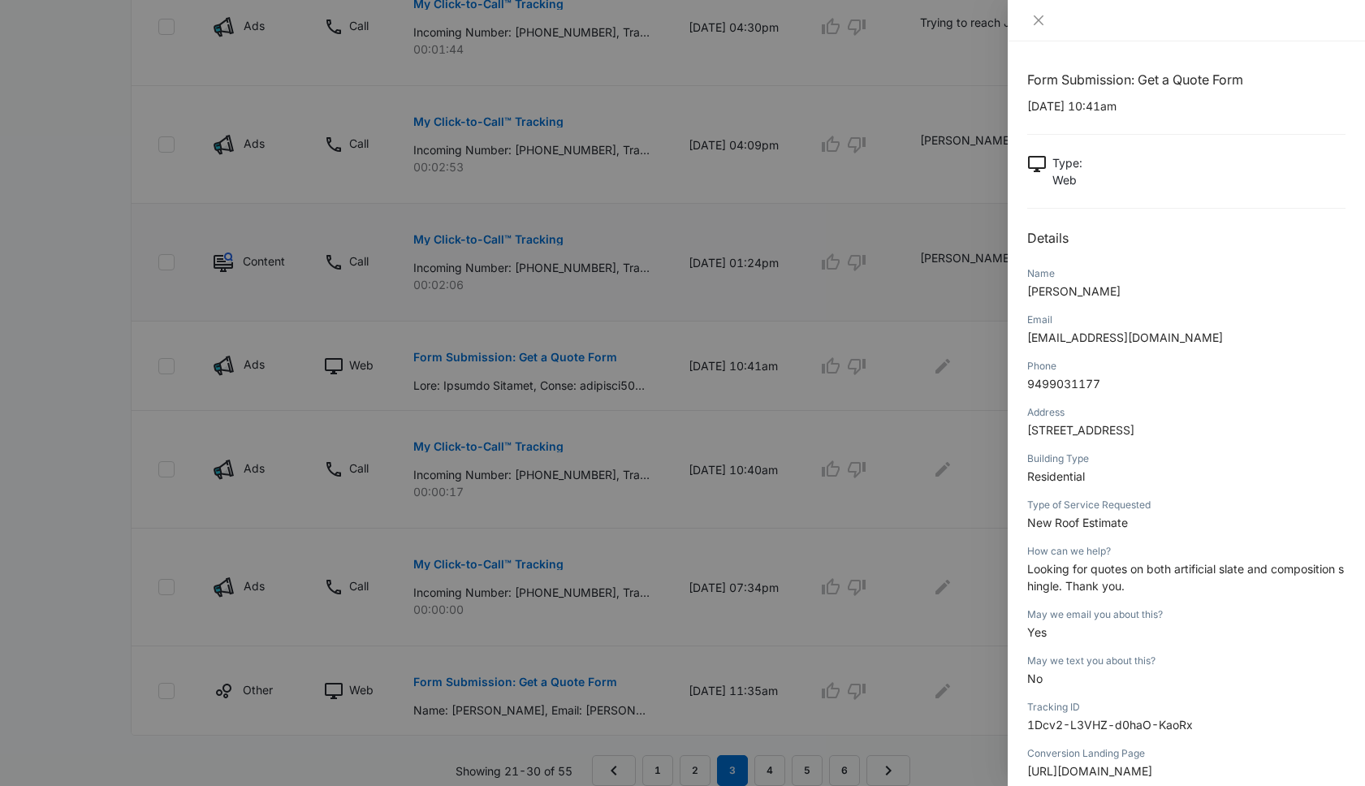
drag, startPoint x: 1117, startPoint y: 287, endPoint x: 1025, endPoint y: 290, distance: 91.8
click at [1025, 290] on div "Form Submission: Get a Quote Form 07/30/2025 at 10:41am Type : Web Details Name…" at bounding box center [1186, 413] width 357 height 745
copy span "Rebecca Skolnik"
drag, startPoint x: 1027, startPoint y: 426, endPoint x: 1243, endPoint y: 437, distance: 216.3
click at [1135, 437] on span "715 Poppy Avenue, , Corona del Mar, CA, 92625, United States" at bounding box center [1080, 430] width 107 height 14
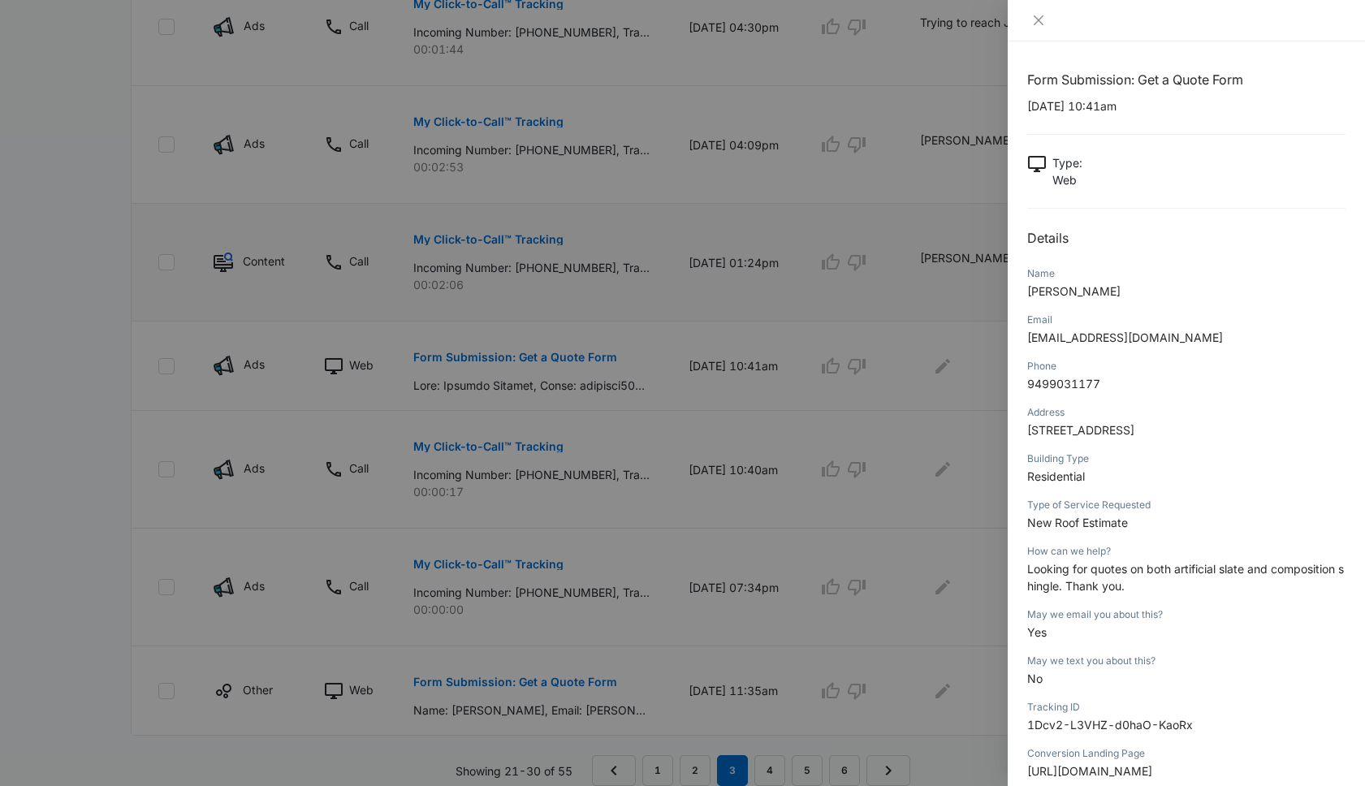
click at [1131, 531] on p "New Roof Estimate" at bounding box center [1186, 522] width 318 height 17
drag, startPoint x: 1130, startPoint y: 538, endPoint x: 1028, endPoint y: 538, distance: 102.3
click at [1028, 531] on p "New Roof Estimate" at bounding box center [1186, 522] width 318 height 17
drag, startPoint x: 1026, startPoint y: 588, endPoint x: 1135, endPoint y: 610, distance: 111.8
click at [1135, 610] on div "Form Submission: Get a Quote Form 07/30/2025 at 10:41am Type : Web Details Name…" at bounding box center [1186, 413] width 357 height 745
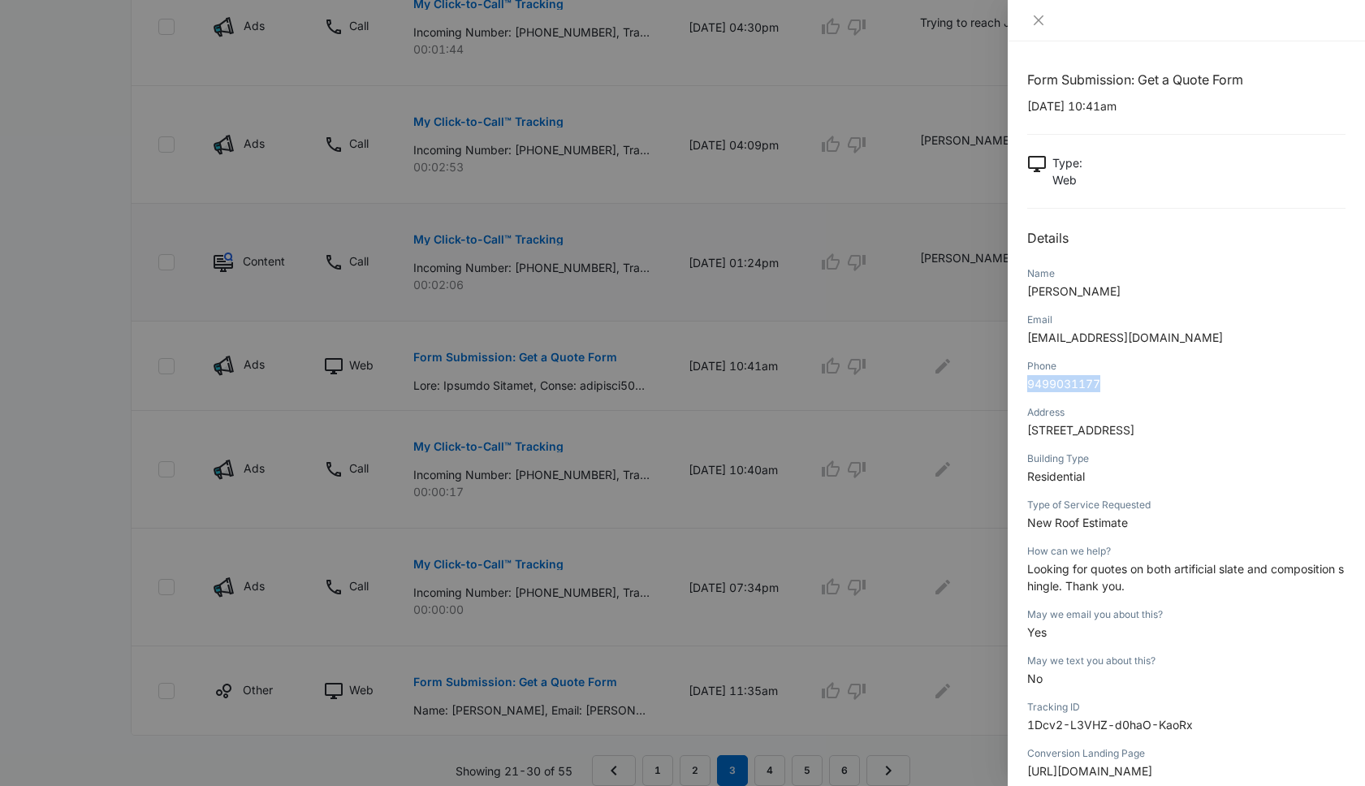
drag, startPoint x: 1105, startPoint y: 383, endPoint x: 1021, endPoint y: 383, distance: 84.5
click at [1021, 383] on div "Form Submission: Get a Quote Form 07/30/2025 at 10:41am Type : Web Details Name…" at bounding box center [1186, 413] width 357 height 745
click at [1040, 20] on icon "close" at bounding box center [1038, 20] width 13 height 13
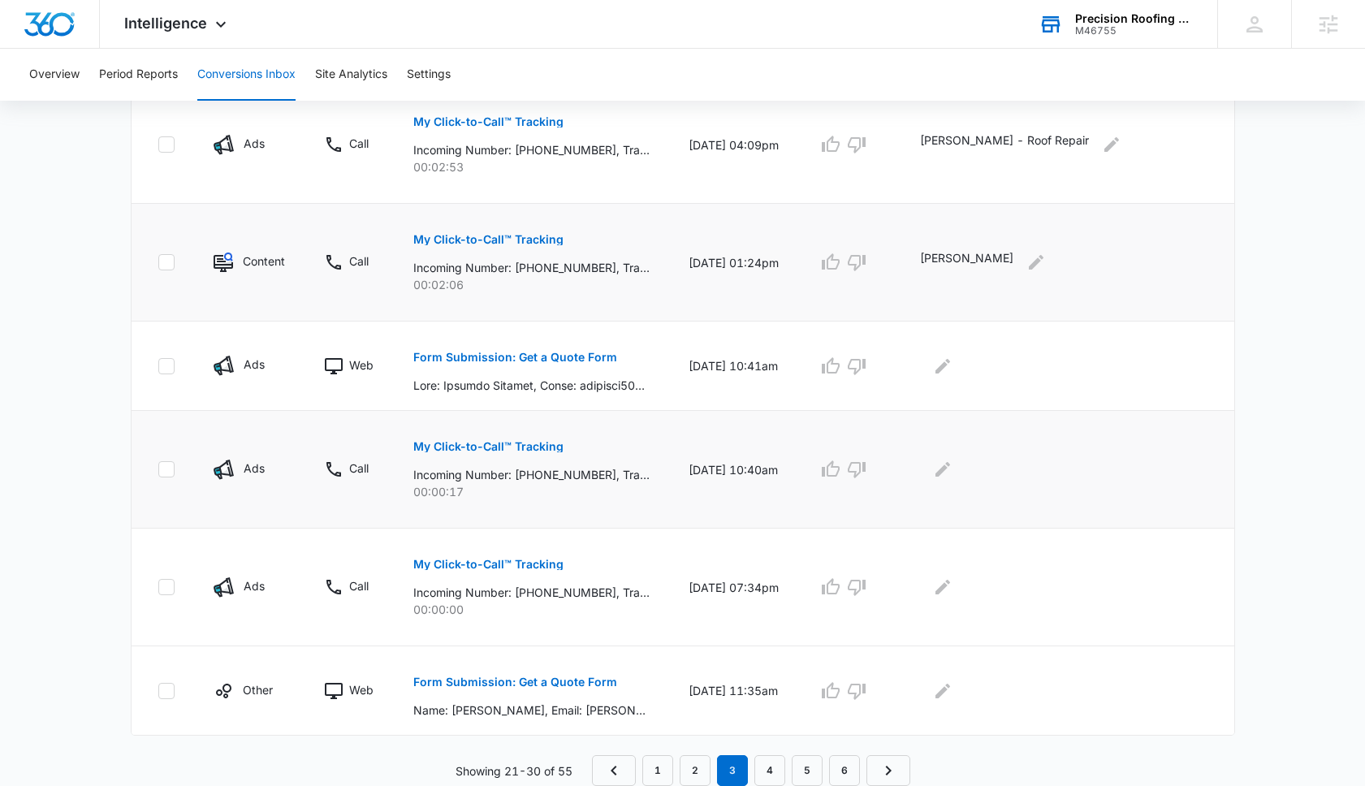
click at [542, 444] on p "My Click-to-Call™ Tracking" at bounding box center [488, 446] width 150 height 11
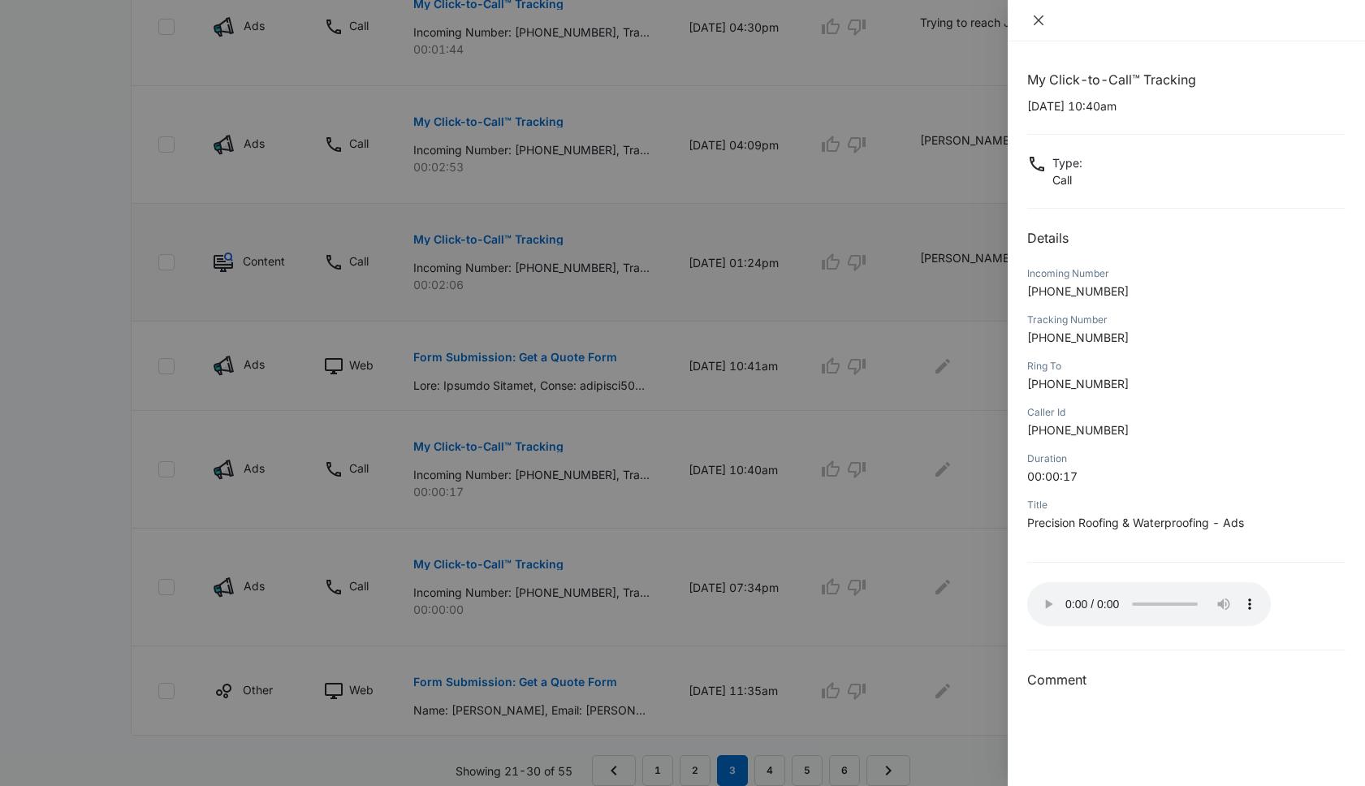
click at [1032, 19] on icon "close" at bounding box center [1038, 20] width 13 height 13
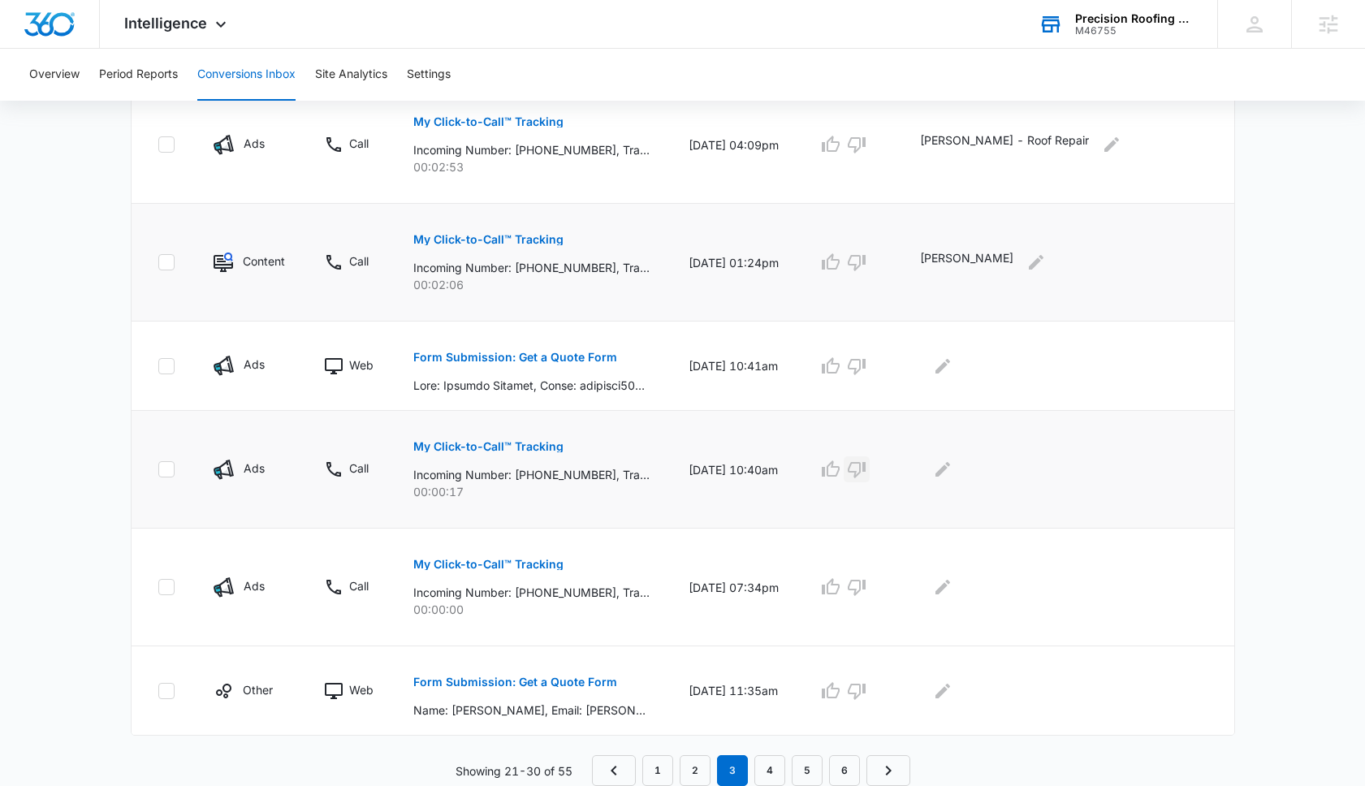
click at [867, 467] on icon "button" at bounding box center [856, 469] width 19 height 19
click at [867, 469] on icon "button" at bounding box center [856, 469] width 19 height 19
click at [555, 680] on p "Form Submission: Get a Quote Form" at bounding box center [515, 681] width 204 height 11
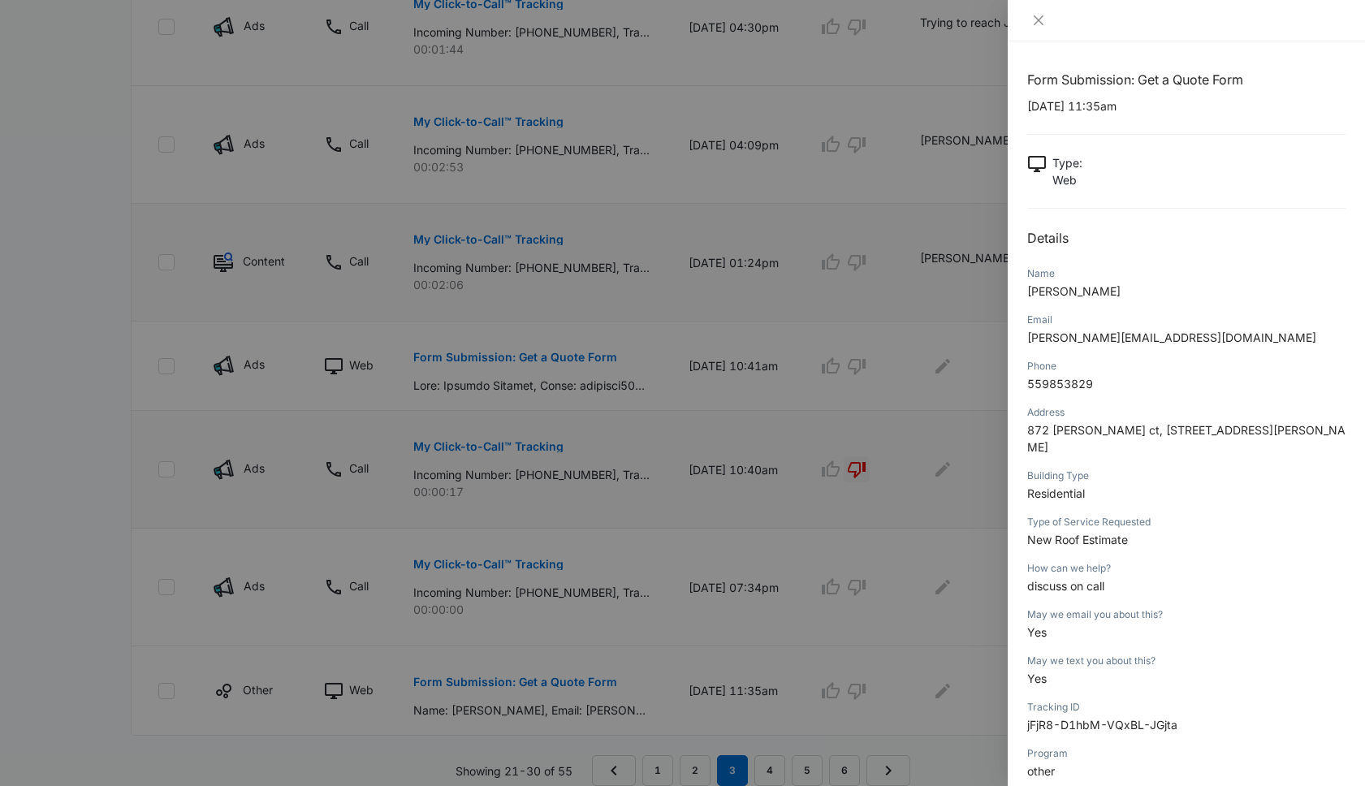
drag, startPoint x: 1031, startPoint y: 431, endPoint x: 1091, endPoint y: 437, distance: 60.4
click at [1091, 437] on span "872 forrester ct, 873 forrester ct, hayward, CA, 93257, canada" at bounding box center [1186, 438] width 318 height 31
drag, startPoint x: 1029, startPoint y: 429, endPoint x: 1320, endPoint y: 426, distance: 290.8
click at [1320, 426] on span "872 forrester ct, 873 forrester ct, hayward, CA, 93257, canada" at bounding box center [1186, 438] width 318 height 31
click at [1096, 384] on p "559853829" at bounding box center [1186, 383] width 318 height 17
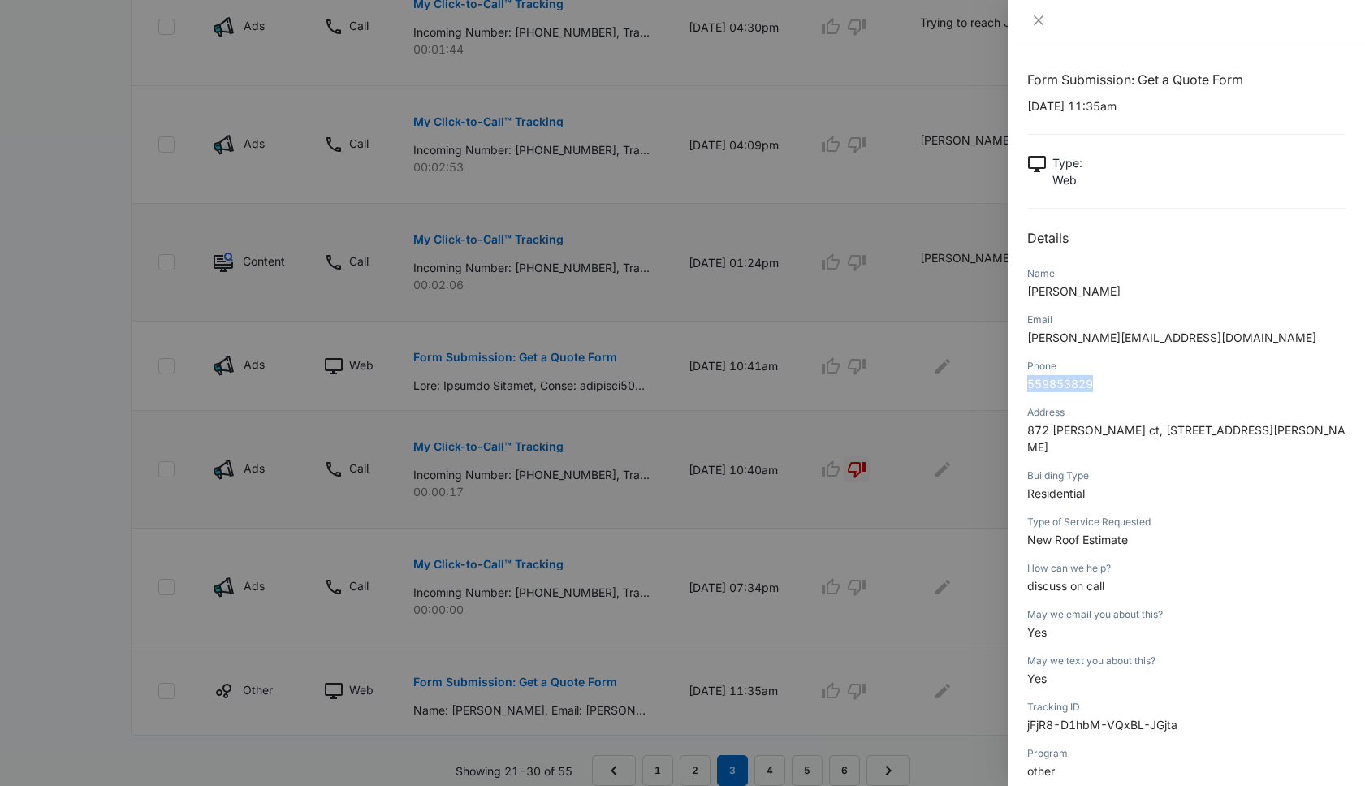
drag, startPoint x: 1099, startPoint y: 384, endPoint x: 1018, endPoint y: 384, distance: 81.2
click at [1018, 384] on div "Form Submission: Get a Quote Form 07/29/2025 at 11:35am Type : Web Details Name…" at bounding box center [1186, 413] width 357 height 745
click at [1033, 19] on icon "close" at bounding box center [1038, 20] width 13 height 13
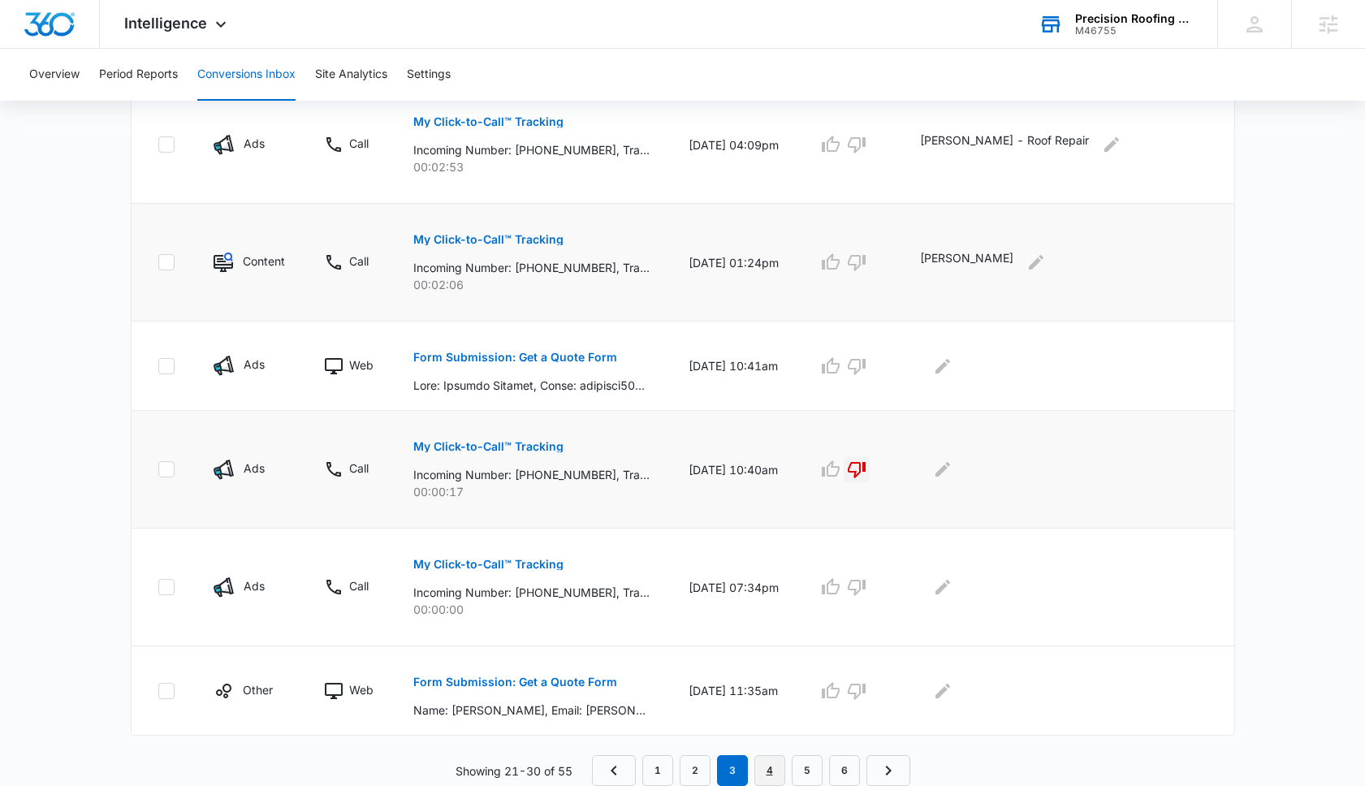
click at [768, 767] on link "4" at bounding box center [769, 770] width 31 height 31
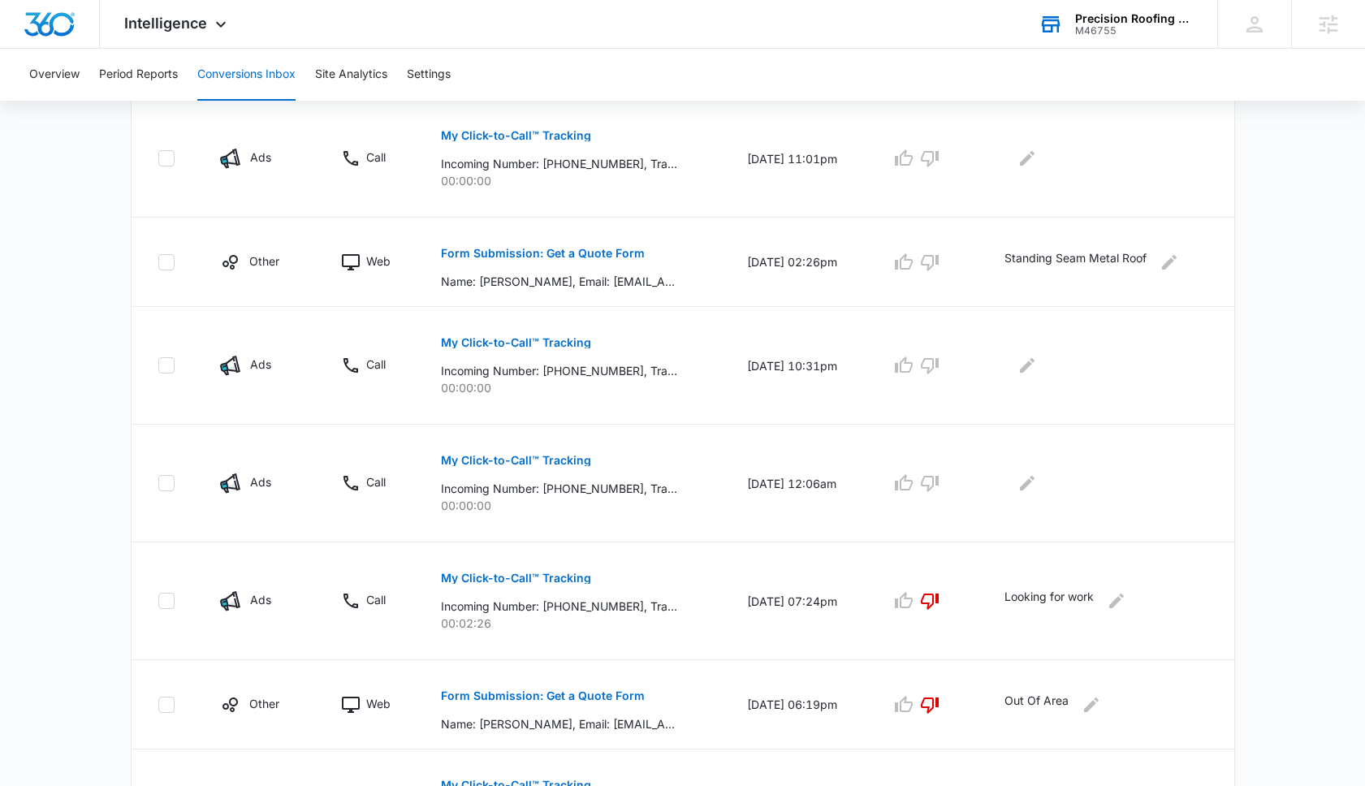
scroll to position [868, 0]
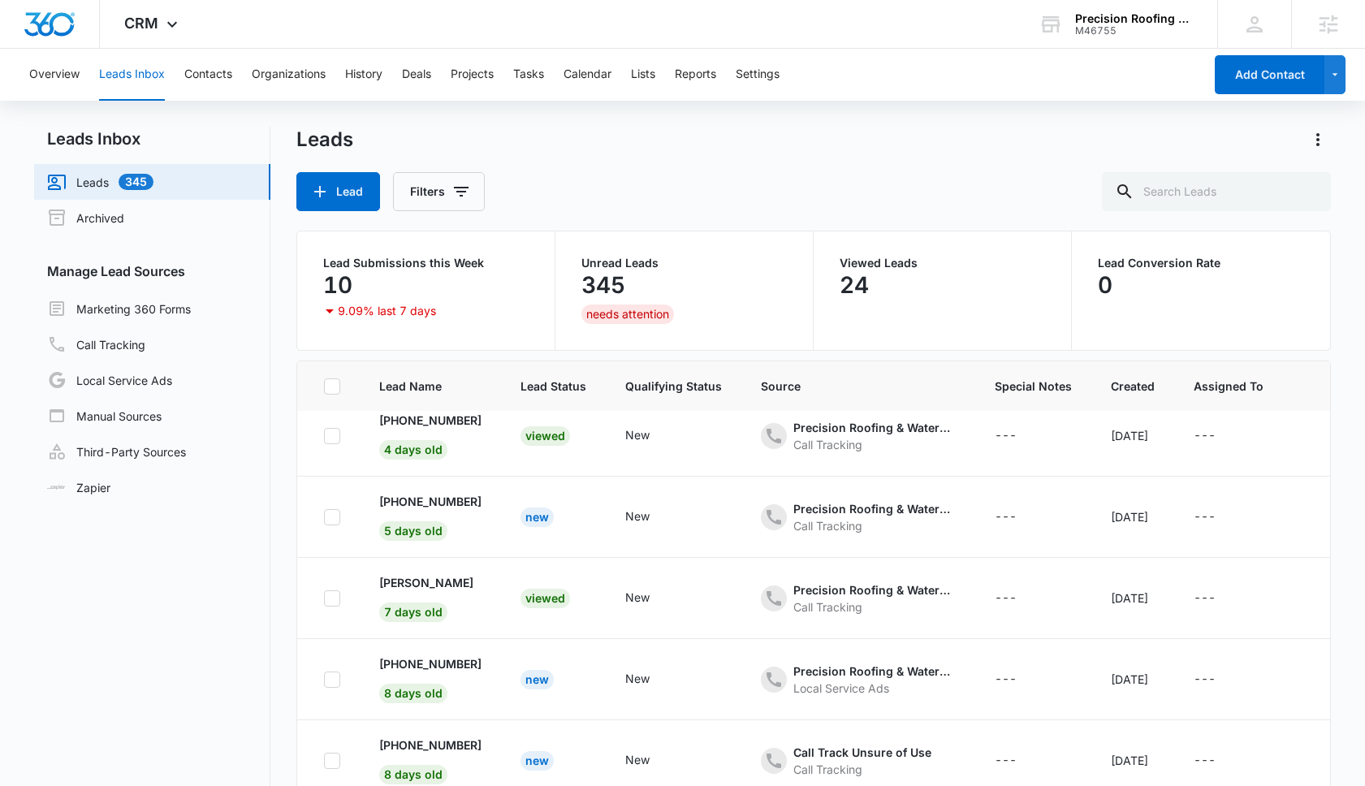
scroll to position [379, 0]
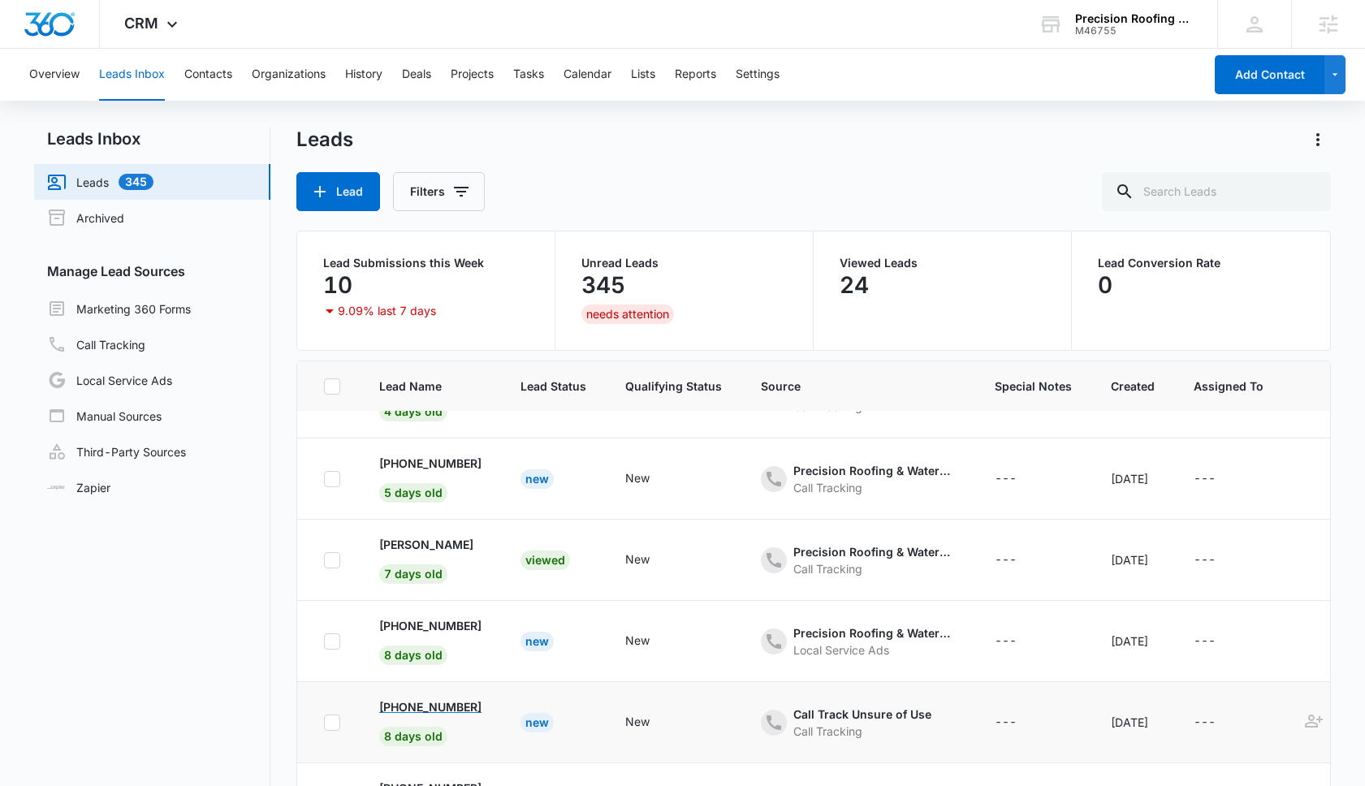
click at [443, 705] on p "[PHONE_NUMBER]" at bounding box center [430, 706] width 102 height 17
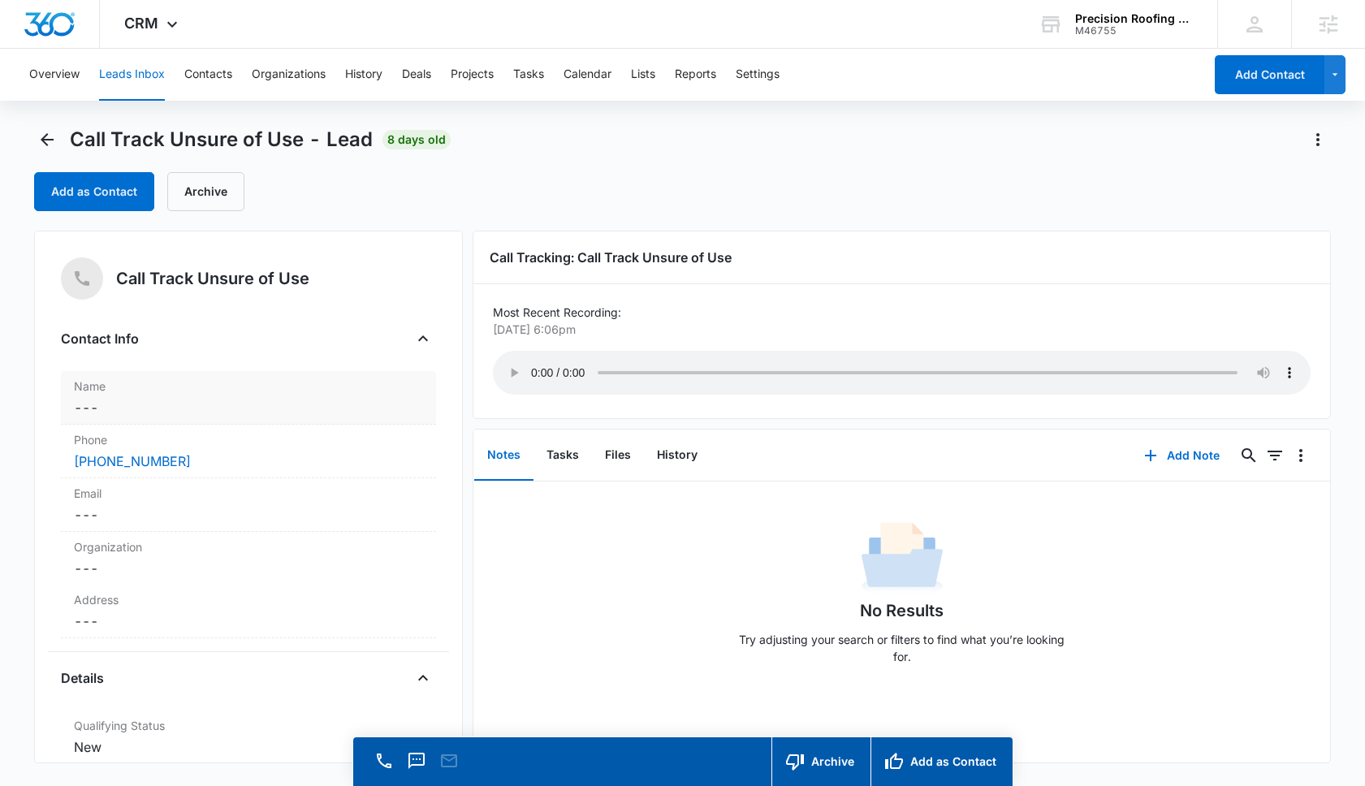
click at [191, 414] on dd "Cancel Save Changes ---" at bounding box center [248, 407] width 349 height 19
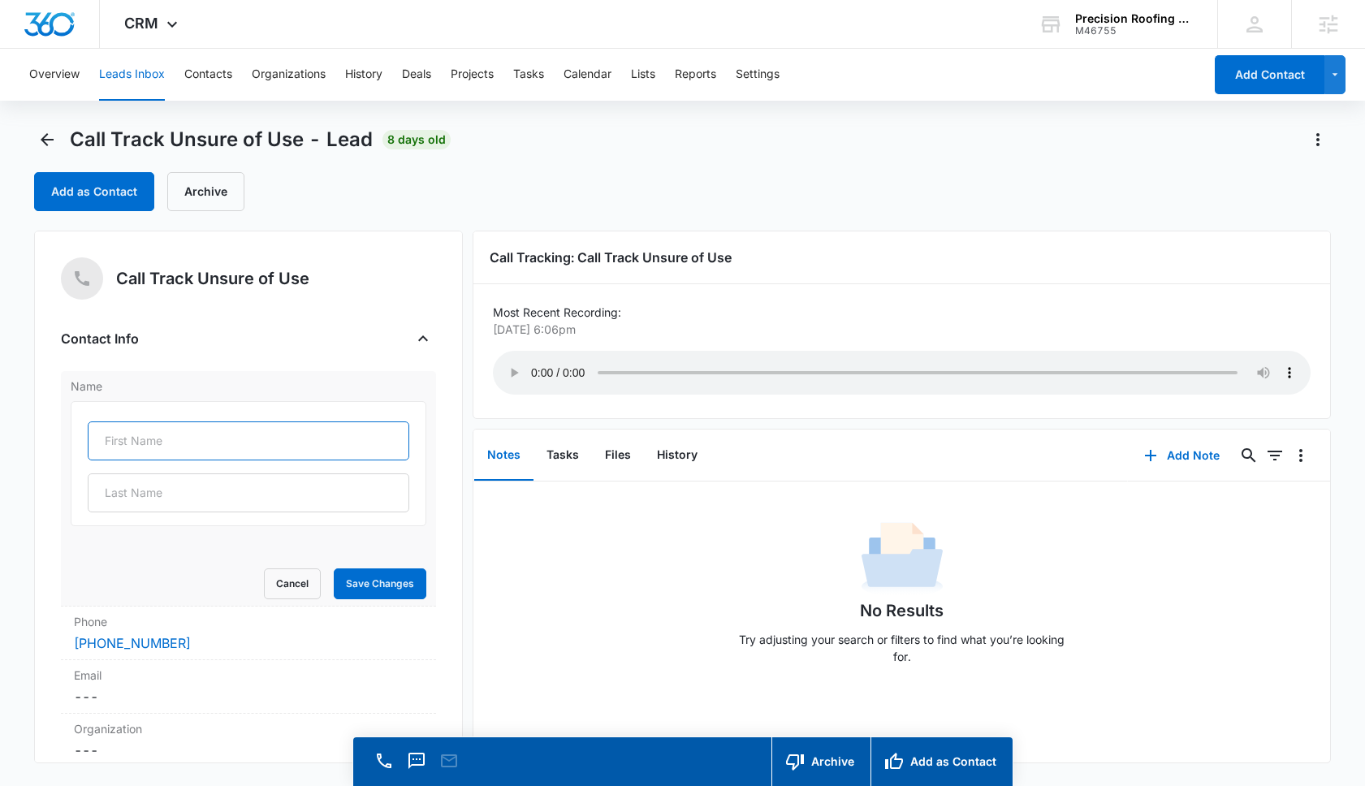
click at [162, 448] on input "text" at bounding box center [249, 440] width 322 height 39
type input "Jack"
click at [157, 491] on input "text" at bounding box center [249, 492] width 322 height 39
click at [210, 496] on input "Fla" at bounding box center [249, 492] width 322 height 39
type input "Fallou"
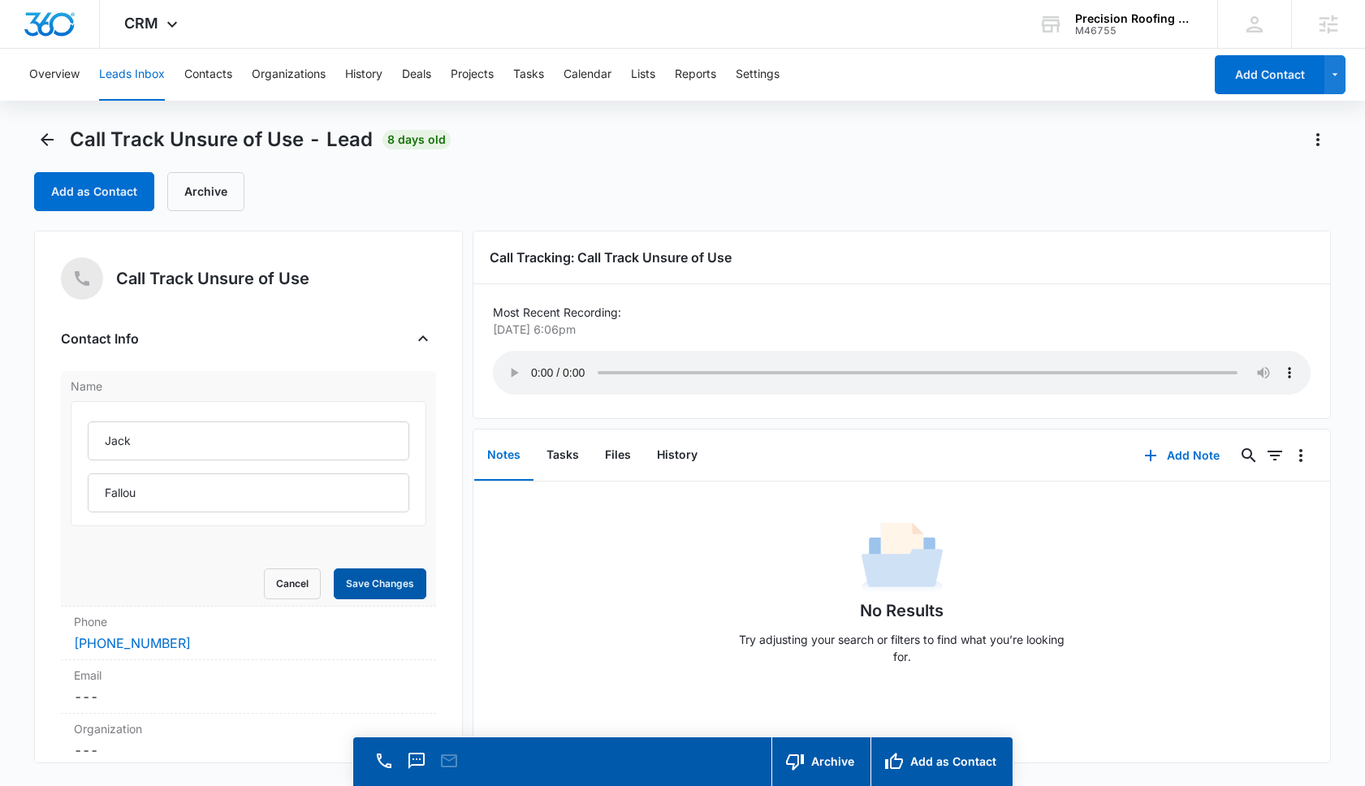
click at [355, 581] on button "Save Changes" at bounding box center [380, 583] width 93 height 31
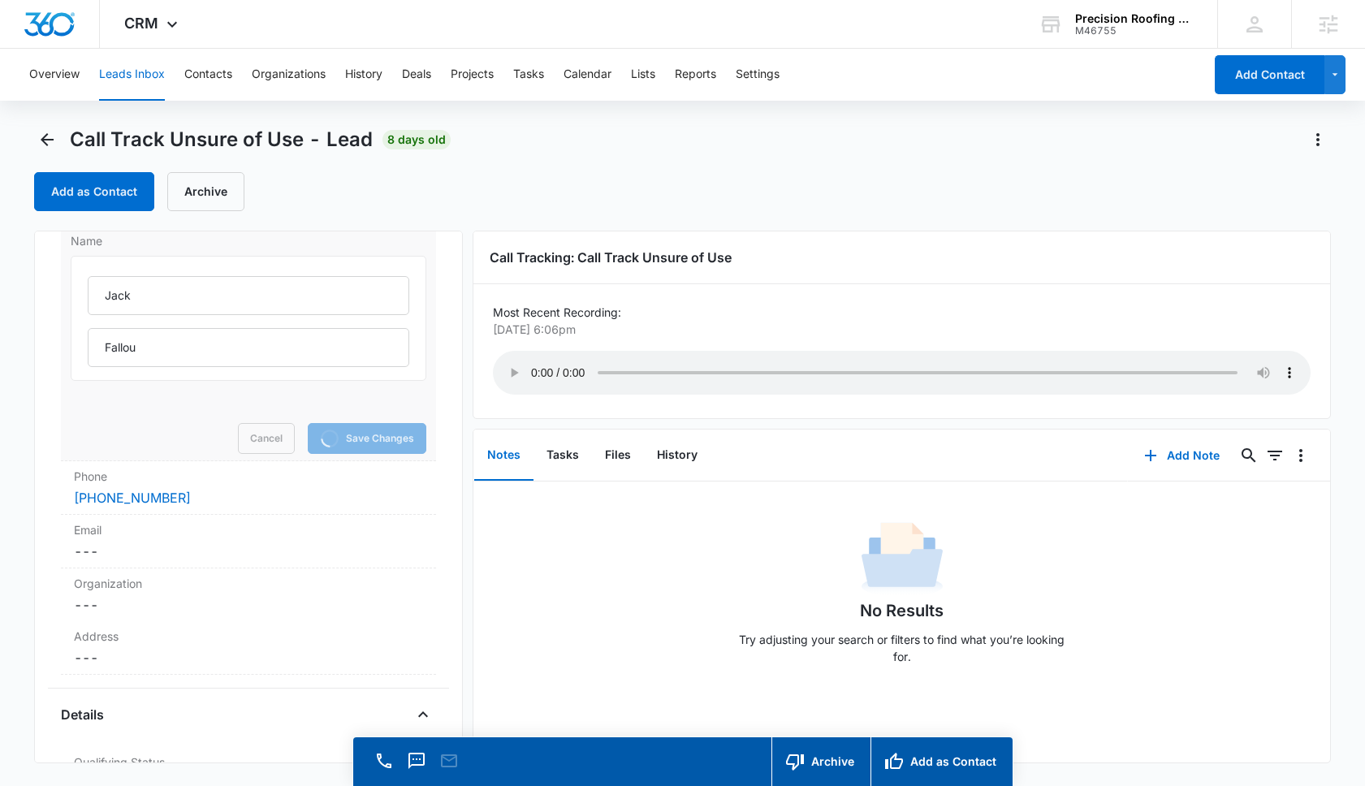
scroll to position [150, 0]
click at [185, 529] on div "Call Track Unsure of Use Contact Info Name [PERSON_NAME] Cancel Save Changes Ph…" at bounding box center [248, 497] width 429 height 533
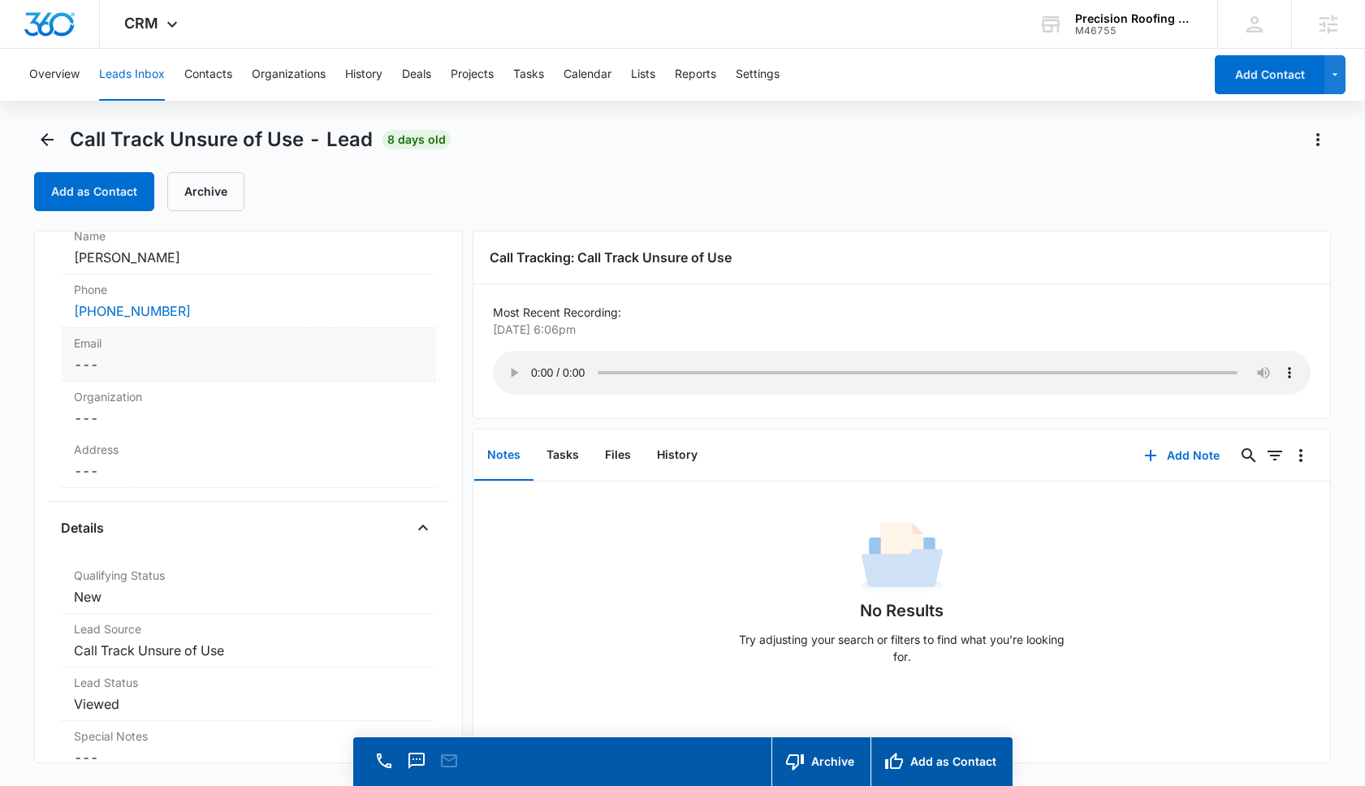
click at [172, 353] on div "Email Cancel Save Changes ---" at bounding box center [248, 355] width 375 height 54
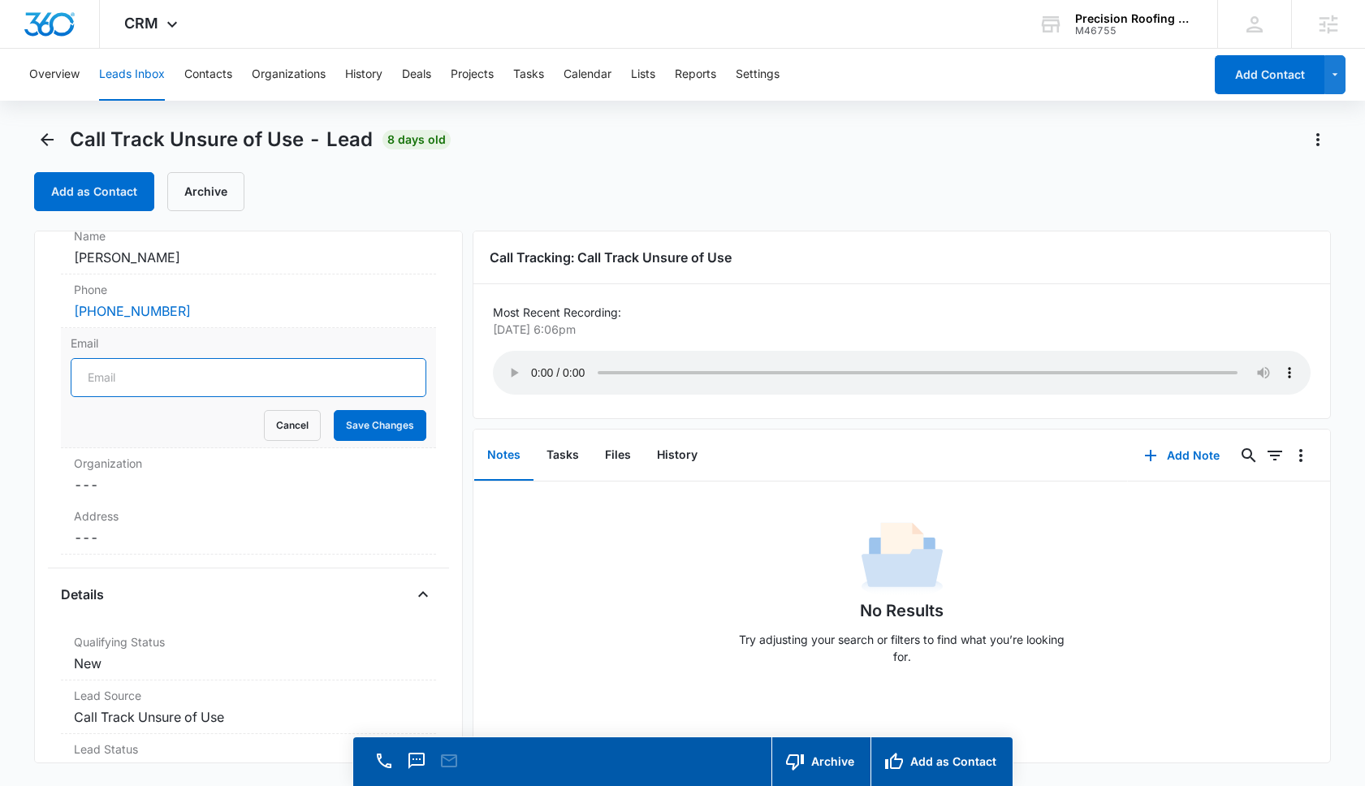
click at [161, 373] on input "Email" at bounding box center [249, 377] width 356 height 39
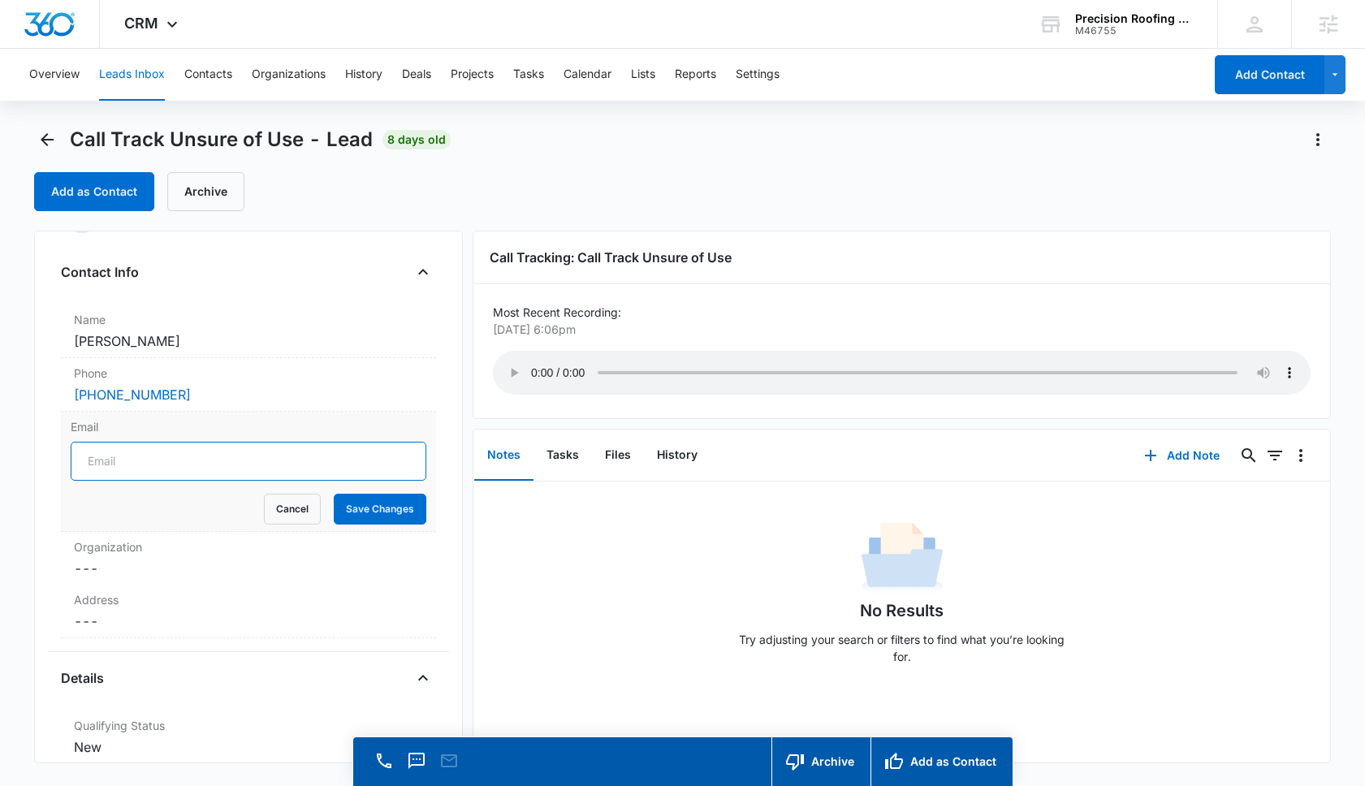
scroll to position [66, 0]
click at [119, 460] on input "Email" at bounding box center [249, 462] width 356 height 39
type input "[EMAIL_ADDRESS][DOMAIN_NAME]"
click at [383, 512] on button "Save Changes" at bounding box center [380, 510] width 93 height 31
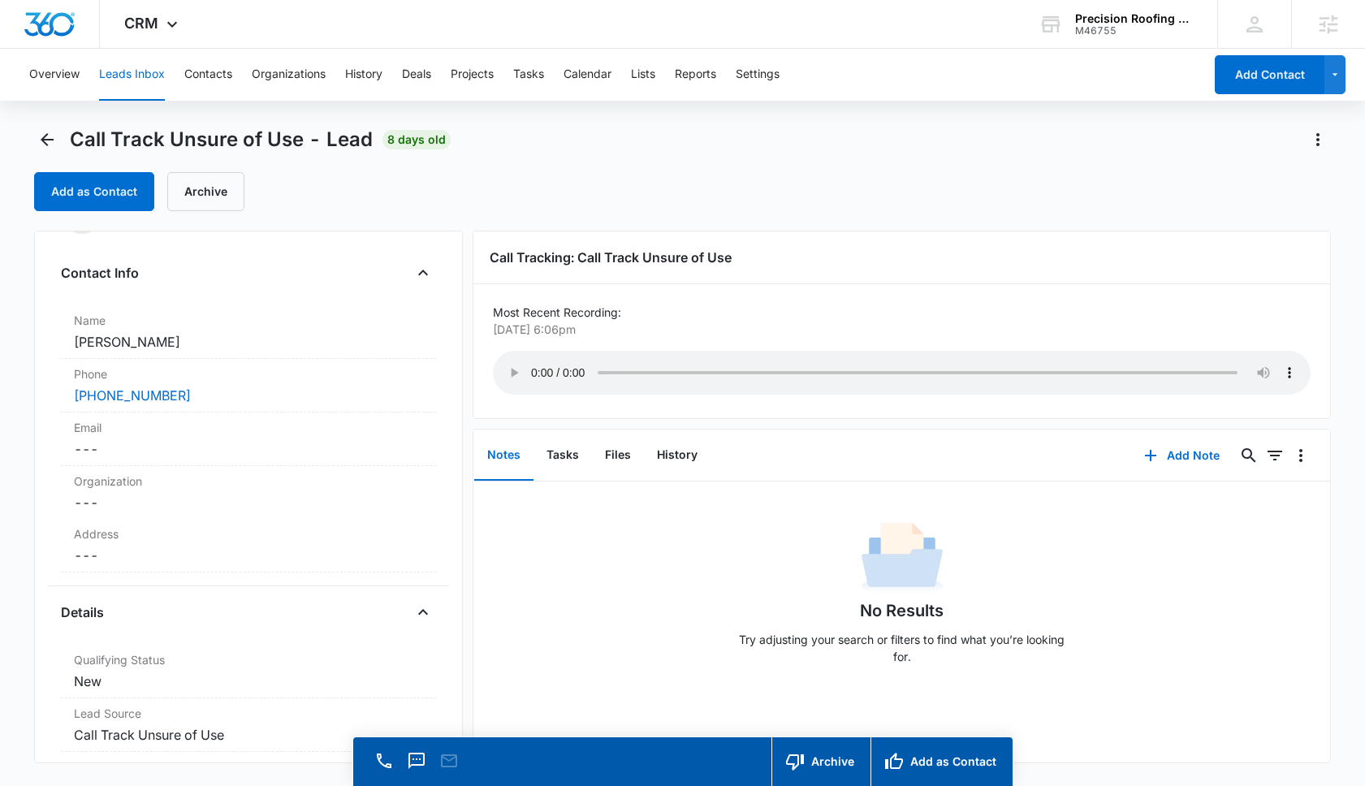
click at [178, 612] on div "Call Track Unsure of Use Contact Info Name Cancel Save Changes [PERSON_NAME] Ph…" at bounding box center [248, 497] width 429 height 533
click at [163, 557] on dd "Cancel Save Changes ---" at bounding box center [248, 555] width 349 height 19
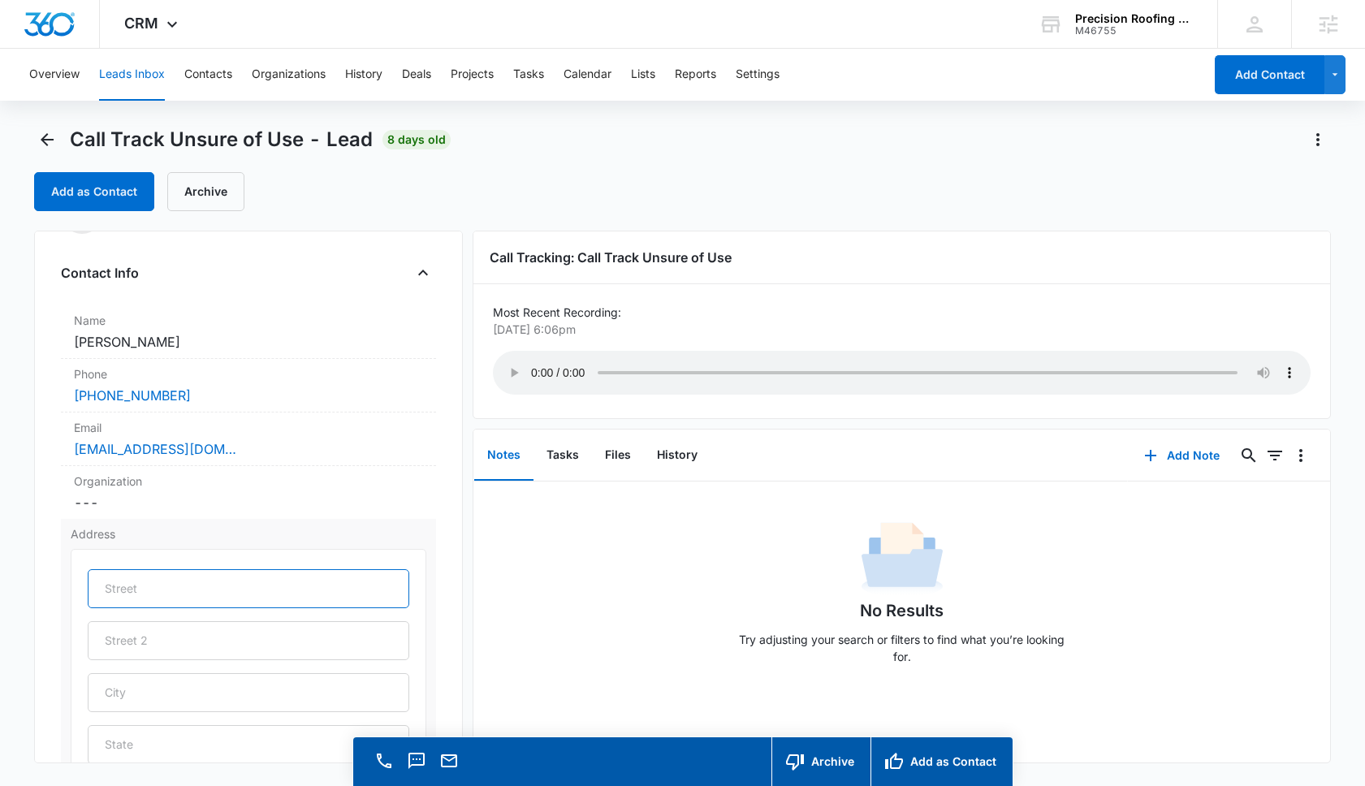
click at [157, 594] on input "text" at bounding box center [249, 588] width 322 height 39
click at [171, 743] on input "text" at bounding box center [249, 744] width 322 height 39
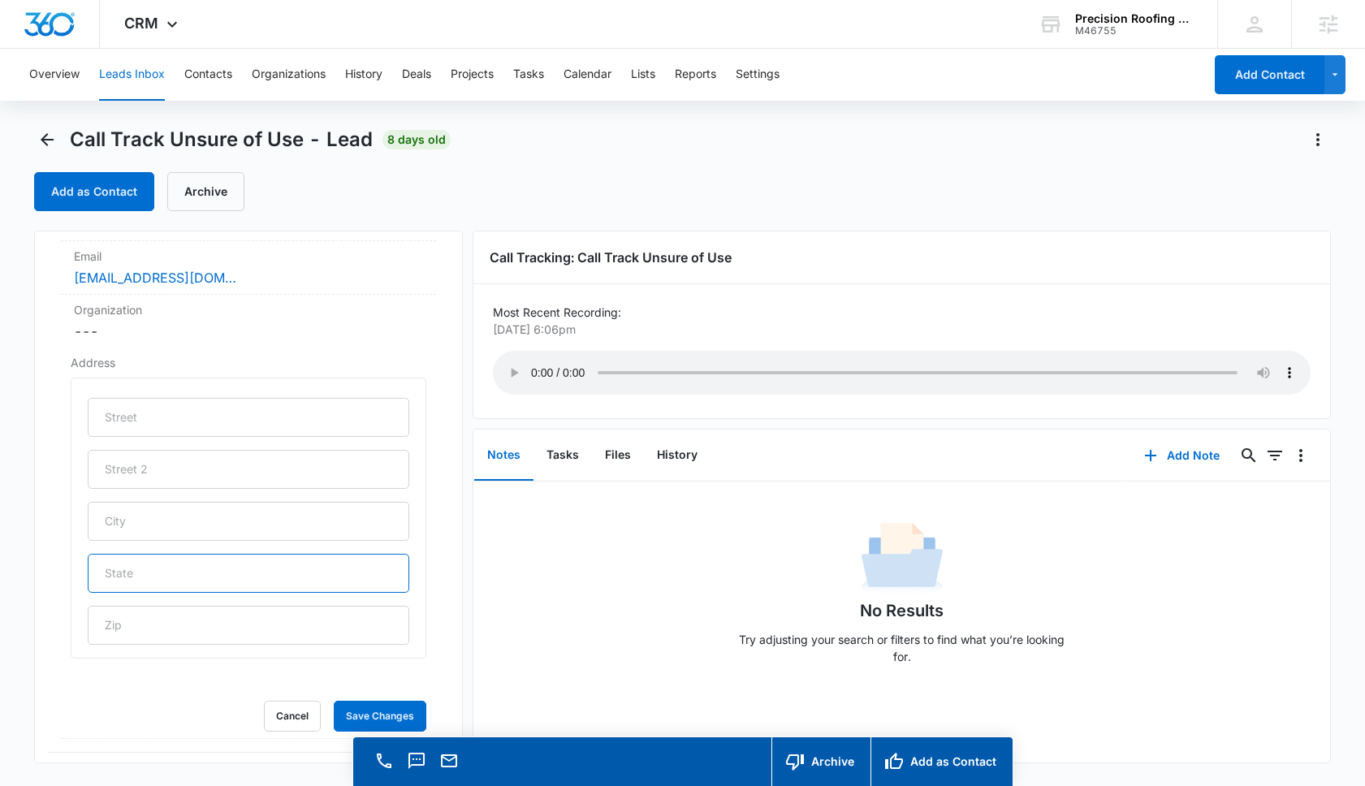
scroll to position [249, 0]
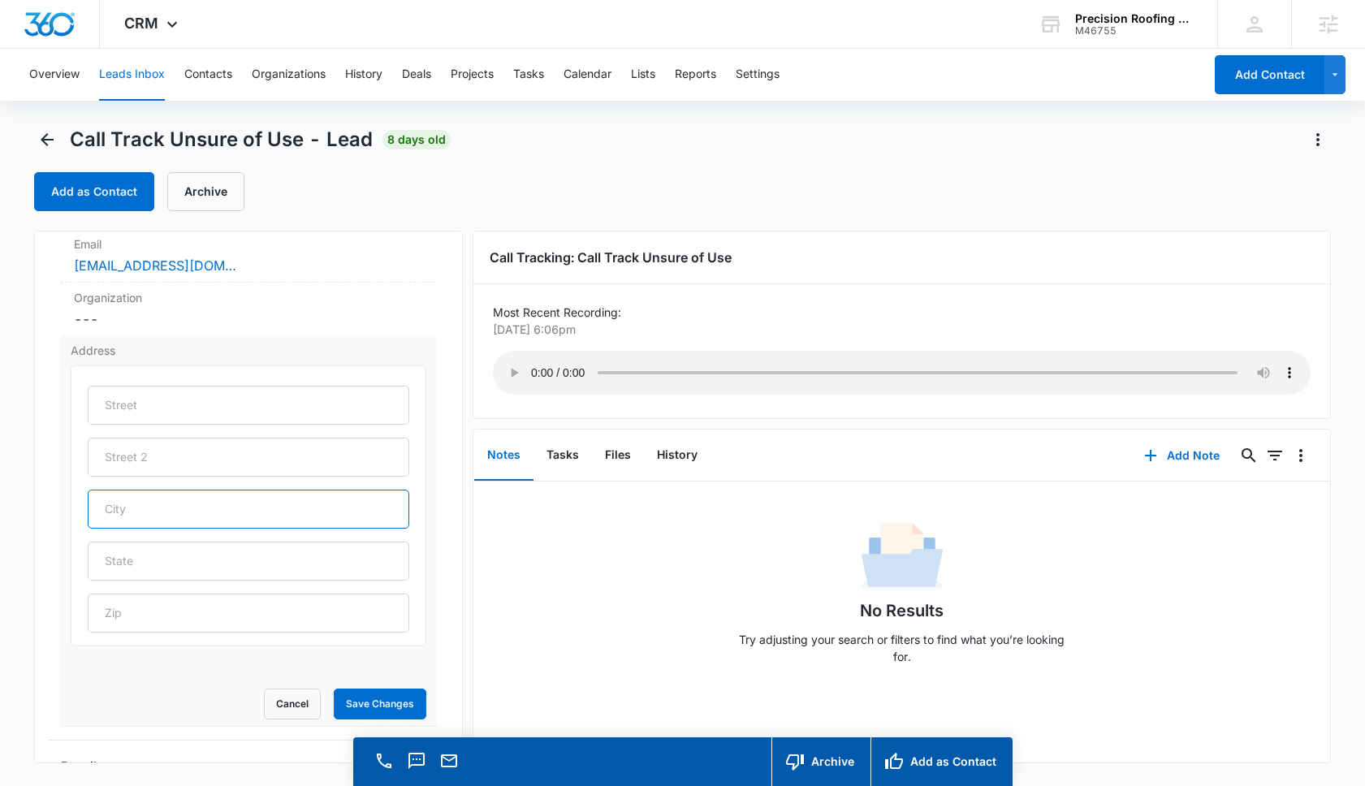
click at [165, 522] on input "text" at bounding box center [249, 509] width 322 height 39
type input "U"
type input "Irvine"
type input "CA"
click at [260, 312] on dd "Cancel Save Changes ---" at bounding box center [248, 318] width 349 height 19
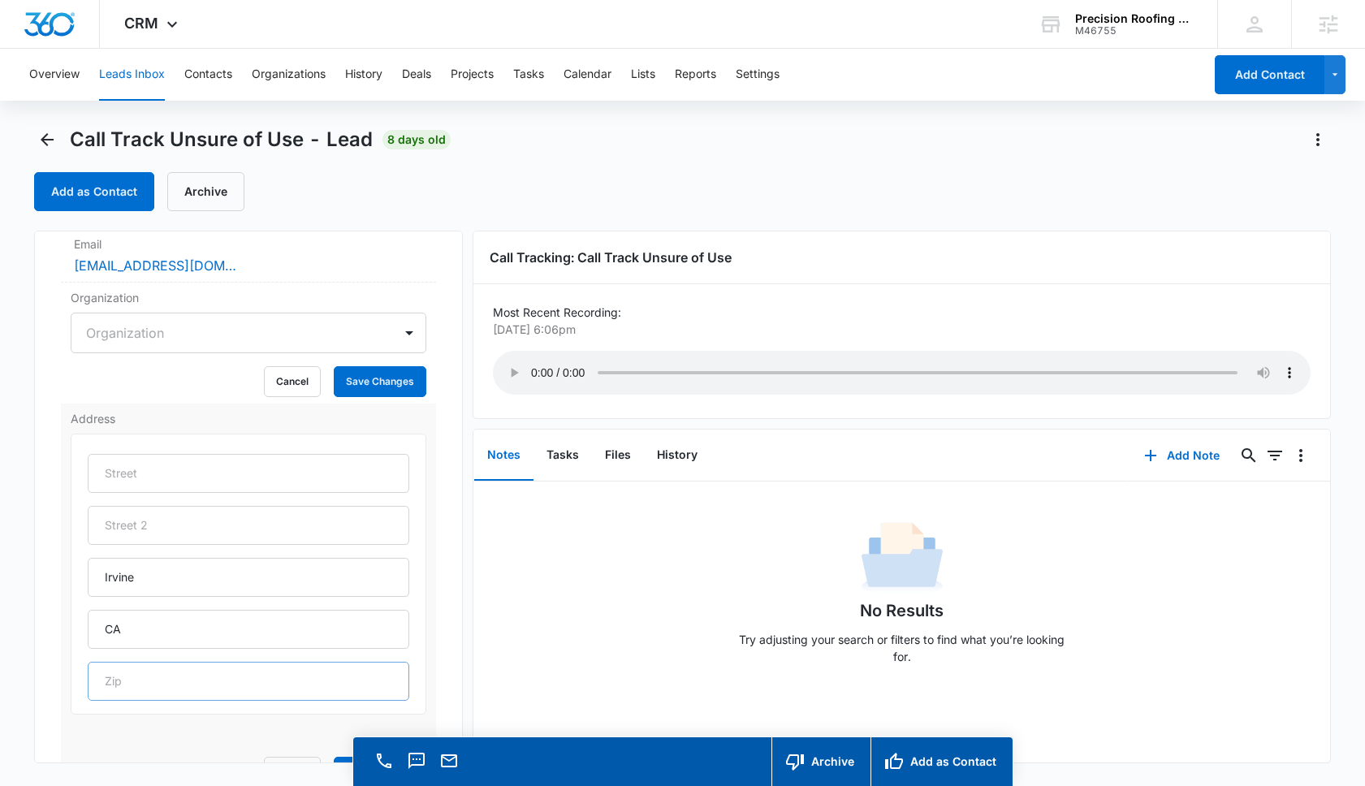
scroll to position [401, 0]
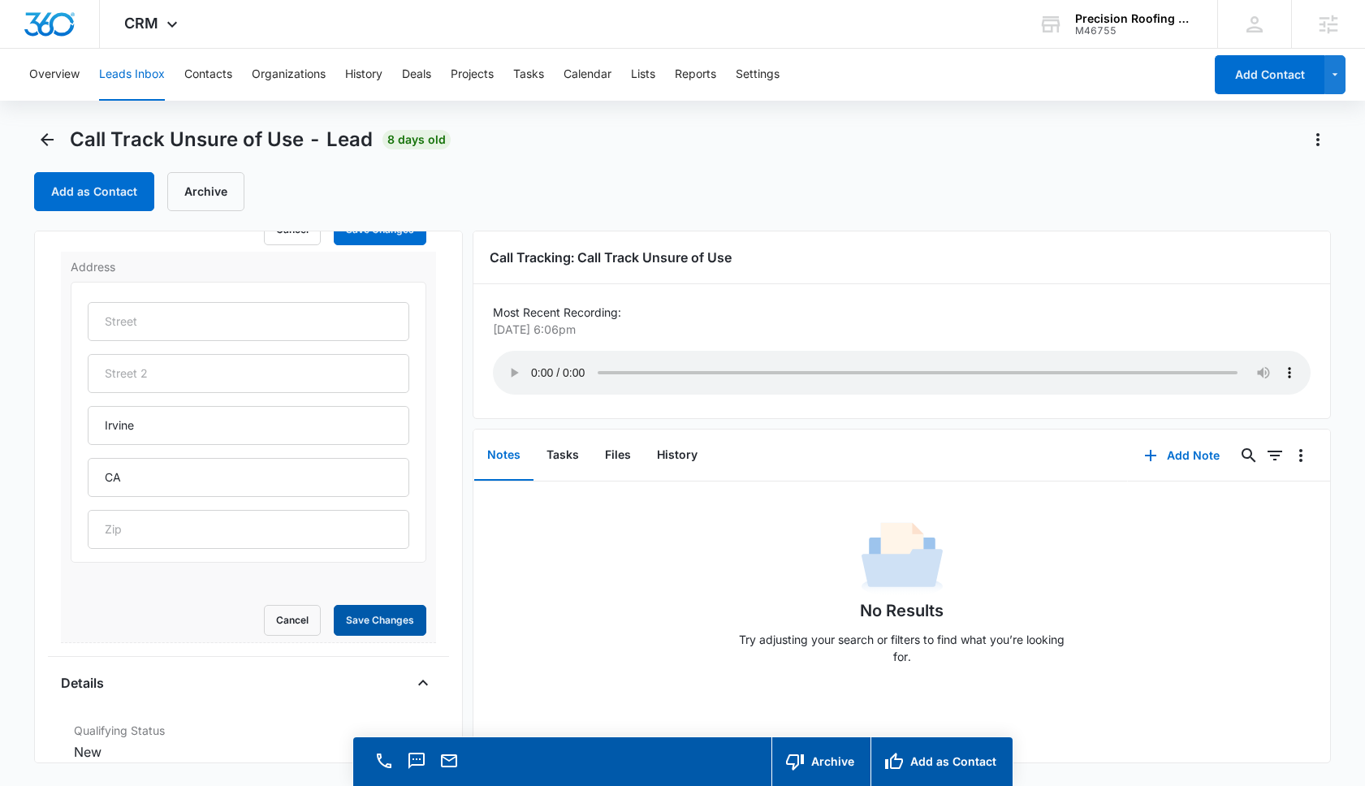
click at [388, 620] on button "Save Changes" at bounding box center [380, 620] width 93 height 31
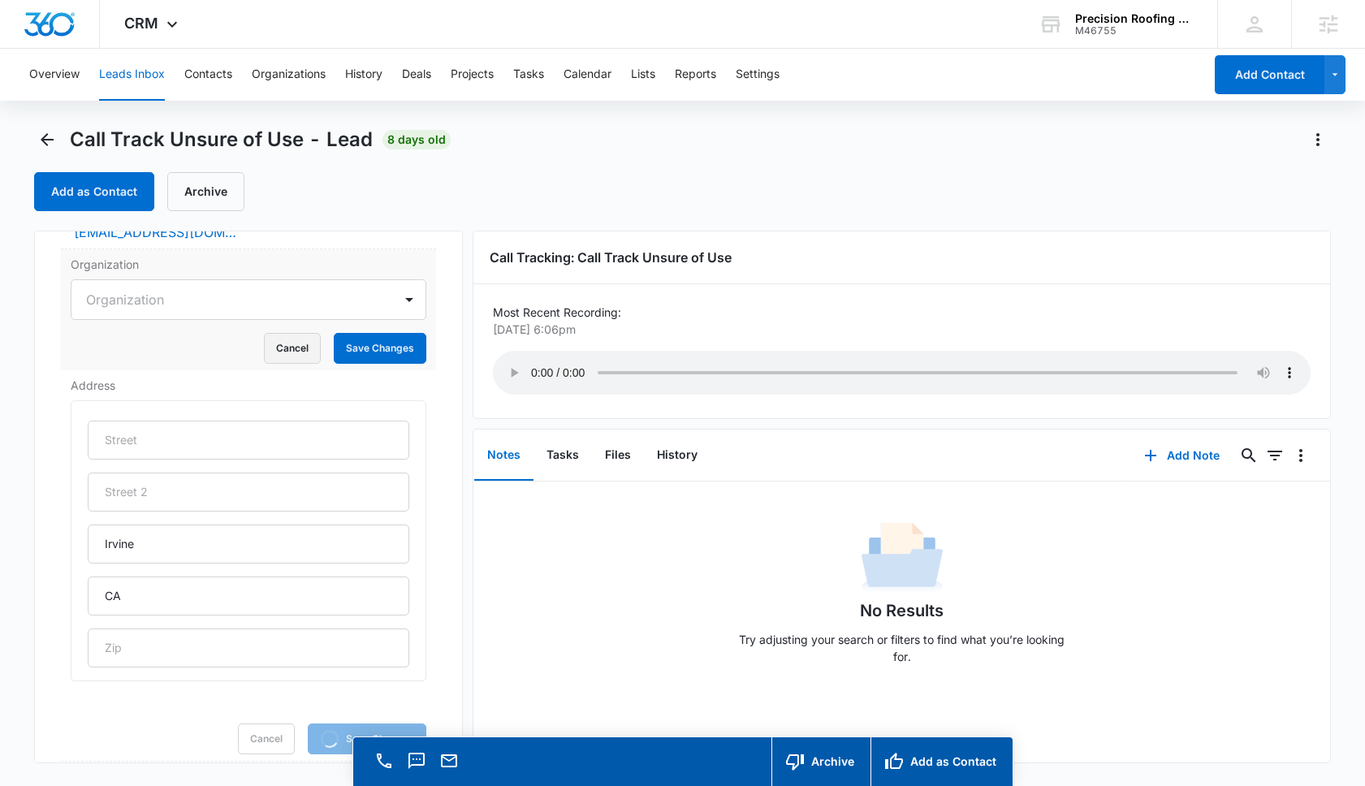
click at [303, 357] on button "Cancel" at bounding box center [292, 348] width 57 height 31
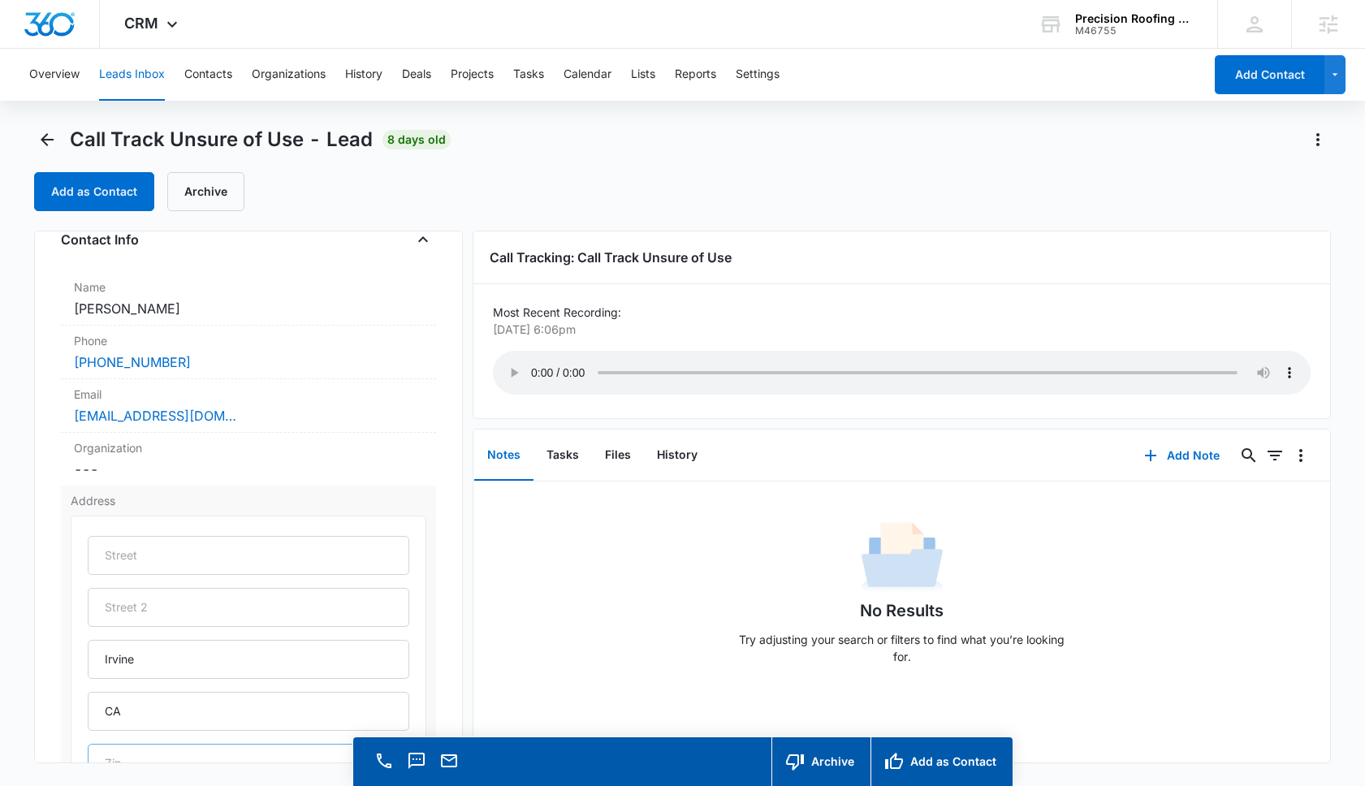
scroll to position [0, 0]
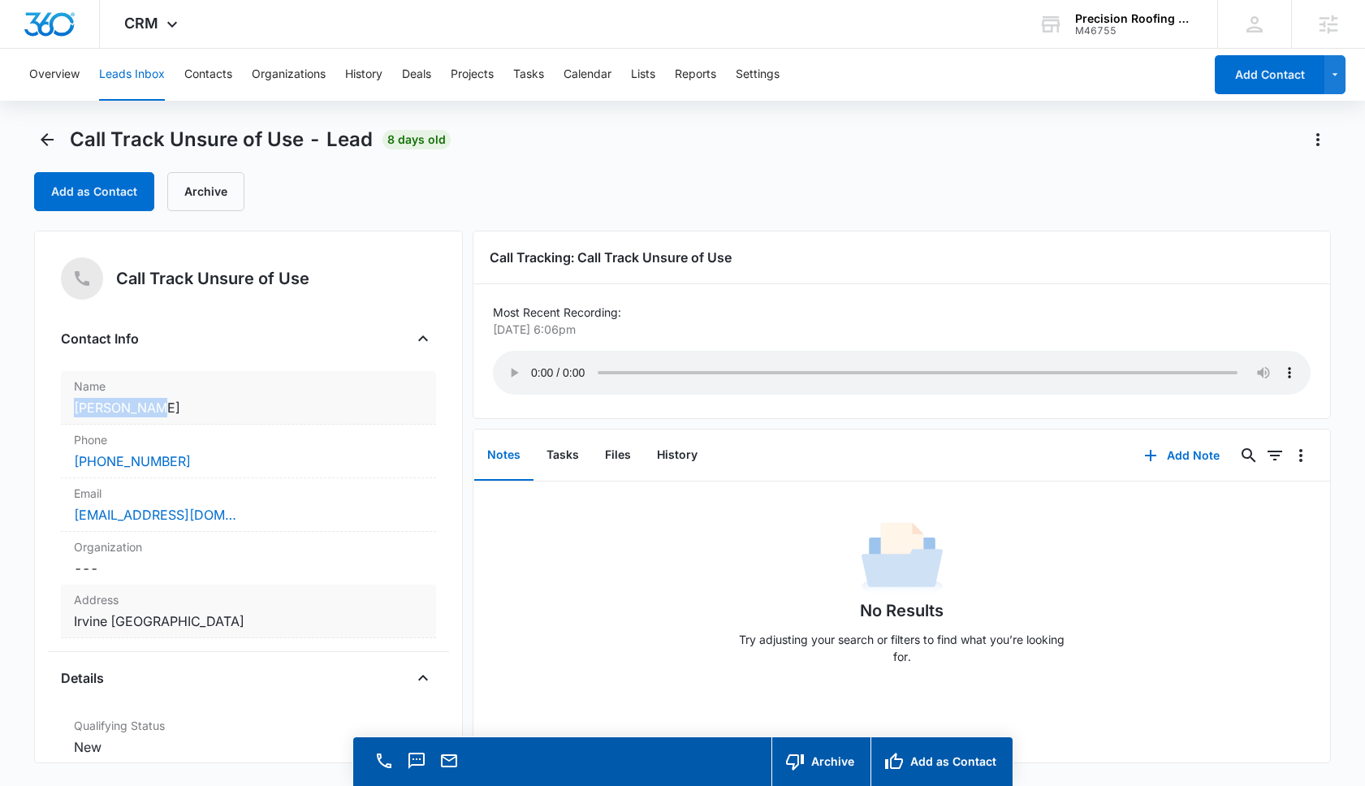
drag, startPoint x: 153, startPoint y: 413, endPoint x: 61, endPoint y: 402, distance: 93.3
click at [61, 402] on div "Name Cancel Save Changes Jack Fallou" at bounding box center [248, 398] width 375 height 54
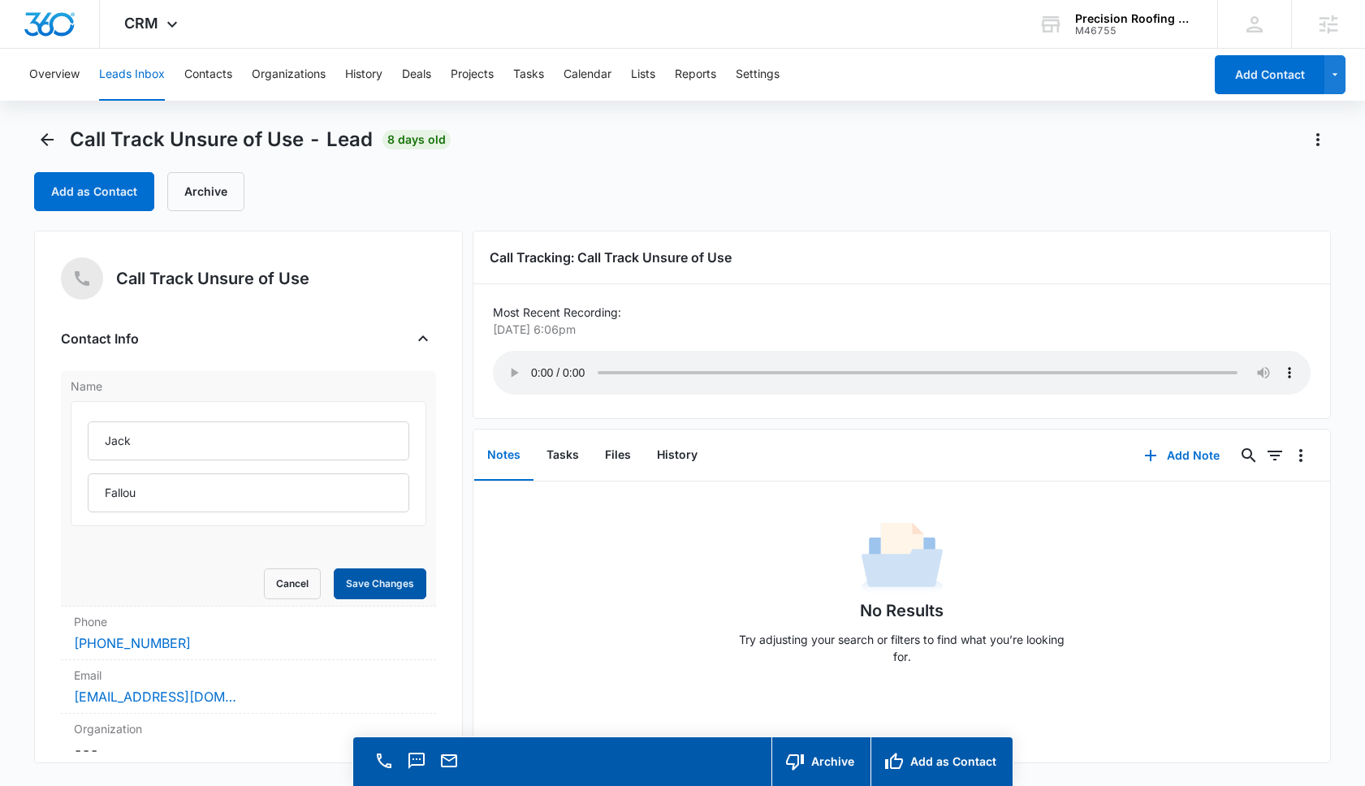
click at [374, 586] on button "Save Changes" at bounding box center [380, 583] width 93 height 31
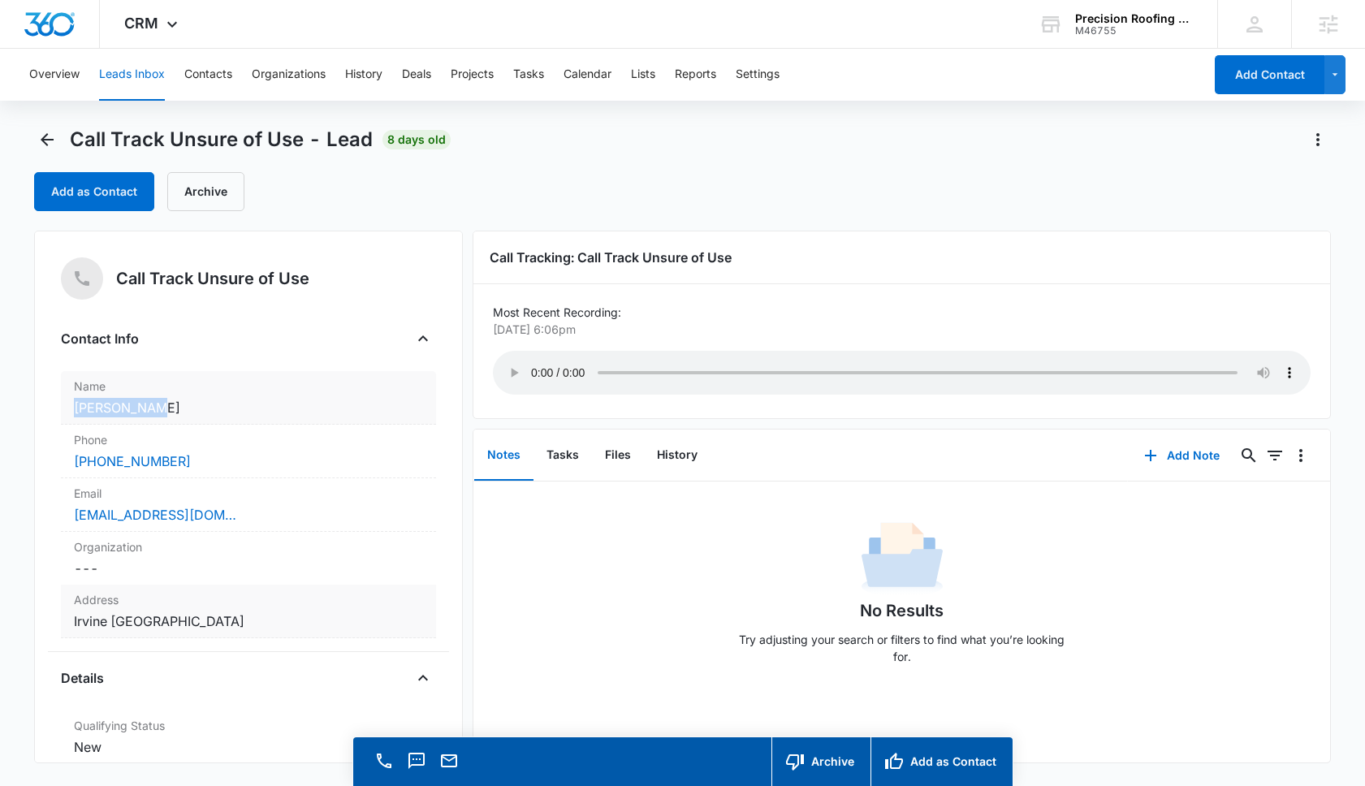
drag, startPoint x: 154, startPoint y: 412, endPoint x: 63, endPoint y: 411, distance: 91.8
click at [63, 411] on div "Name Cancel Save Changes Jack Fallou" at bounding box center [248, 398] width 375 height 54
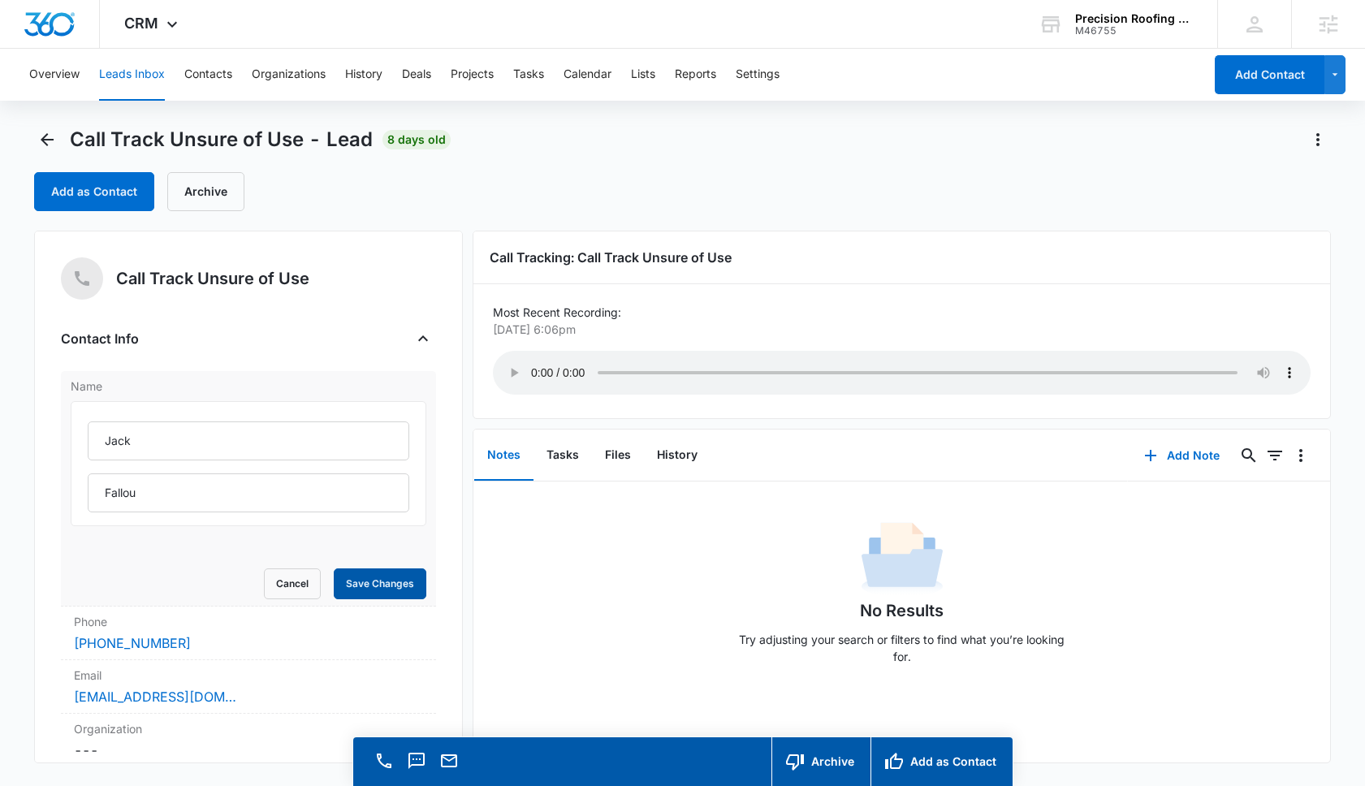
click at [398, 599] on div "Name Jack Fallou Cancel Save Changes" at bounding box center [248, 489] width 375 height 236
click at [370, 570] on button "Save Changes" at bounding box center [380, 583] width 93 height 31
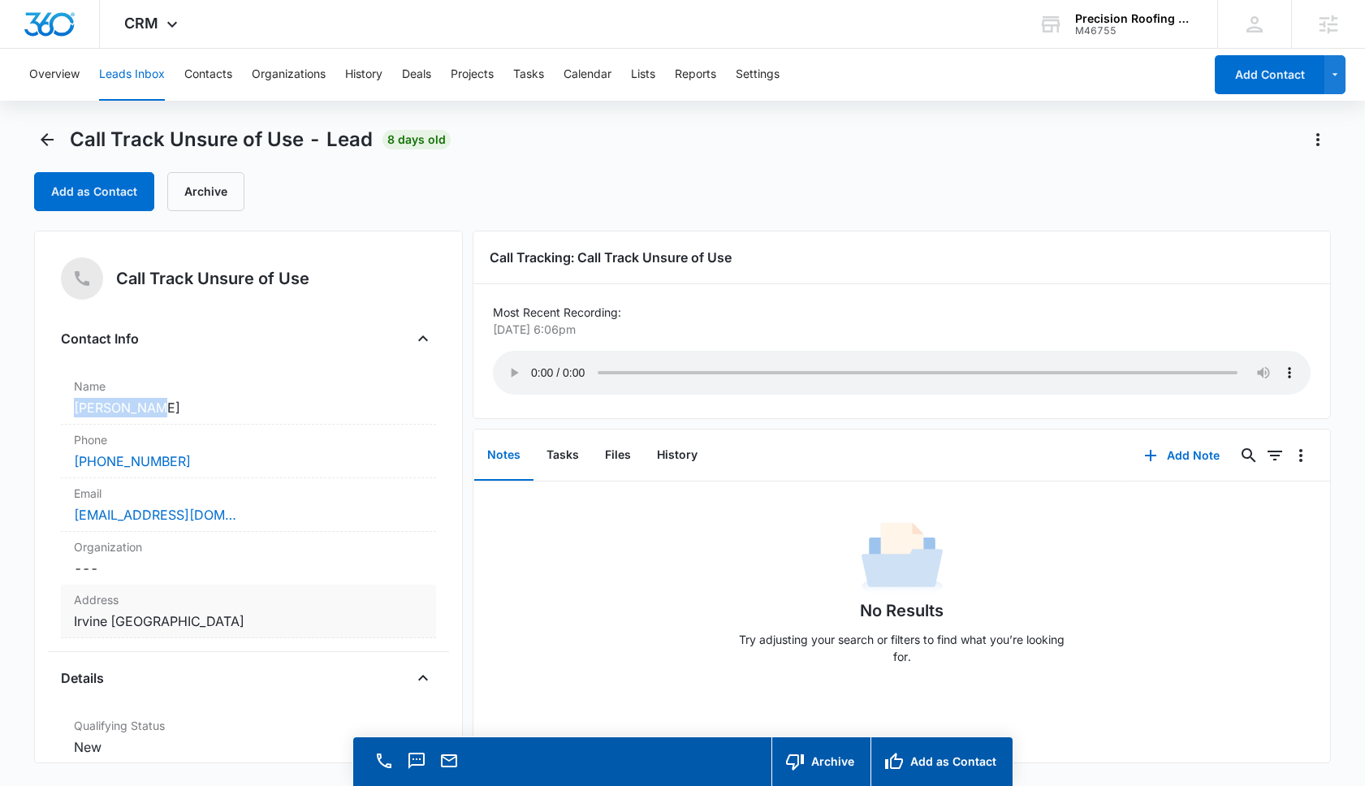
drag, startPoint x: 154, startPoint y: 408, endPoint x: 43, endPoint y: 408, distance: 111.3
click at [43, 408] on div "Call Track Unsure of Use Contact Info Name Cancel Save Changes Jack Fallou Phon…" at bounding box center [248, 497] width 429 height 533
copy dd "Jack Fallou"
click at [56, 142] on icon "Back" at bounding box center [46, 139] width 19 height 19
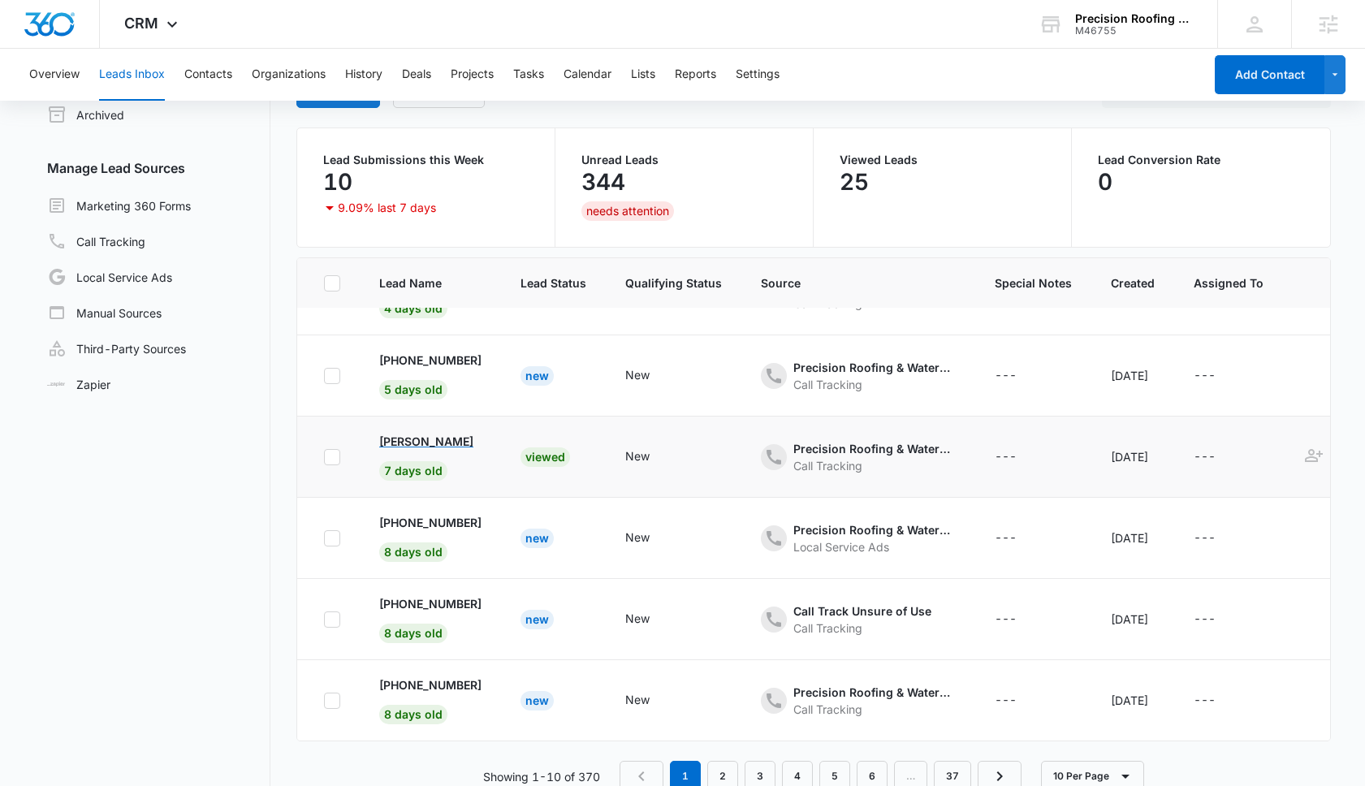
scroll to position [115, 0]
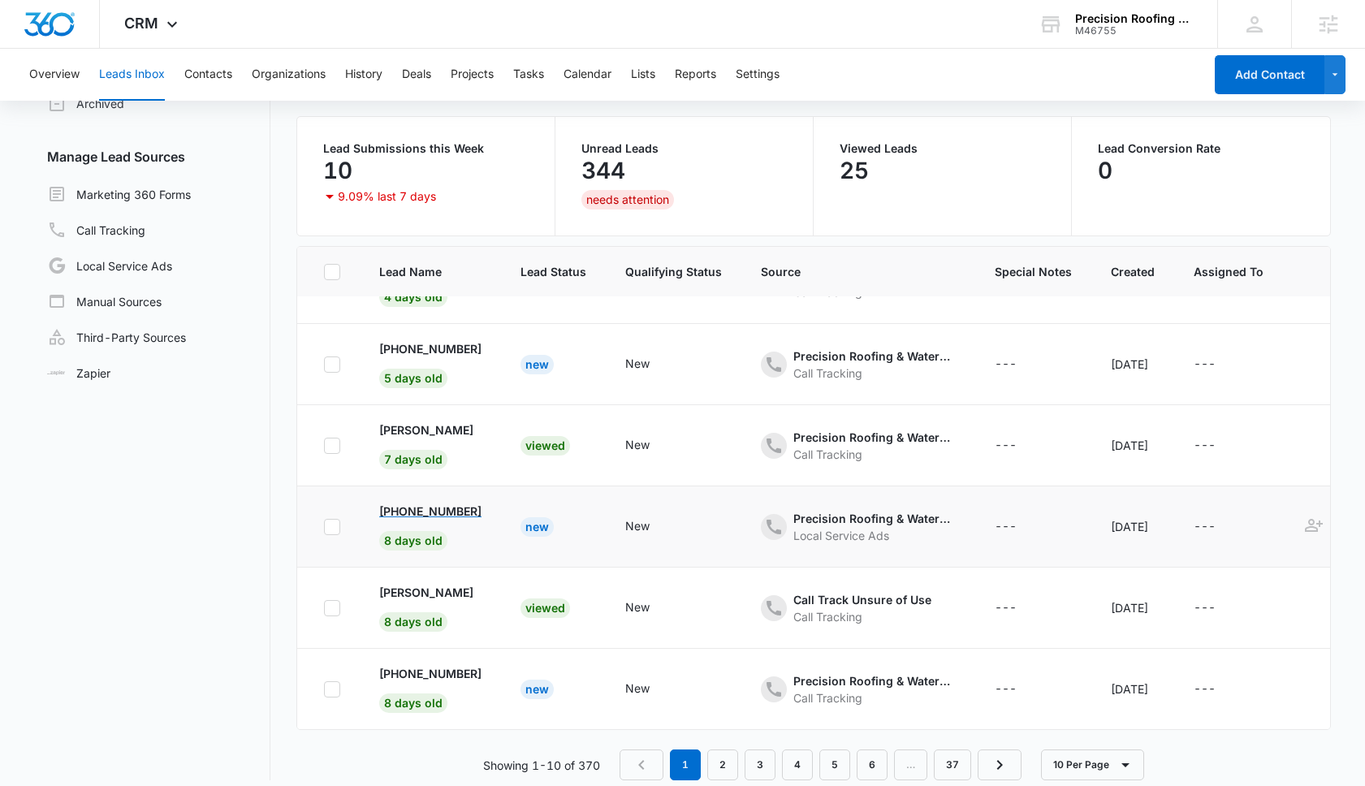
click at [452, 511] on p "+19498327670" at bounding box center [430, 511] width 102 height 17
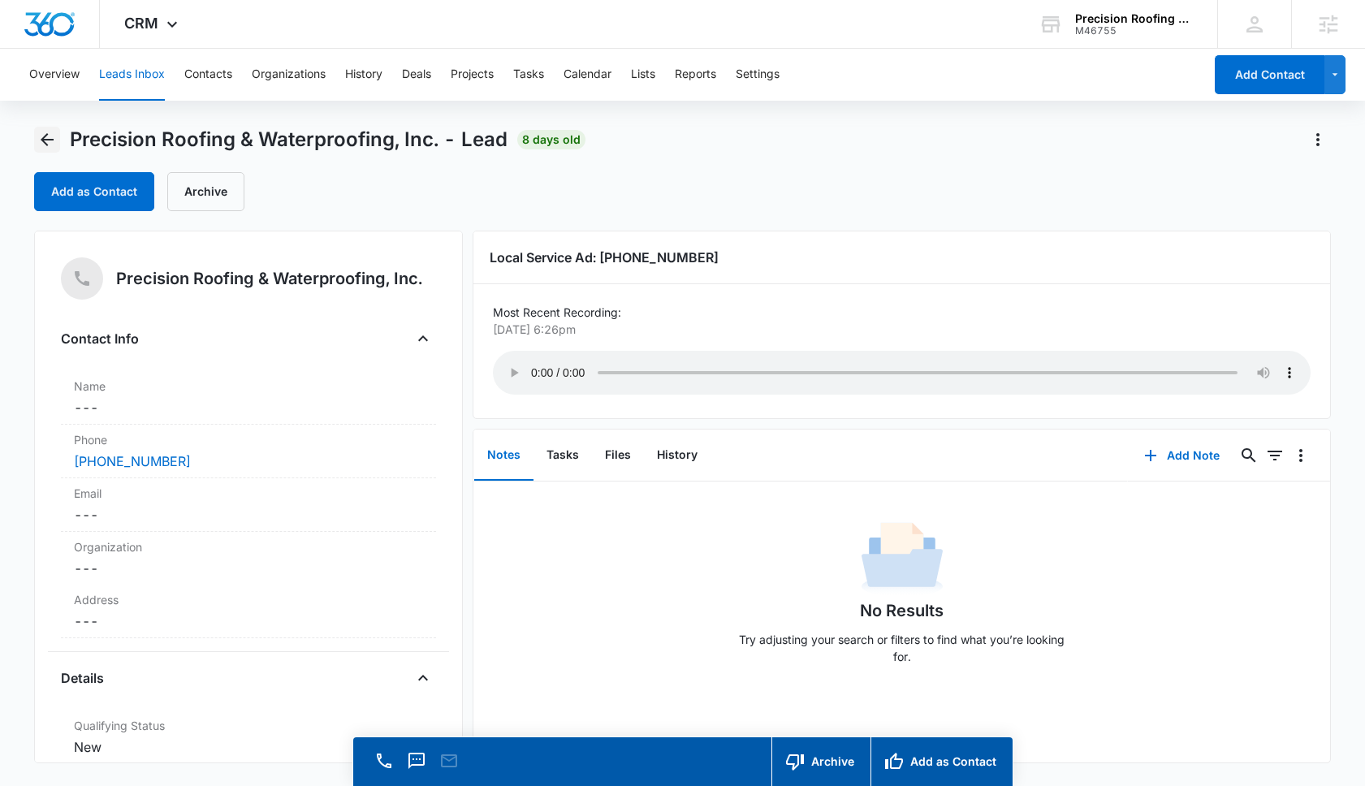
click at [46, 140] on icon "Back" at bounding box center [47, 139] width 13 height 13
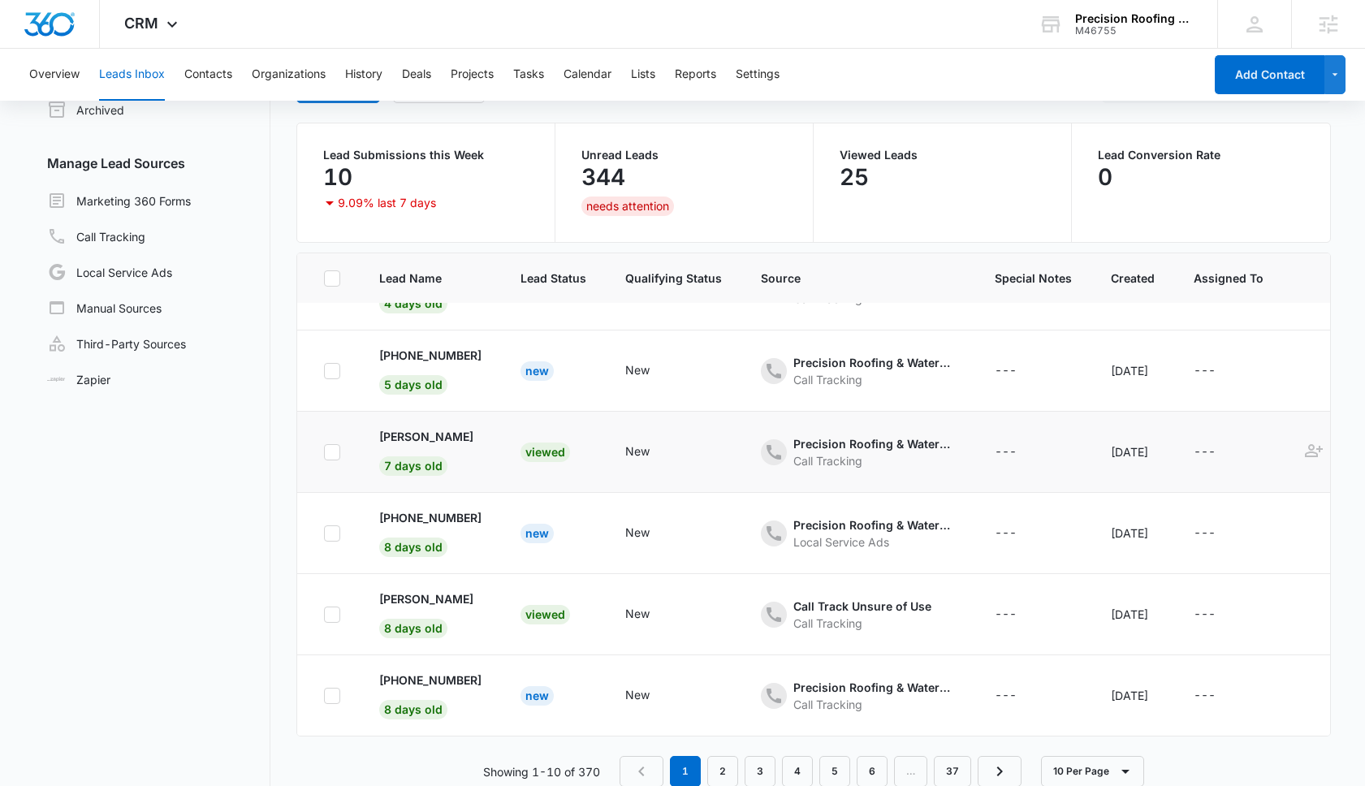
scroll to position [125, 0]
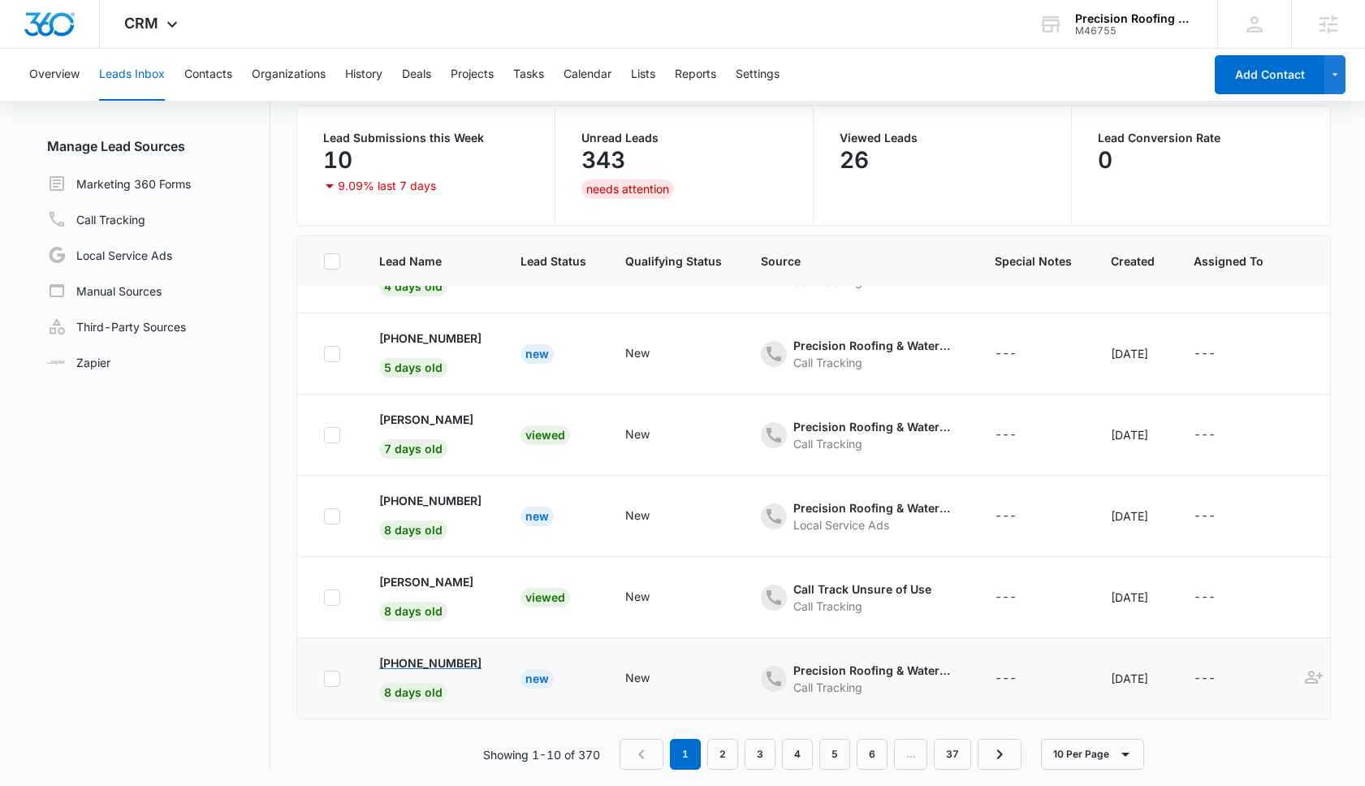
click at [449, 668] on p "+19496334684" at bounding box center [430, 663] width 102 height 17
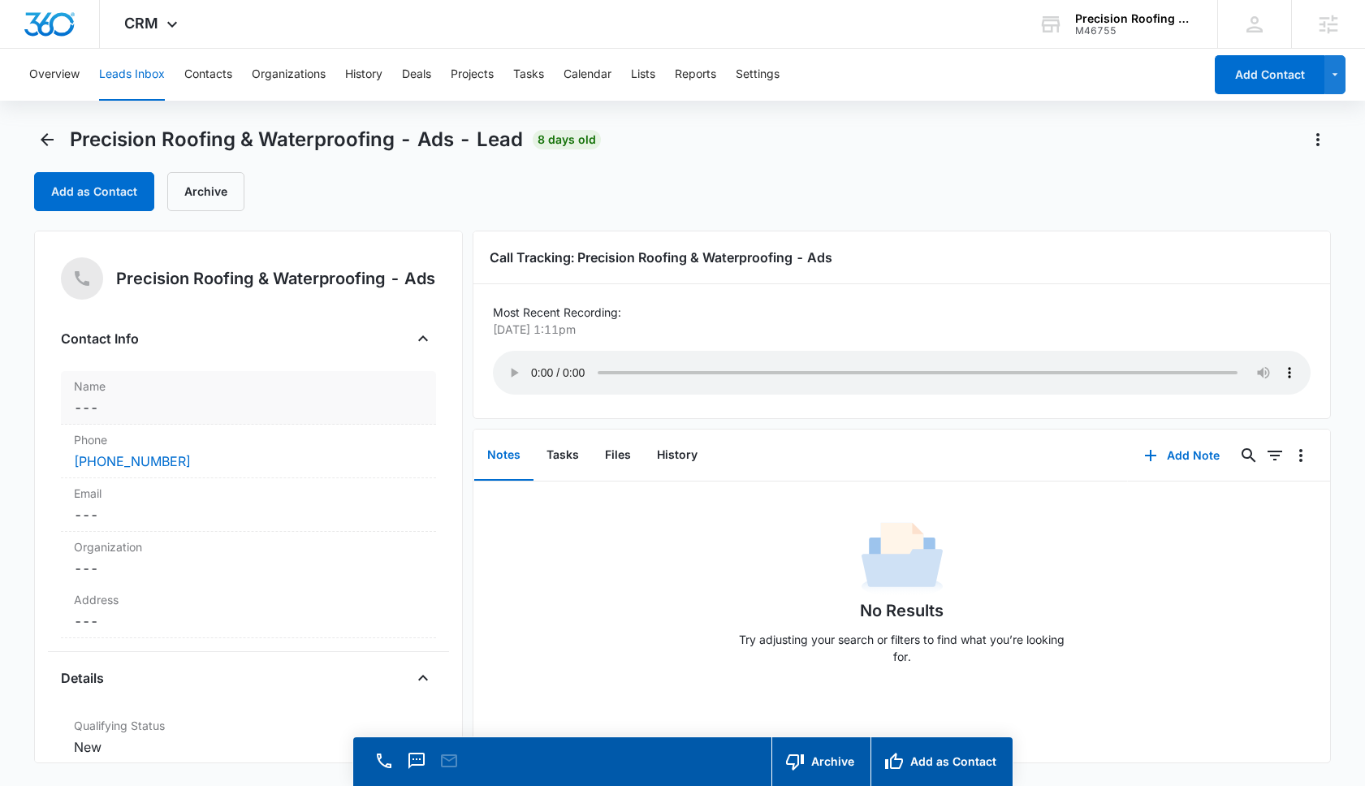
click at [165, 413] on dd "Cancel Save Changes ---" at bounding box center [248, 407] width 349 height 19
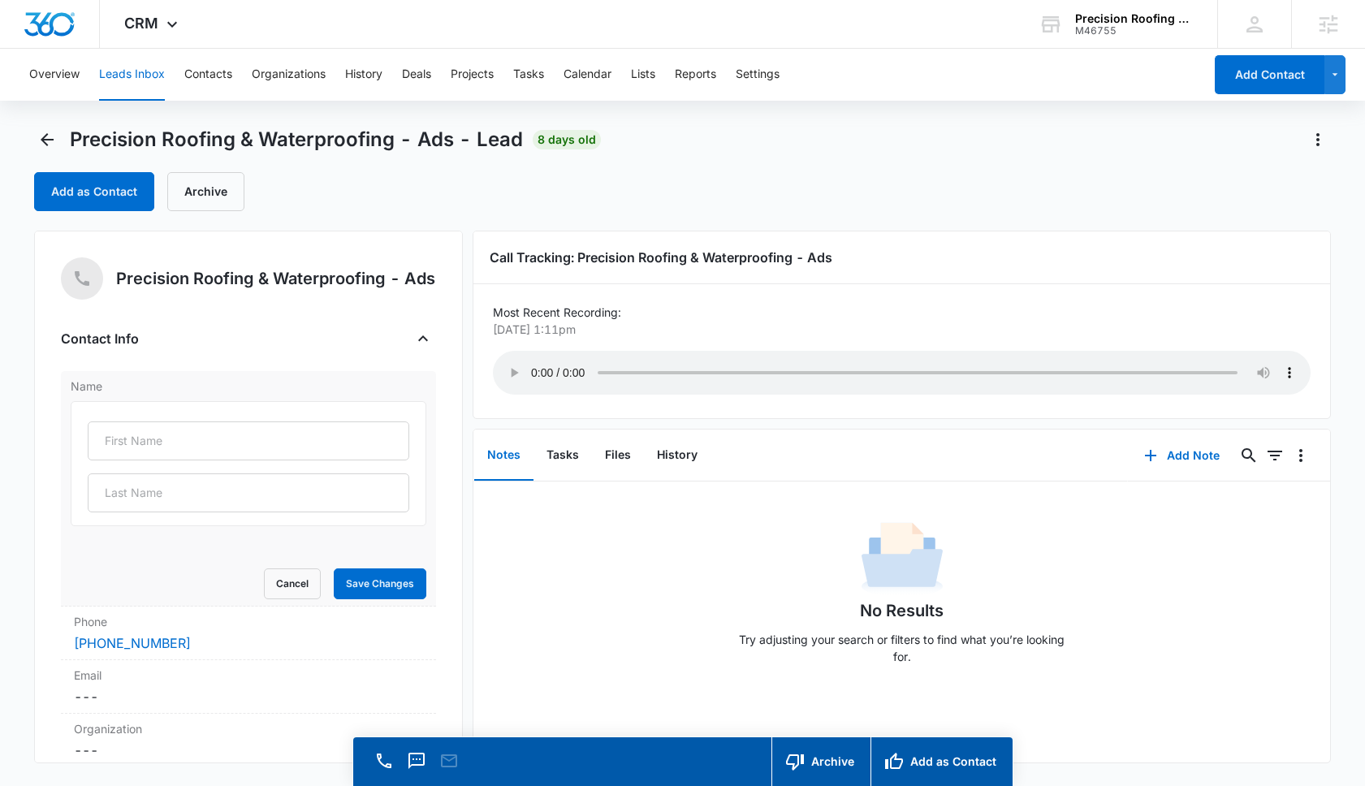
click at [155, 426] on div at bounding box center [249, 463] width 356 height 125
click at [149, 441] on input "text" at bounding box center [249, 440] width 322 height 39
type input "Susan"
click at [383, 594] on button "Save Changes" at bounding box center [380, 583] width 93 height 31
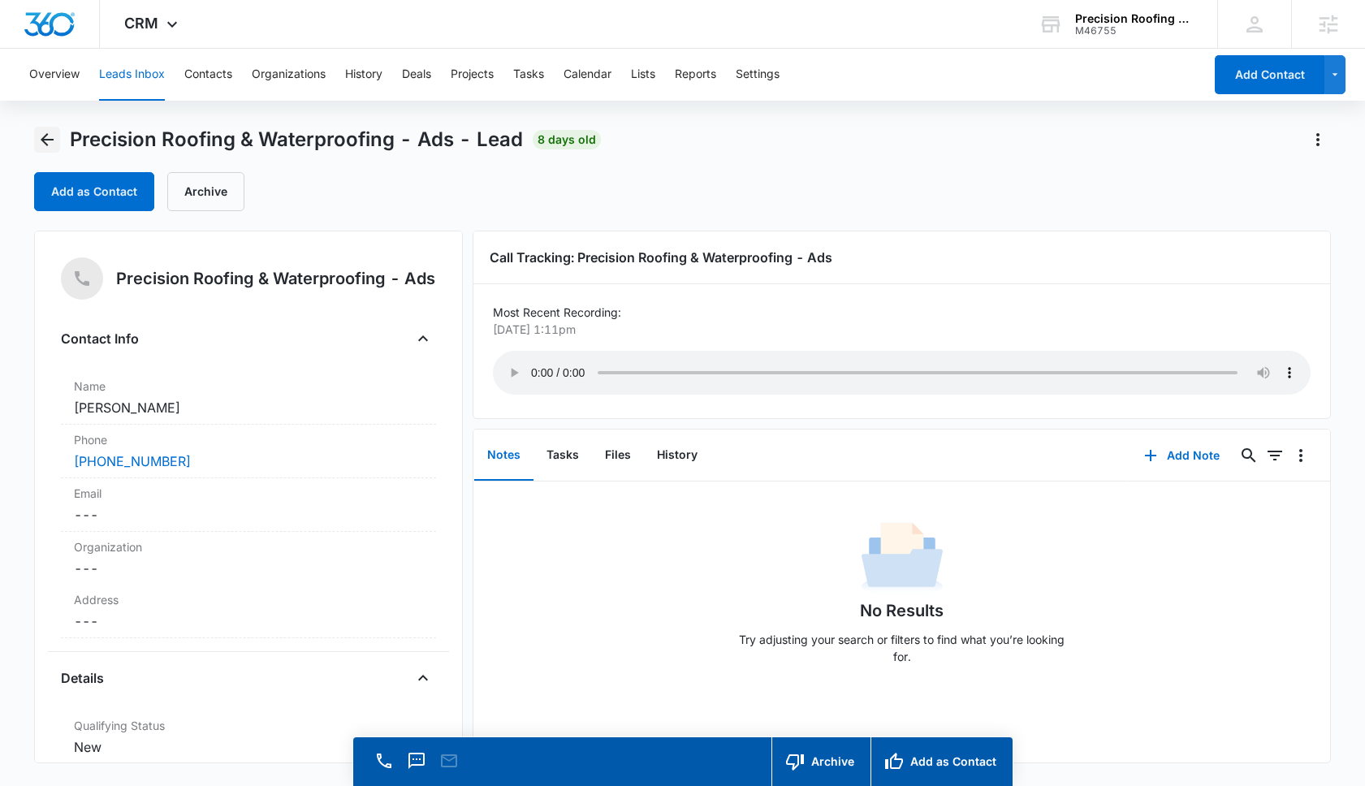
click at [54, 137] on icon "Back" at bounding box center [46, 139] width 19 height 19
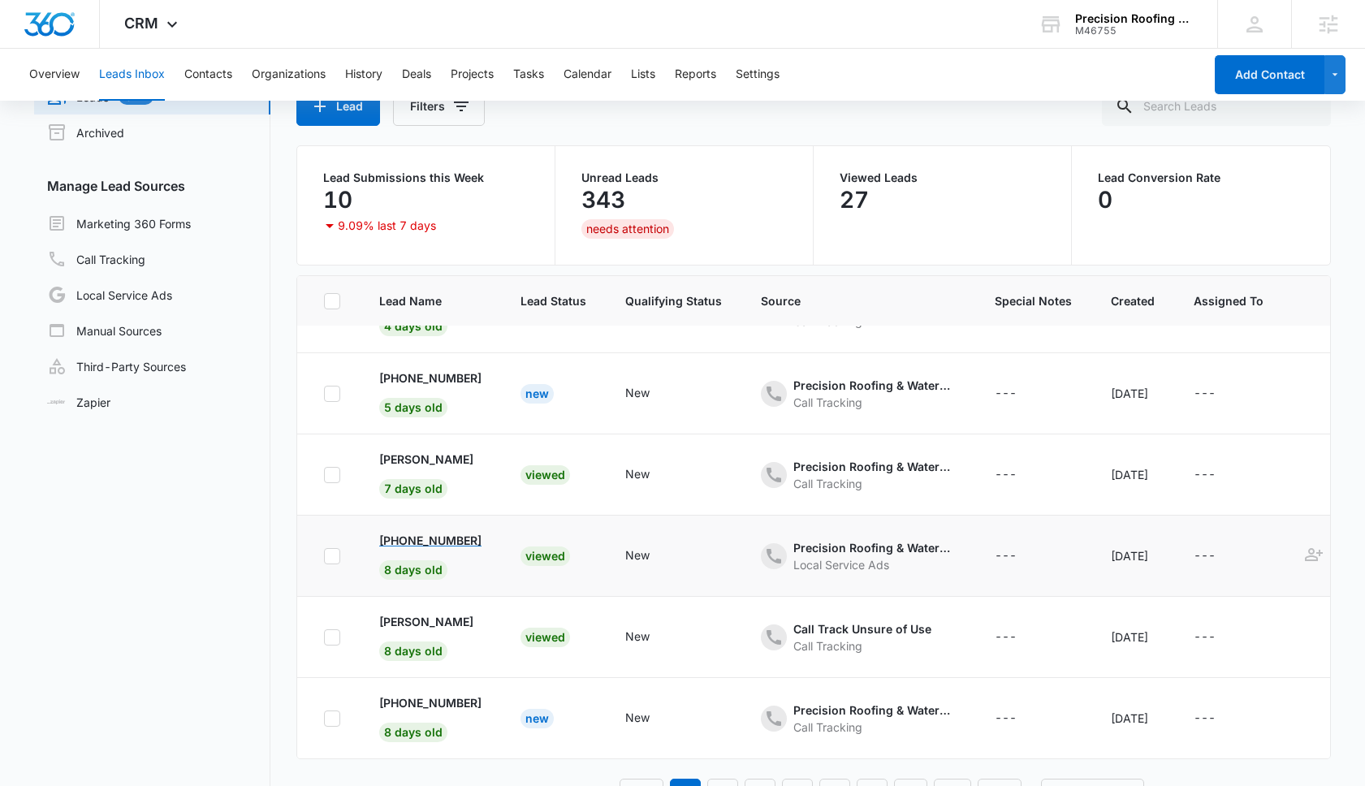
scroll to position [128, 0]
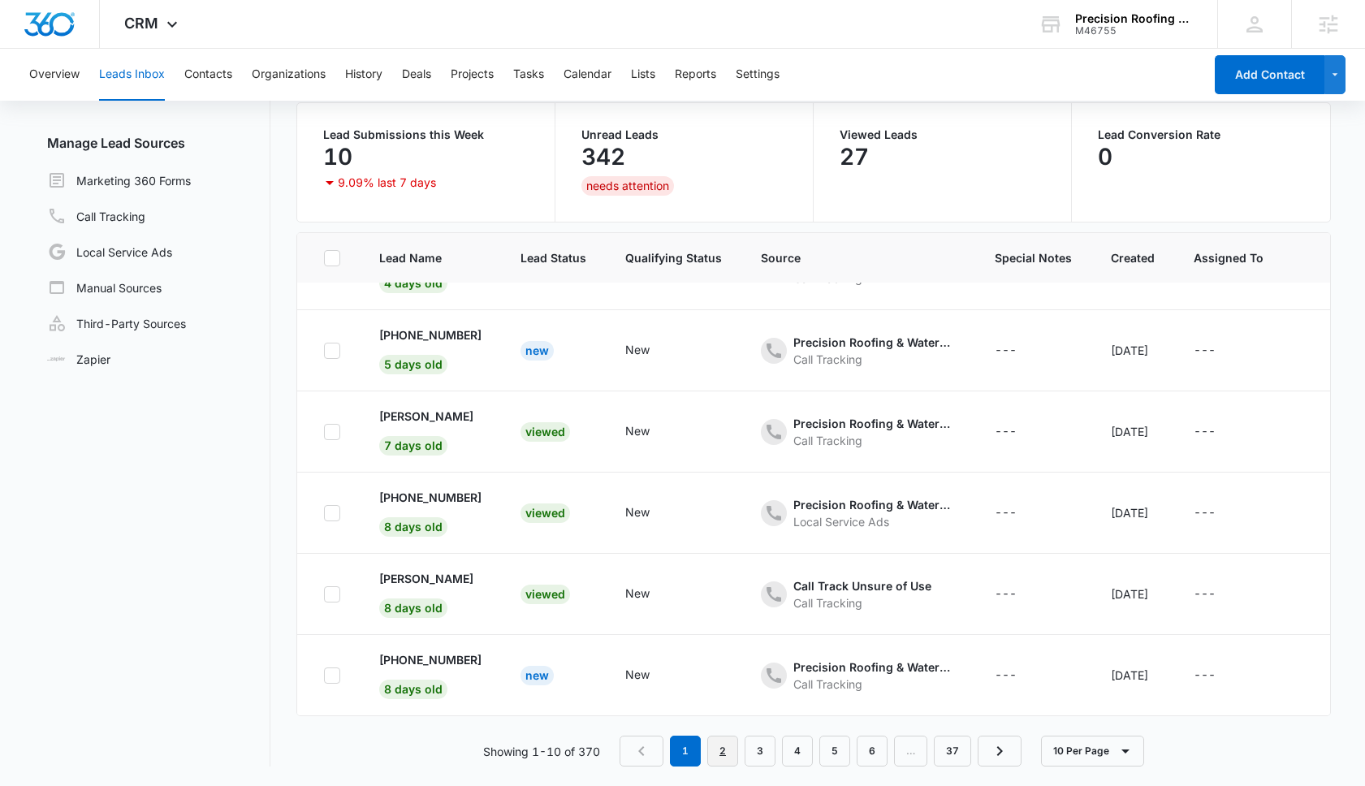
click at [728, 749] on link "2" at bounding box center [722, 751] width 31 height 31
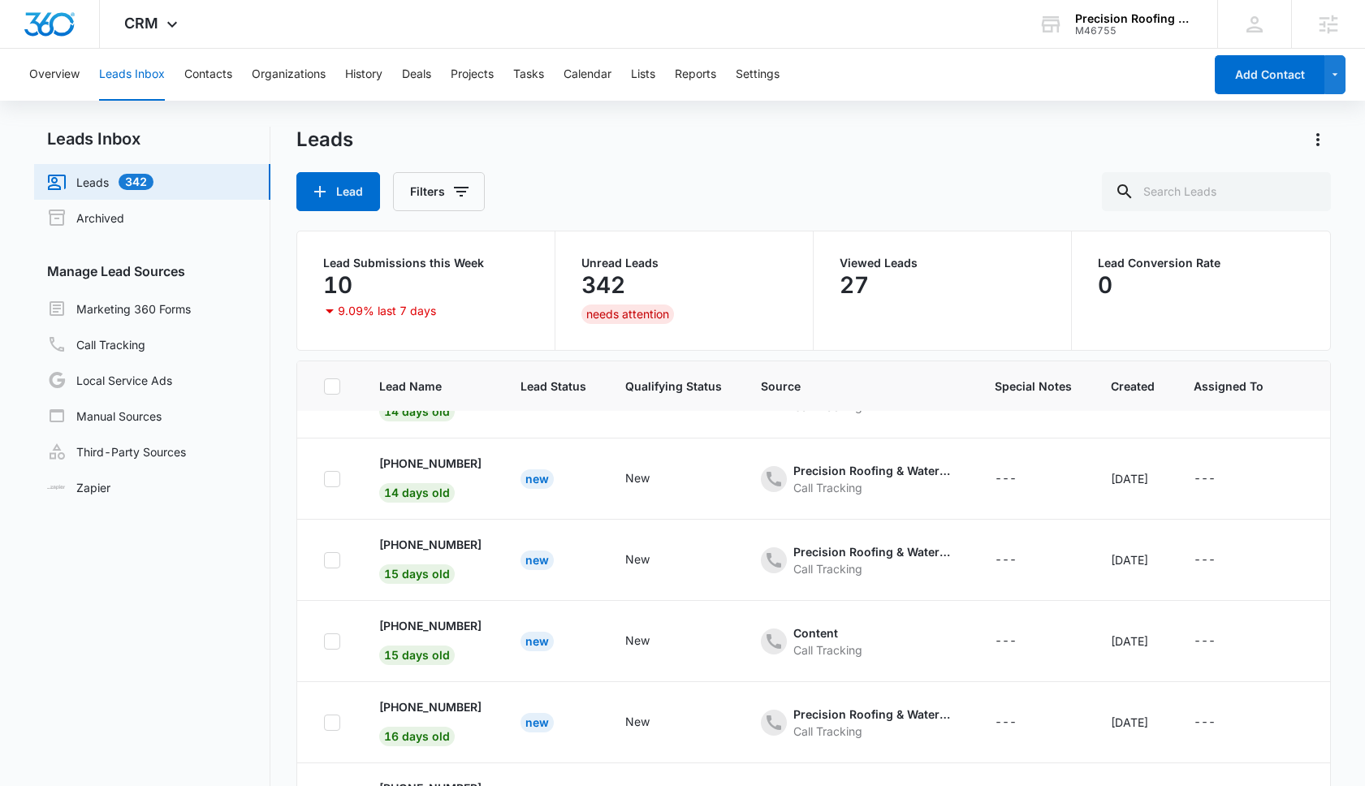
scroll to position [0, 0]
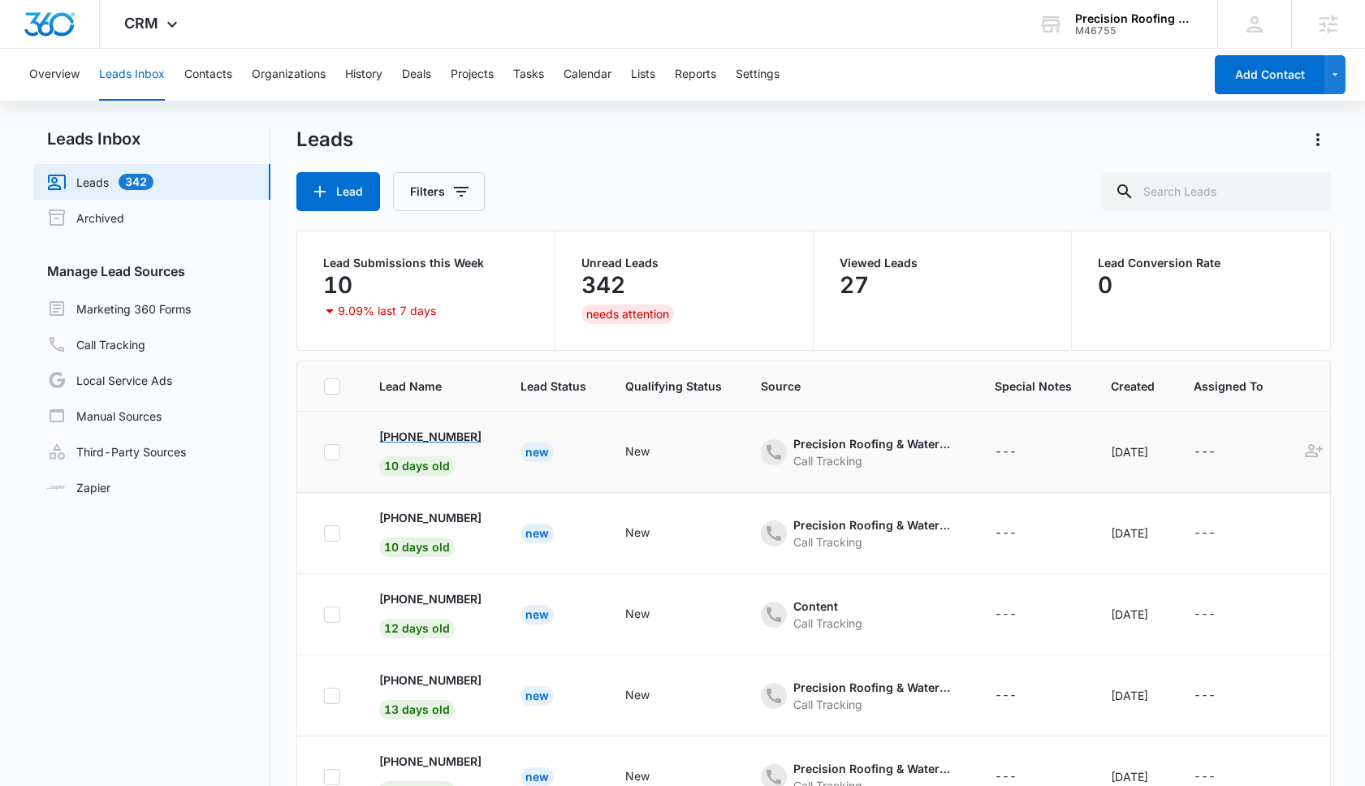
click at [451, 440] on p "+19174476500" at bounding box center [430, 436] width 102 height 17
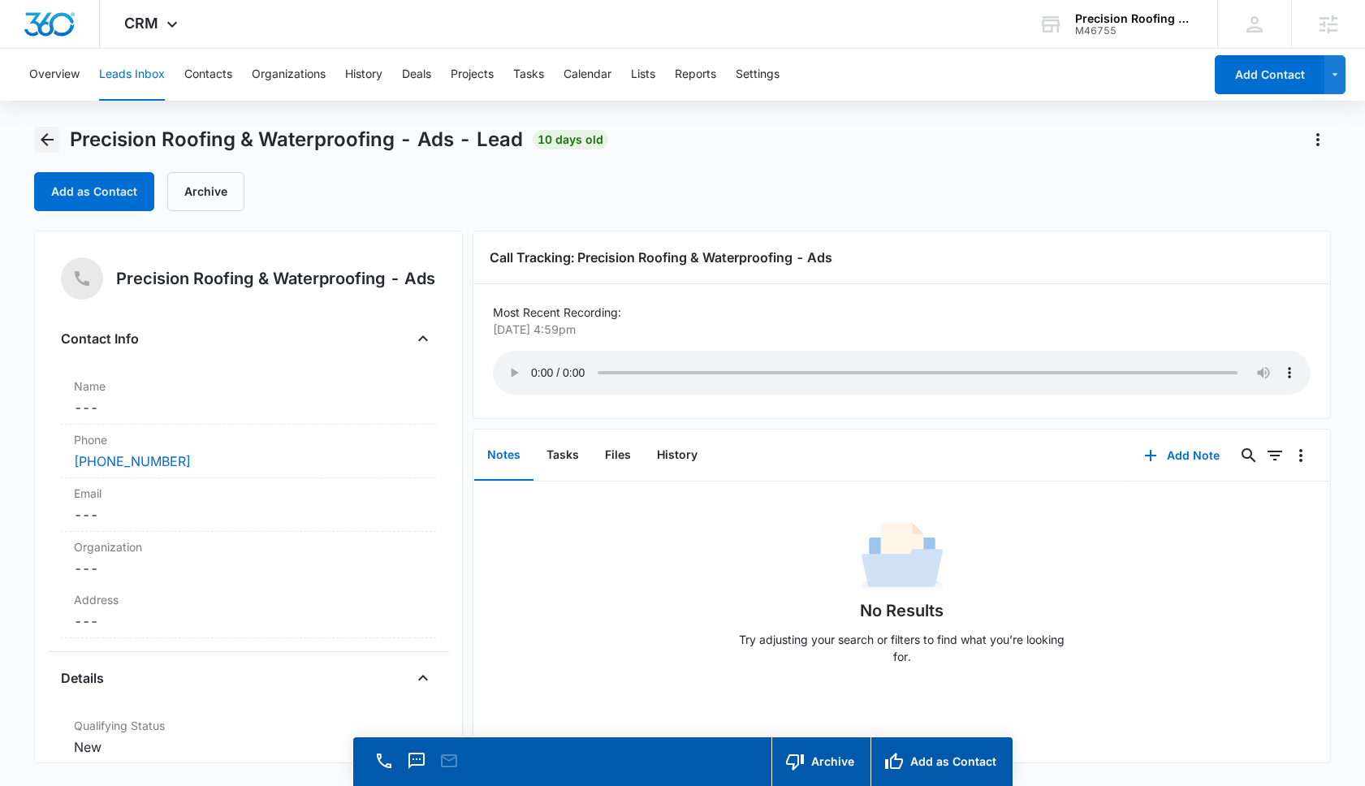
click at [48, 132] on icon "Back" at bounding box center [46, 139] width 19 height 19
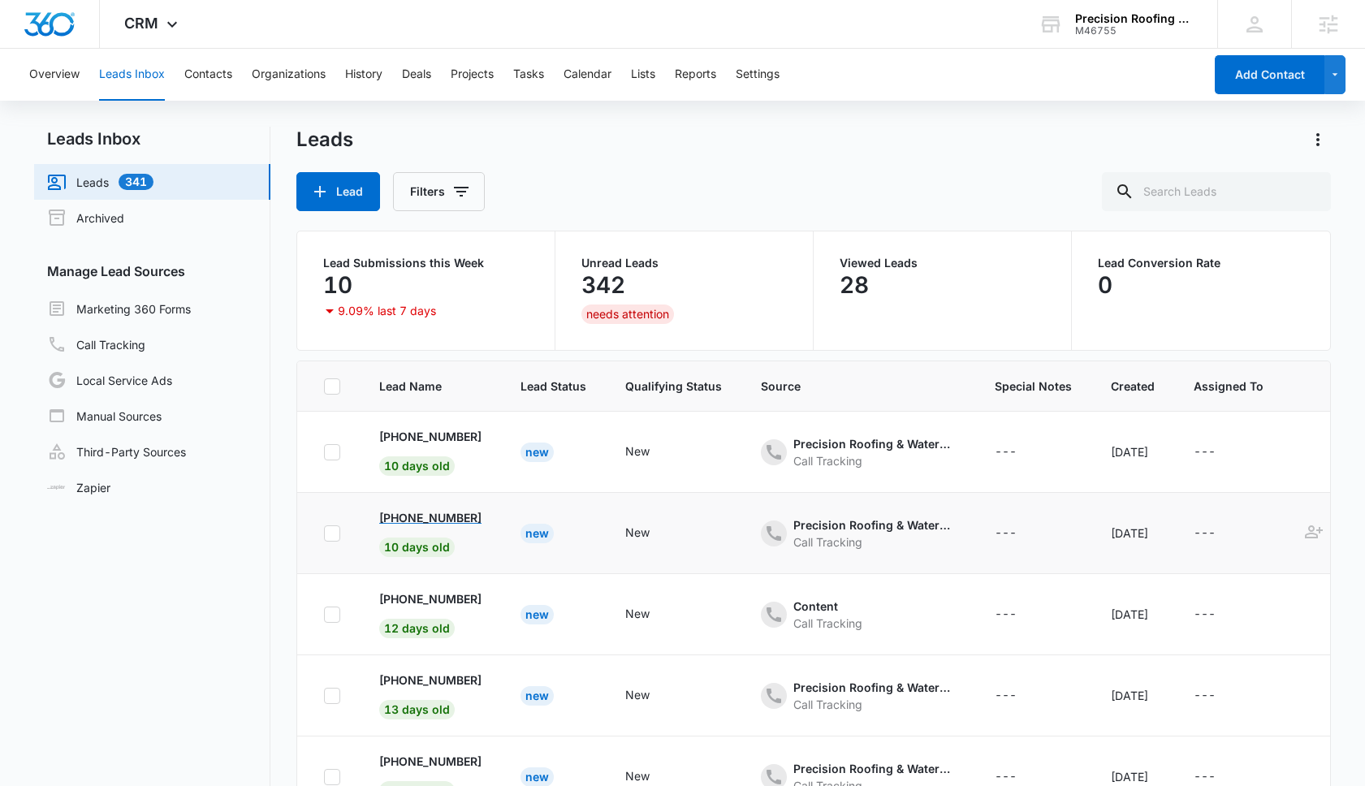
click at [459, 520] on p "+17145804704" at bounding box center [430, 517] width 102 height 17
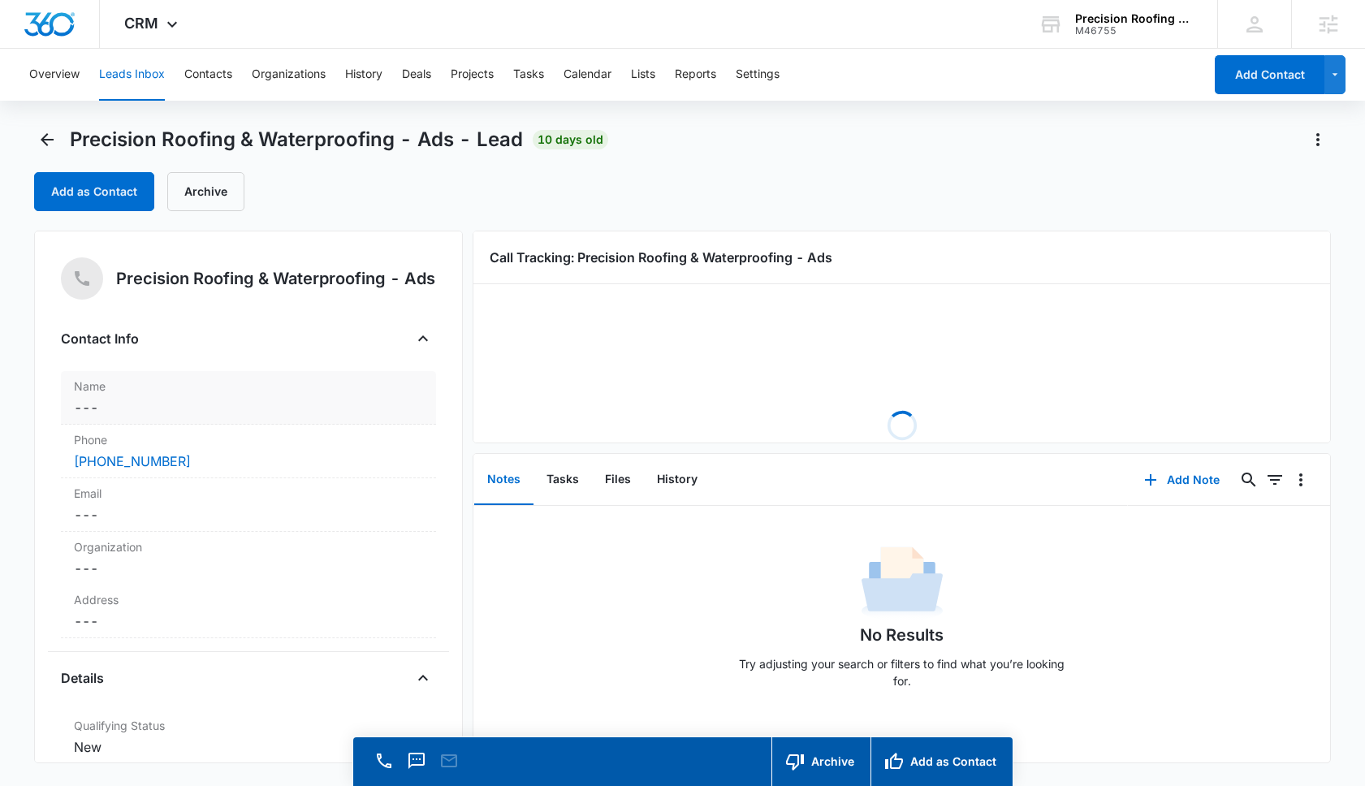
click at [148, 404] on dd "Cancel Save Changes ---" at bounding box center [248, 407] width 349 height 19
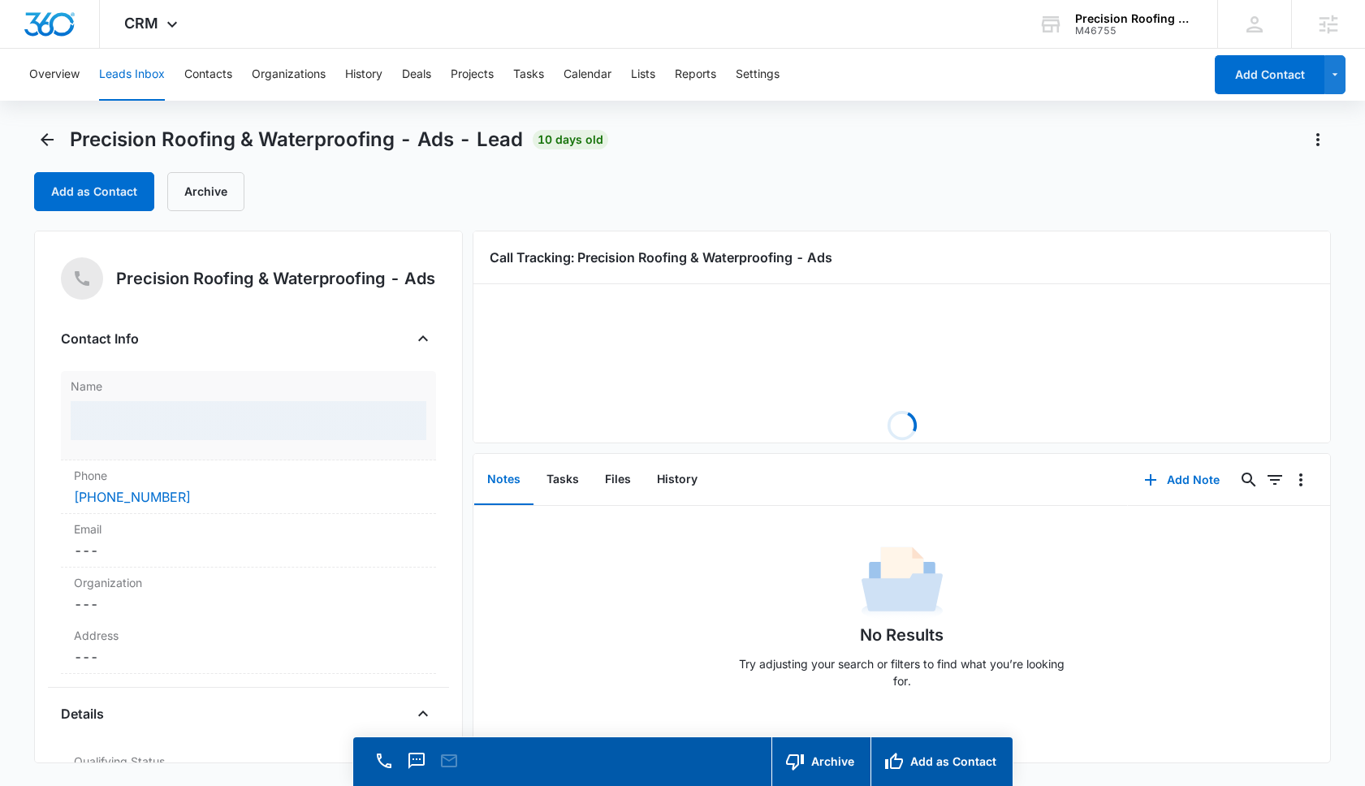
click at [136, 417] on div at bounding box center [249, 420] width 356 height 39
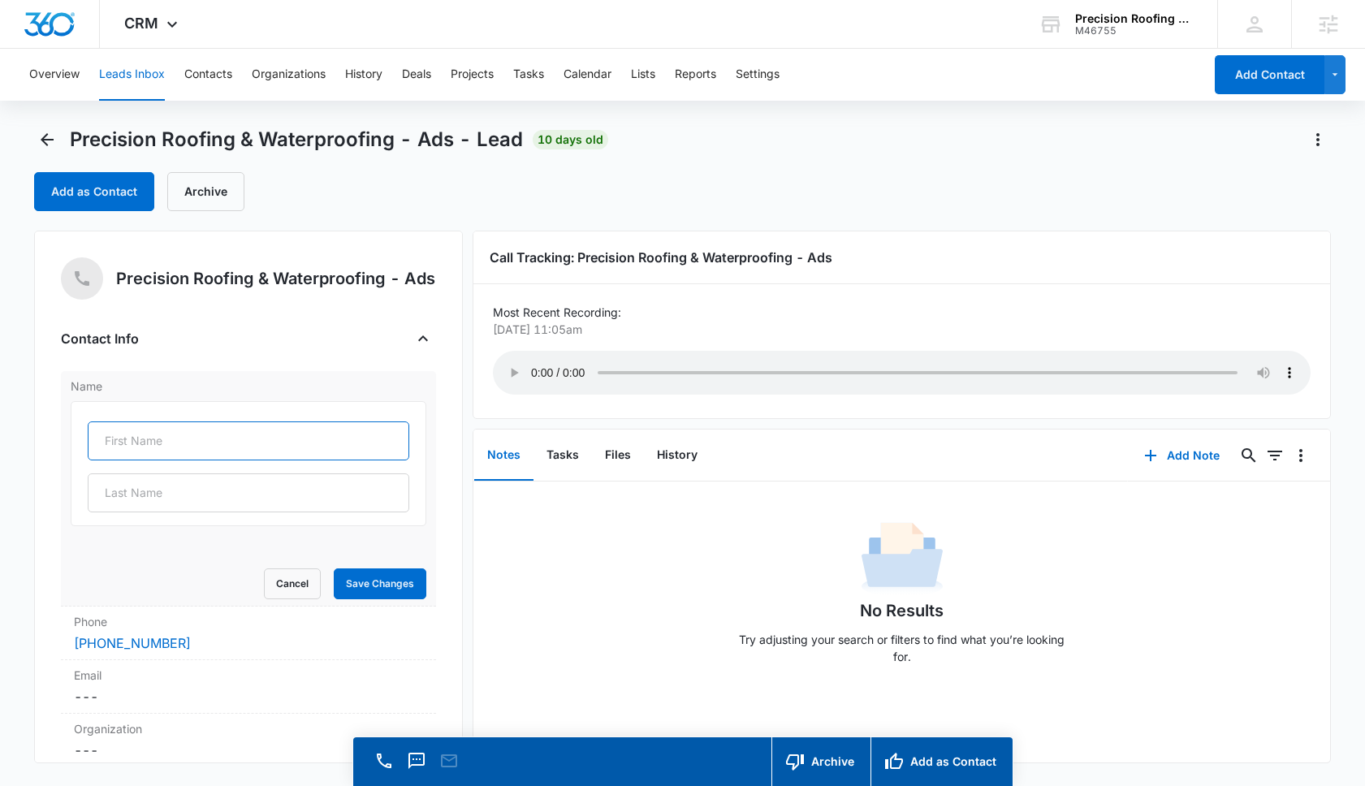
click at [123, 443] on input "text" at bounding box center [249, 440] width 322 height 39
type input "Michael"
click at [374, 580] on button "Save Changes" at bounding box center [380, 583] width 93 height 31
click at [1187, 450] on button "Add Note" at bounding box center [1182, 455] width 108 height 39
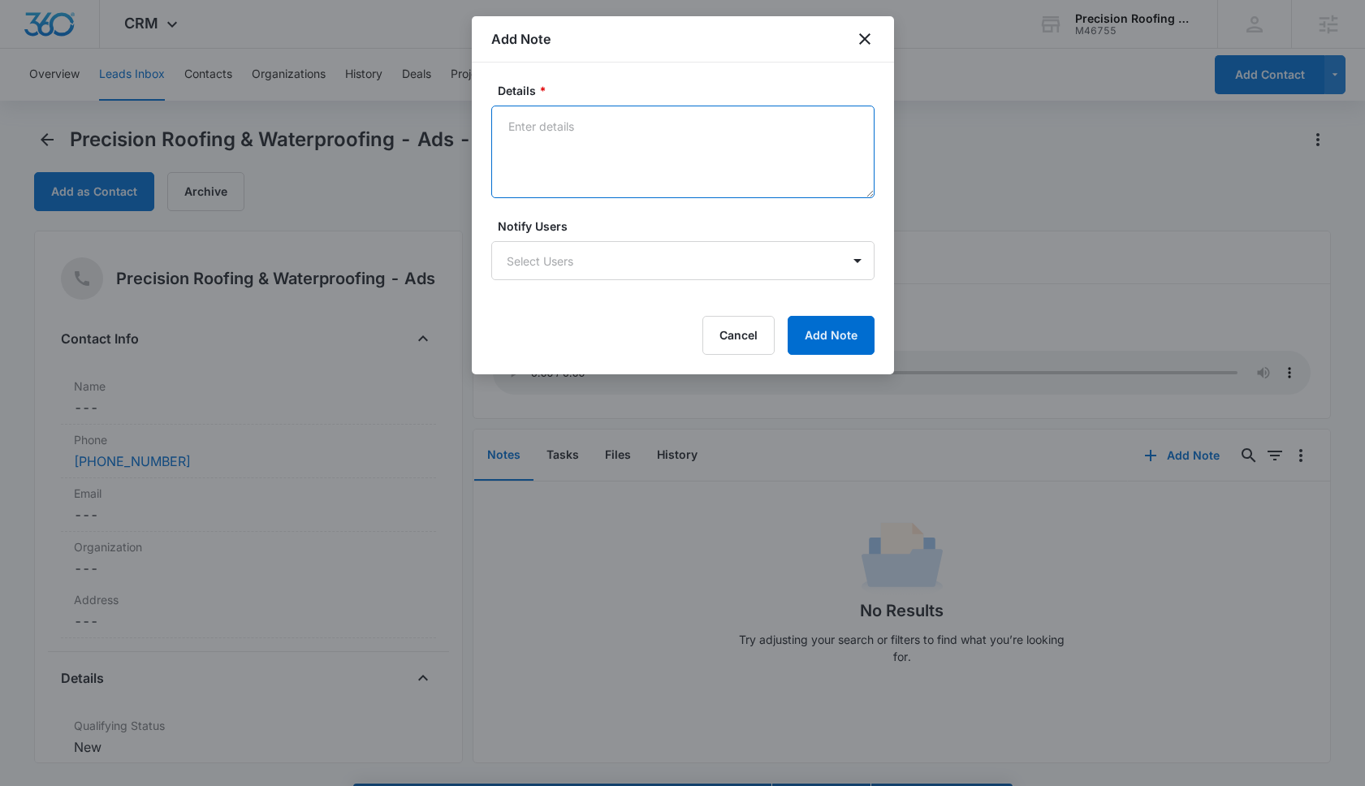
click at [651, 155] on textarea "Details *" at bounding box center [682, 152] width 383 height 93
type textarea "S"
type textarea "Roof Repair"
click at [810, 327] on button "Add Note" at bounding box center [831, 335] width 87 height 39
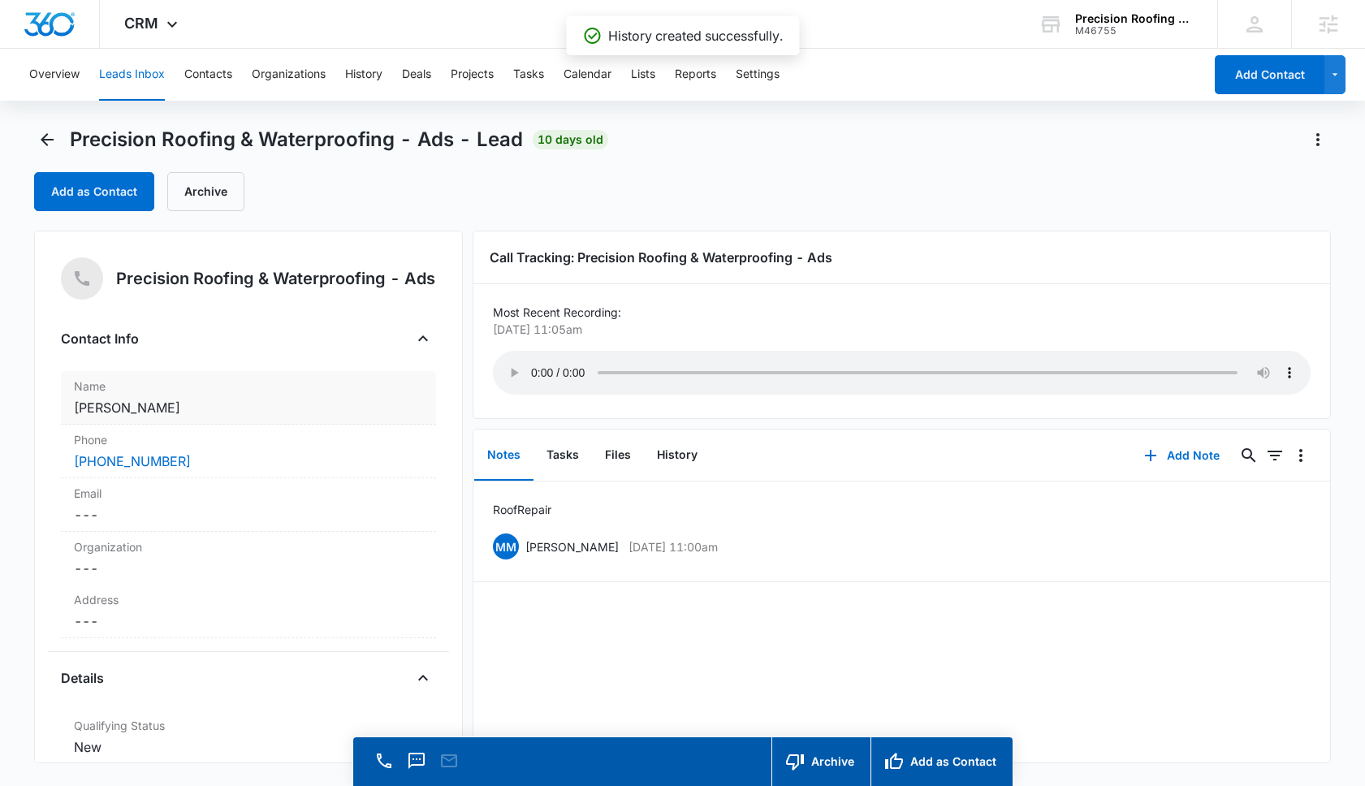
click at [179, 417] on dd "Cancel Save Changes Michael" at bounding box center [248, 407] width 349 height 19
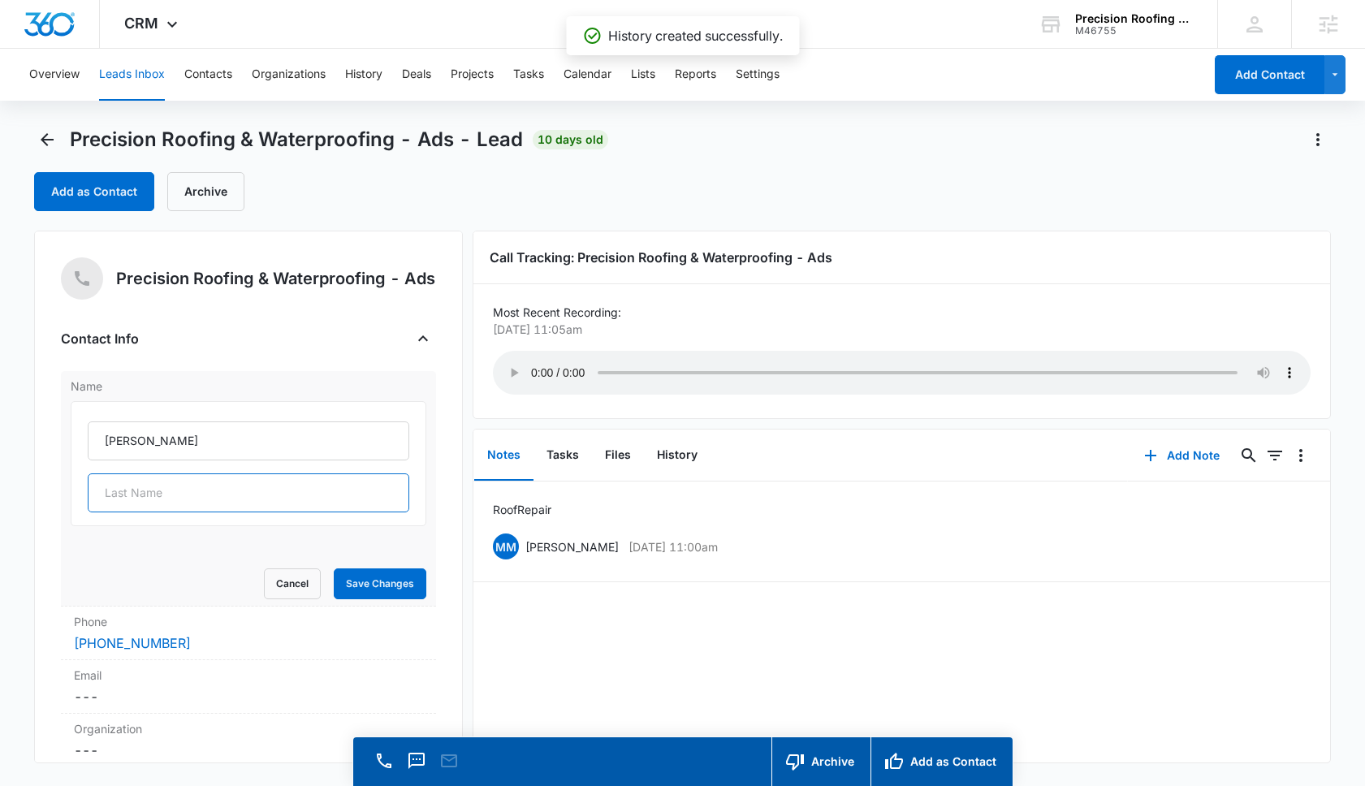
click at [160, 499] on input "text" at bounding box center [249, 492] width 322 height 39
type input "Larch"
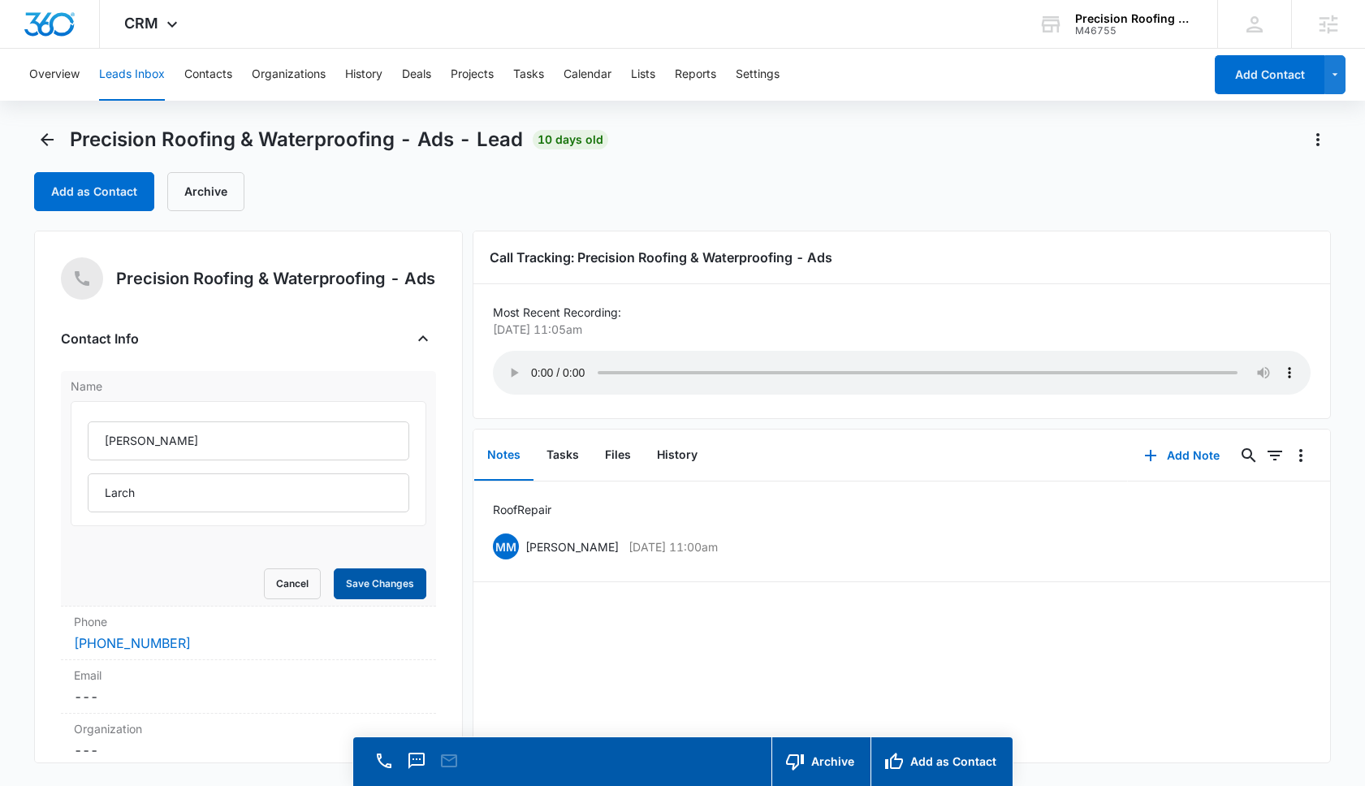
click at [357, 582] on button "Save Changes" at bounding box center [380, 583] width 93 height 31
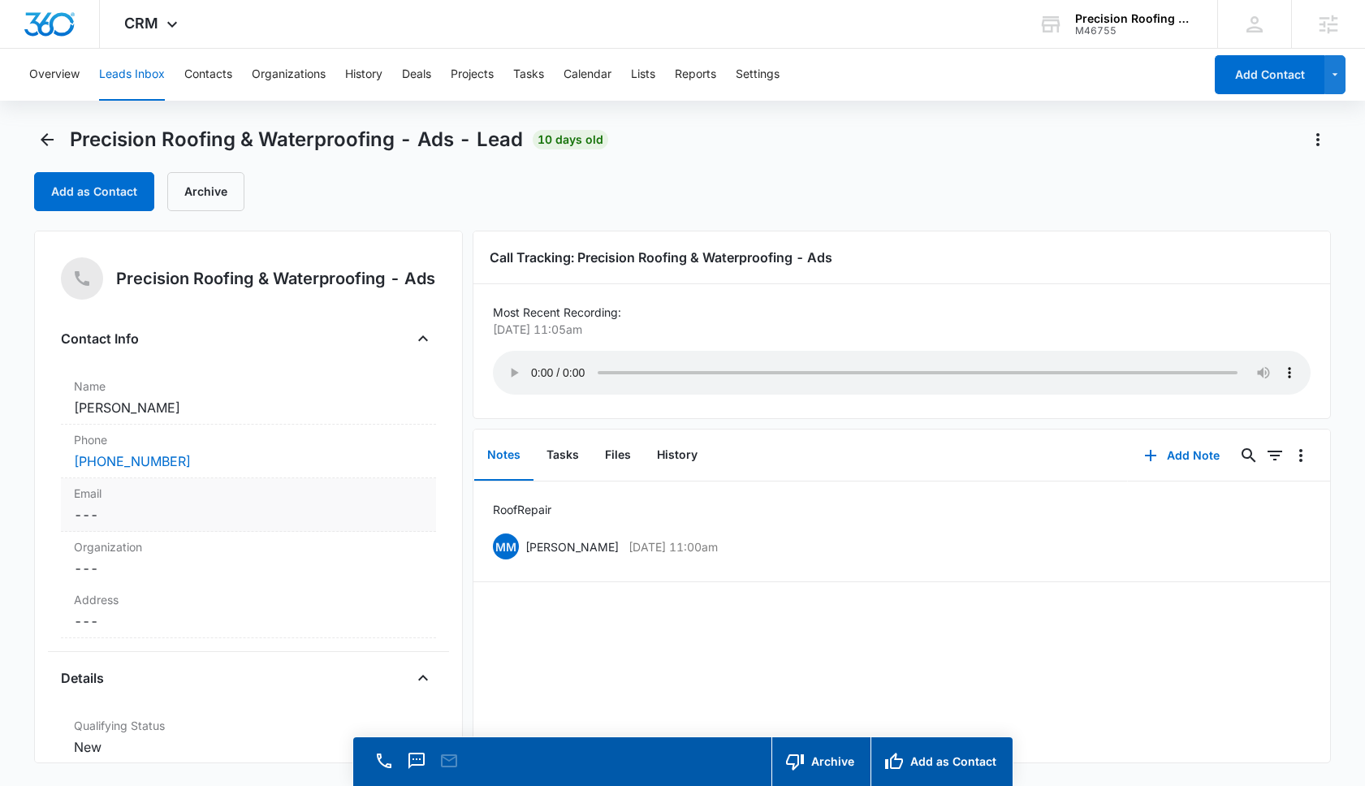
click at [111, 519] on dd "Cancel Save Changes ---" at bounding box center [248, 514] width 349 height 19
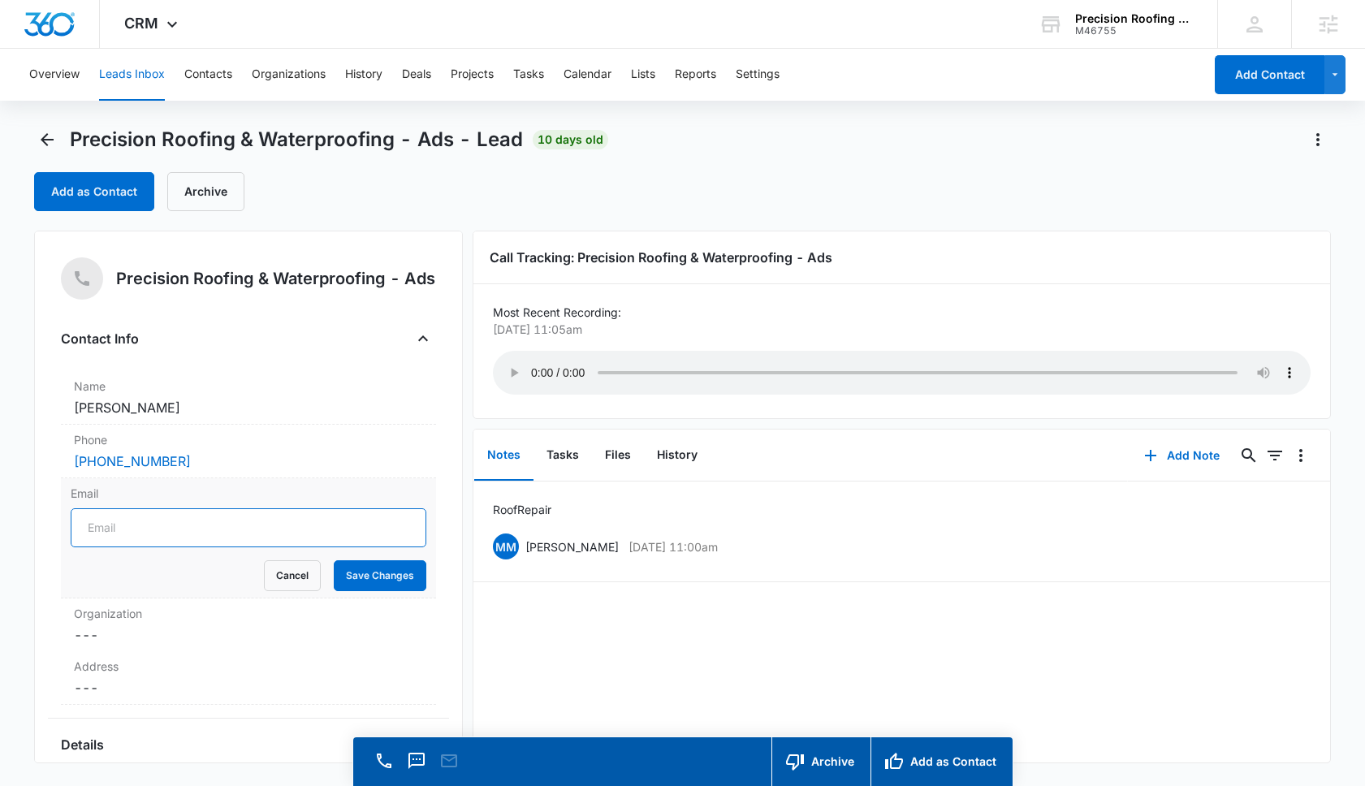
click at [119, 530] on input "Email" at bounding box center [249, 527] width 356 height 39
type input "migoheli@gmail.com"
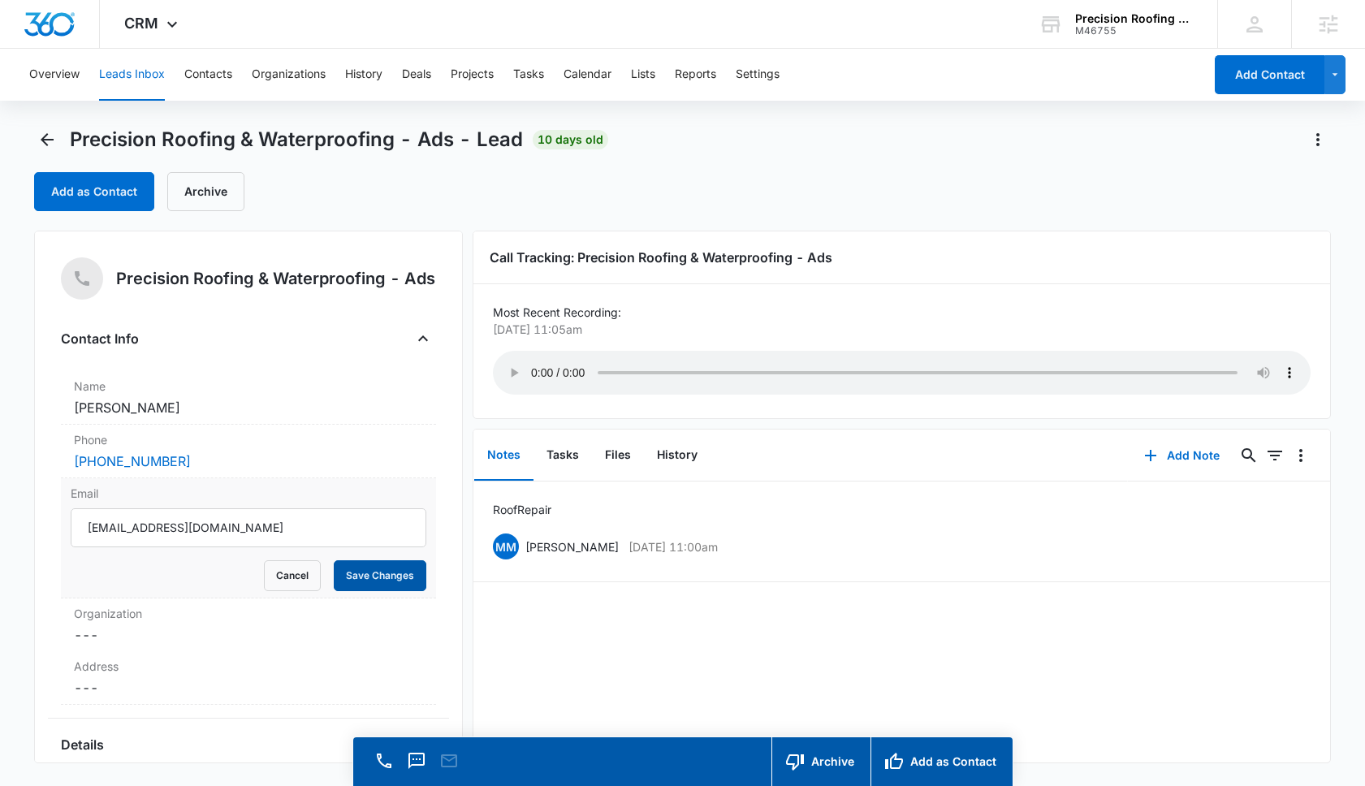
click at [398, 573] on button "Save Changes" at bounding box center [380, 575] width 93 height 31
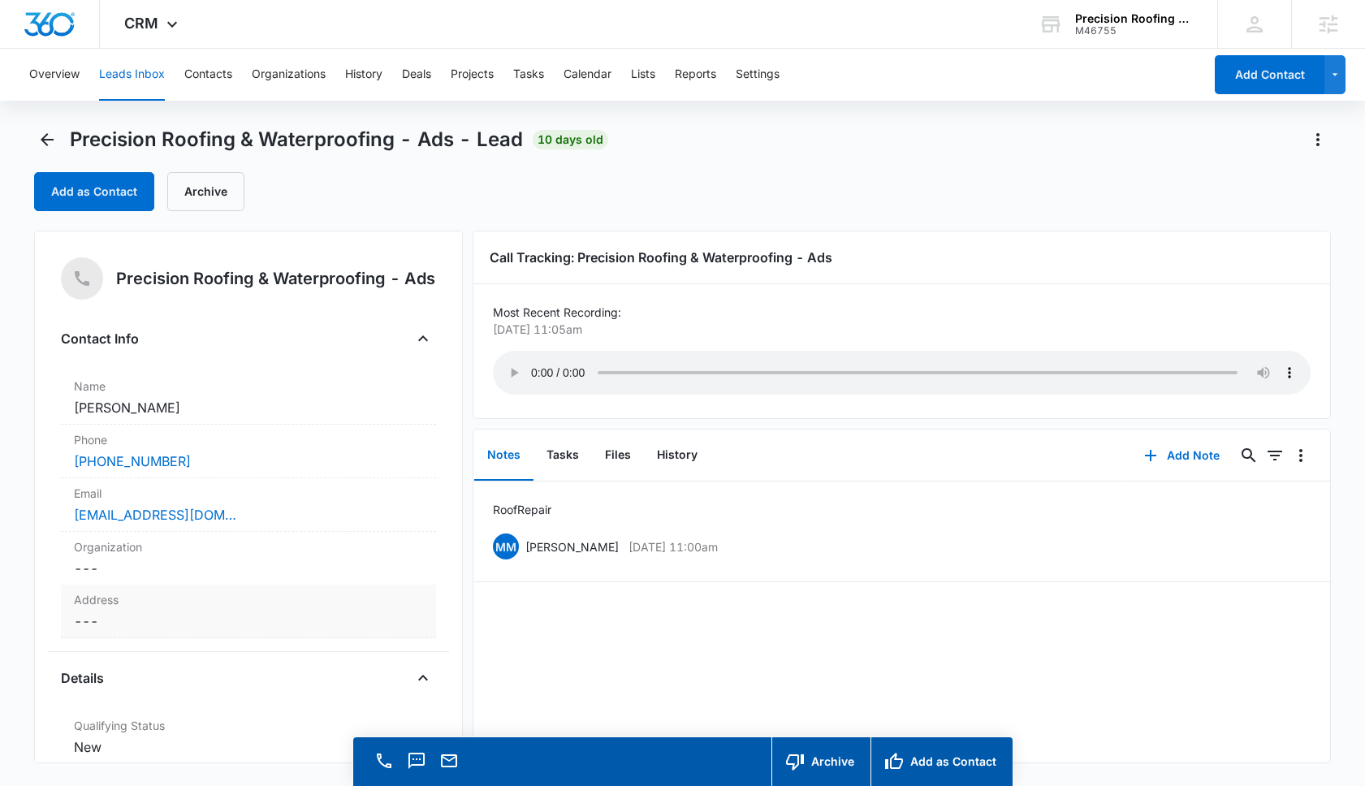
click at [154, 631] on dd "Cancel Save Changes ---" at bounding box center [248, 621] width 349 height 19
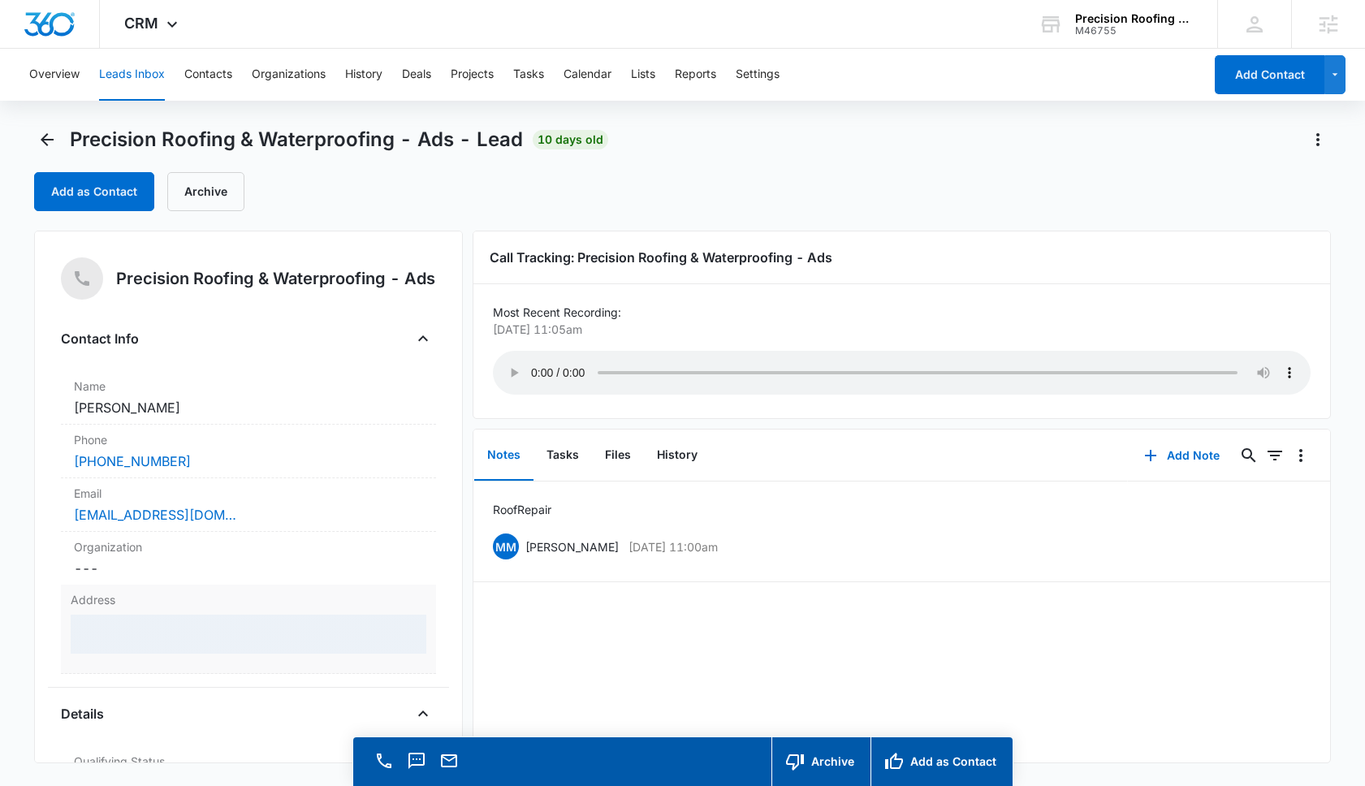
click at [148, 633] on div at bounding box center [249, 634] width 356 height 39
click at [138, 663] on input "text" at bounding box center [249, 654] width 322 height 39
type input "1925 Anaheim Ave"
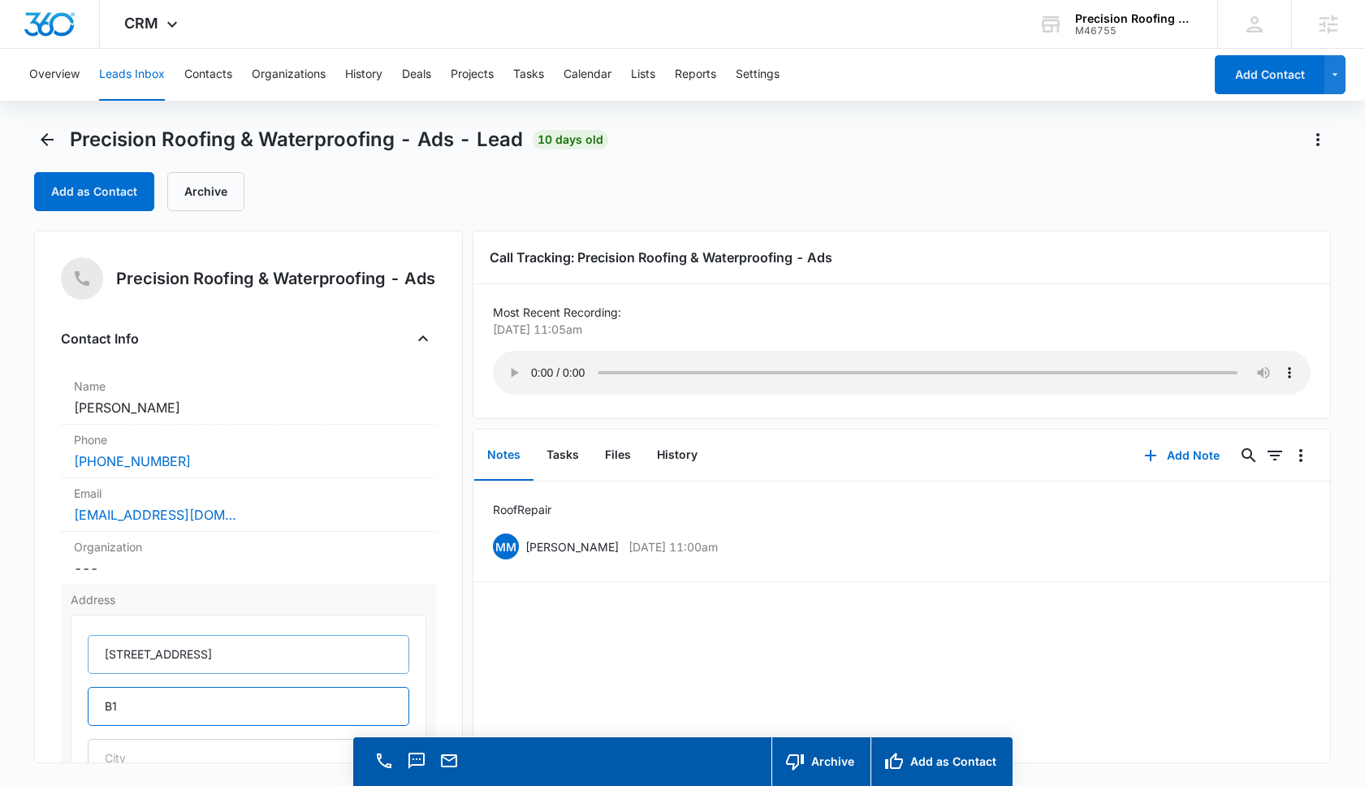
type input "B1"
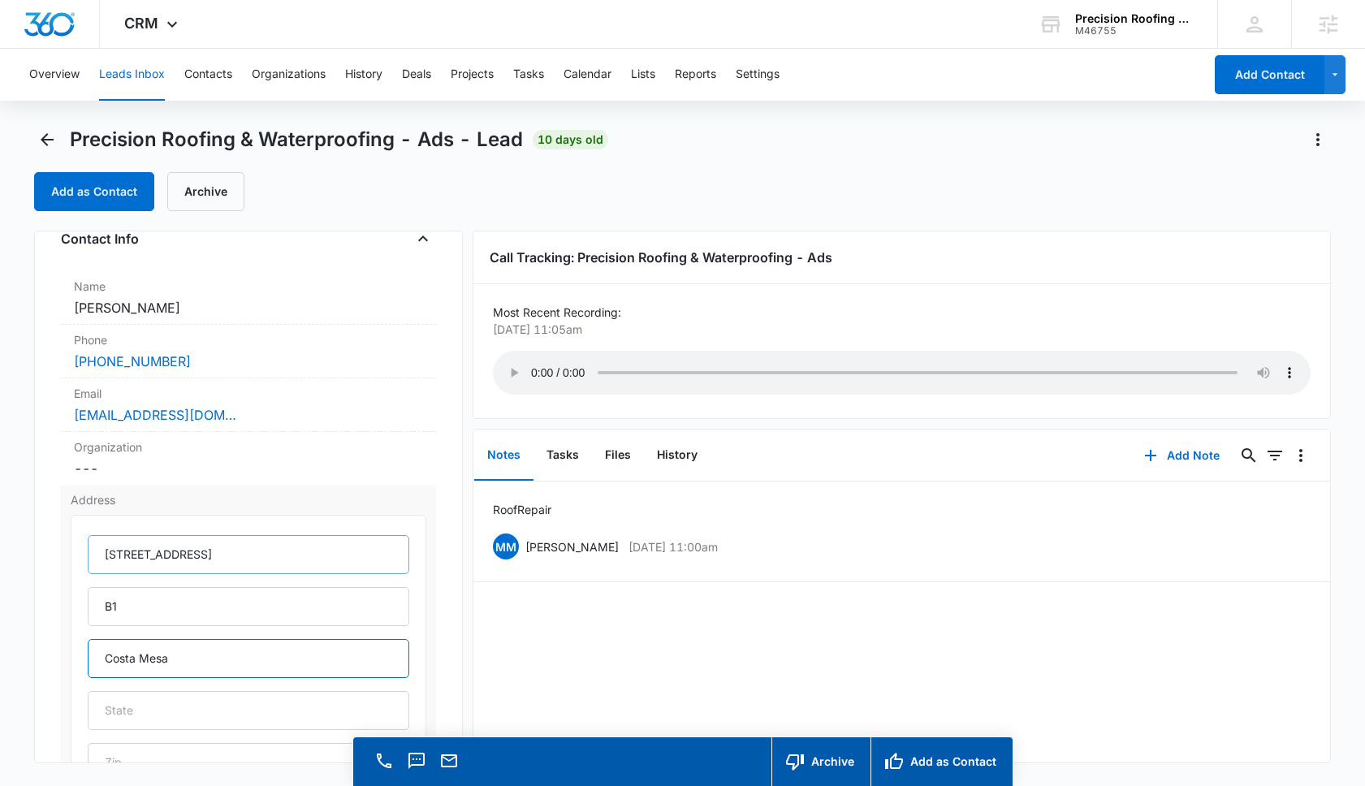
scroll to position [132, 0]
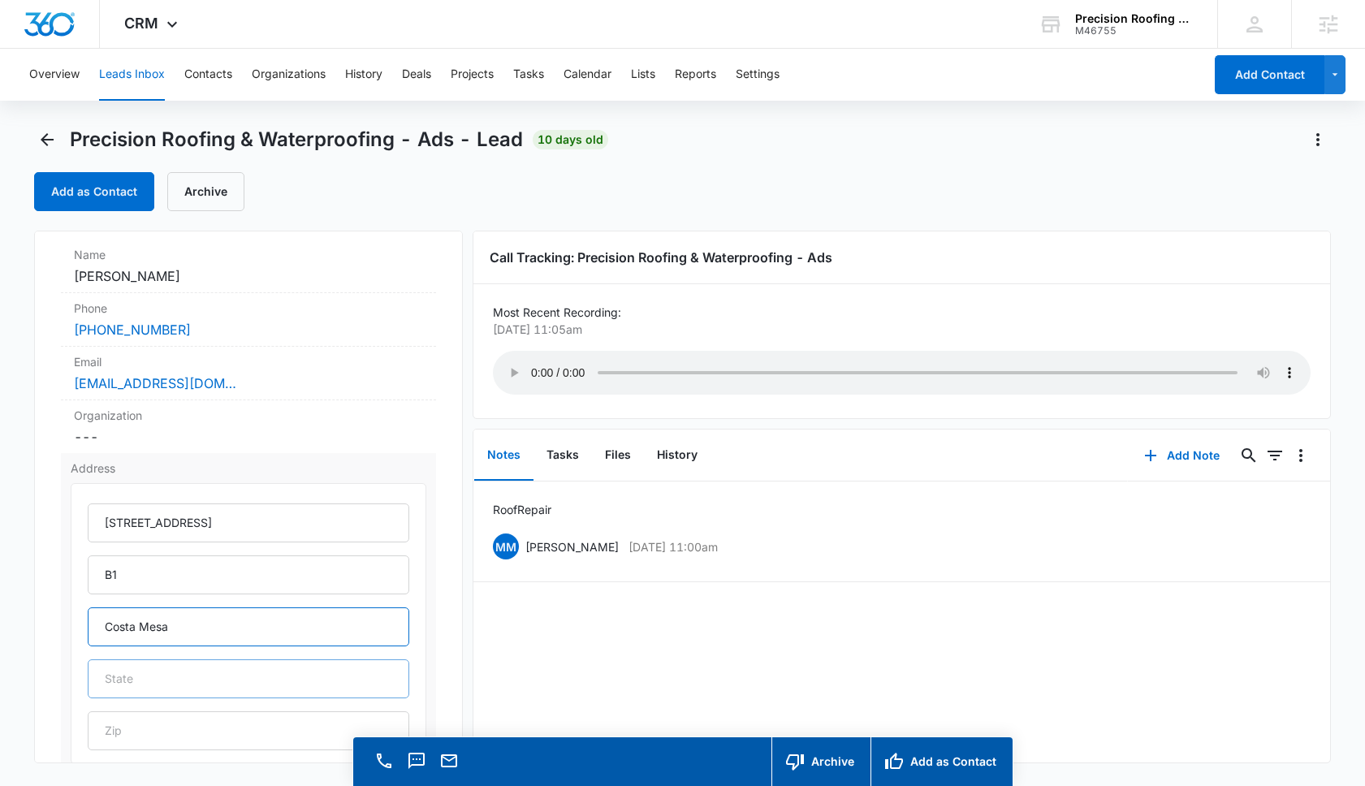
type input "Costa Mesa"
click at [148, 695] on input "text" at bounding box center [249, 678] width 322 height 39
type input "CA"
click at [164, 726] on input "text" at bounding box center [249, 730] width 322 height 39
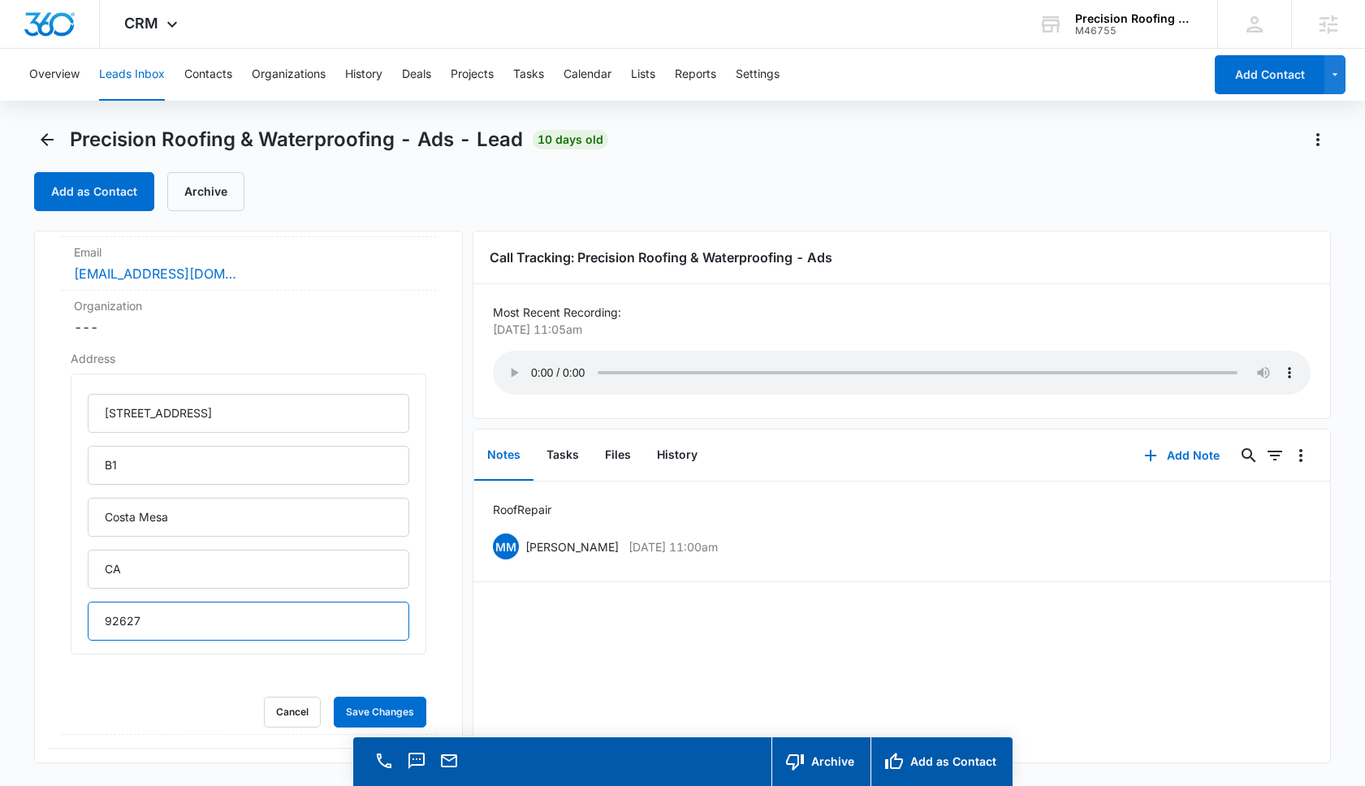
scroll to position [263, 0]
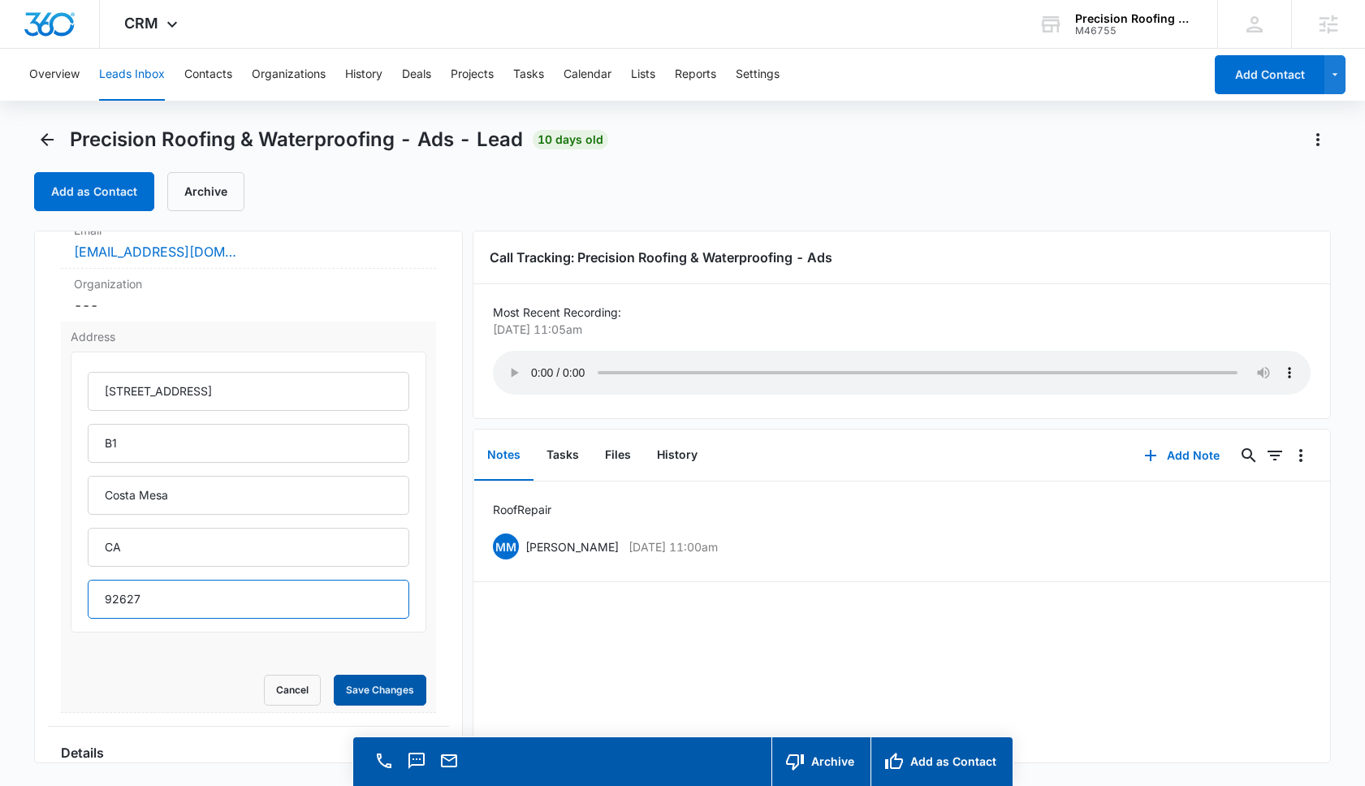
type input "92627"
click at [382, 691] on button "Save Changes" at bounding box center [380, 690] width 93 height 31
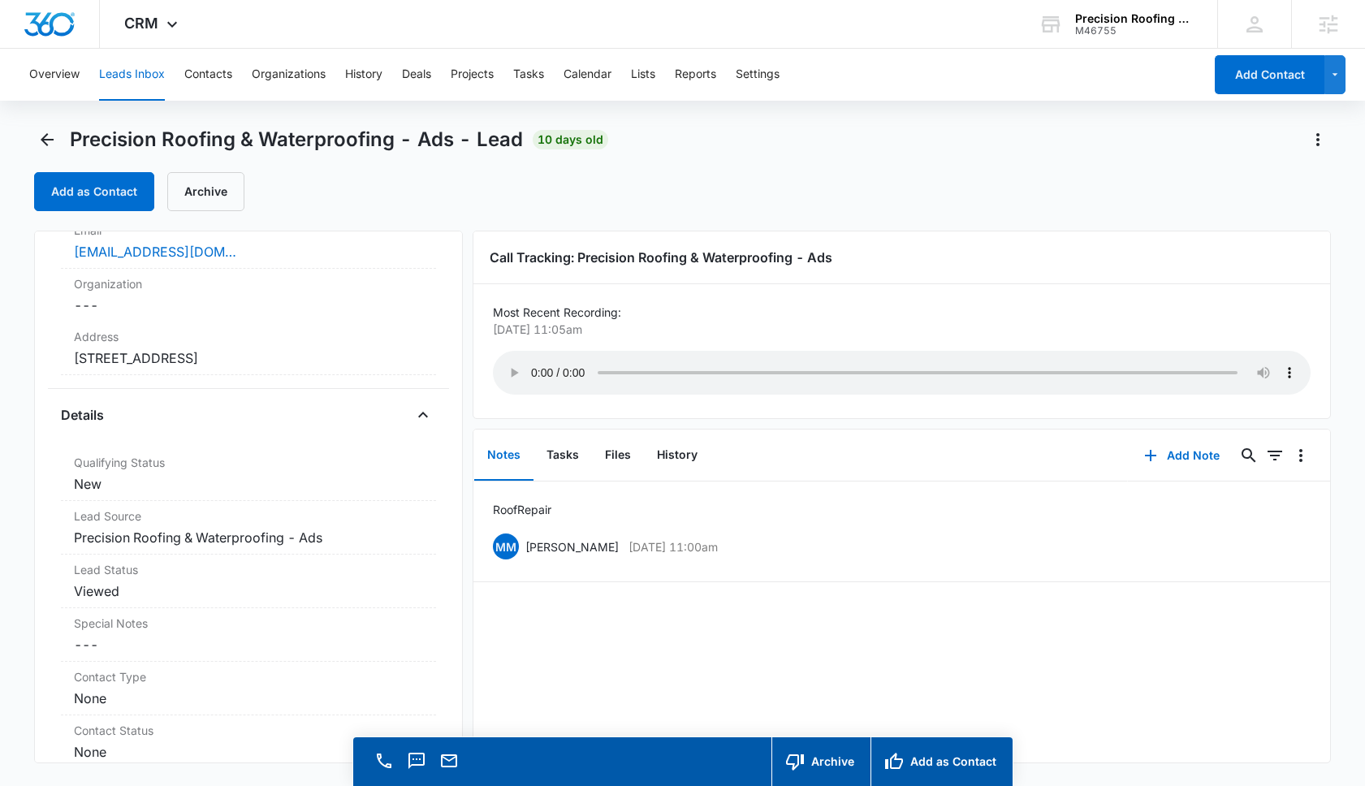
drag, startPoint x: 367, startPoint y: 358, endPoint x: 50, endPoint y: 361, distance: 317.5
click at [50, 361] on div "Precision Roofing & Waterproofing - Ads Contact Info Name Cancel Save Changes M…" at bounding box center [248, 497] width 429 height 533
copy dd "1925 Anaheim Ave B1 Costa Mesa CA 92627"
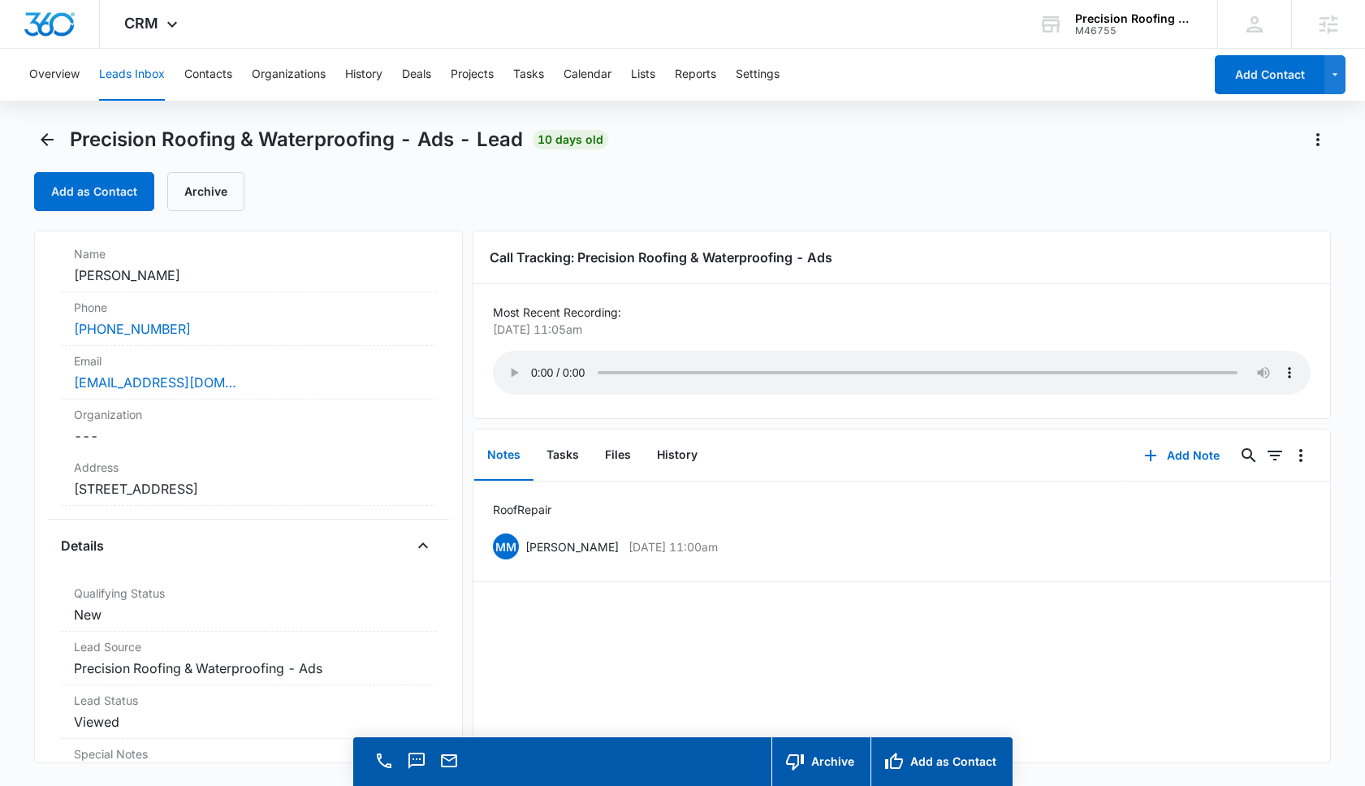
scroll to position [119, 0]
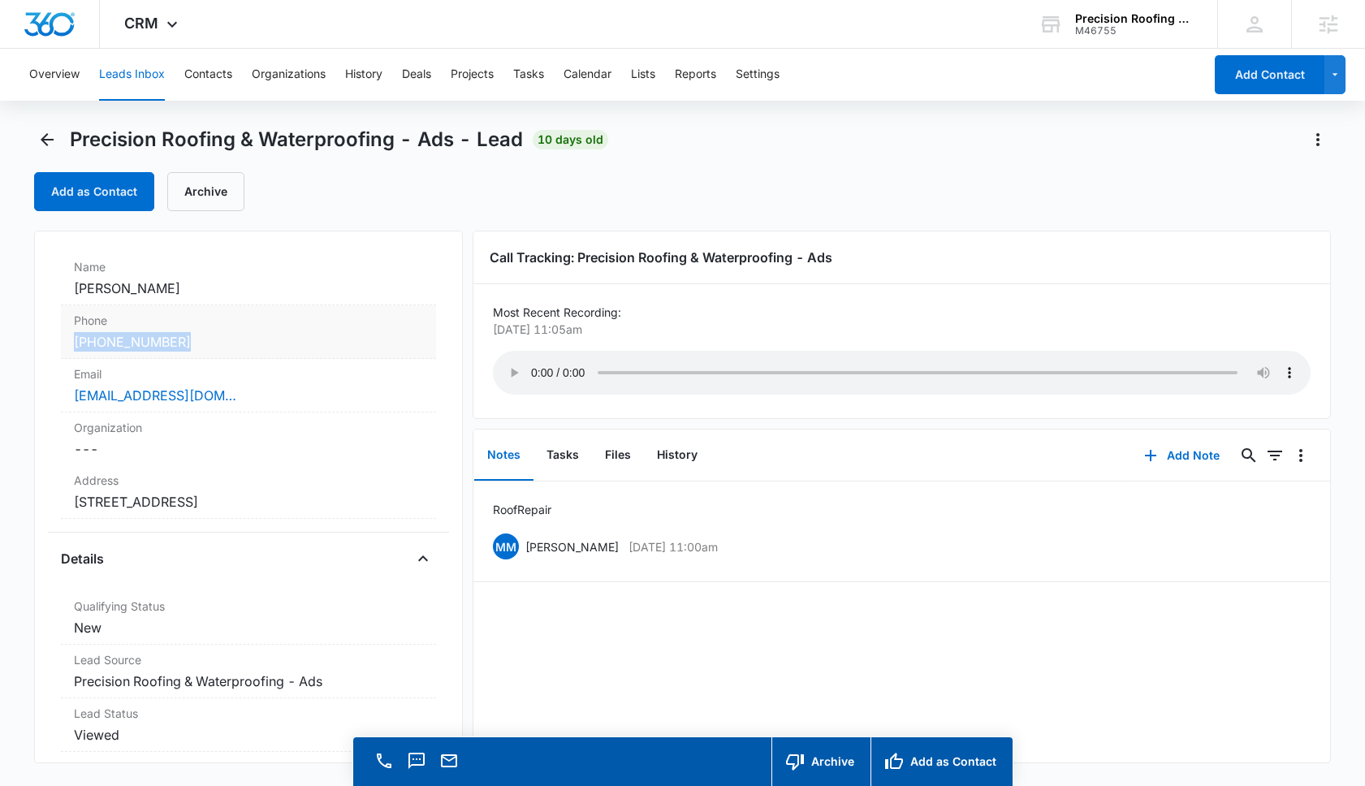
drag, startPoint x: 197, startPoint y: 346, endPoint x: 70, endPoint y: 346, distance: 126.7
click at [70, 346] on div "Phone Cancel Save Changes (714) 580-4704" at bounding box center [248, 332] width 375 height 54
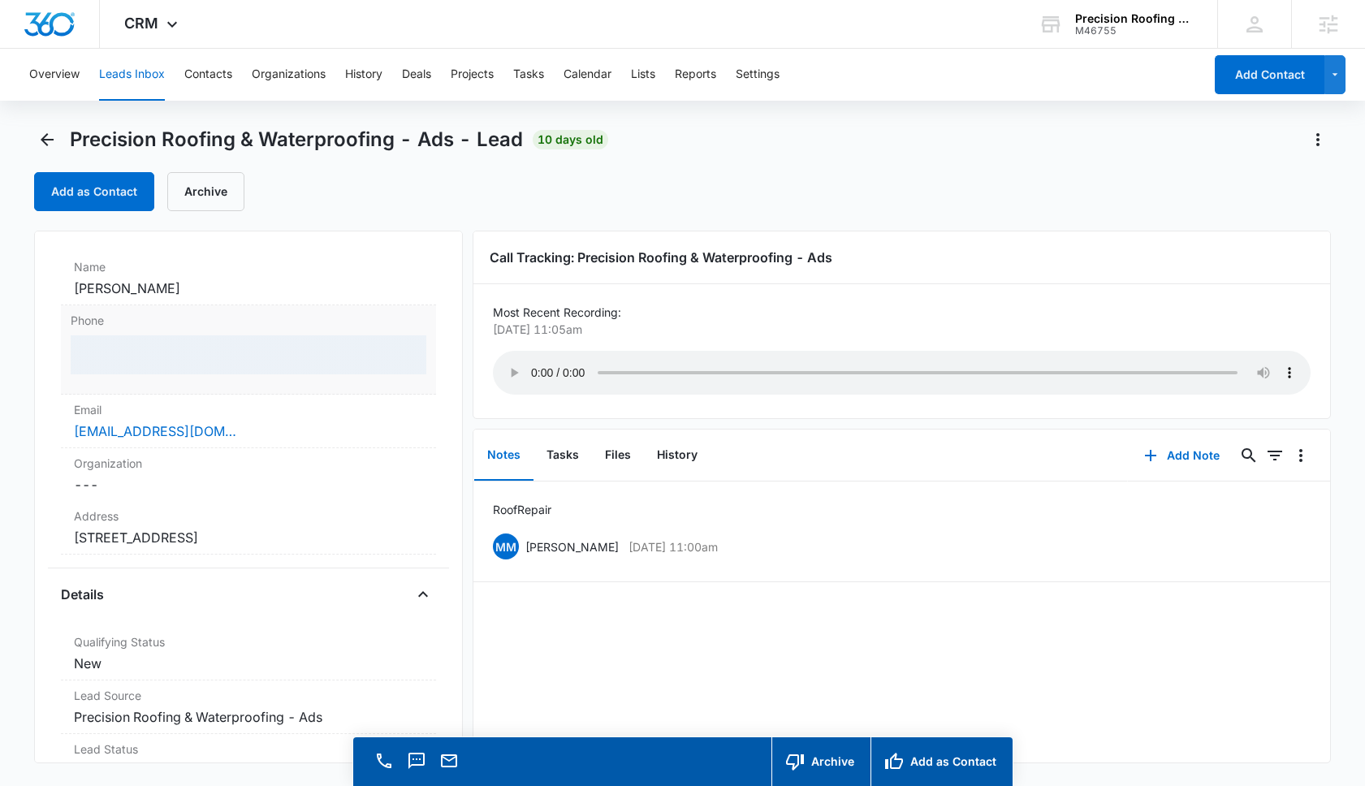
copy link "(714) 580-4704"
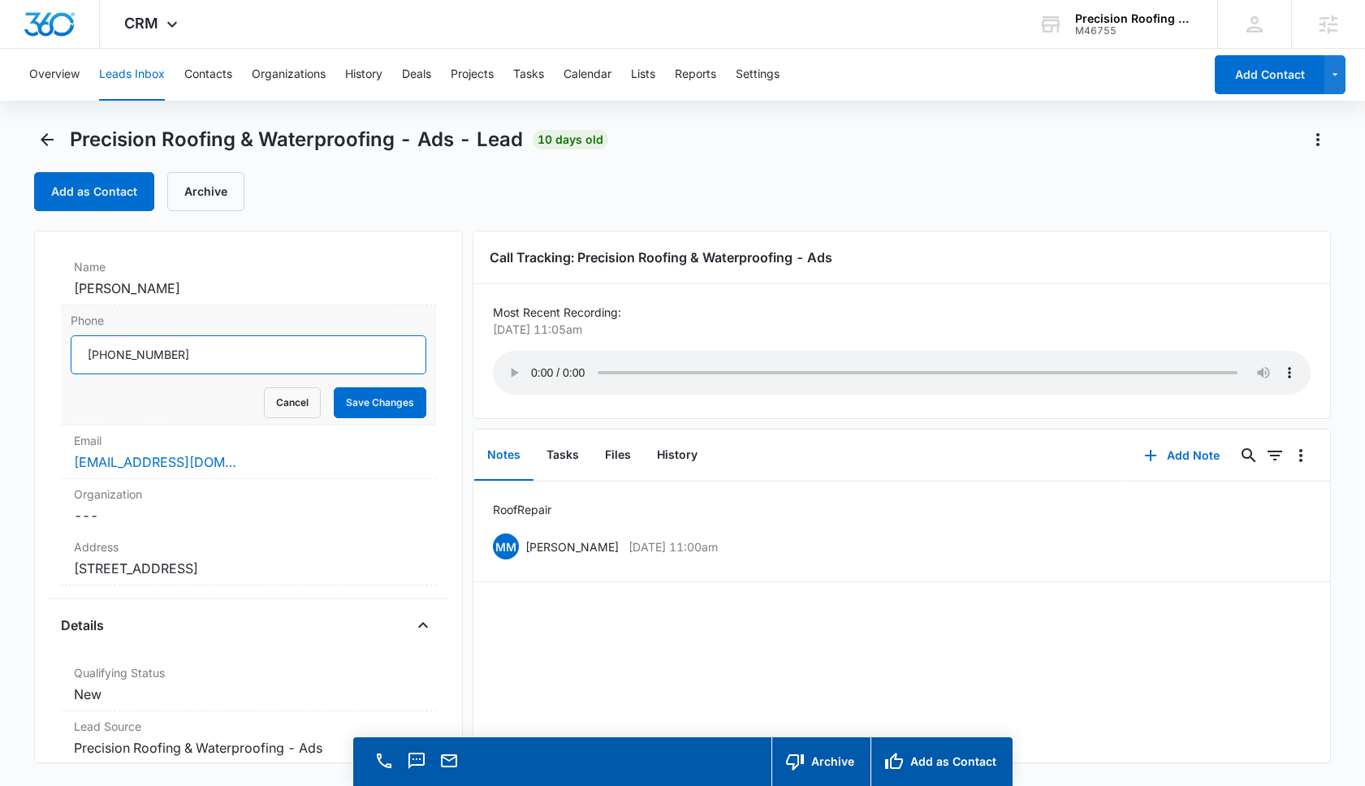
drag, startPoint x: 191, startPoint y: 357, endPoint x: 101, endPoint y: 357, distance: 90.1
click at [101, 357] on input "Phone" at bounding box center [249, 354] width 356 height 39
click at [47, 138] on icon "Back" at bounding box center [46, 139] width 19 height 19
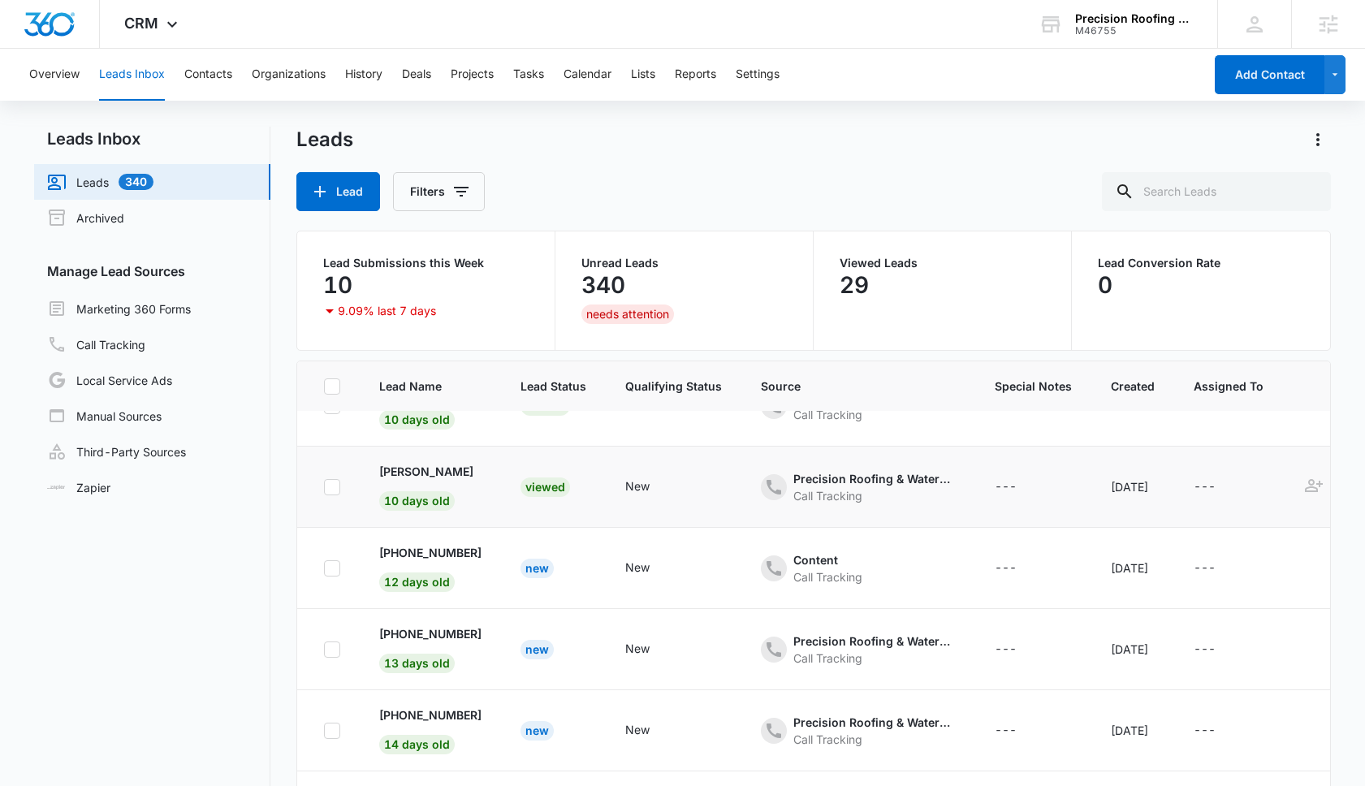
scroll to position [113, 0]
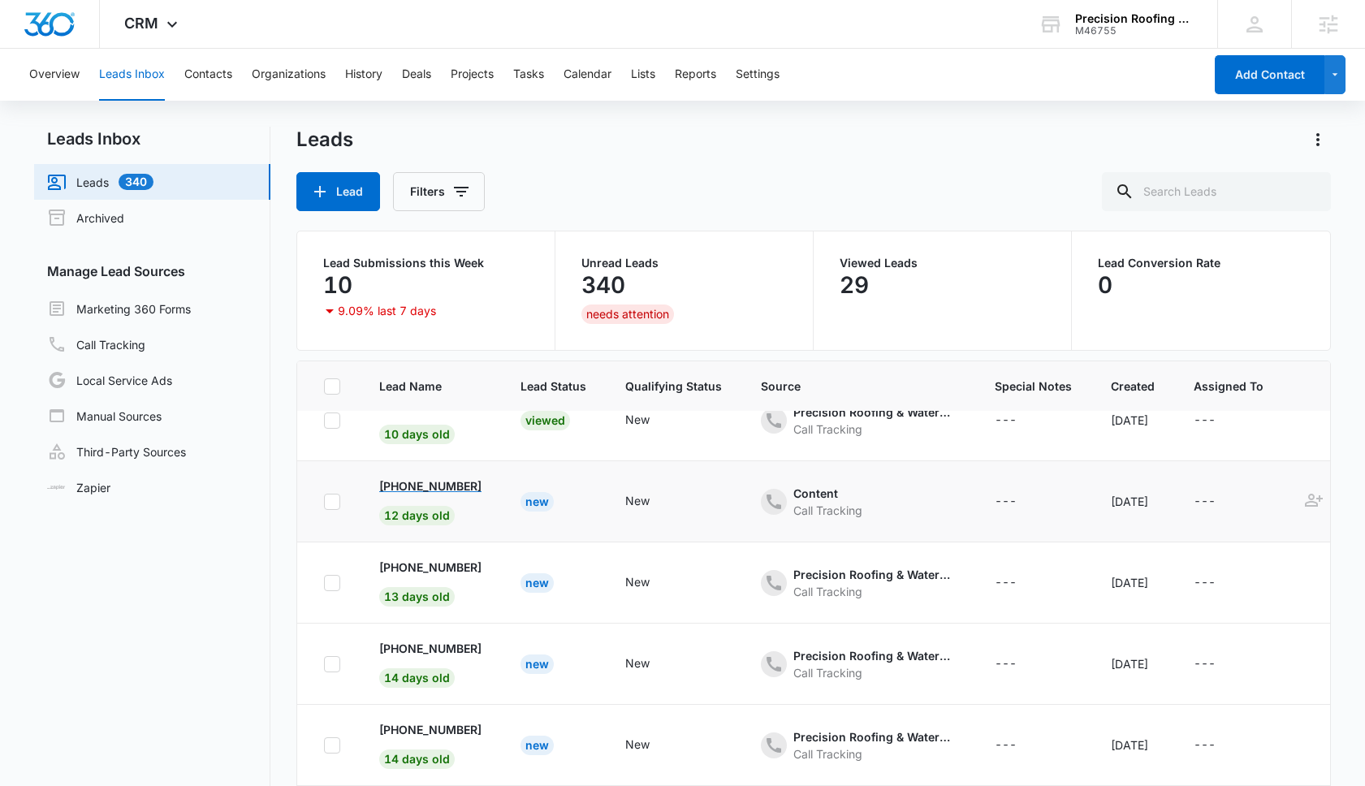
click at [458, 487] on p "+19493313900" at bounding box center [430, 486] width 102 height 17
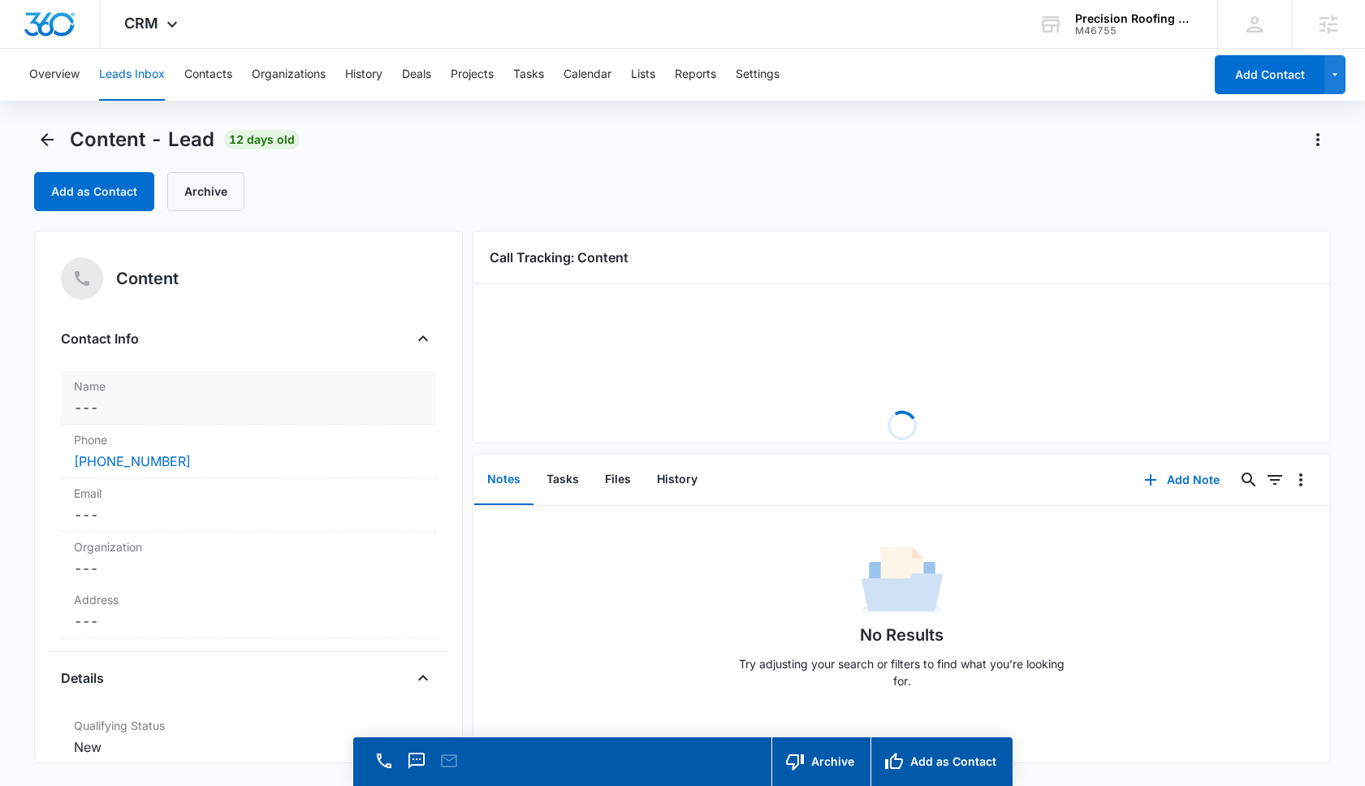
click at [152, 398] on dd "Cancel Save Changes ---" at bounding box center [248, 407] width 349 height 19
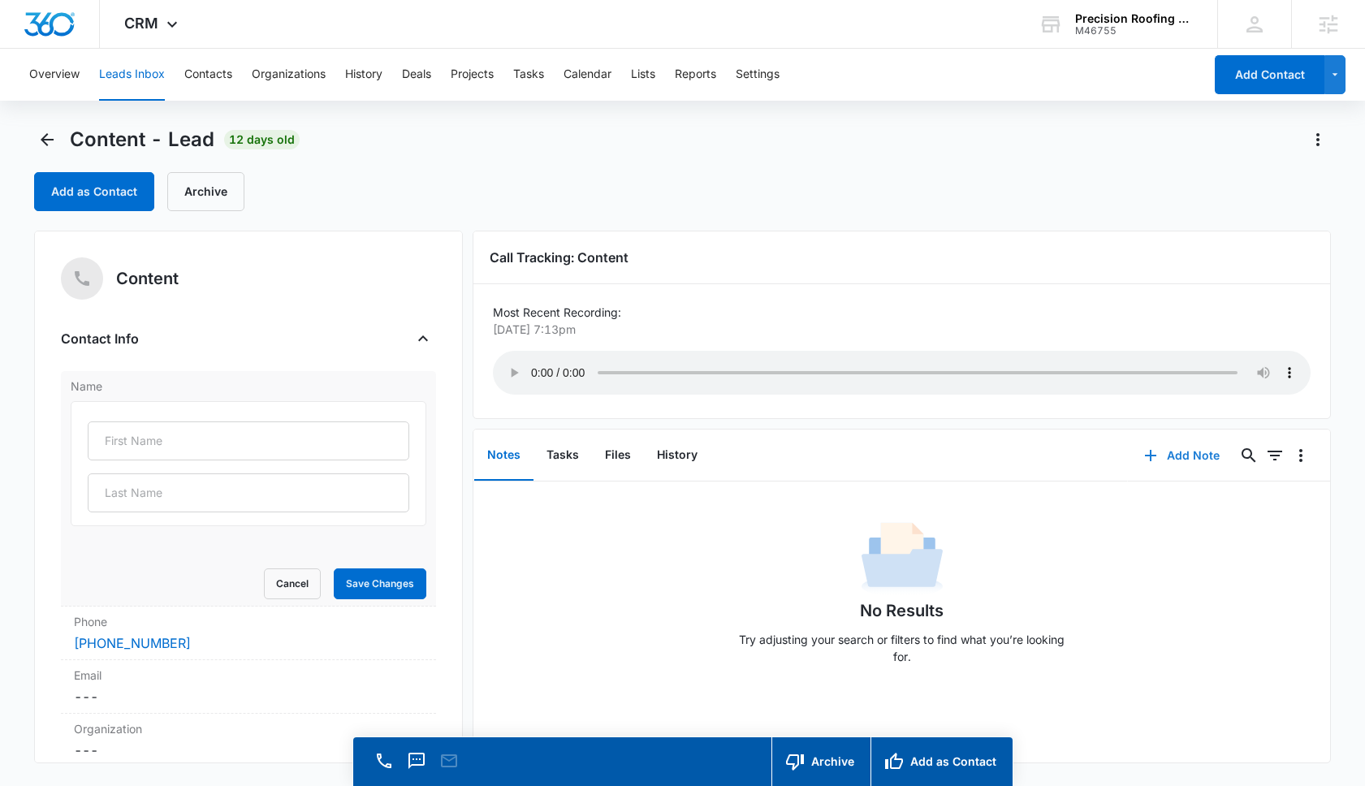
click at [1196, 458] on button "Add Note" at bounding box center [1182, 455] width 108 height 39
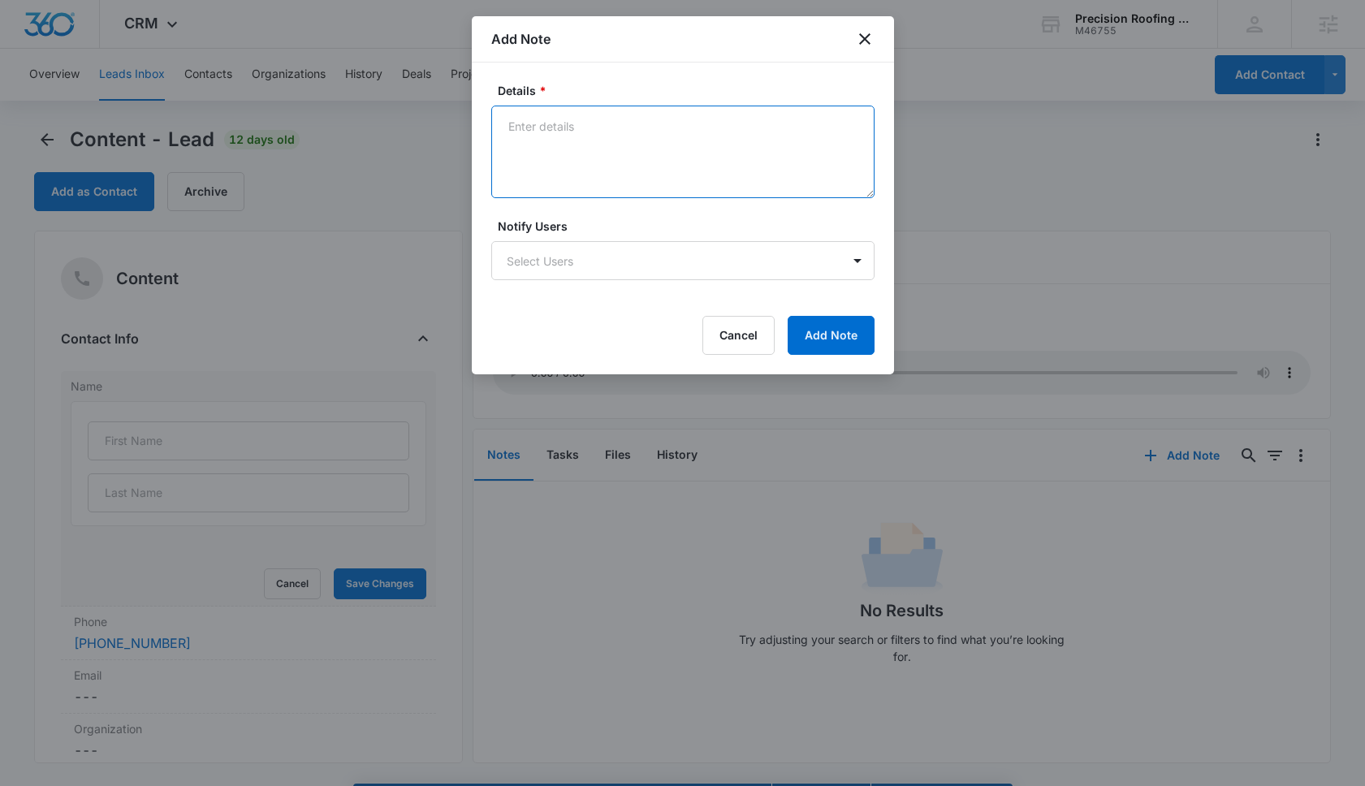
click at [585, 144] on textarea "Details *" at bounding box center [682, 152] width 383 height 93
type textarea "Confirming Appointment"
click at [813, 338] on button "Add Note" at bounding box center [831, 335] width 87 height 39
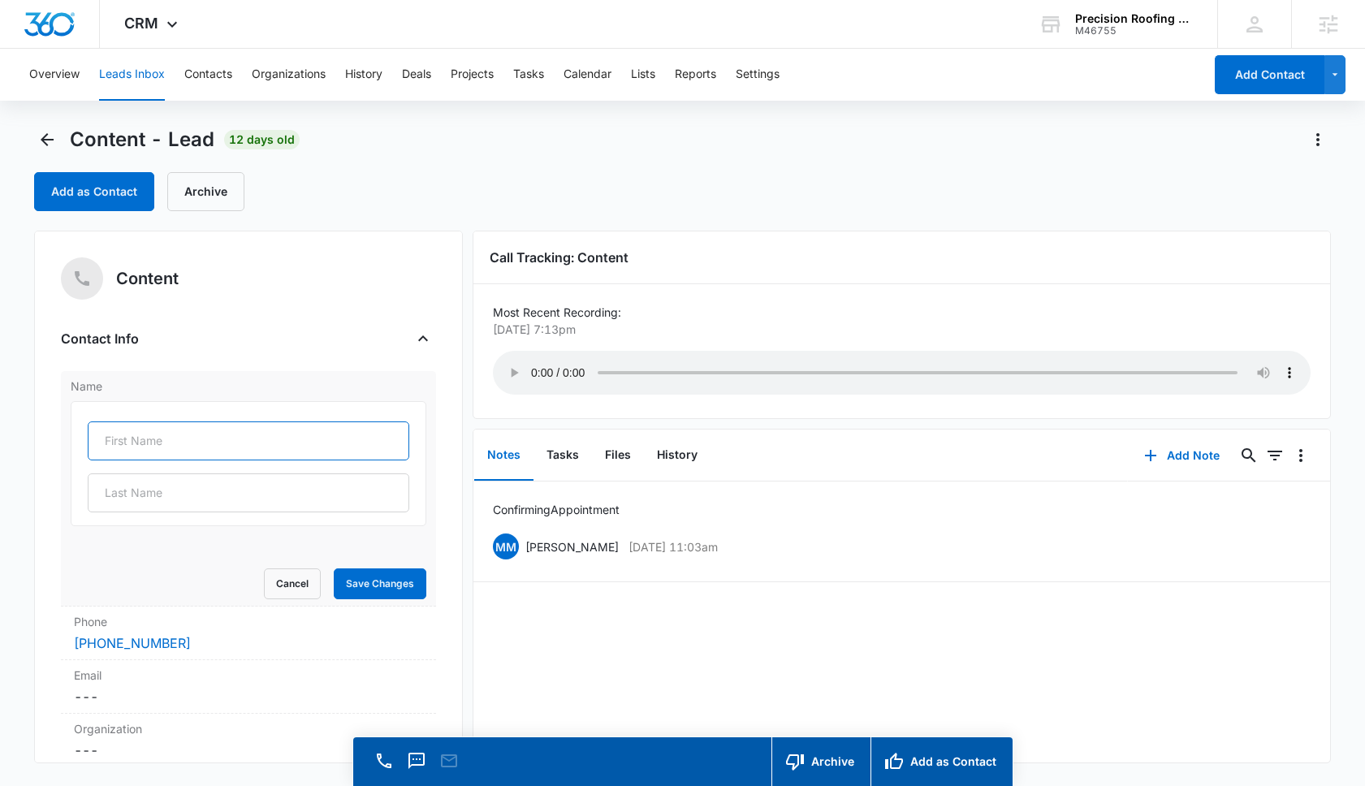
click at [296, 434] on input "text" at bounding box center [249, 440] width 322 height 39
click at [59, 138] on button "Back" at bounding box center [47, 140] width 26 height 26
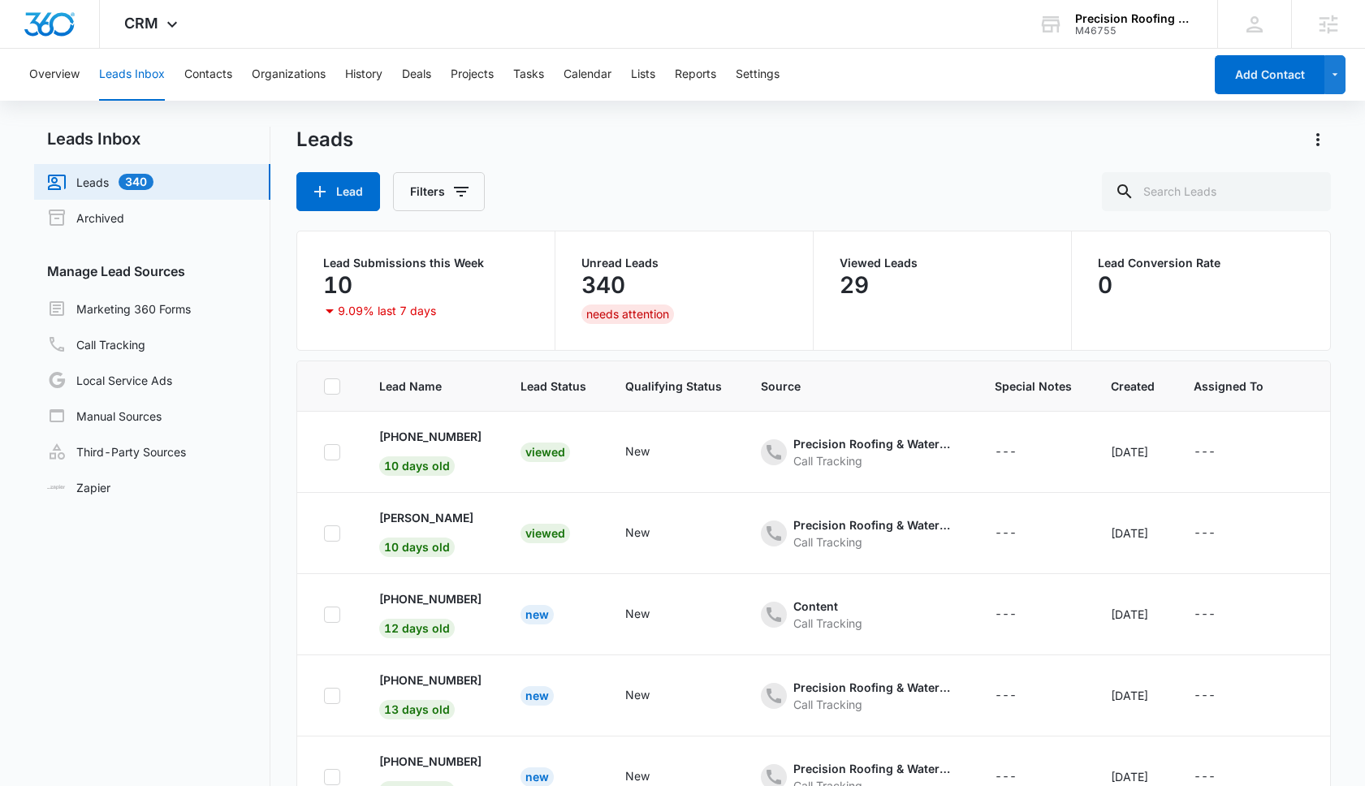
scroll to position [113, 0]
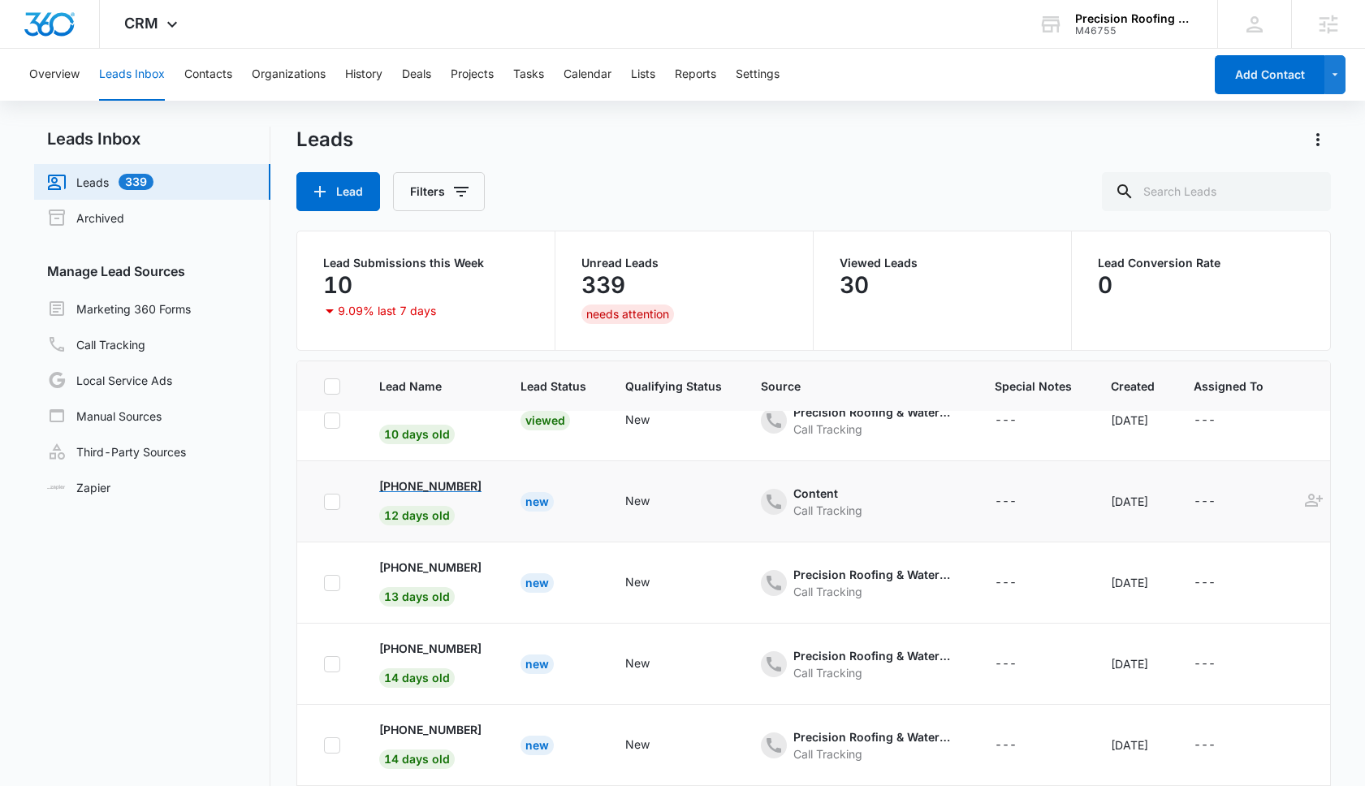
click at [436, 482] on p "+19493313900" at bounding box center [430, 486] width 102 height 17
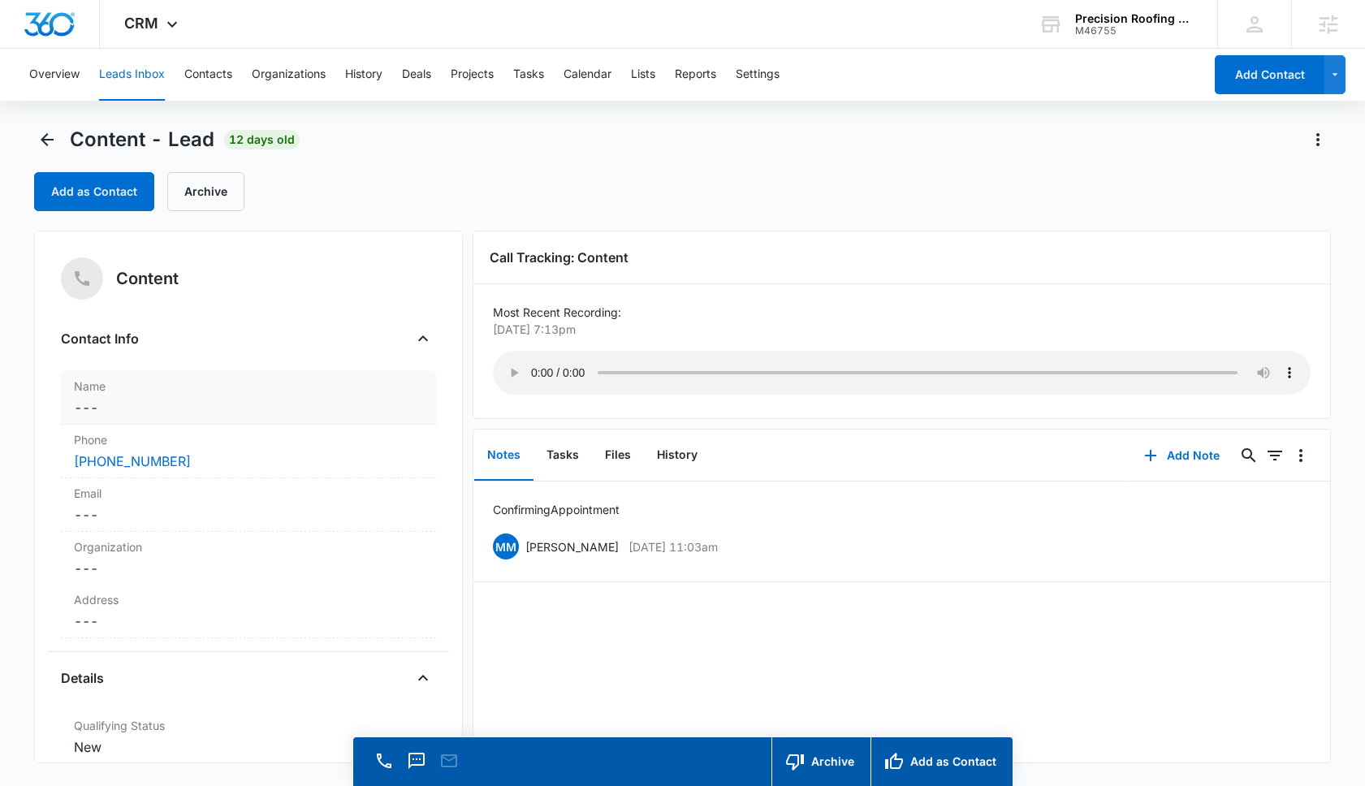
click at [169, 398] on dd "Cancel Save Changes ---" at bounding box center [248, 407] width 349 height 19
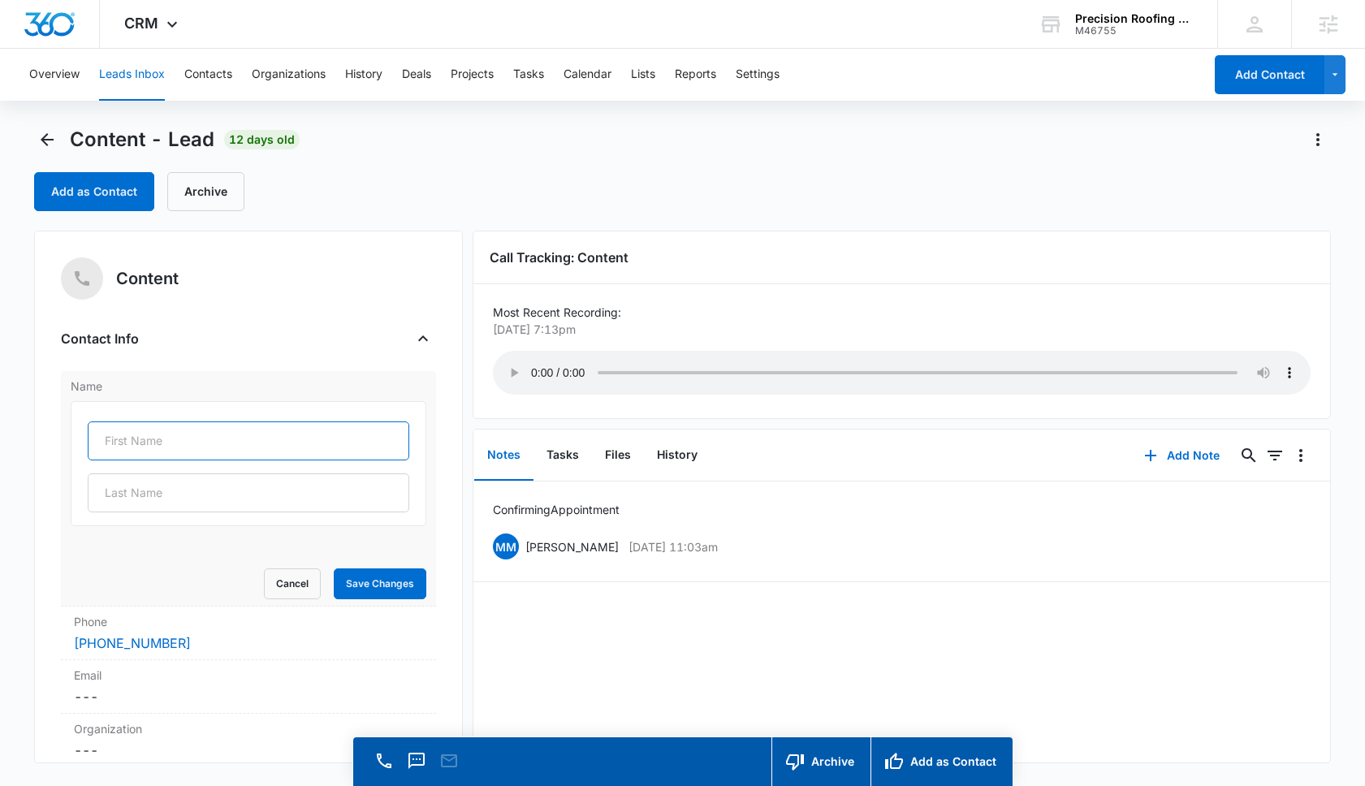
click at [165, 440] on input "text" at bounding box center [249, 440] width 322 height 39
click at [1188, 462] on button "Add Note" at bounding box center [1182, 455] width 108 height 39
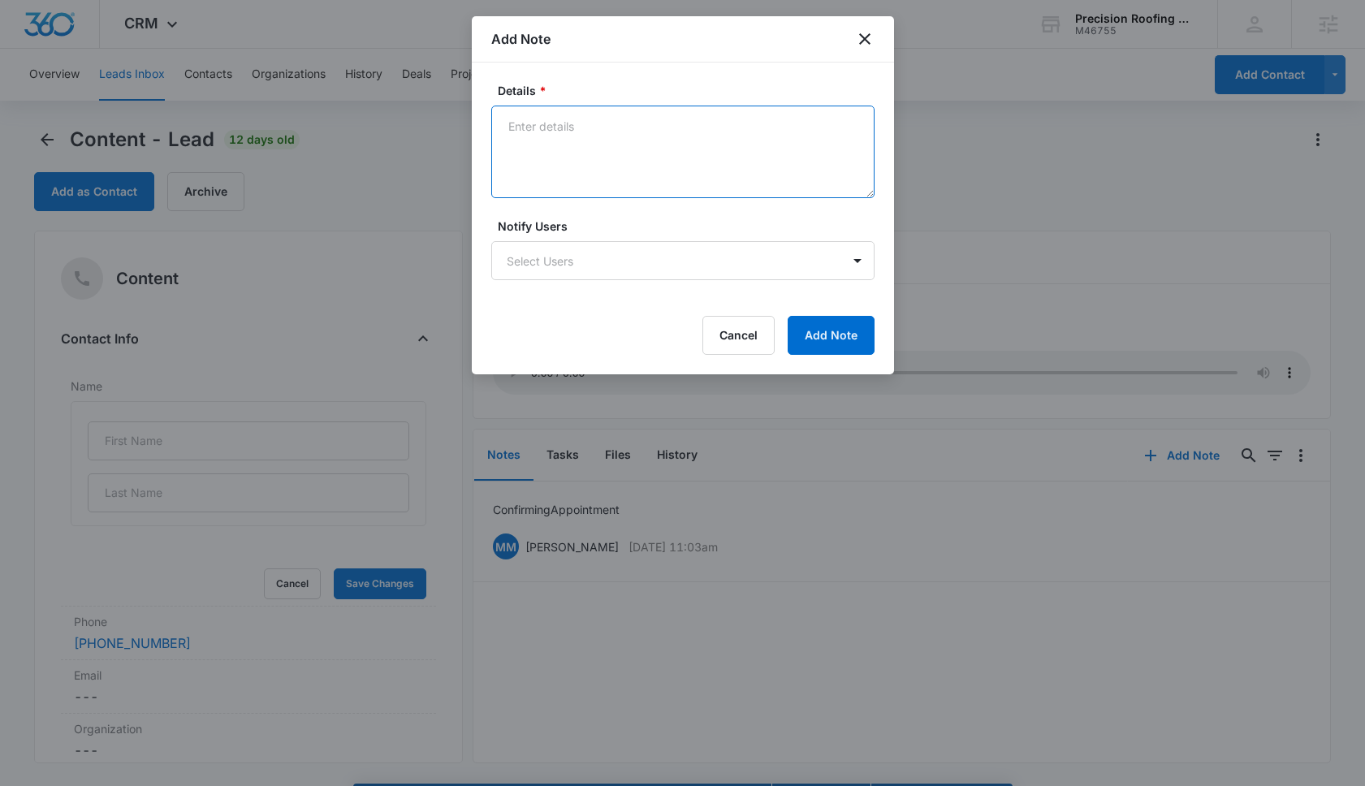
click at [622, 163] on textarea "Details *" at bounding box center [682, 152] width 383 height 93
type textarea "Roof Repair Leaks"
click at [843, 331] on button "Add Note" at bounding box center [831, 335] width 87 height 39
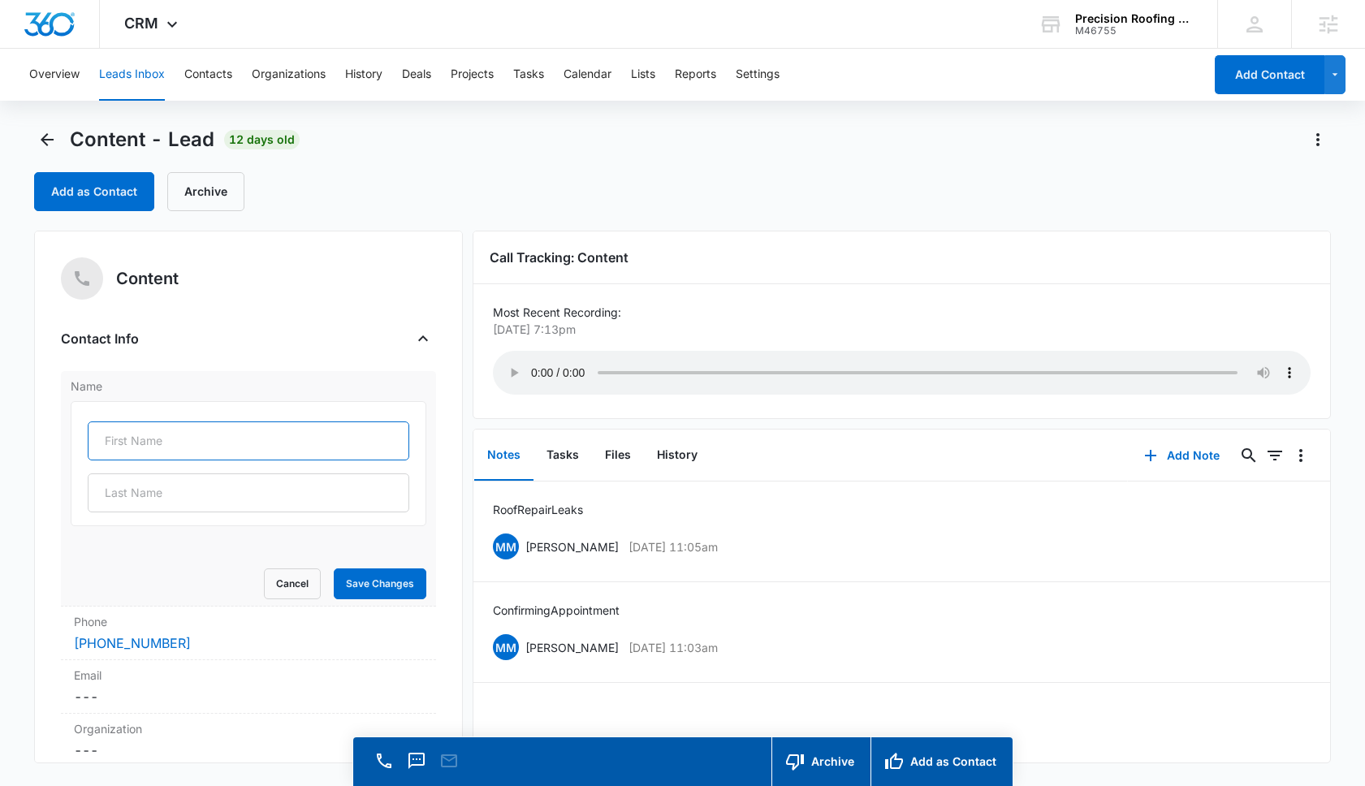
click at [169, 443] on input "text" at bounding box center [249, 440] width 322 height 39
click at [253, 447] on input "text" at bounding box center [249, 440] width 322 height 39
type input "Fred"
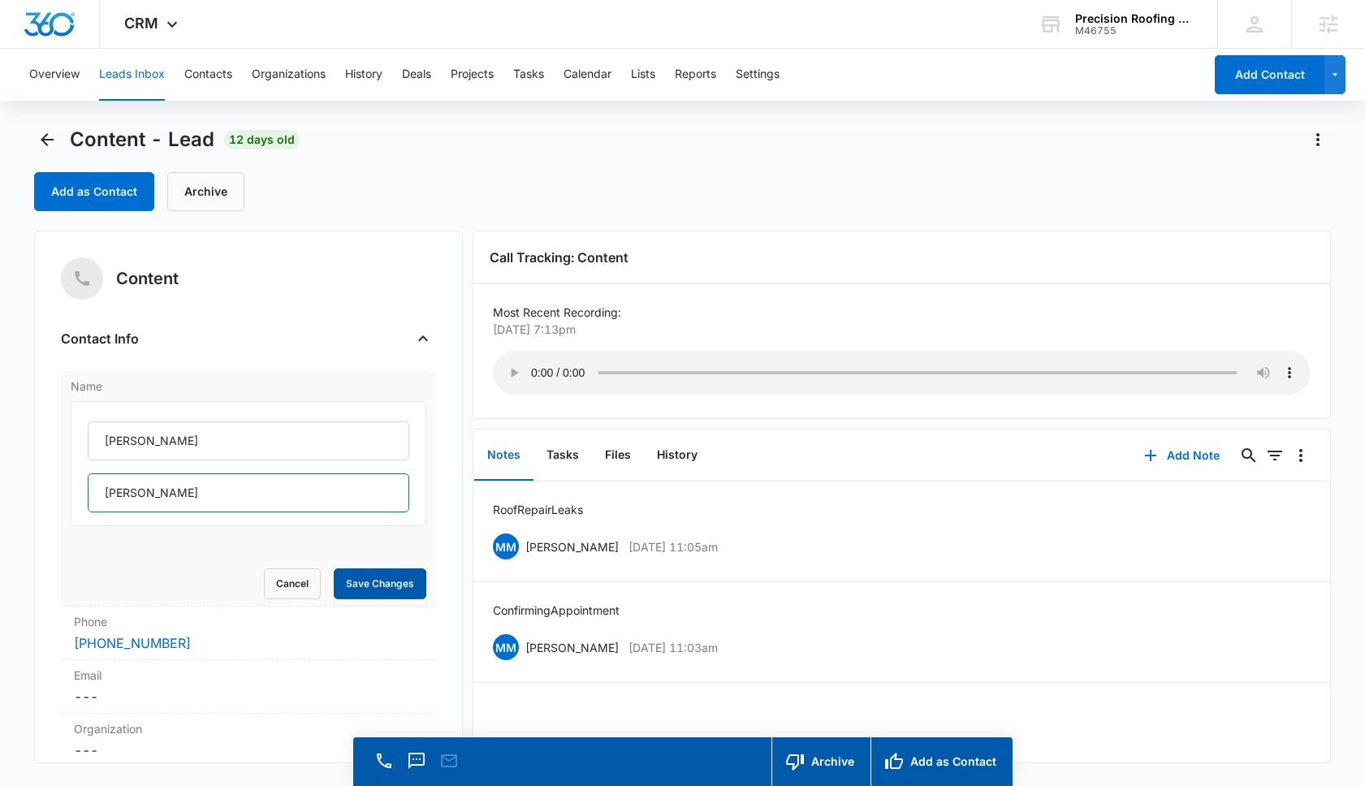
type input "Carroll"
click at [390, 573] on button "Save Changes" at bounding box center [380, 583] width 93 height 31
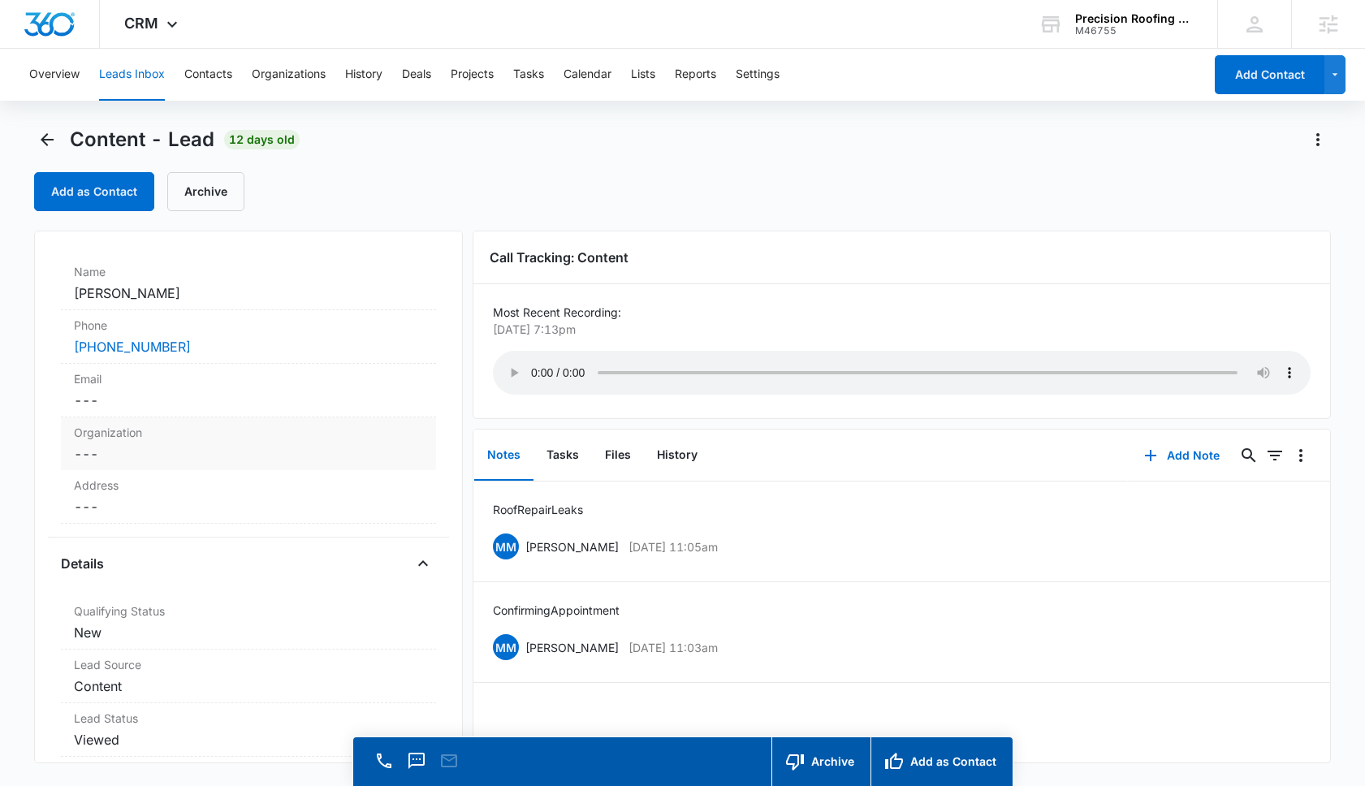
scroll to position [110, 0]
click at [155, 398] on dd "Cancel Save Changes ---" at bounding box center [248, 404] width 349 height 19
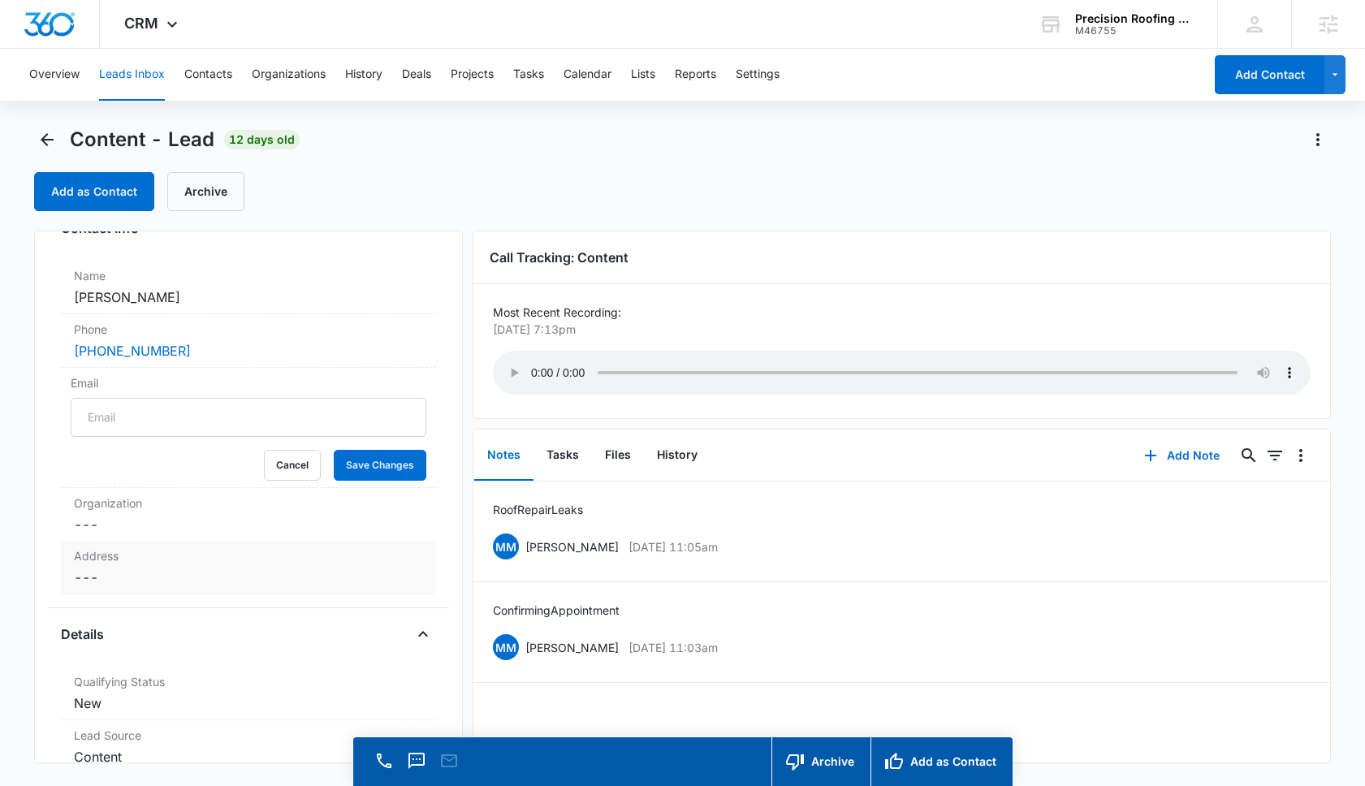
click at [138, 590] on div "Address Cancel Save Changes ---" at bounding box center [248, 568] width 375 height 54
click at [123, 612] on input "text" at bounding box center [249, 610] width 322 height 39
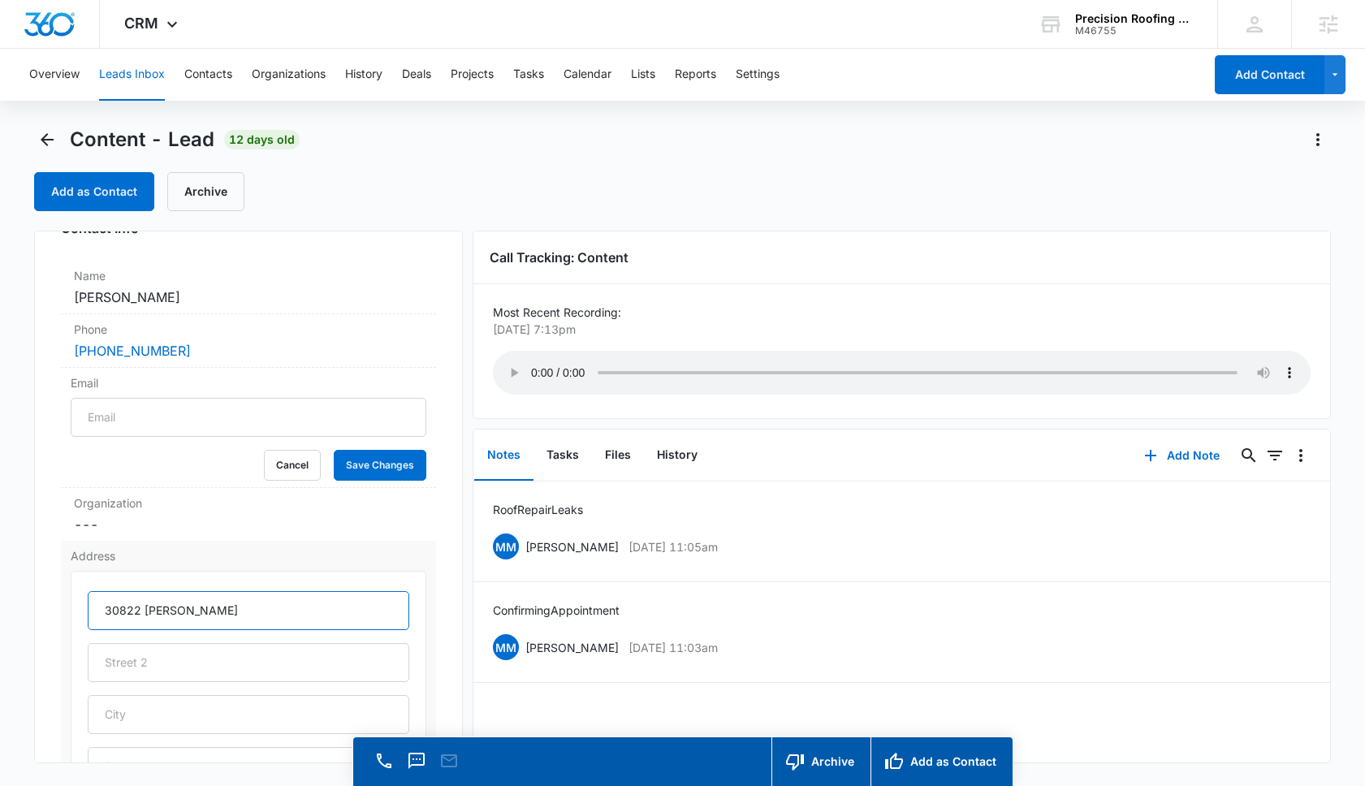
click at [171, 615] on input "30822 Cayel Malaga" at bounding box center [249, 610] width 322 height 39
type input "30822 Calle Malaga"
click at [128, 718] on input "text" at bounding box center [249, 714] width 322 height 39
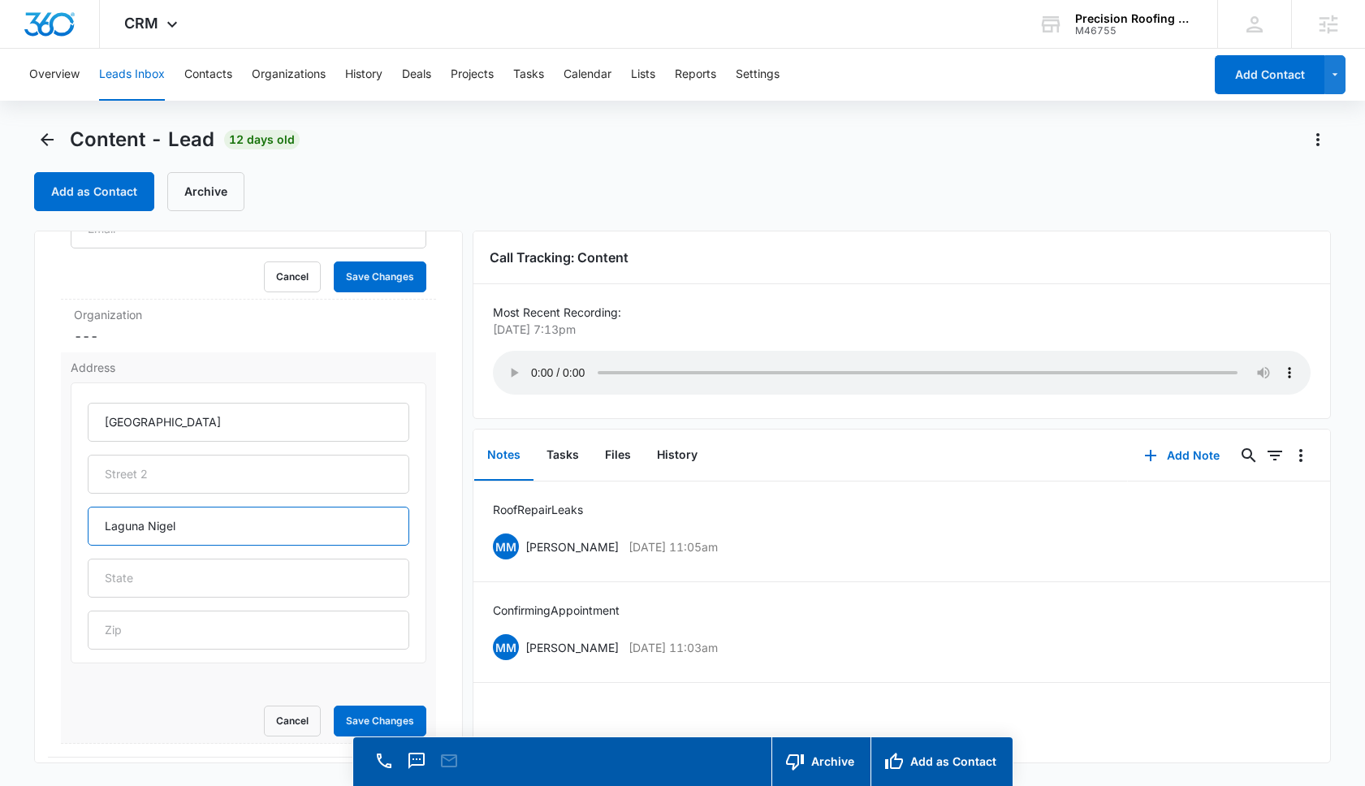
scroll to position [393, 0]
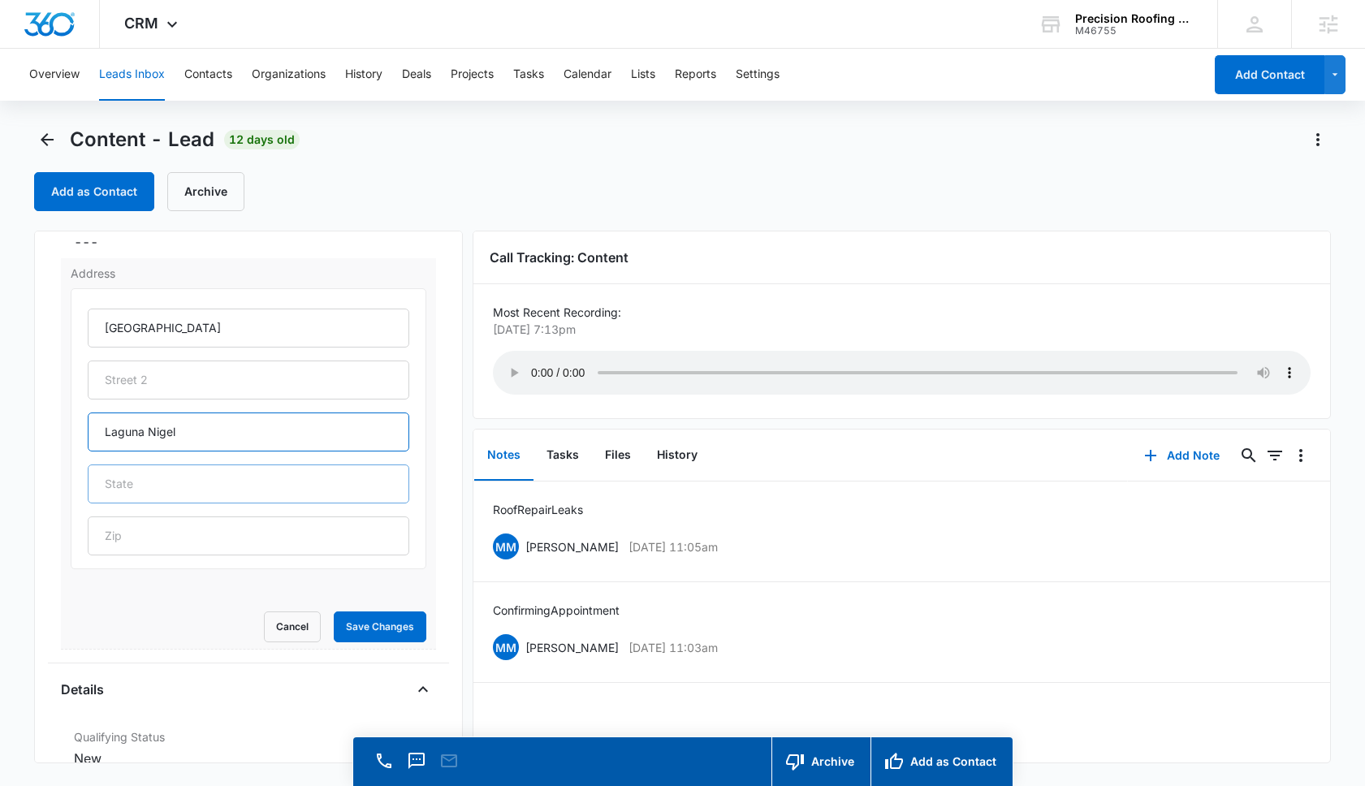
type input "Laguna Nigel"
click at [138, 485] on input "text" at bounding box center [249, 484] width 322 height 39
type input "CA"
click at [146, 523] on input "text" at bounding box center [249, 536] width 322 height 39
type input "92677"
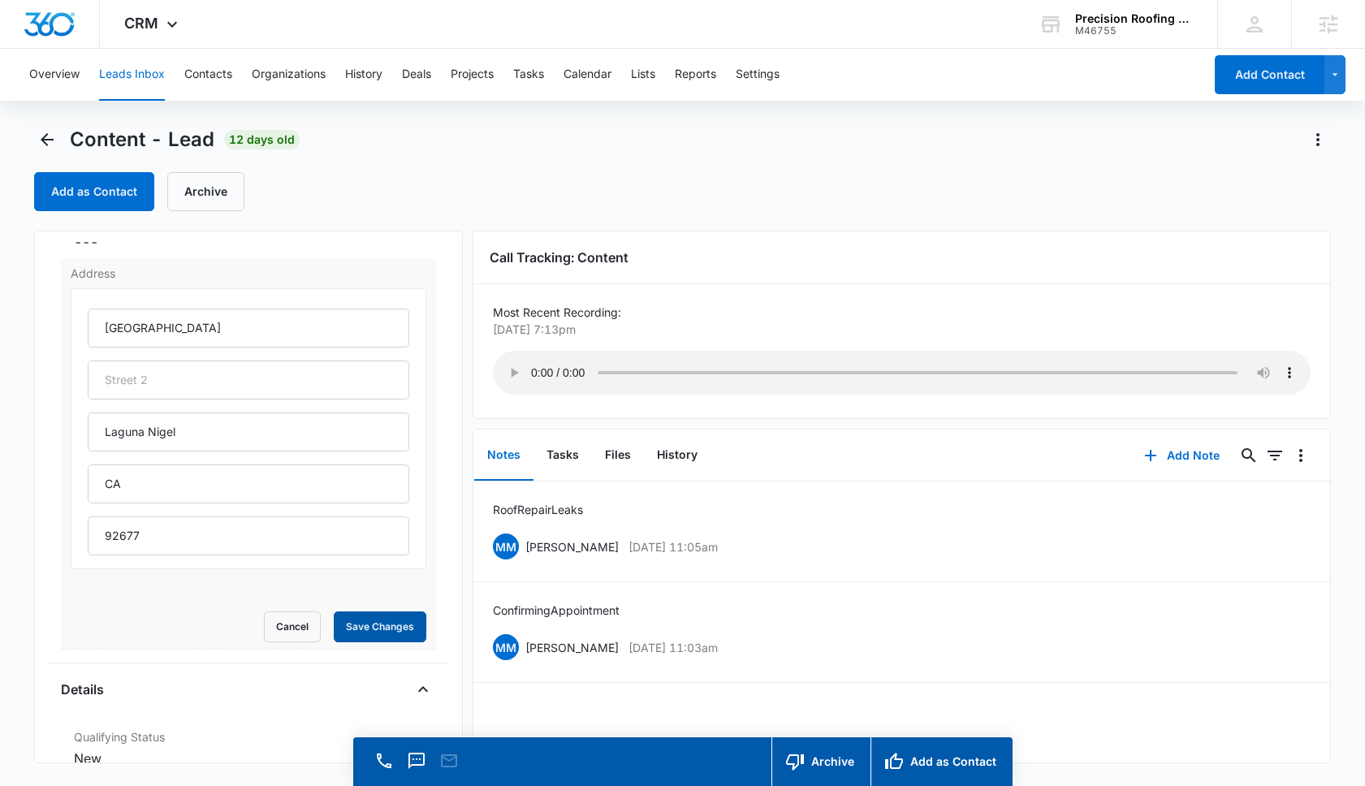
click at [357, 621] on button "Save Changes" at bounding box center [380, 627] width 93 height 31
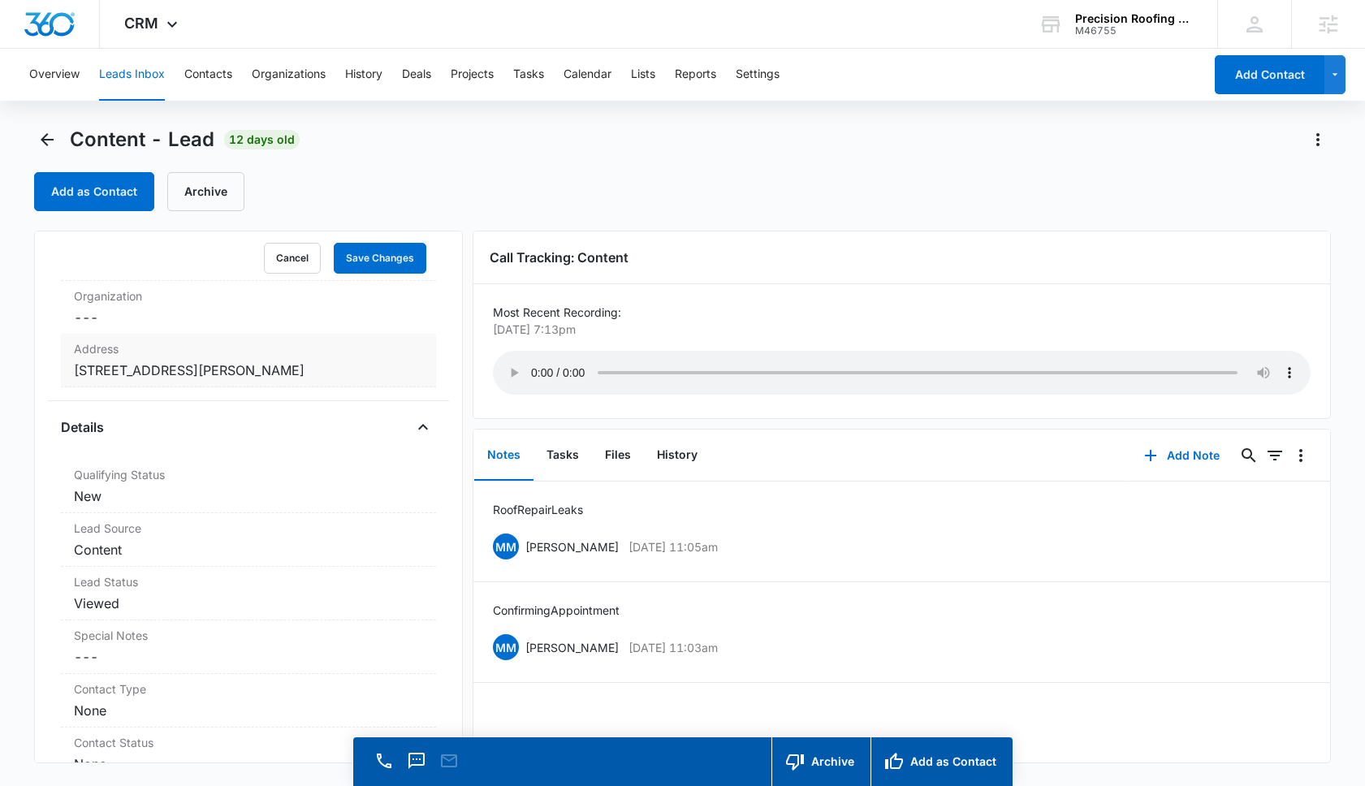
scroll to position [299, 0]
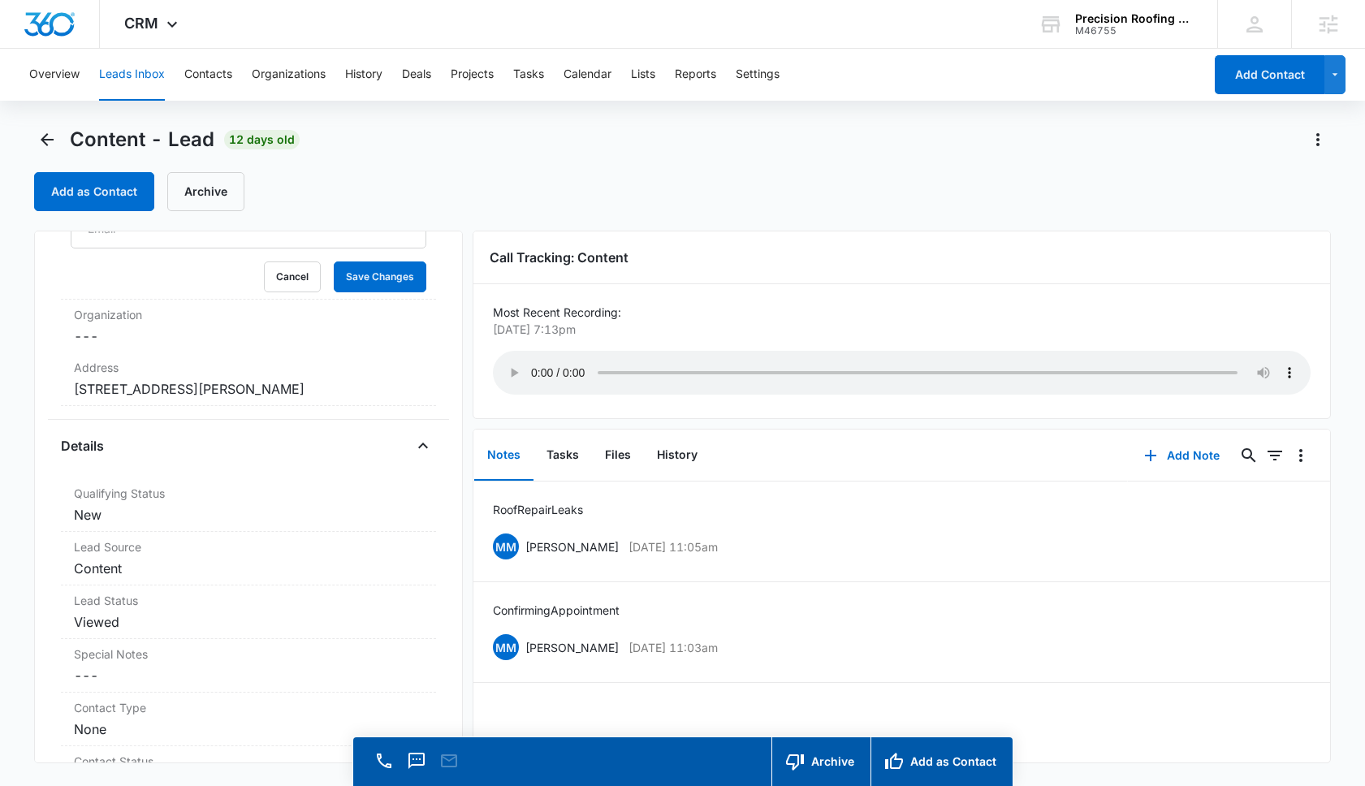
drag, startPoint x: 358, startPoint y: 387, endPoint x: 43, endPoint y: 381, distance: 315.2
click at [43, 381] on div "Content Contact Info Name Cancel Save Changes Fred Carroll Phone Cancel Save Ch…" at bounding box center [248, 497] width 429 height 533
copy dd "30822 Calle Malaga Laguna Nigel CA 92677"
click at [179, 396] on dd "Cancel Save Changes 30822 Calle Malaga Laguna Nigel CA 92677" at bounding box center [248, 388] width 349 height 19
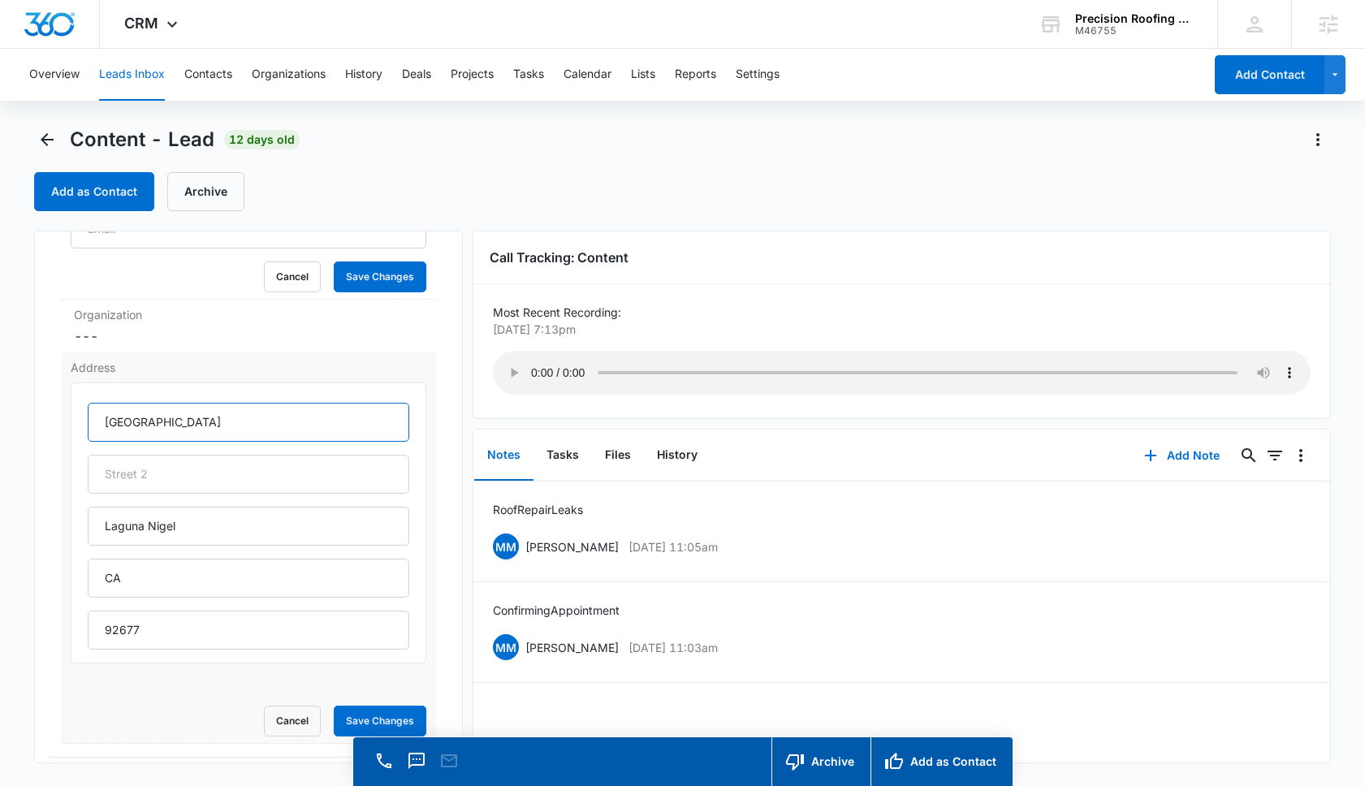
click at [192, 424] on input "30822 Calle Malaga" at bounding box center [249, 422] width 322 height 39
type input "30822 Calle Moraga"
click at [370, 721] on button "Save Changes" at bounding box center [380, 721] width 93 height 31
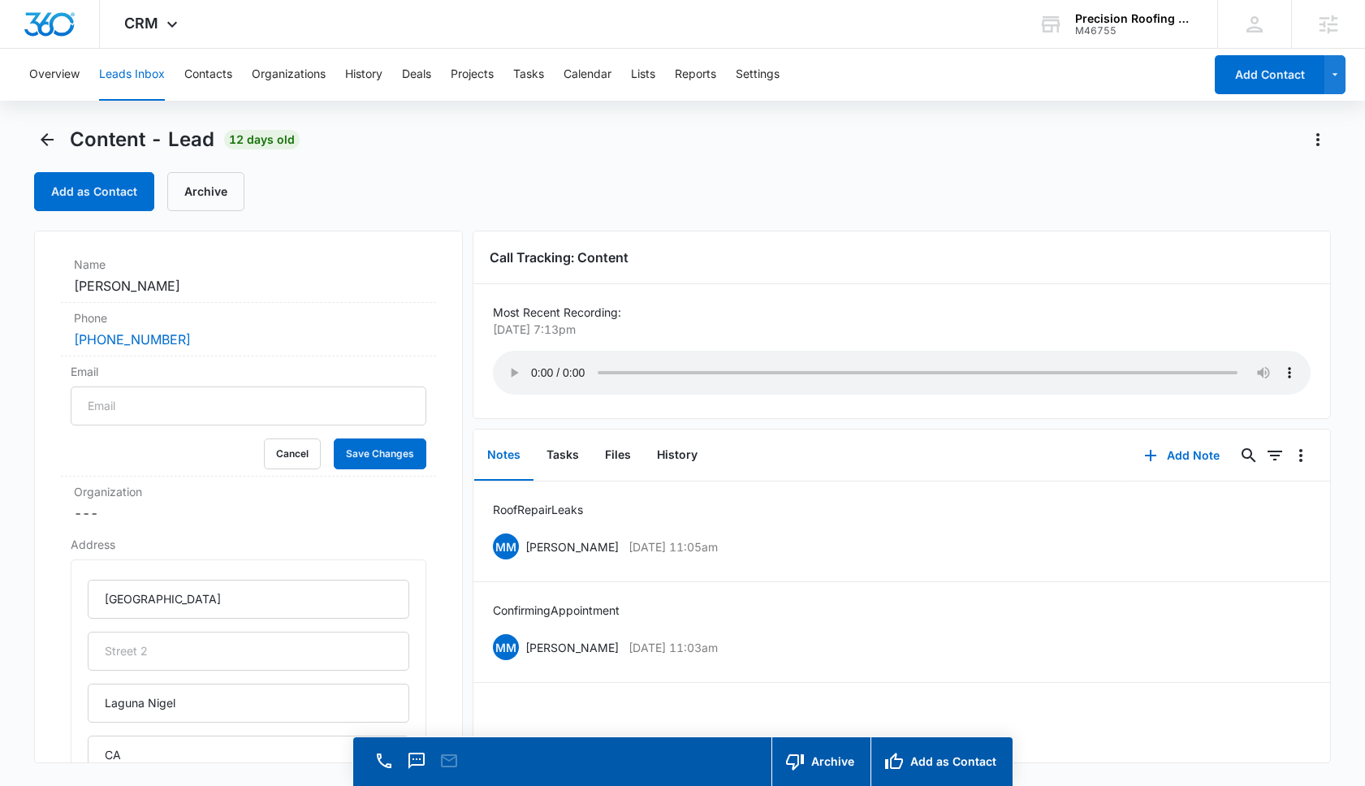
scroll to position [149, 0]
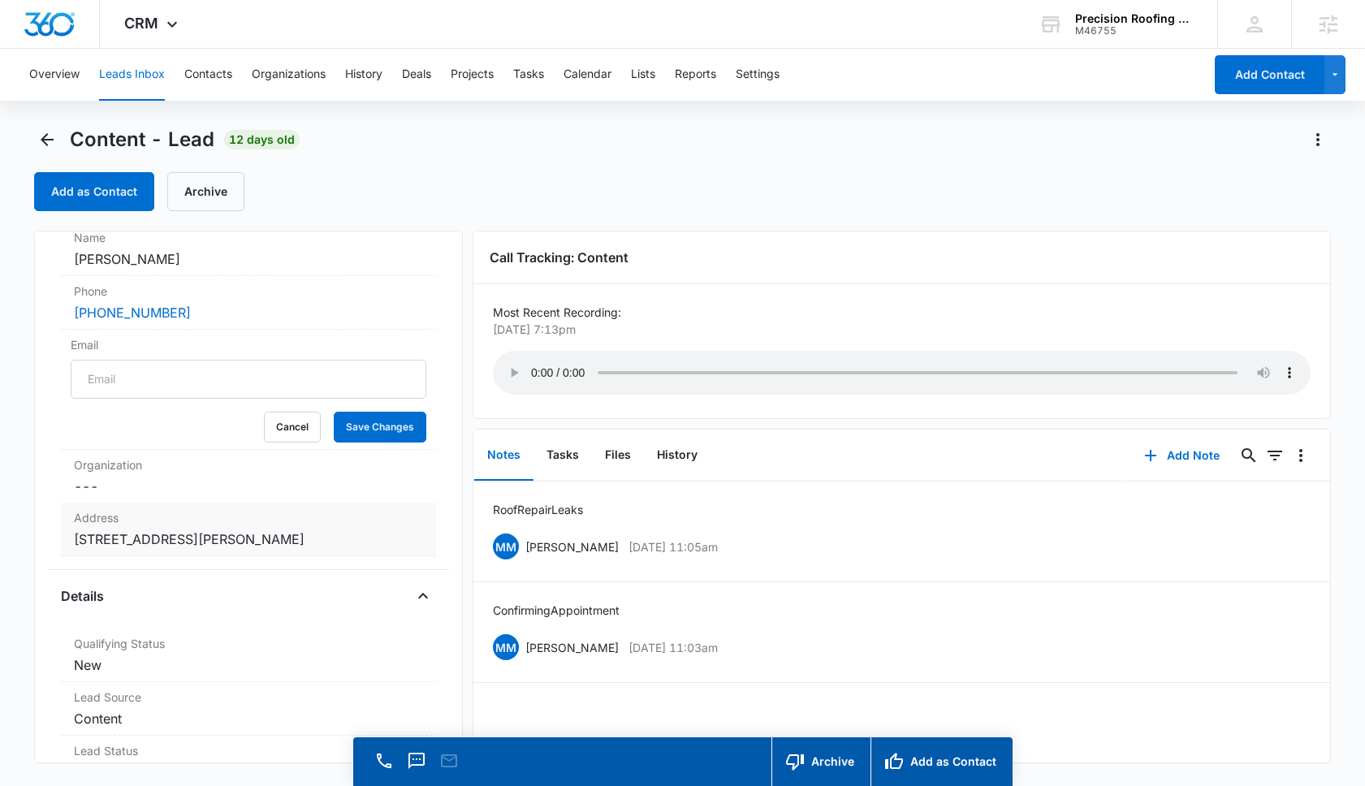
drag, startPoint x: 364, startPoint y: 538, endPoint x: 62, endPoint y: 543, distance: 302.1
click at [62, 543] on div "Address Cancel Save Changes 30822 Calle Moraga Laguna Nigel CA 92677" at bounding box center [248, 530] width 375 height 54
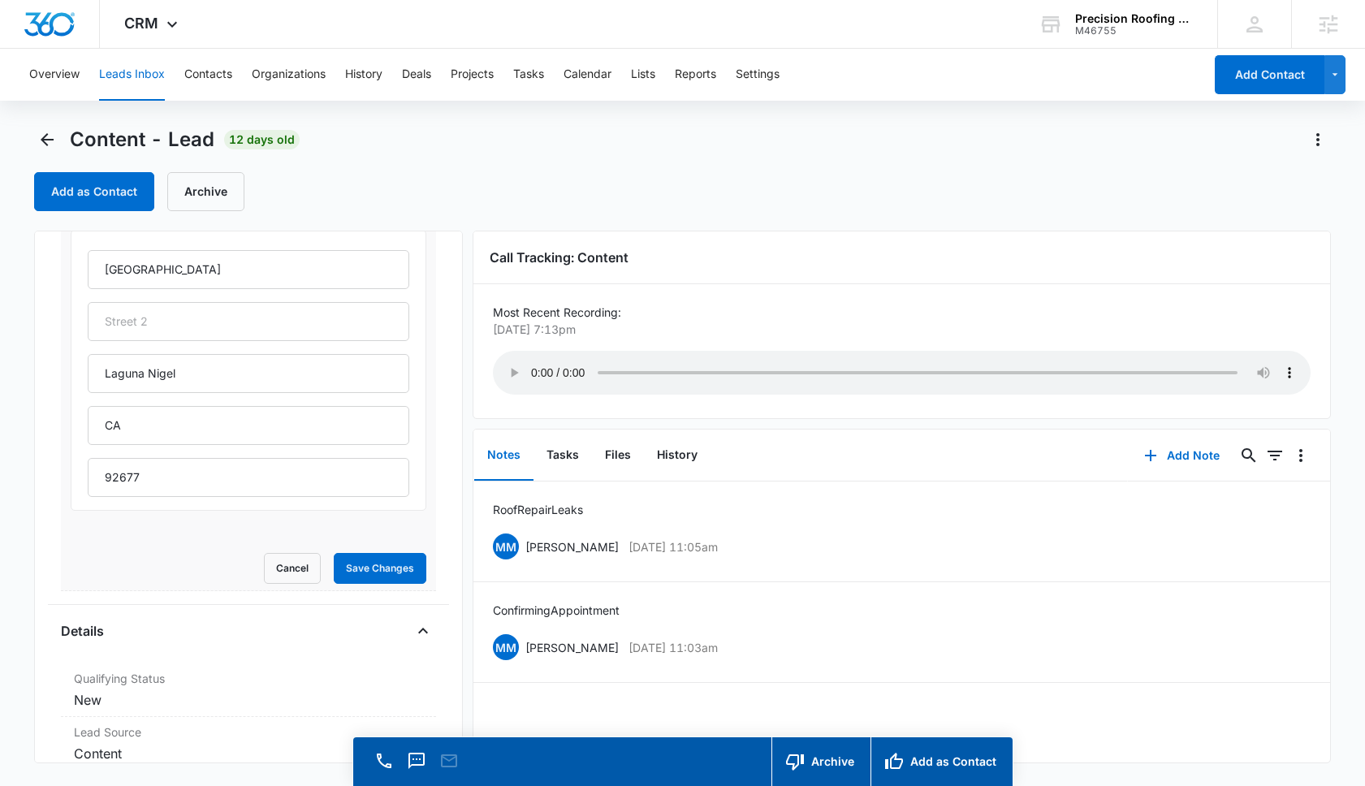
scroll to position [506, 0]
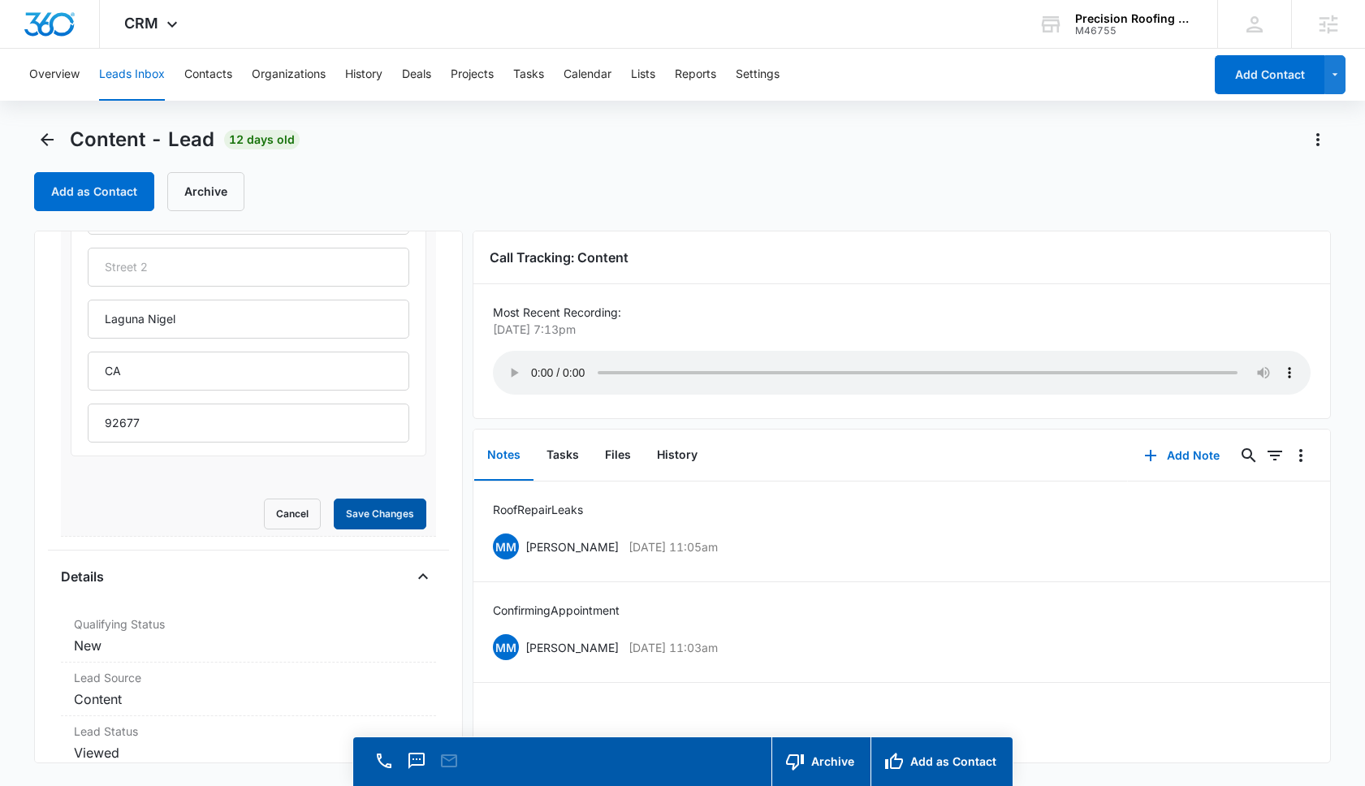
click at [386, 524] on button "Save Changes" at bounding box center [380, 514] width 93 height 31
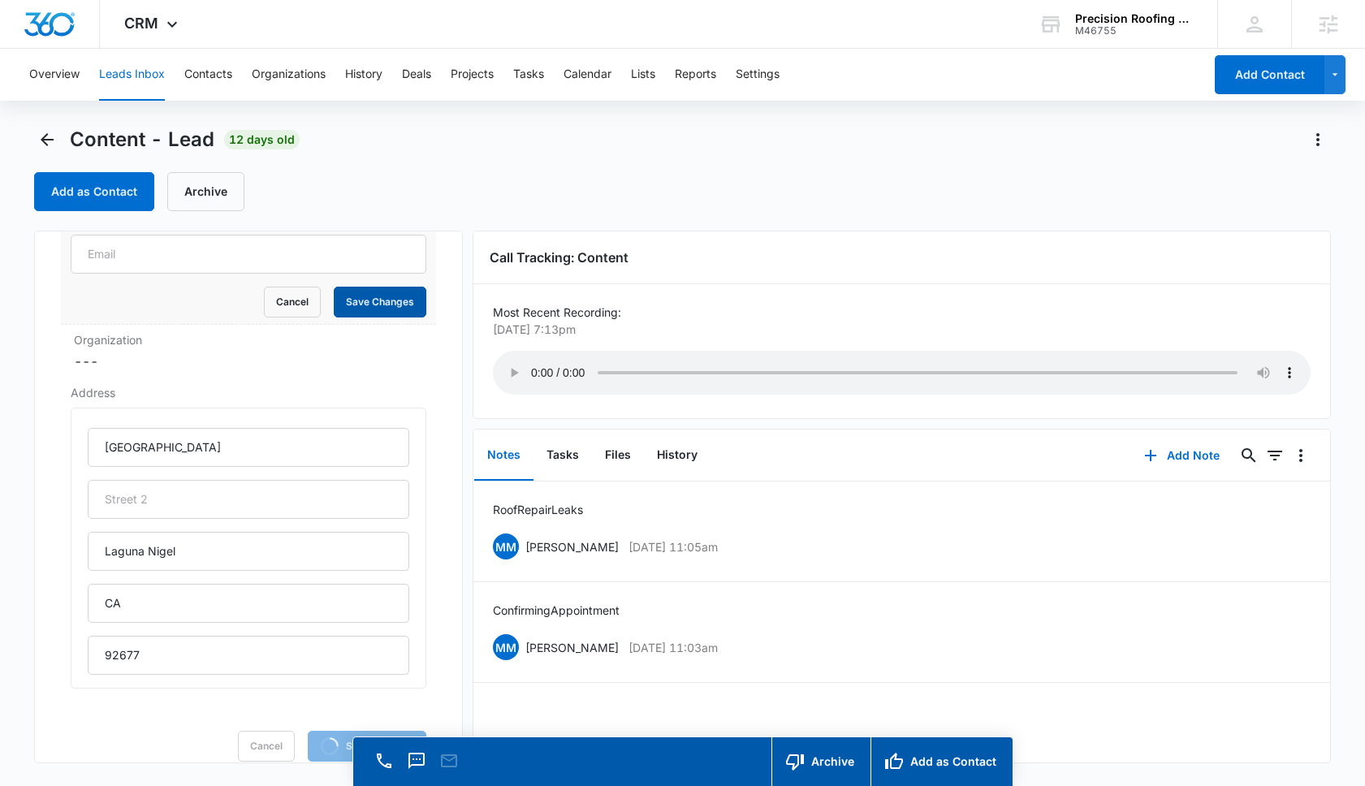
click at [385, 300] on button "Save Changes" at bounding box center [380, 302] width 93 height 31
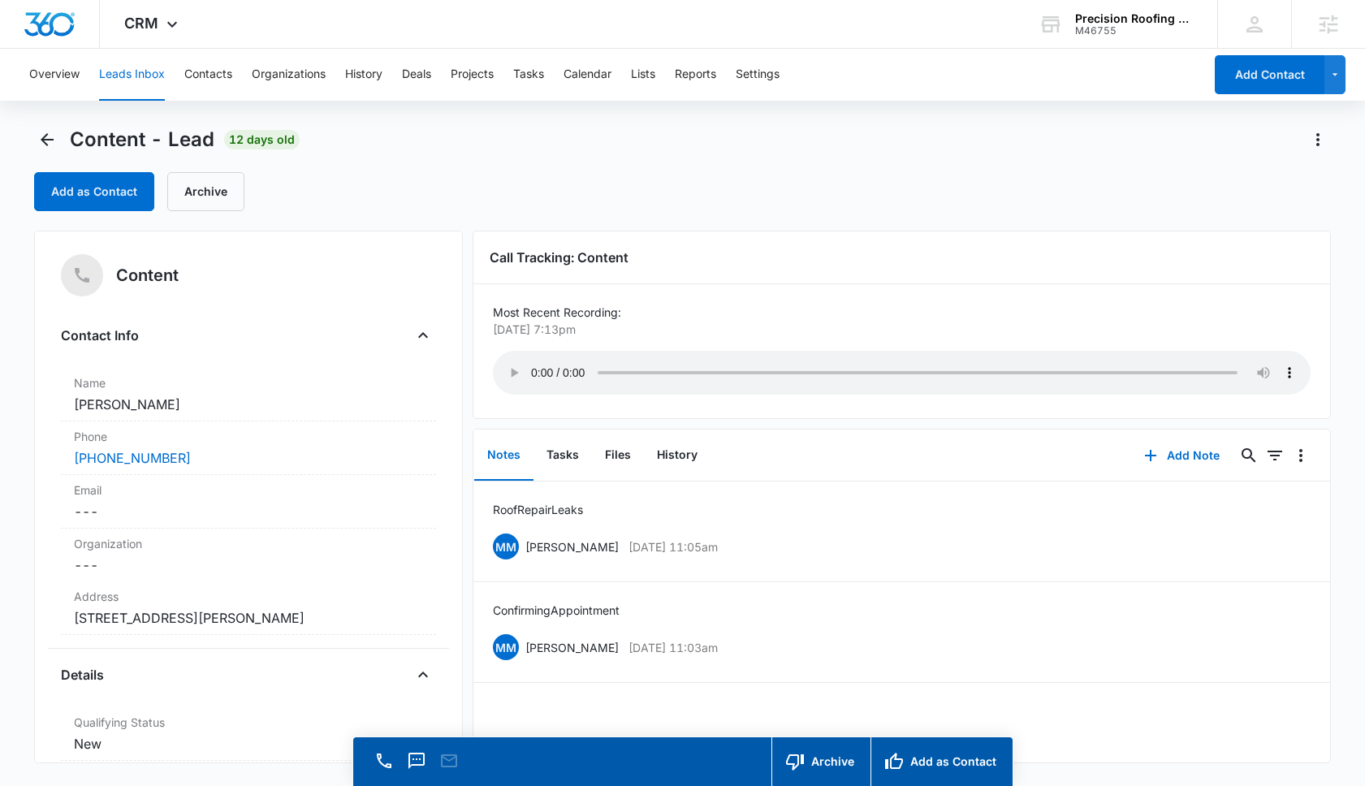
scroll to position [0, 0]
drag, startPoint x: 187, startPoint y: 456, endPoint x: 51, endPoint y: 456, distance: 135.6
click at [51, 456] on div "Content Contact Info Name Cancel Save Changes Fred Carroll Phone Cancel Save Ch…" at bounding box center [248, 497] width 429 height 533
copy link "(949) 331-3900"
click at [42, 141] on icon "Back" at bounding box center [47, 139] width 13 height 13
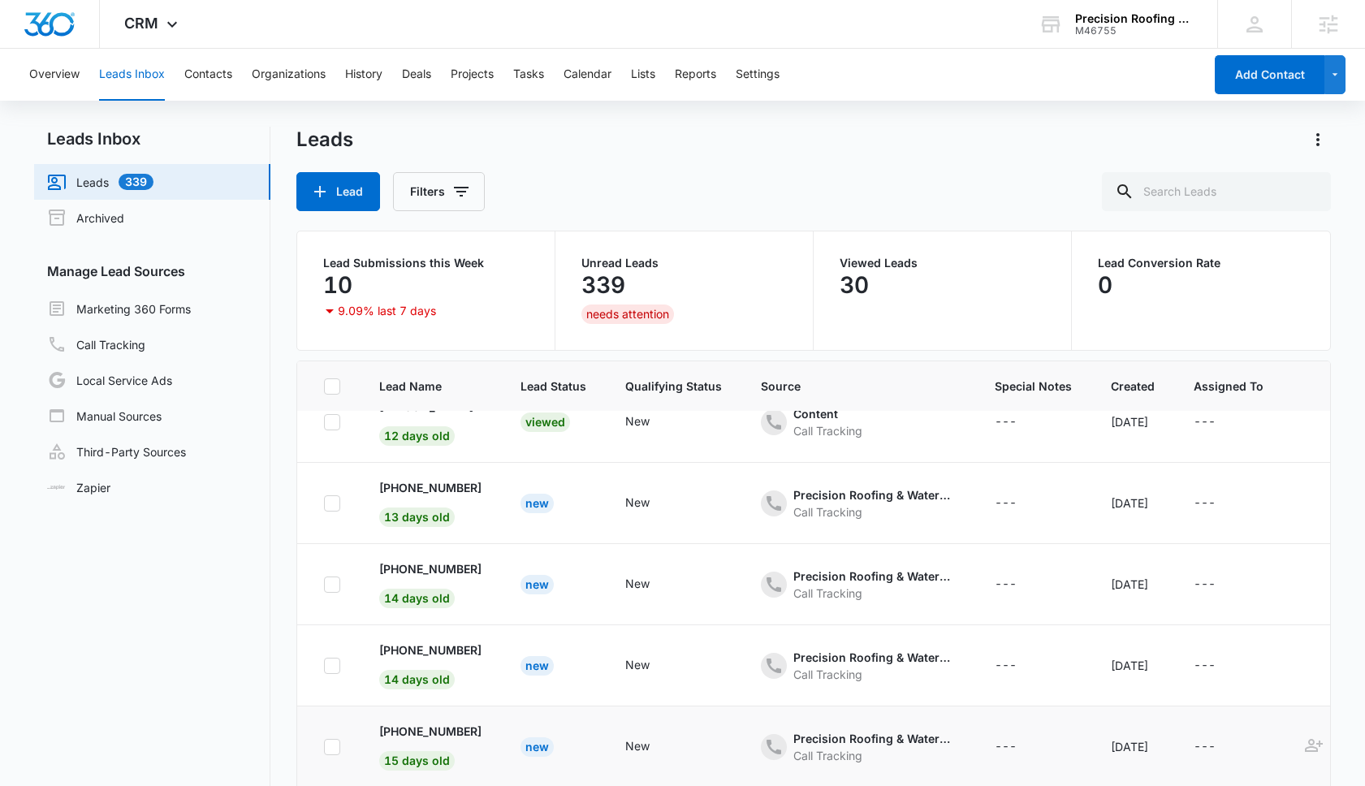
scroll to position [102, 0]
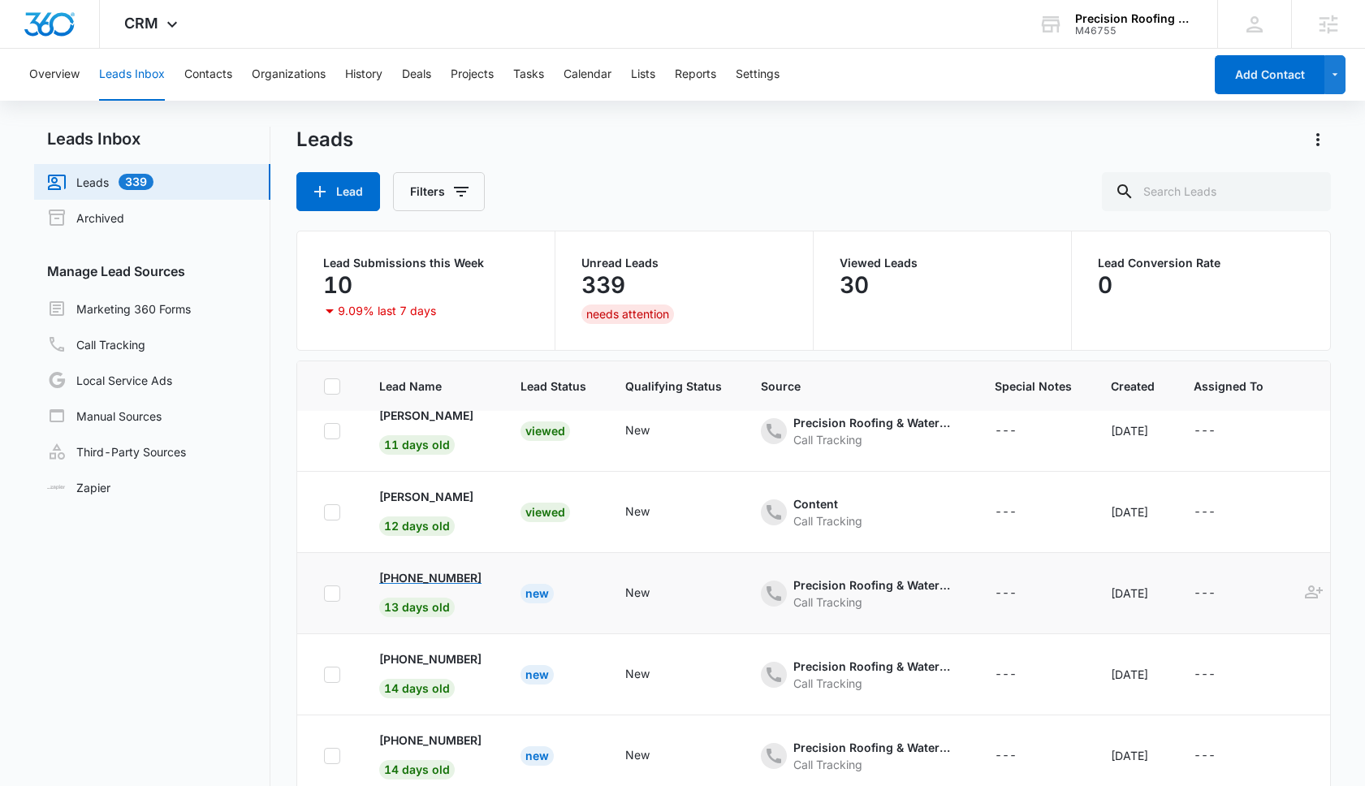
click at [439, 573] on p "+16508393501" at bounding box center [430, 577] width 102 height 17
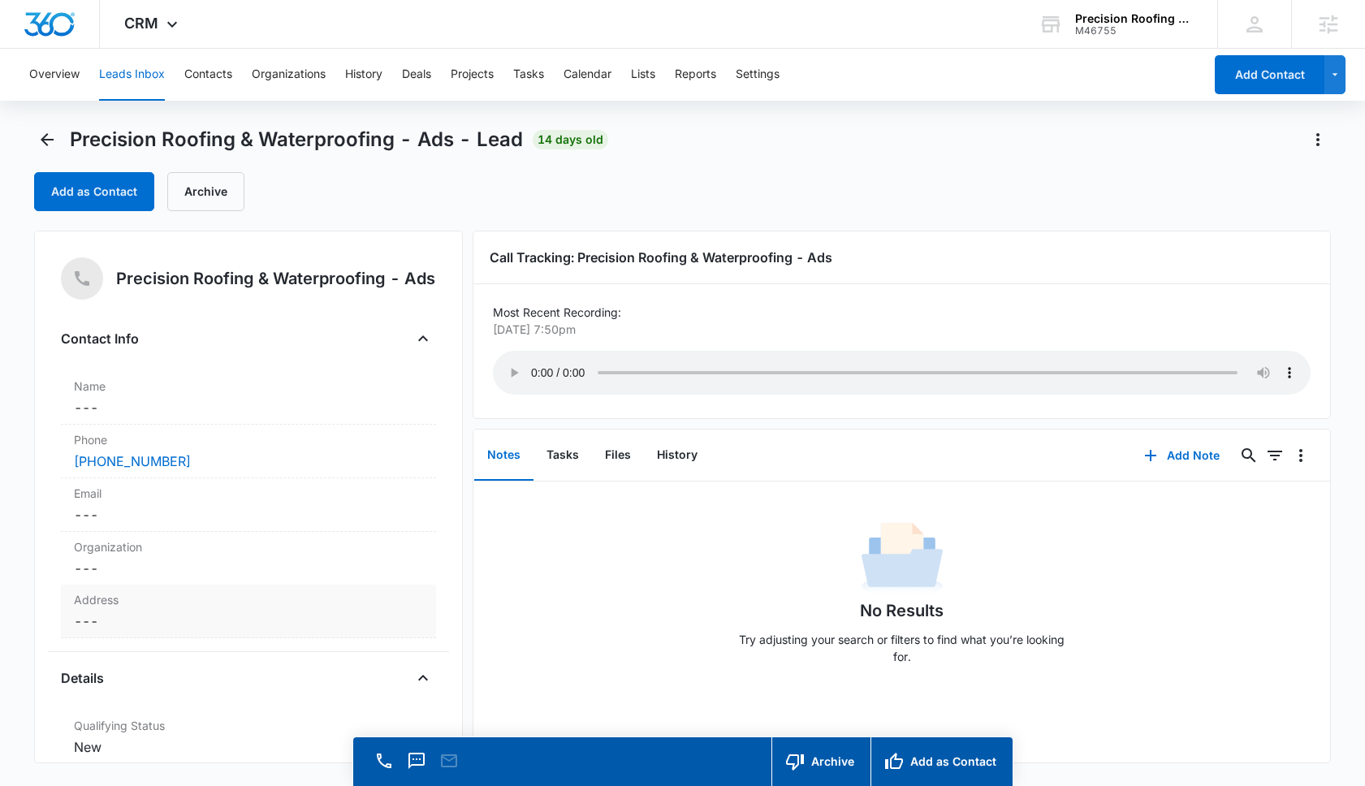
click at [137, 618] on dd "Cancel Save Changes ---" at bounding box center [248, 621] width 349 height 19
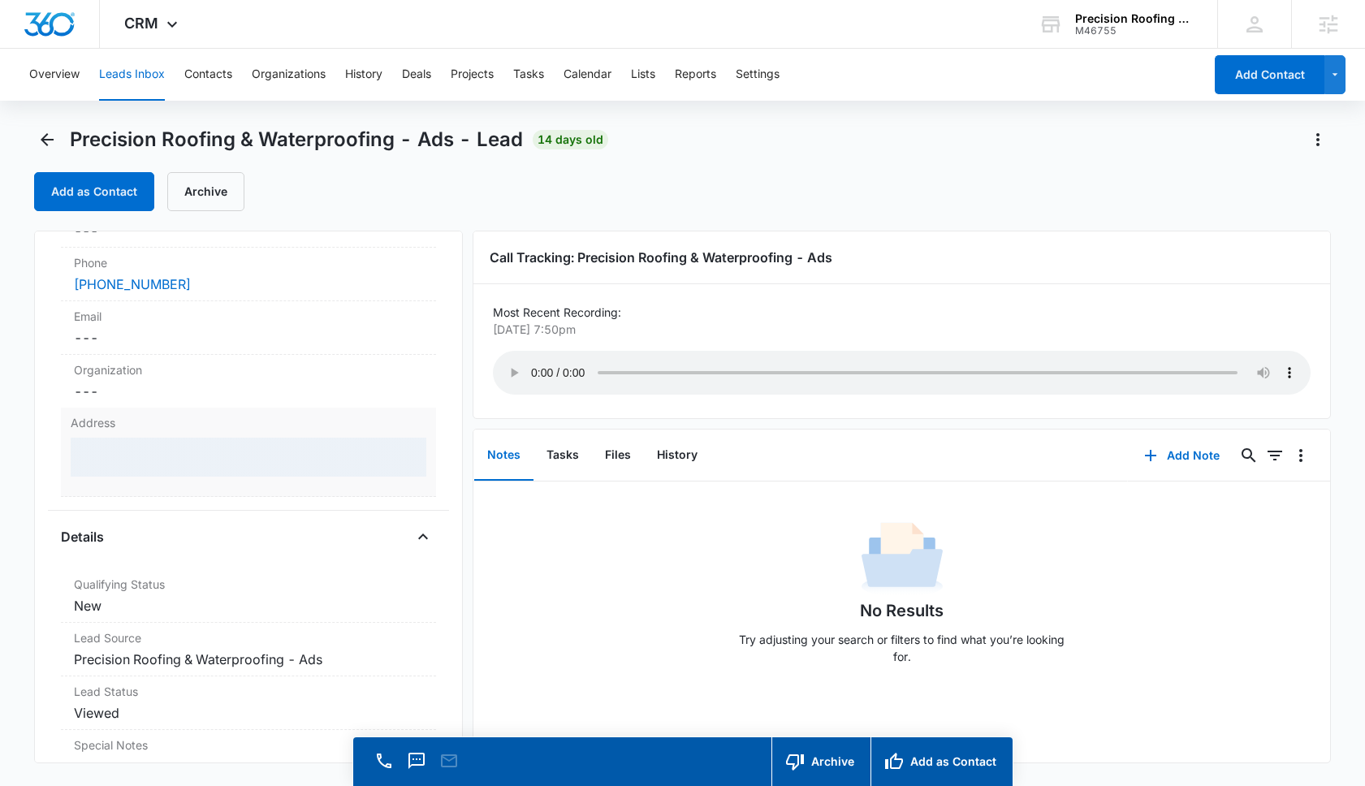
scroll to position [209, 0]
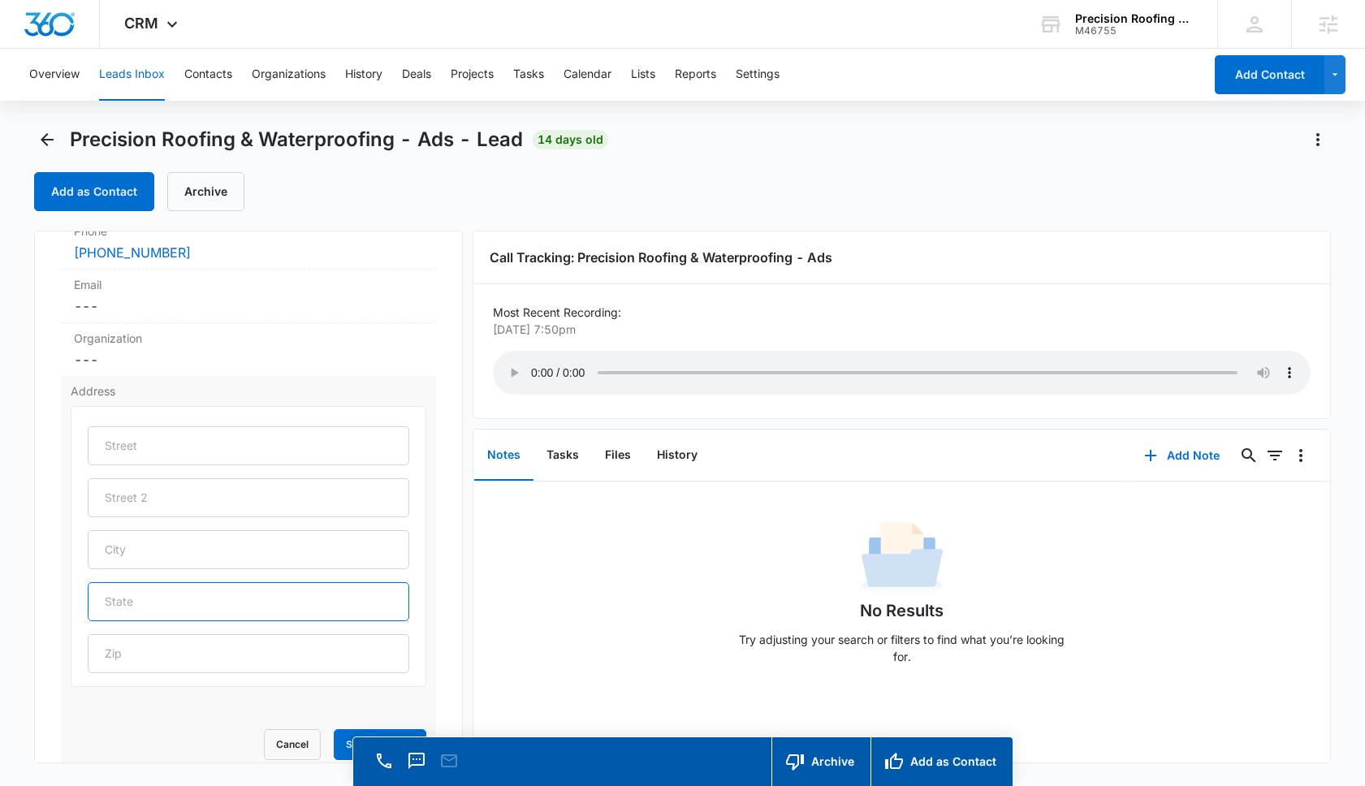
click at [124, 612] on input "text" at bounding box center [249, 601] width 322 height 39
type input "Mission Viejo"
drag, startPoint x: 184, startPoint y: 610, endPoint x: 71, endPoint y: 608, distance: 113.7
click at [71, 608] on div "Mission Viejo" at bounding box center [249, 546] width 356 height 281
click at [108, 560] on input "text" at bounding box center [249, 549] width 322 height 39
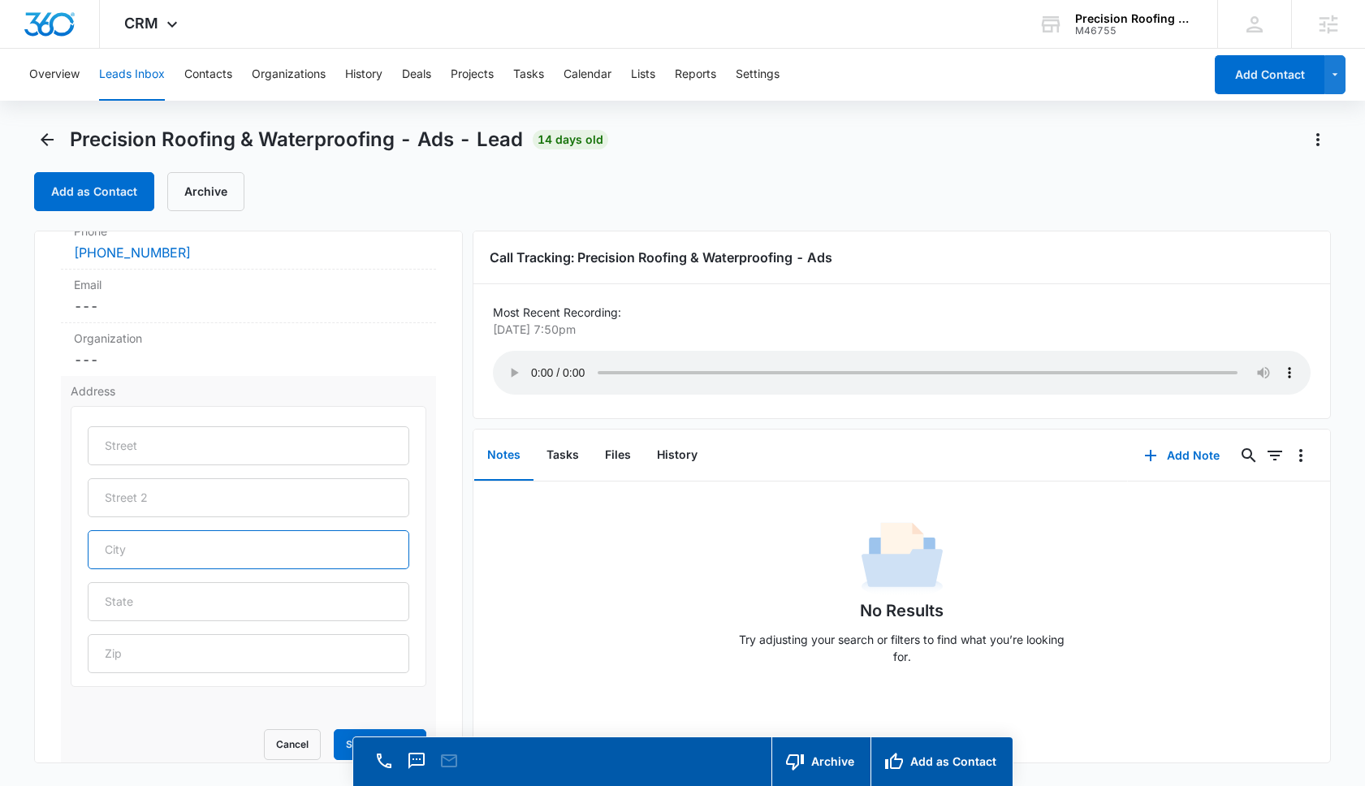
paste input "Mission Viejo"
type input "Mission Viejo"
click at [121, 599] on input "text" at bounding box center [249, 601] width 322 height 39
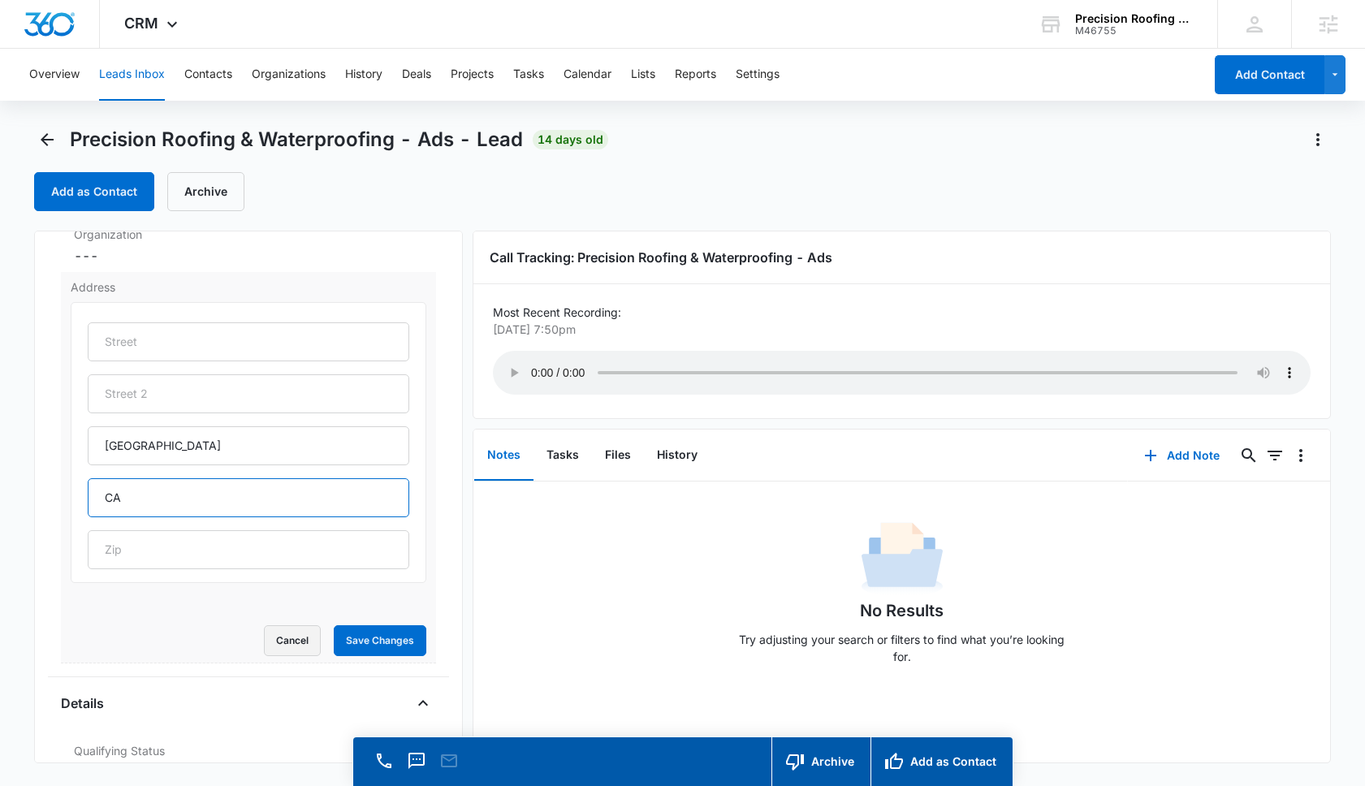
scroll to position [344, 0]
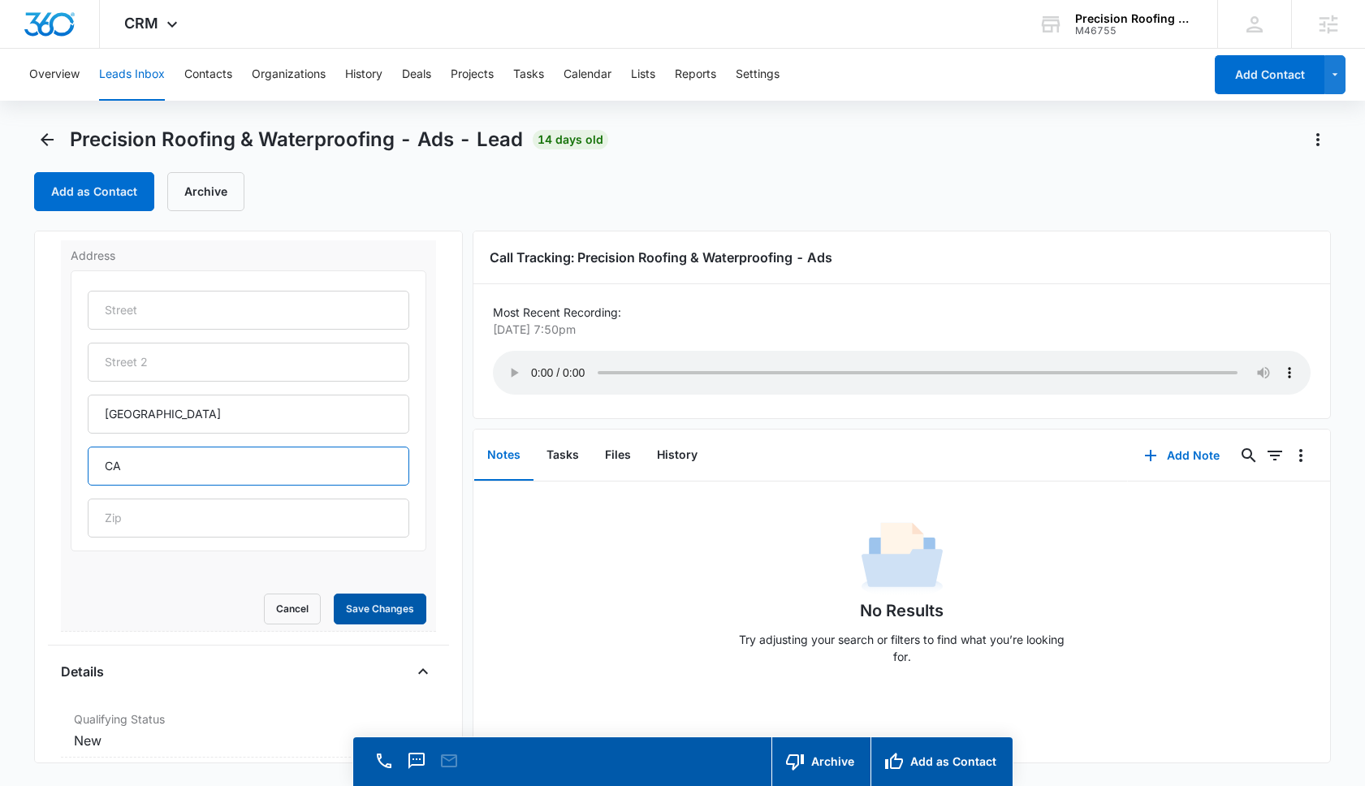
type input "CA"
click at [361, 620] on button "Save Changes" at bounding box center [380, 609] width 93 height 31
click at [1188, 443] on button "Add Note" at bounding box center [1182, 455] width 108 height 39
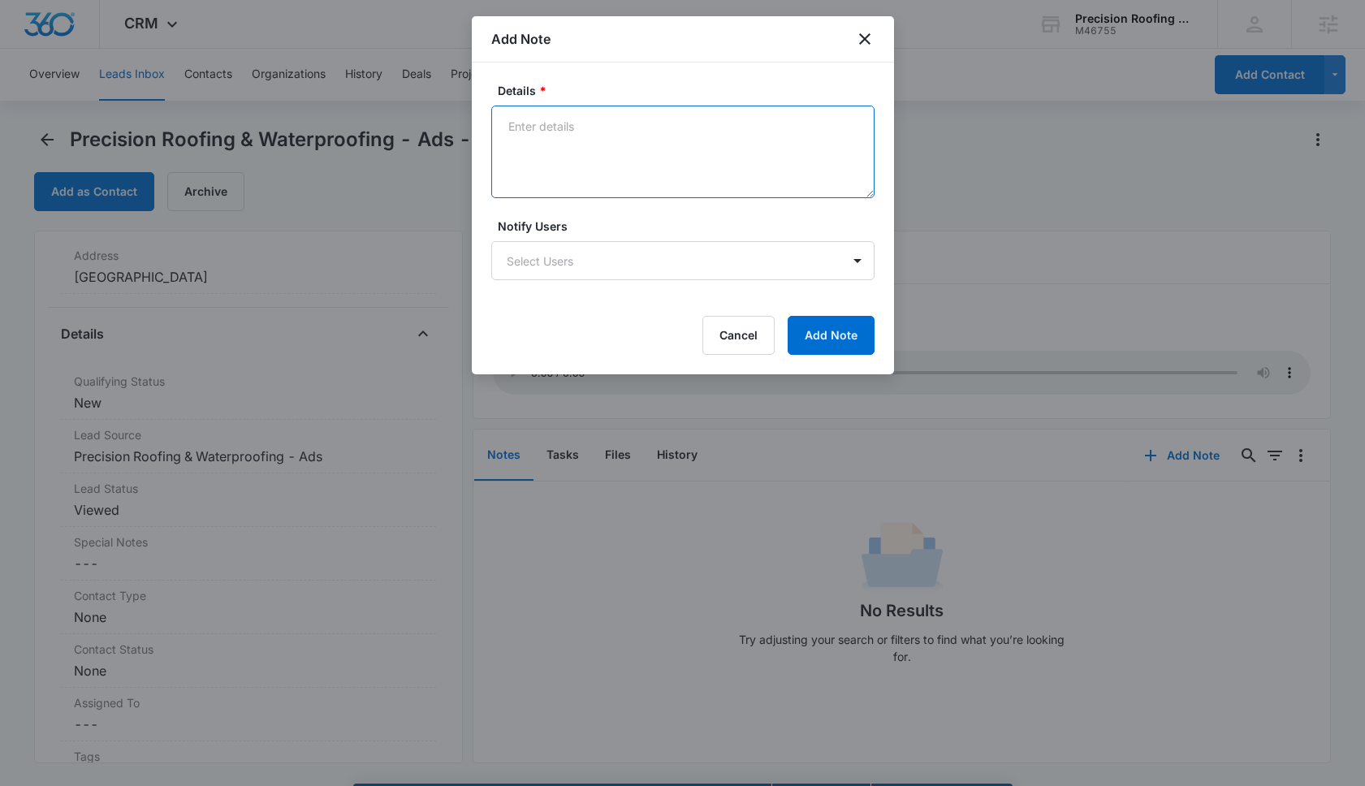
click at [599, 158] on textarea "Details *" at bounding box center [682, 152] width 383 height 93
type textarea "Concrete Tile, need waterproofing and adding vents"
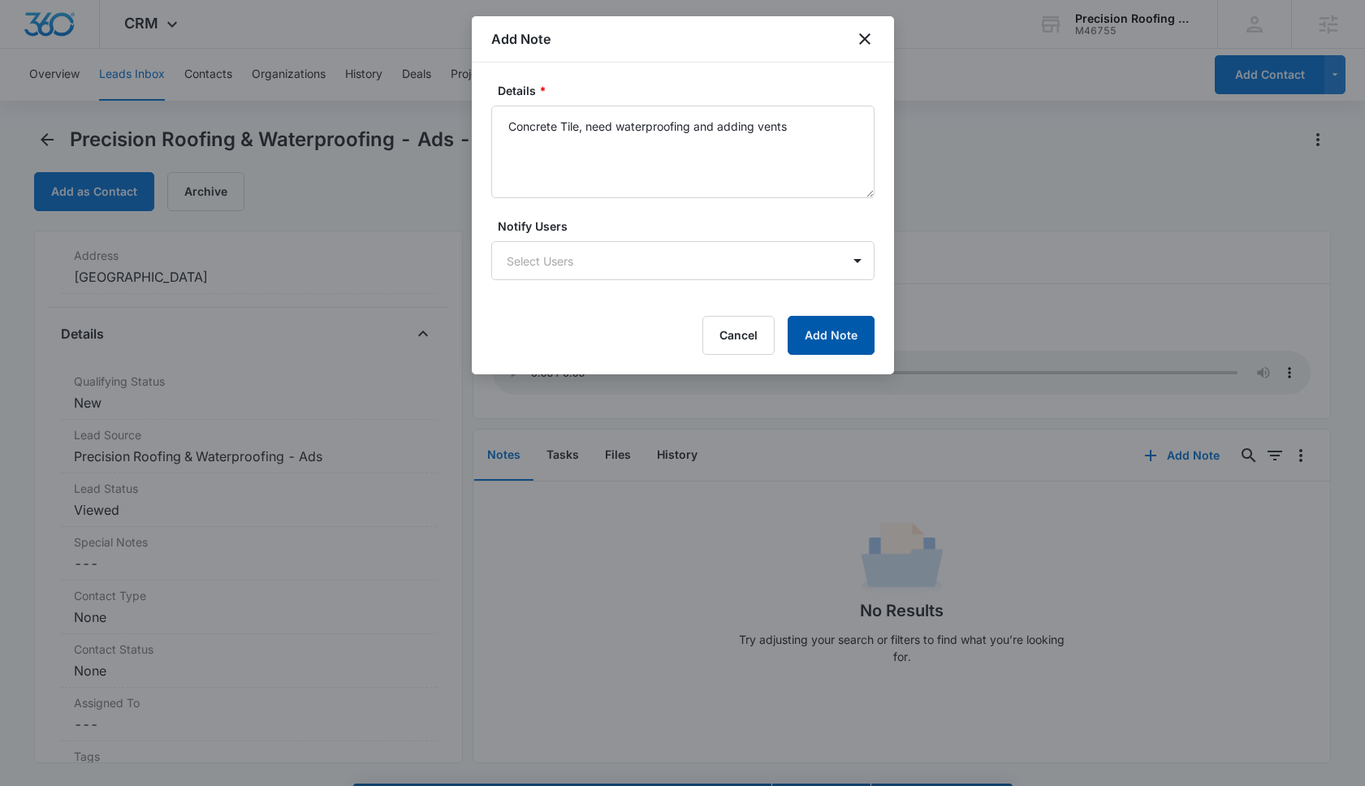
drag, startPoint x: 808, startPoint y: 335, endPoint x: 716, endPoint y: 214, distance: 151.9
click at [716, 214] on form "Details * Concrete Tile, need waterproofing and adding vents Notify Users Selec…" at bounding box center [682, 218] width 383 height 273
drag, startPoint x: 786, startPoint y: 129, endPoint x: 503, endPoint y: 122, distance: 283.5
click at [503, 122] on textarea "Concrete Tile, need waterproofing and adding vents" at bounding box center [682, 152] width 383 height 93
click at [838, 344] on button "Add Note" at bounding box center [831, 335] width 87 height 39
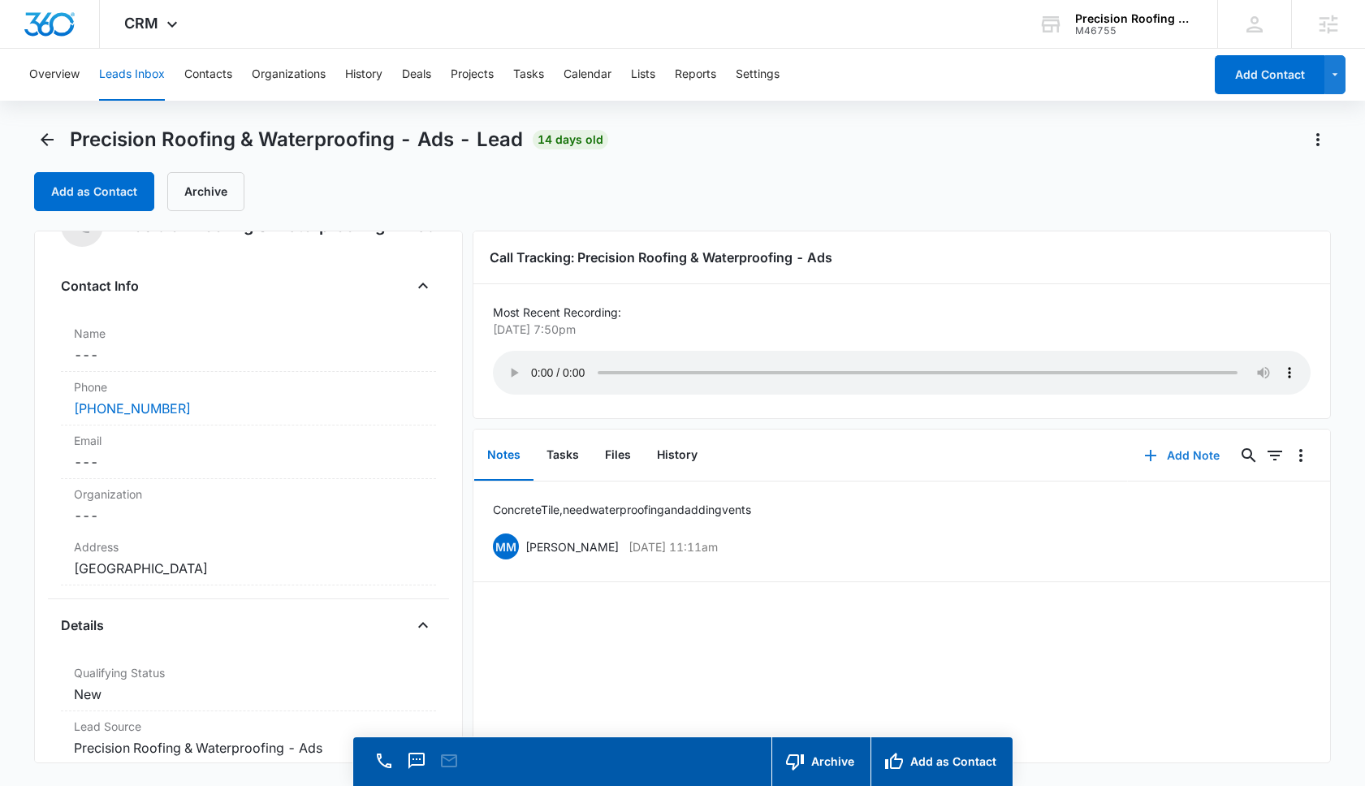
scroll to position [0, 0]
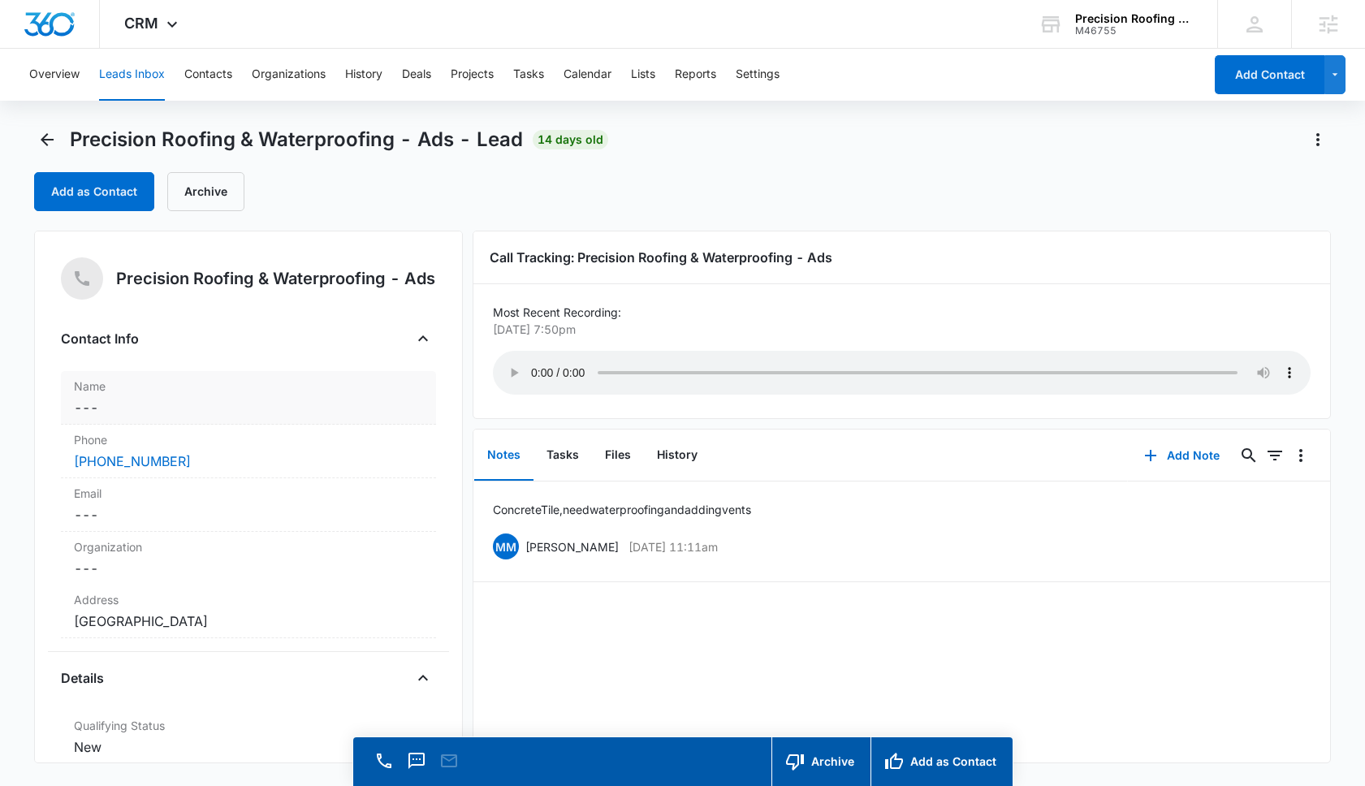
click at [171, 387] on label "Name" at bounding box center [248, 386] width 349 height 17
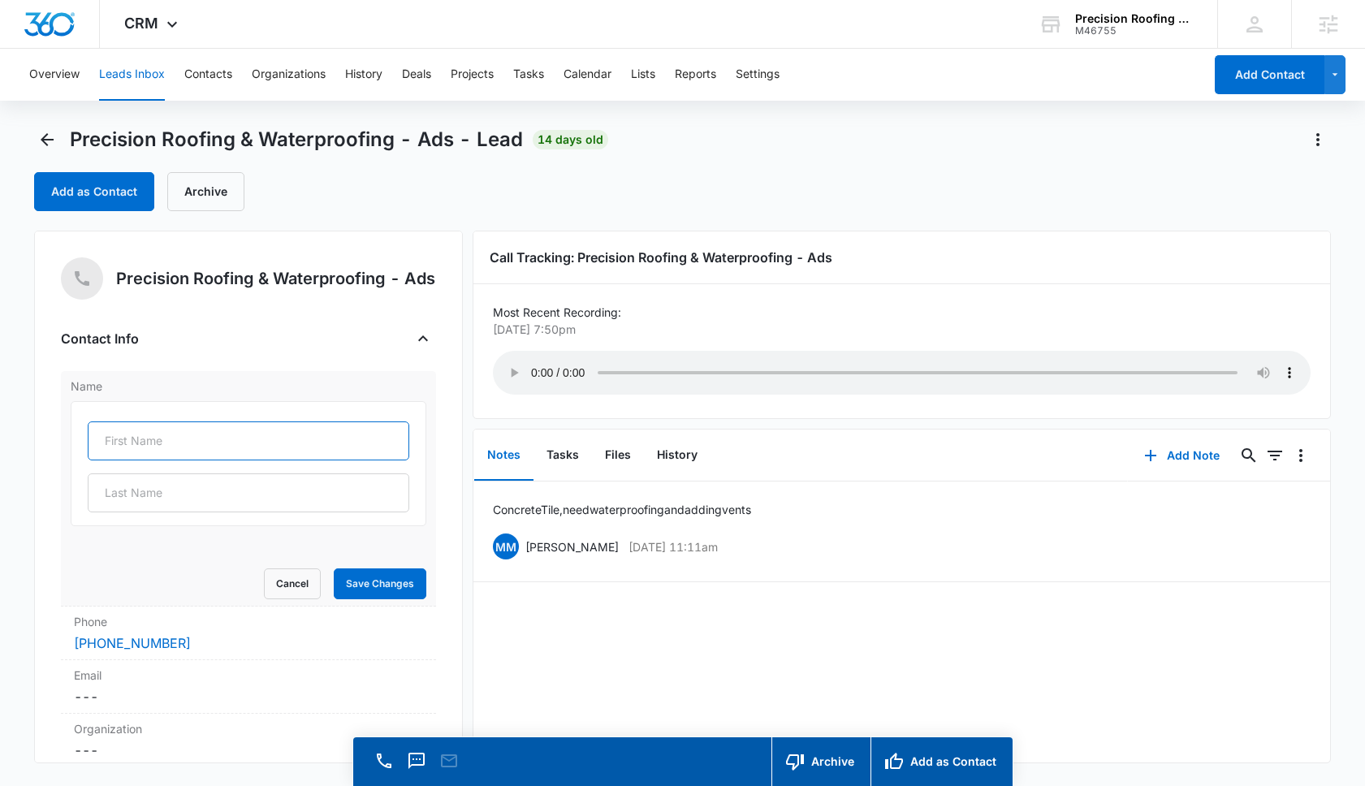
click at [148, 427] on input "text" at bounding box center [249, 440] width 322 height 39
type input "C"
type input "Karen"
type input "Peterson"
click at [376, 599] on button "Save Changes" at bounding box center [380, 583] width 93 height 31
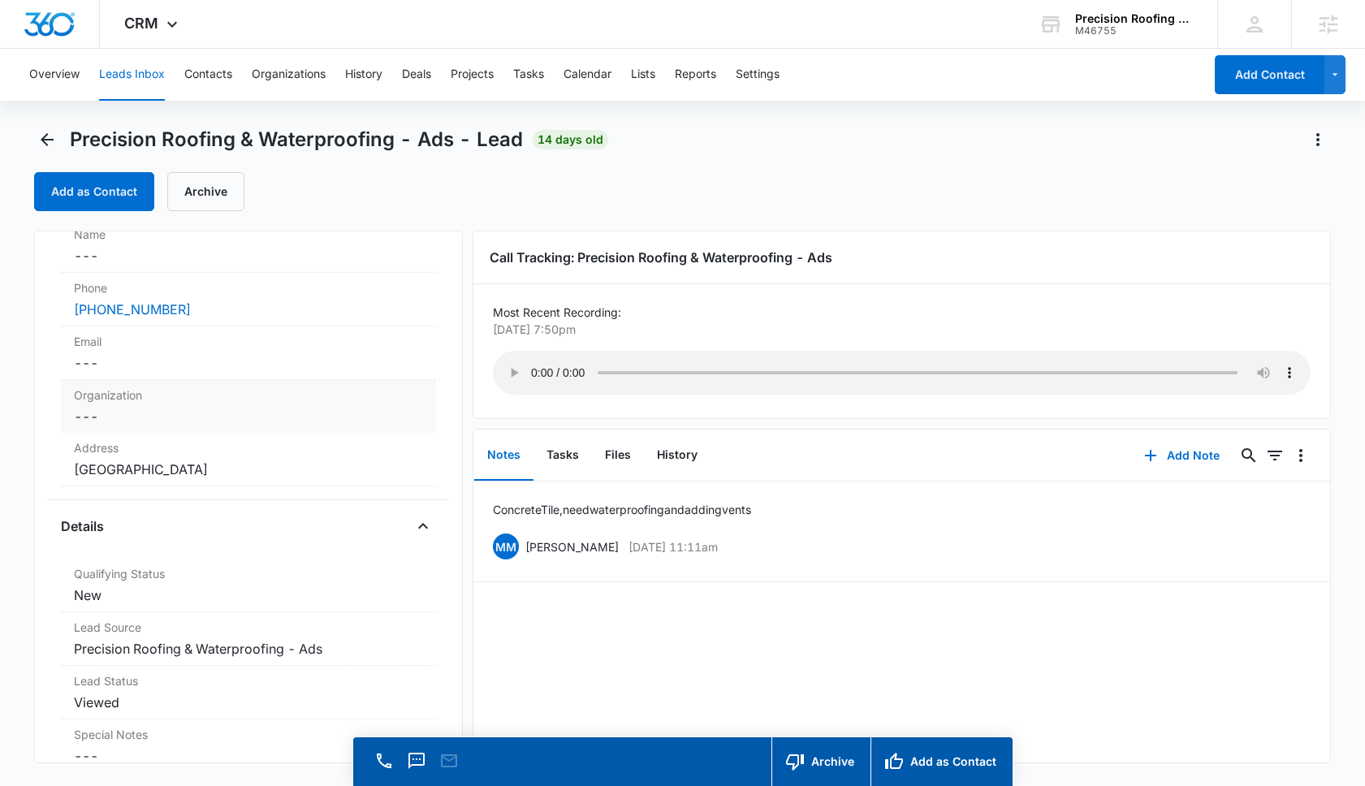
scroll to position [235, 0]
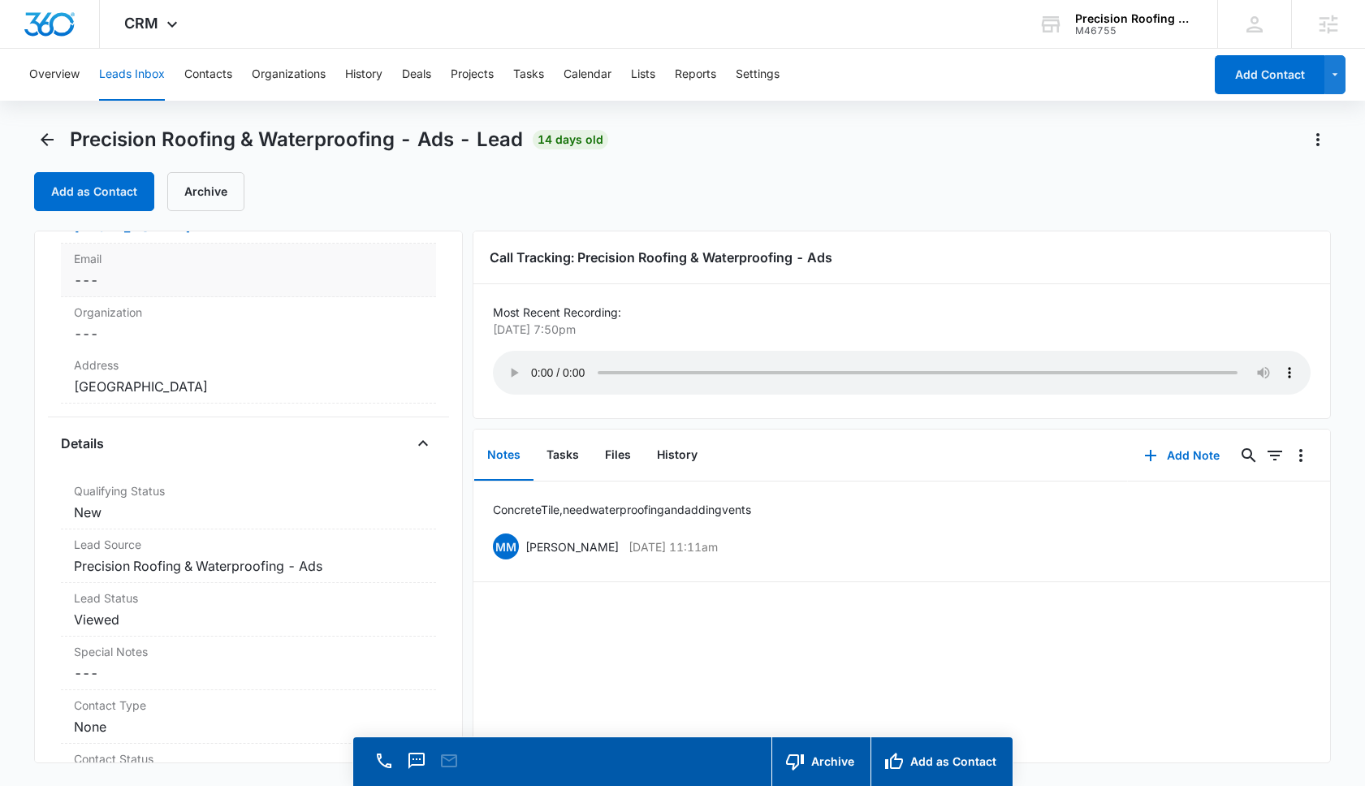
click at [173, 280] on dd "Cancel Save Changes ---" at bounding box center [248, 279] width 349 height 19
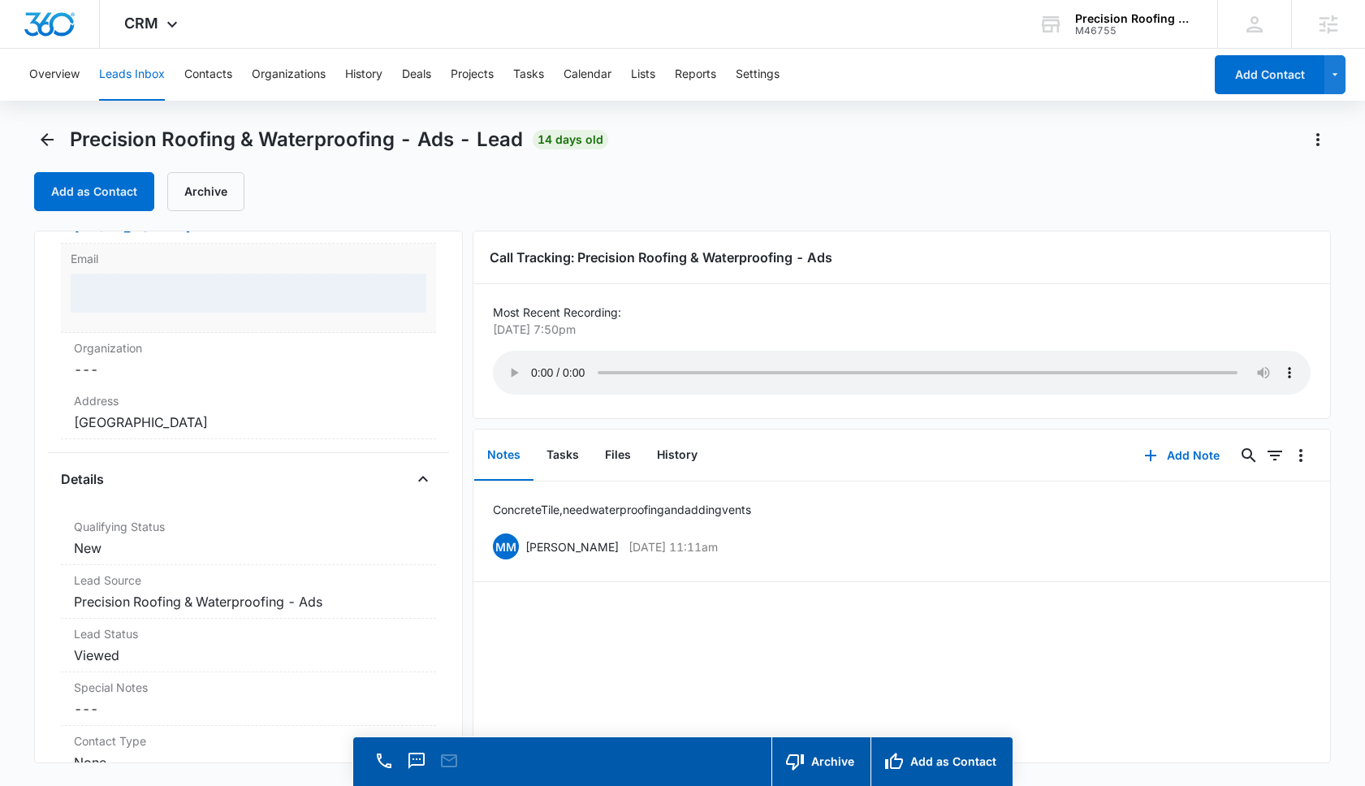
click at [153, 309] on div at bounding box center [249, 293] width 356 height 39
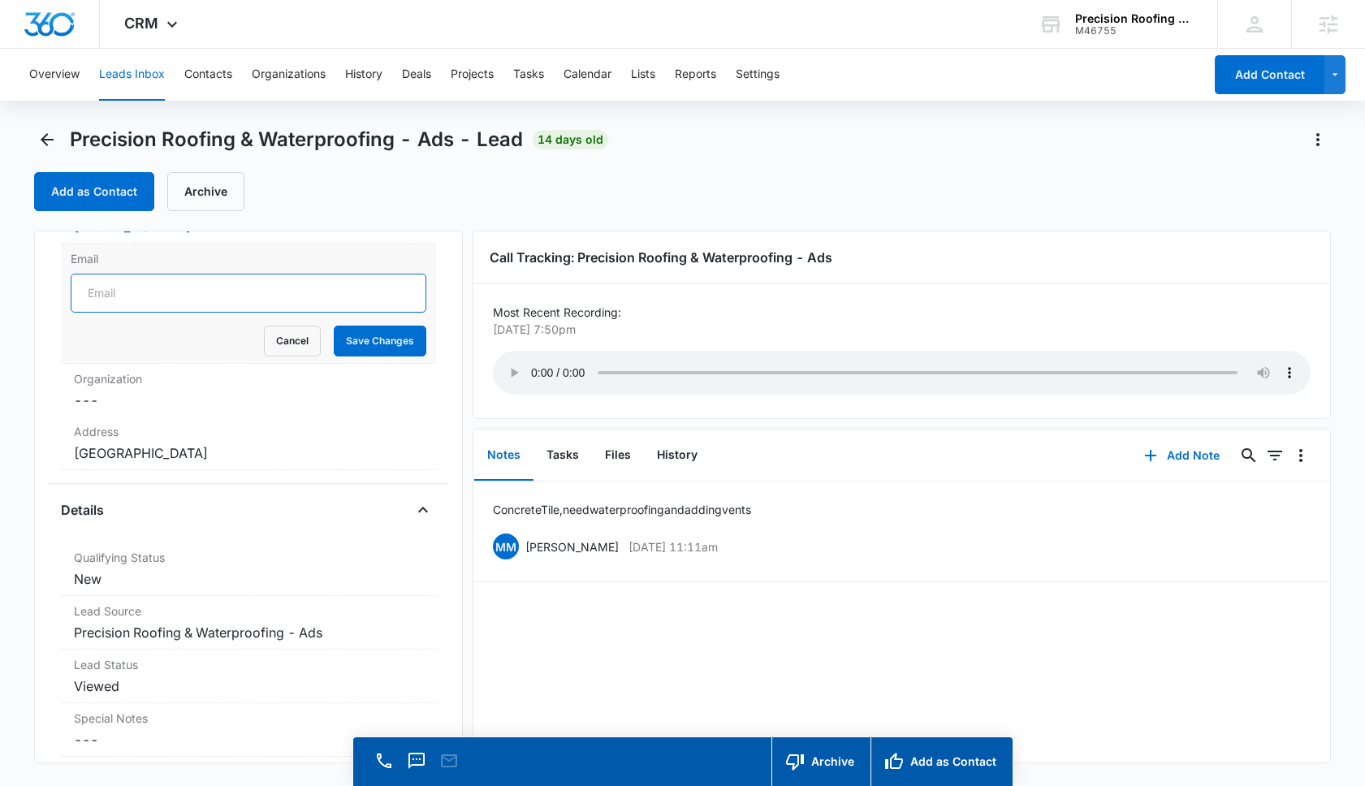
click at [149, 308] on input "Email" at bounding box center [249, 293] width 356 height 39
type input "karenbpeterson@gmail.com"
click at [376, 347] on button "Save Changes" at bounding box center [380, 341] width 93 height 31
click at [187, 440] on label "Address" at bounding box center [248, 431] width 349 height 17
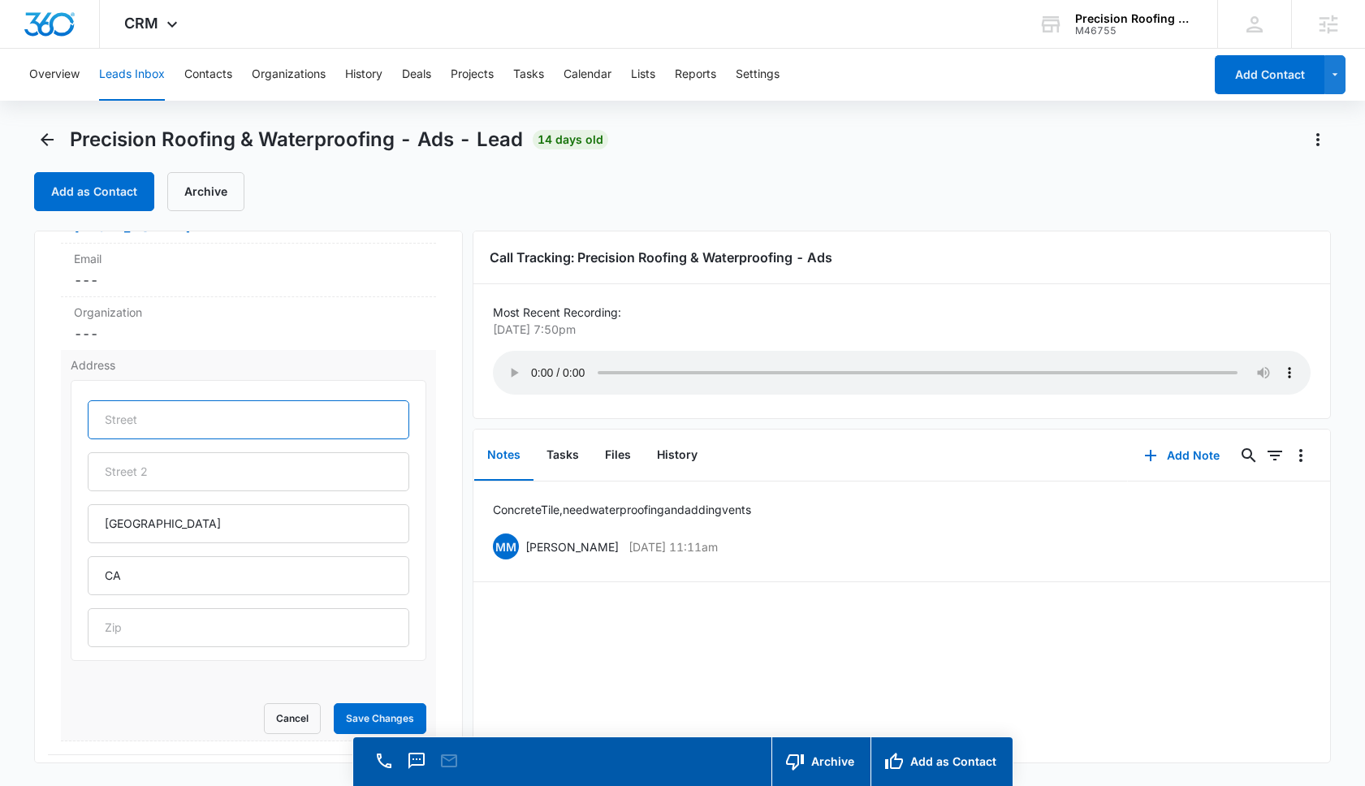
click at [163, 433] on input "text" at bounding box center [249, 419] width 322 height 39
type input "26122 Cresta Verde"
click at [369, 727] on button "Save Changes" at bounding box center [380, 718] width 93 height 31
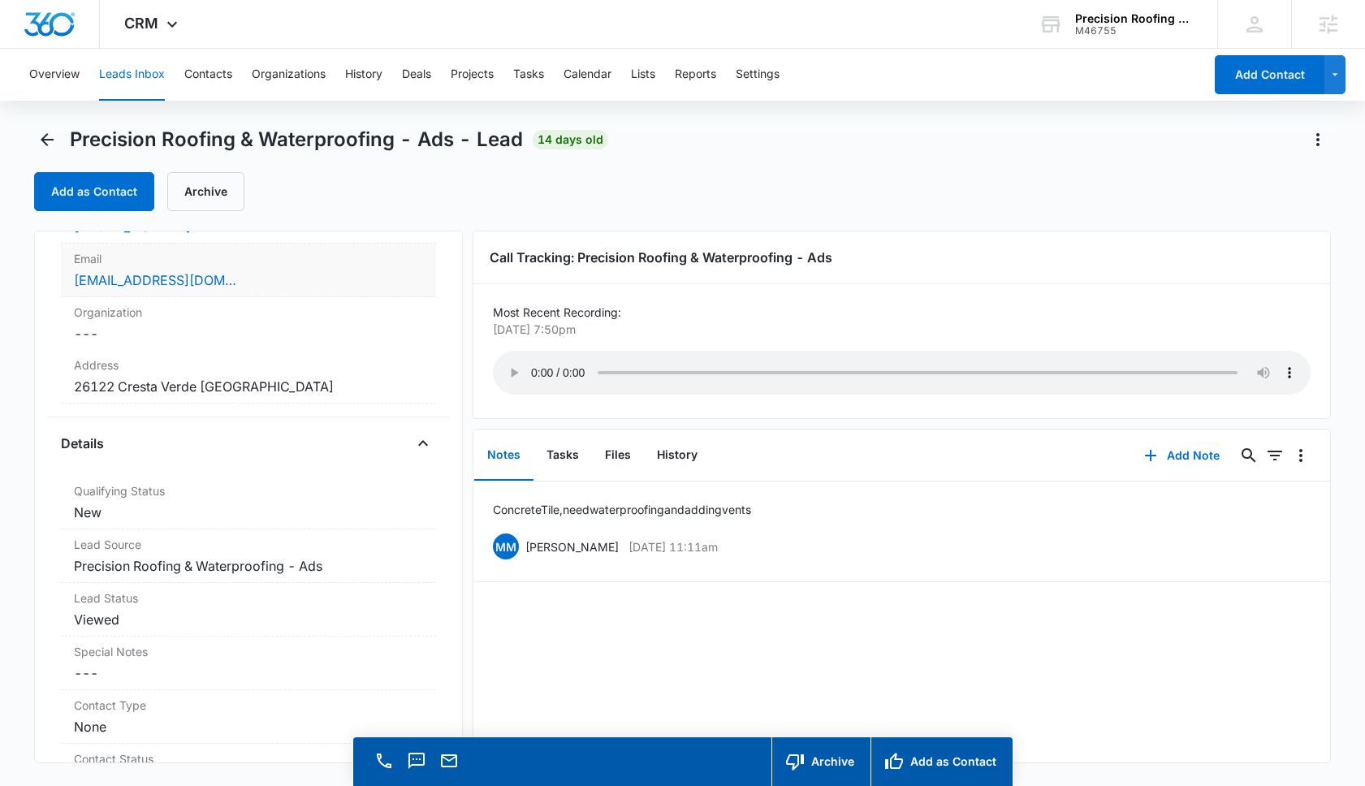
scroll to position [0, 0]
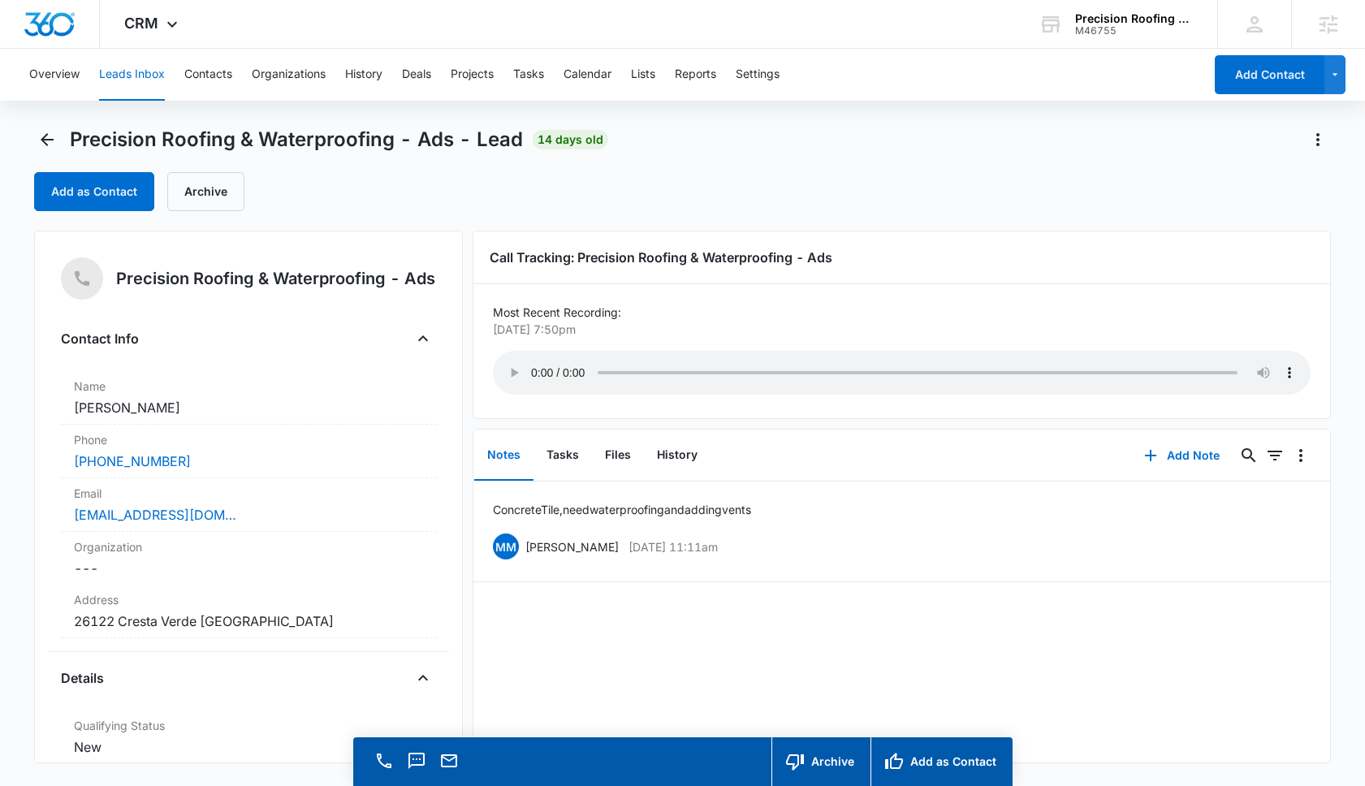
drag, startPoint x: 172, startPoint y: 412, endPoint x: 43, endPoint y: 412, distance: 129.1
click at [43, 412] on div "Precision Roofing & Waterproofing - Ads Contact Info Name Cancel Save Changes K…" at bounding box center [248, 497] width 429 height 533
copy dd "Karen Peterson"
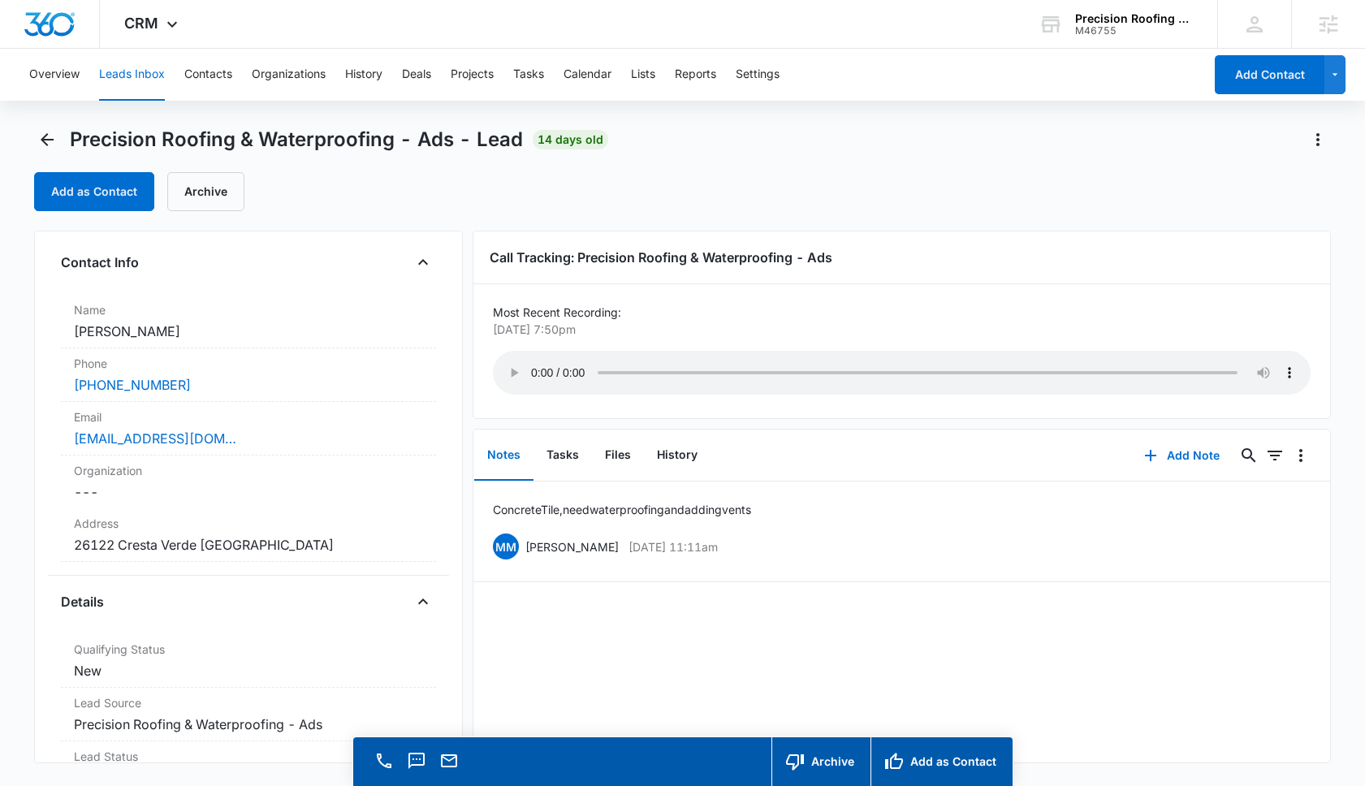
scroll to position [73, 0]
drag, startPoint x: 190, startPoint y: 396, endPoint x: 65, endPoint y: 391, distance: 125.2
click at [65, 391] on div "Phone Cancel Save Changes (650) 839-3501" at bounding box center [248, 379] width 375 height 54
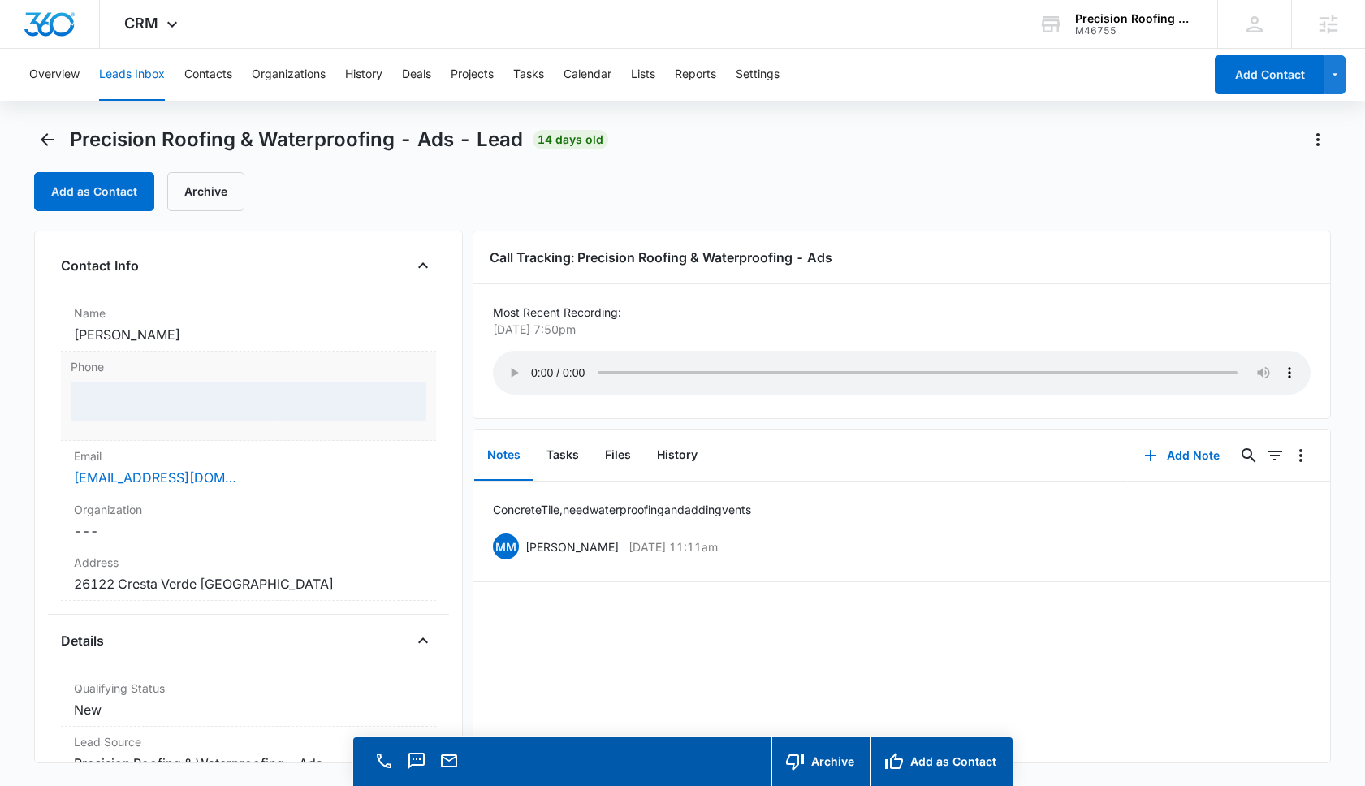
copy link "(650) 839-3501"
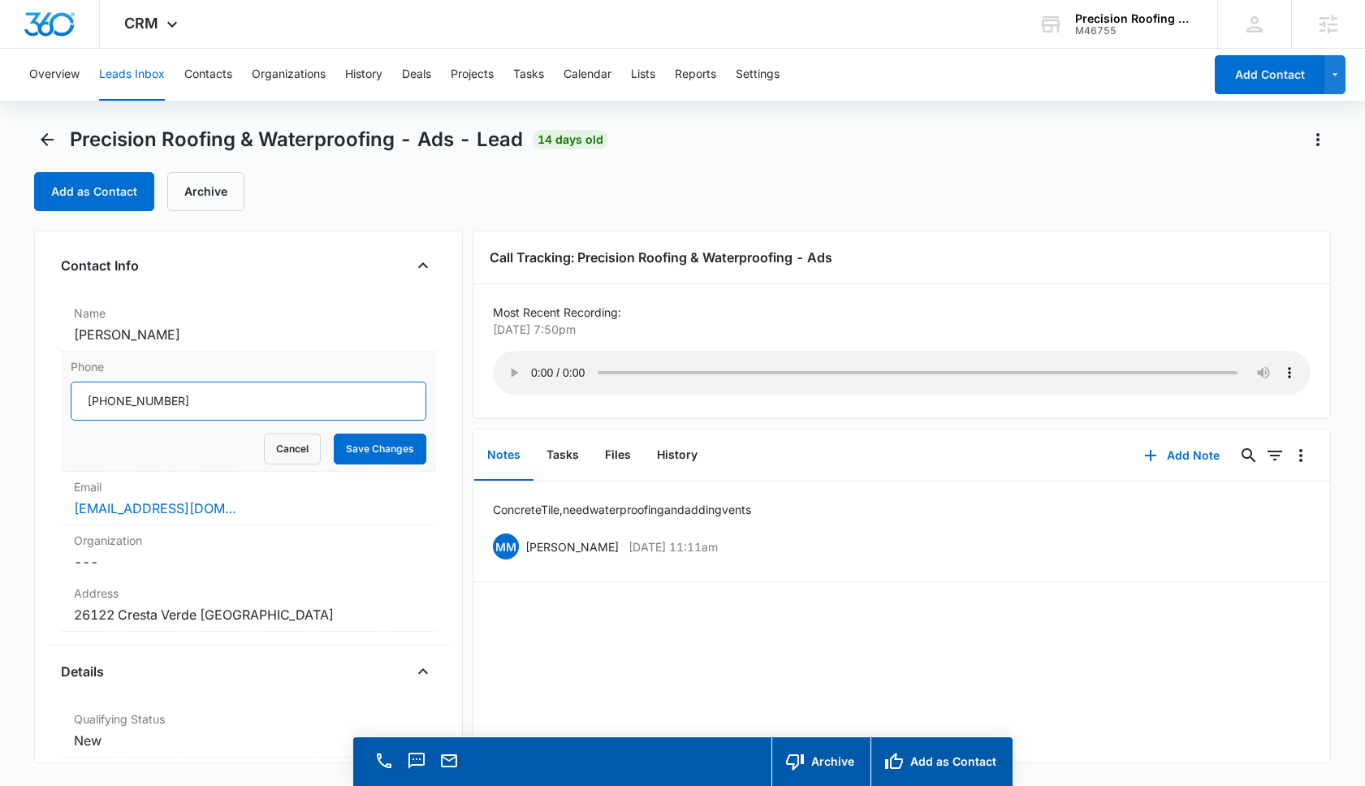
drag, startPoint x: 176, startPoint y: 405, endPoint x: 105, endPoint y: 407, distance: 71.5
click at [105, 407] on input "Phone" at bounding box center [249, 401] width 356 height 39
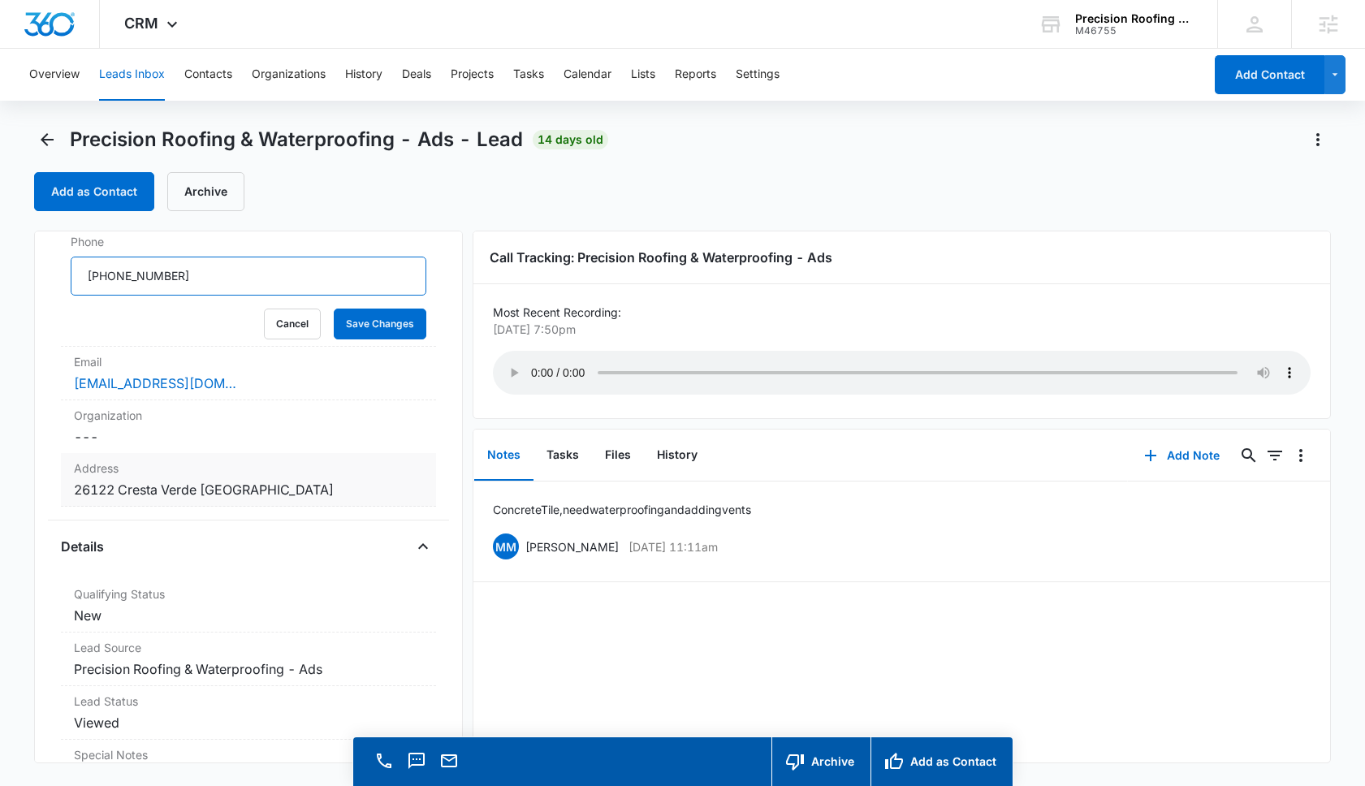
scroll to position [267, 0]
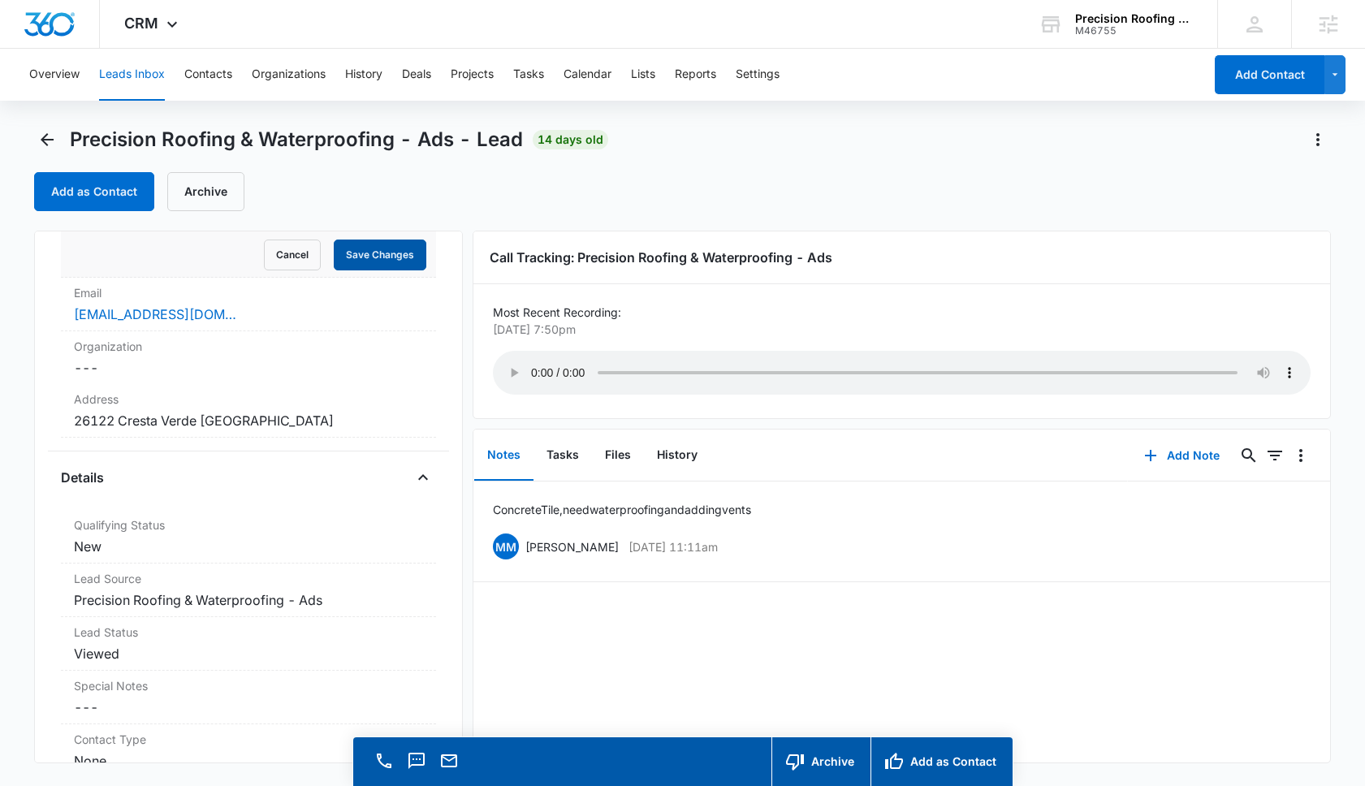
click at [384, 258] on button "Save Changes" at bounding box center [380, 255] width 93 height 31
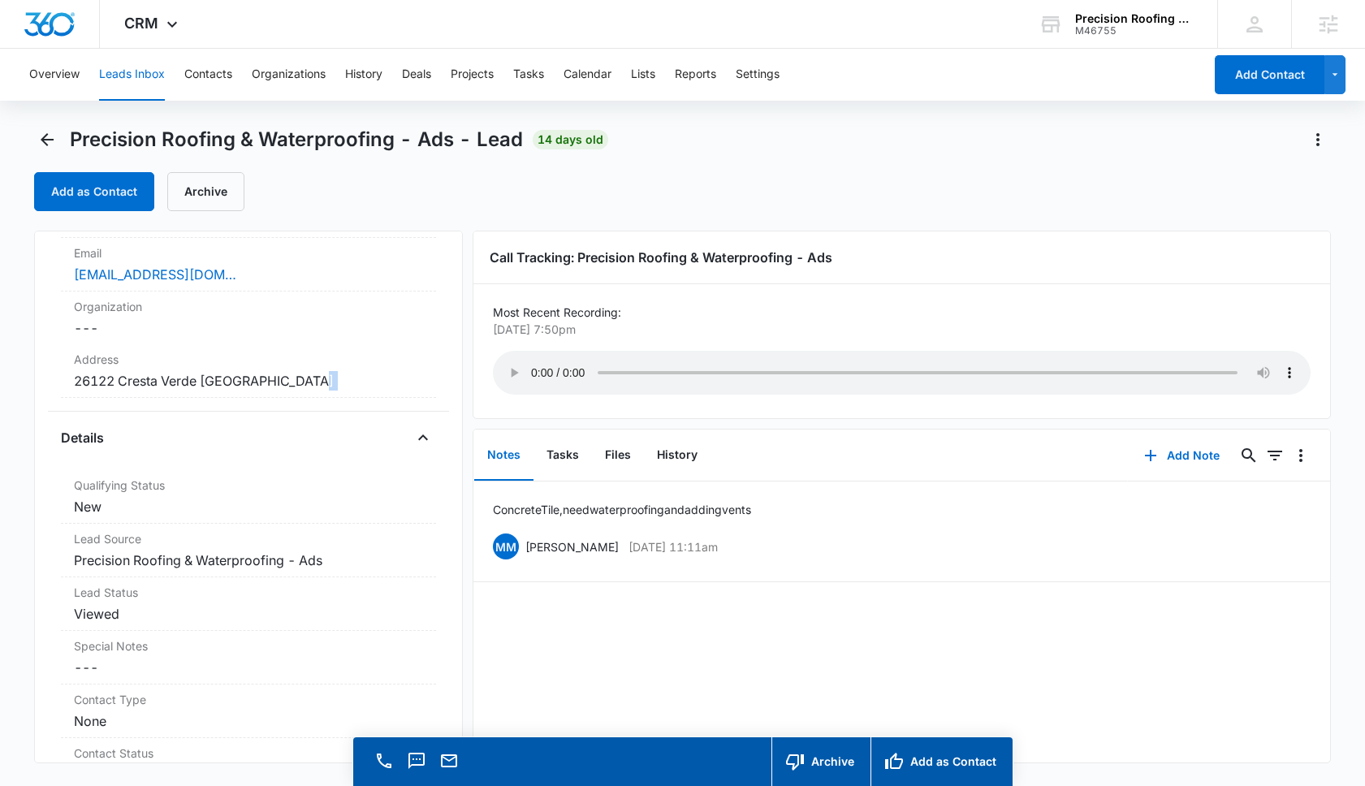
scroll to position [236, 0]
drag, startPoint x: 310, startPoint y: 431, endPoint x: 50, endPoint y: 389, distance: 263.3
click at [50, 389] on div "Precision Roofing & Waterproofing - Ads Contact Info Name Cancel Save Changes K…" at bounding box center [248, 497] width 429 height 533
copy dd "26122 Cresta Verde Mission Viejo CA"
click at [41, 141] on icon "Back" at bounding box center [46, 139] width 19 height 19
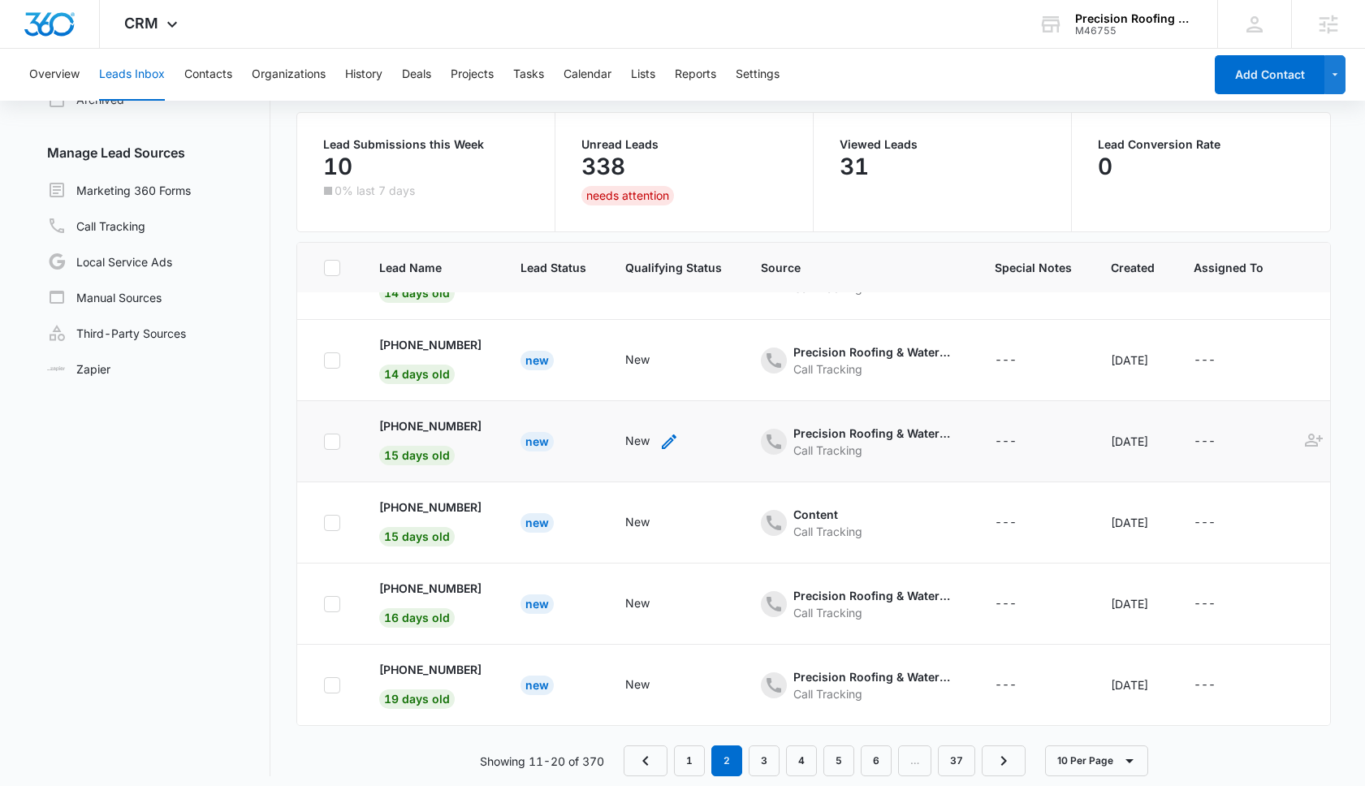
scroll to position [128, 0]
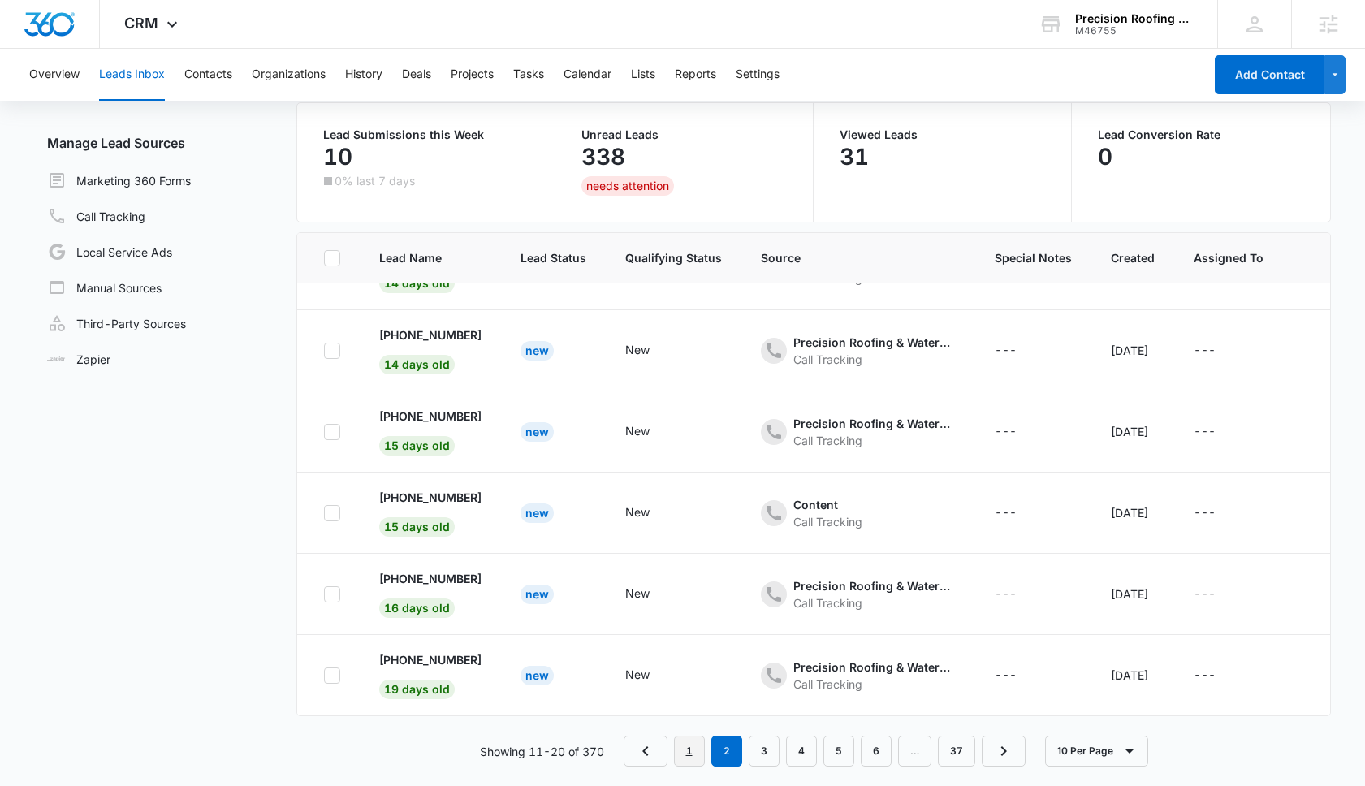
click at [685, 753] on link "1" at bounding box center [689, 751] width 31 height 31
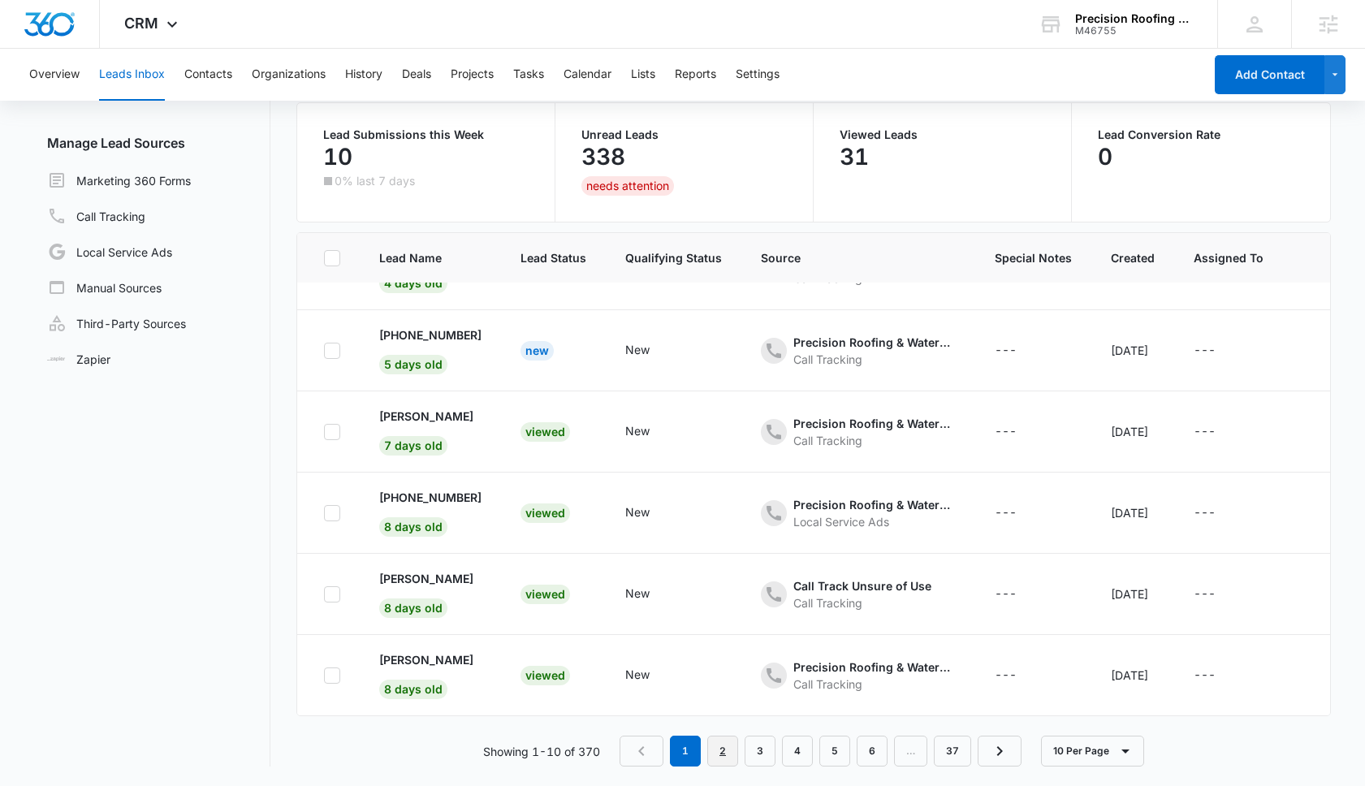
click at [729, 750] on link "2" at bounding box center [722, 751] width 31 height 31
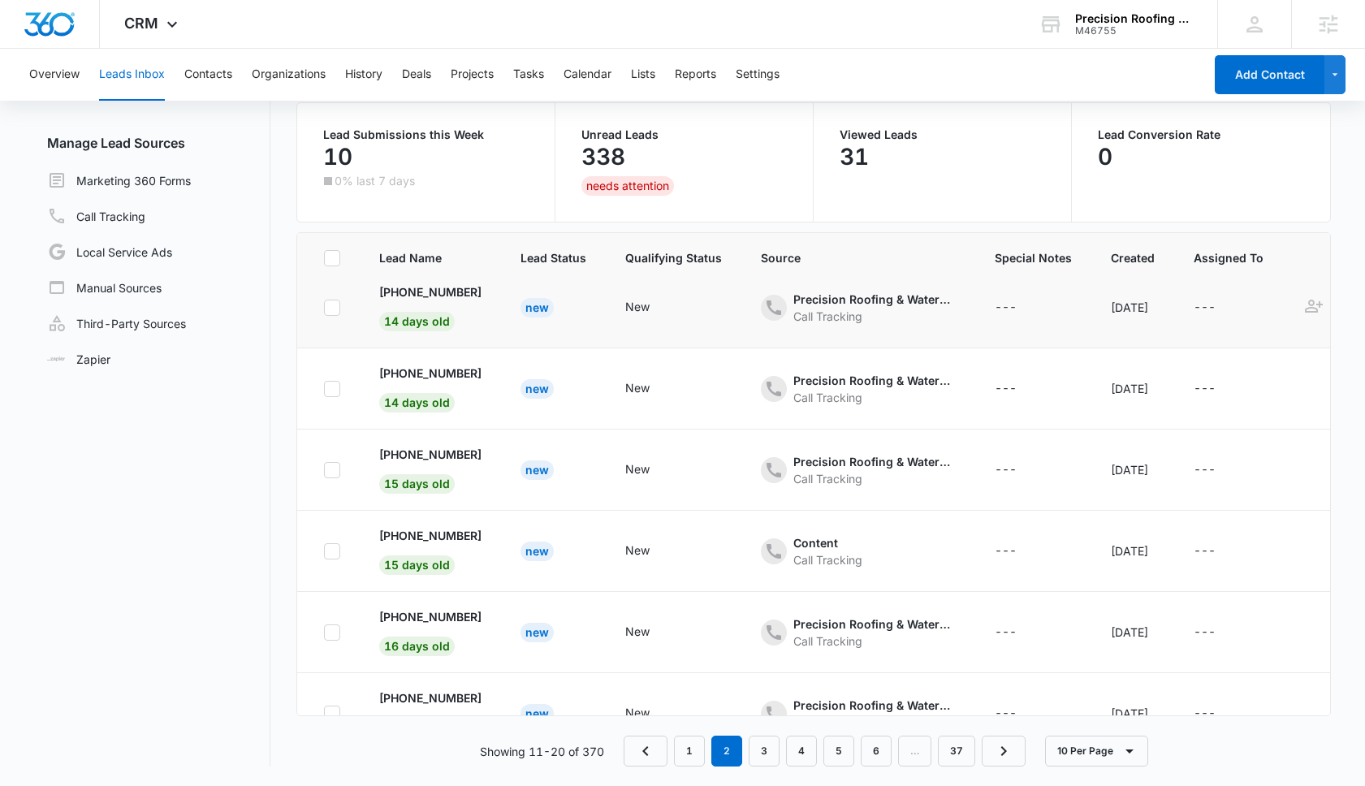
scroll to position [379, 0]
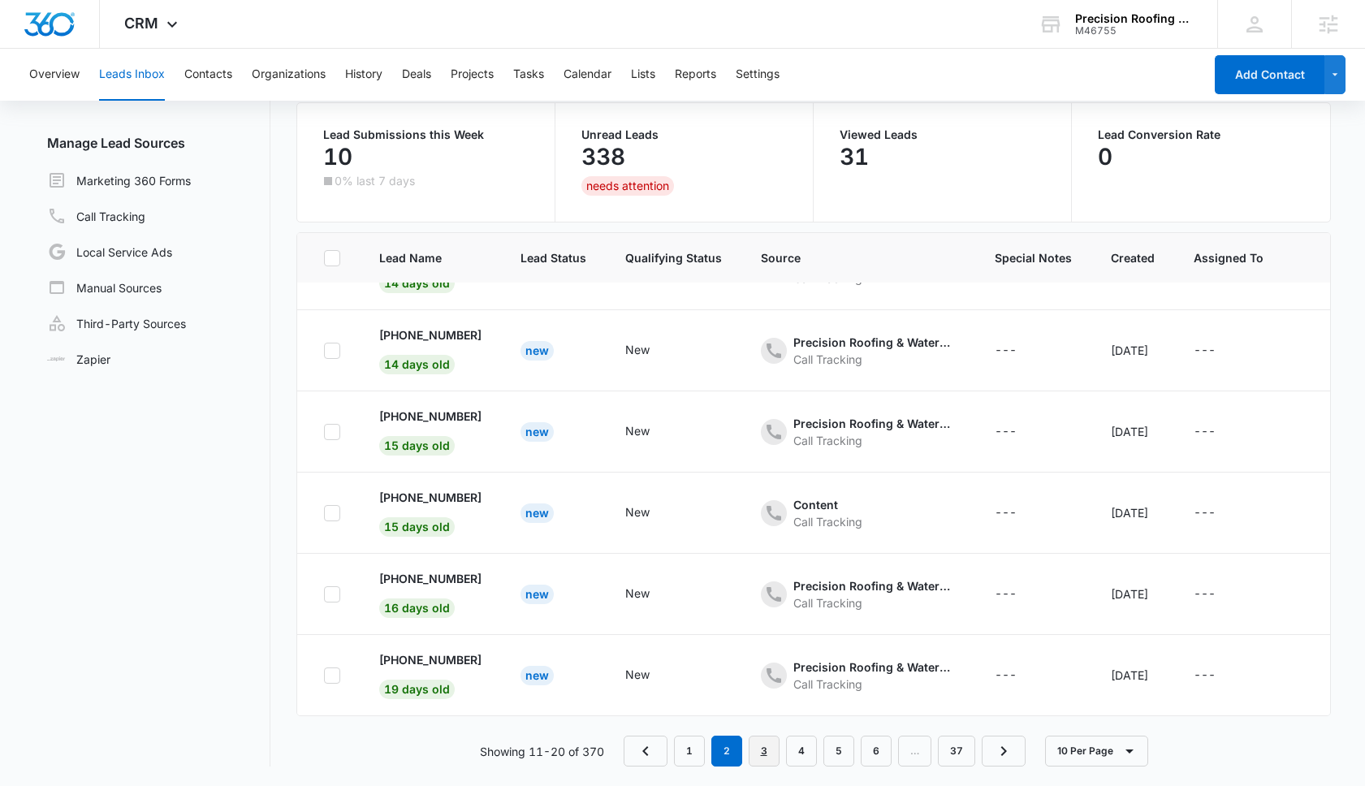
click at [767, 741] on link "3" at bounding box center [764, 751] width 31 height 31
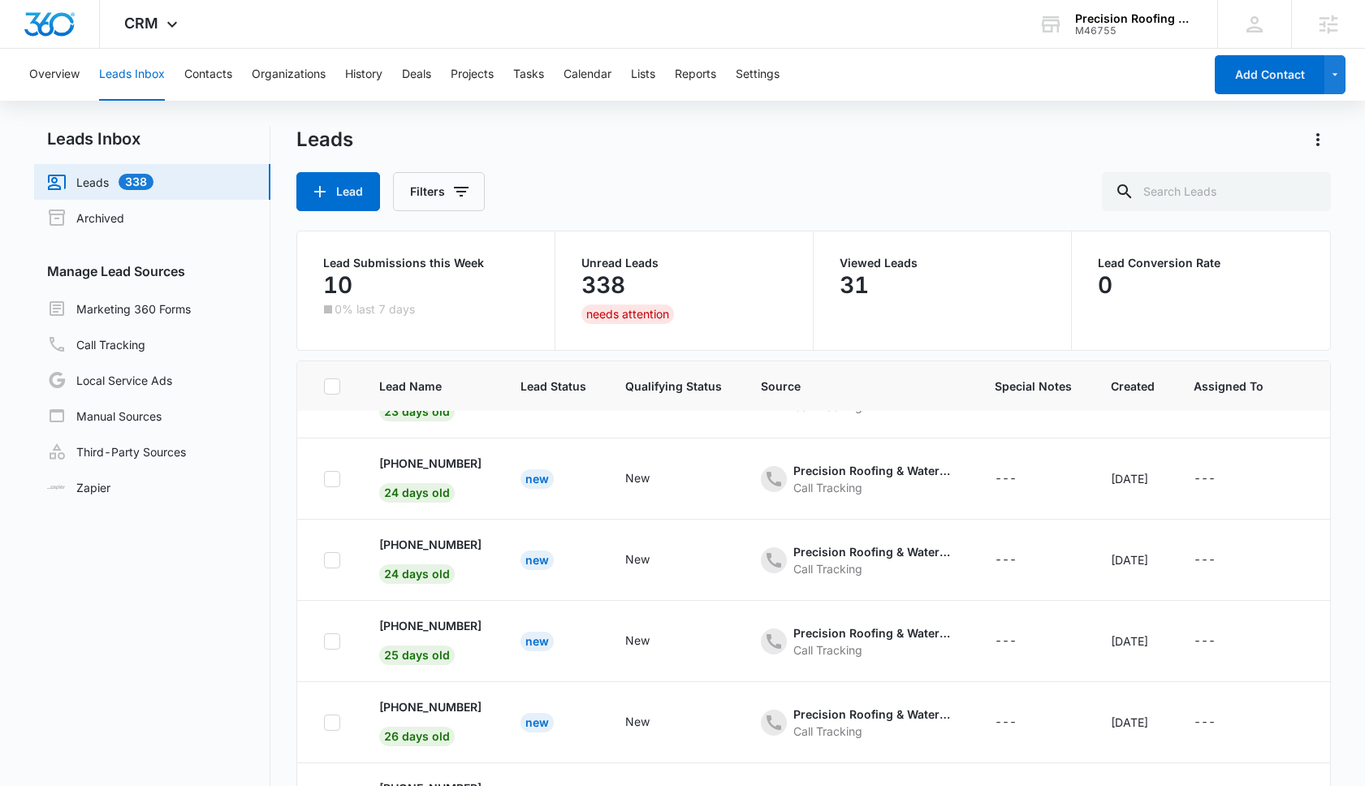
scroll to position [128, 0]
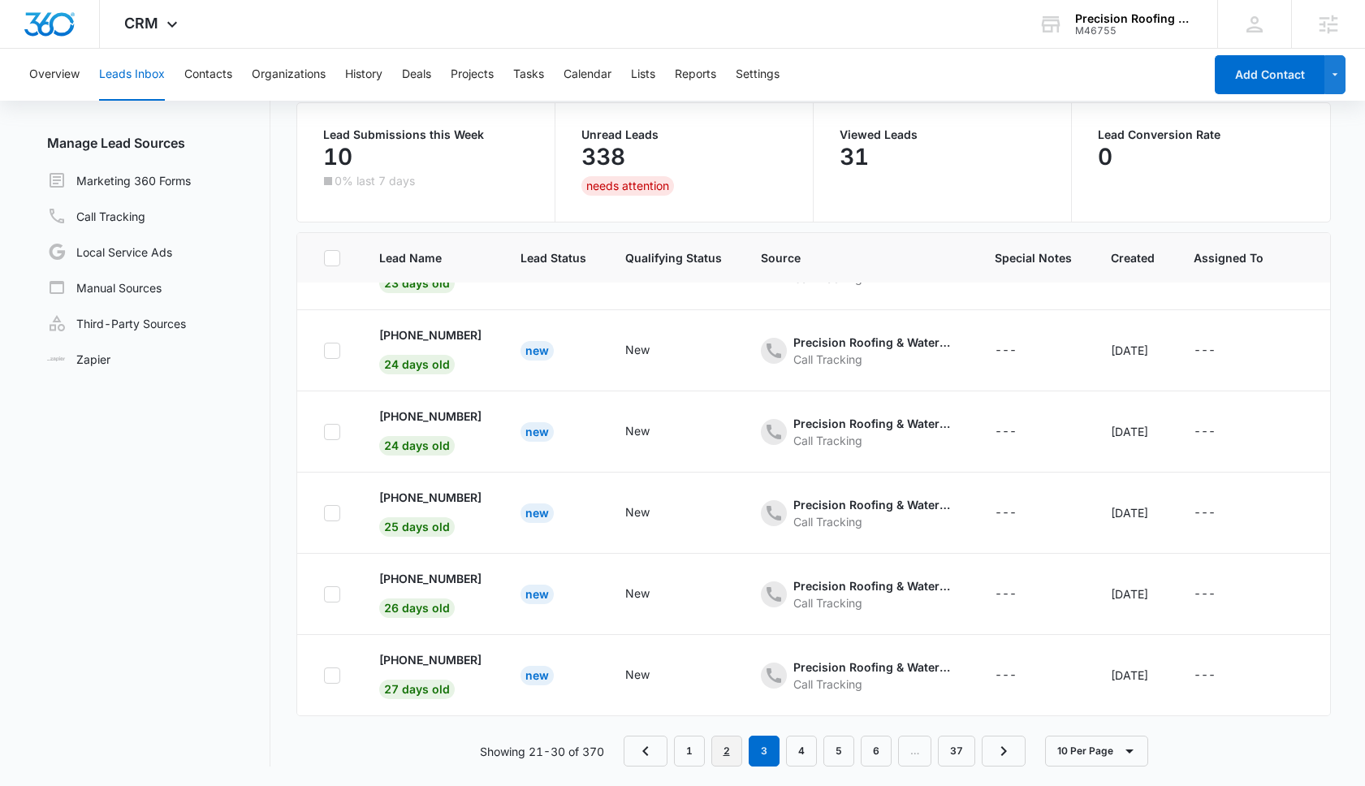
click at [725, 754] on link "2" at bounding box center [726, 751] width 31 height 31
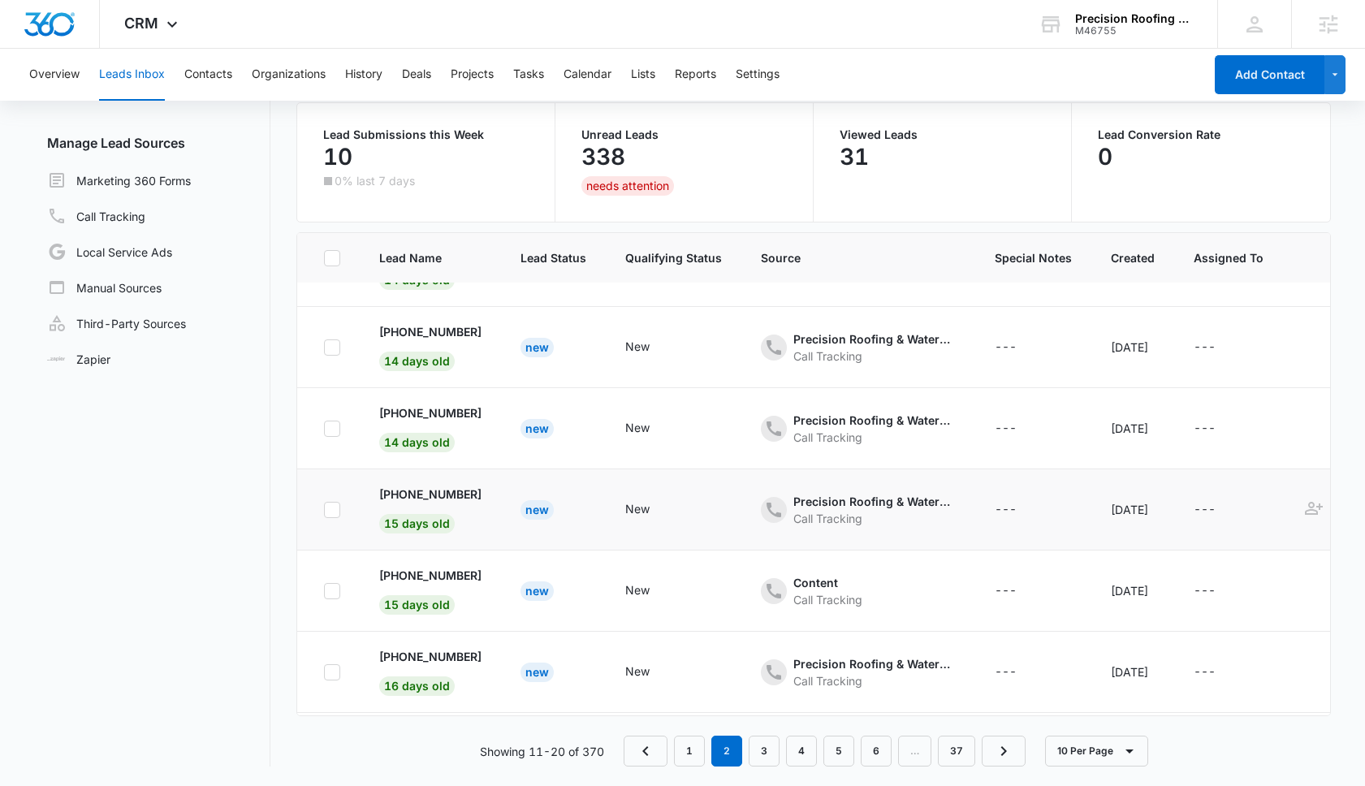
scroll to position [303, 0]
click at [449, 491] on p "+19099196719" at bounding box center [430, 492] width 102 height 17
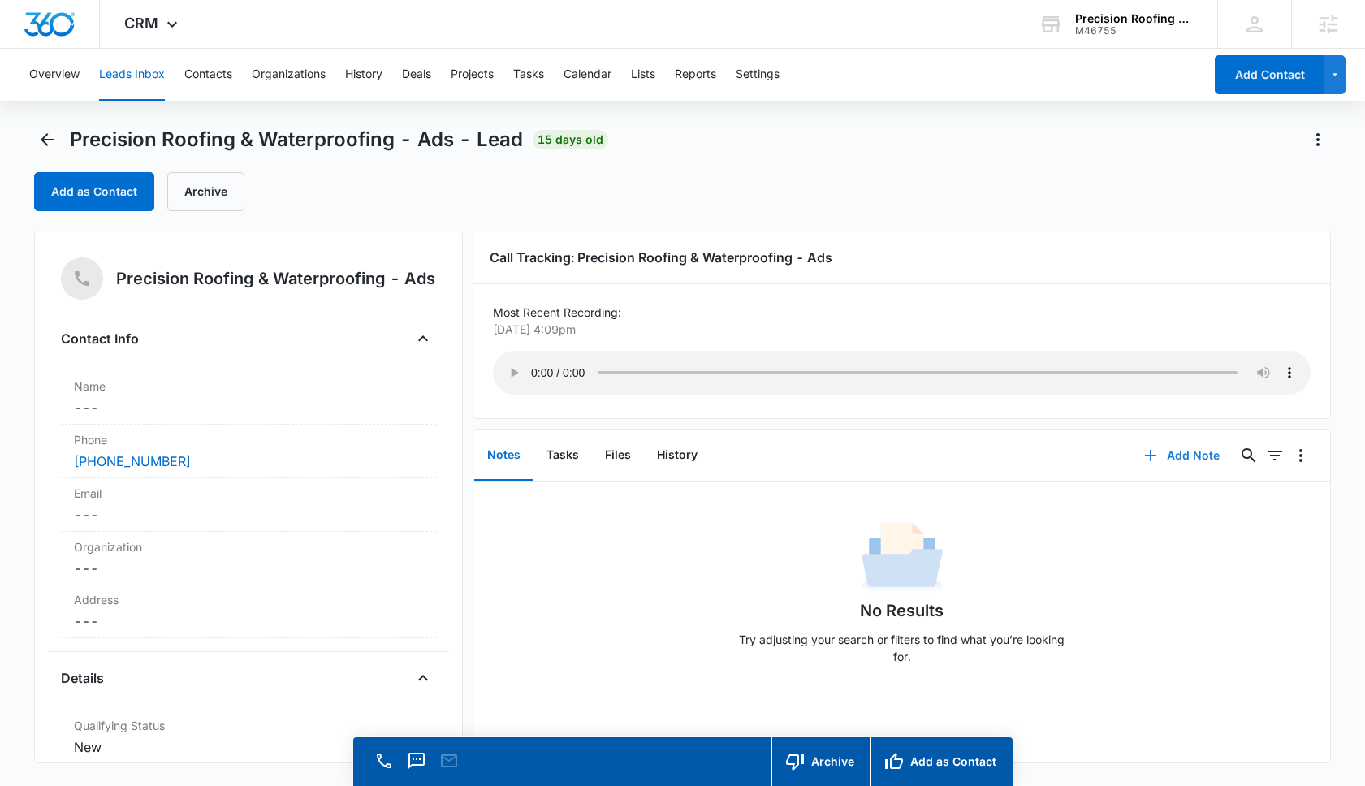
click at [1180, 453] on button "Add Note" at bounding box center [1182, 455] width 108 height 39
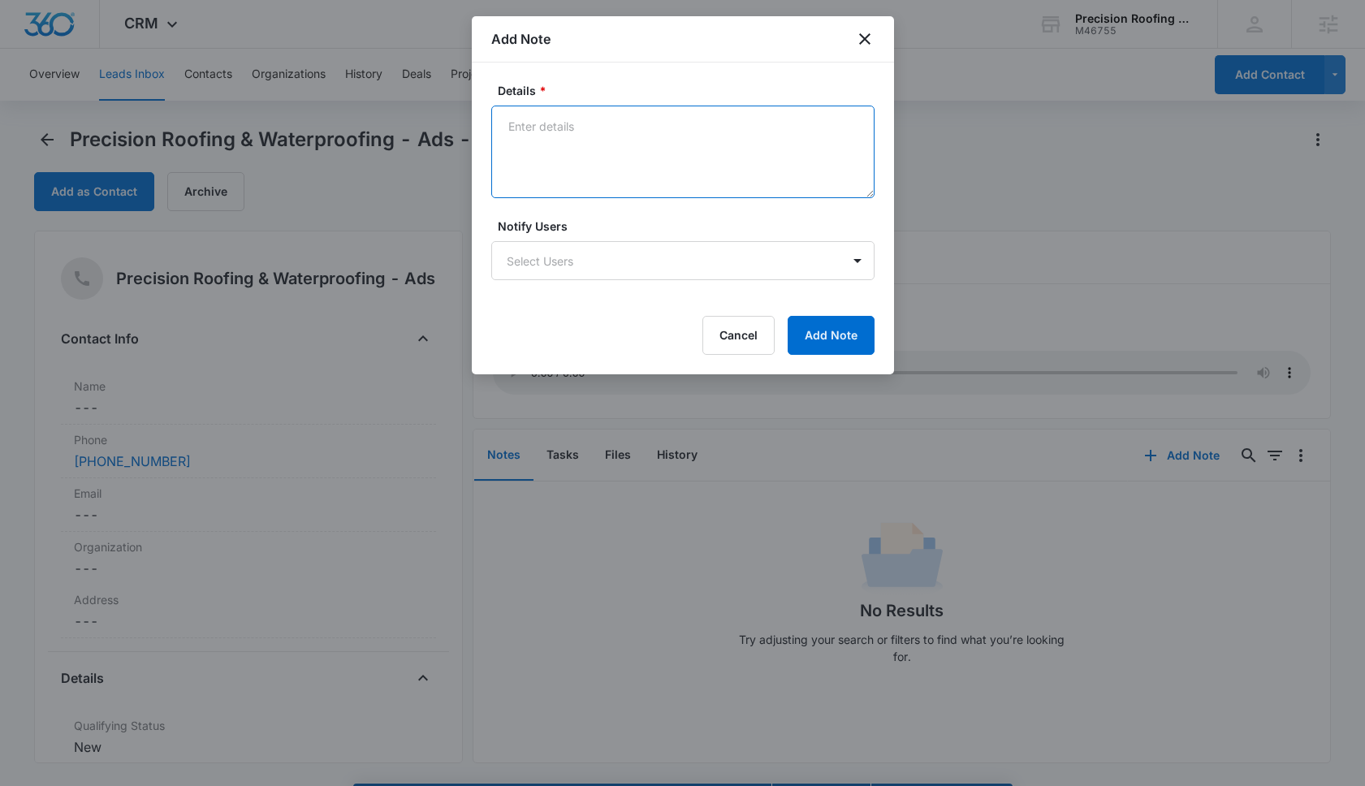
click at [635, 135] on textarea "Details *" at bounding box center [682, 152] width 383 height 93
type textarea "Roof Repair"
click at [830, 323] on button "Add Note" at bounding box center [831, 335] width 87 height 39
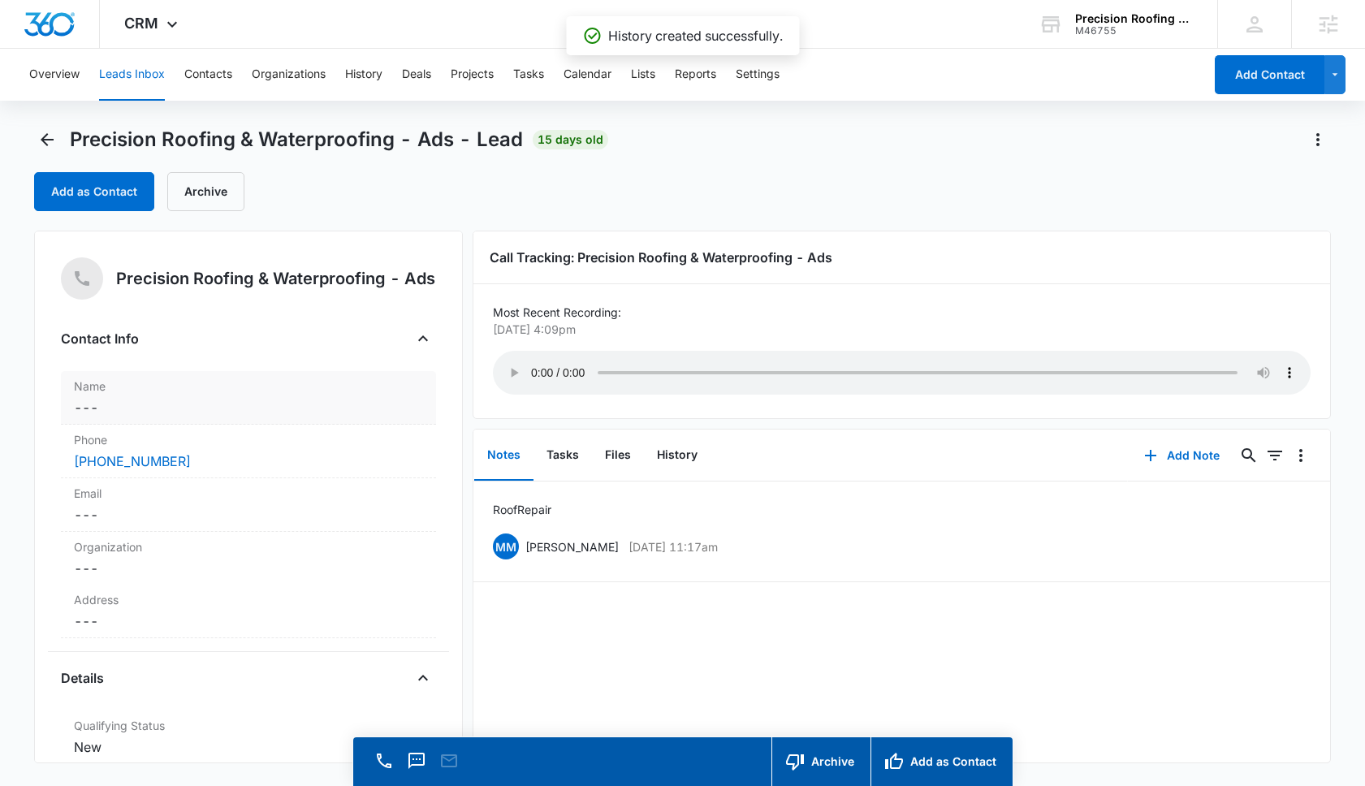
click at [161, 407] on dd "Cancel Save Changes ---" at bounding box center [248, 407] width 349 height 19
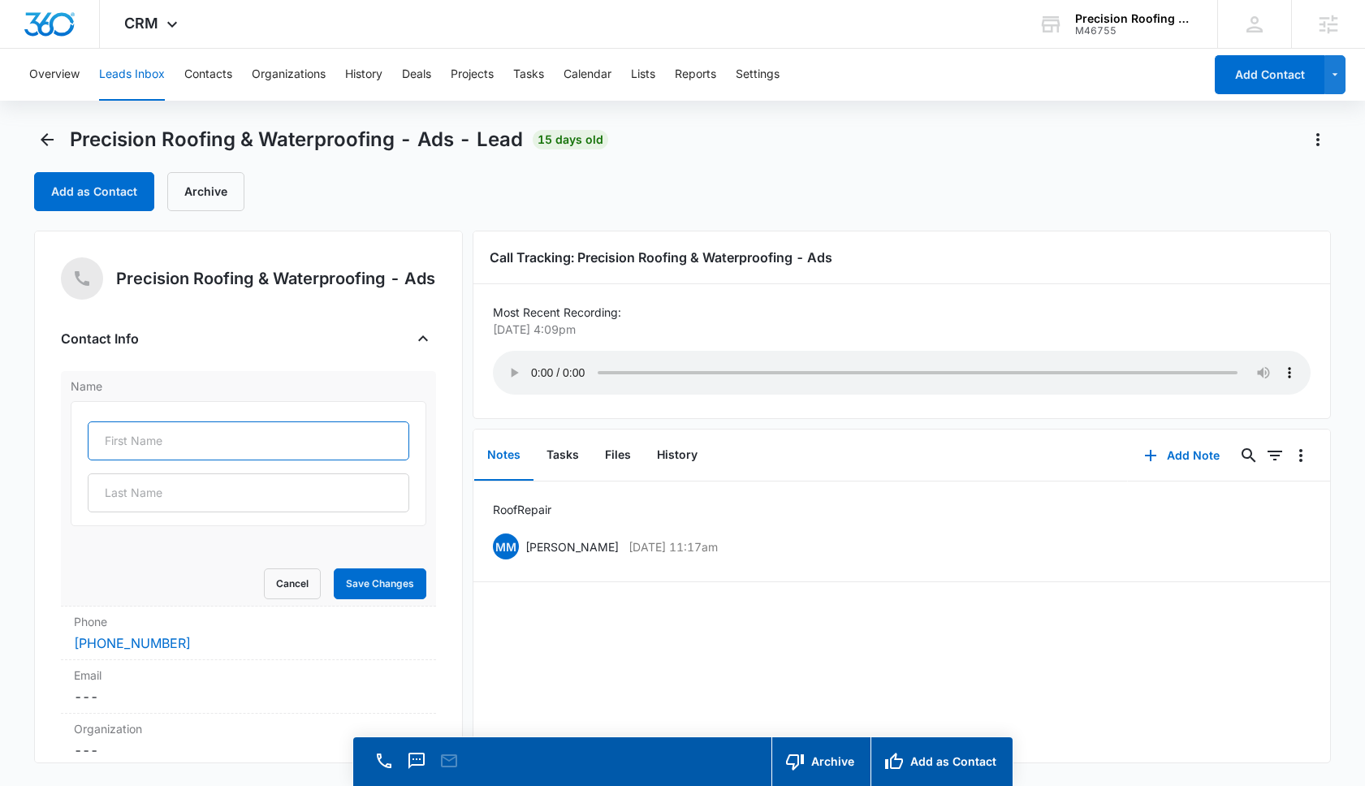
click at [153, 451] on input "text" at bounding box center [249, 440] width 322 height 39
type input "Heather"
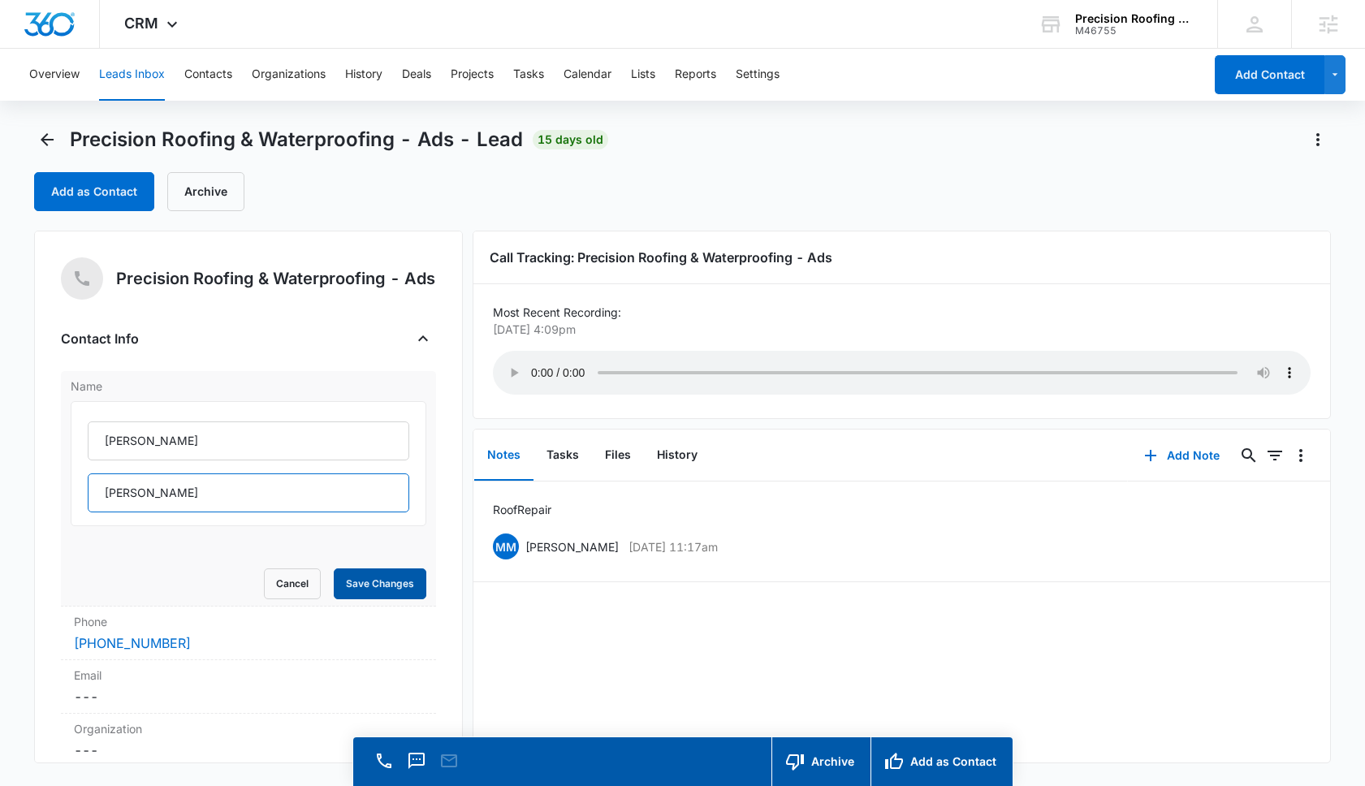
type input "Wojnarski"
click at [391, 594] on button "Save Changes" at bounding box center [380, 583] width 93 height 31
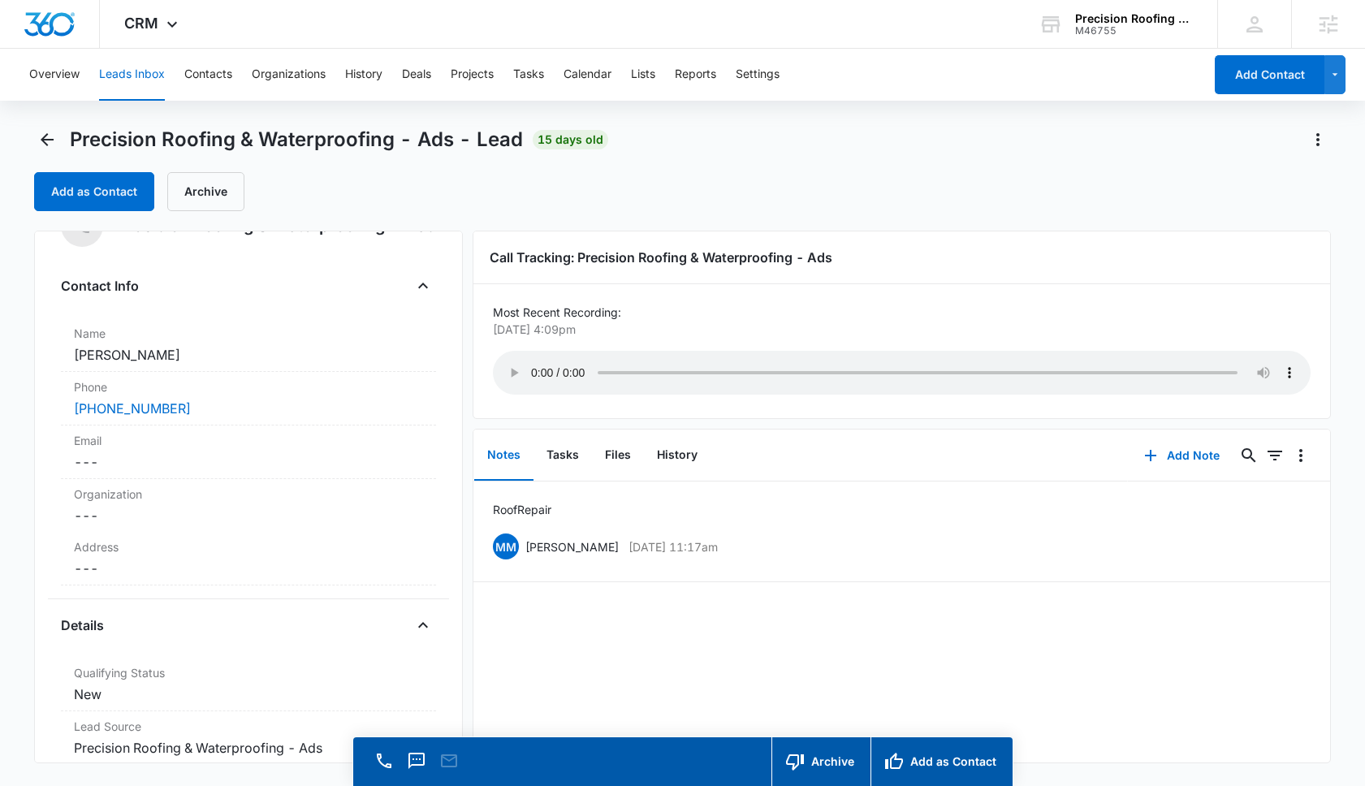
scroll to position [51, 0]
click at [124, 460] on dd "Cancel Save Changes ---" at bounding box center [248, 463] width 349 height 19
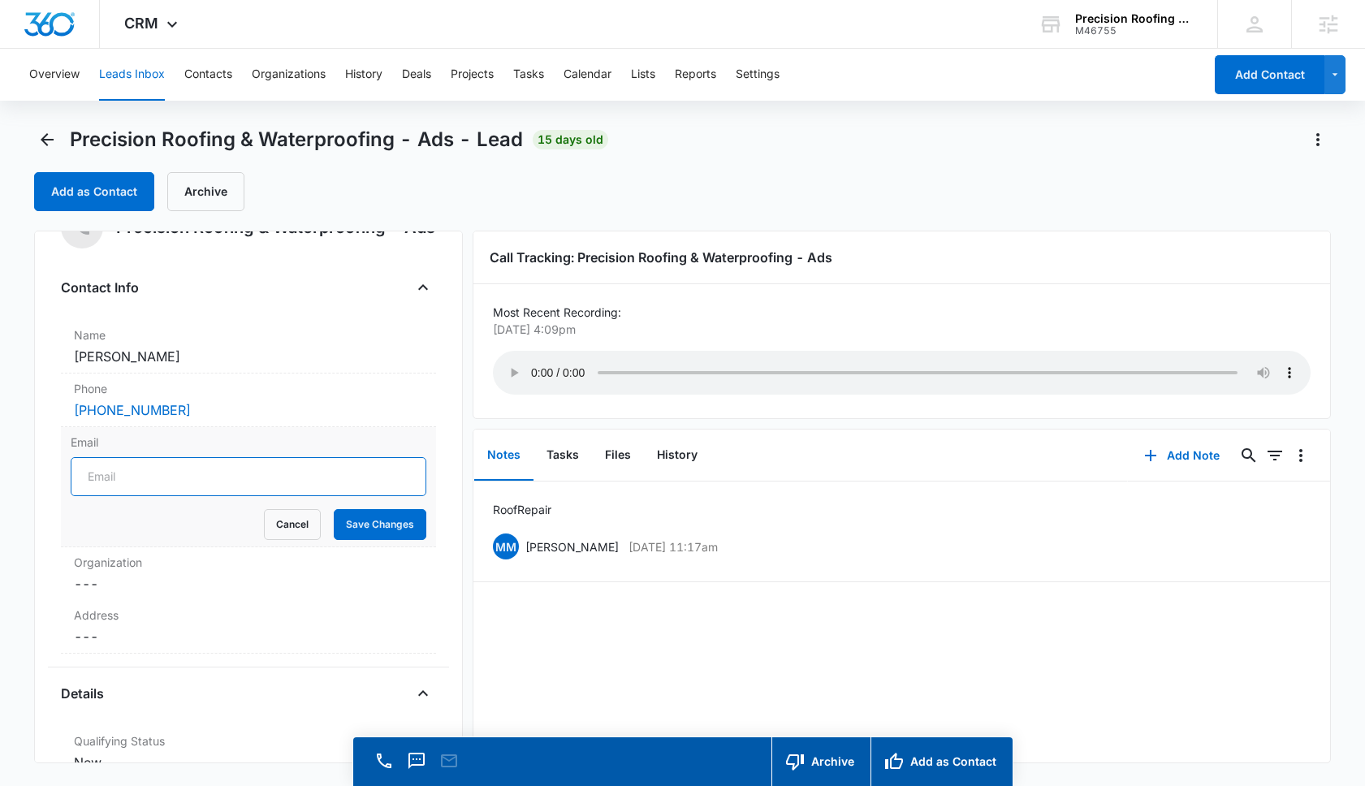
click at [120, 481] on input "Email" at bounding box center [249, 476] width 356 height 39
type input "heather_rae@live.com"
click at [369, 528] on button "Save Changes" at bounding box center [380, 524] width 93 height 31
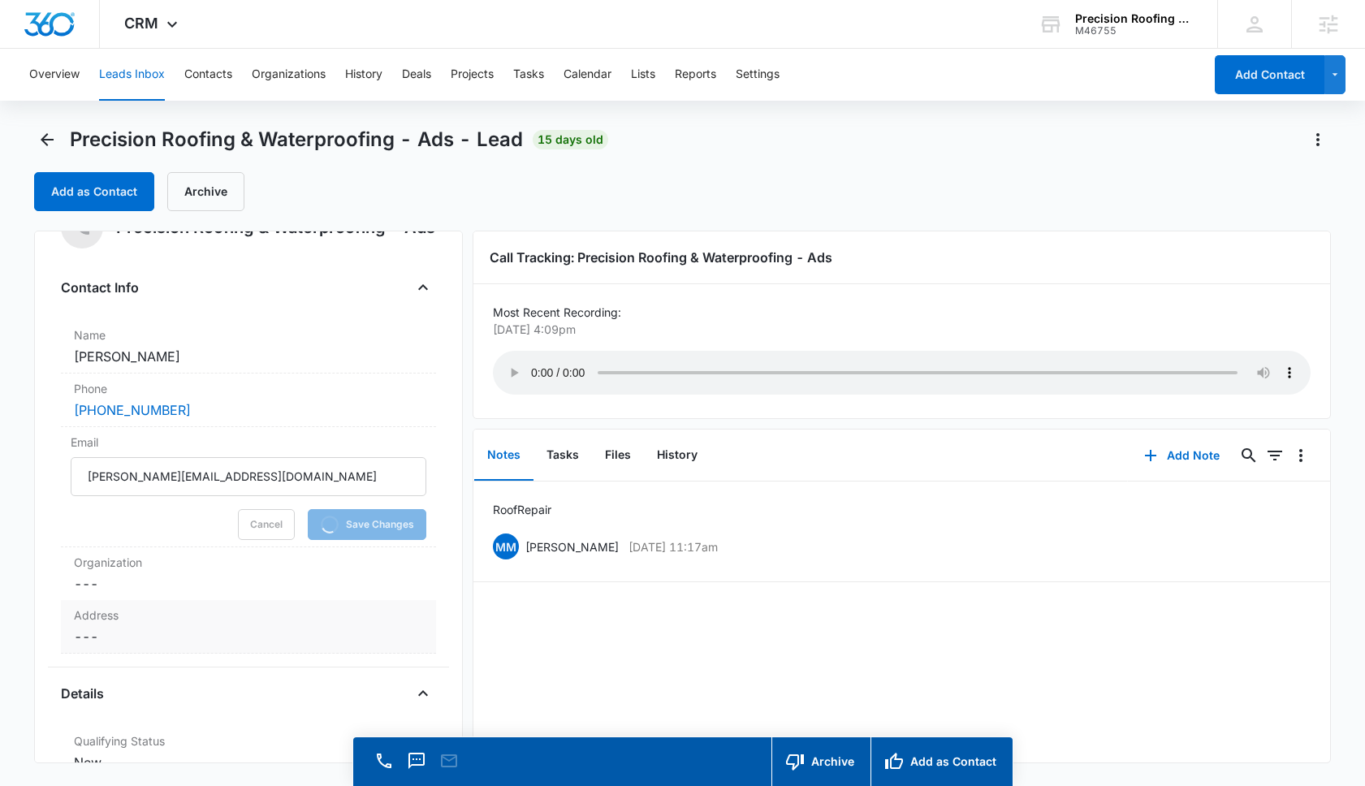
click at [135, 642] on dd "Cancel Save Changes ---" at bounding box center [248, 636] width 349 height 19
click at [128, 680] on input "text" at bounding box center [249, 670] width 322 height 39
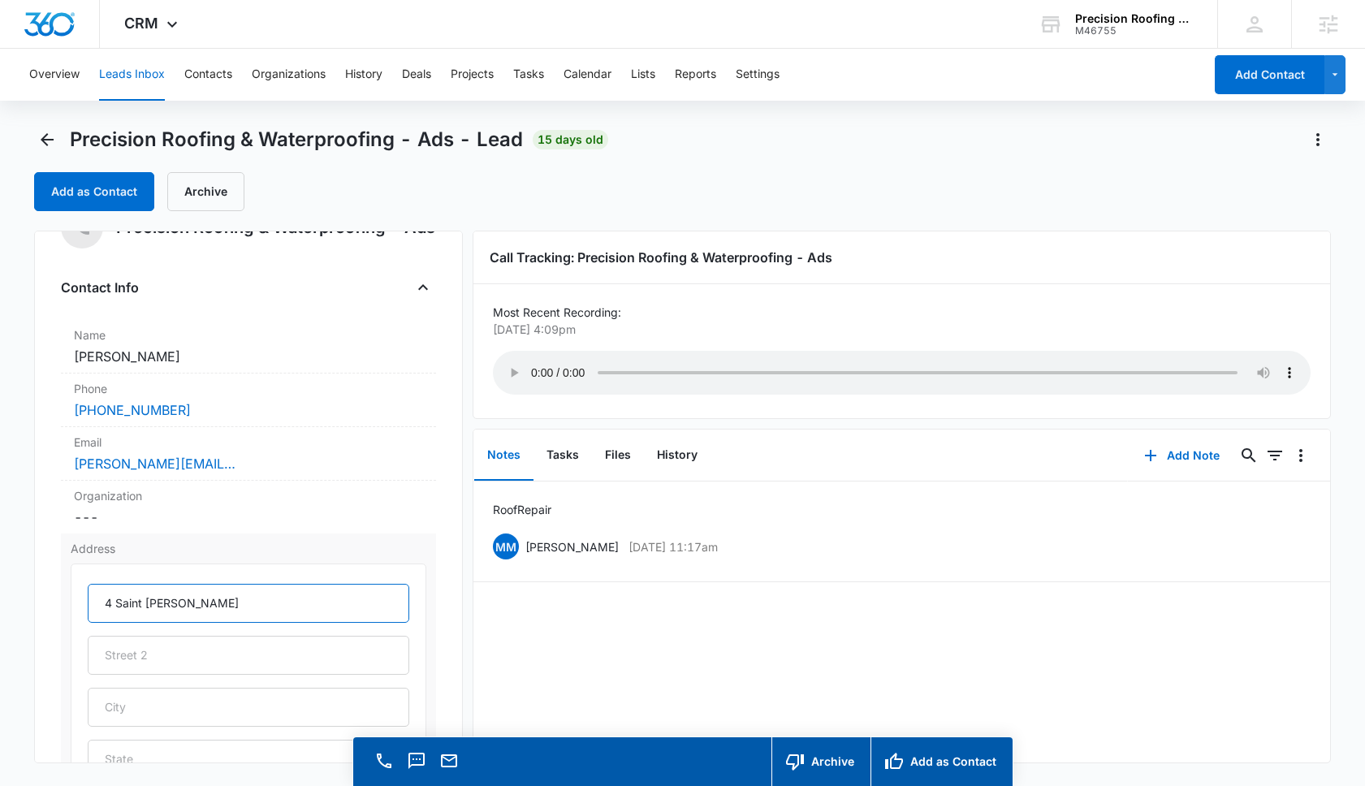
type input "4 Saint John"
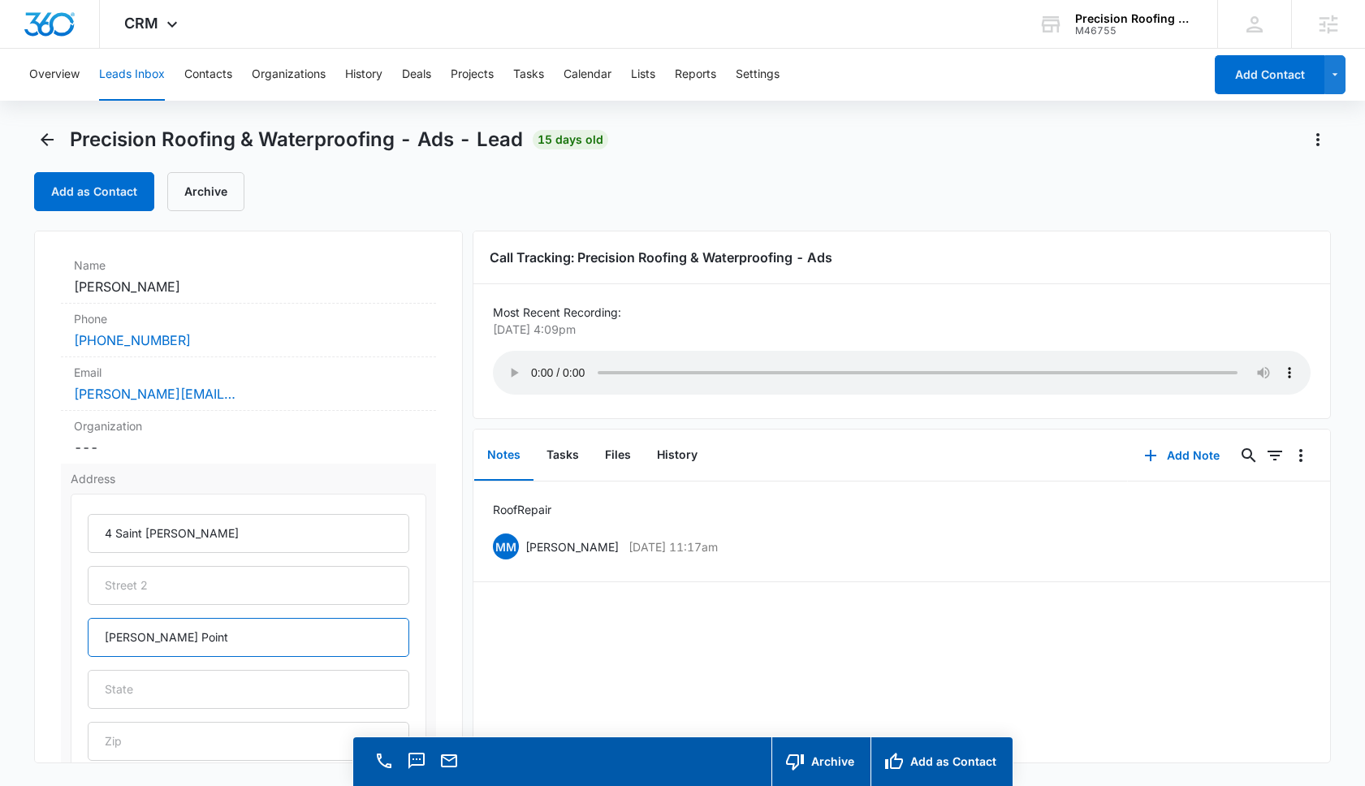
type input "Dana Point"
type input "CA"
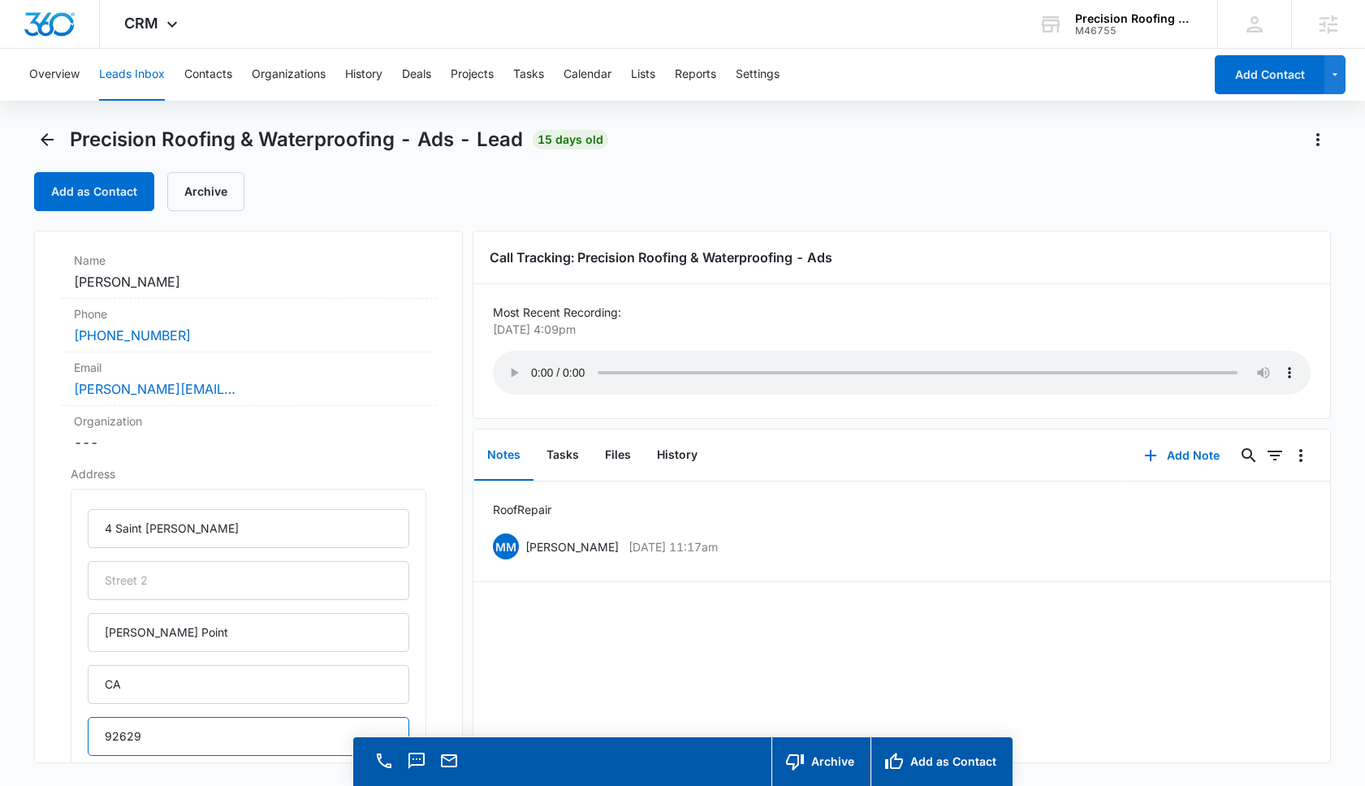
scroll to position [400, 0]
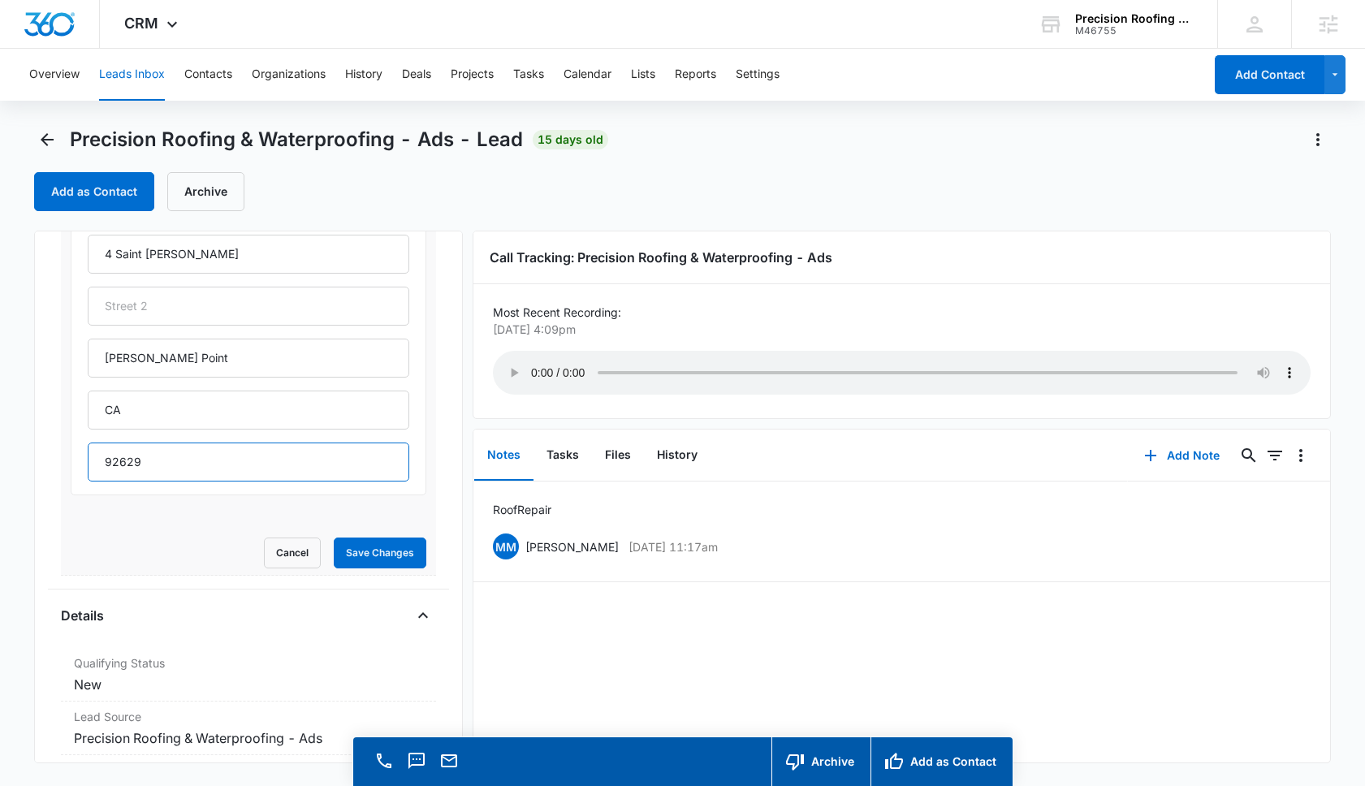
type input "92629"
click at [395, 540] on form "4 Saint John Dana Point CA 92629 Cancel Save Changes" at bounding box center [249, 391] width 356 height 354
click at [390, 551] on button "Save Changes" at bounding box center [380, 553] width 93 height 31
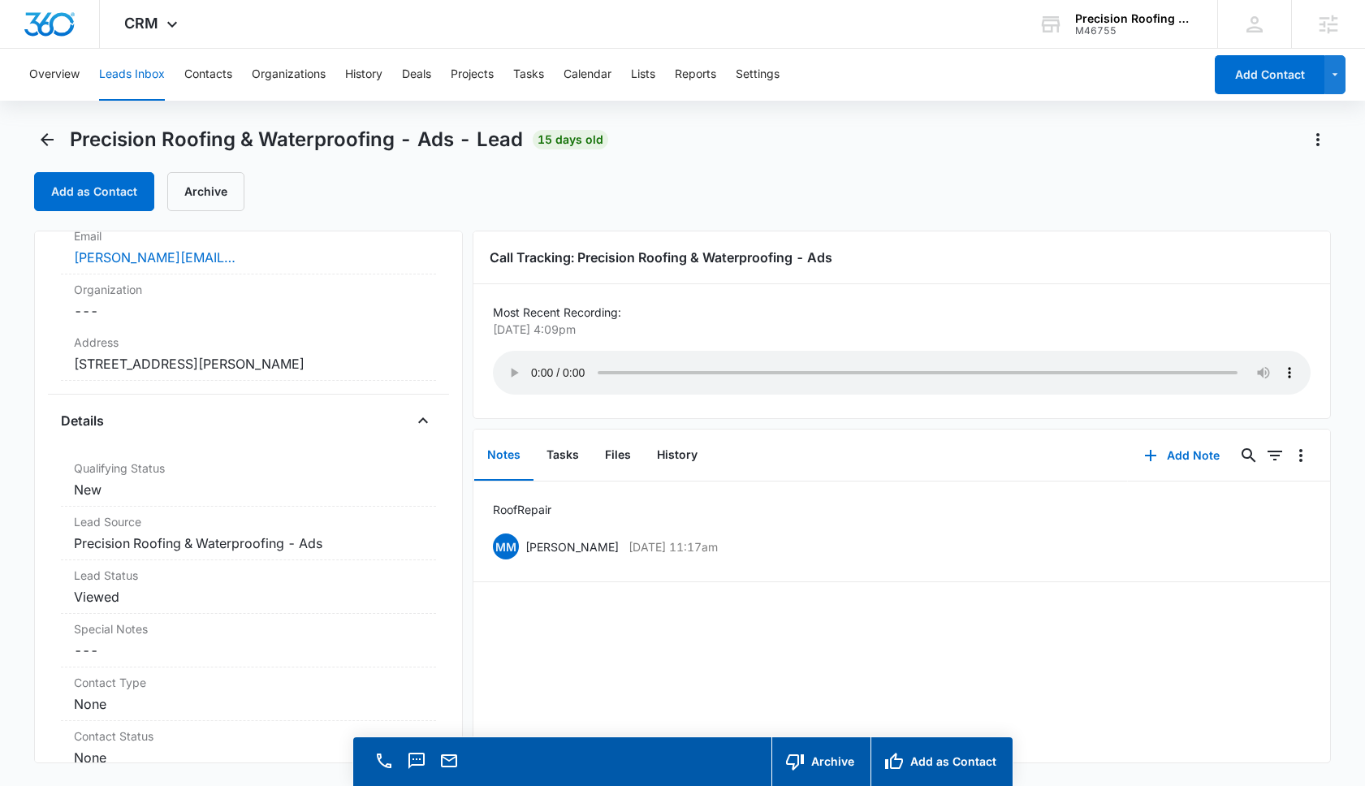
scroll to position [0, 0]
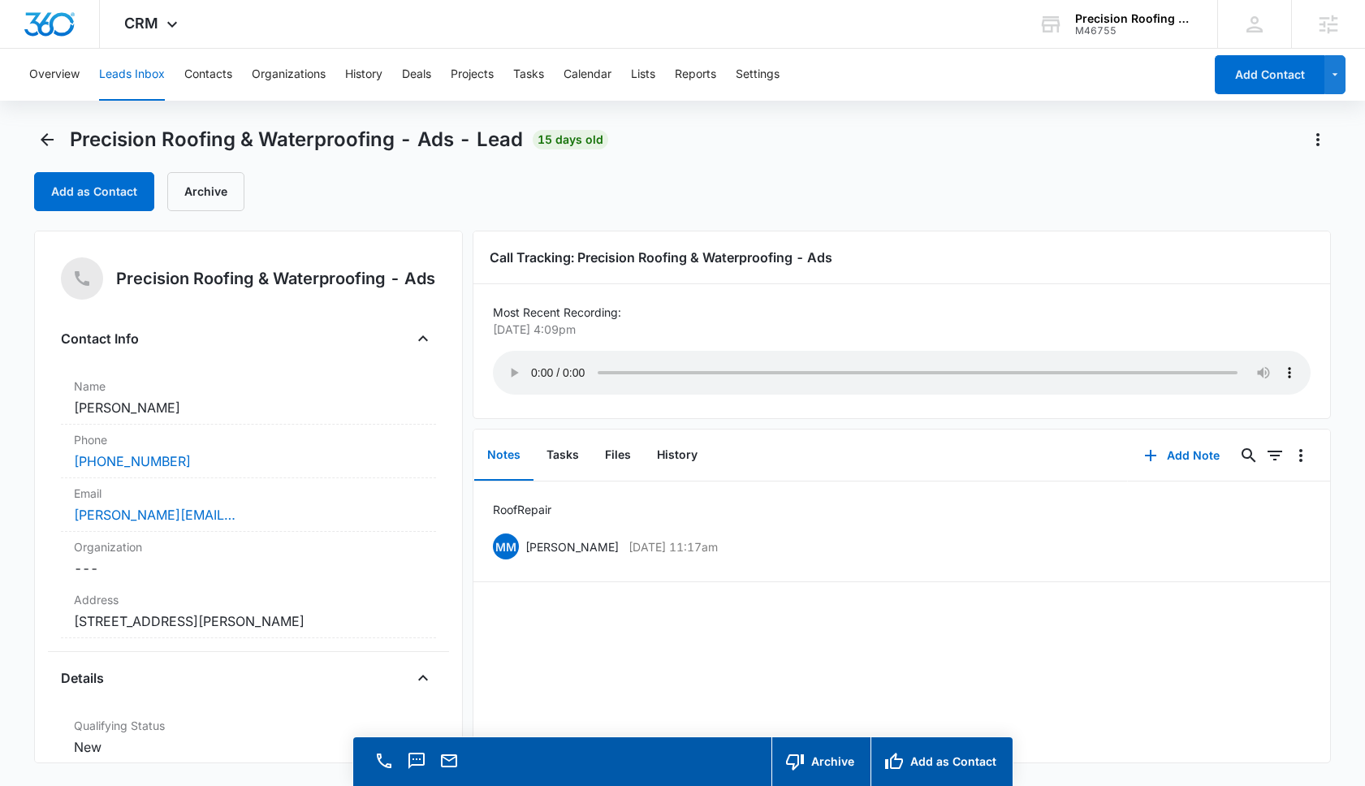
drag, startPoint x: 214, startPoint y: 413, endPoint x: 29, endPoint y: 409, distance: 184.4
click at [29, 409] on main "Precision Roofing & Waterproofing - Ads - Lead 15 days old Add as Contact Archi…" at bounding box center [682, 480] width 1365 height 706
copy dd "Heather Wojnarski"
drag, startPoint x: 191, startPoint y: 472, endPoint x: 51, endPoint y: 465, distance: 139.8
click at [51, 465] on div "Precision Roofing & Waterproofing - Ads Contact Info Name Cancel Save Changes H…" at bounding box center [248, 497] width 429 height 533
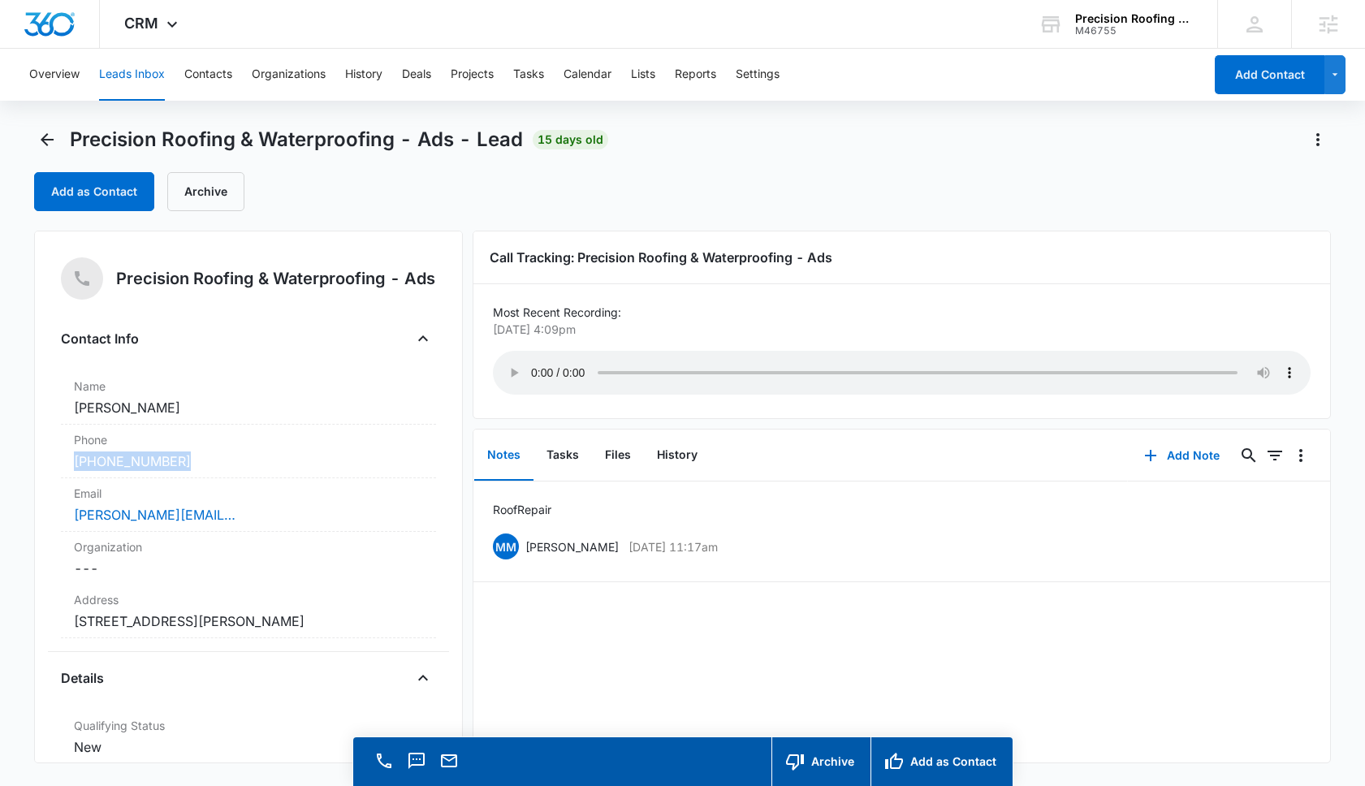
copy link "(909) 919-6719"
drag, startPoint x: 293, startPoint y: 632, endPoint x: 23, endPoint y: 632, distance: 270.4
click at [23, 632] on main "Precision Roofing & Waterproofing - Ads - Lead 15 days old Add as Contact Archi…" at bounding box center [682, 480] width 1365 height 706
click at [48, 143] on icon "Back" at bounding box center [46, 139] width 19 height 19
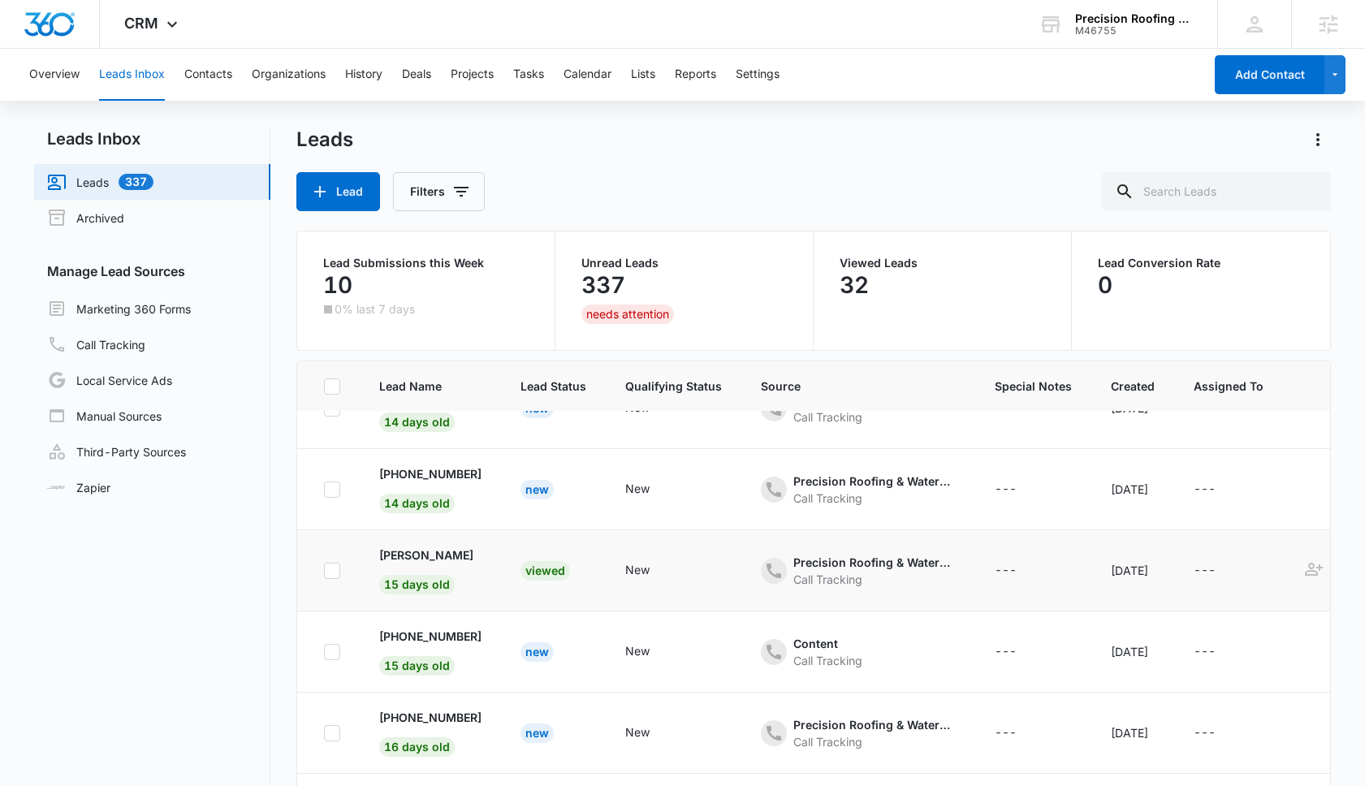
scroll to position [379, 0]
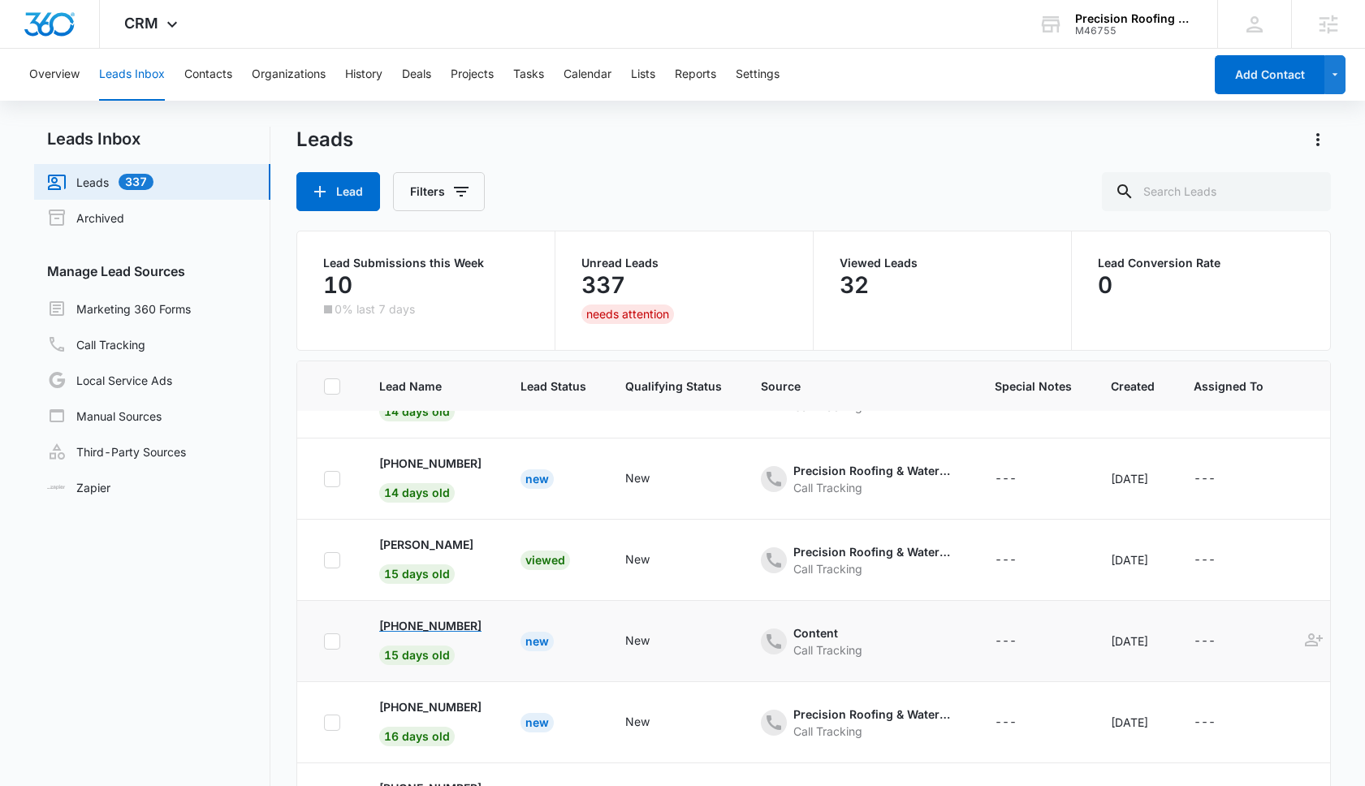
click at [445, 628] on p "+19498571715" at bounding box center [430, 625] width 102 height 17
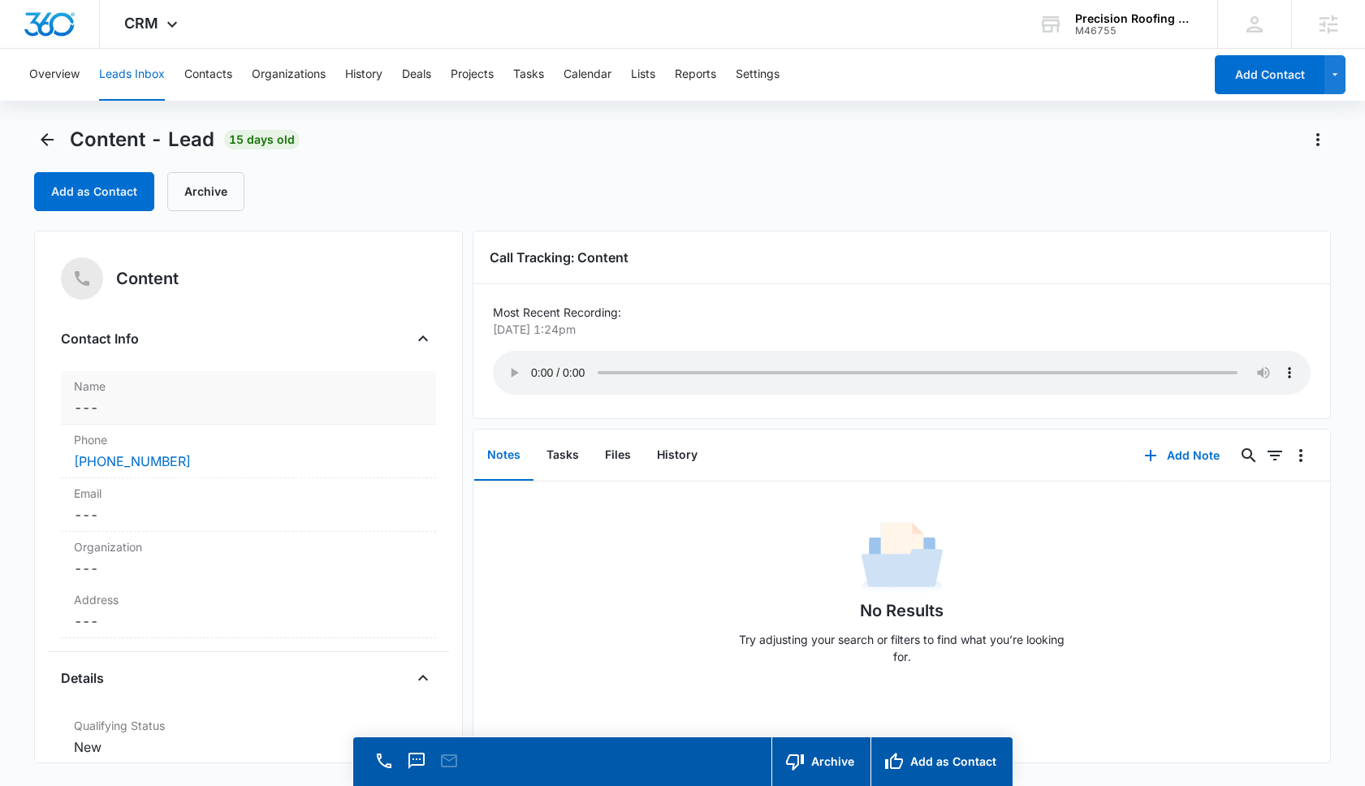
click at [157, 402] on dd "Cancel Save Changes ---" at bounding box center [248, 407] width 349 height 19
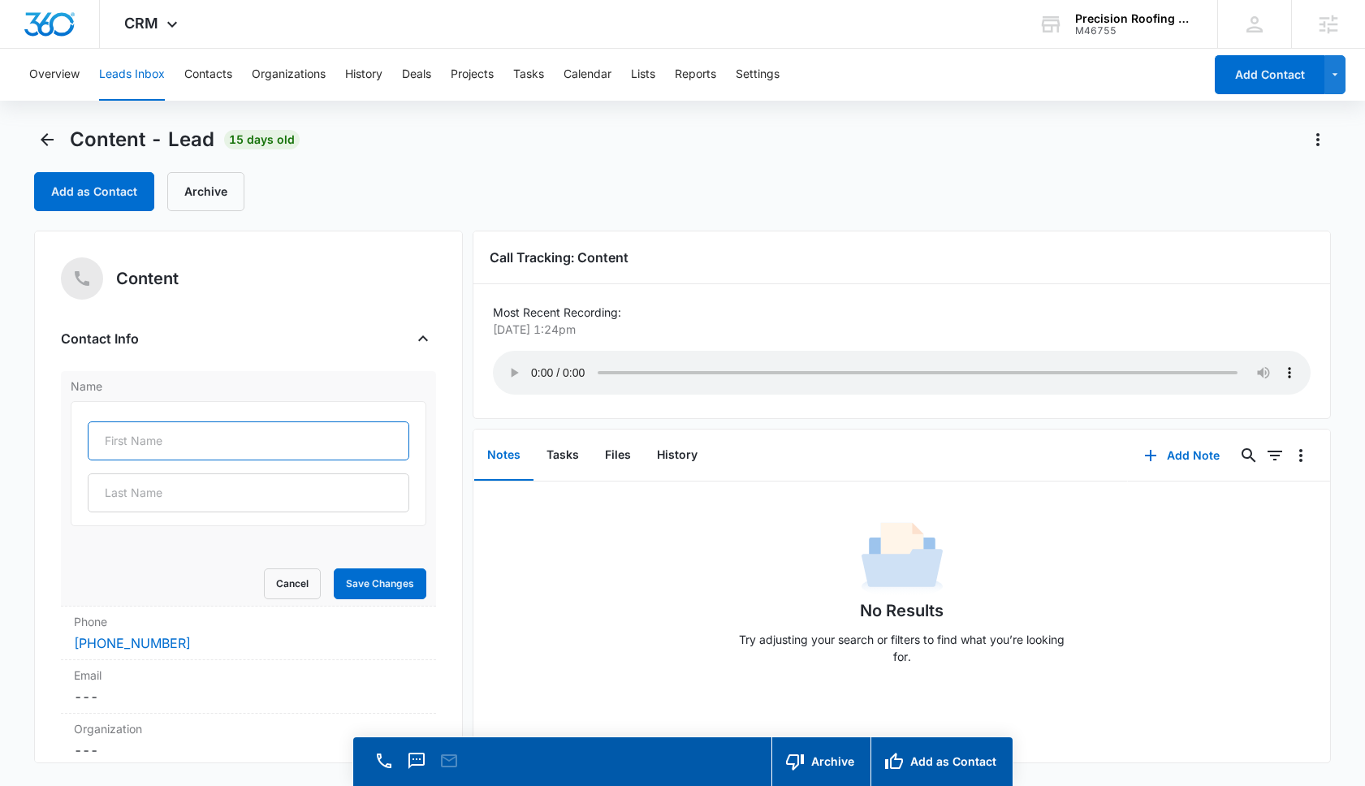
click at [134, 443] on input "text" at bounding box center [249, 440] width 322 height 39
type input "John"
type input "O'Donnell"
click at [351, 579] on button "Save Changes" at bounding box center [380, 583] width 93 height 31
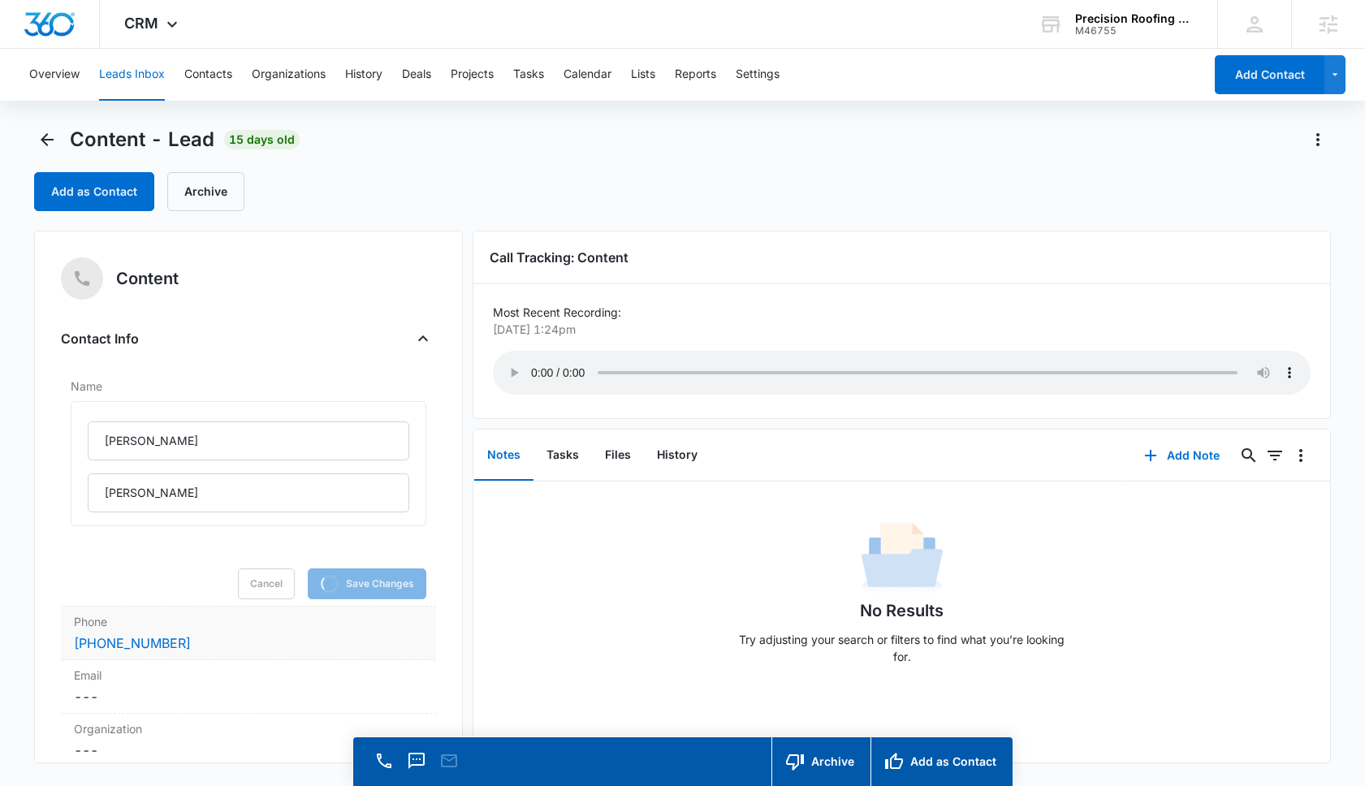
scroll to position [197, 0]
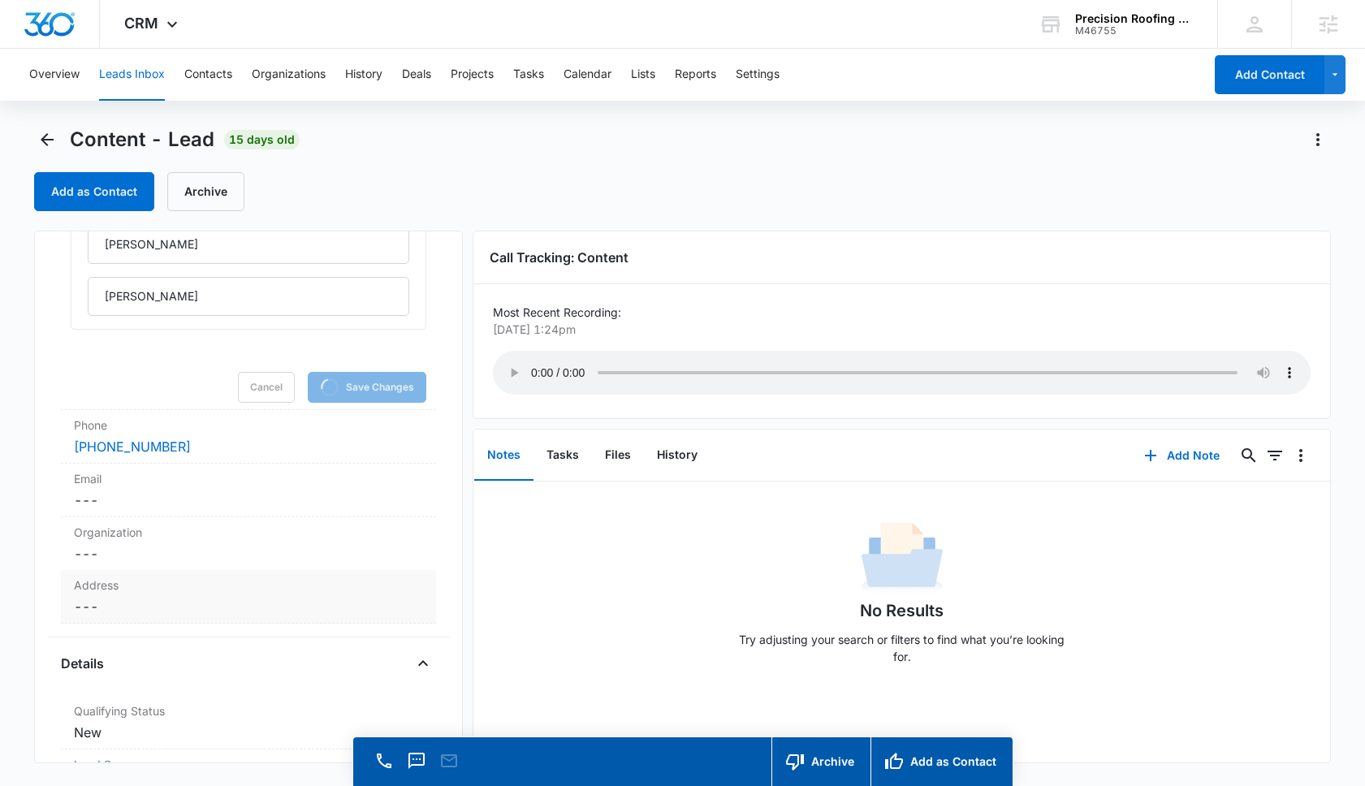
click at [166, 605] on dd "Cancel Save Changes ---" at bounding box center [248, 606] width 349 height 19
click at [147, 500] on dd "Cancel Save Changes ---" at bounding box center [248, 500] width 349 height 19
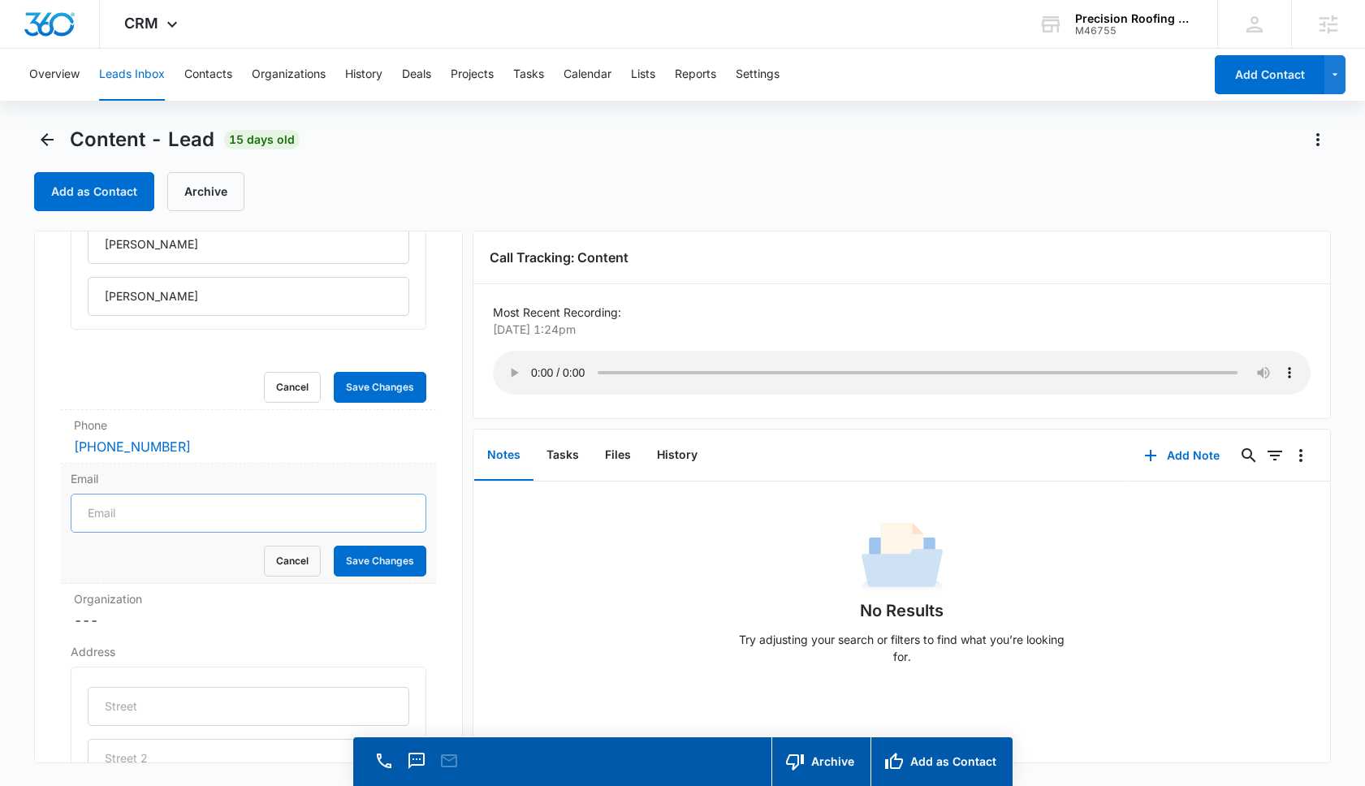
click at [137, 510] on input "Email" at bounding box center [249, 513] width 356 height 39
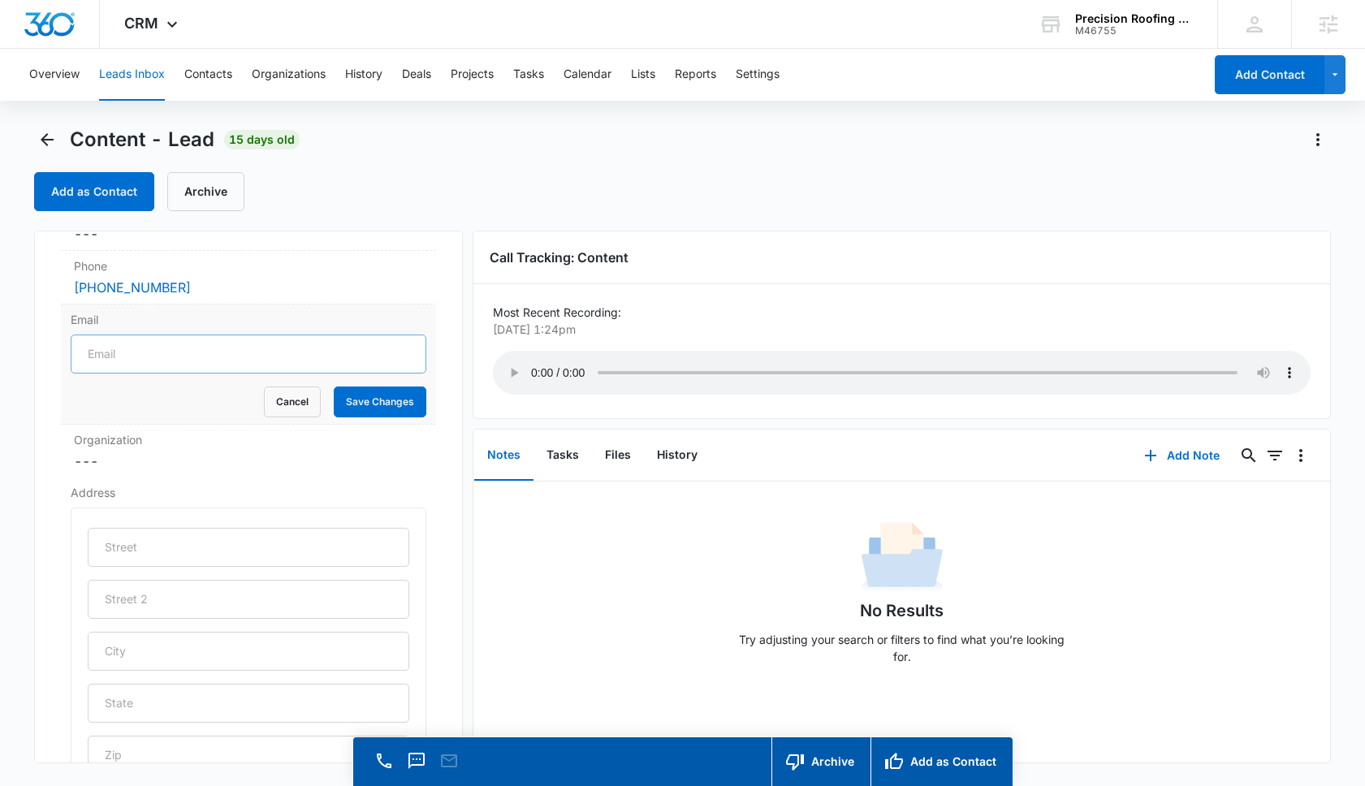
scroll to position [173, 0]
click at [125, 345] on input "Email" at bounding box center [249, 354] width 356 height 39
type input "john92620@aol.com"
click at [387, 406] on button "Save Changes" at bounding box center [380, 402] width 93 height 31
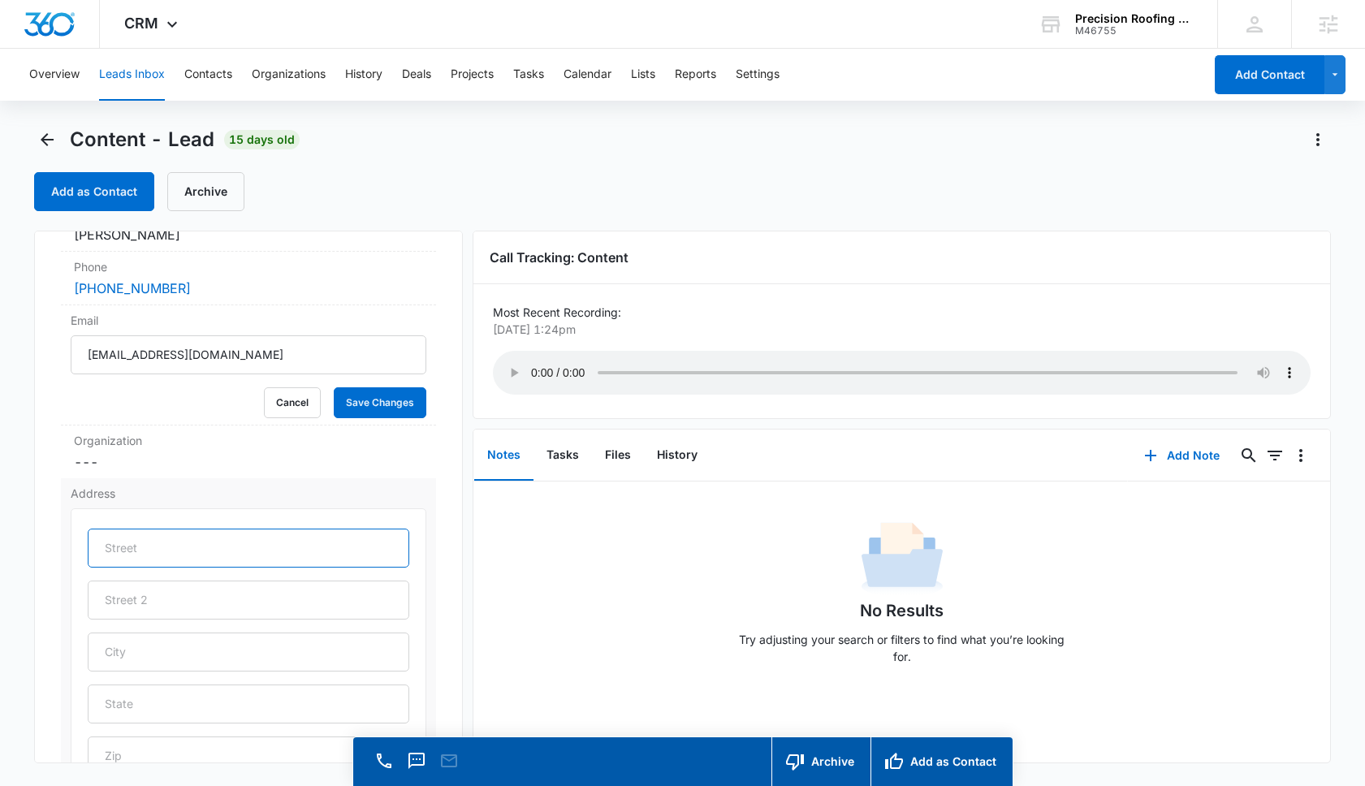
click at [125, 537] on input "text" at bounding box center [249, 548] width 322 height 39
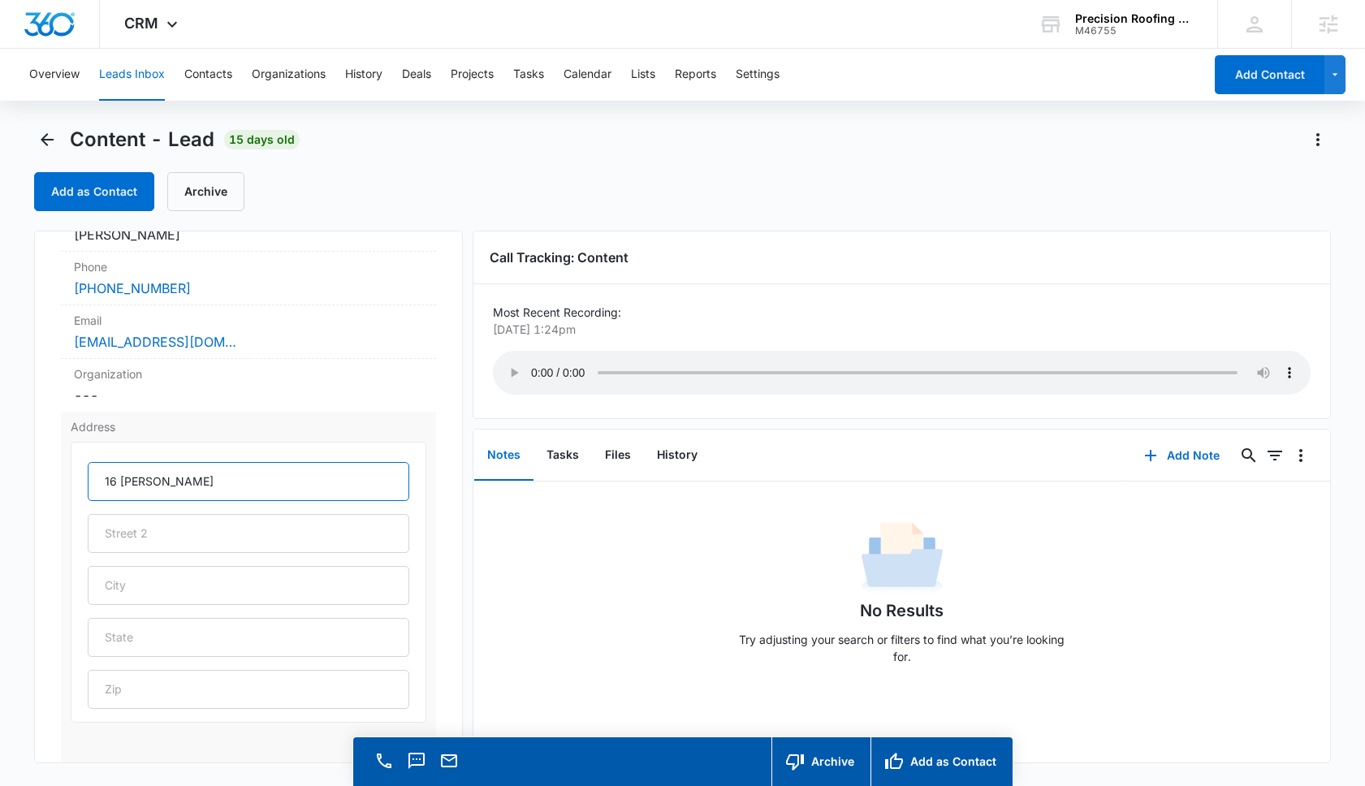
type input "16 Longstreet"
type input "Irvine"
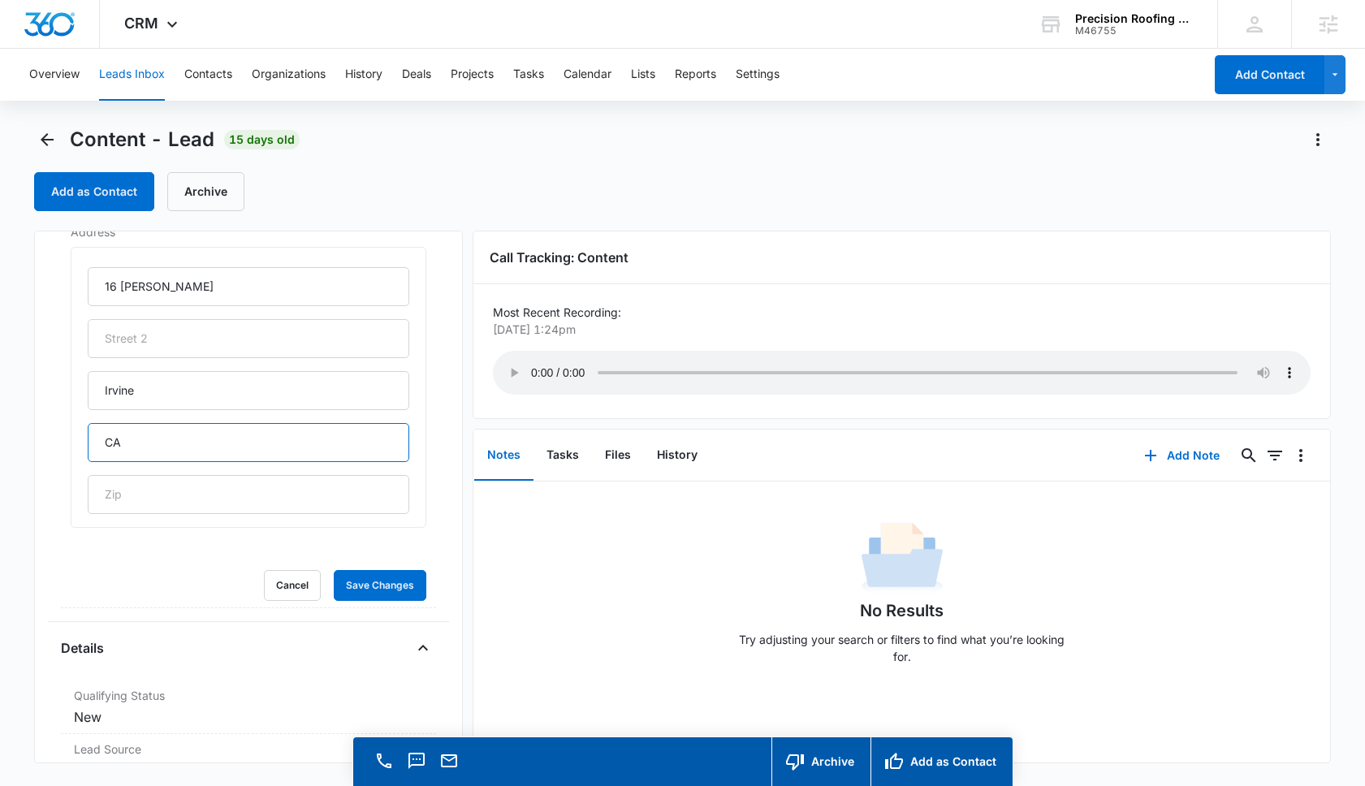
scroll to position [404, 0]
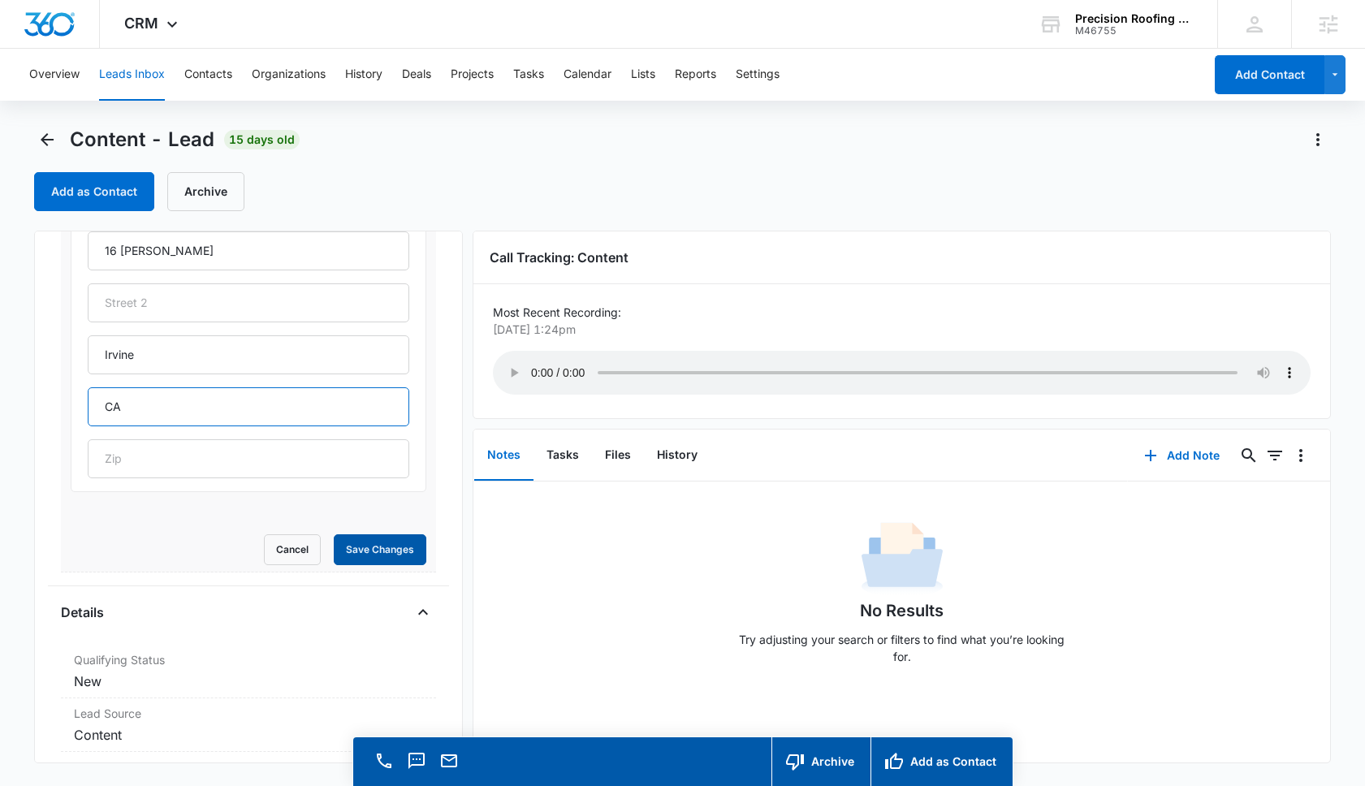
type input "CA"
click at [383, 557] on button "Save Changes" at bounding box center [380, 549] width 93 height 31
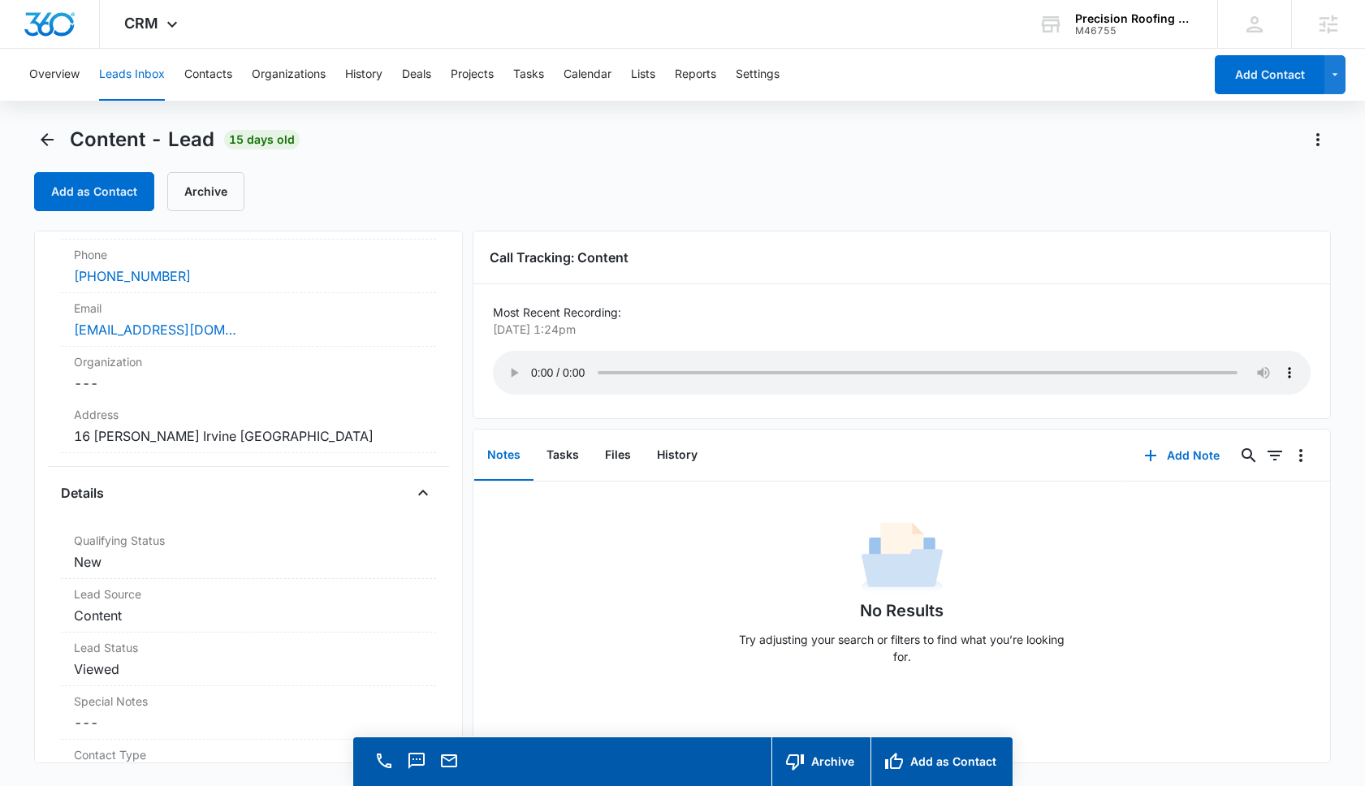
scroll to position [90, 0]
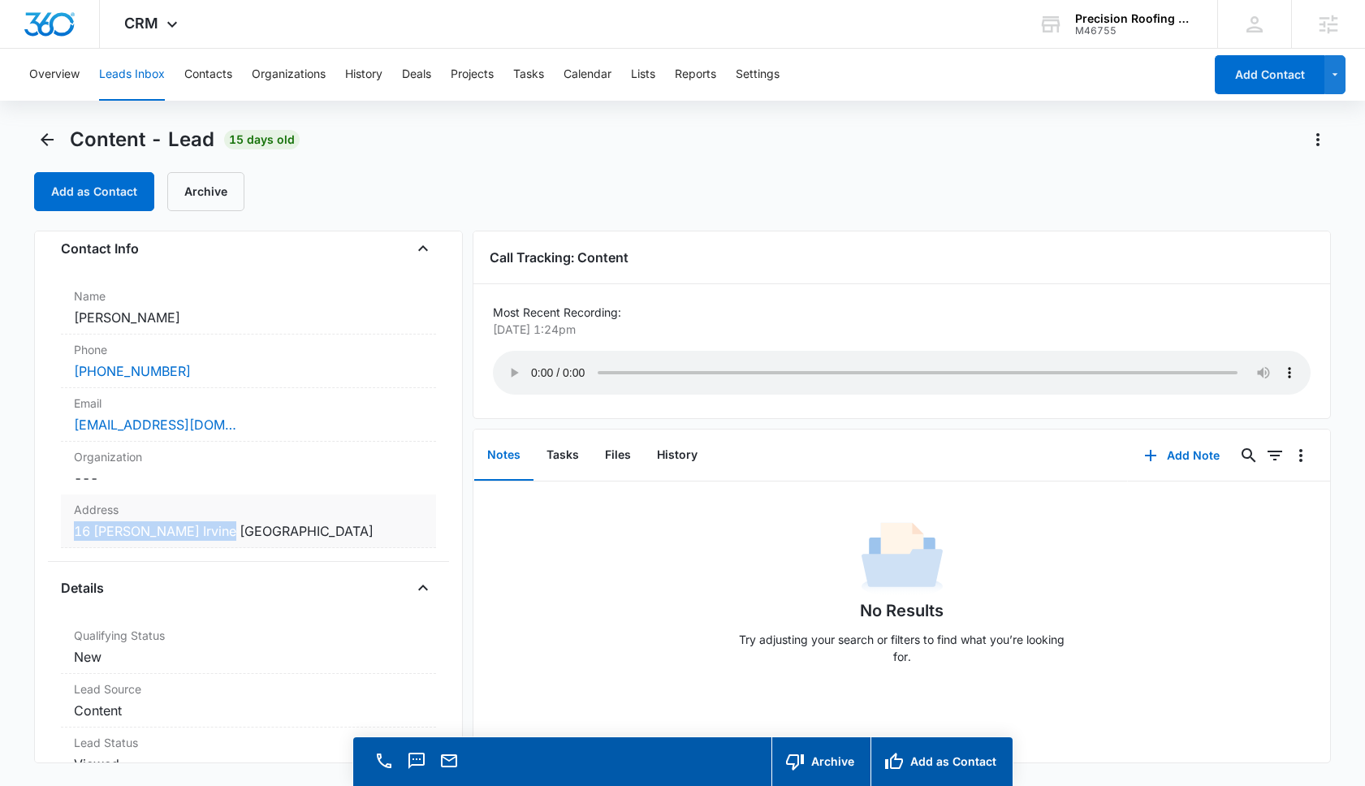
drag, startPoint x: 240, startPoint y: 529, endPoint x: 68, endPoint y: 530, distance: 171.4
click at [68, 530] on div "Address Cancel Save Changes 16 Longstreet Irvine CA" at bounding box center [248, 522] width 375 height 54
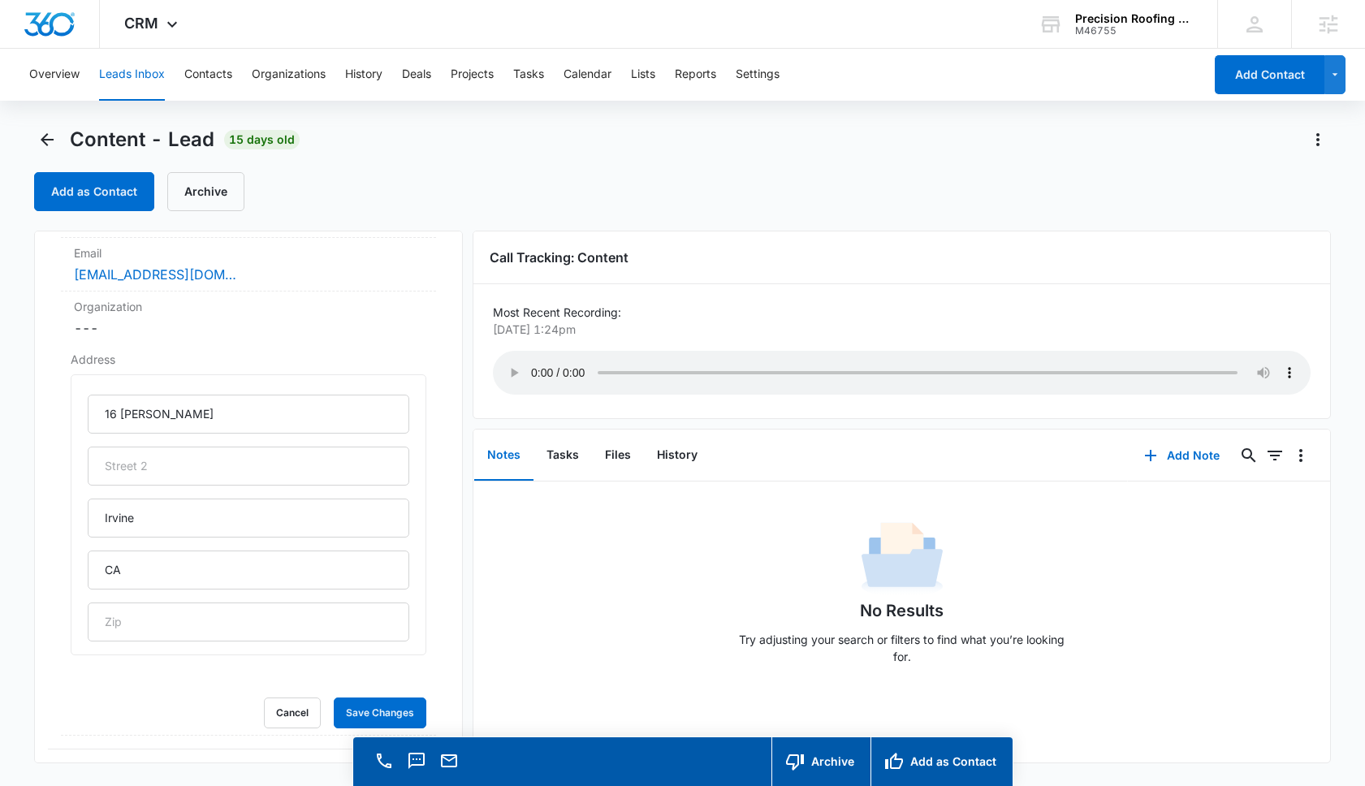
scroll to position [256, 0]
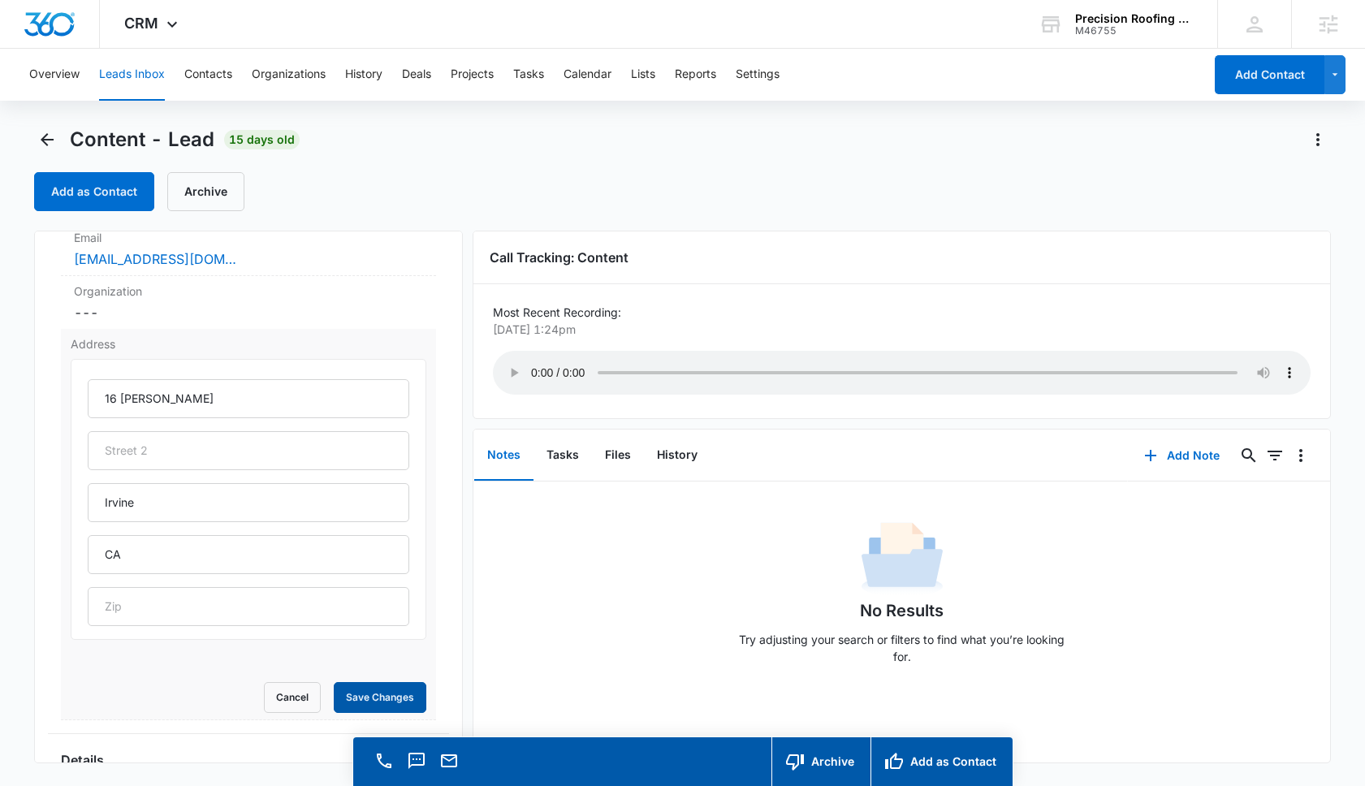
click at [387, 689] on button "Save Changes" at bounding box center [380, 697] width 93 height 31
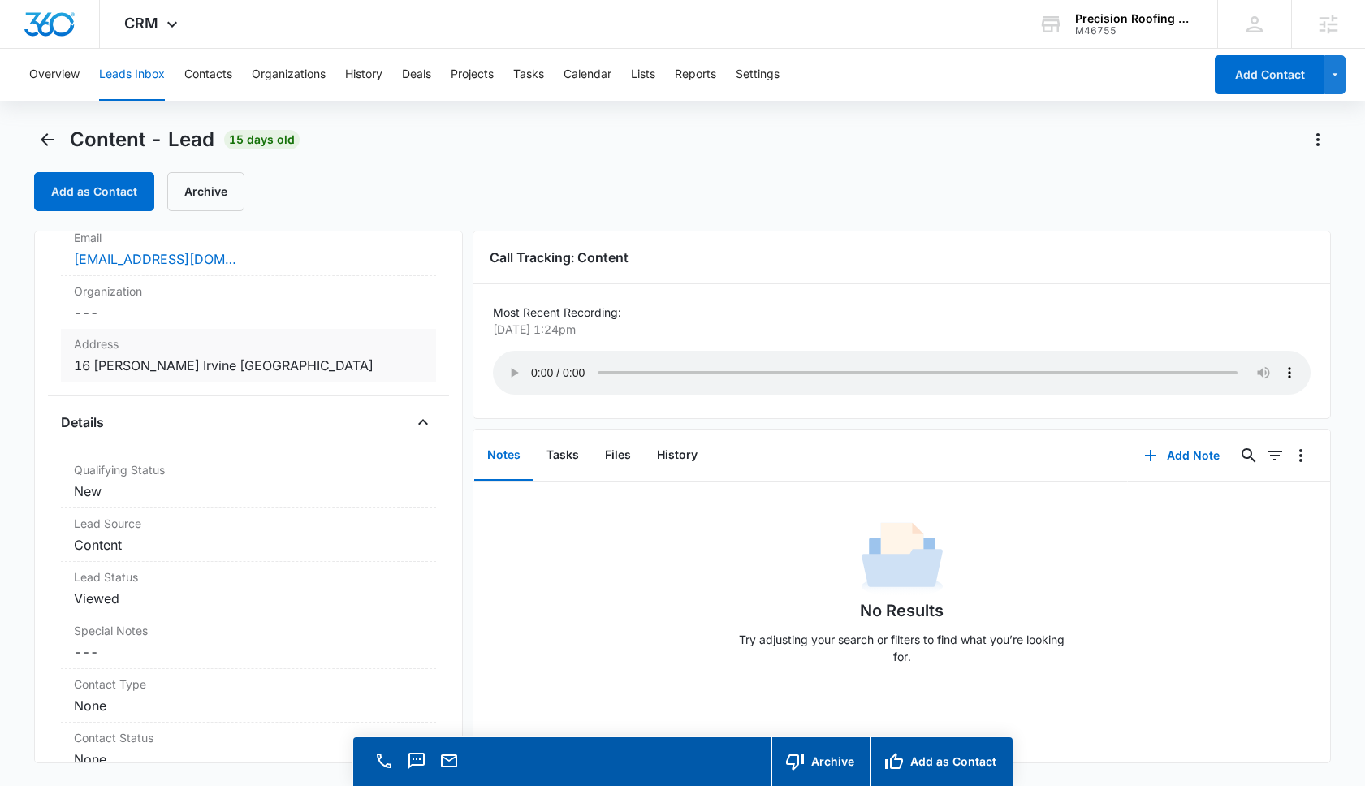
click at [242, 365] on dd "Cancel Save Changes 16 Longstreet Irvine CA" at bounding box center [248, 365] width 349 height 19
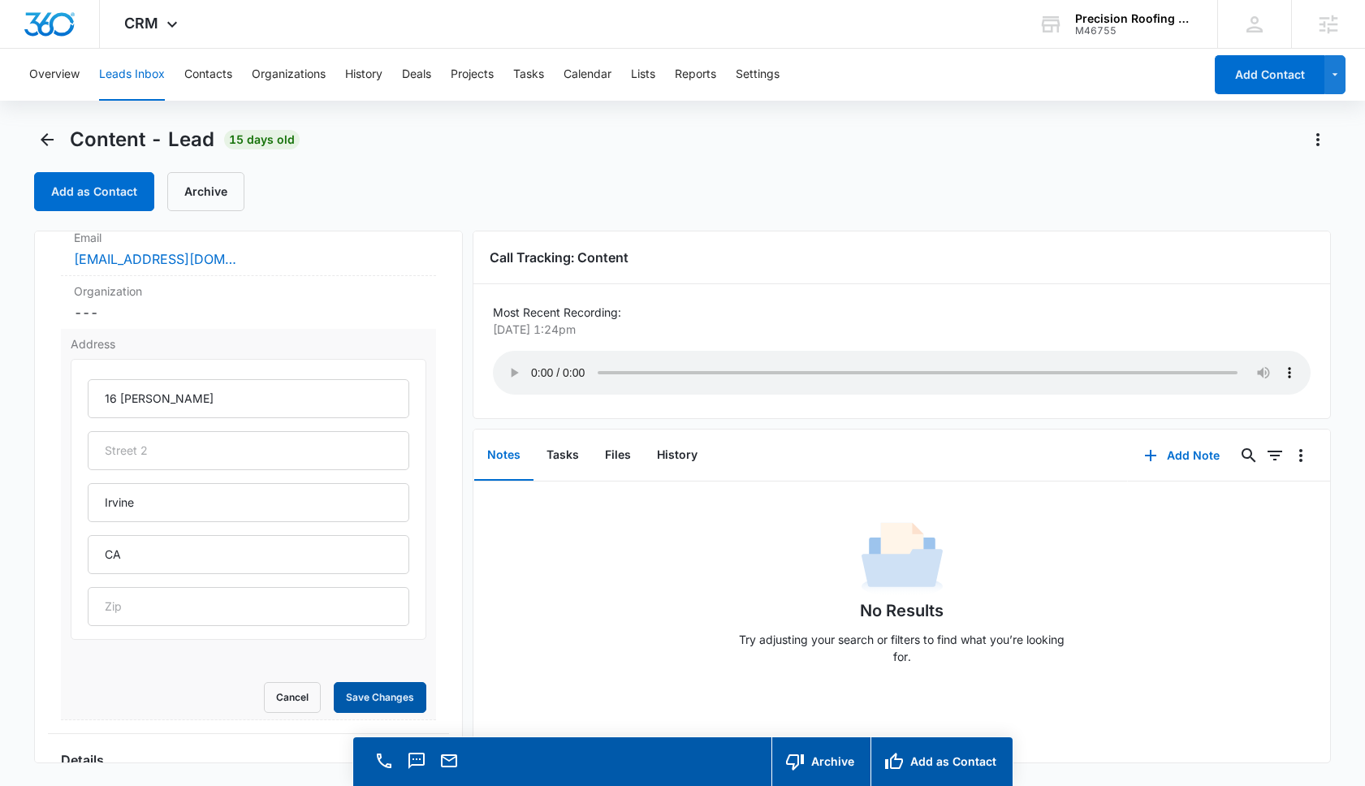
click at [390, 686] on button "Save Changes" at bounding box center [380, 697] width 93 height 31
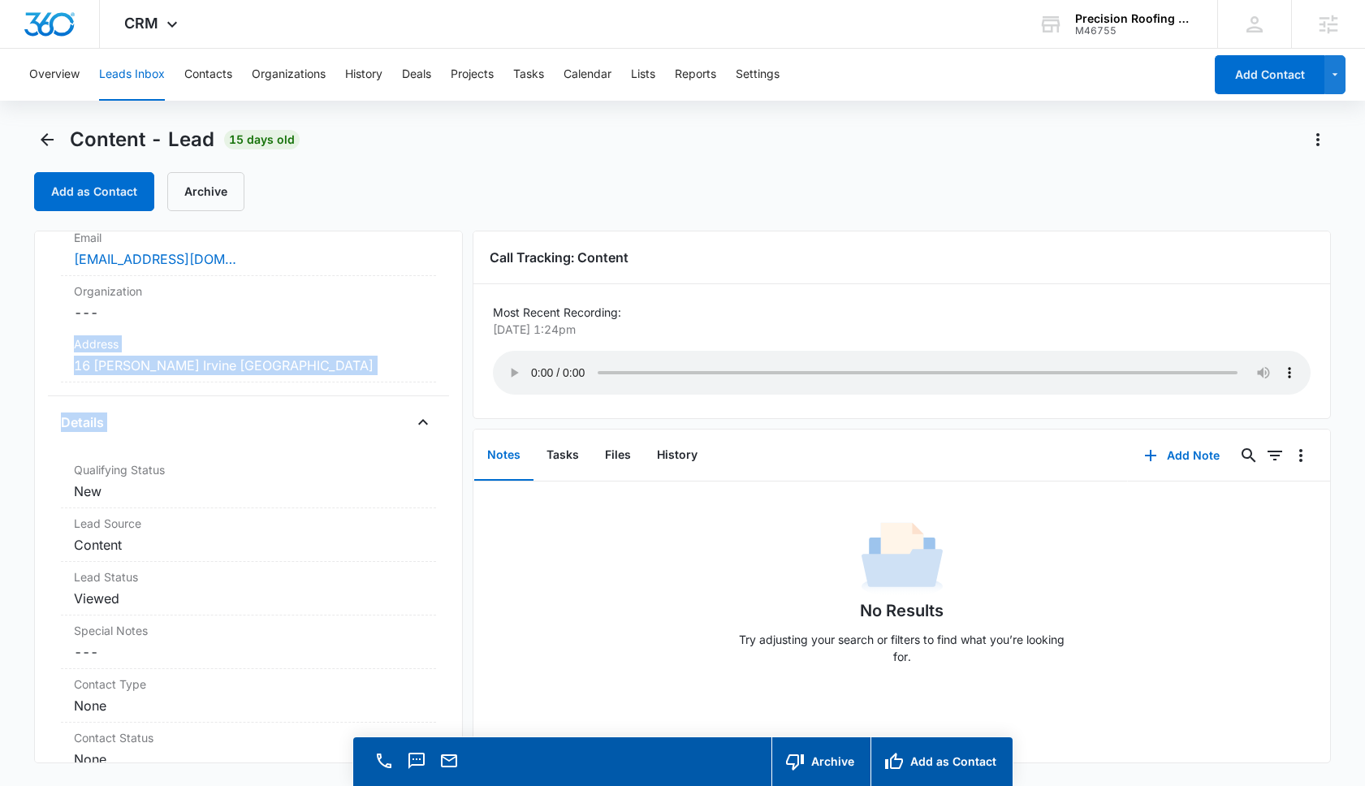
drag, startPoint x: 58, startPoint y: 347, endPoint x: 259, endPoint y: 417, distance: 212.4
click at [259, 417] on div "Content Contact Info Name Cancel Save Changes John O'Donnell Phone Cancel Save …" at bounding box center [248, 497] width 429 height 533
click at [242, 400] on div "Content Contact Info Name Cancel Save Changes John O'Donnell Phone Cancel Save …" at bounding box center [248, 497] width 429 height 533
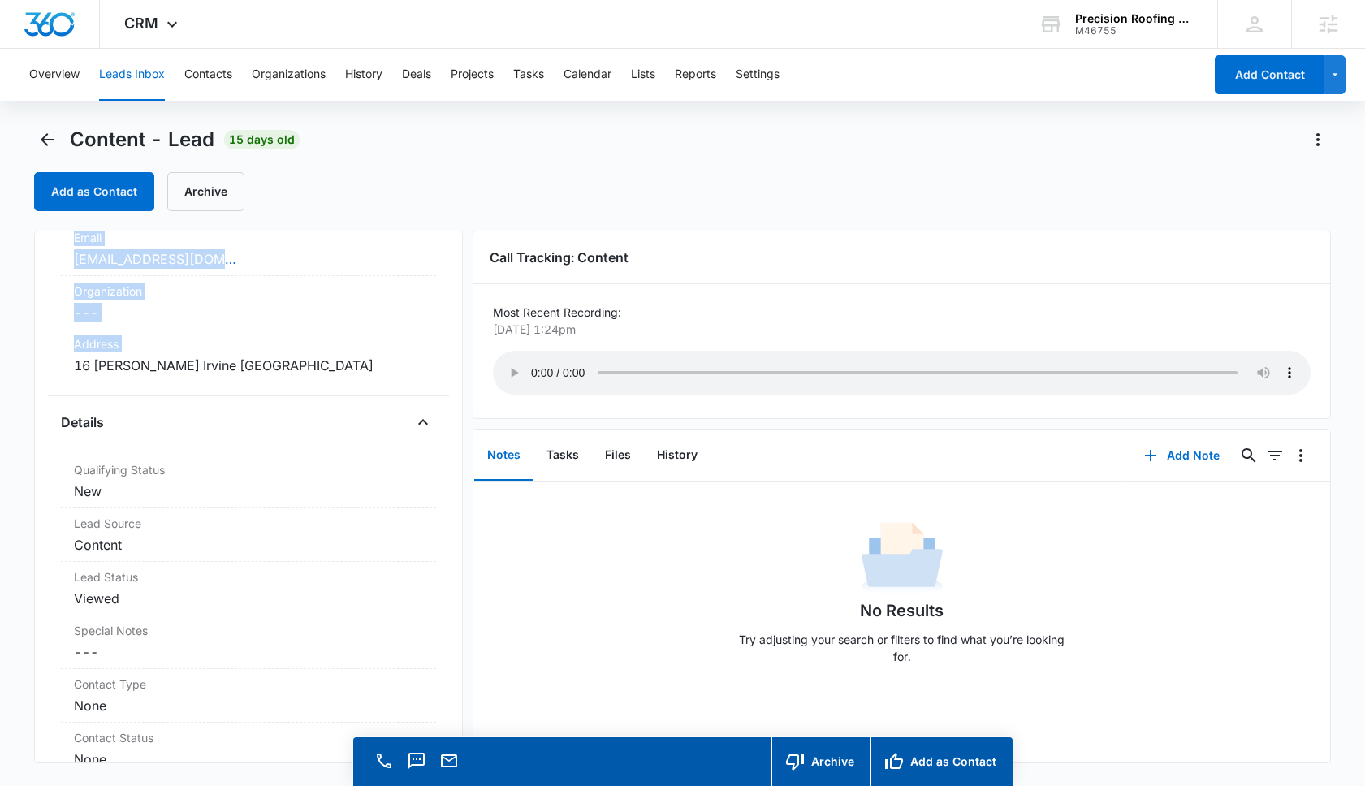
drag, startPoint x: 41, startPoint y: 357, endPoint x: 184, endPoint y: 395, distance: 147.9
click at [184, 395] on div "Content Contact Info Name Cancel Save Changes John O'Donnell Phone Cancel Save …" at bounding box center [248, 497] width 429 height 533
click at [155, 32] on div "CRM Apps Reputation Websites Forms CRM Email Social Payments POS Content Ads In…" at bounding box center [153, 24] width 106 height 48
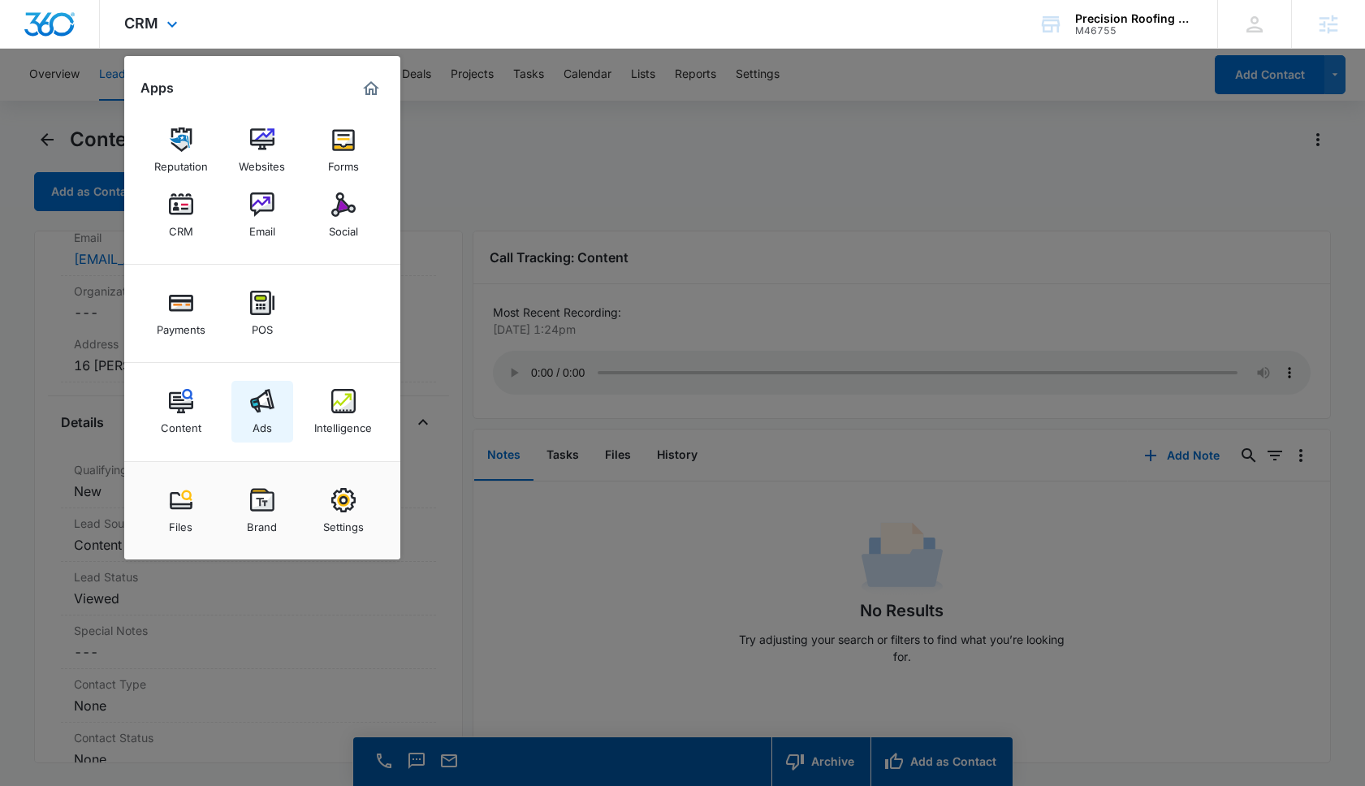
click at [266, 408] on img at bounding box center [262, 401] width 24 height 24
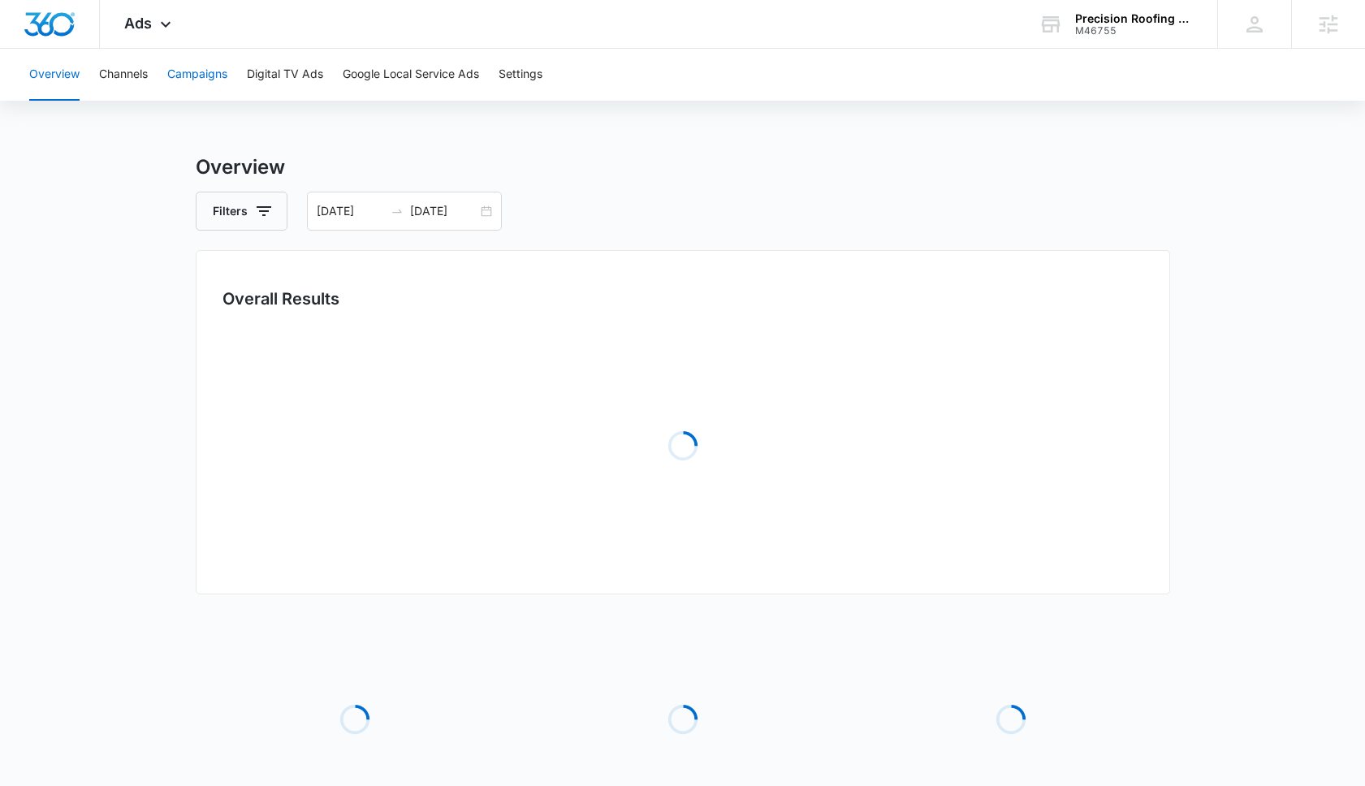
click at [202, 79] on button "Campaigns" at bounding box center [197, 75] width 60 height 52
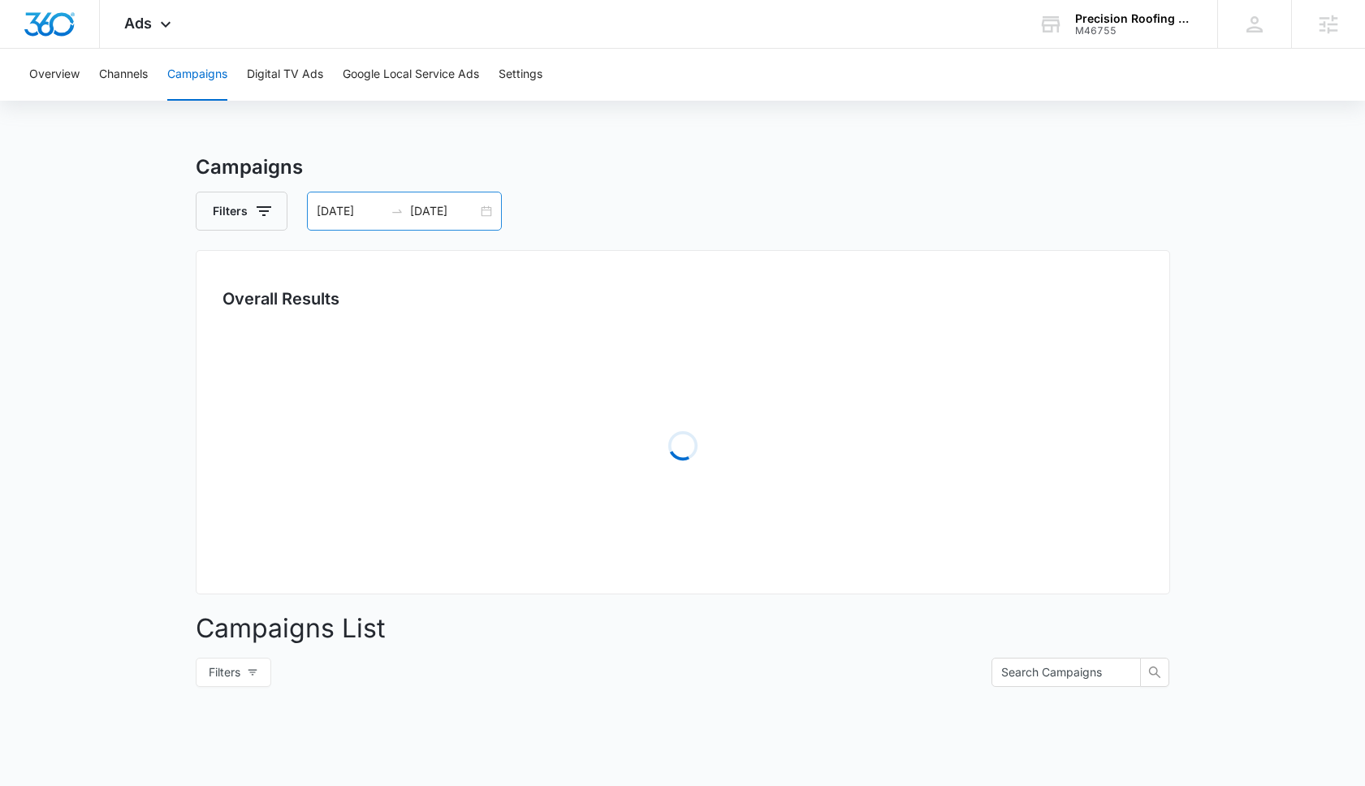
click at [496, 210] on div "07/17/2025 07/29/2025" at bounding box center [404, 211] width 195 height 39
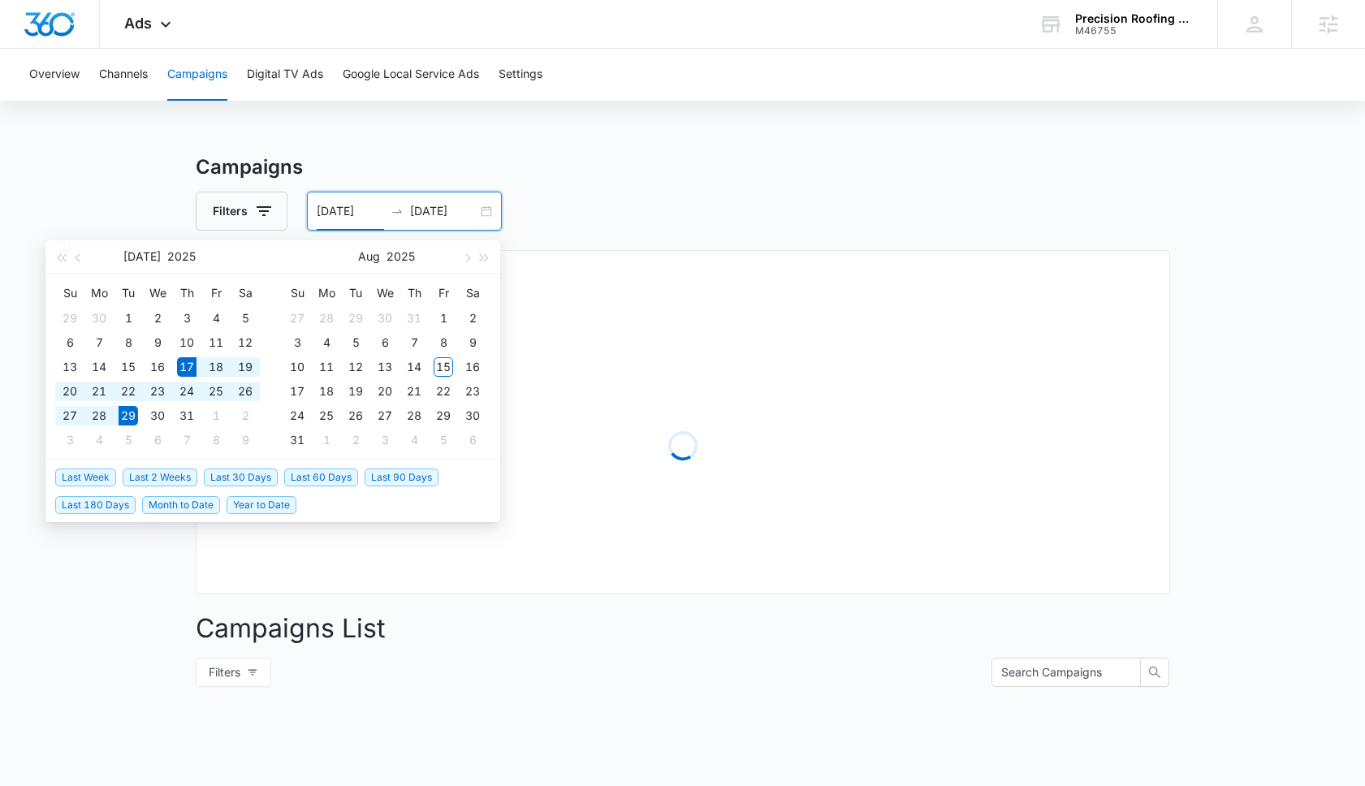
click at [480, 214] on div "07/17/2025 07/29/2025" at bounding box center [404, 211] width 195 height 39
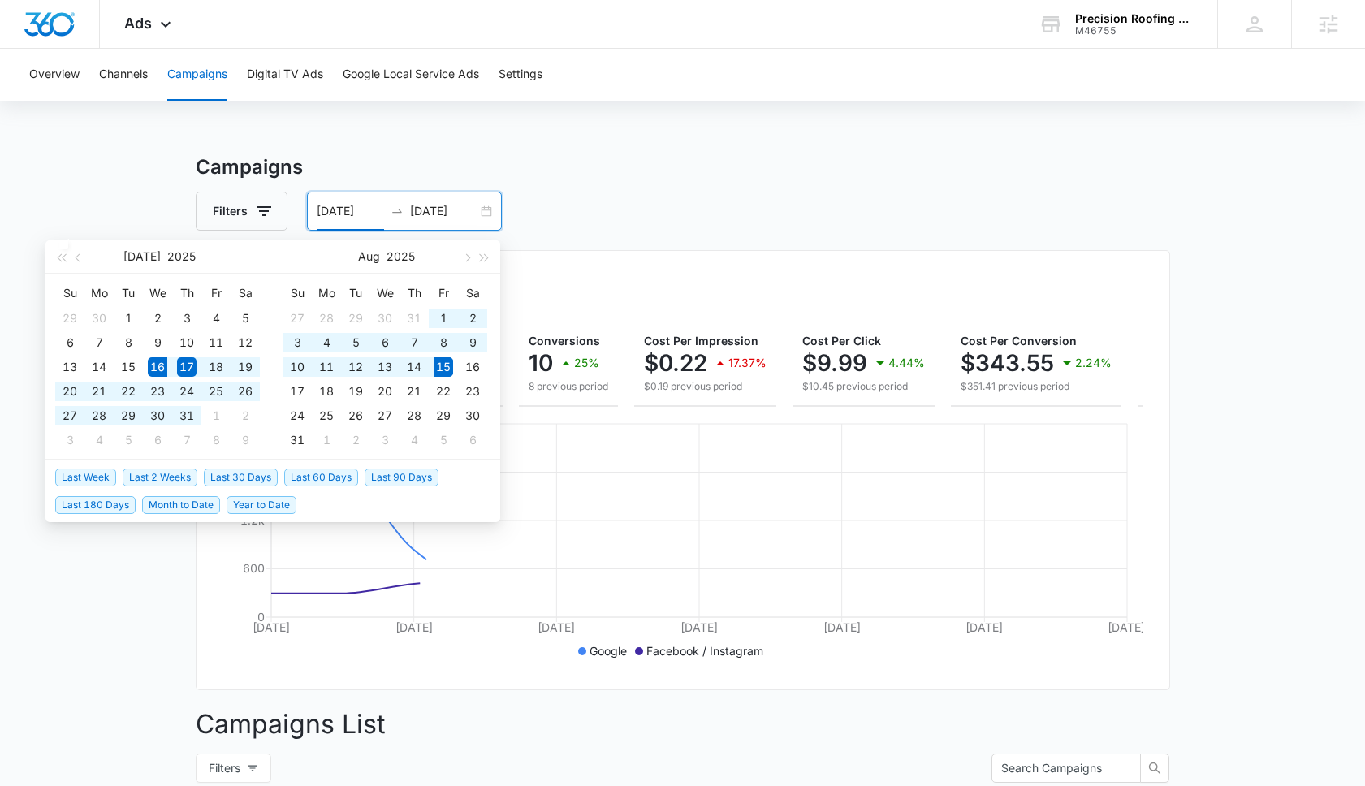
click at [256, 478] on span "Last 30 Days" at bounding box center [241, 478] width 74 height 18
type input "[DATE]"
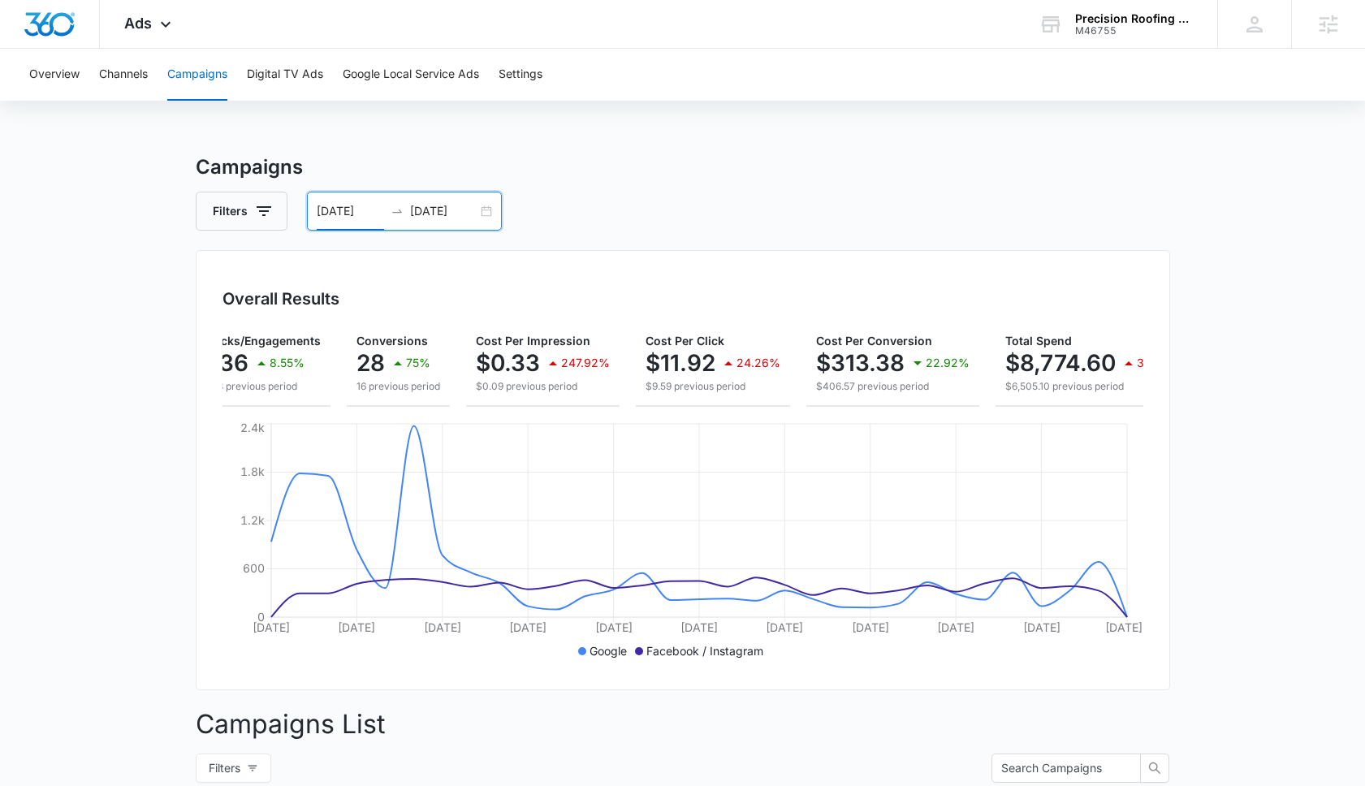
scroll to position [0, 188]
click at [144, 24] on span "Ads" at bounding box center [138, 23] width 28 height 17
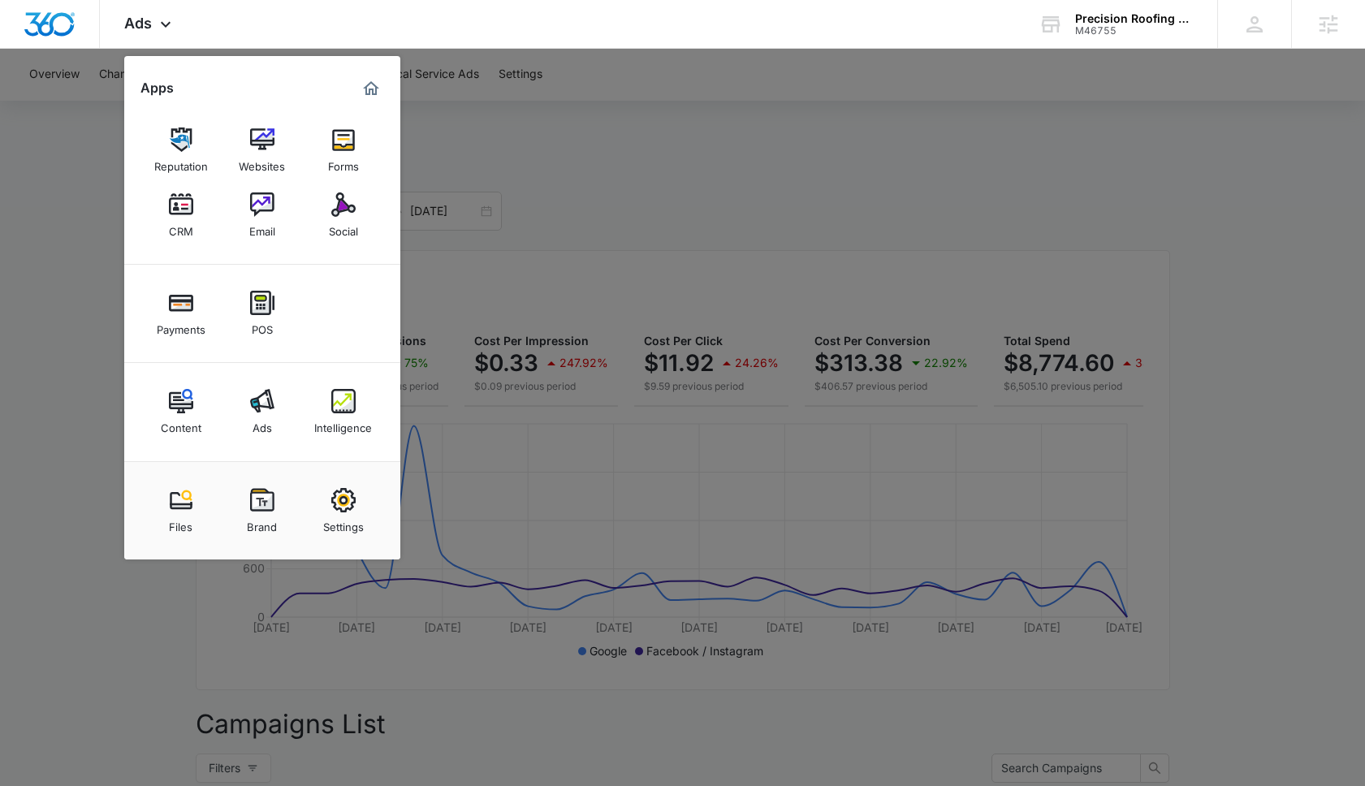
click at [640, 215] on div at bounding box center [682, 393] width 1365 height 786
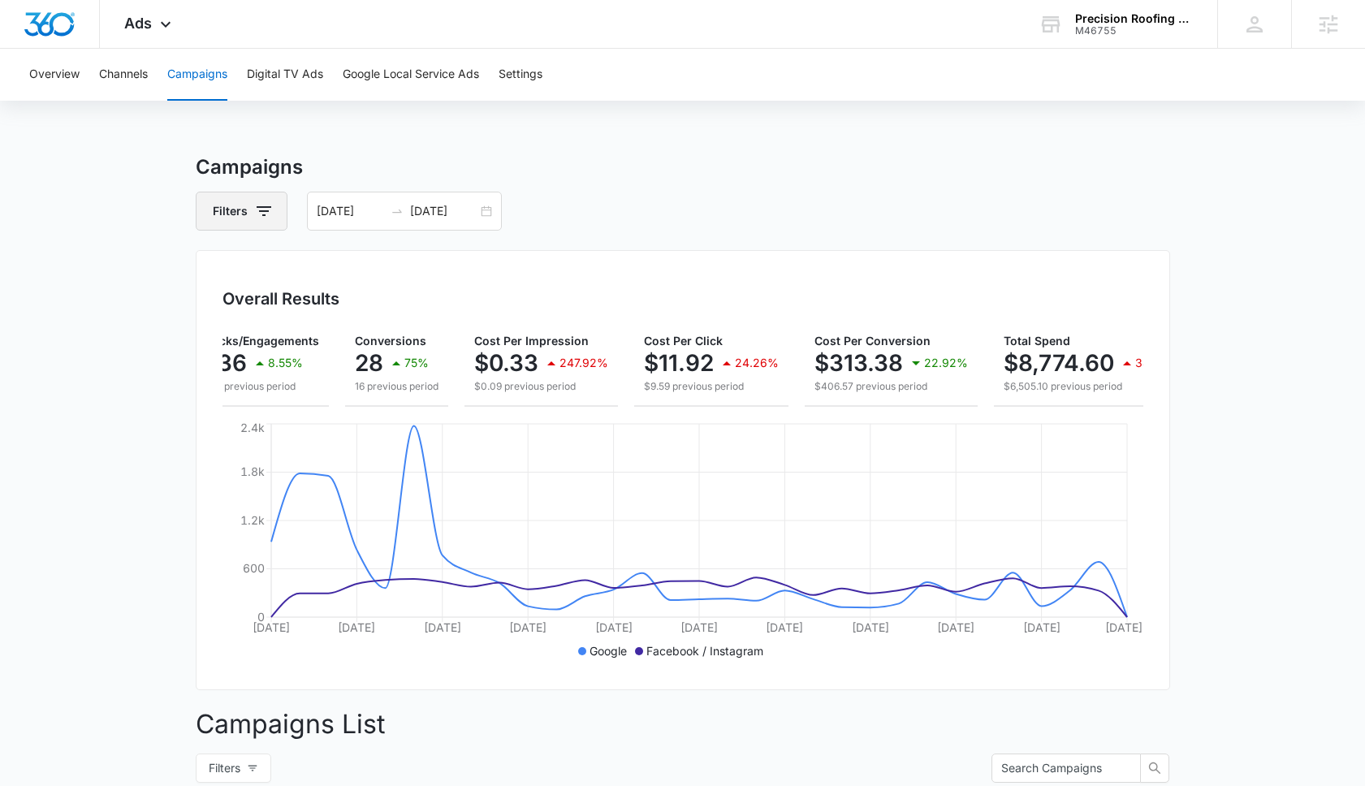
click at [259, 205] on icon "button" at bounding box center [263, 210] width 19 height 19
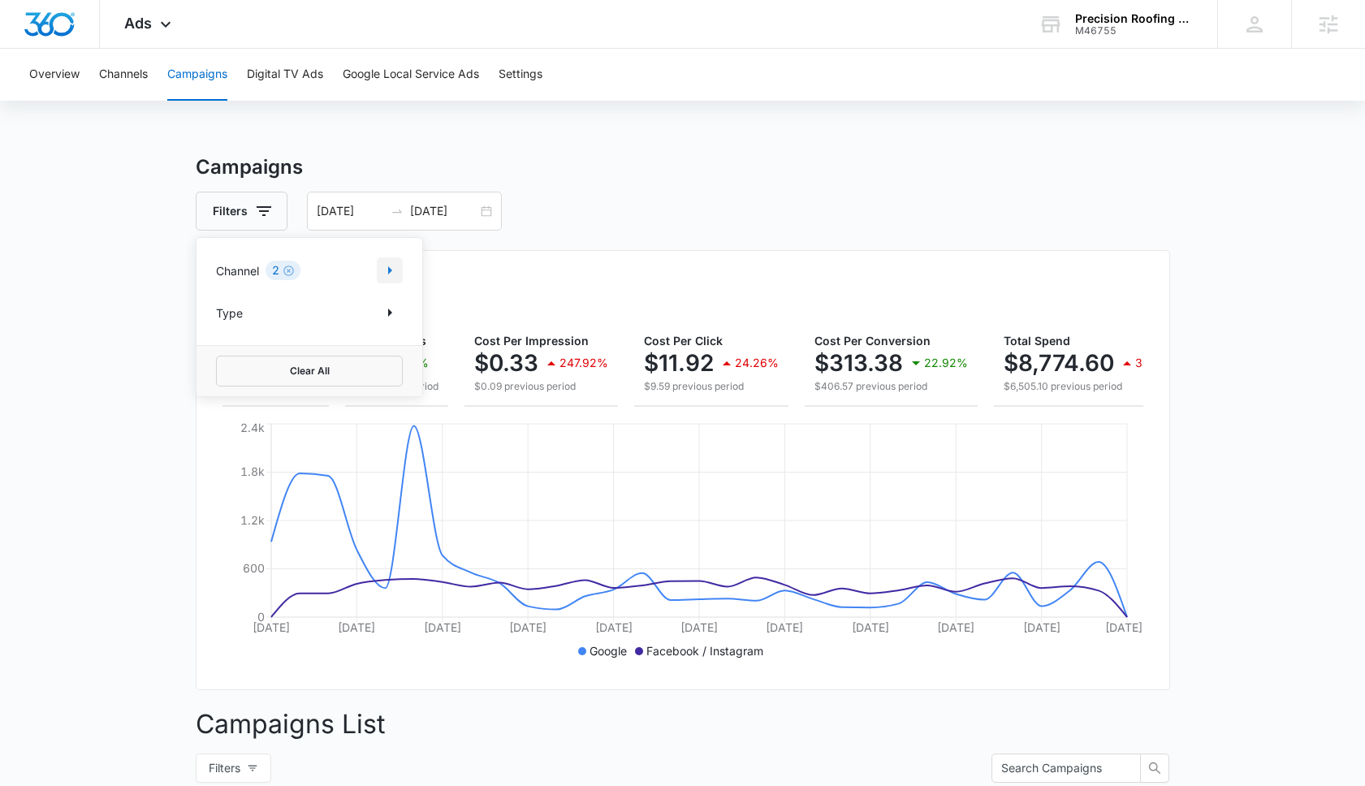
click at [383, 261] on icon "Show Channel filters" at bounding box center [389, 270] width 19 height 19
click at [218, 348] on icon at bounding box center [225, 351] width 15 height 15
click at [217, 351] on input "Facebook / Instagram" at bounding box center [216, 351] width 1 height 1
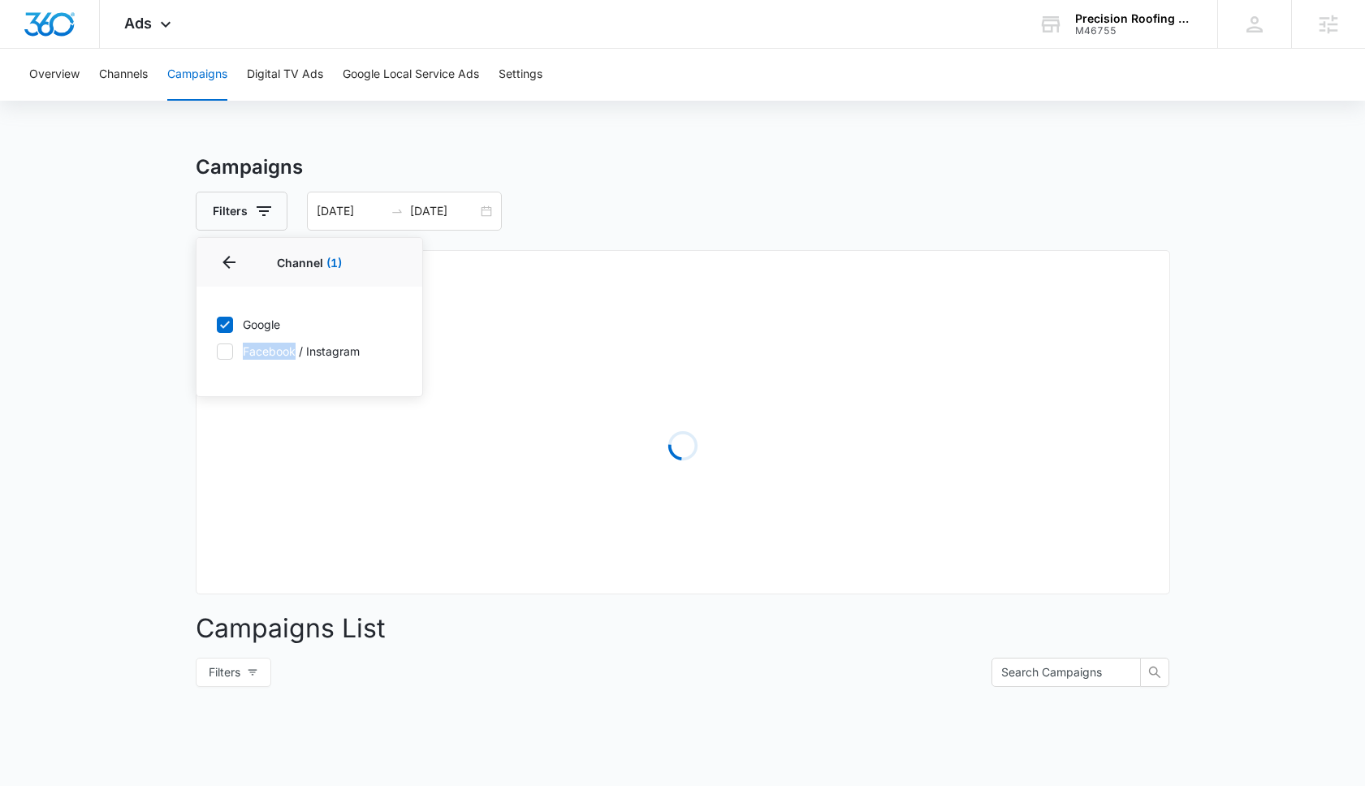
click at [218, 348] on icon at bounding box center [225, 351] width 15 height 15
click at [217, 351] on input "Facebook / Instagram" at bounding box center [216, 351] width 1 height 1
checkbox input "true"
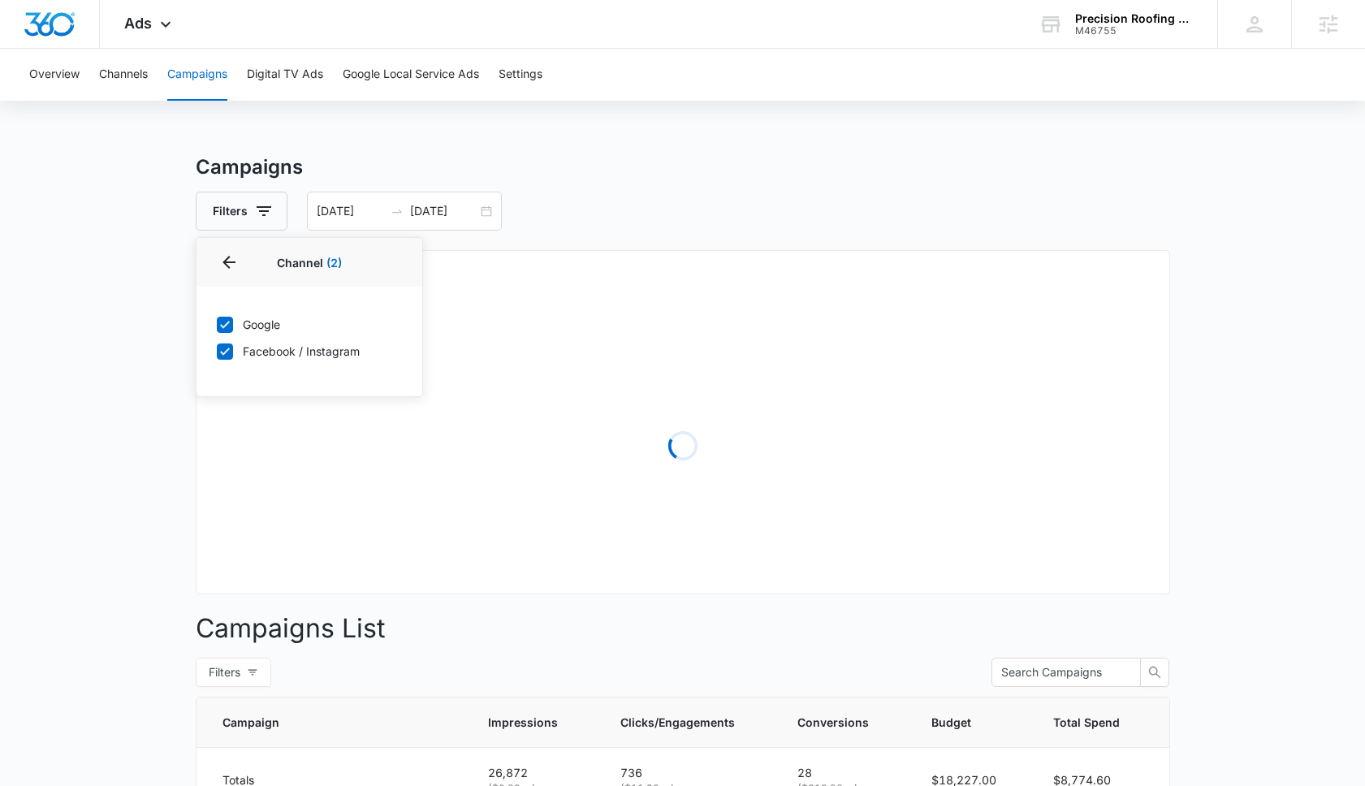
click at [228, 324] on icon at bounding box center [225, 325] width 15 height 15
click at [217, 324] on input "Google" at bounding box center [216, 324] width 1 height 1
checkbox input "false"
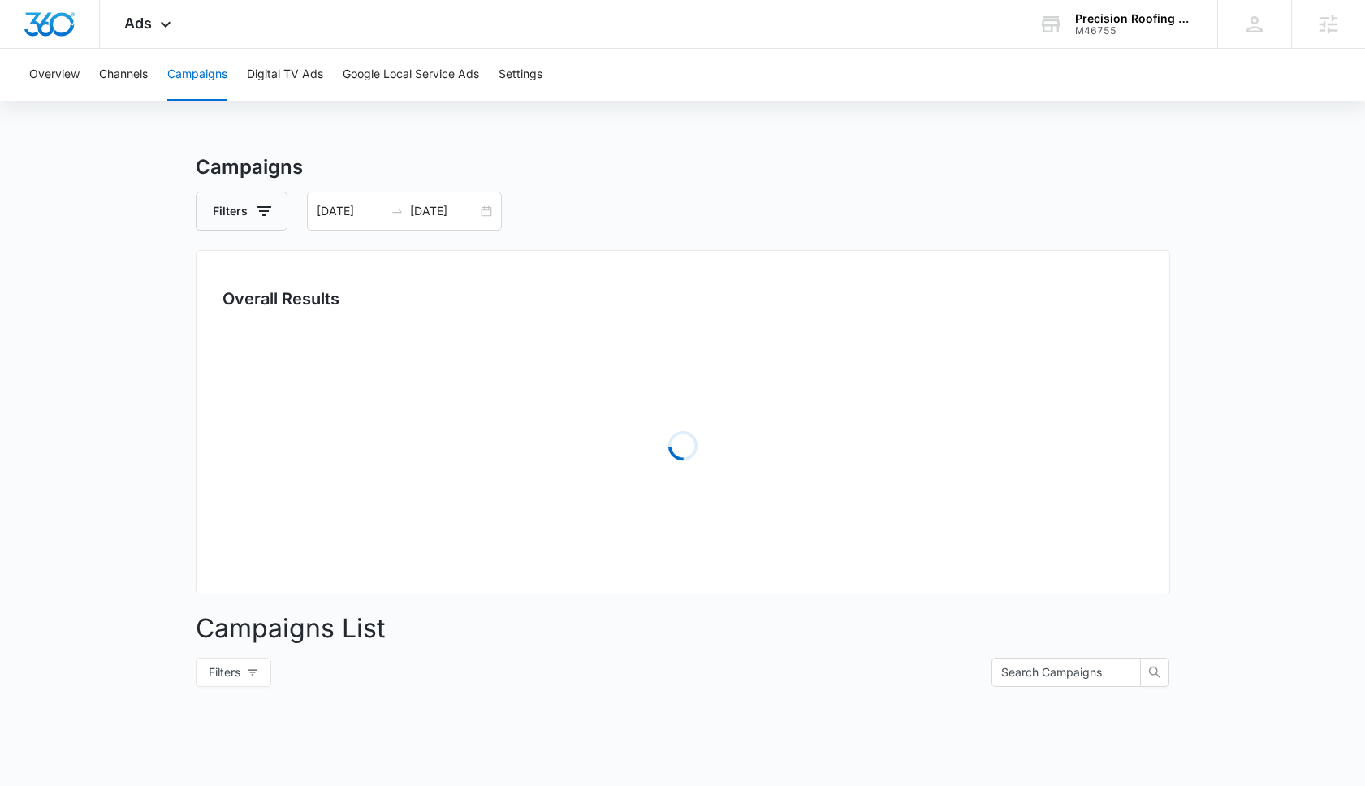
click at [102, 322] on main "Campaigns Filters 07/16/2025 08/15/2025 Overall Results Loading Campaigns List …" at bounding box center [682, 576] width 1365 height 846
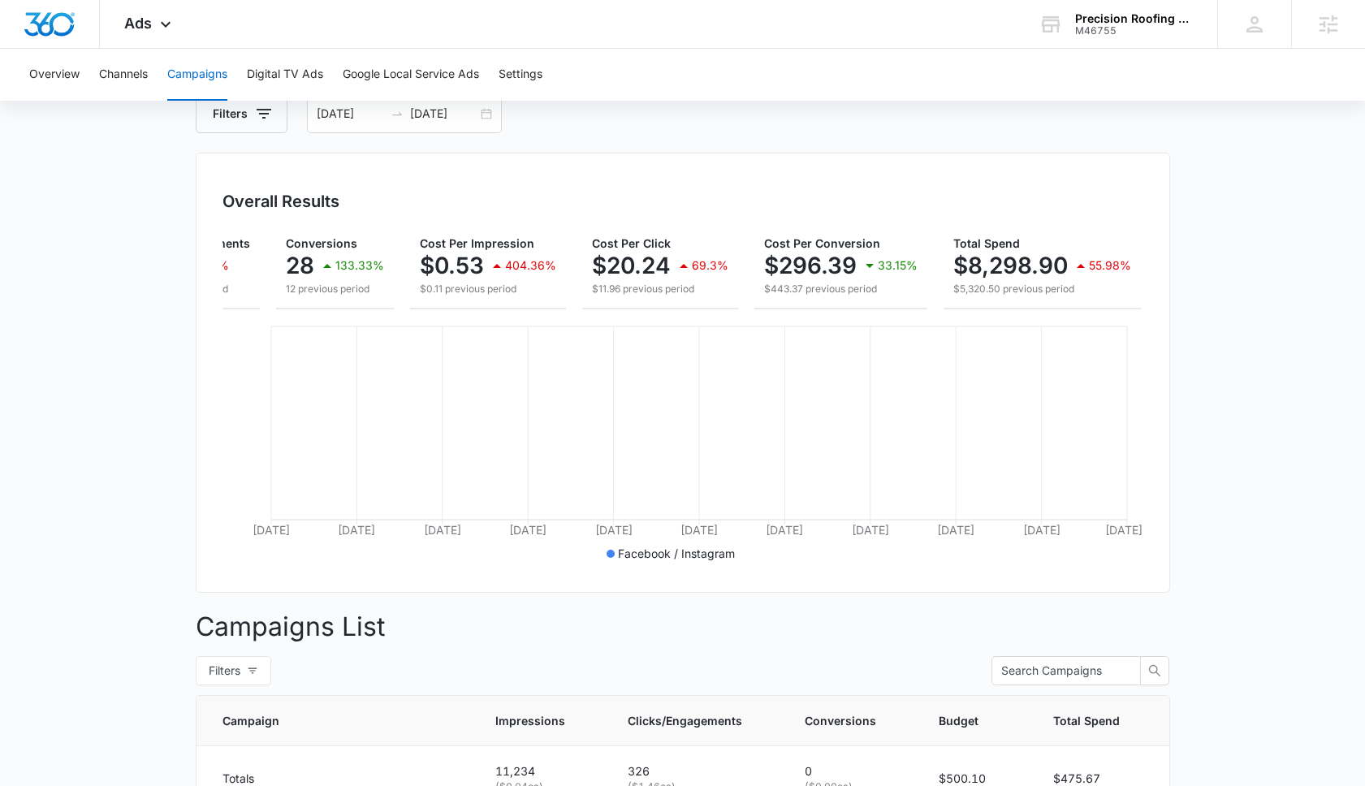
scroll to position [0, 0]
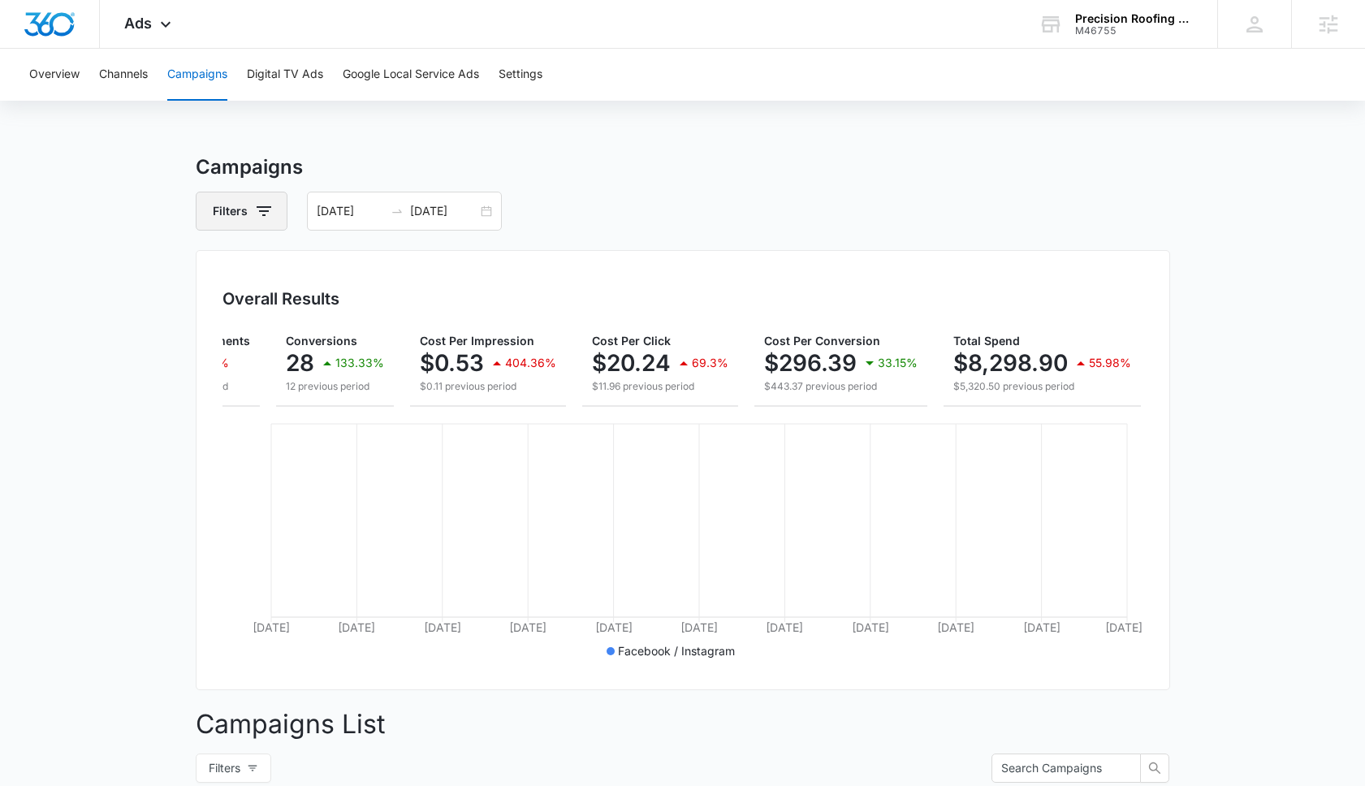
click at [274, 214] on button "Filters" at bounding box center [242, 211] width 92 height 39
click at [374, 264] on div "Channel 1" at bounding box center [309, 270] width 187 height 26
click at [387, 268] on icon "Show Channel filters" at bounding box center [389, 270] width 19 height 19
click at [227, 322] on icon at bounding box center [225, 324] width 10 height 7
click at [217, 324] on input "Google" at bounding box center [216, 324] width 1 height 1
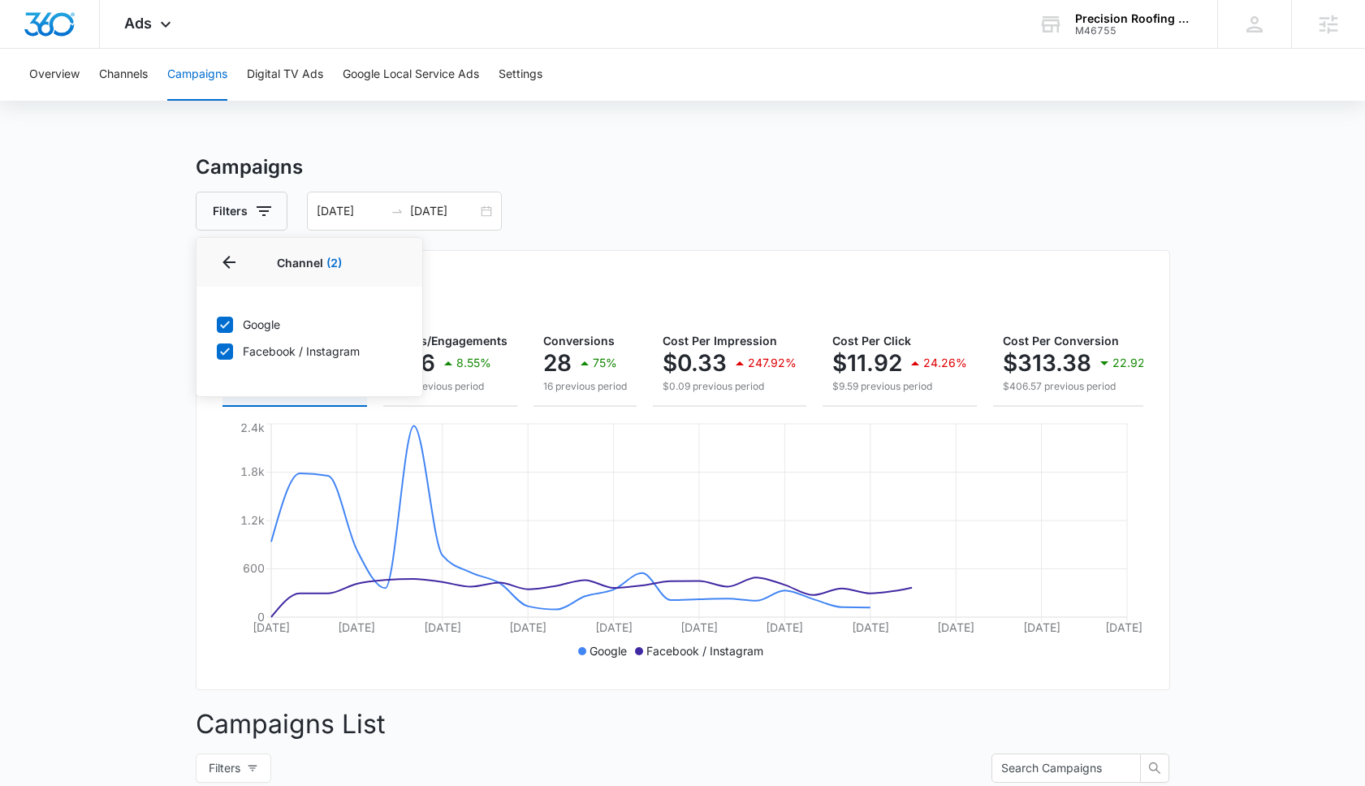
click at [227, 322] on icon at bounding box center [225, 324] width 10 height 7
click at [217, 324] on input "Google" at bounding box center [216, 324] width 1 height 1
checkbox input "false"
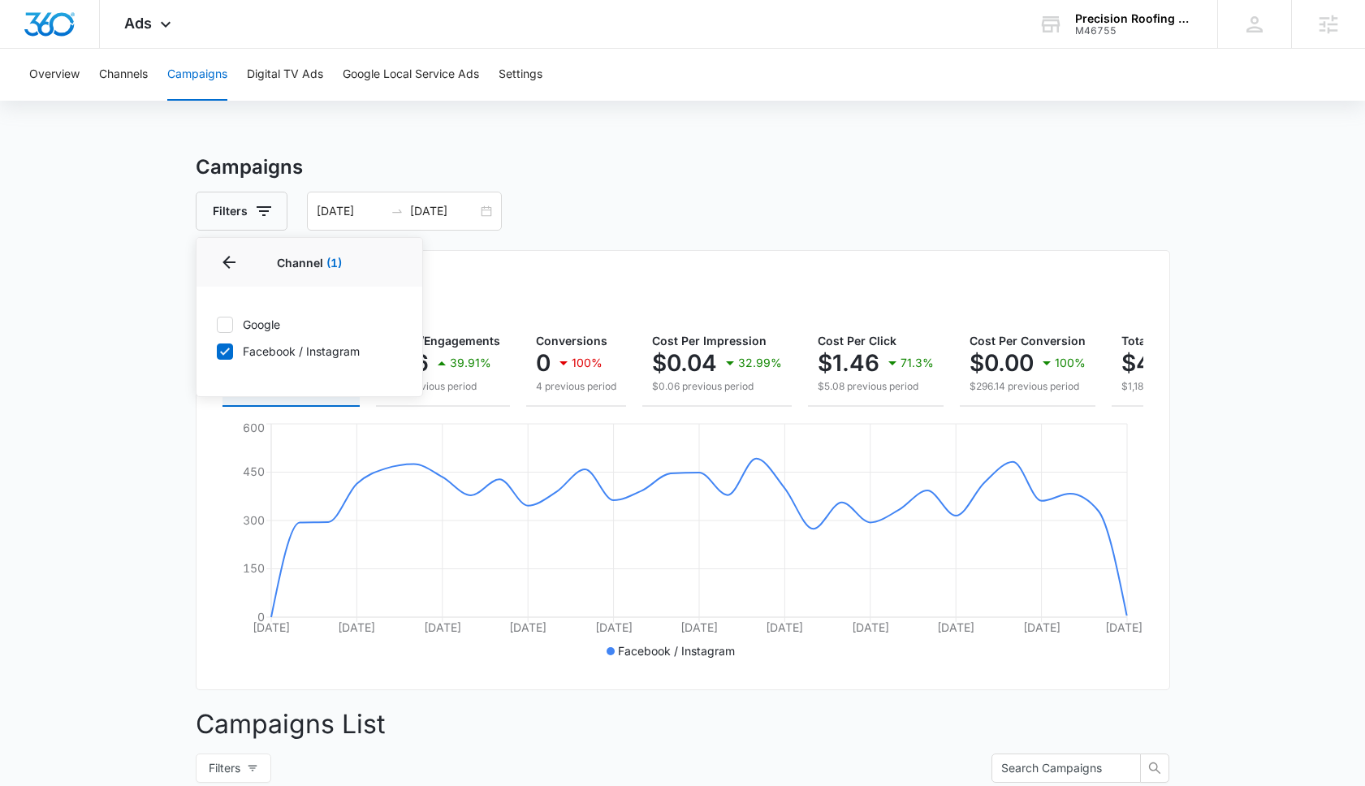
click at [811, 196] on div "Filters Channel 1 Channel (1) Google Facebook / Instagram Type Clear All 07/16/…" at bounding box center [683, 211] width 975 height 39
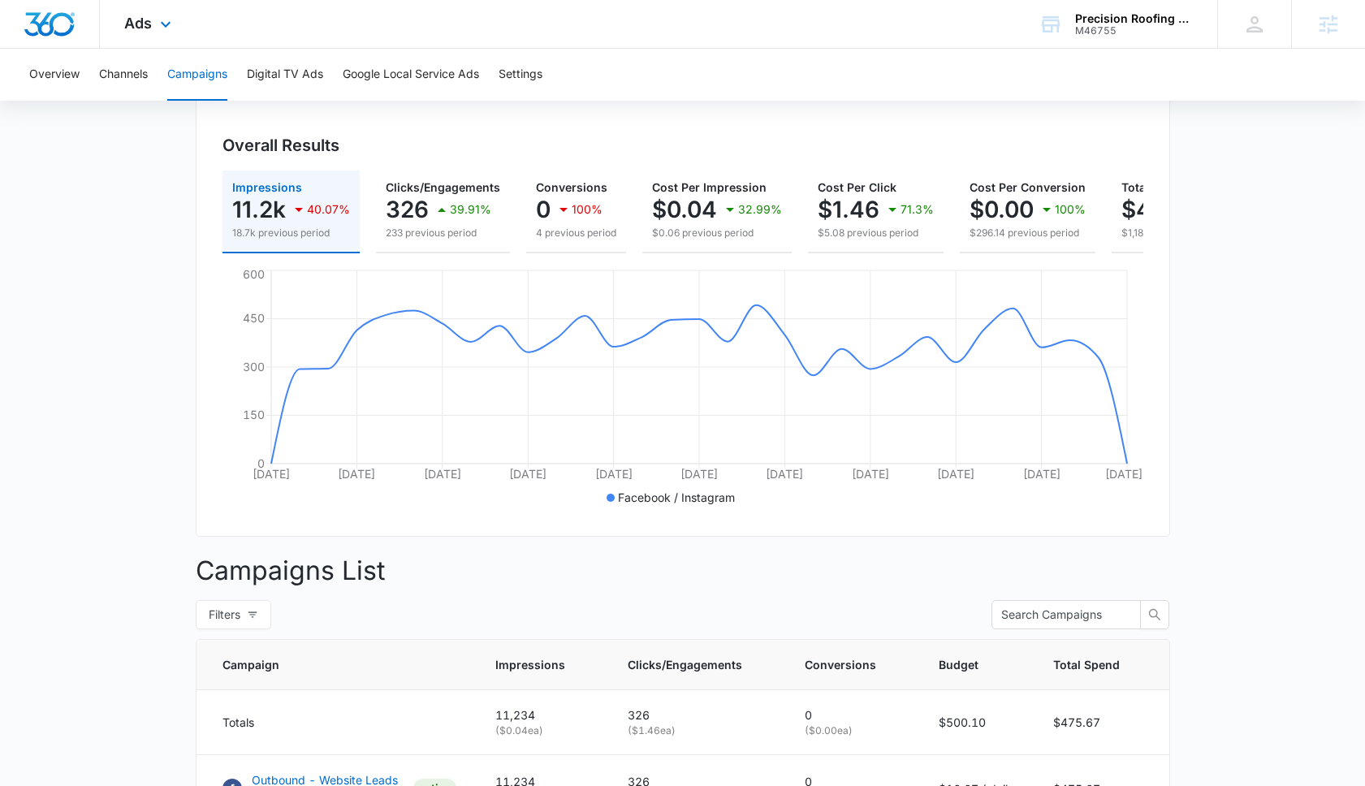
click at [153, 26] on div "Ads Apps Reputation Websites Forms CRM Email Social Payments POS Content Ads In…" at bounding box center [150, 24] width 100 height 48
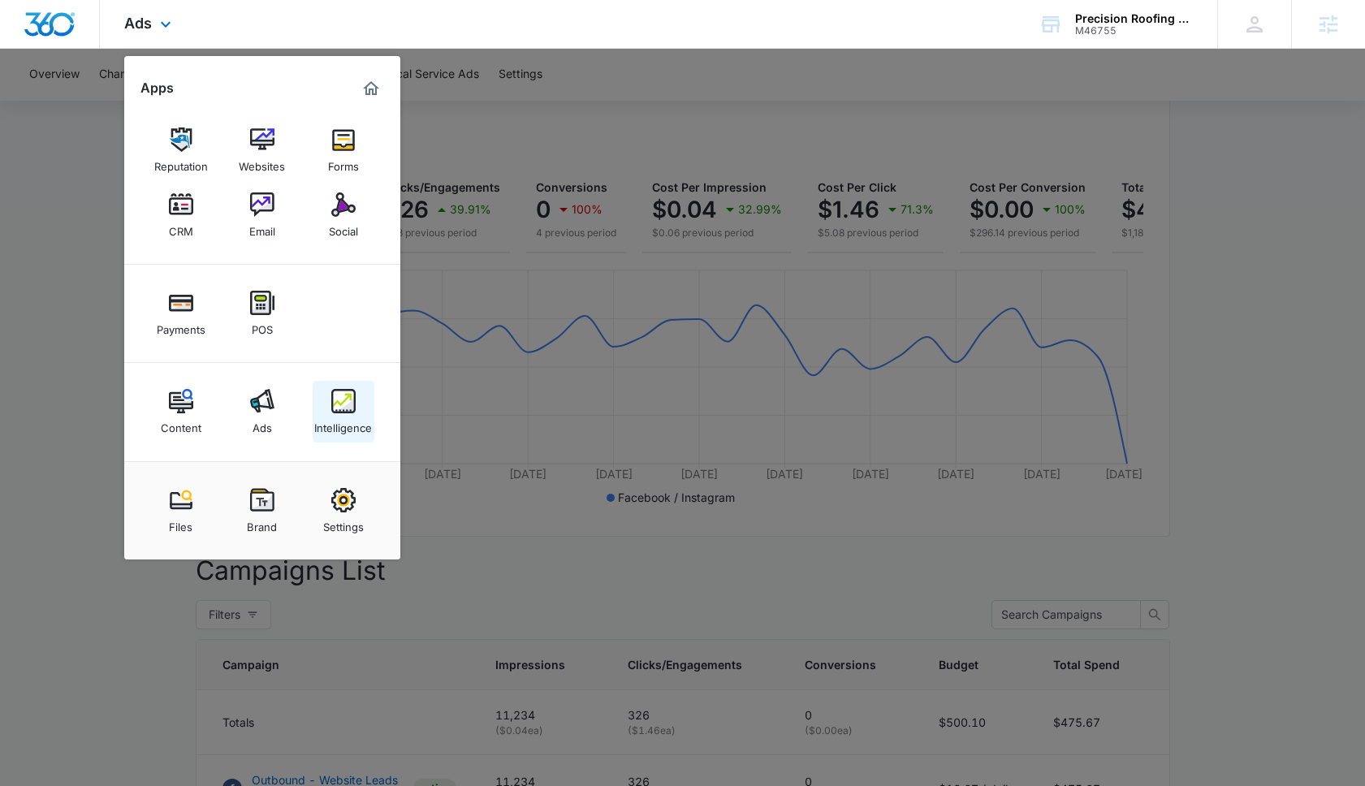
click at [356, 419] on div "Intelligence" at bounding box center [343, 423] width 58 height 21
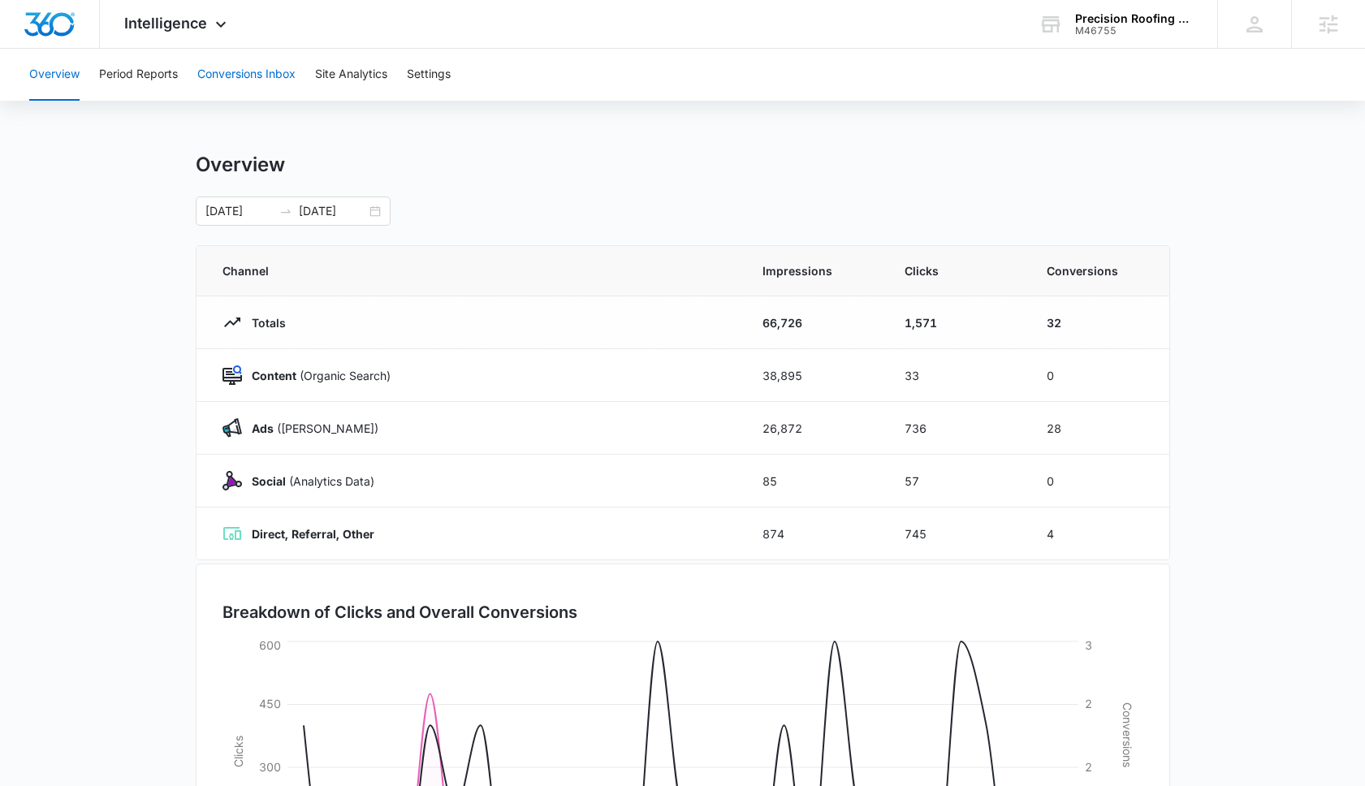
click at [232, 77] on button "Conversions Inbox" at bounding box center [246, 75] width 98 height 52
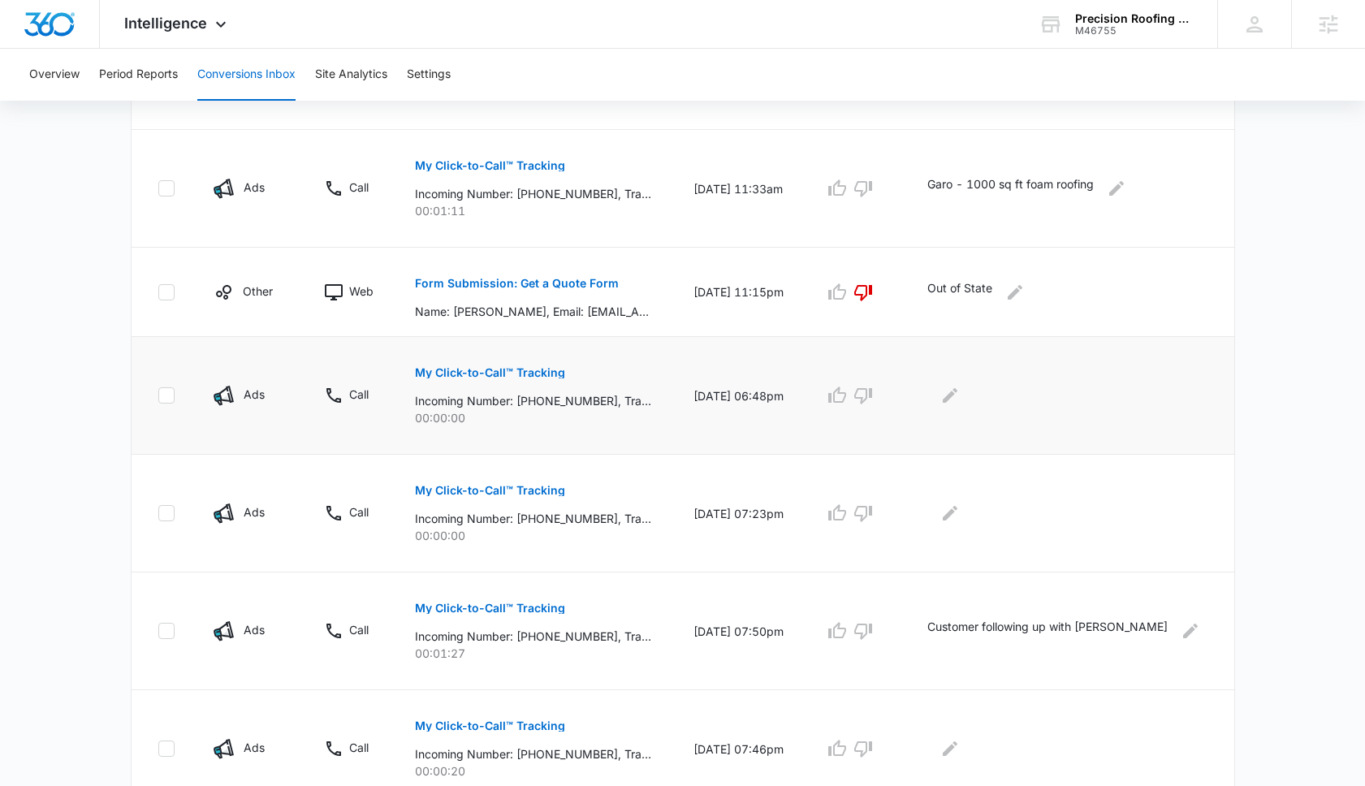
scroll to position [897, 0]
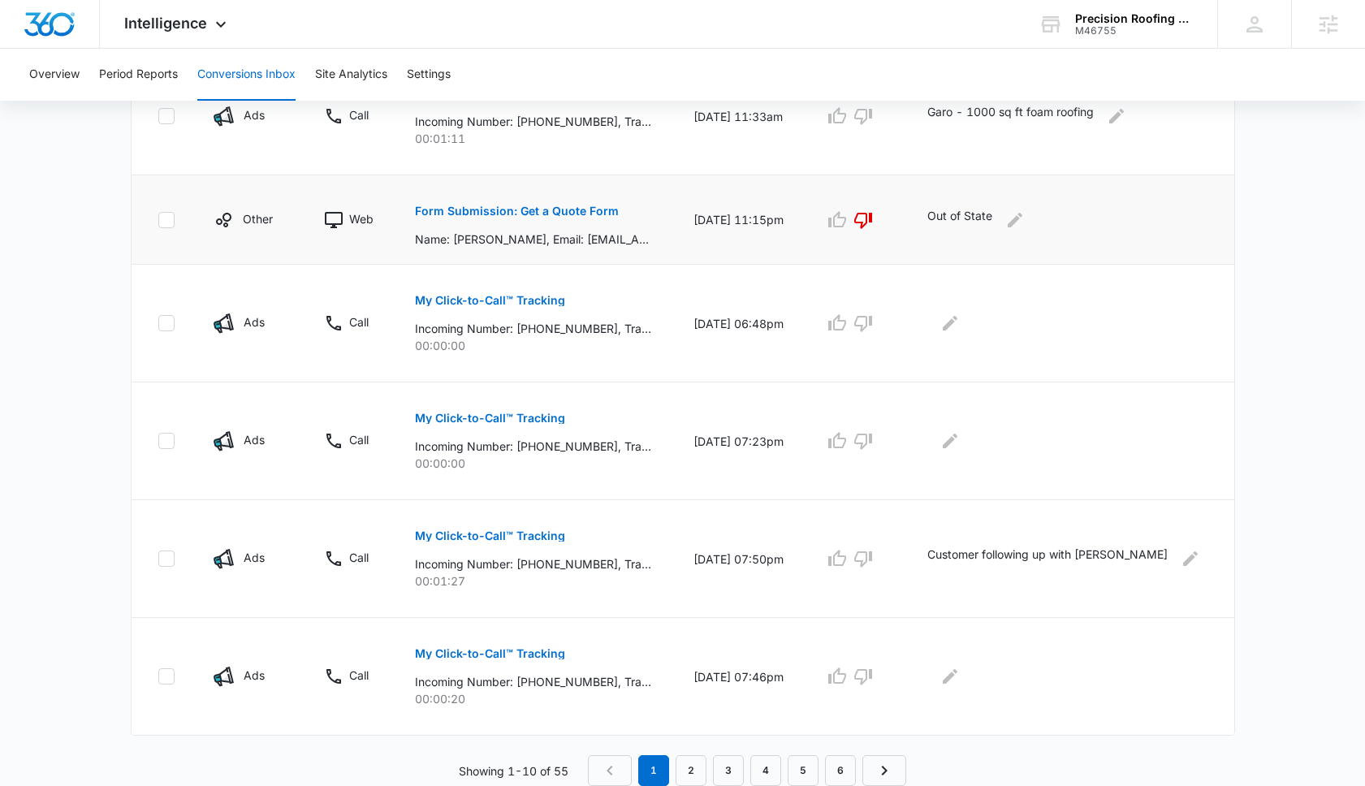
click at [563, 214] on p "Form Submission: Get a Quote Form" at bounding box center [517, 210] width 204 height 11
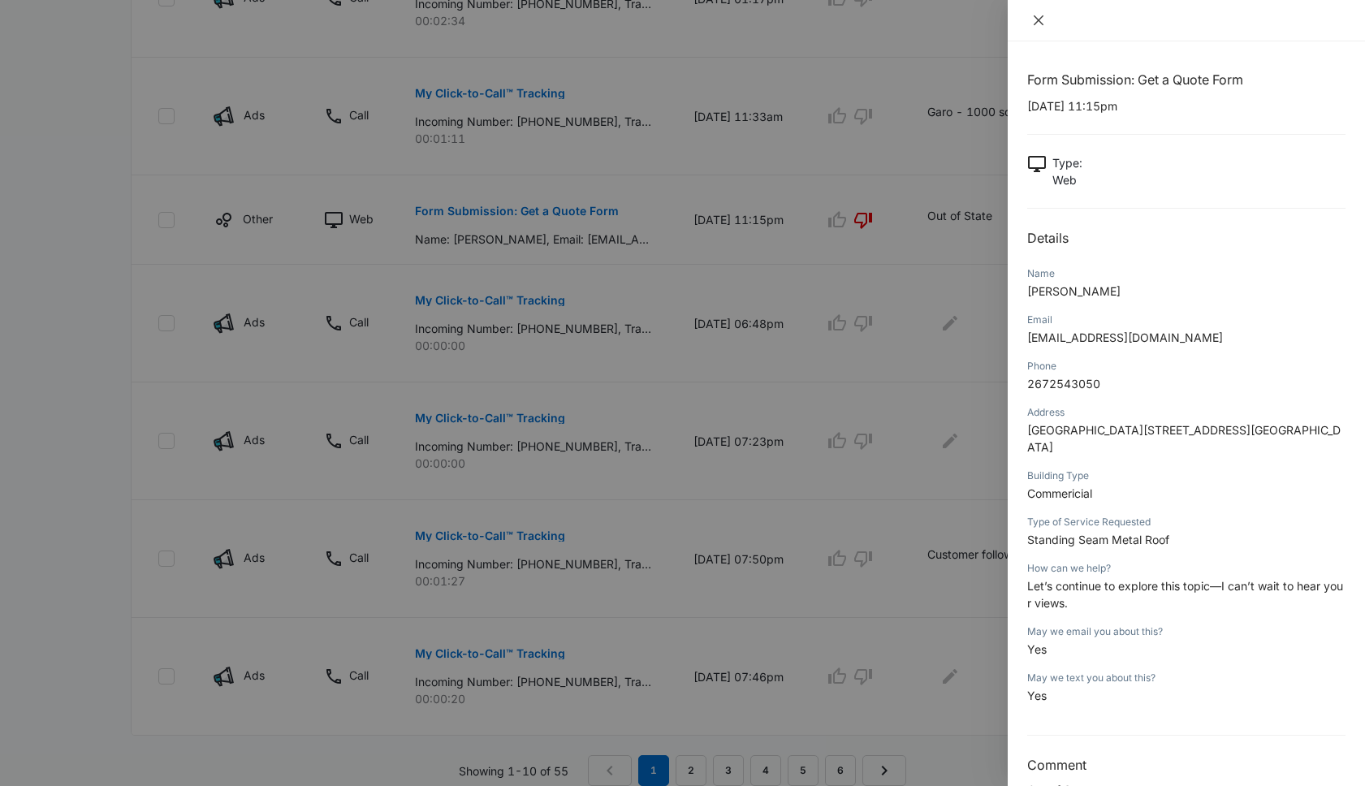
click at [1036, 23] on icon "close" at bounding box center [1039, 20] width 10 height 10
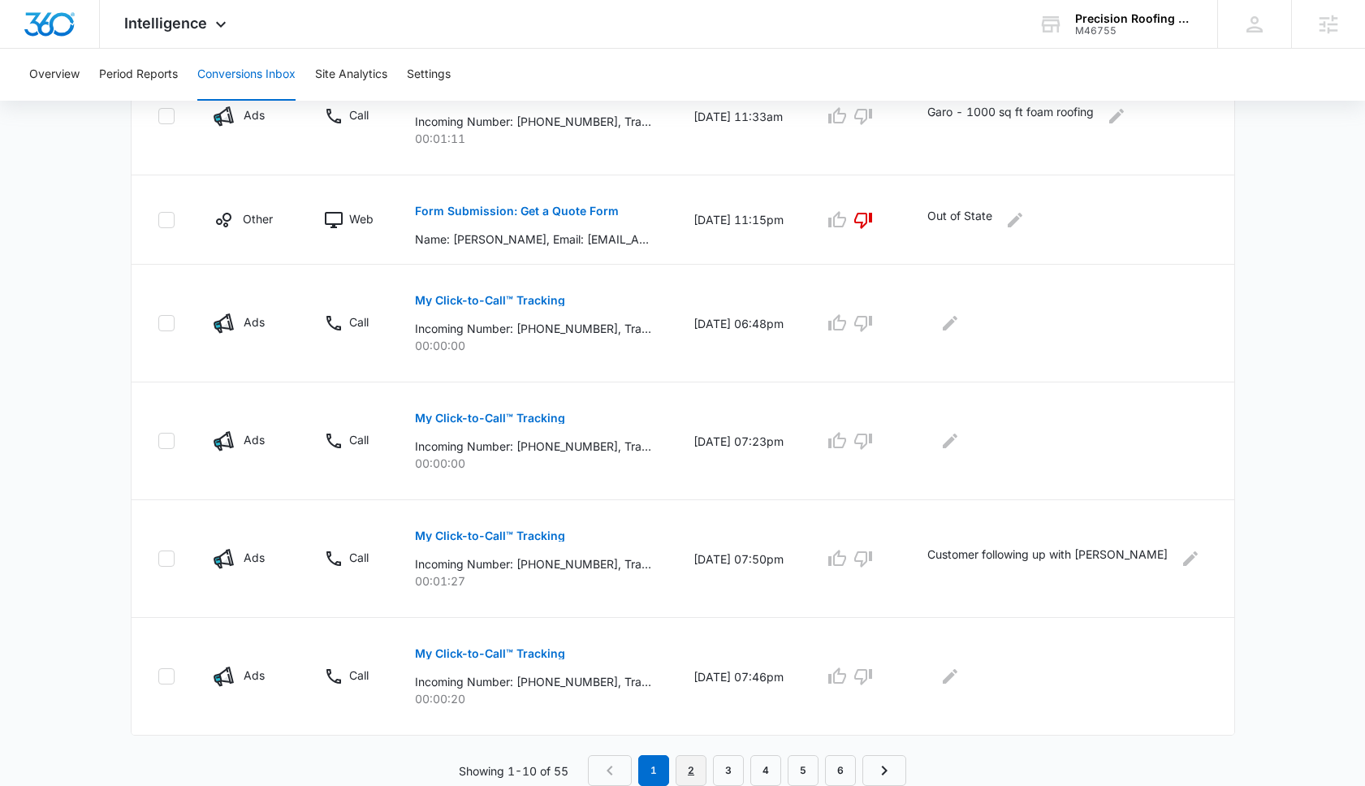
click at [694, 768] on link "2" at bounding box center [691, 770] width 31 height 31
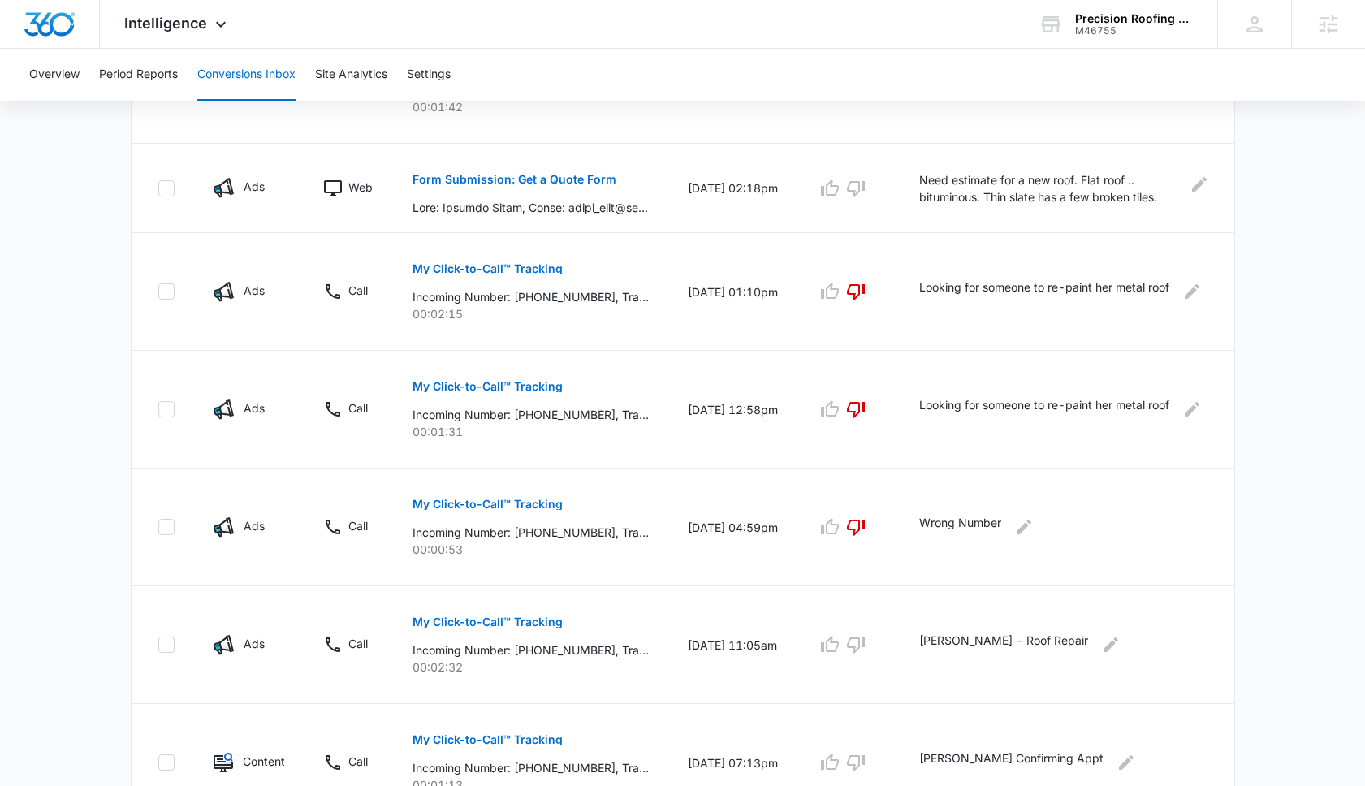
scroll to position [925, 0]
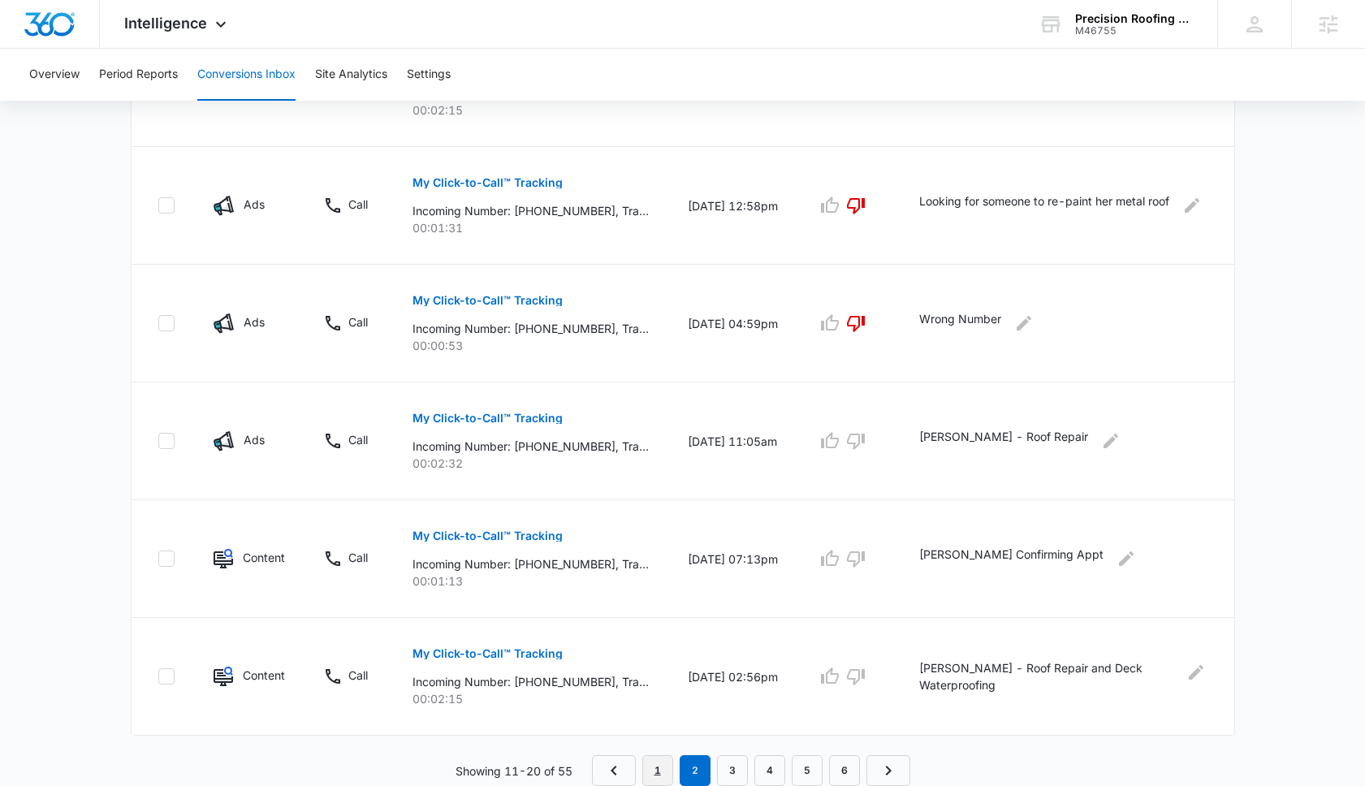
click at [652, 767] on link "1" at bounding box center [657, 770] width 31 height 31
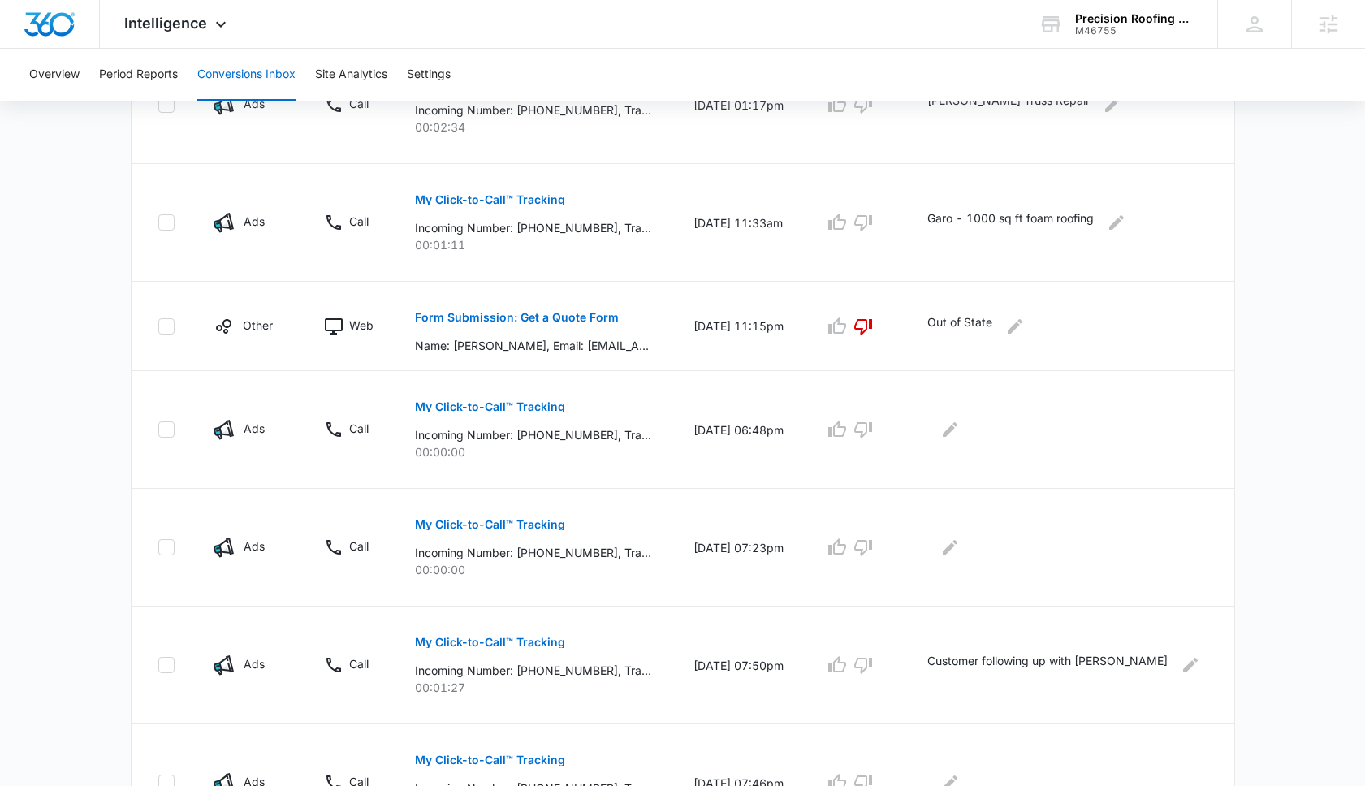
scroll to position [835, 0]
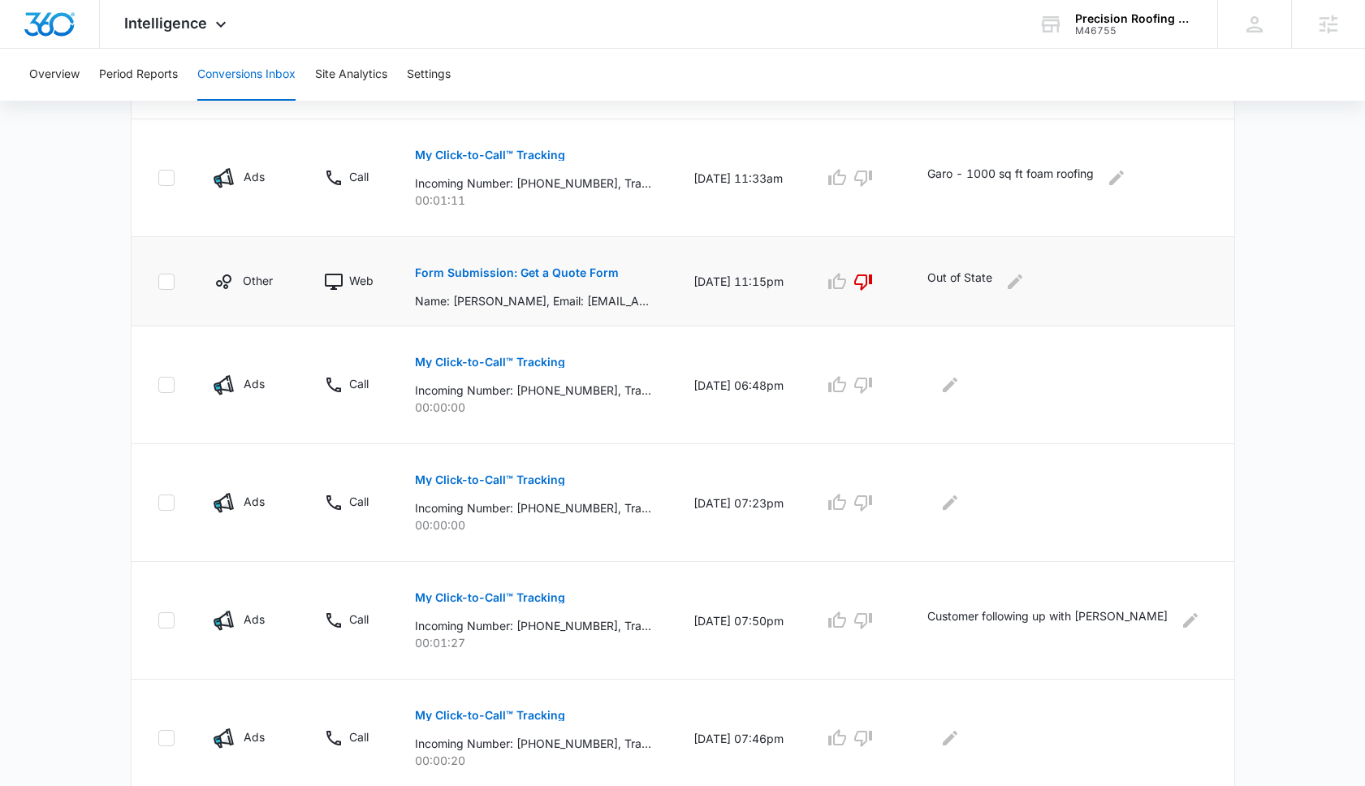
click at [484, 271] on p "Form Submission: Get a Quote Form" at bounding box center [517, 272] width 204 height 11
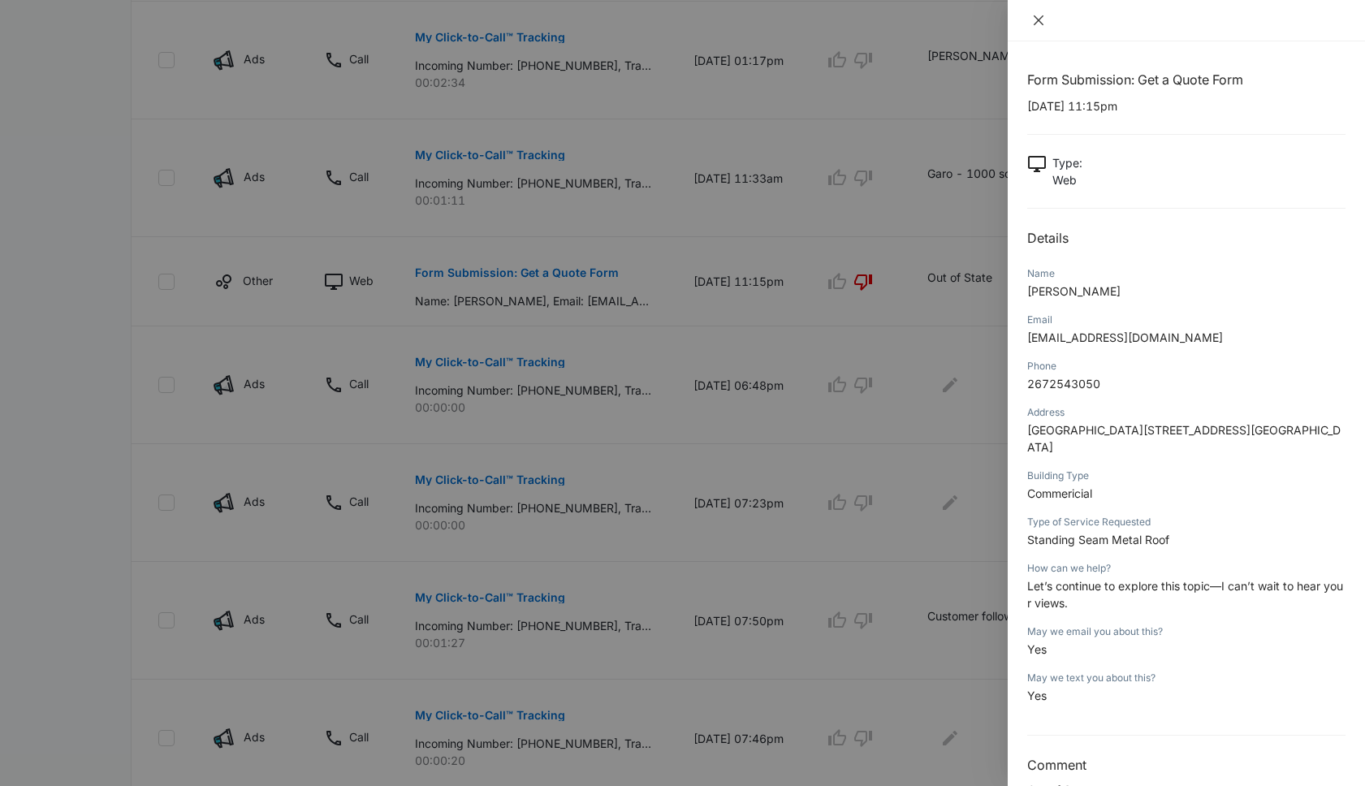
click at [1039, 20] on icon "close" at bounding box center [1039, 20] width 10 height 10
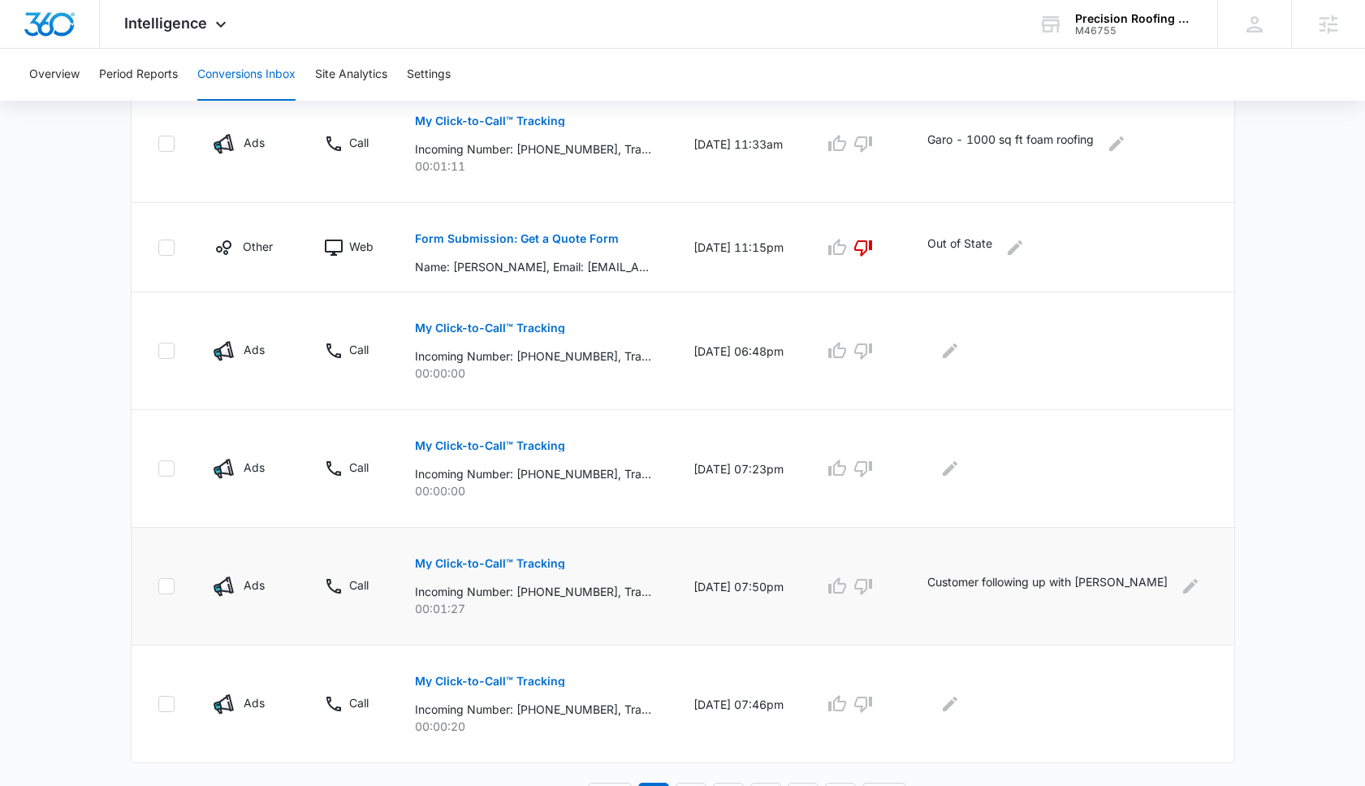
scroll to position [897, 0]
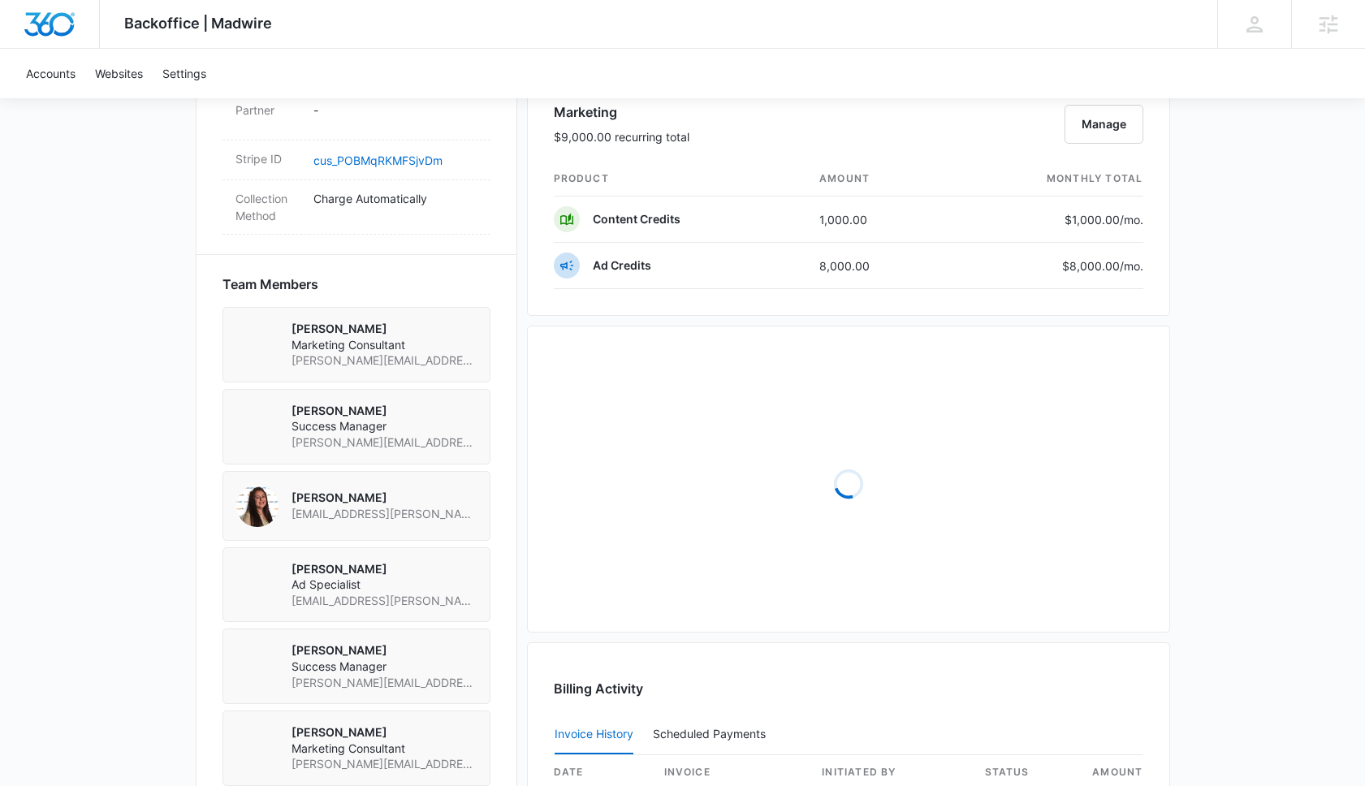
scroll to position [1063, 0]
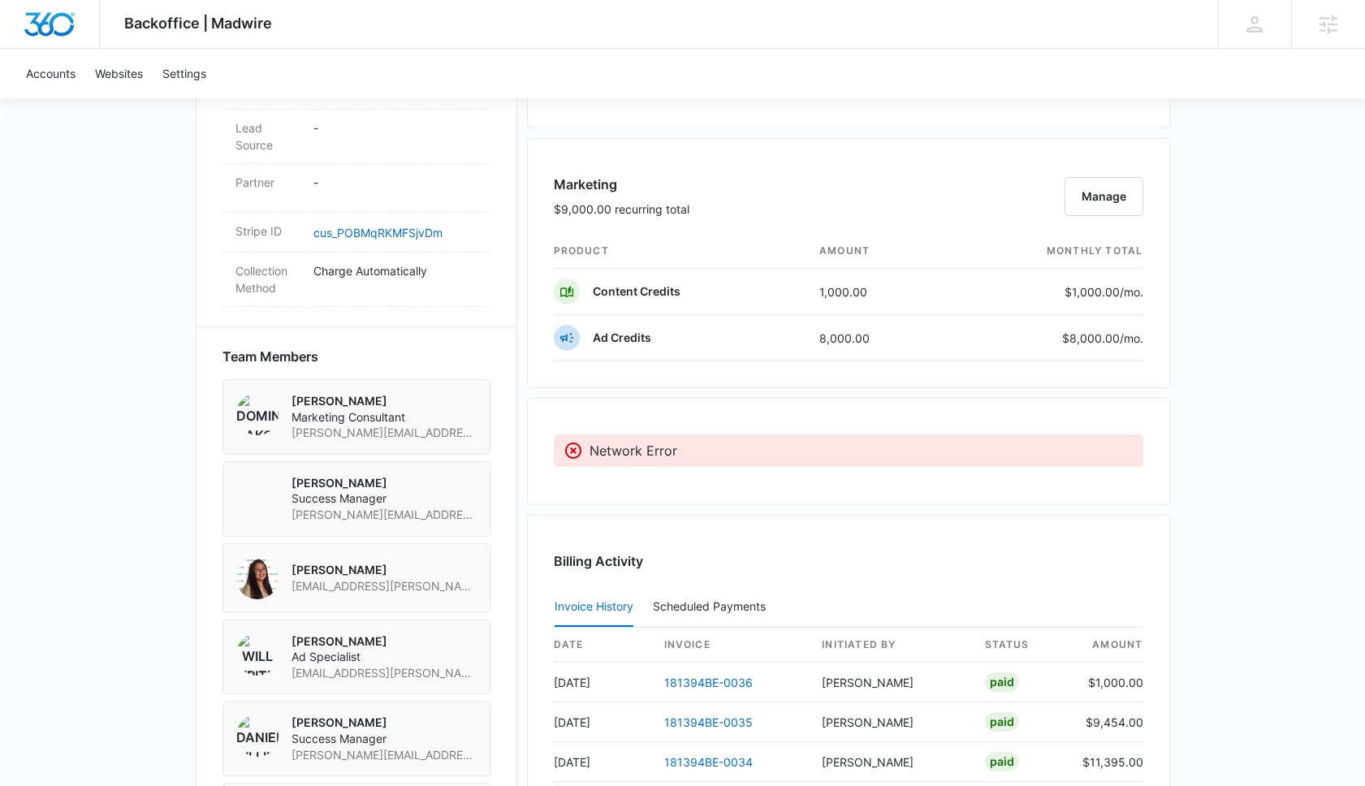
scroll to position [934, 0]
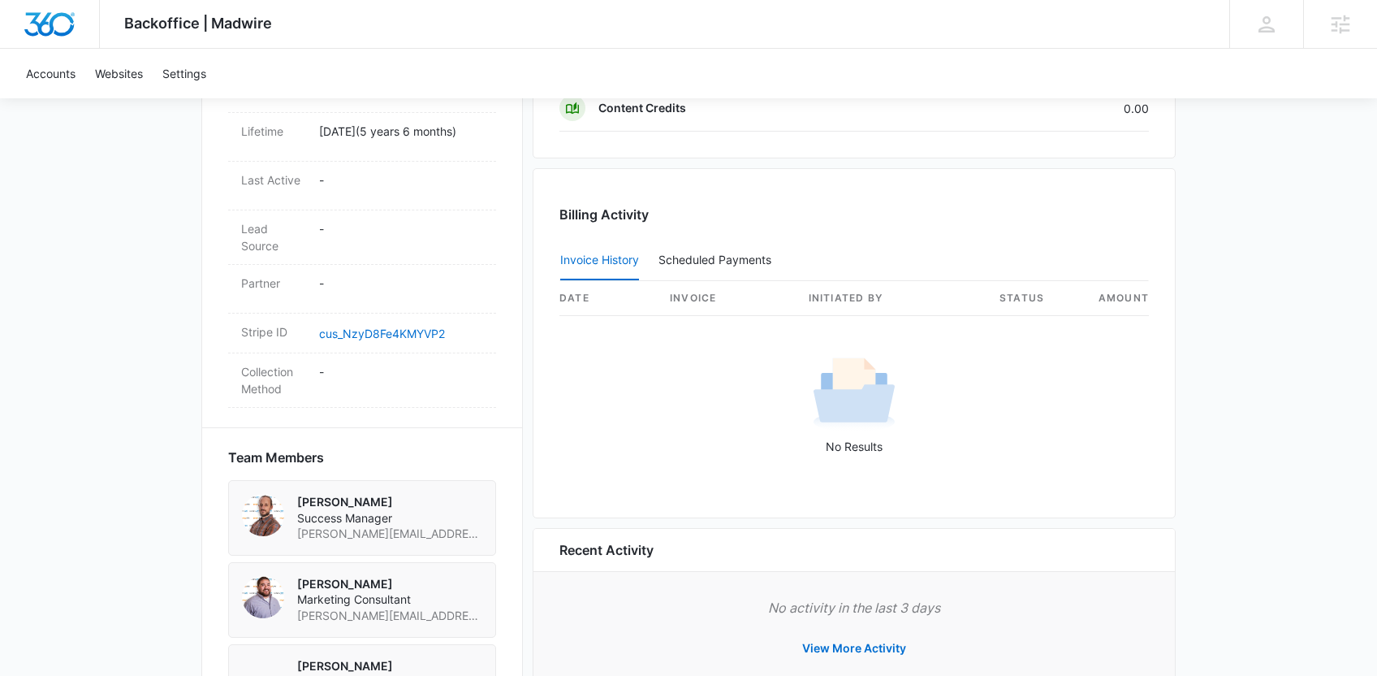
scroll to position [867, 0]
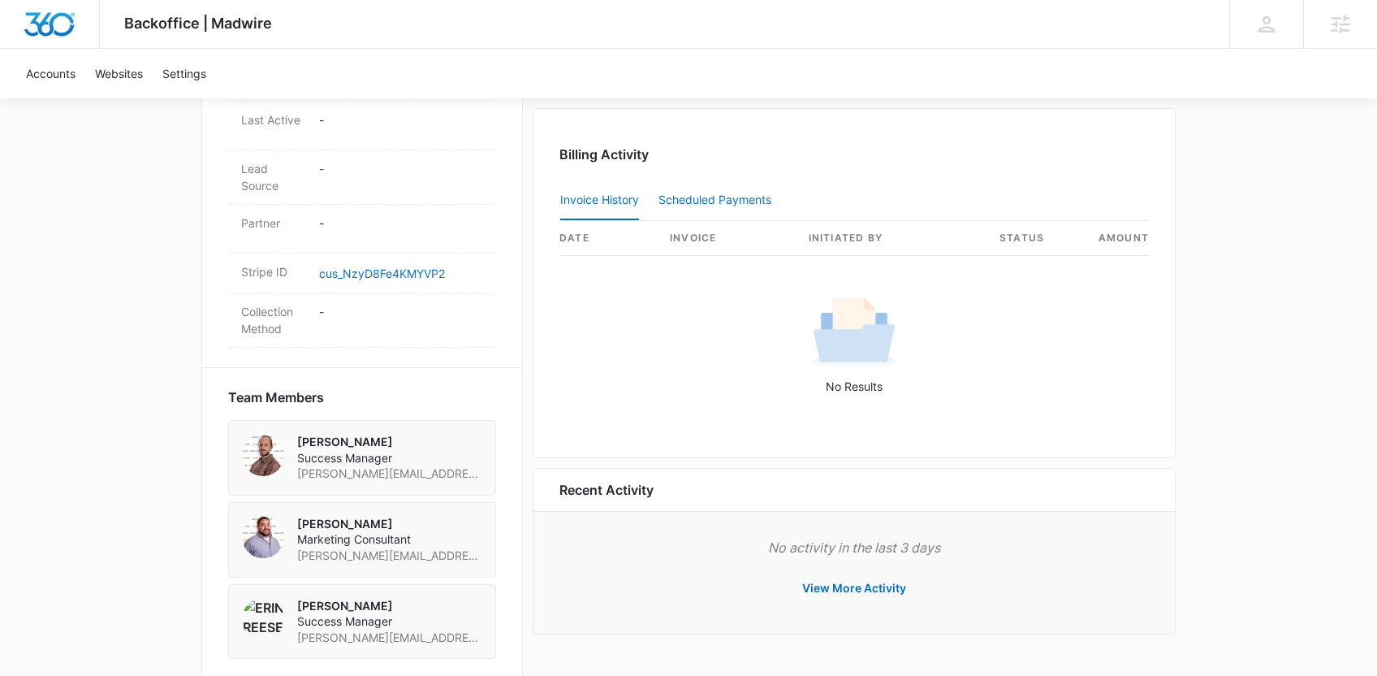
click at [713, 197] on div "Scheduled Payments 0" at bounding box center [718, 199] width 119 height 11
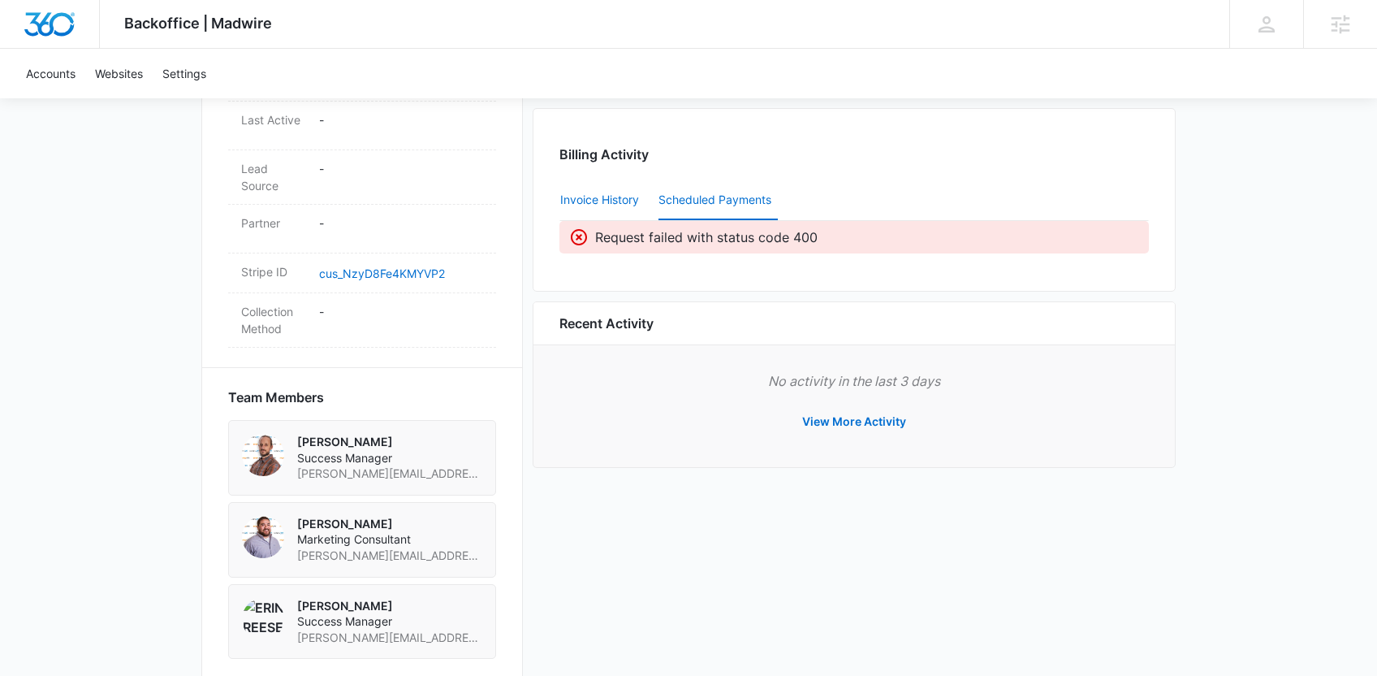
click at [609, 188] on button "Invoice History" at bounding box center [599, 200] width 79 height 39
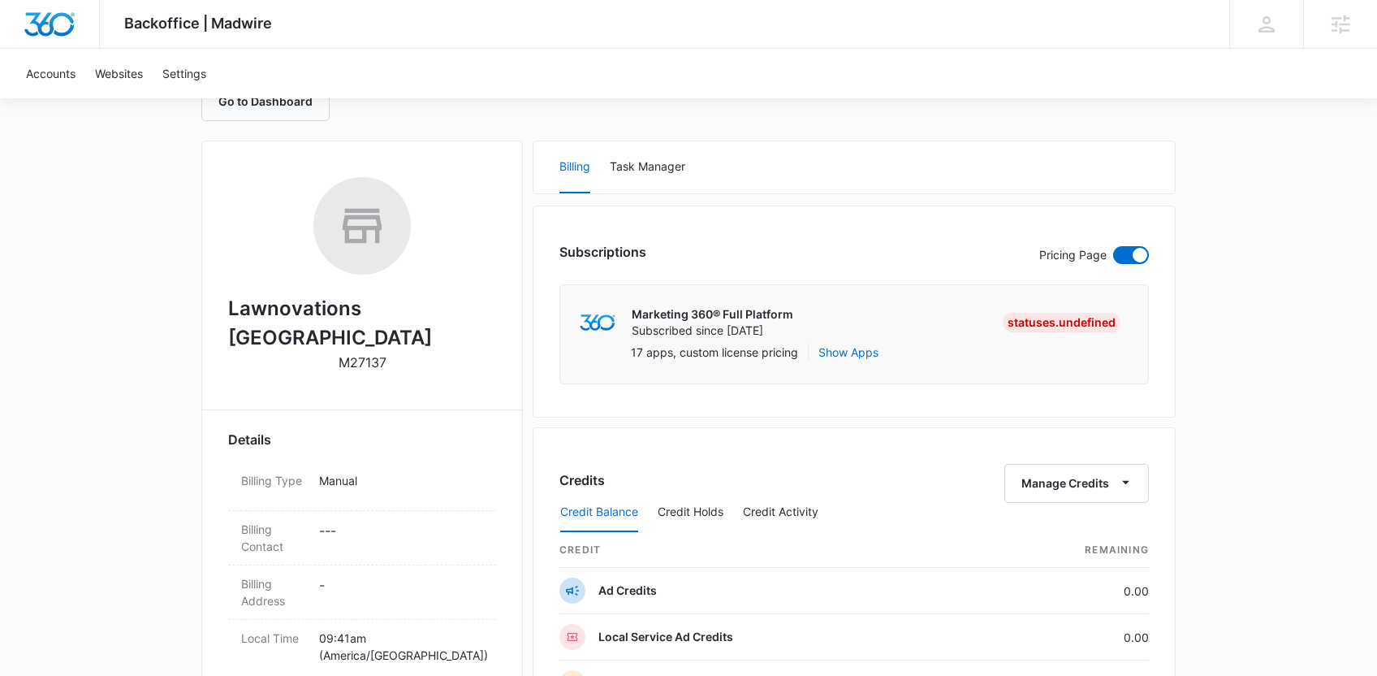
scroll to position [0, 0]
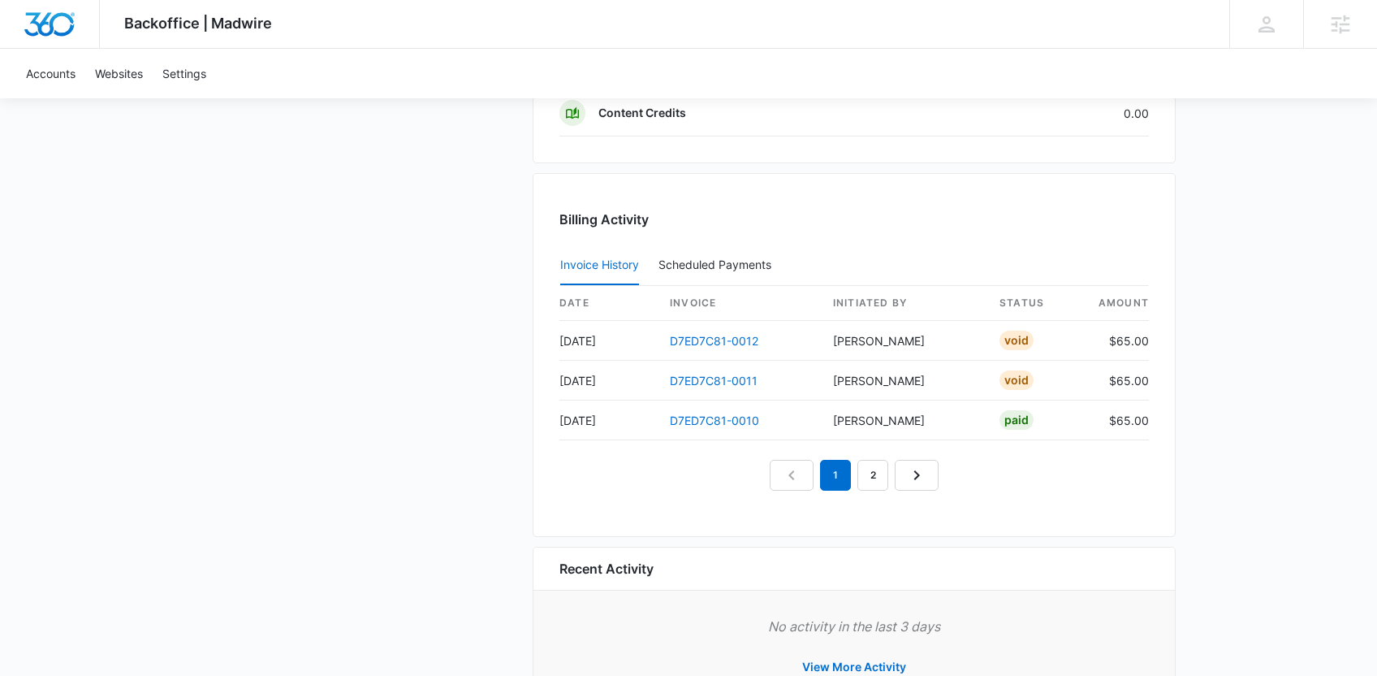
scroll to position [1422, 0]
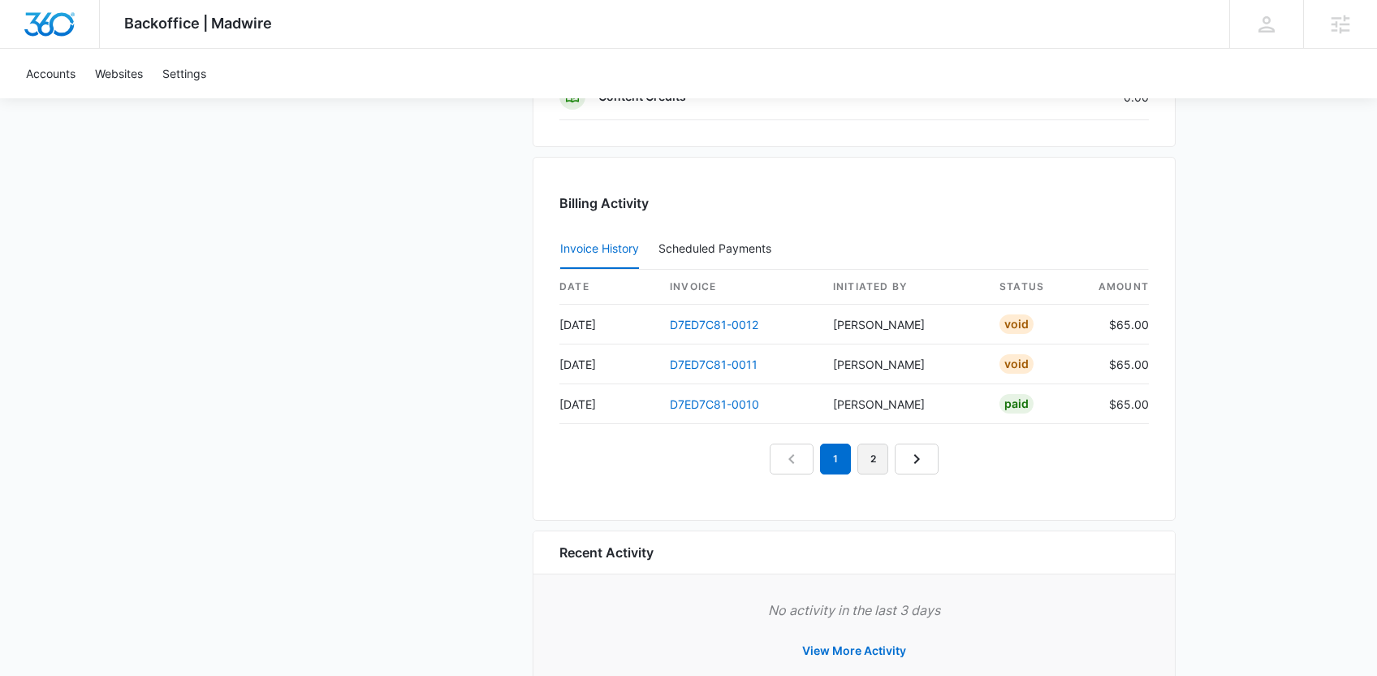
click at [871, 462] on link "2" at bounding box center [873, 458] width 31 height 31
click at [897, 468] on link "3" at bounding box center [891, 458] width 31 height 31
click at [914, 463] on link "4" at bounding box center [910, 458] width 31 height 31
click at [914, 463] on em "4" at bounding box center [910, 458] width 31 height 31
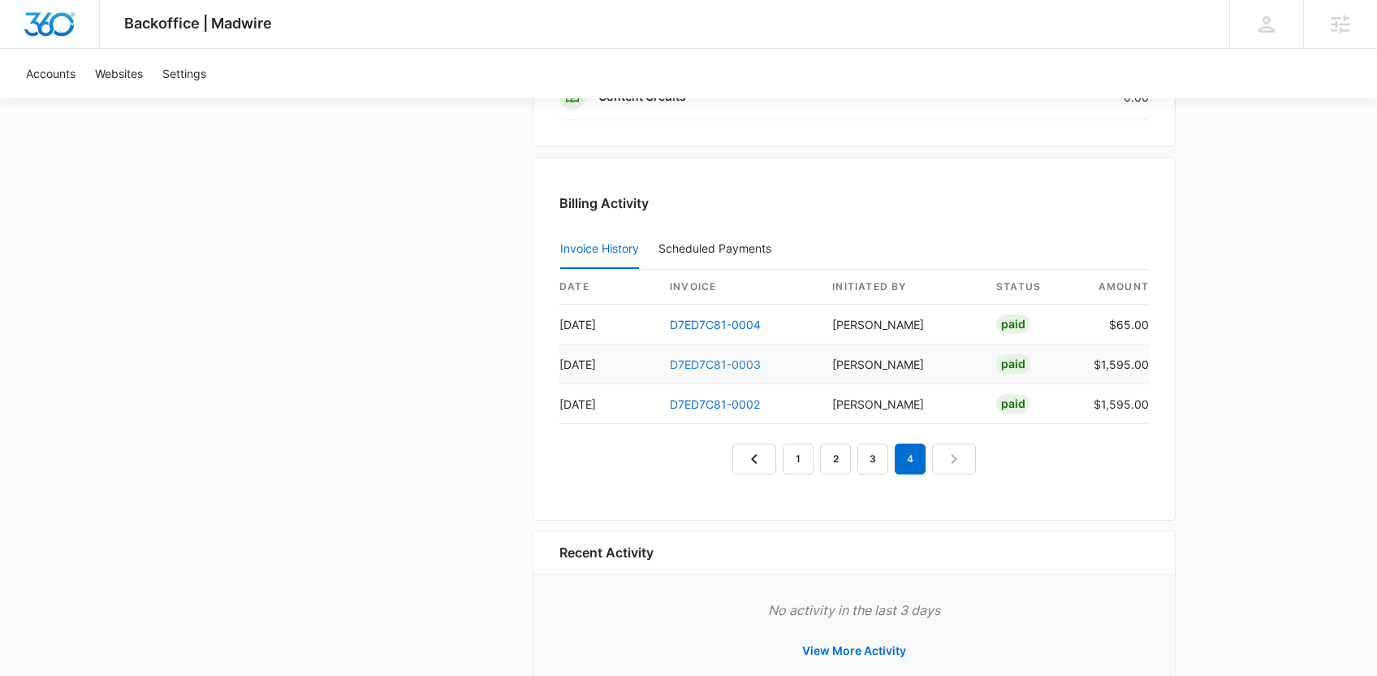
click at [705, 366] on link "D7ED7C81-0003" at bounding box center [715, 364] width 91 height 14
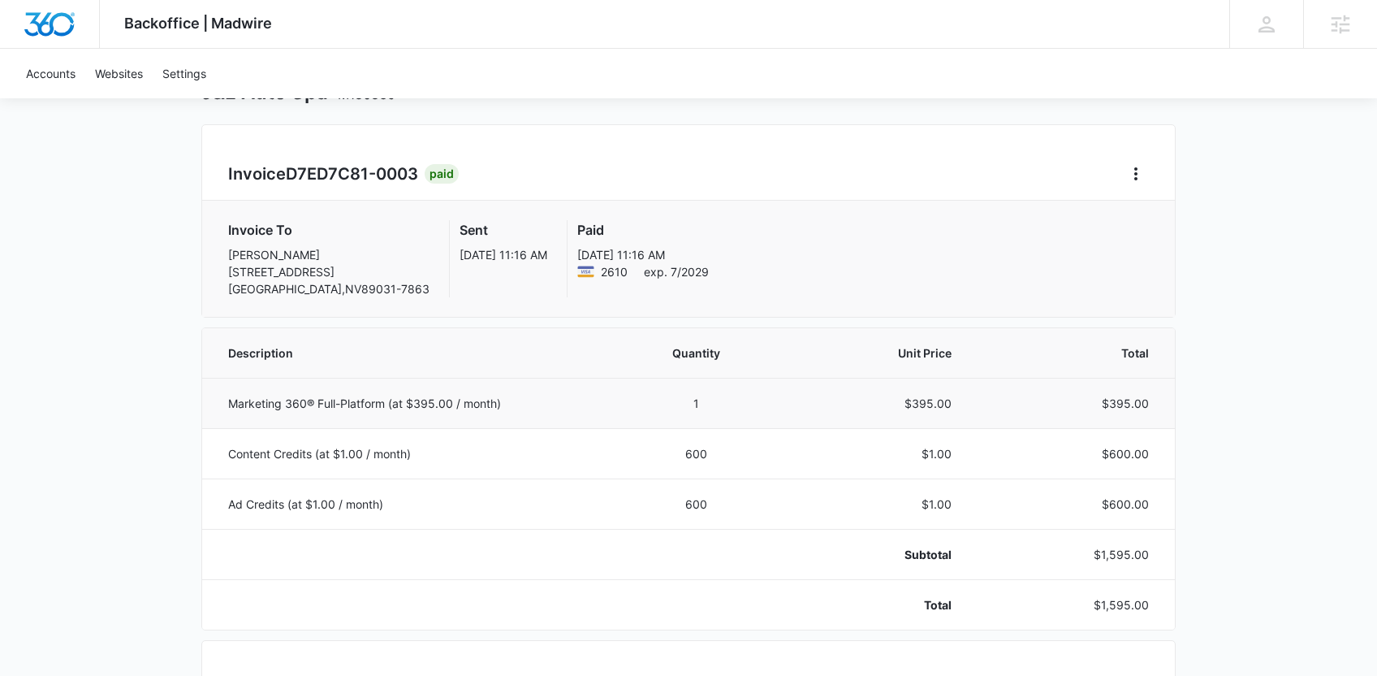
scroll to position [141, 0]
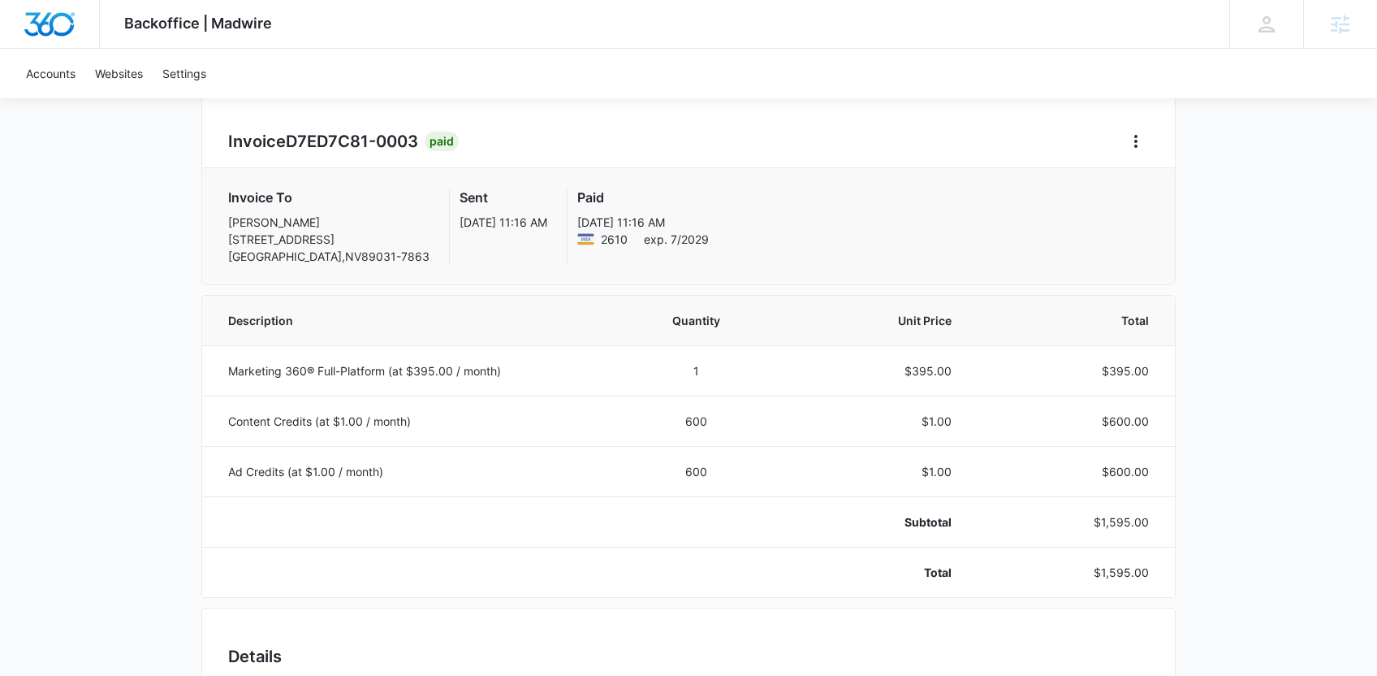
scroll to position [861, 0]
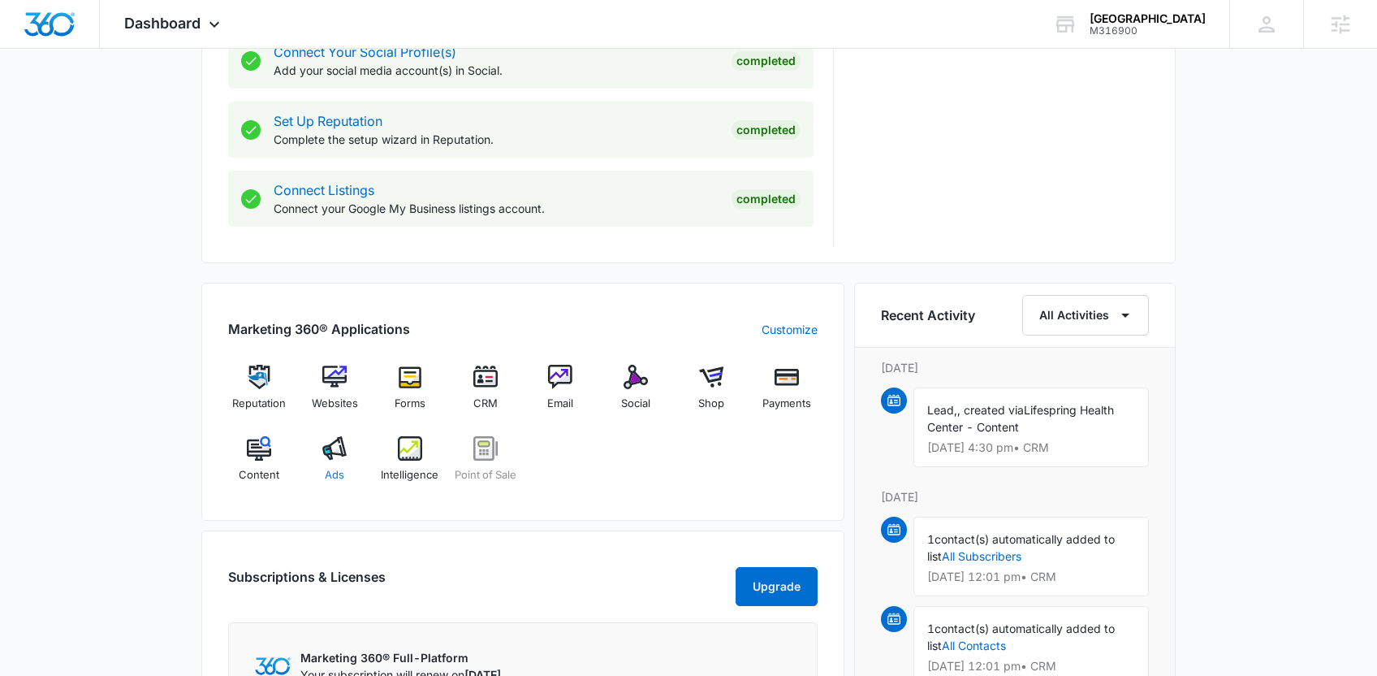
scroll to position [783, 0]
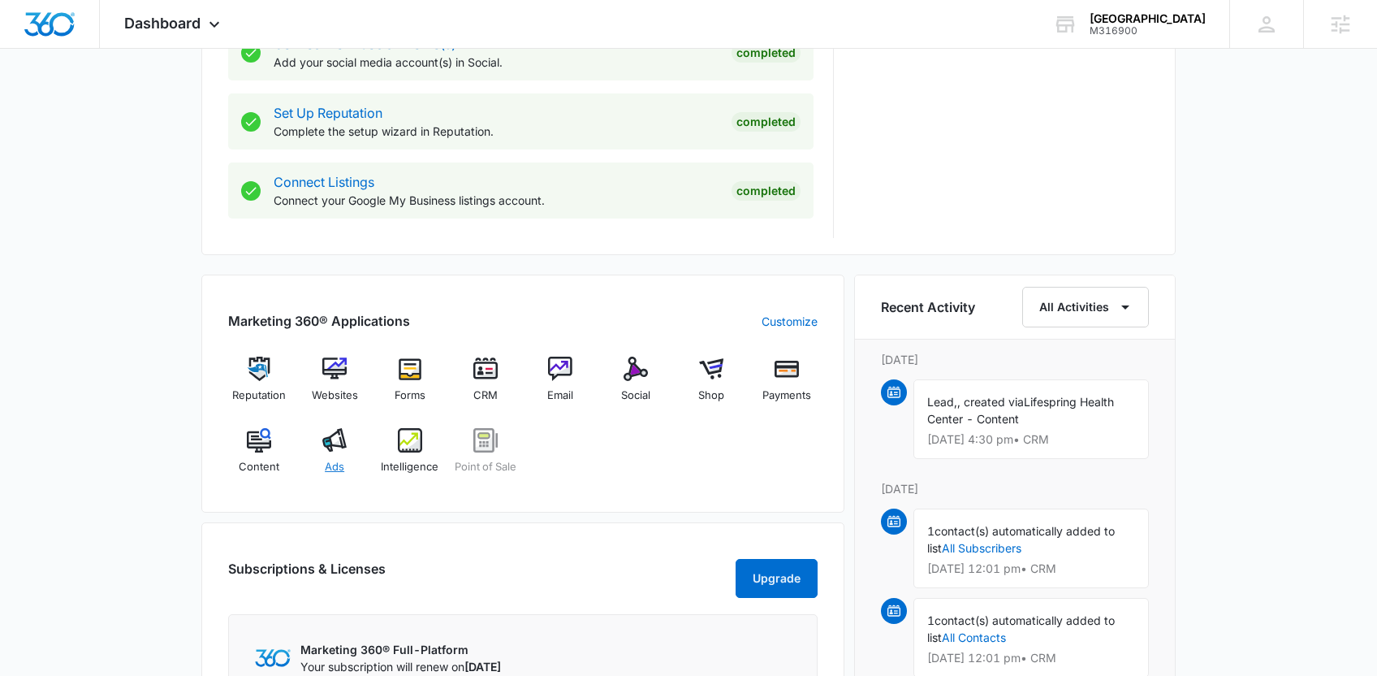
click at [333, 455] on div "Ads" at bounding box center [335, 457] width 63 height 58
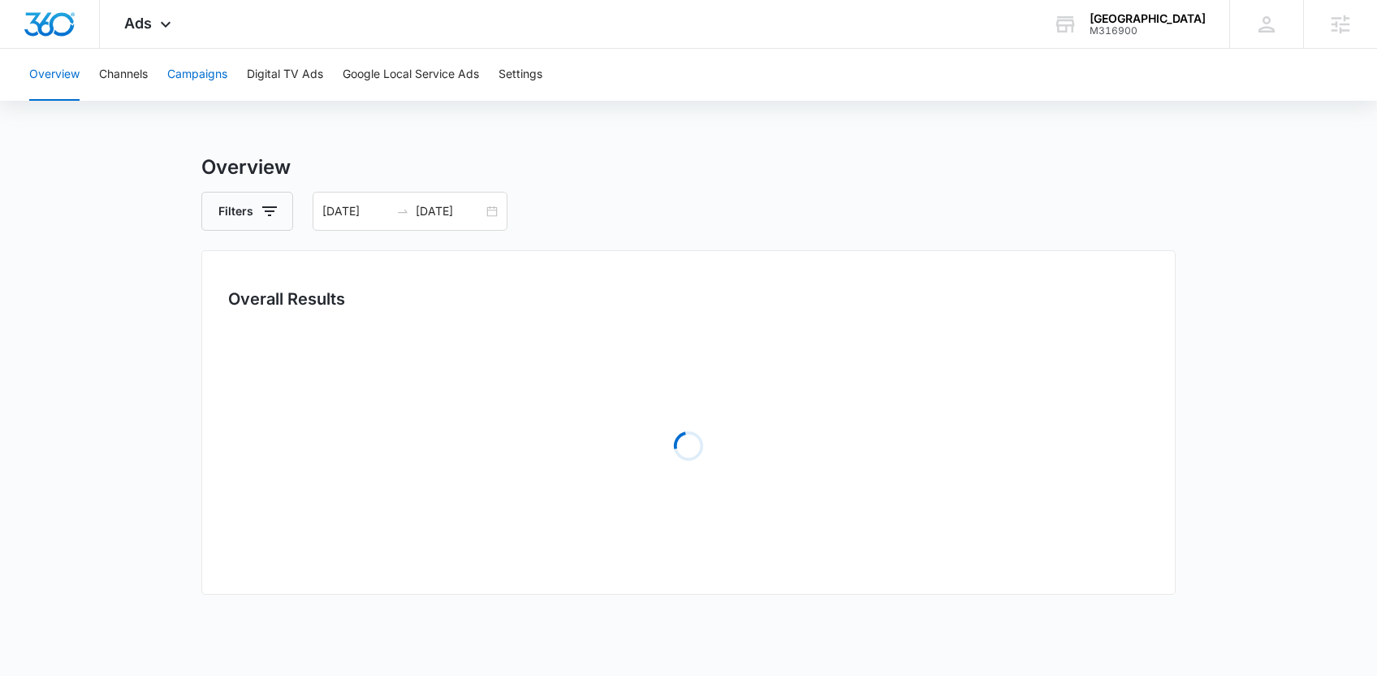
click at [207, 63] on button "Campaigns" at bounding box center [197, 75] width 60 height 52
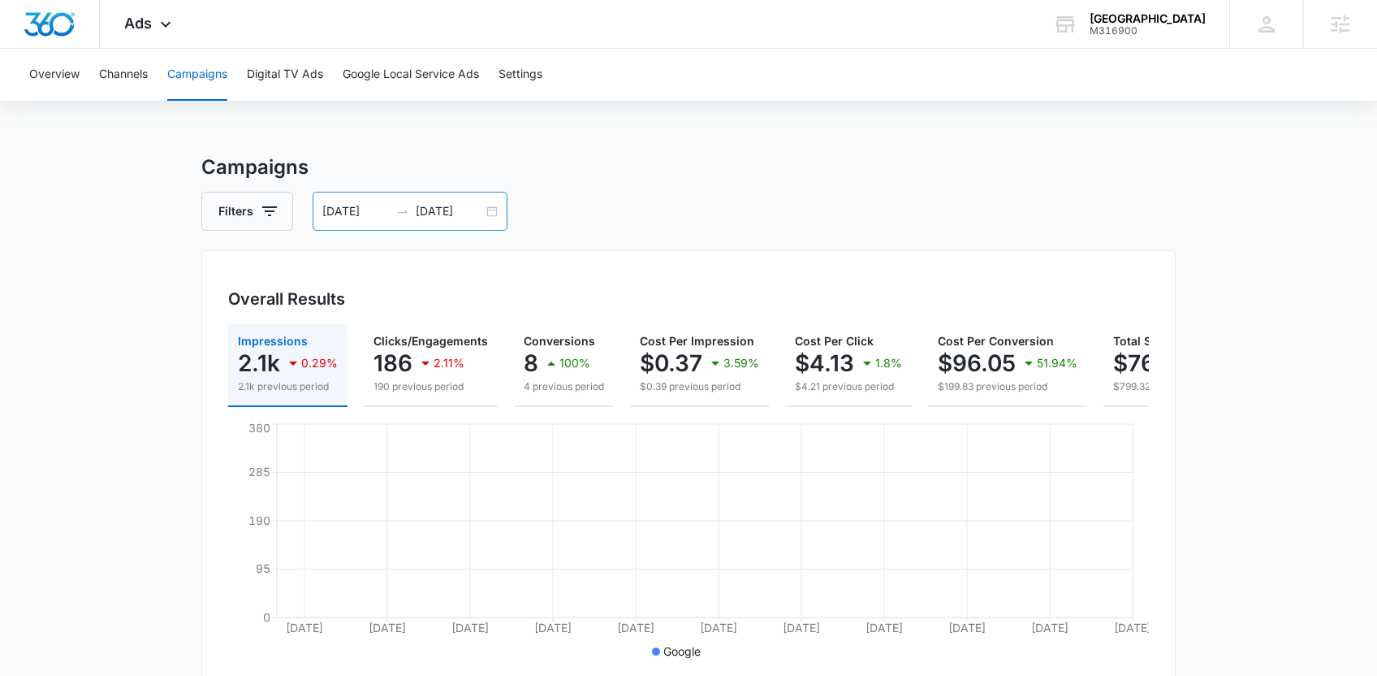
click at [493, 213] on div "[DATE] [DATE]" at bounding box center [410, 211] width 195 height 39
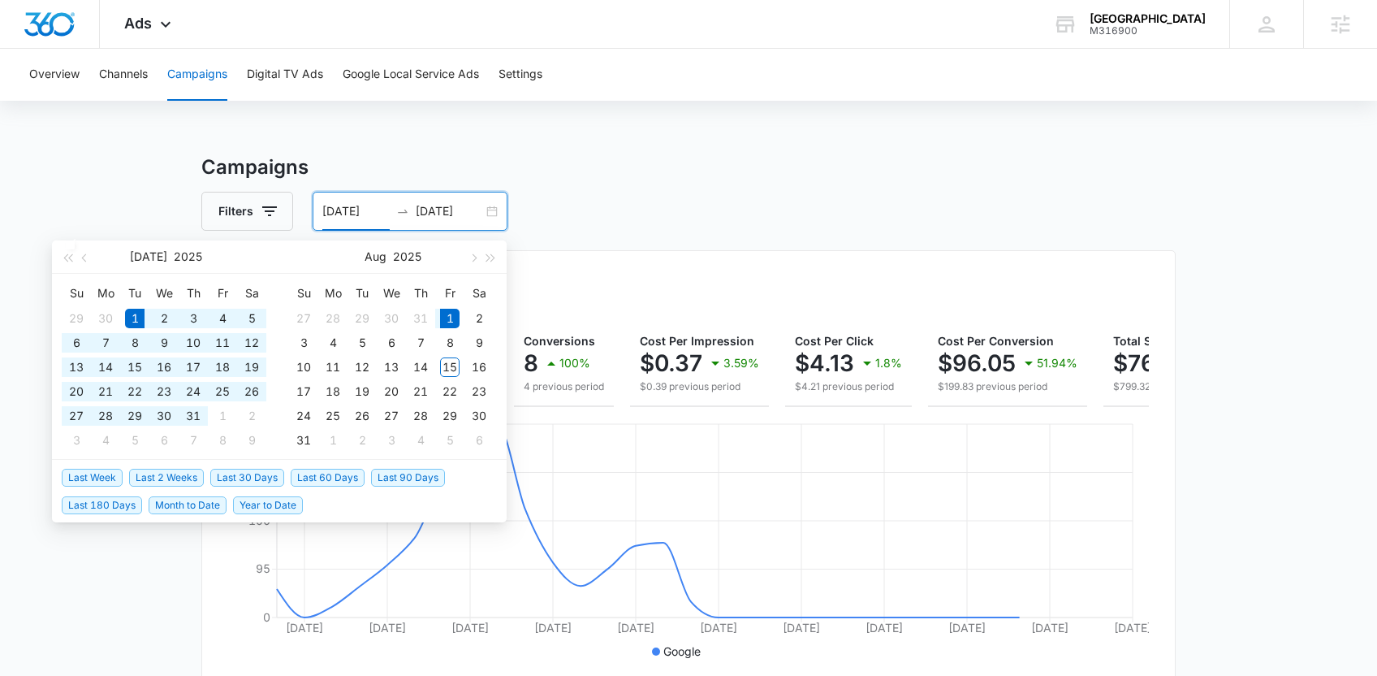
click at [740, 110] on div "Overview Channels Campaigns Digital TV Ads Google Local Service Ads Settings Ca…" at bounding box center [688, 603] width 1377 height 1109
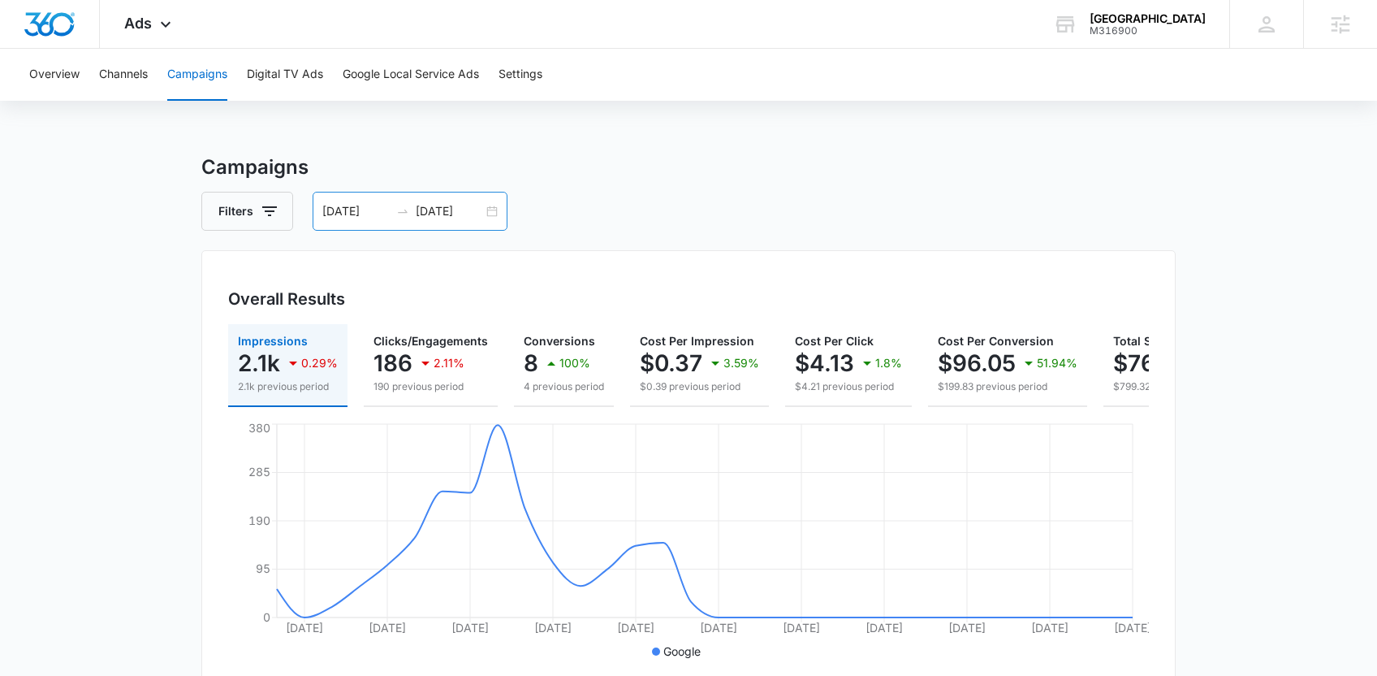
click at [481, 212] on input "[DATE]" at bounding box center [449, 211] width 67 height 18
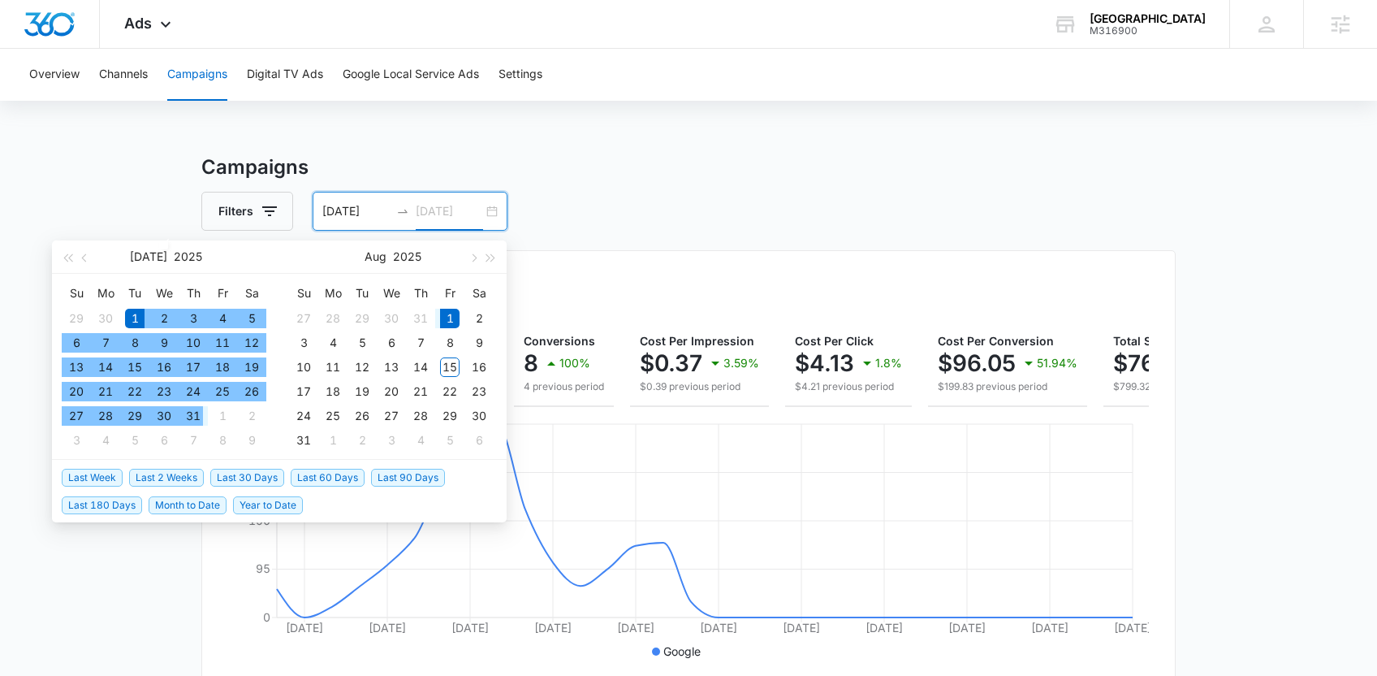
type input "[DATE]"
click at [452, 313] on div "1" at bounding box center [449, 318] width 19 height 19
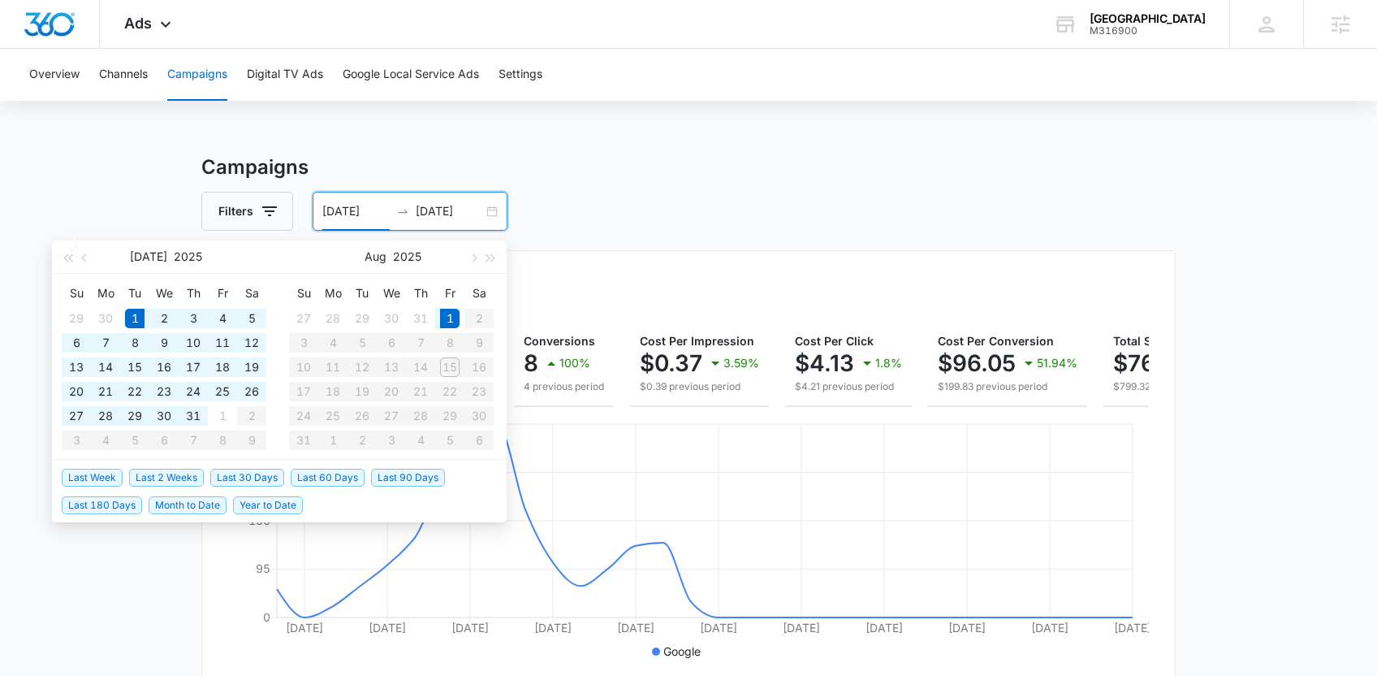
type input "[DATE]"
click at [327, 221] on div "[DATE] [DATE]" at bounding box center [410, 211] width 195 height 39
click at [329, 210] on input "[DATE]" at bounding box center [355, 211] width 67 height 18
click at [421, 218] on input "[DATE]" at bounding box center [449, 211] width 67 height 18
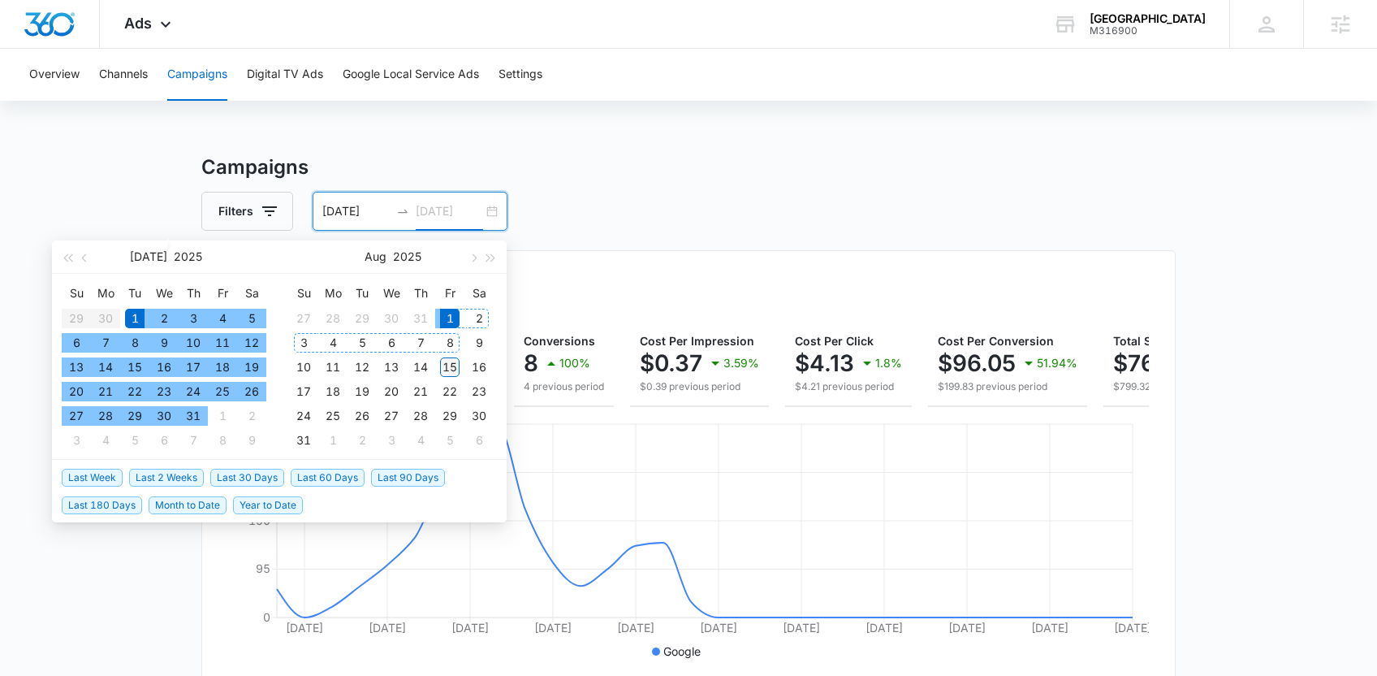
type input "[DATE]"
click at [450, 361] on div "15" at bounding box center [449, 366] width 19 height 19
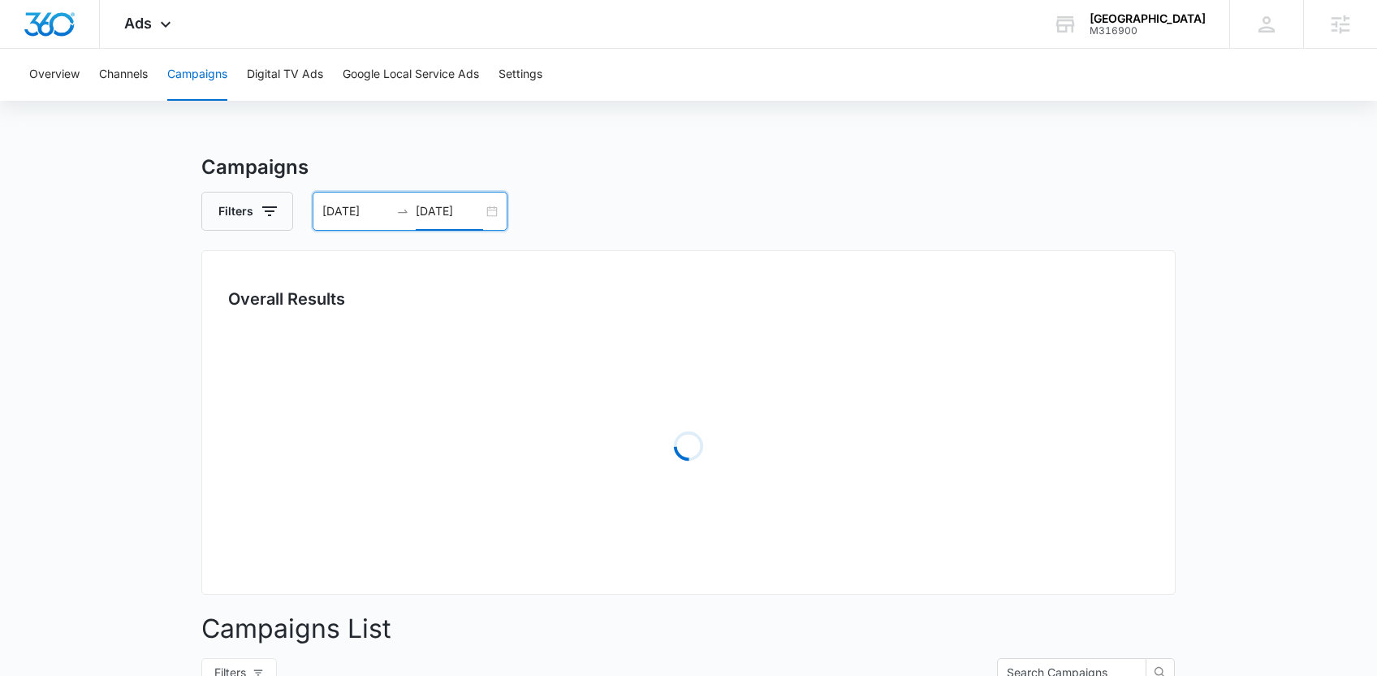
click at [359, 227] on div "[DATE] [DATE]" at bounding box center [410, 211] width 195 height 39
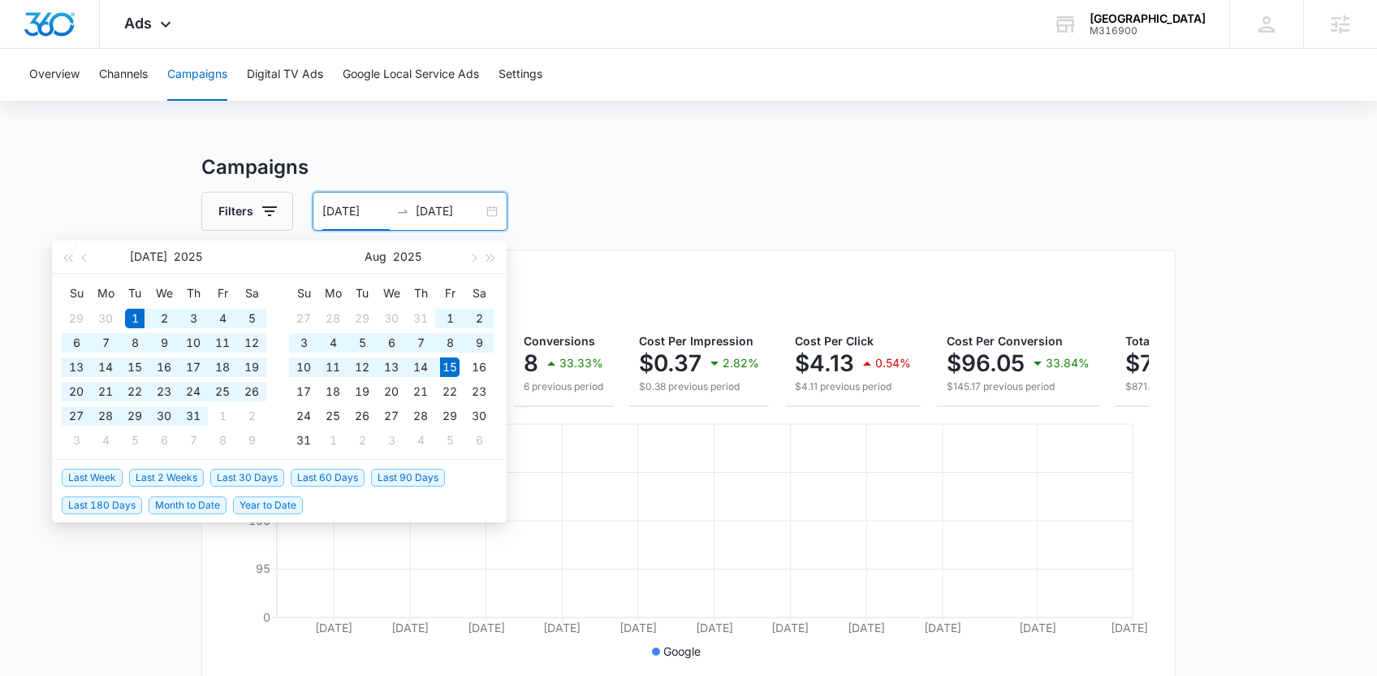
click at [356, 205] on input "[DATE]" at bounding box center [355, 211] width 67 height 18
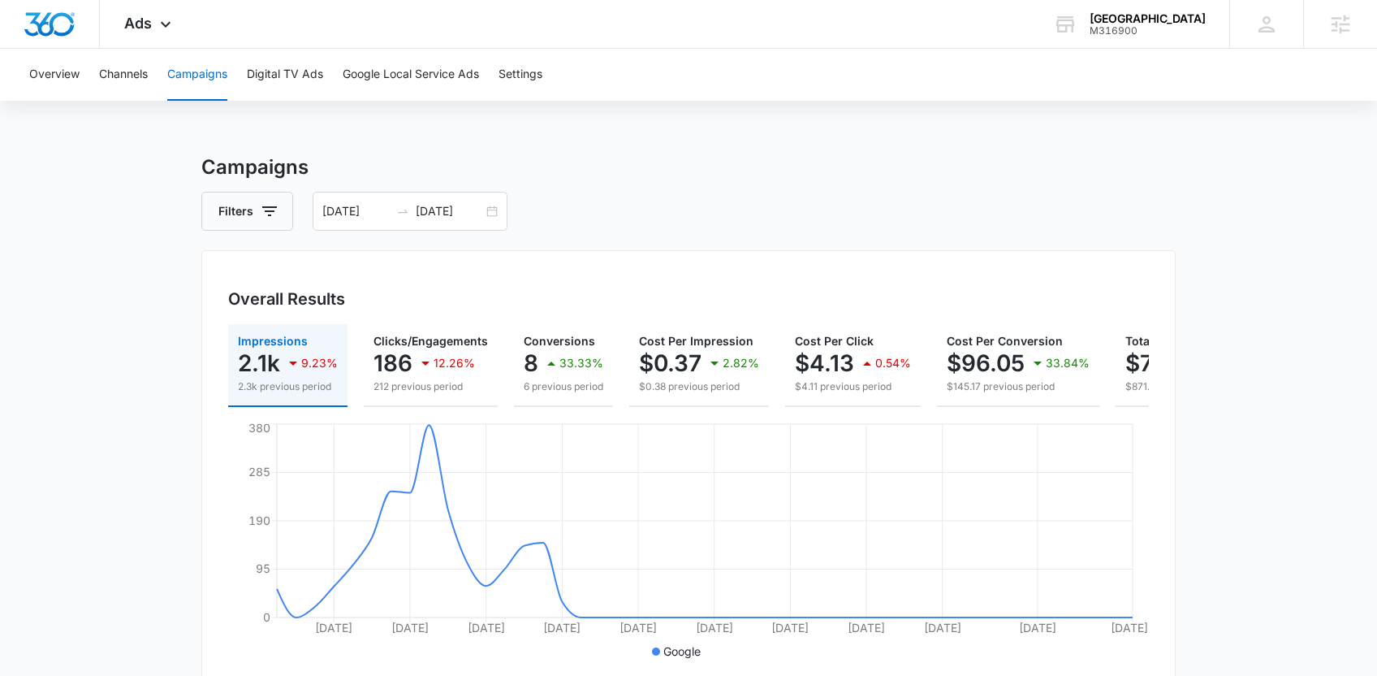
click at [743, 158] on h3 "Campaigns" at bounding box center [688, 167] width 975 height 29
click at [138, 24] on span "Ads" at bounding box center [138, 23] width 28 height 17
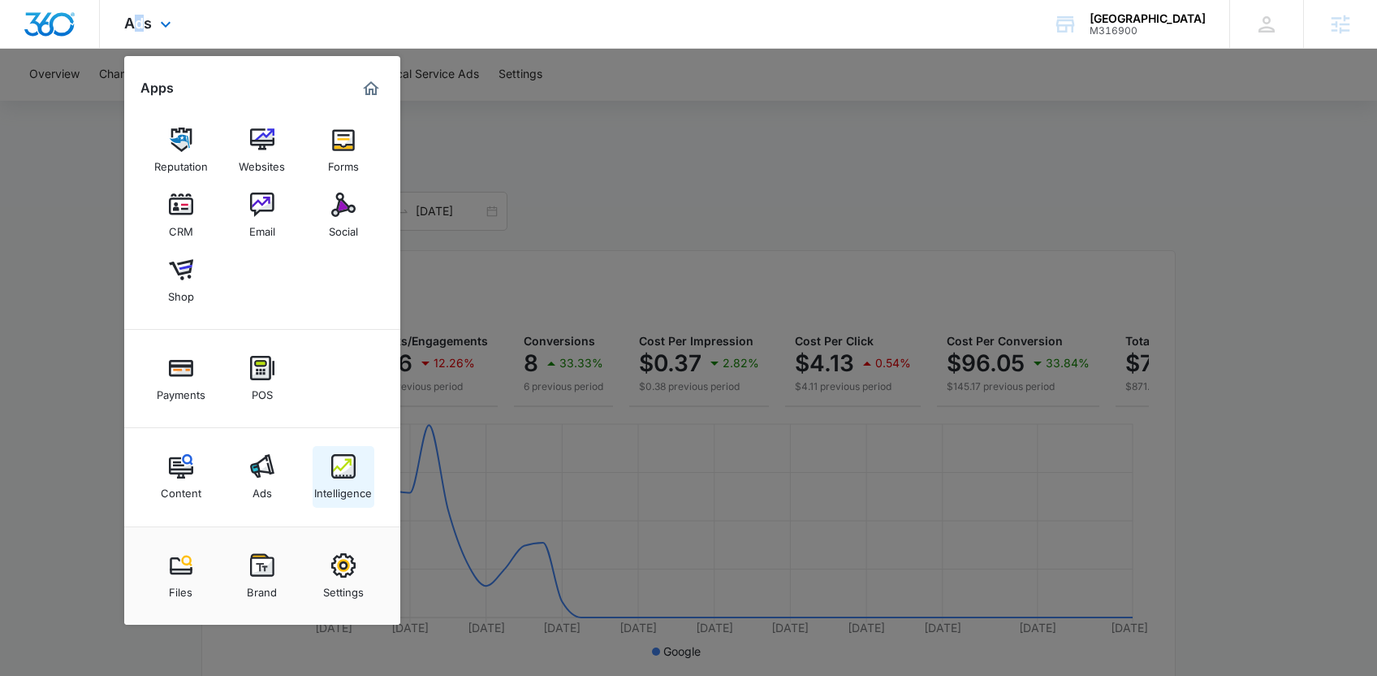
click at [352, 504] on link "Intelligence" at bounding box center [344, 477] width 62 height 62
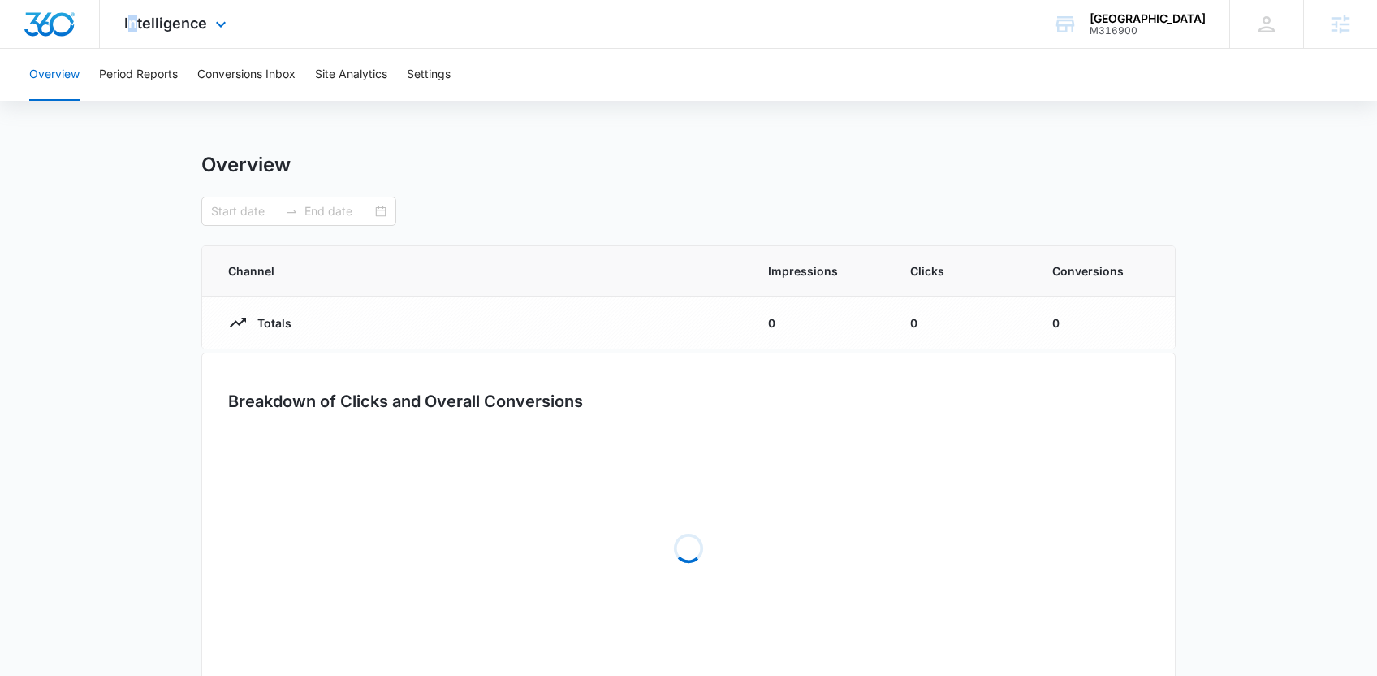
type input "[DATE]"
click at [234, 70] on button "Conversions Inbox" at bounding box center [246, 75] width 98 height 52
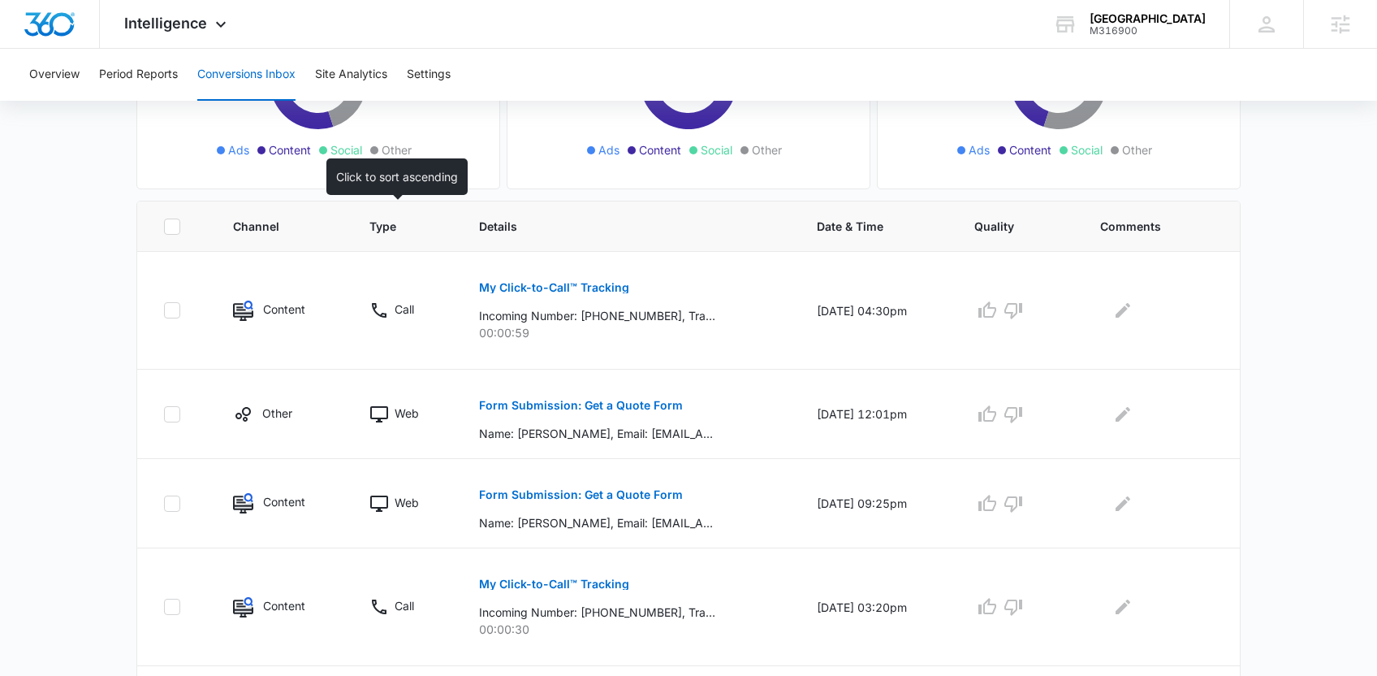
scroll to position [306, 0]
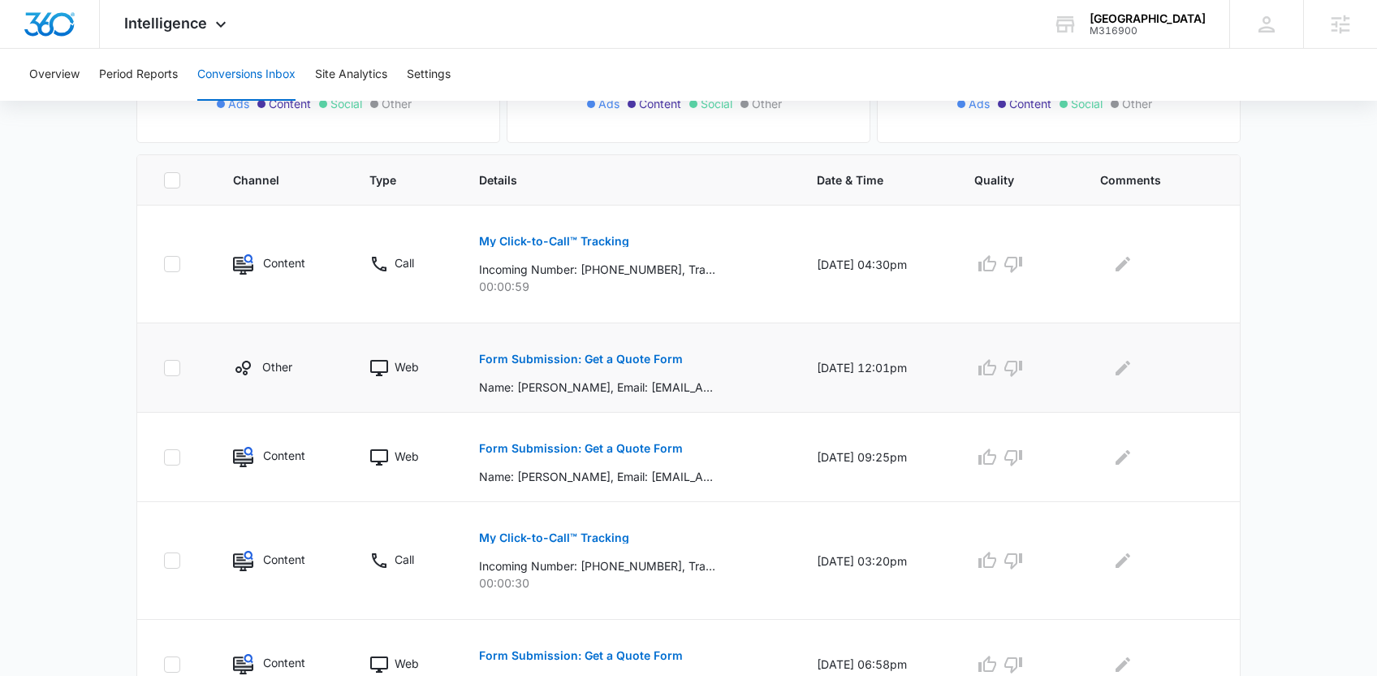
click at [579, 354] on p "Form Submission: Get a Quote Form" at bounding box center [581, 358] width 204 height 11
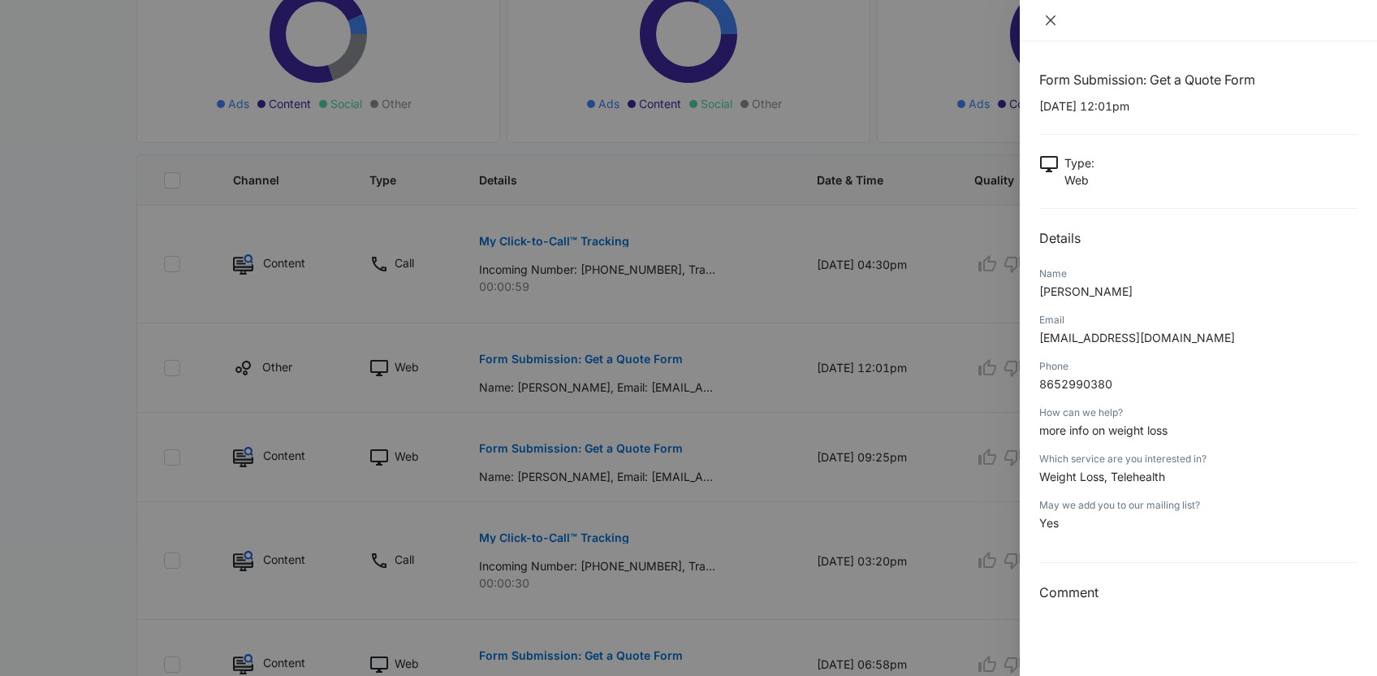
click at [1055, 16] on icon "close" at bounding box center [1050, 20] width 13 height 13
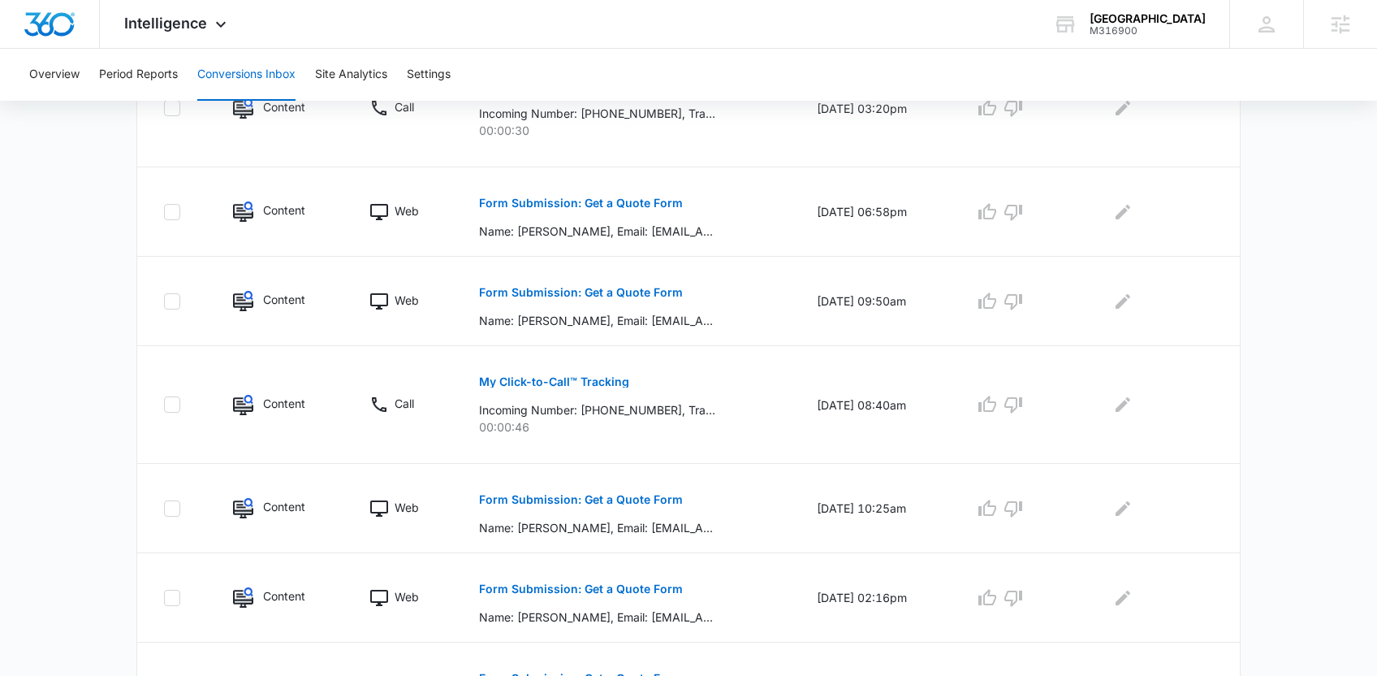
scroll to position [865, 0]
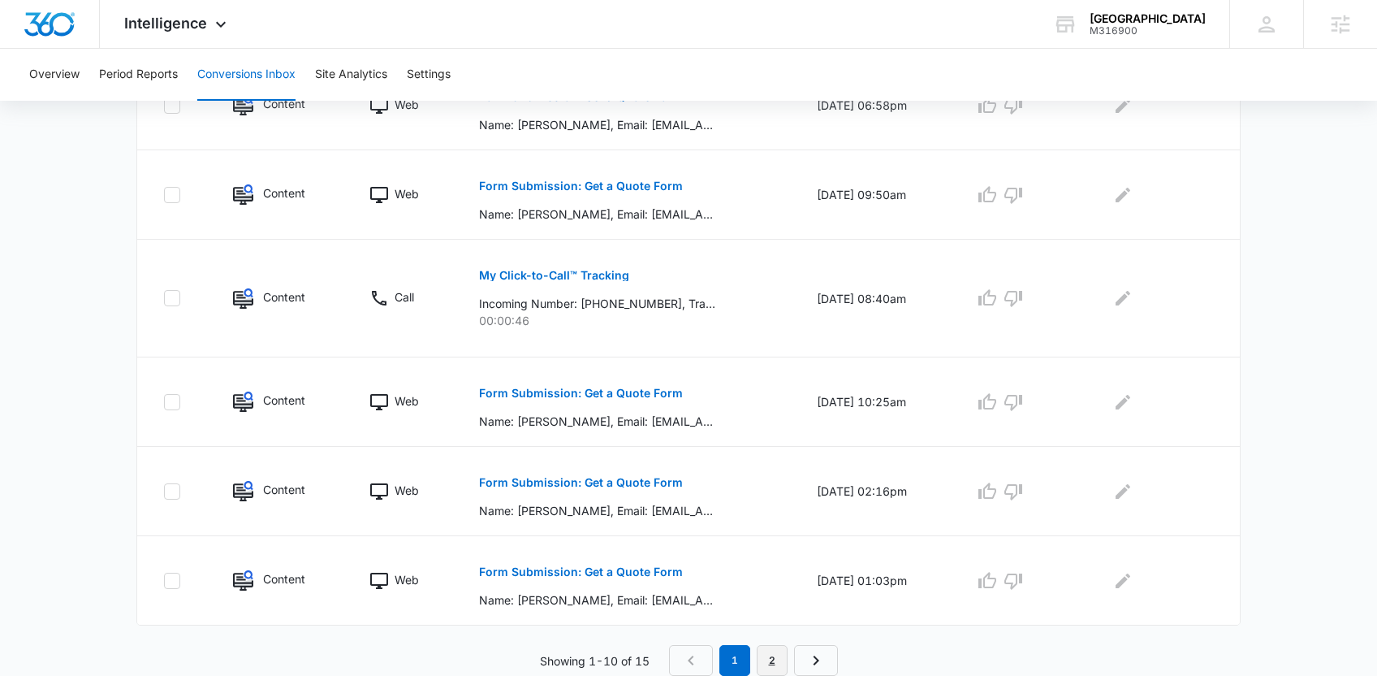
click at [776, 656] on link "2" at bounding box center [772, 660] width 31 height 31
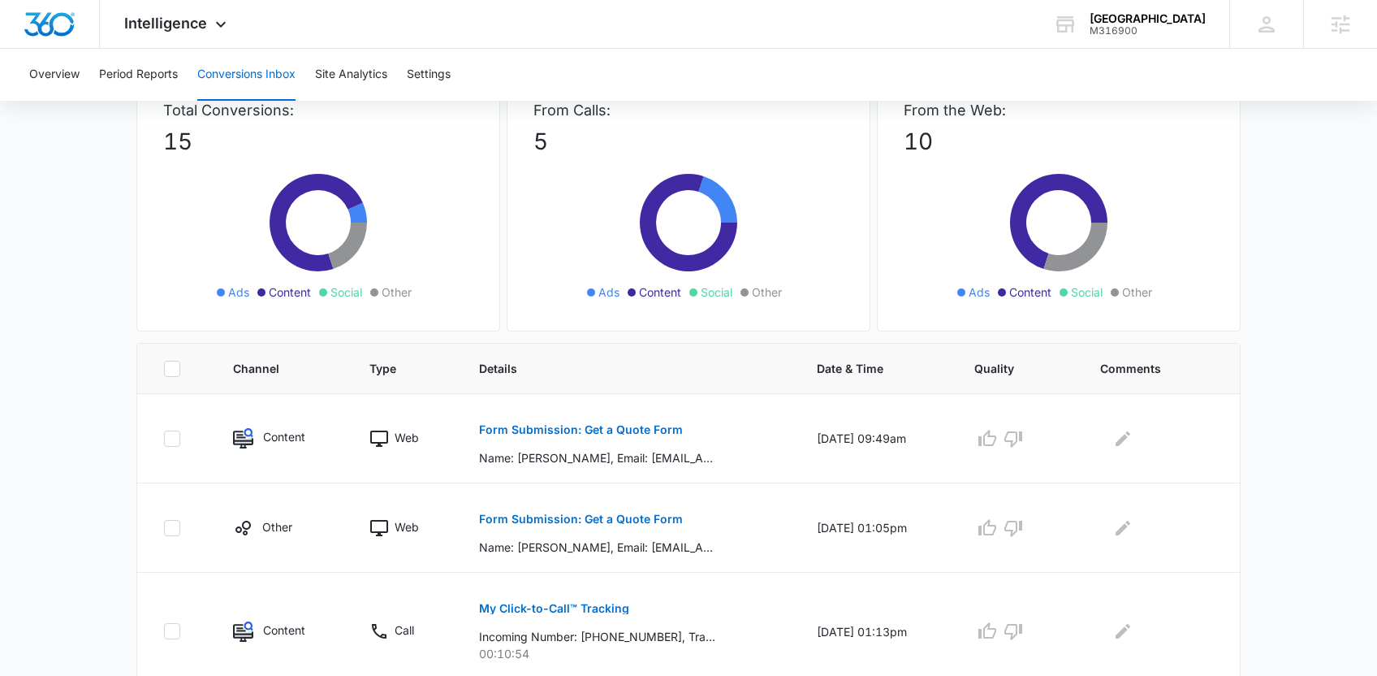
scroll to position [115, 0]
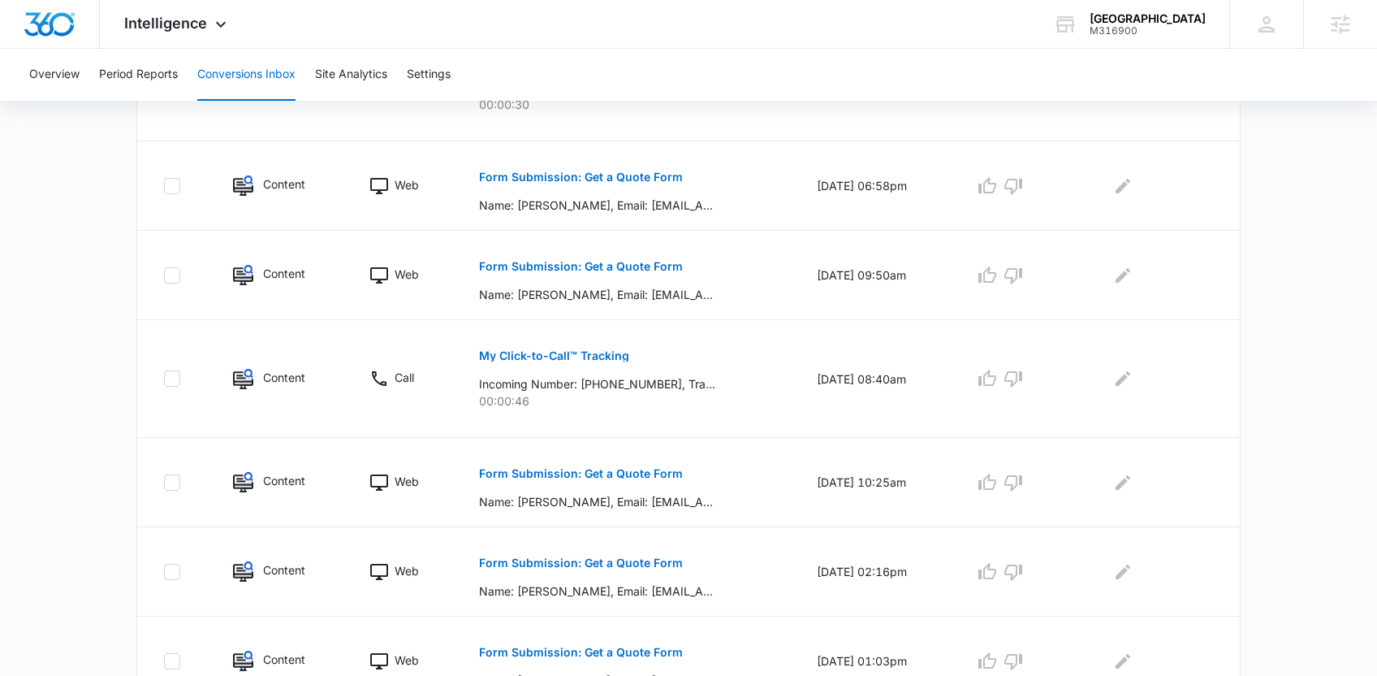
scroll to position [865, 0]
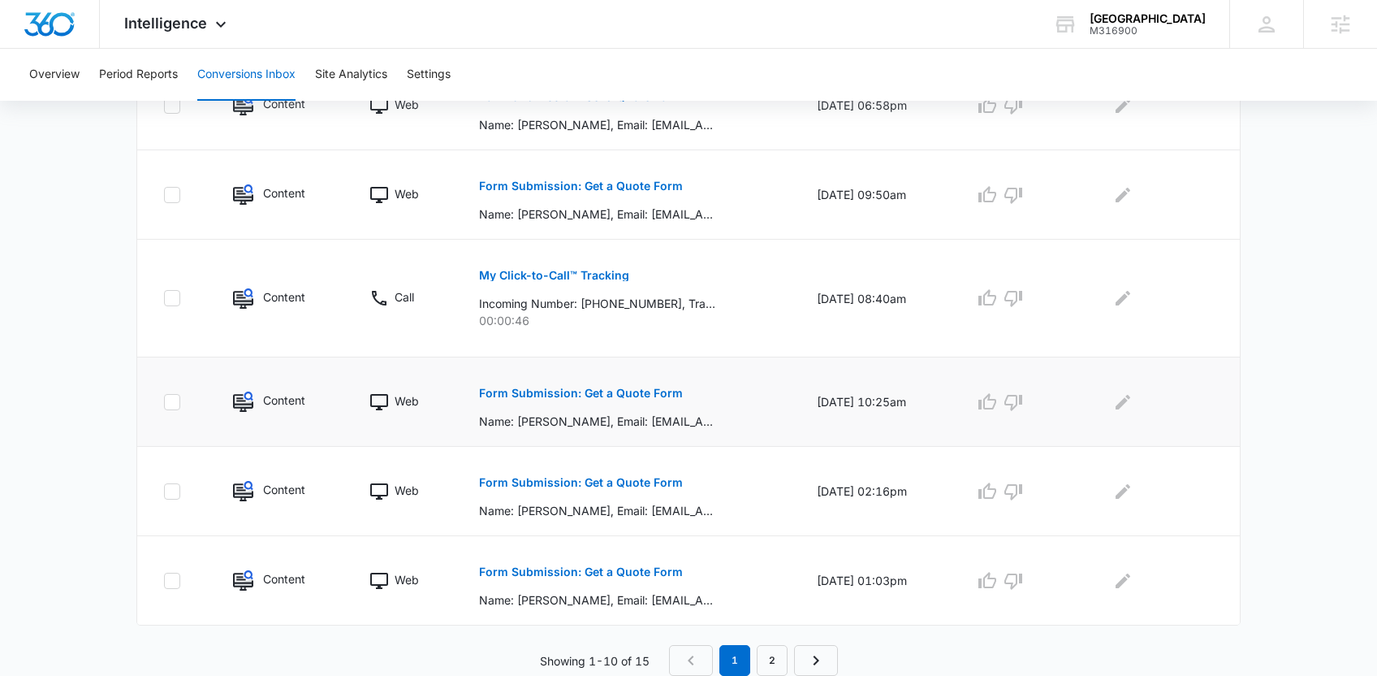
click at [555, 385] on button "Form Submission: Get a Quote Form" at bounding box center [581, 393] width 204 height 39
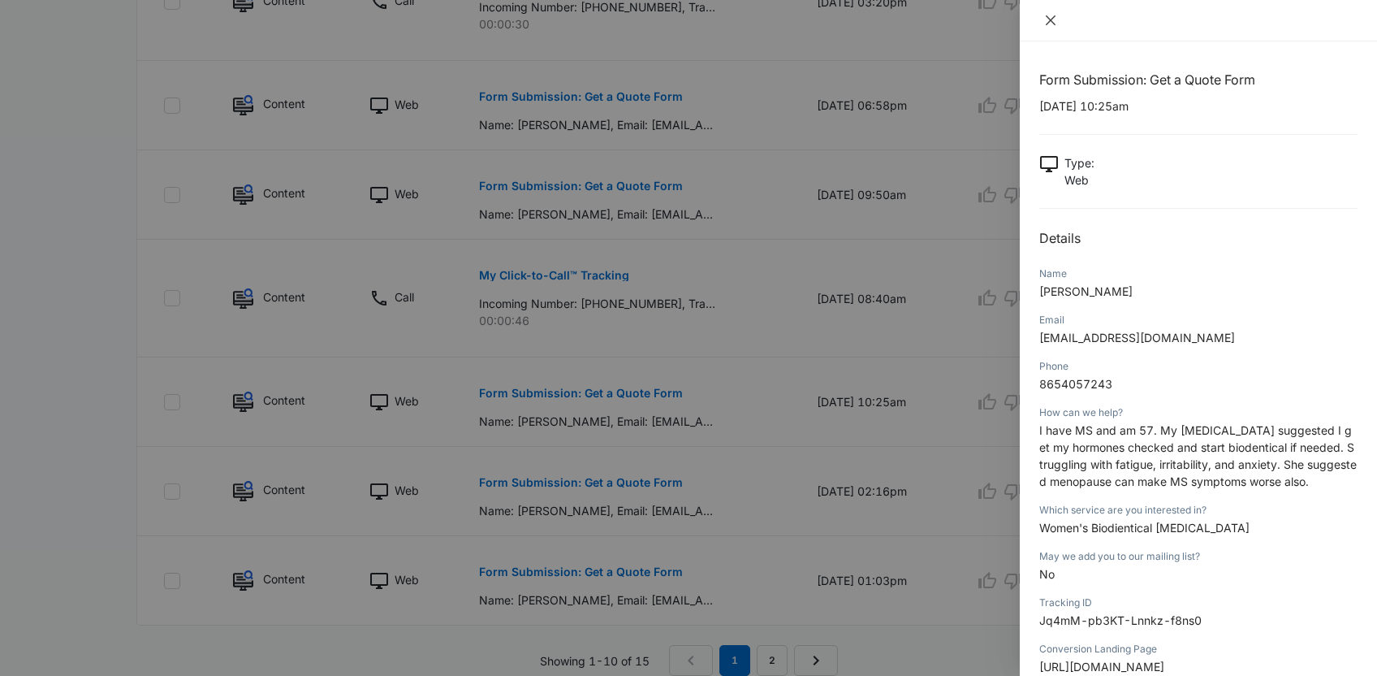
click at [1061, 20] on button "Close" at bounding box center [1051, 20] width 23 height 15
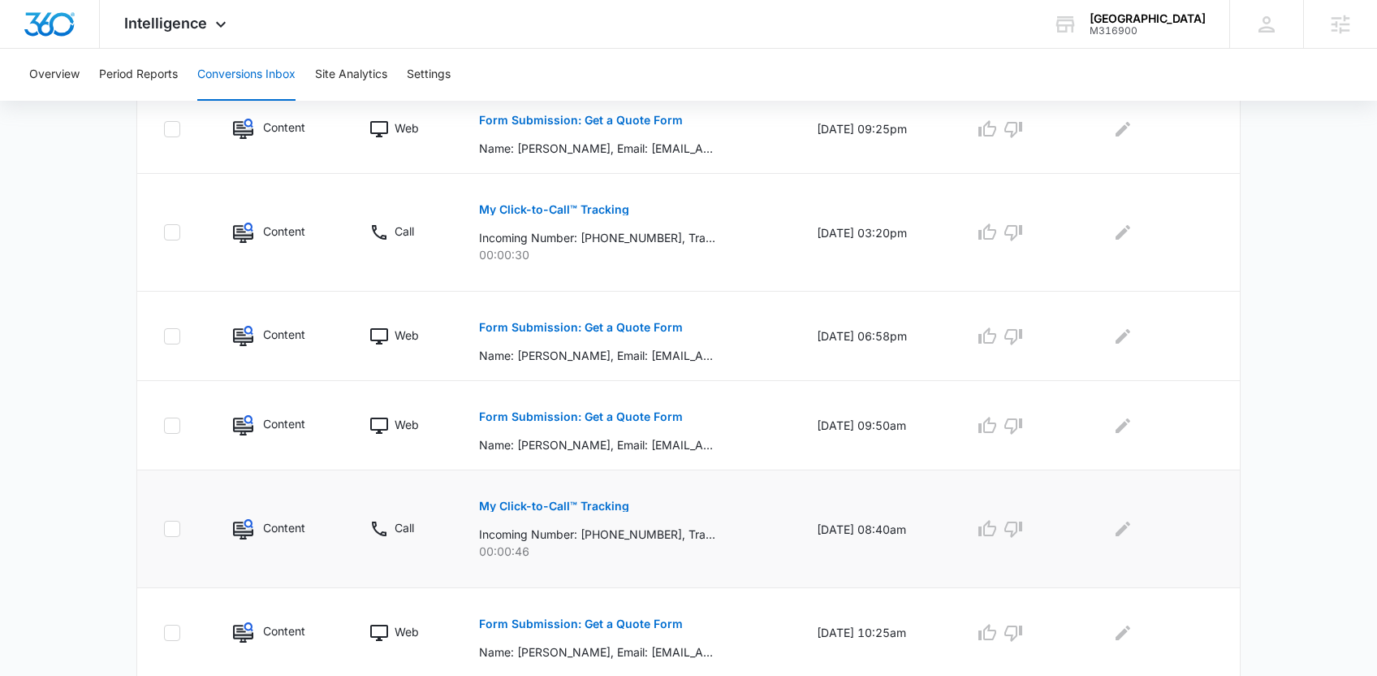
scroll to position [629, 0]
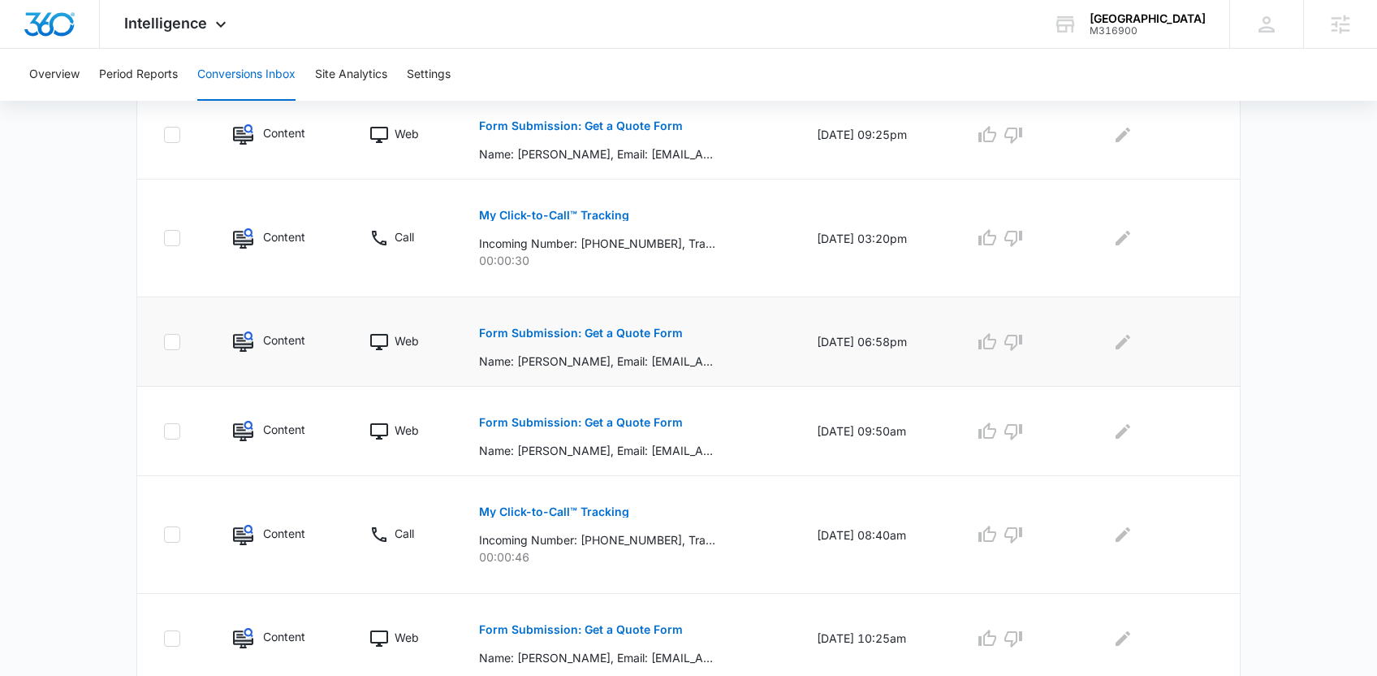
click at [568, 335] on p "Form Submission: Get a Quote Form" at bounding box center [581, 332] width 204 height 11
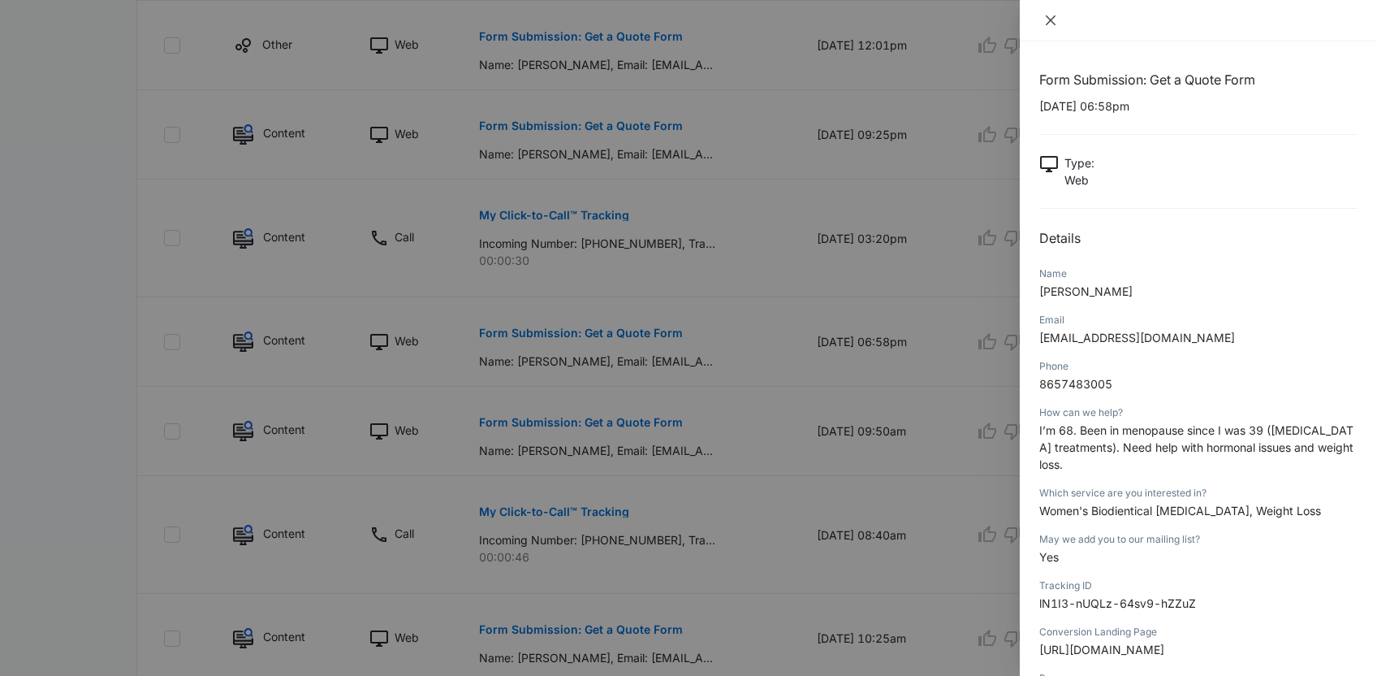
click at [1054, 27] on button "Close" at bounding box center [1051, 20] width 23 height 15
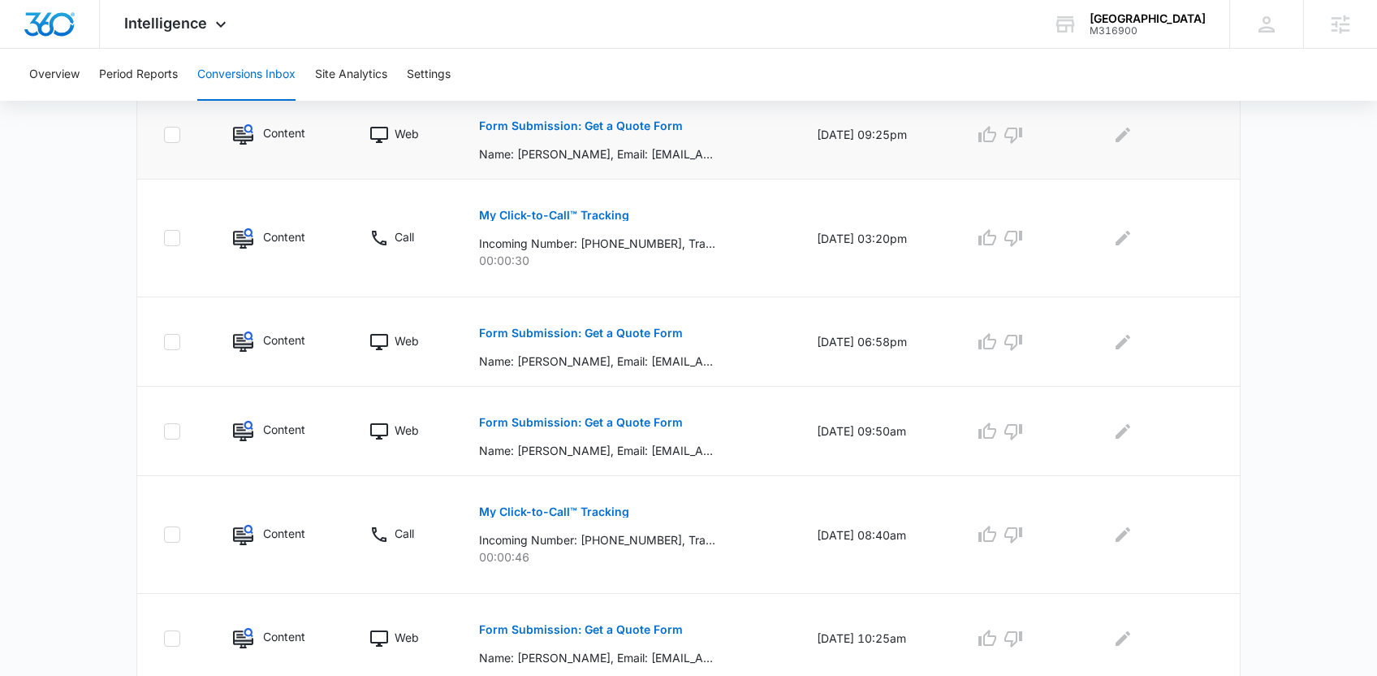
click at [602, 121] on p "Form Submission: Get a Quote Form" at bounding box center [581, 125] width 204 height 11
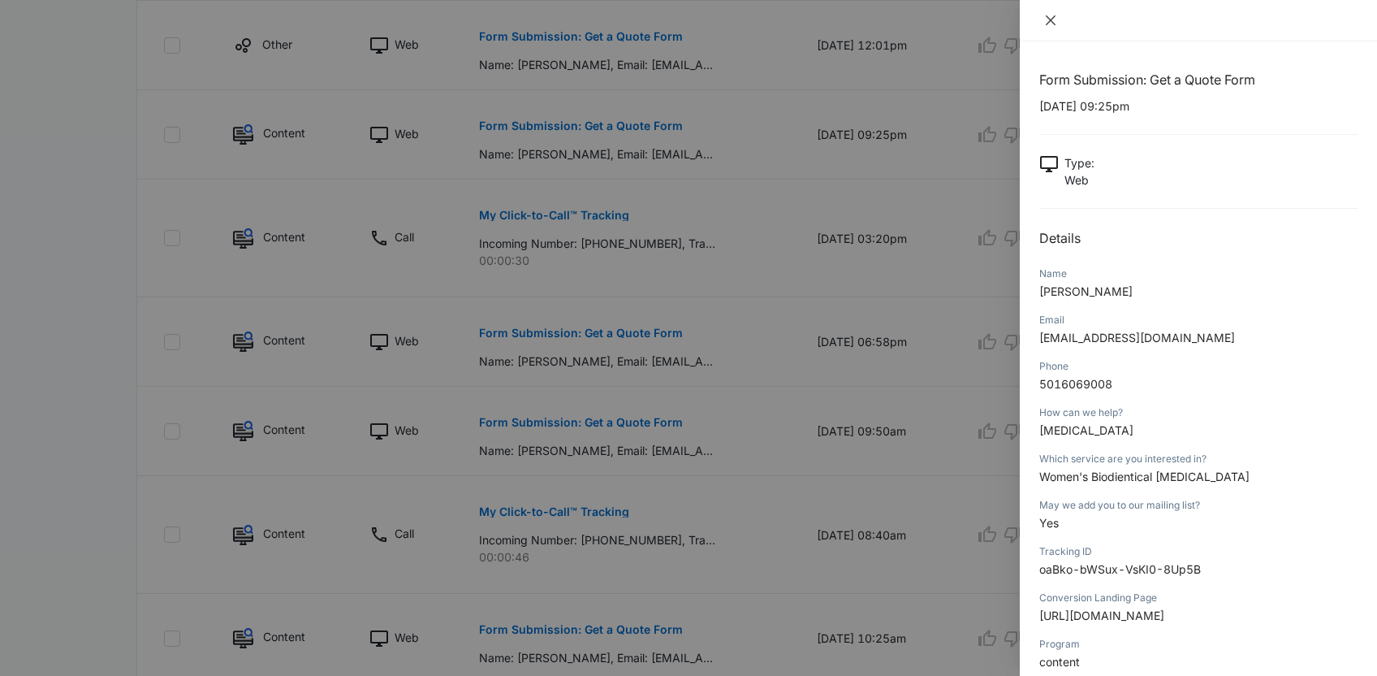
click at [1054, 23] on icon "close" at bounding box center [1051, 20] width 10 height 10
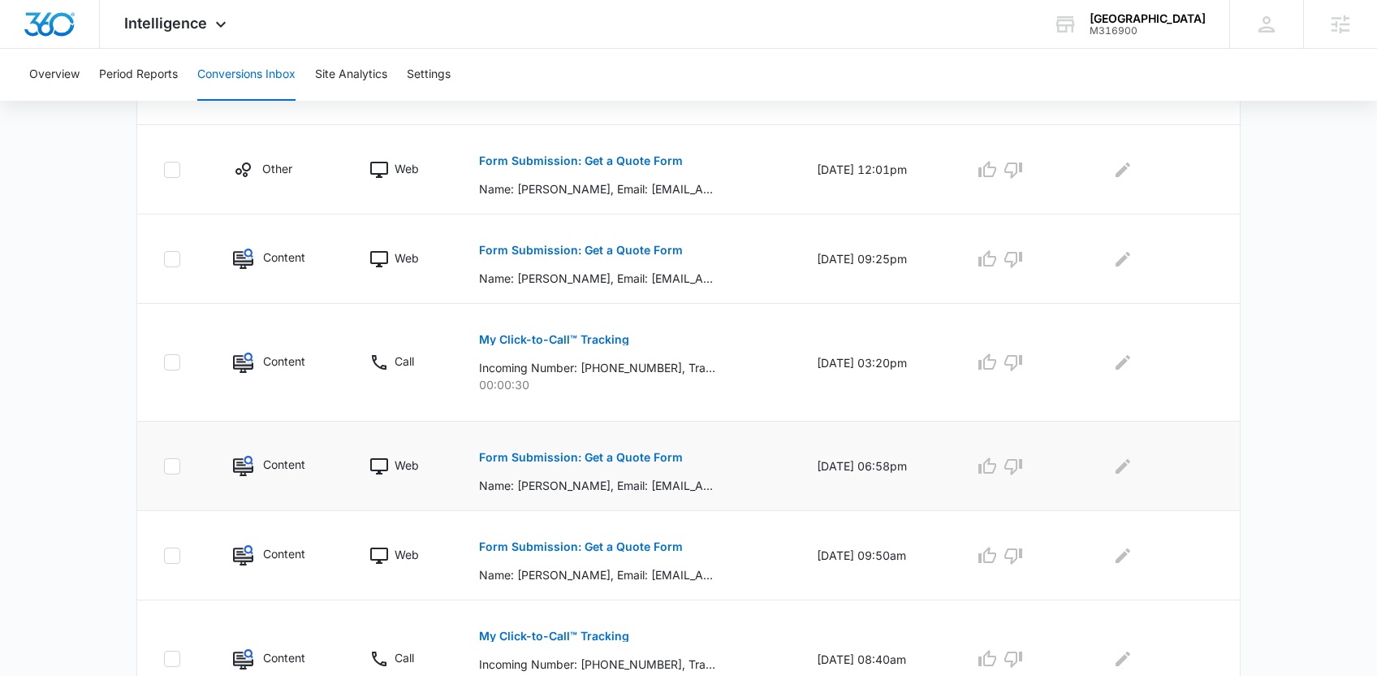
scroll to position [527, 0]
